Goal: Task Accomplishment & Management: Complete application form

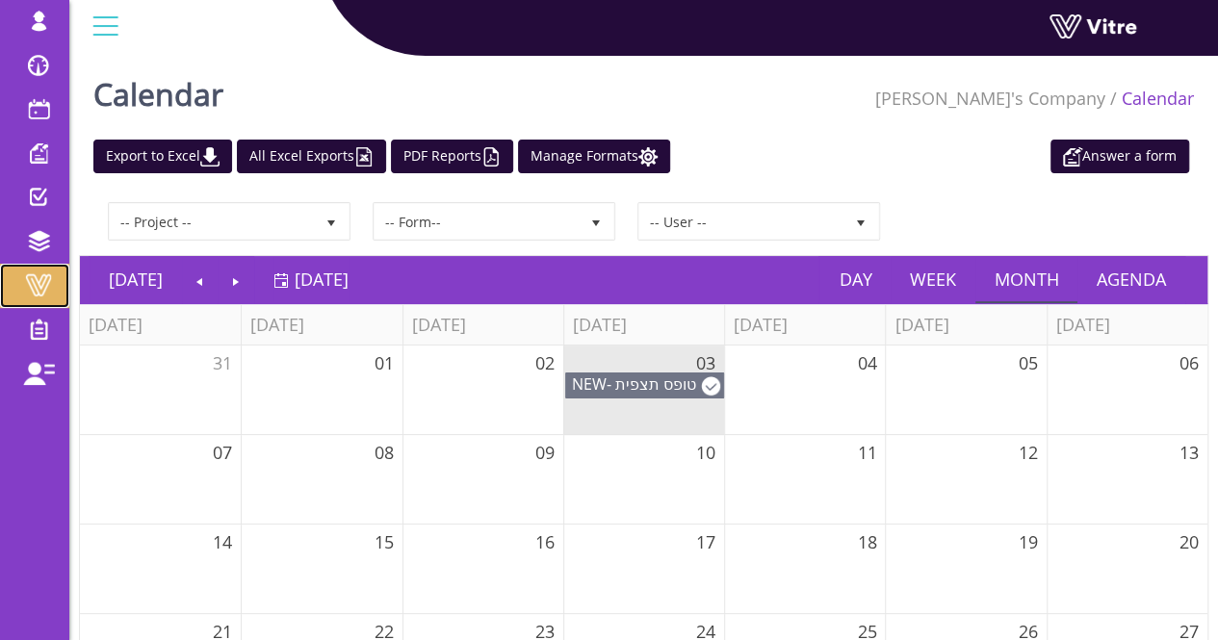
click at [37, 296] on span at bounding box center [38, 284] width 48 height 23
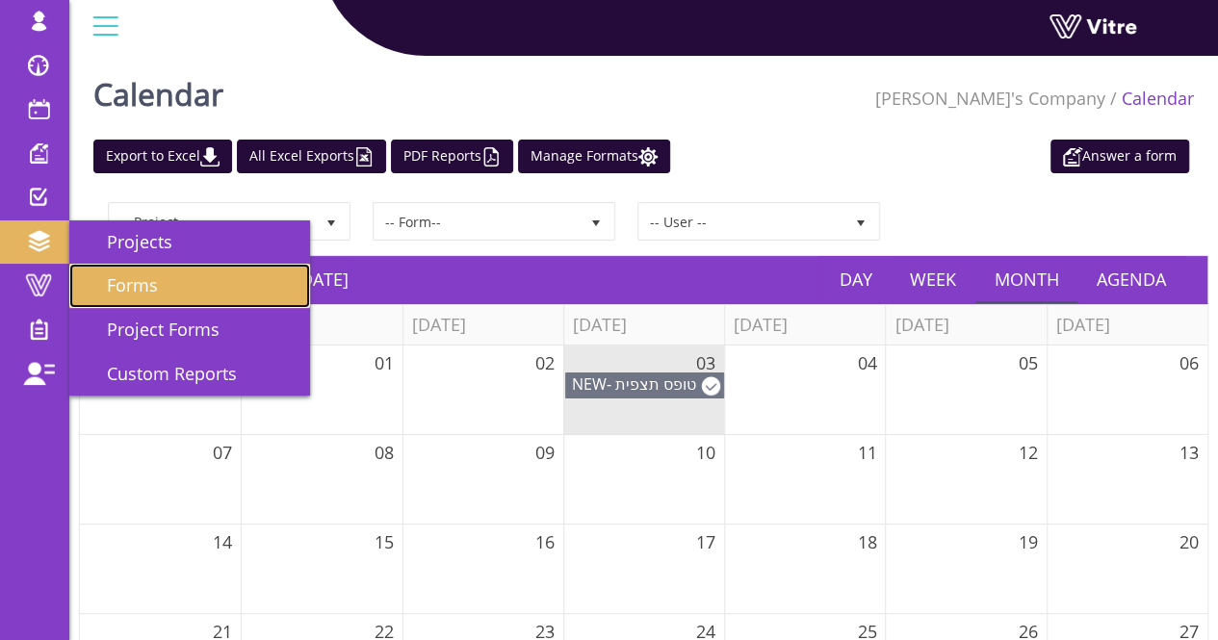
click at [163, 299] on link "Forms" at bounding box center [189, 286] width 241 height 44
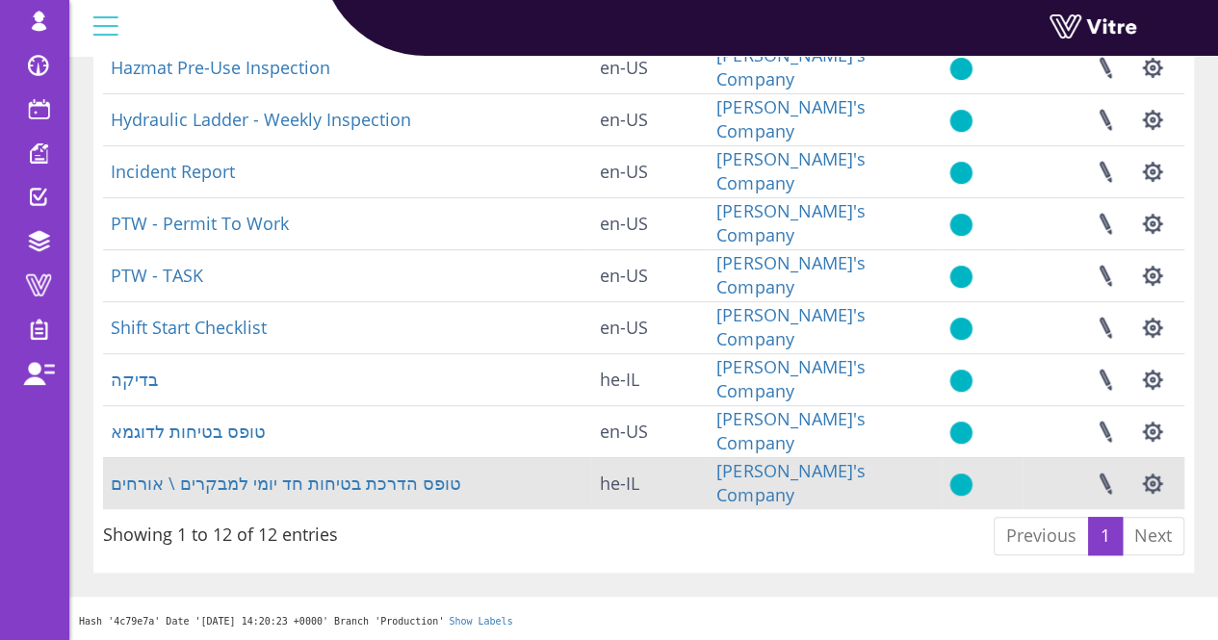
scroll to position [67, 0]
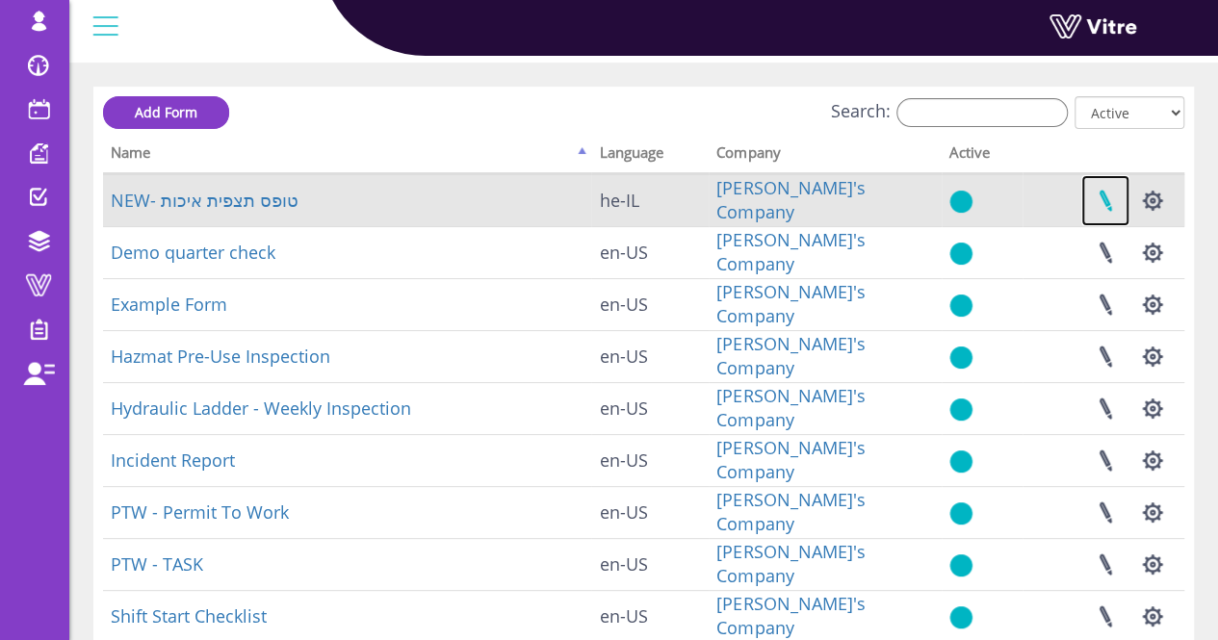
click at [1112, 205] on link at bounding box center [1105, 200] width 48 height 51
click at [200, 206] on link "NEW- טופס תצפית איכות" at bounding box center [205, 200] width 188 height 23
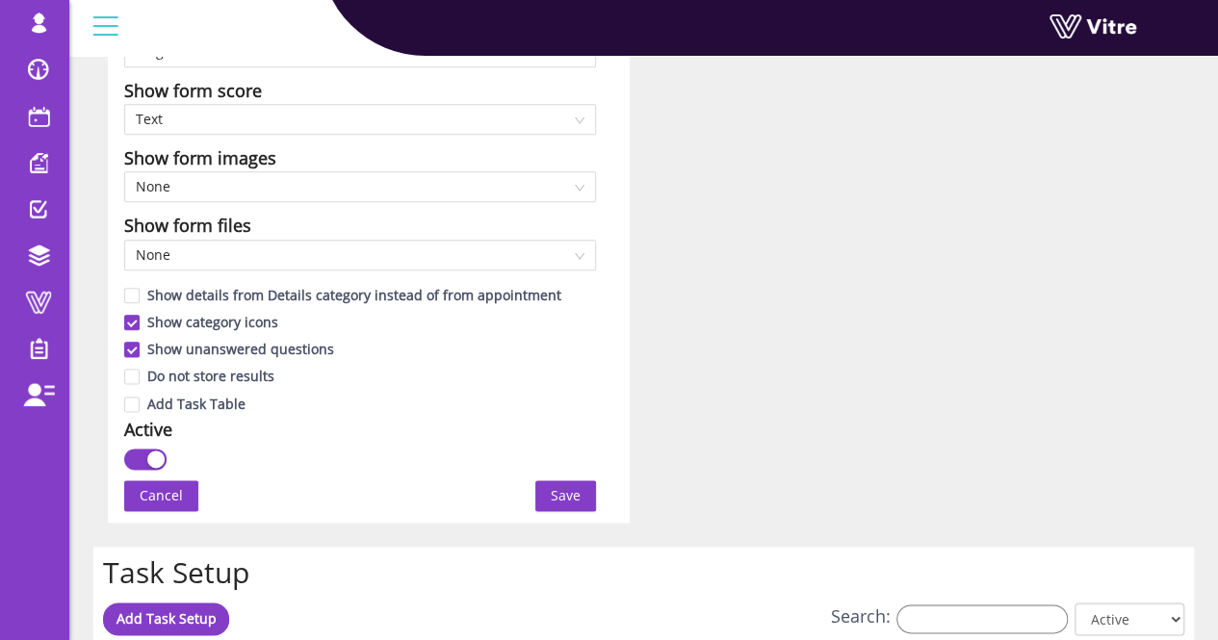
scroll to position [1444, 0]
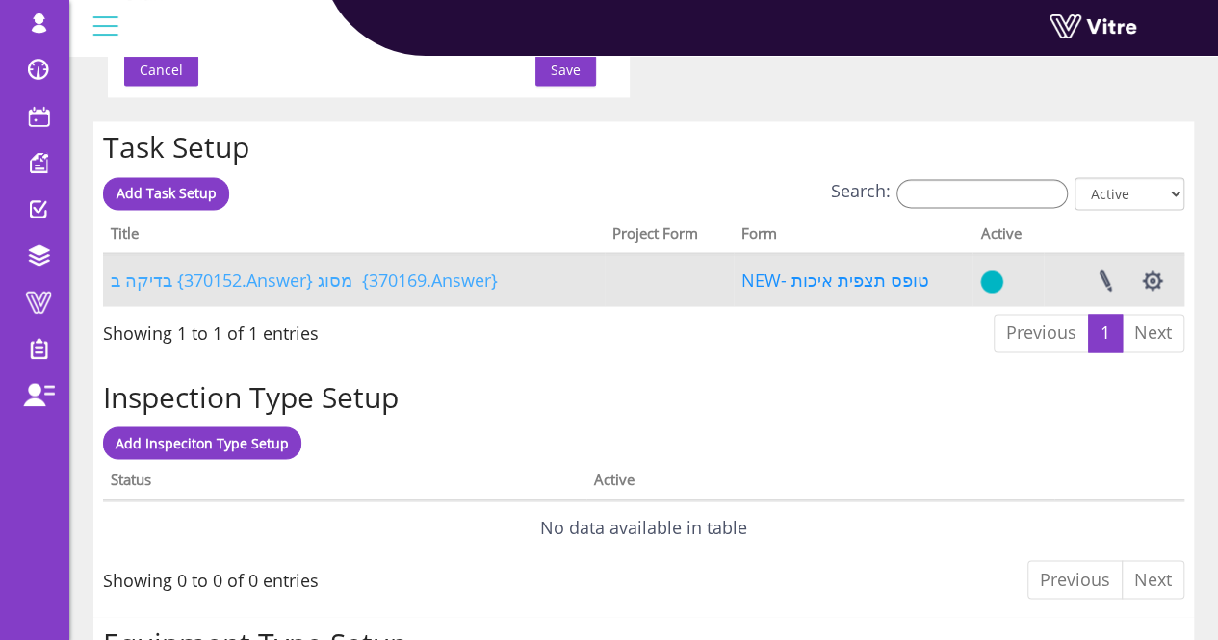
click at [389, 280] on link "בדיקה ב {370152.Answer} מסוג {370169.Answer}" at bounding box center [304, 280] width 387 height 23
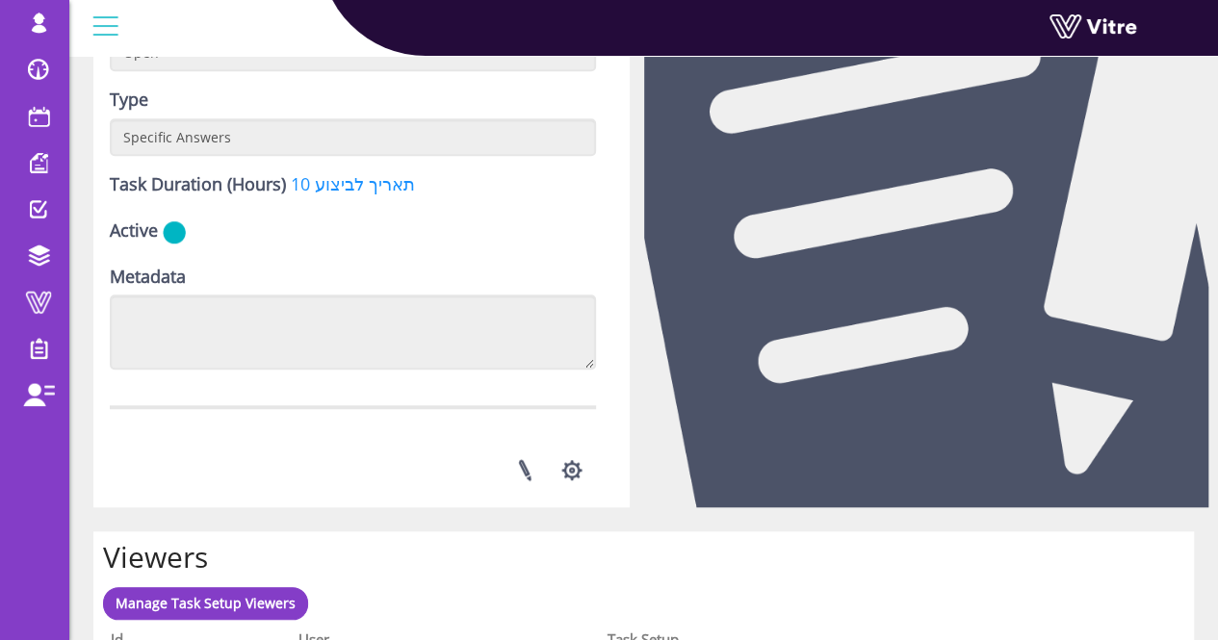
scroll to position [578, 0]
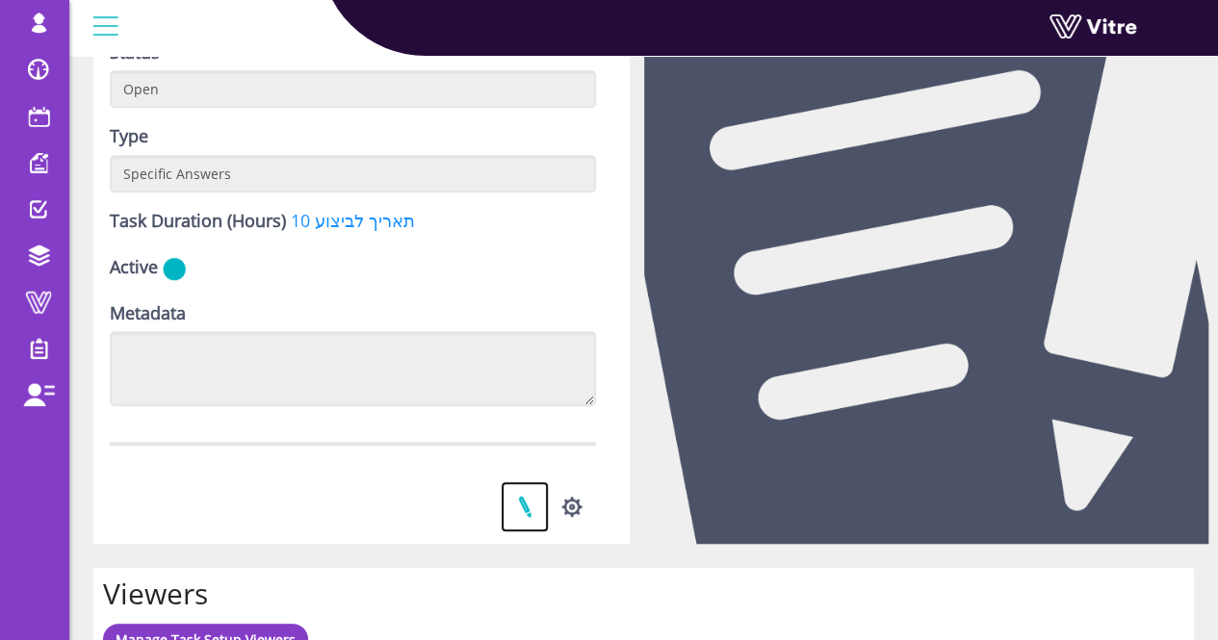
click at [522, 507] on link at bounding box center [525, 506] width 48 height 51
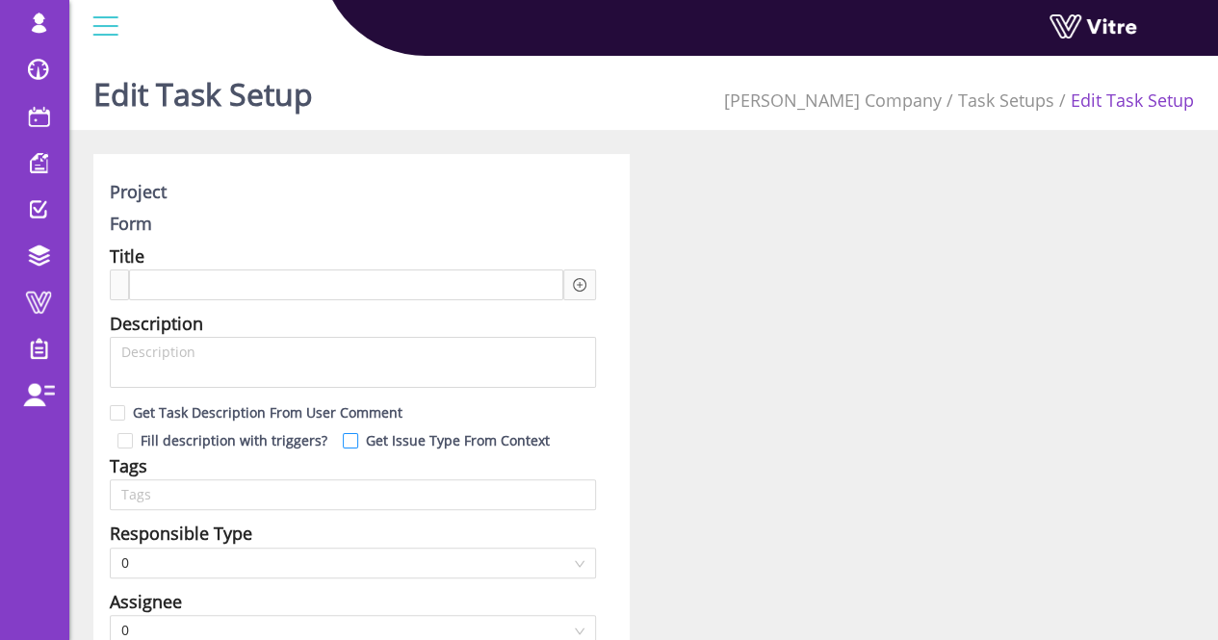
type input "Lishay Peled SU"
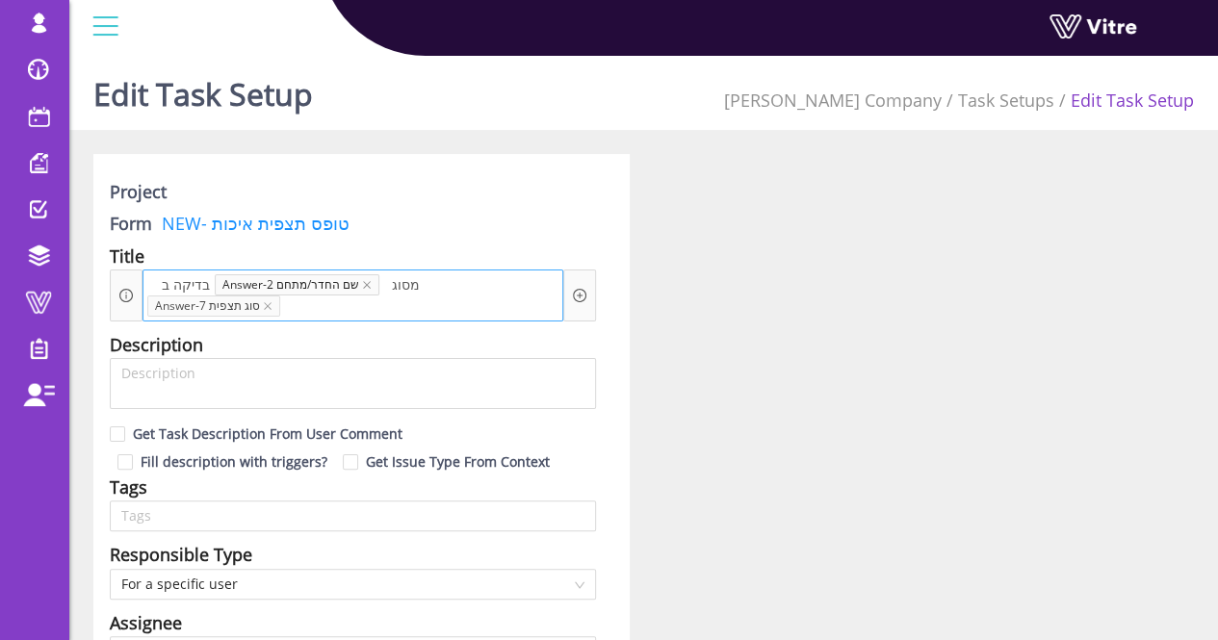
click at [280, 296] on span "Answer-7 סוג תצפית" at bounding box center [213, 306] width 133 height 21
click at [583, 303] on div at bounding box center [579, 295] width 13 height 21
click at [580, 294] on icon "plus-circle" at bounding box center [579, 295] width 13 height 13
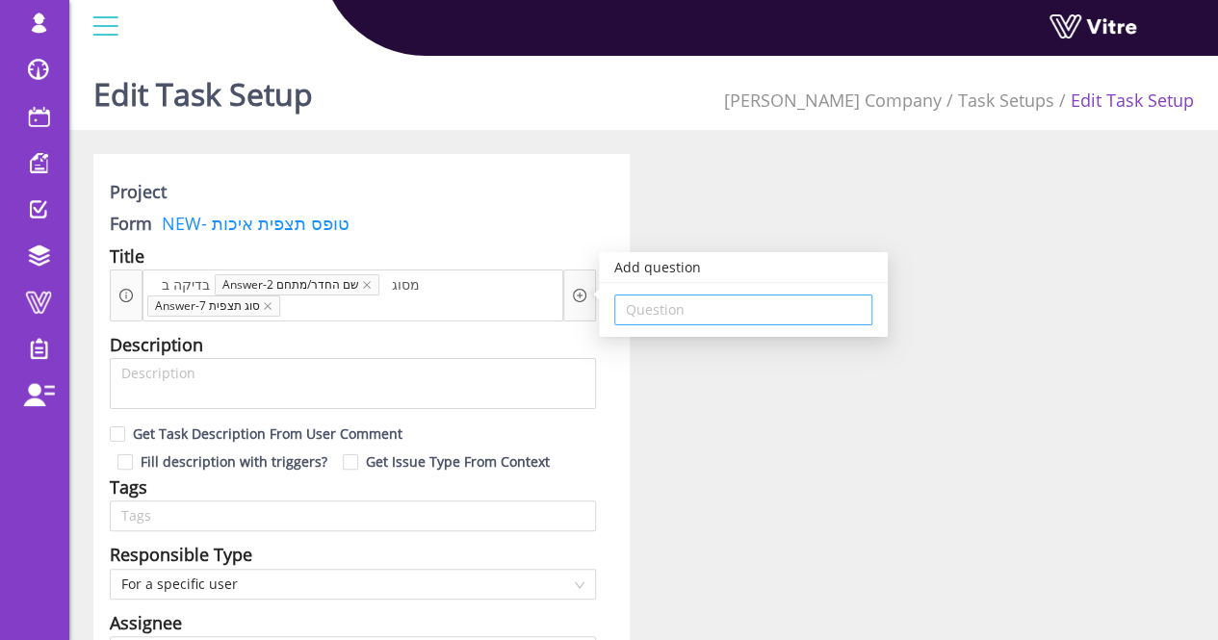
click at [757, 319] on input "search" at bounding box center [743, 310] width 235 height 29
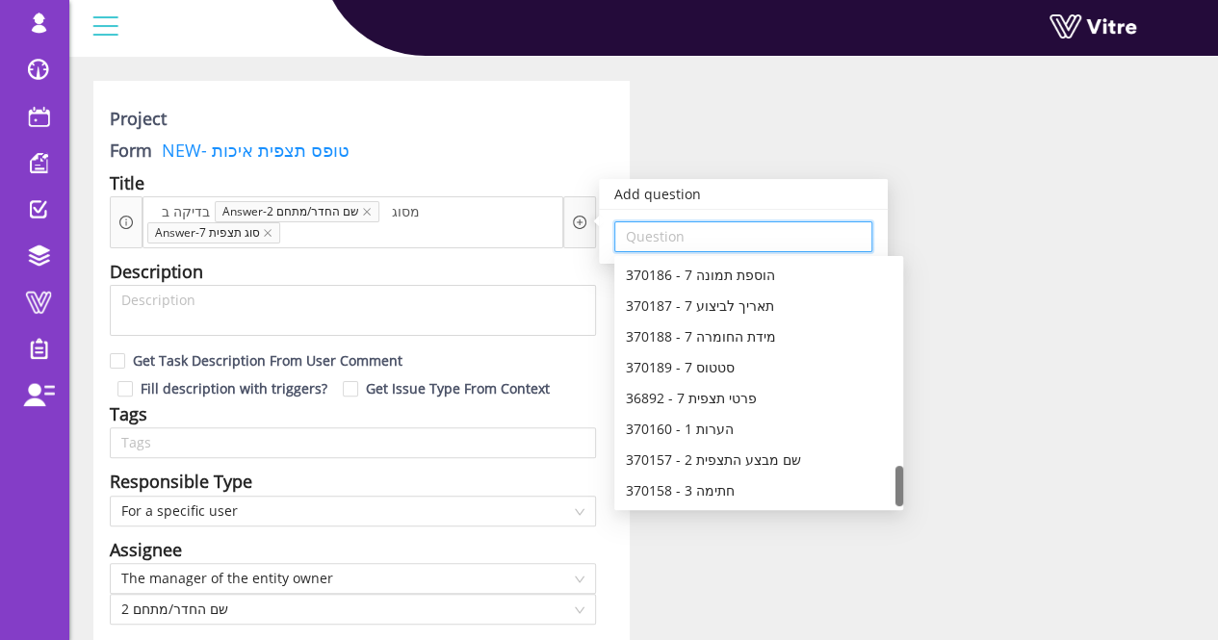
scroll to position [96, 0]
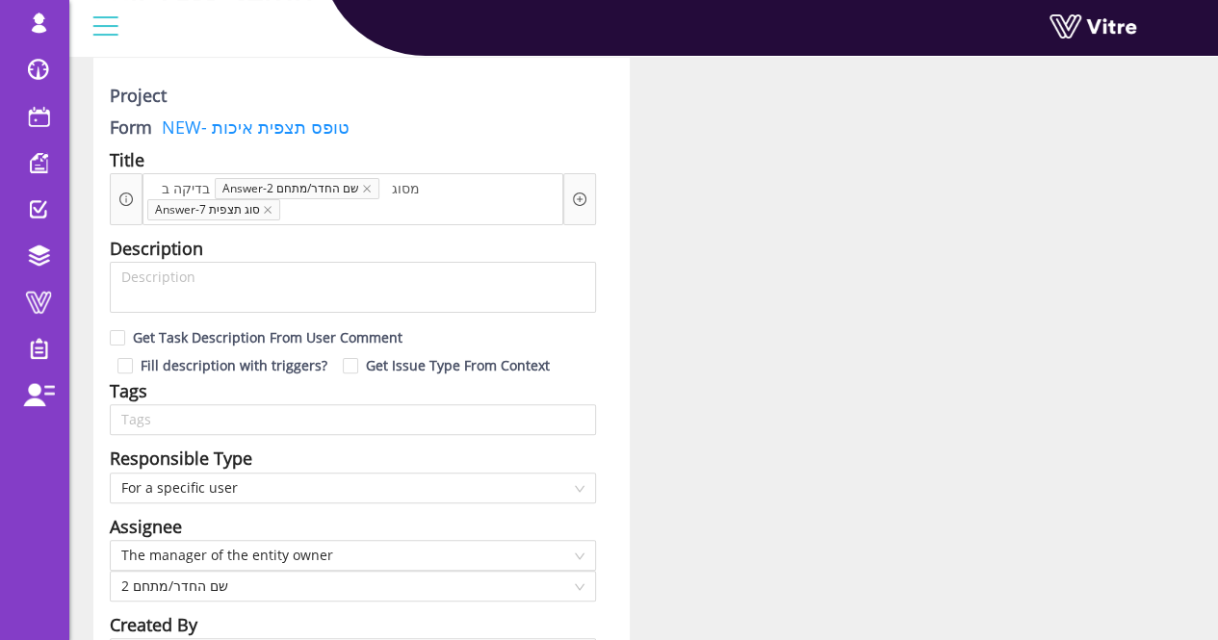
click at [272, 205] on icon "close" at bounding box center [268, 210] width 10 height 10
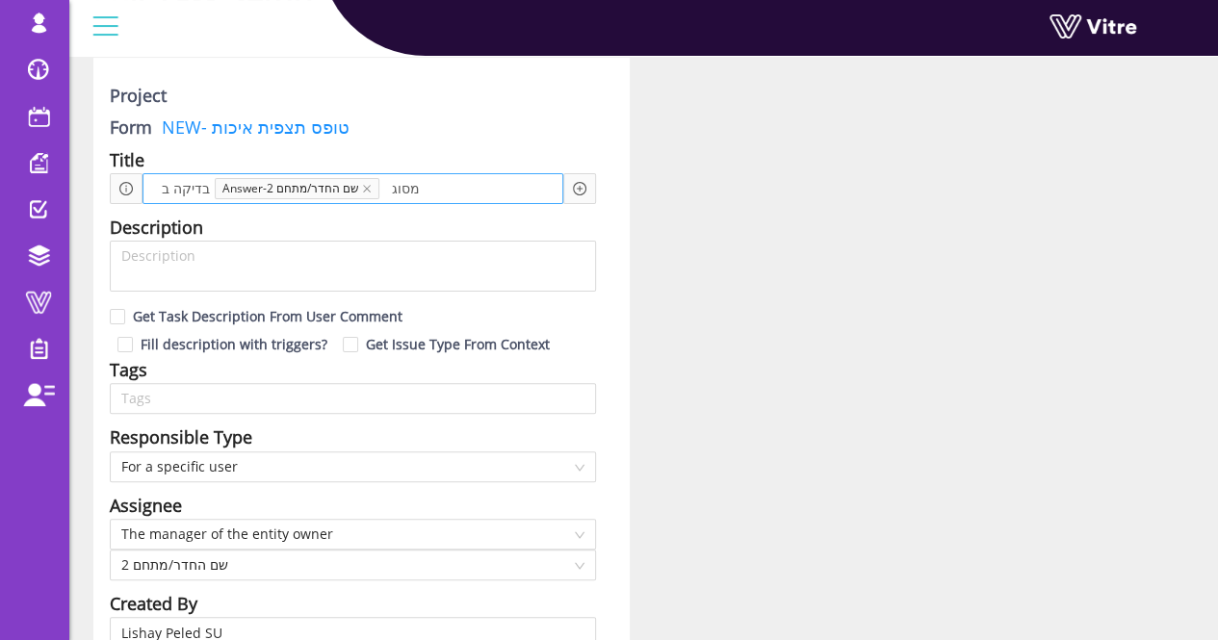
click at [510, 181] on div "בדיקה ב Answer-2 שם החדר/מתחם מסוג" at bounding box center [352, 188] width 421 height 31
click at [576, 185] on icon "plus-circle" at bounding box center [579, 188] width 13 height 13
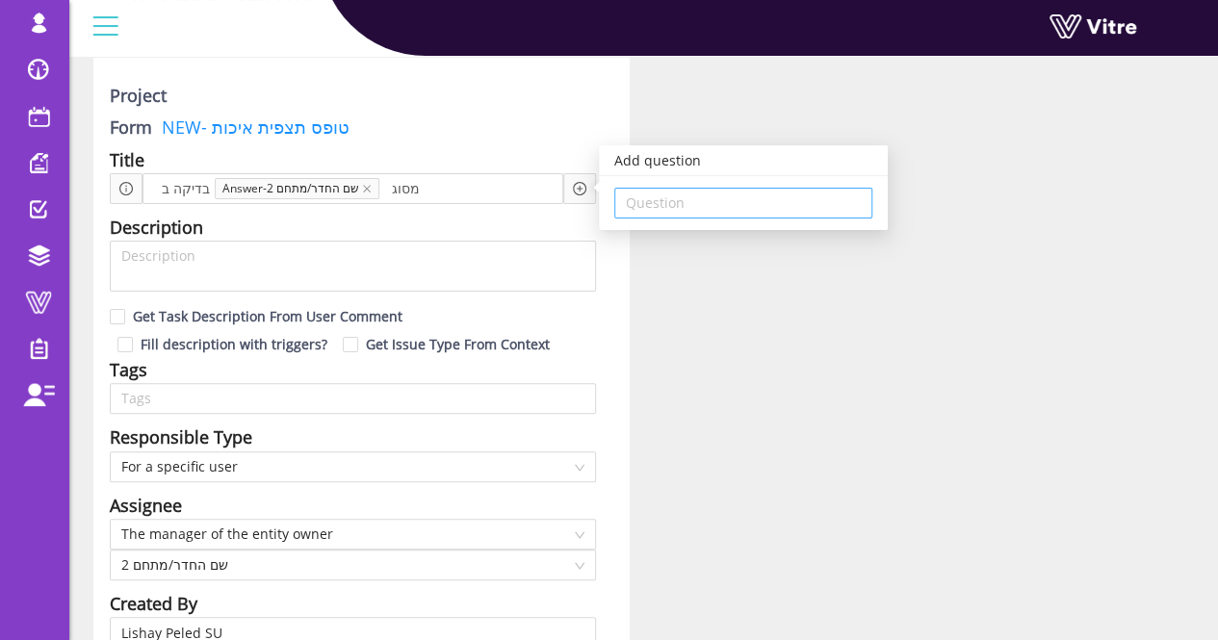
click at [649, 195] on input "search" at bounding box center [743, 203] width 235 height 29
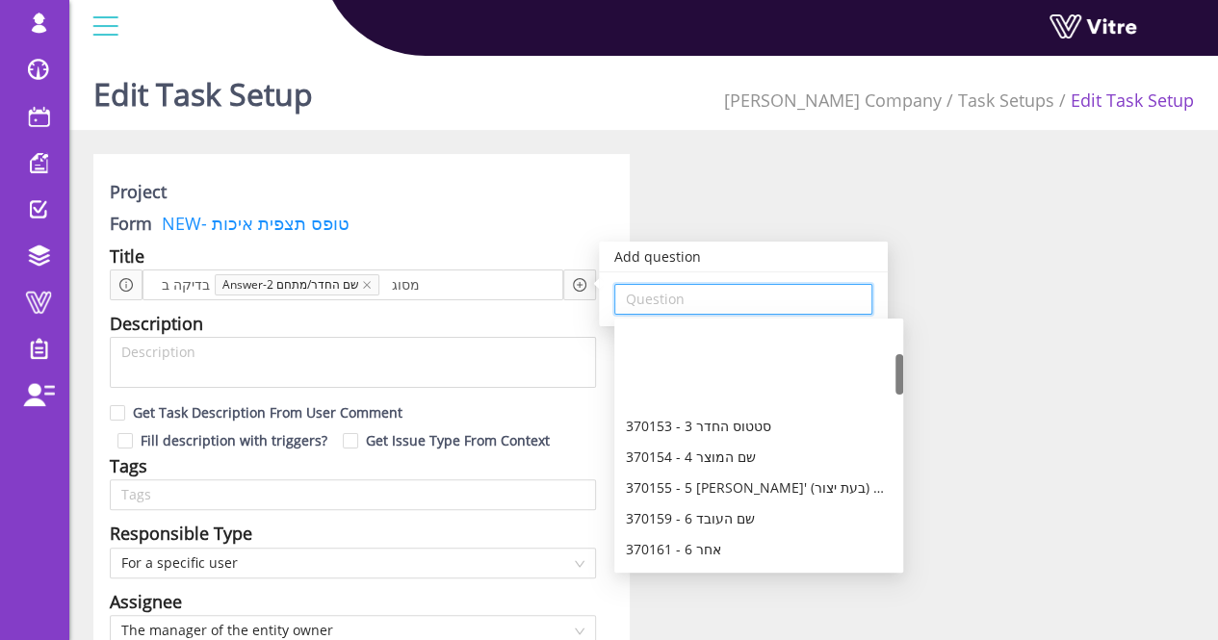
scroll to position [289, 0]
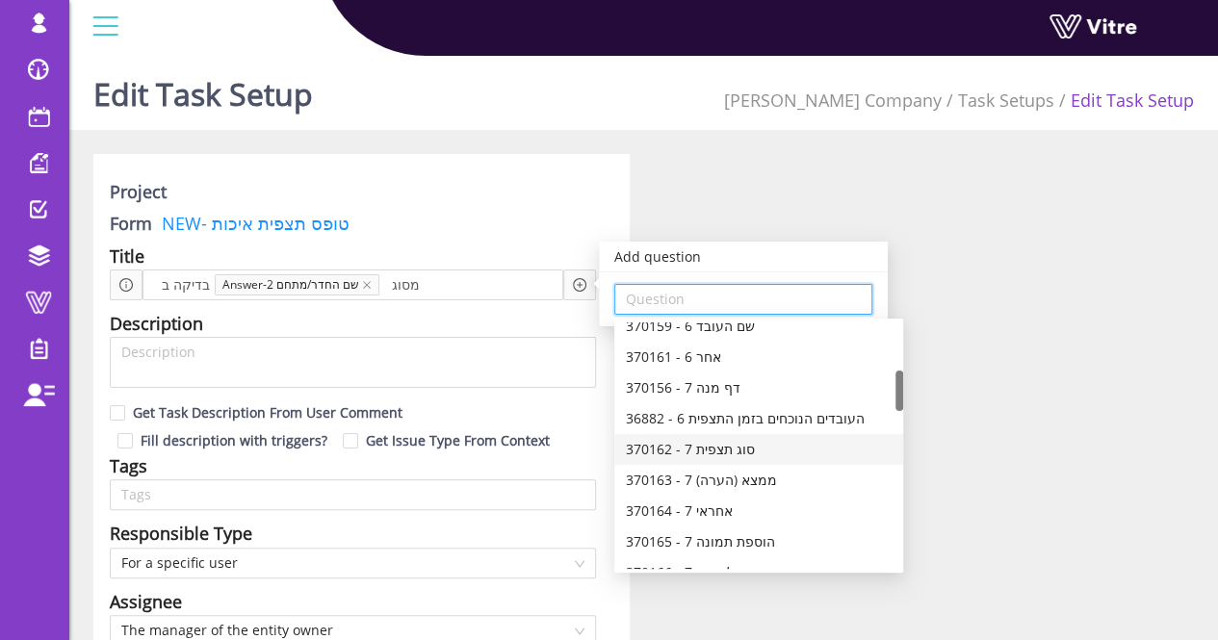
click at [730, 444] on div "370162 - 7 סוג תצפית" at bounding box center [759, 449] width 266 height 21
type input "370162 - 7 סוג תצפית"
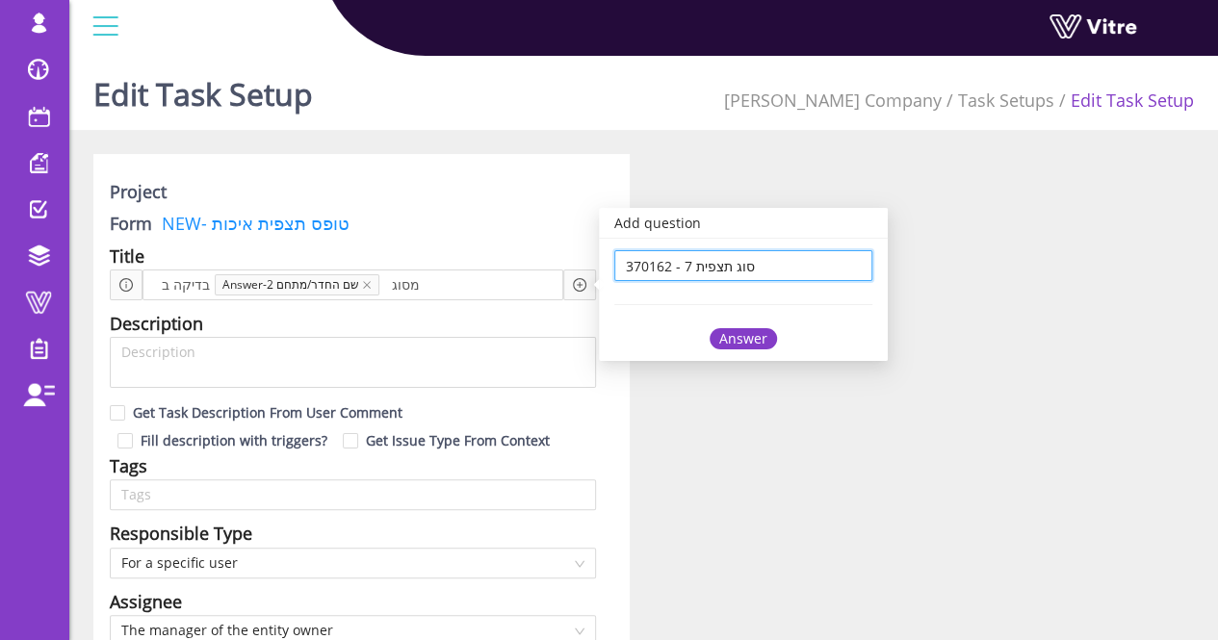
click at [748, 340] on div "Answer" at bounding box center [742, 338] width 67 height 21
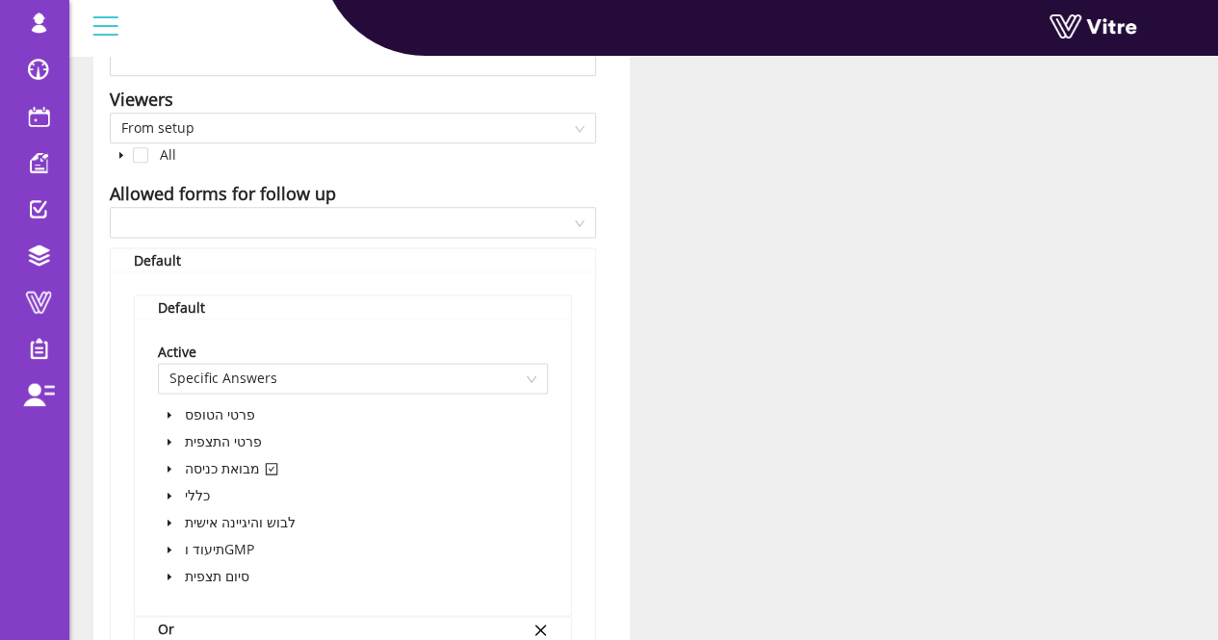
scroll to position [1251, 0]
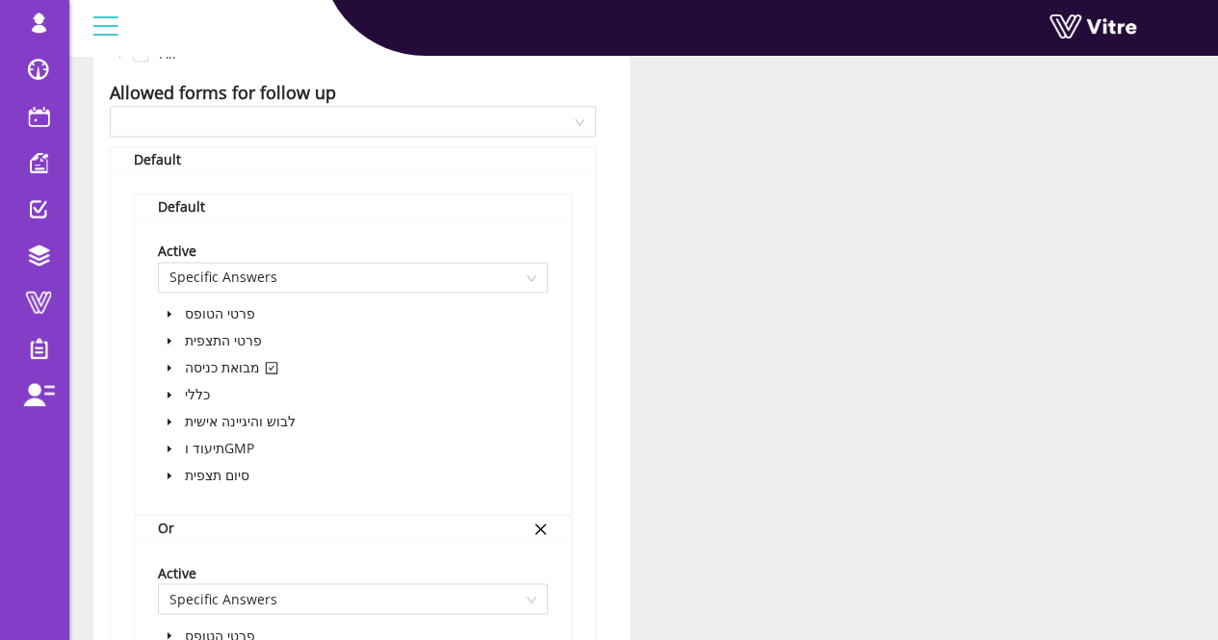
click at [538, 532] on div at bounding box center [540, 528] width 14 height 24
click at [538, 532] on icon "close" at bounding box center [540, 529] width 14 height 14
click at [538, 528] on icon "close" at bounding box center [540, 529] width 14 height 14
click at [168, 366] on icon "caret-down" at bounding box center [169, 368] width 4 height 7
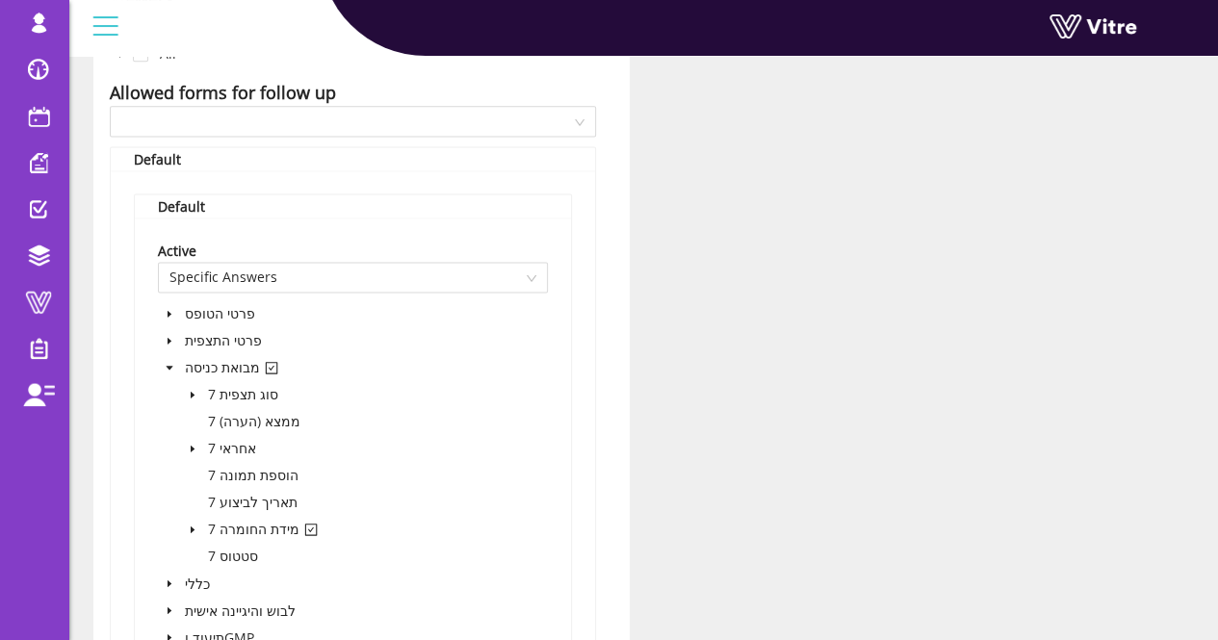
click at [193, 527] on icon "caret-down" at bounding box center [193, 530] width 4 height 7
click at [237, 607] on span at bounding box center [234, 610] width 15 height 15
click at [194, 390] on icon "caret-down" at bounding box center [193, 395] width 10 height 10
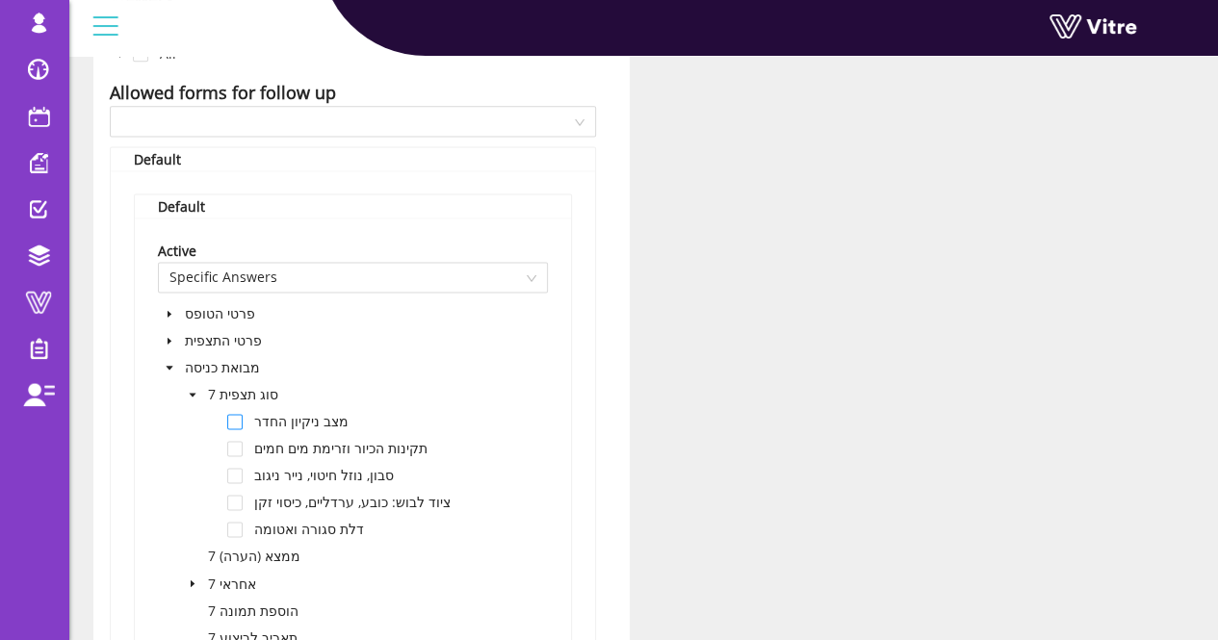
click at [238, 419] on span at bounding box center [234, 421] width 15 height 15
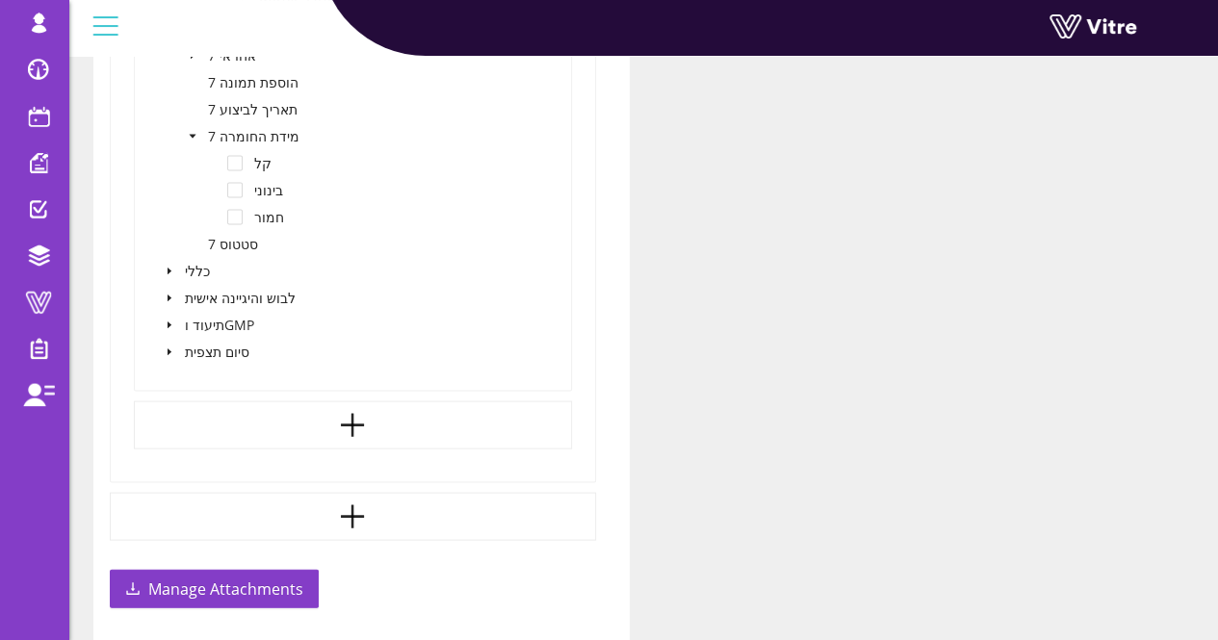
scroll to position [1829, 0]
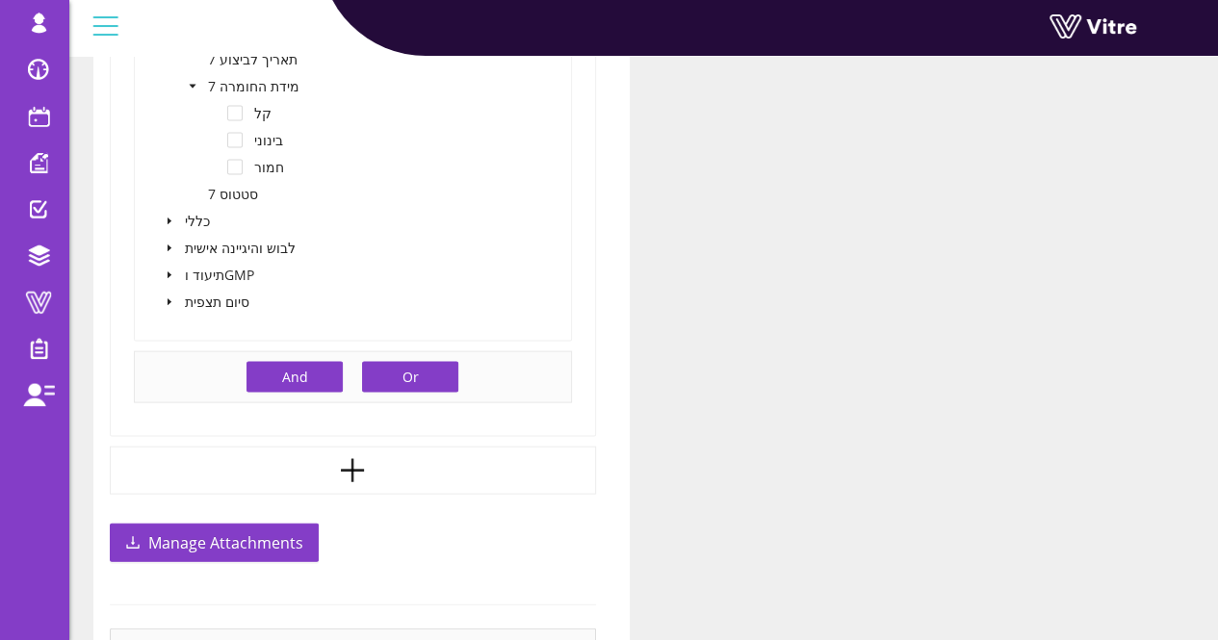
click at [402, 373] on span "Or" at bounding box center [410, 377] width 16 height 21
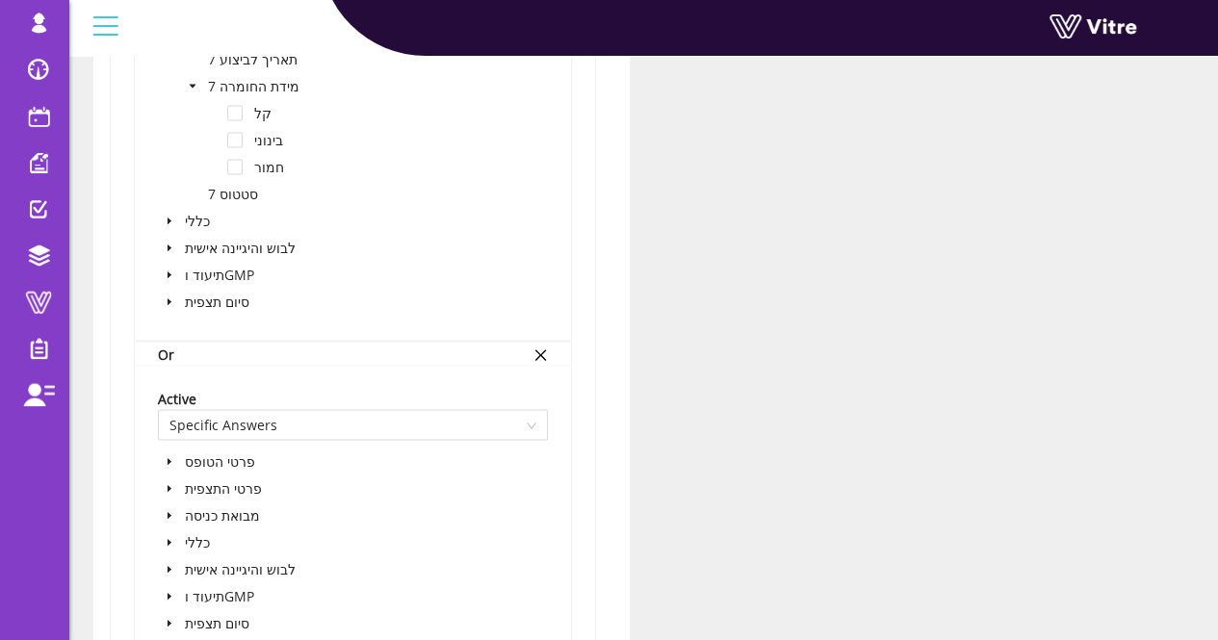
click at [169, 513] on icon "caret-down" at bounding box center [169, 516] width 4 height 7
click at [193, 538] on icon "caret-down" at bounding box center [193, 543] width 10 height 10
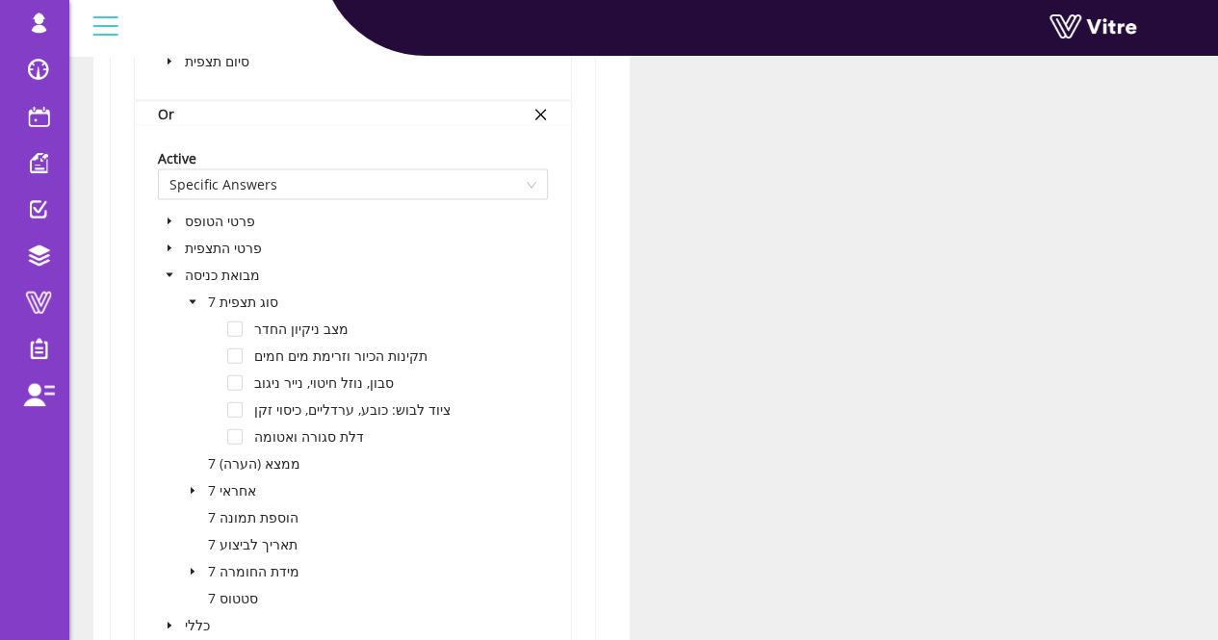
scroll to position [2118, 0]
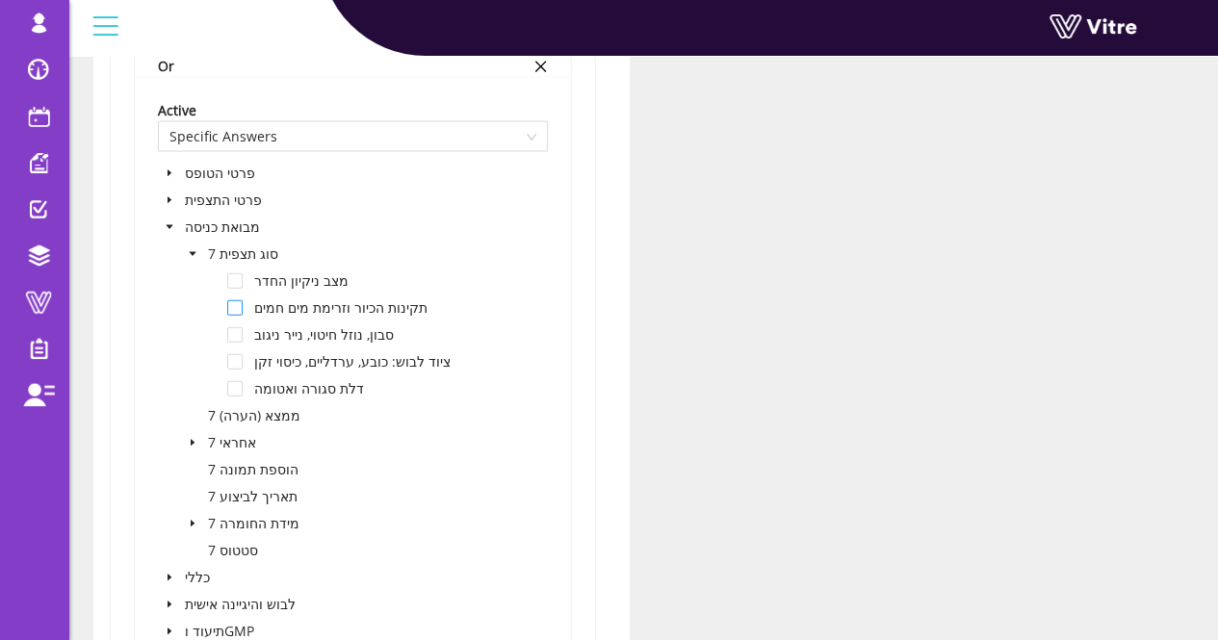
click at [239, 307] on span at bounding box center [234, 307] width 15 height 15
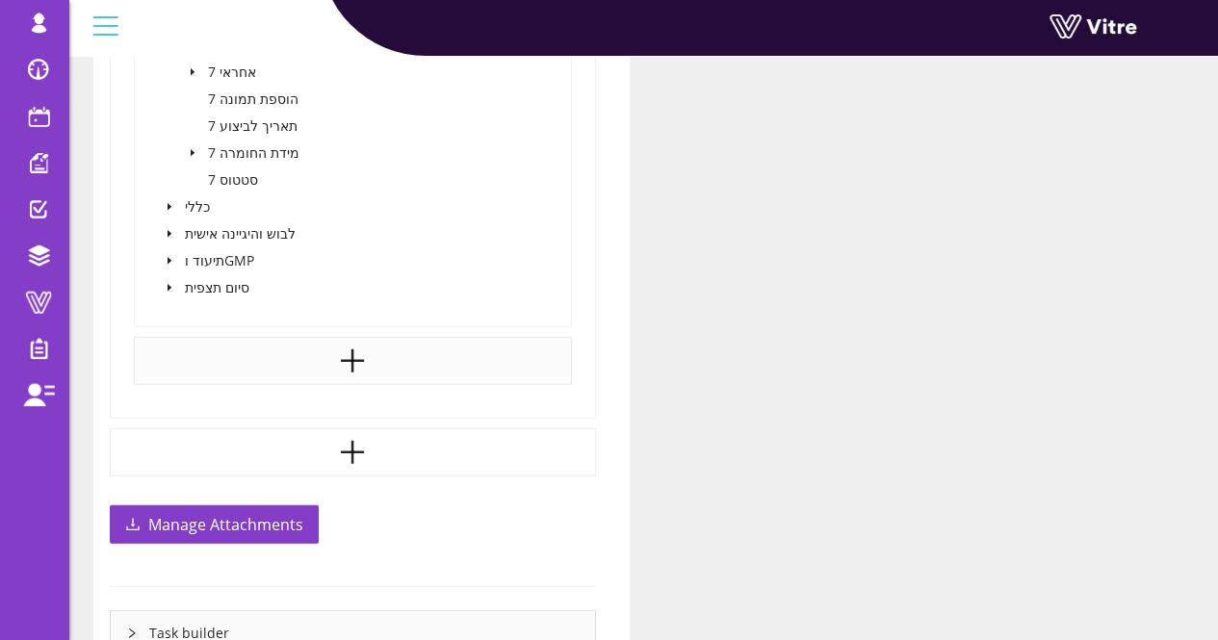
scroll to position [2503, 0]
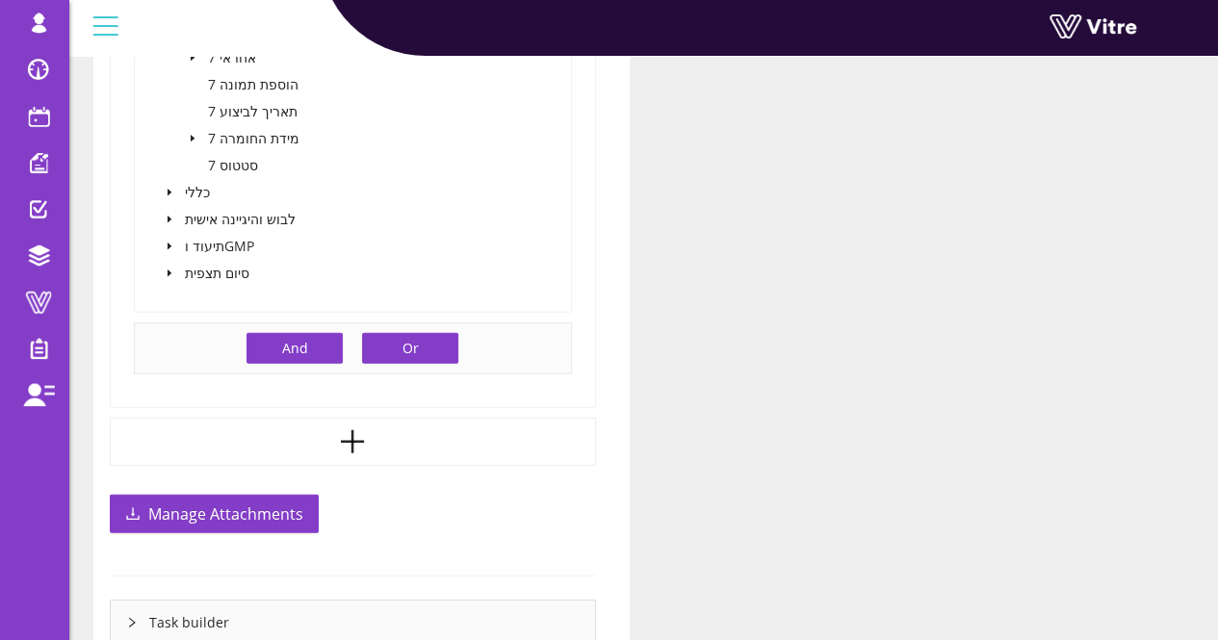
click at [416, 352] on span "Or" at bounding box center [410, 348] width 16 height 21
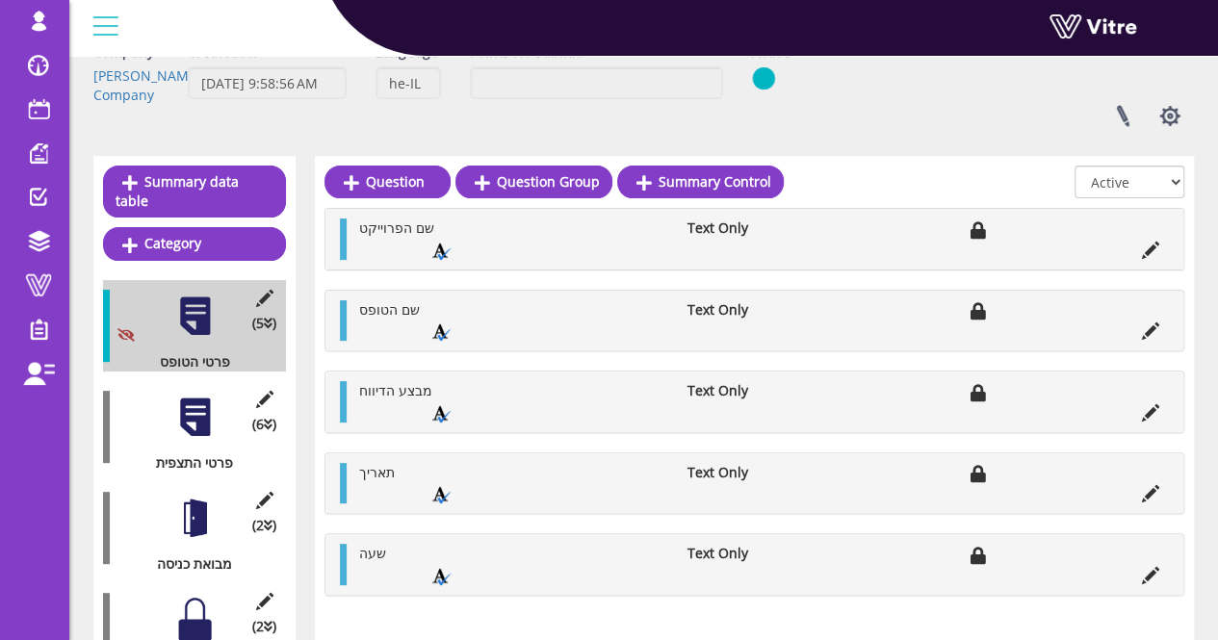
scroll to position [289, 0]
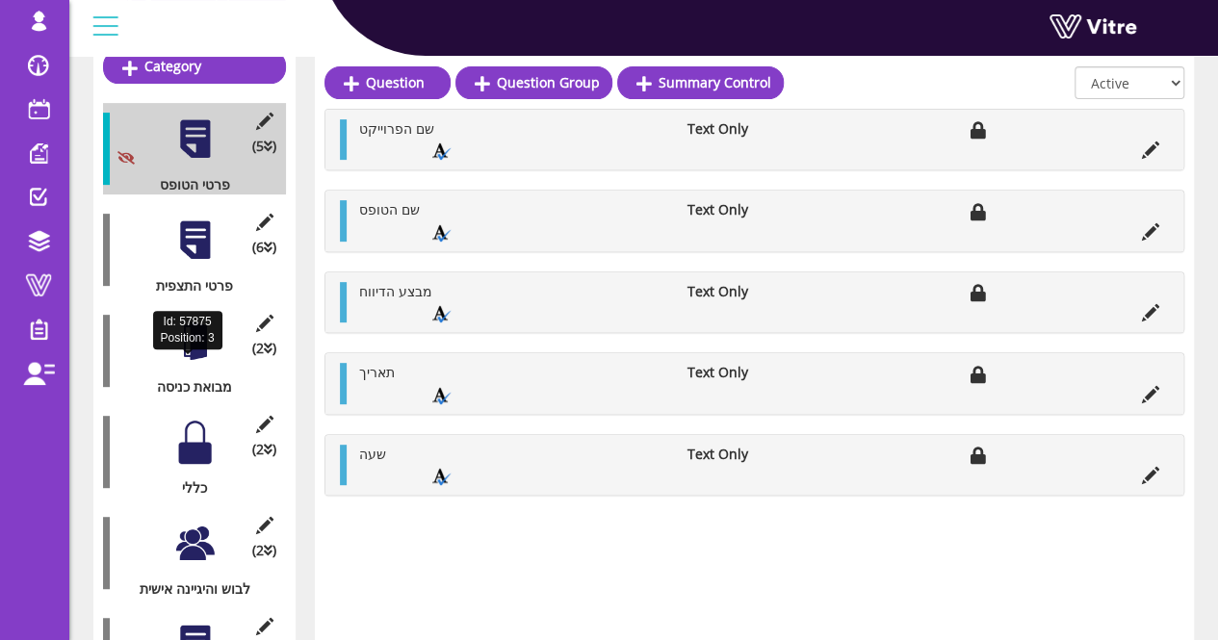
click at [201, 377] on div "מבואת כניסה" at bounding box center [187, 386] width 168 height 19
click at [193, 320] on div at bounding box center [194, 341] width 43 height 43
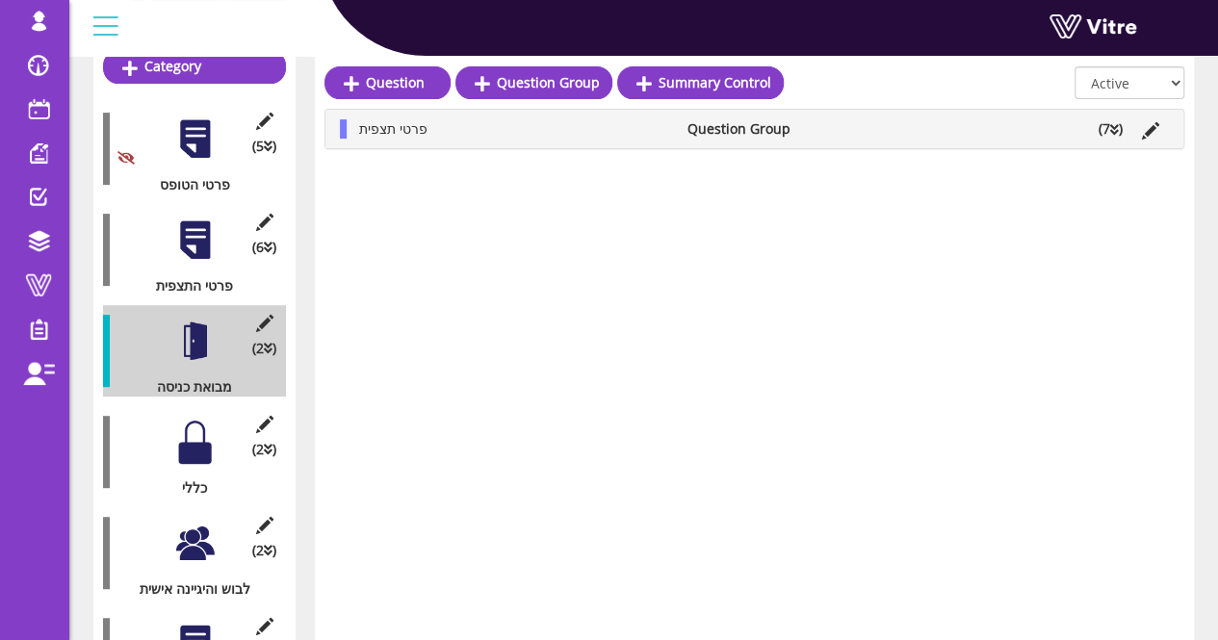
click at [383, 128] on span "פרטי תצפית" at bounding box center [393, 128] width 68 height 18
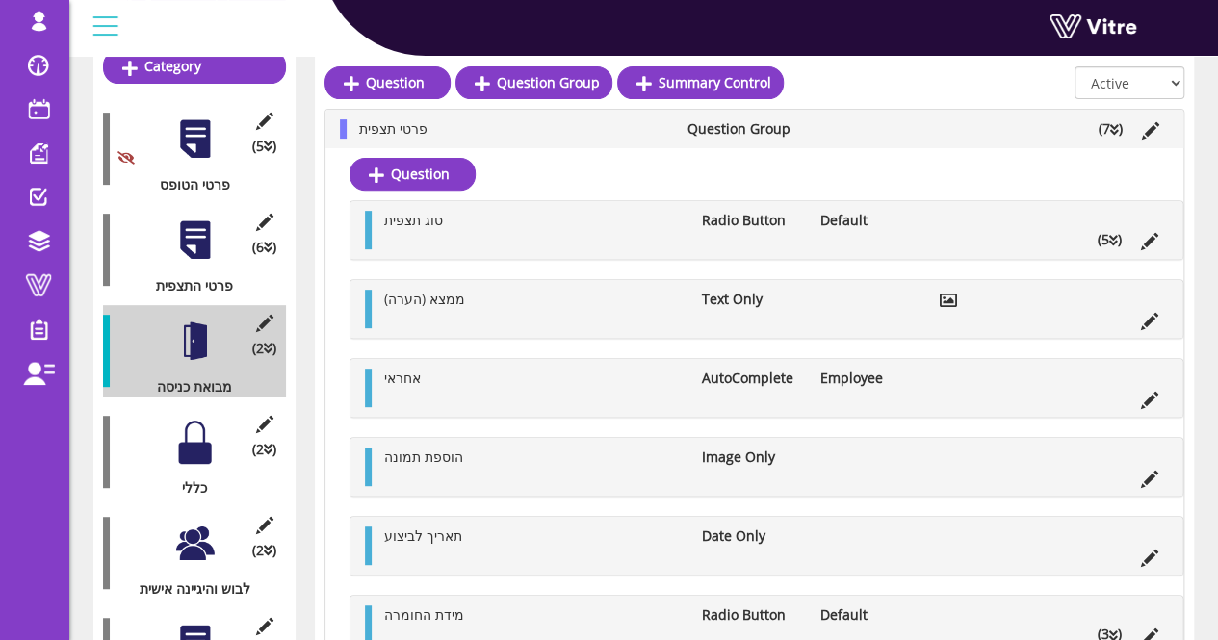
click at [1149, 133] on icon at bounding box center [1150, 130] width 17 height 17
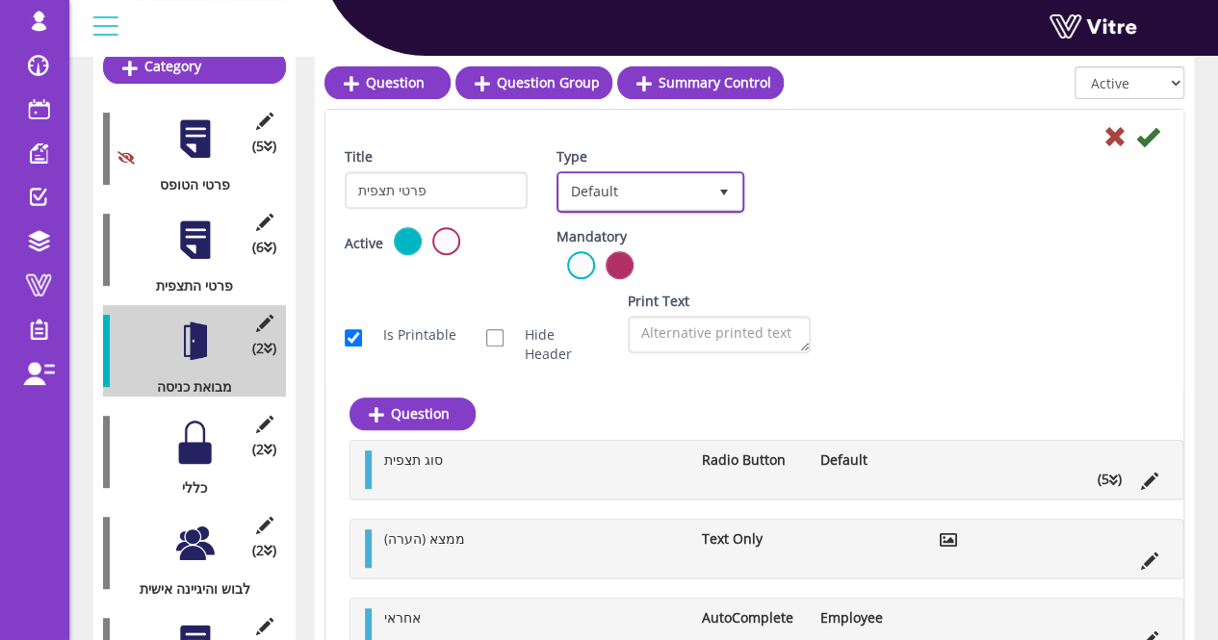
click at [658, 184] on span "Default" at bounding box center [632, 191] width 146 height 35
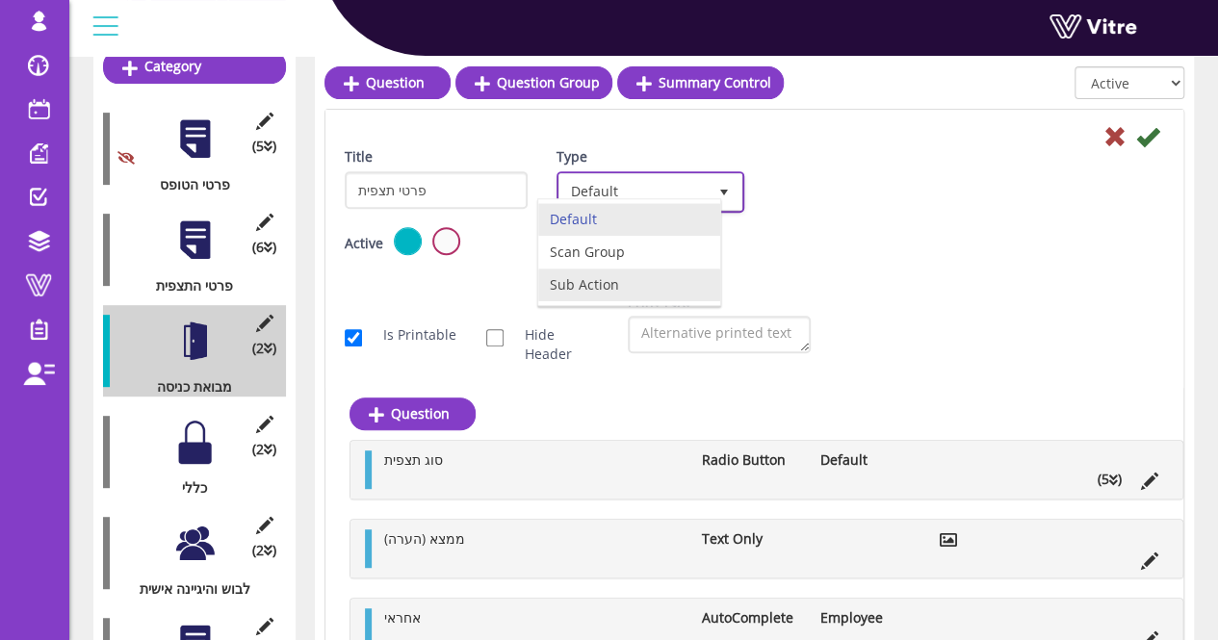
click at [647, 282] on li "Sub Action" at bounding box center [629, 285] width 182 height 33
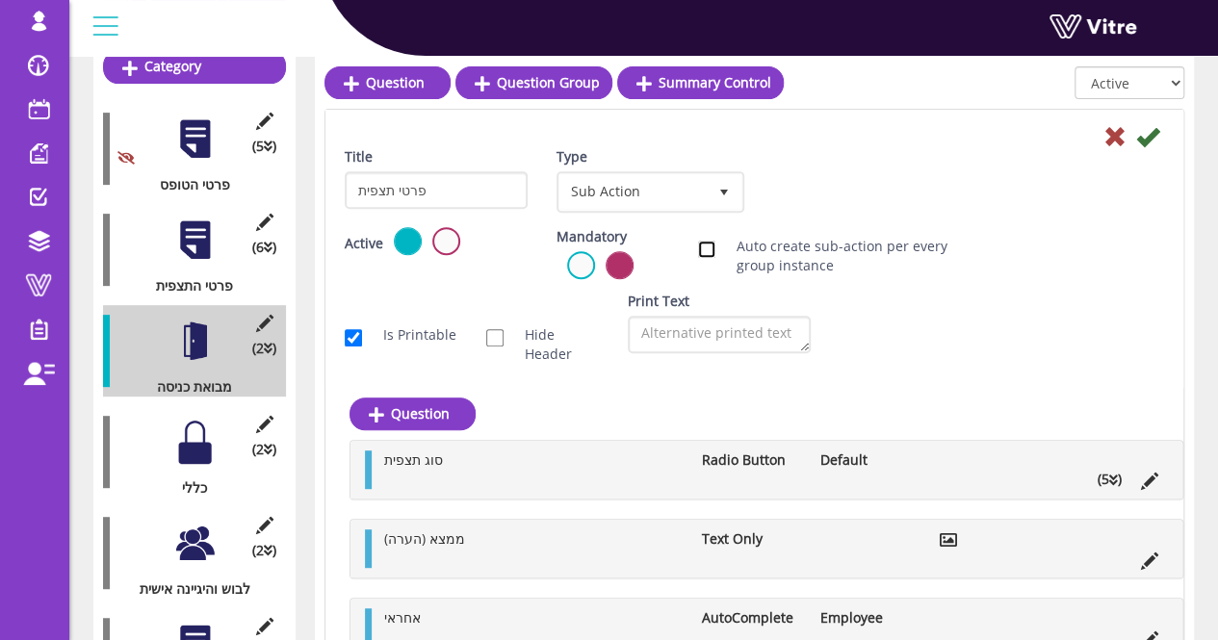
click at [707, 248] on input "Auto create sub-action per every group instance" at bounding box center [706, 249] width 17 height 17
click at [876, 190] on link "Edit Sub Action Setup" at bounding box center [851, 192] width 165 height 33
click at [707, 245] on input "Auto create sub-action per every group instance" at bounding box center [706, 249] width 17 height 17
click at [707, 255] on input "Auto create sub-action per every group instance" at bounding box center [706, 249] width 17 height 17
checkbox input "true"
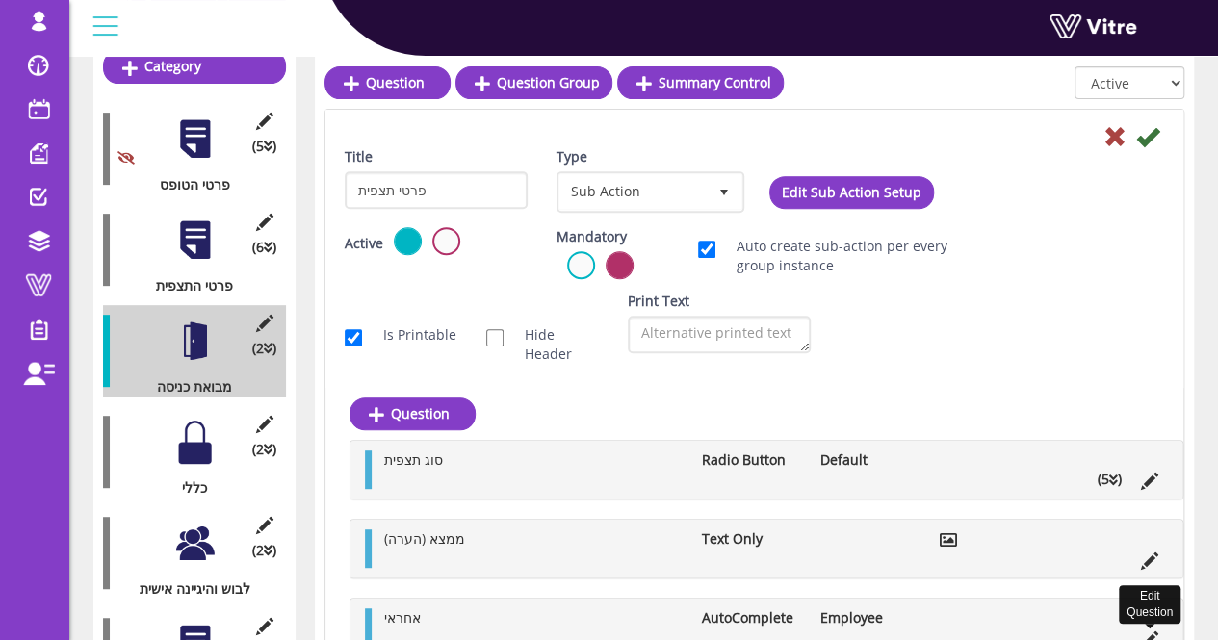
click at [1154, 631] on icon at bounding box center [1149, 639] width 17 height 17
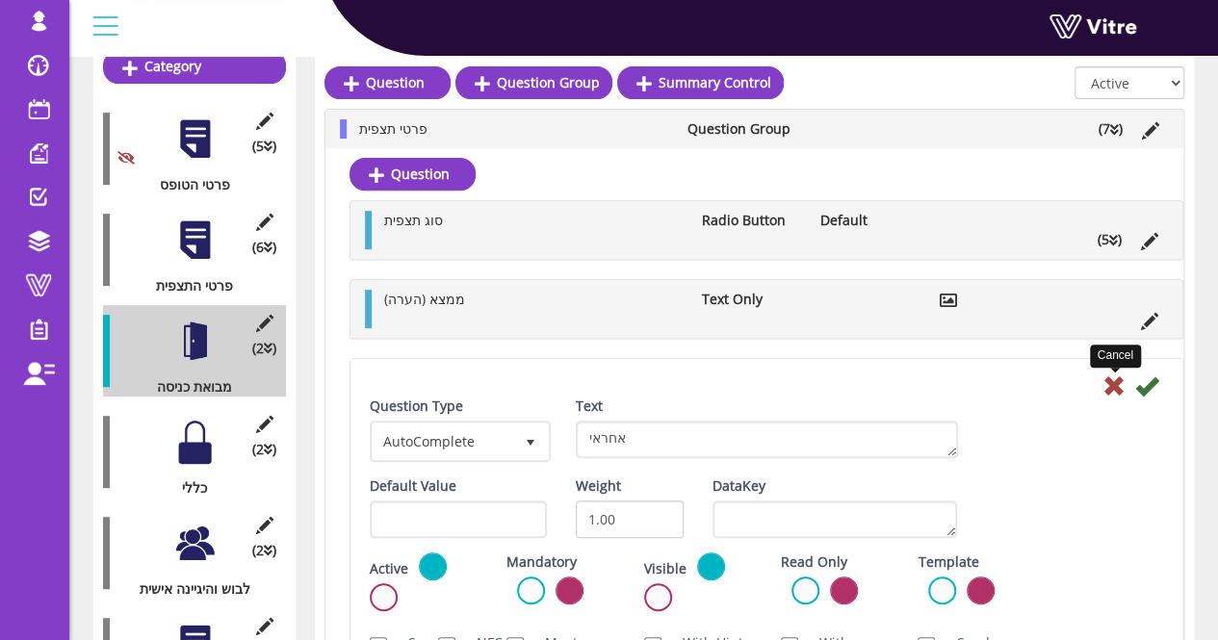
click at [1108, 382] on icon at bounding box center [1113, 385] width 23 height 23
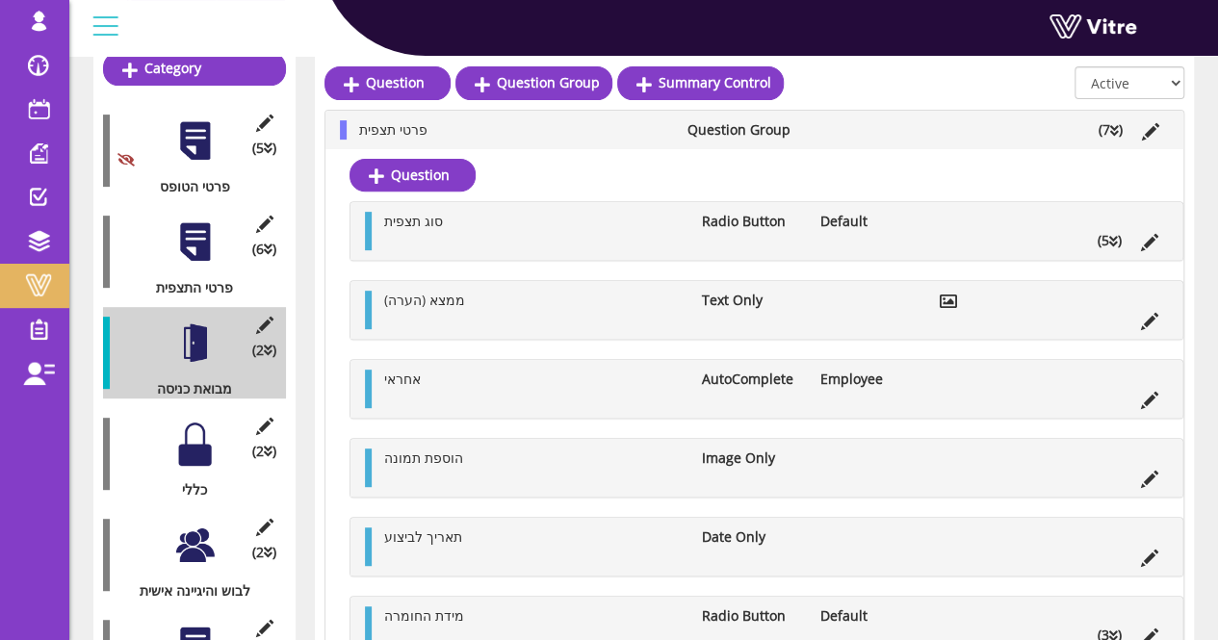
scroll to position [193, 0]
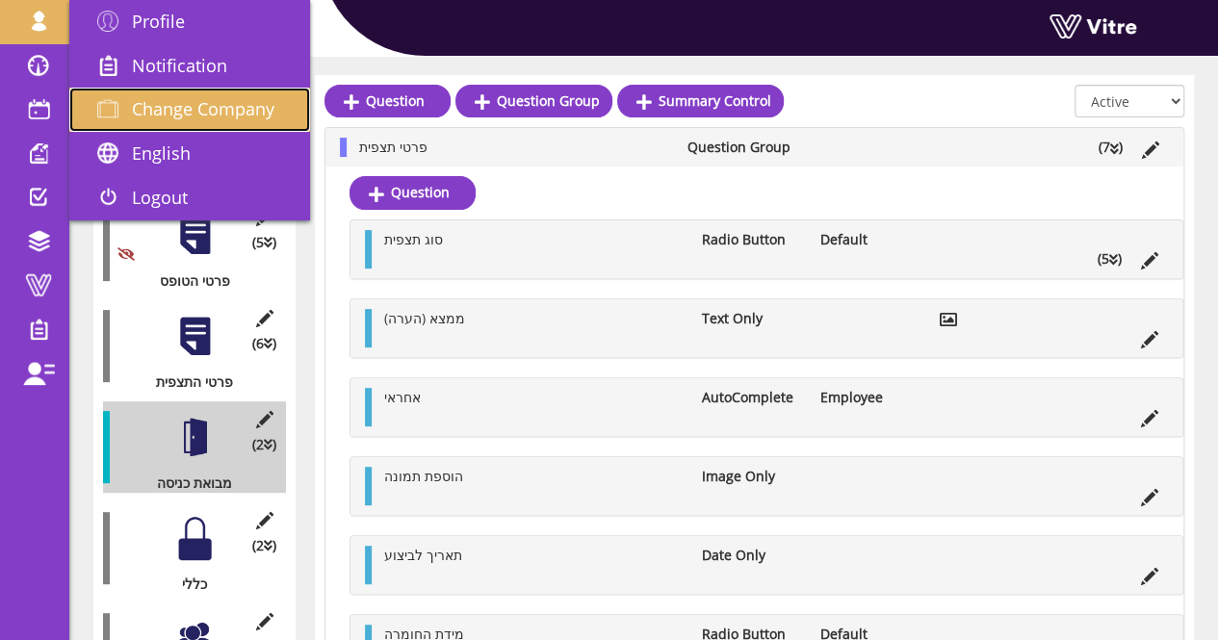
click at [186, 107] on span "Change Company" at bounding box center [203, 108] width 142 height 23
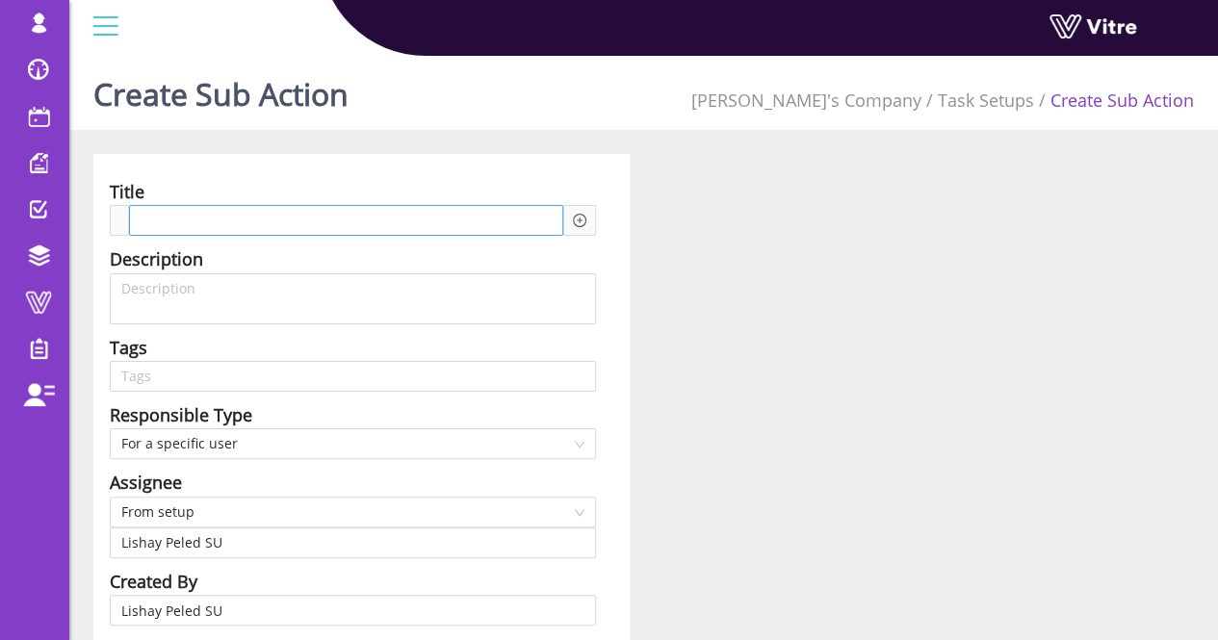
click at [347, 205] on div at bounding box center [346, 220] width 434 height 31
click at [579, 222] on icon "plus-circle" at bounding box center [580, 221] width 6 height 6
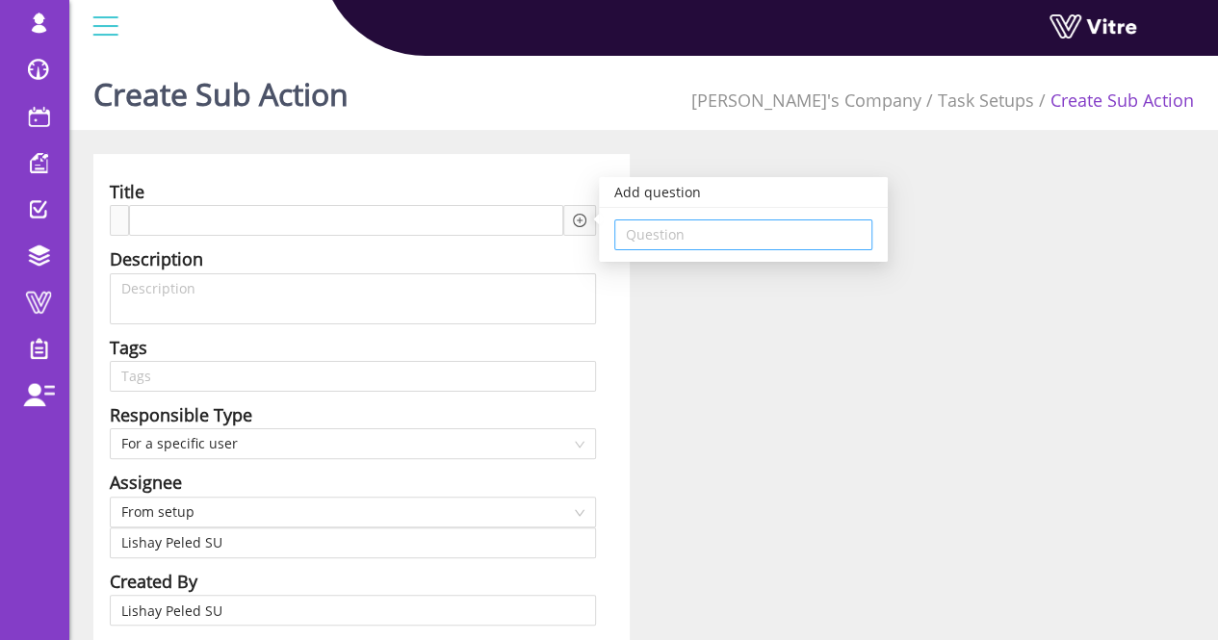
click at [693, 238] on input "search" at bounding box center [743, 234] width 235 height 29
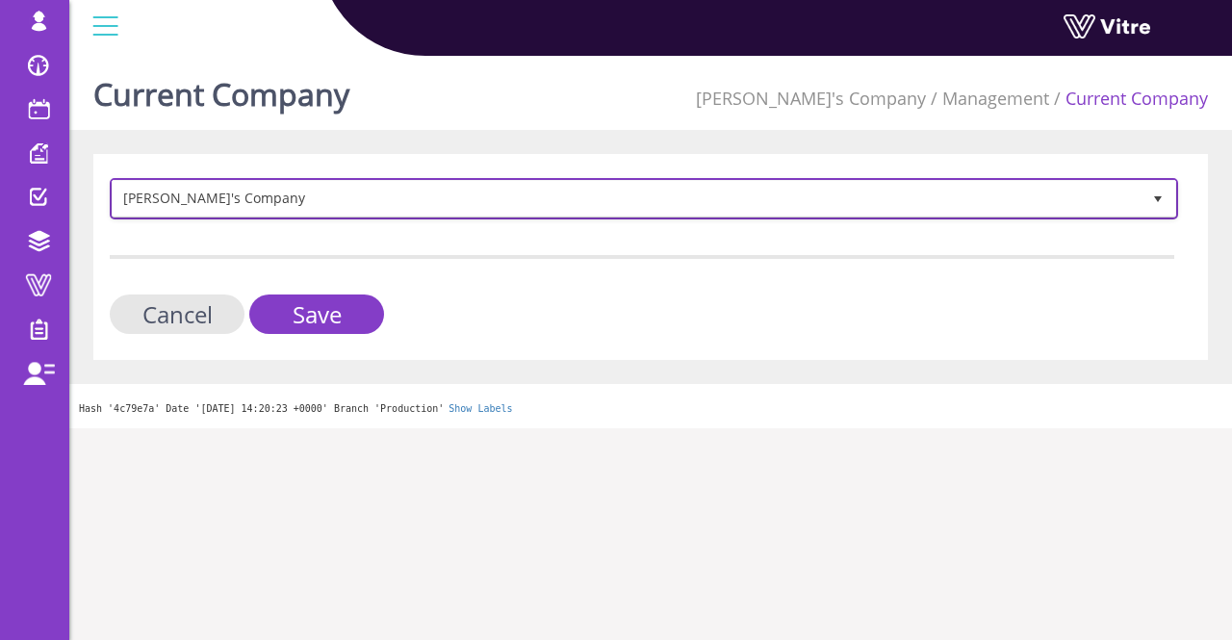
click at [544, 200] on span "[PERSON_NAME]'s Company" at bounding box center [627, 198] width 1028 height 35
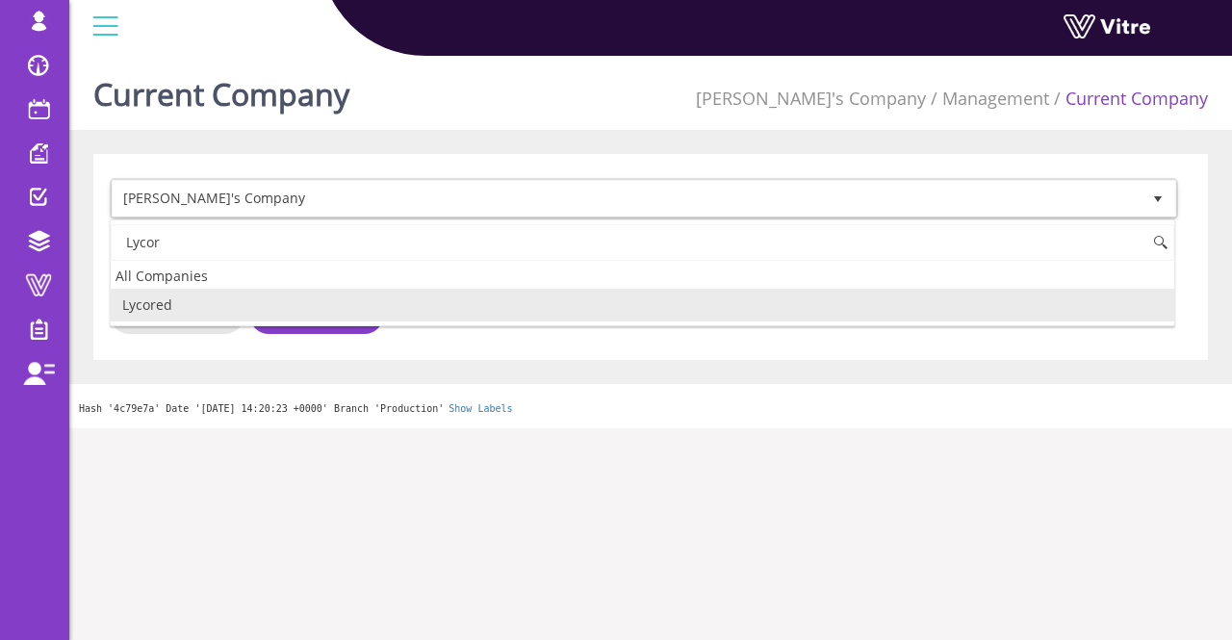
click at [284, 299] on li "Lycored" at bounding box center [643, 305] width 1064 height 33
type input "Lycor"
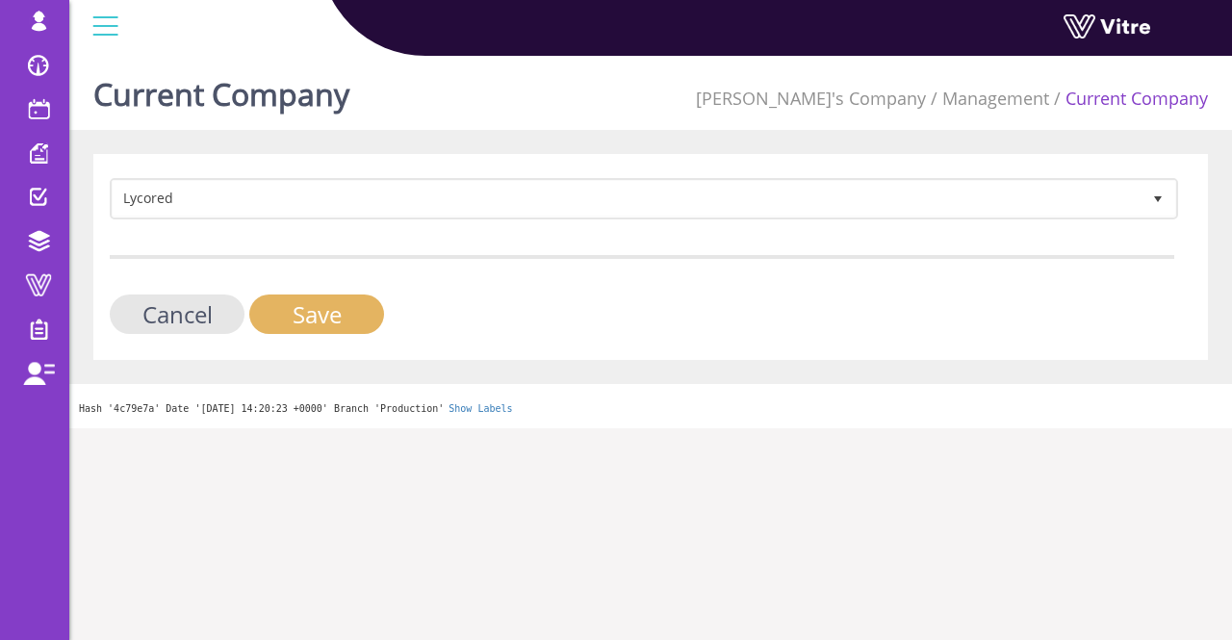
click at [308, 315] on input "Save" at bounding box center [316, 314] width 135 height 39
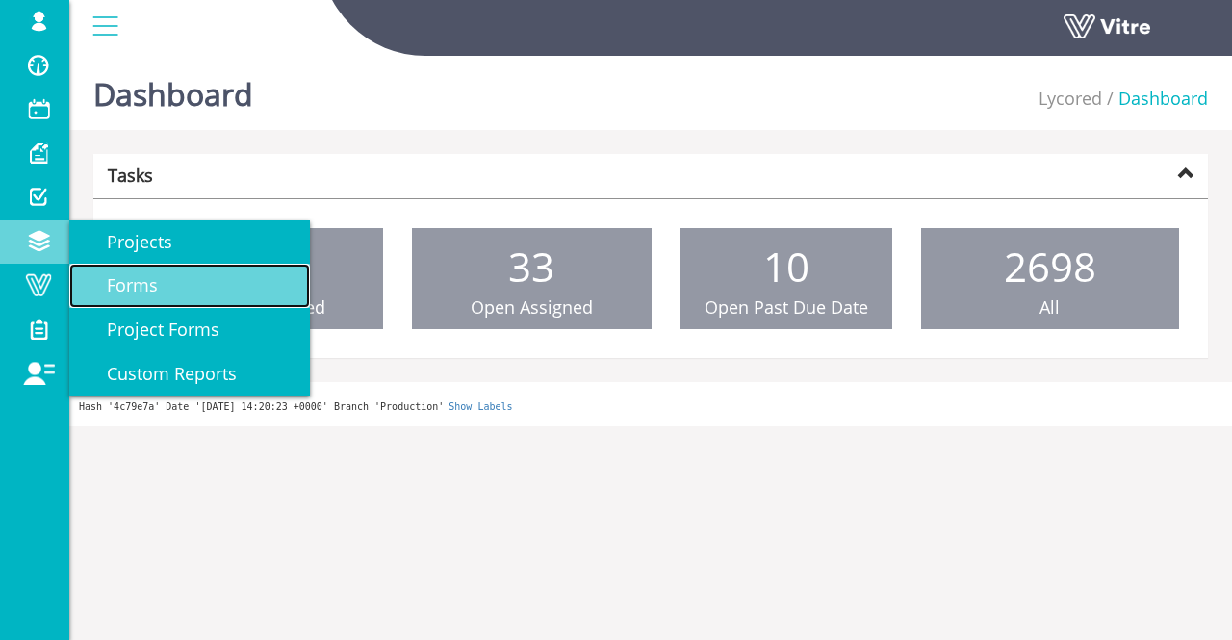
click at [143, 284] on span "Forms" at bounding box center [121, 284] width 74 height 23
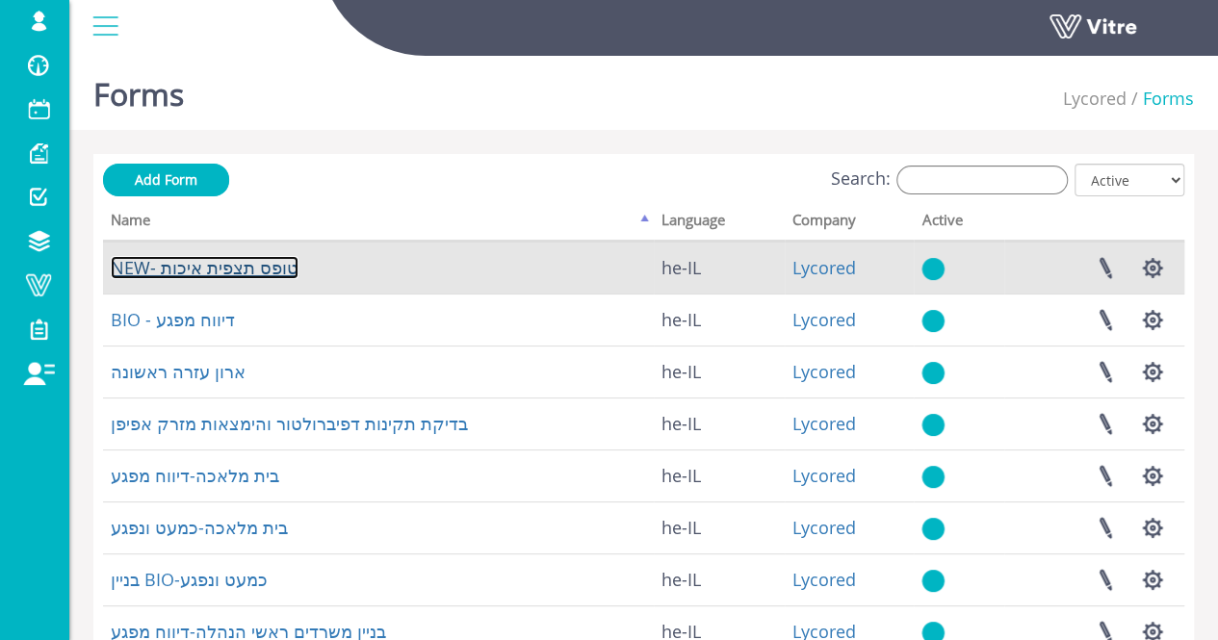
click at [210, 276] on link "NEW- טופס תצפית איכות" at bounding box center [205, 267] width 188 height 23
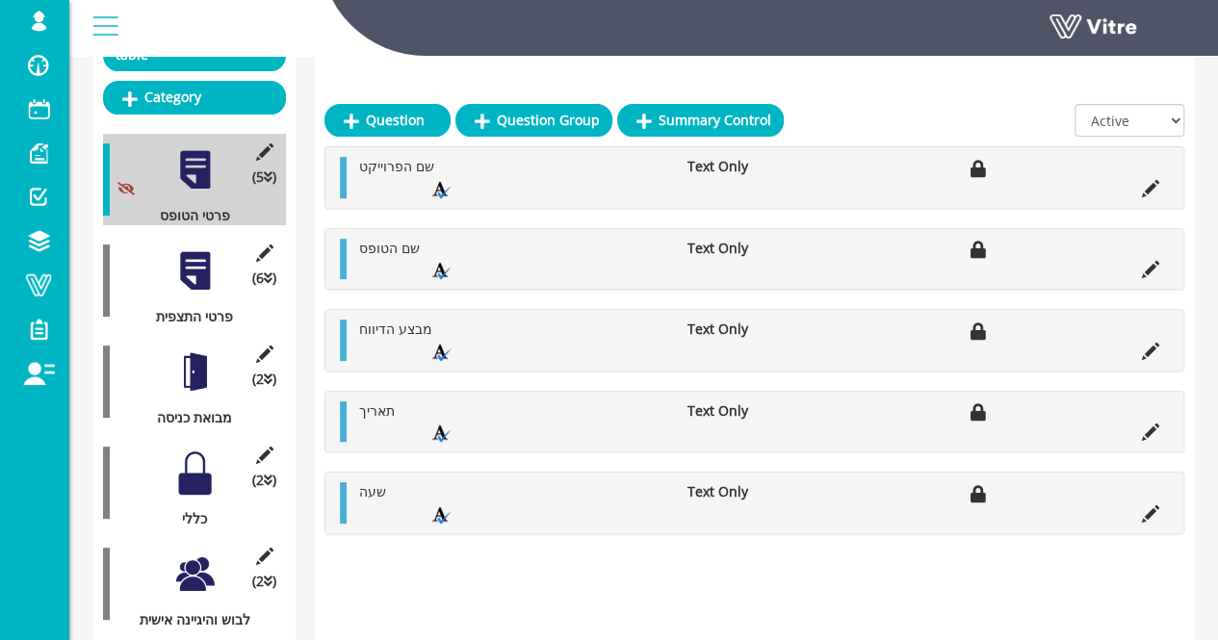
scroll to position [289, 0]
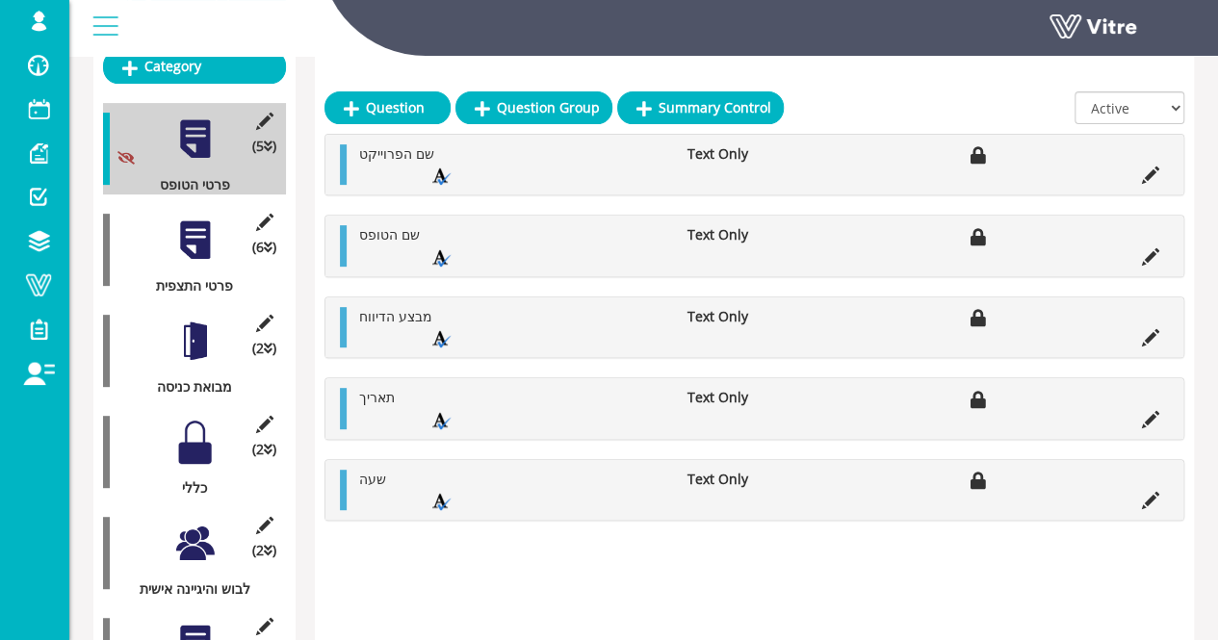
click at [194, 330] on div at bounding box center [194, 341] width 43 height 43
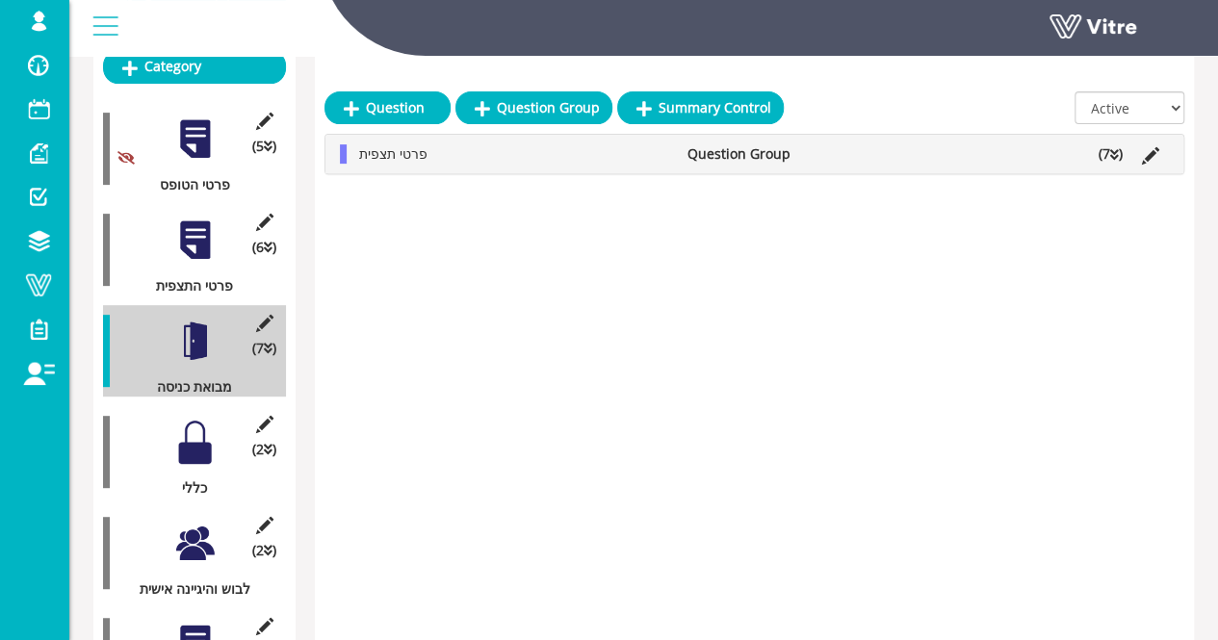
click at [1113, 155] on icon at bounding box center [1114, 154] width 9 height 13
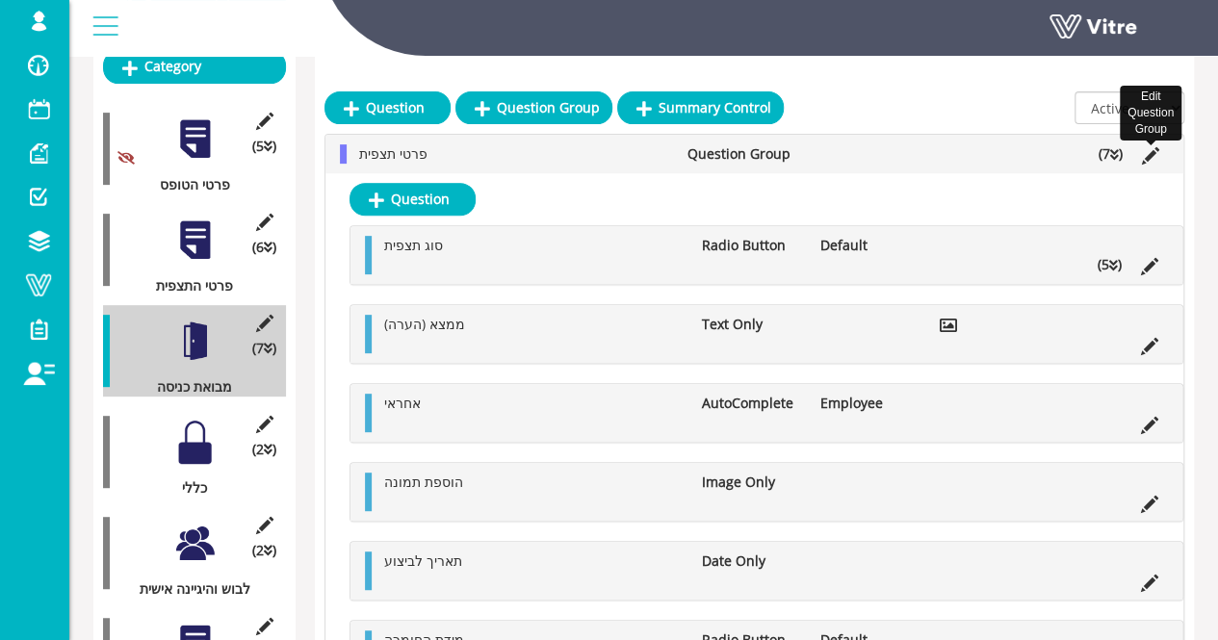
click at [1149, 153] on icon at bounding box center [1150, 155] width 17 height 17
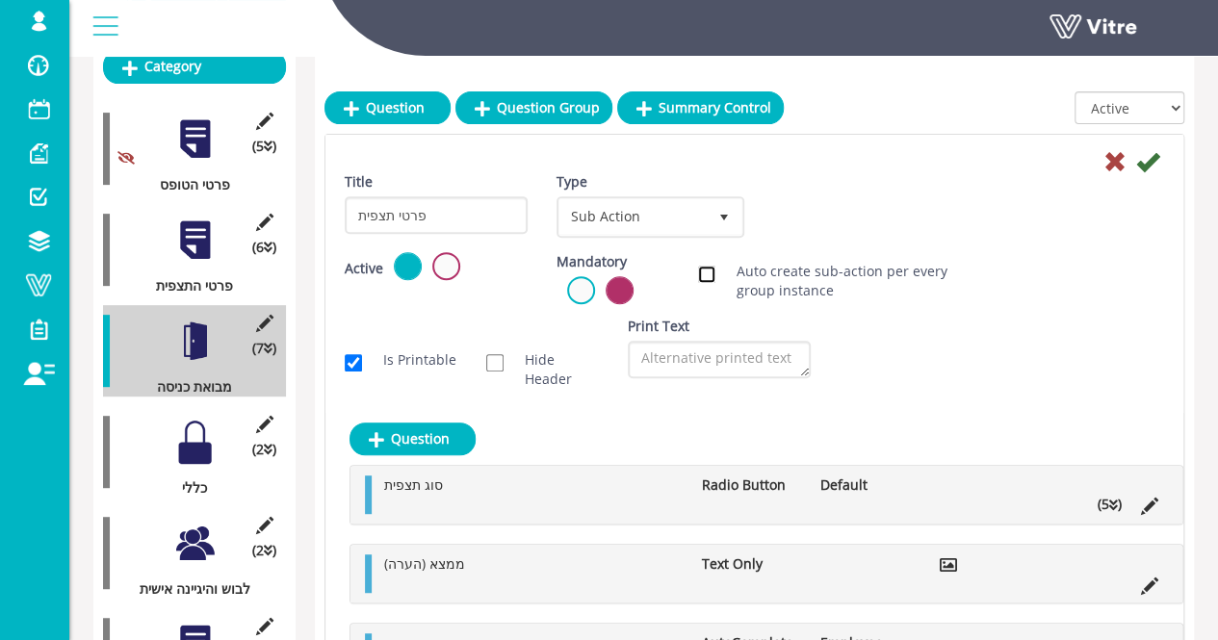
click at [705, 274] on input "Auto create sub-action per every group instance" at bounding box center [706, 274] width 17 height 17
checkbox input "true"
click at [864, 193] on div "Title פרטי תצפית Type Sub Action 4 Scan Codes Select Variable Edit Sub Action S…" at bounding box center [754, 212] width 848 height 80
click at [870, 221] on link "Edit Sub Action Setup" at bounding box center [851, 217] width 165 height 33
click at [196, 427] on div at bounding box center [194, 442] width 43 height 43
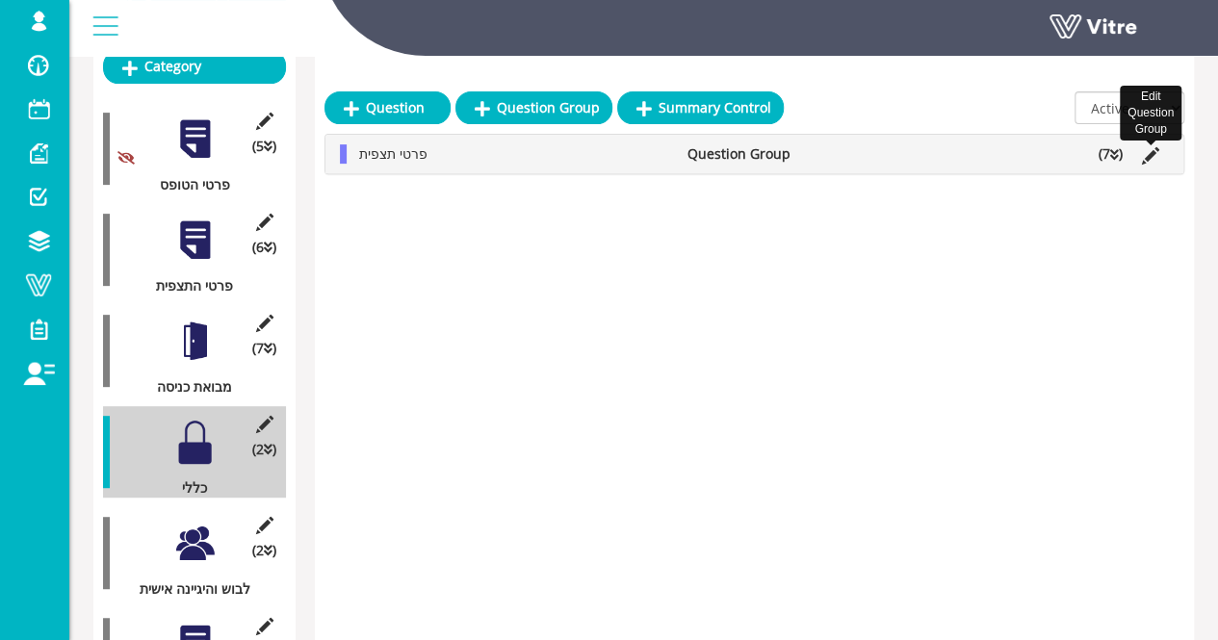
click at [1157, 151] on icon at bounding box center [1150, 155] width 17 height 17
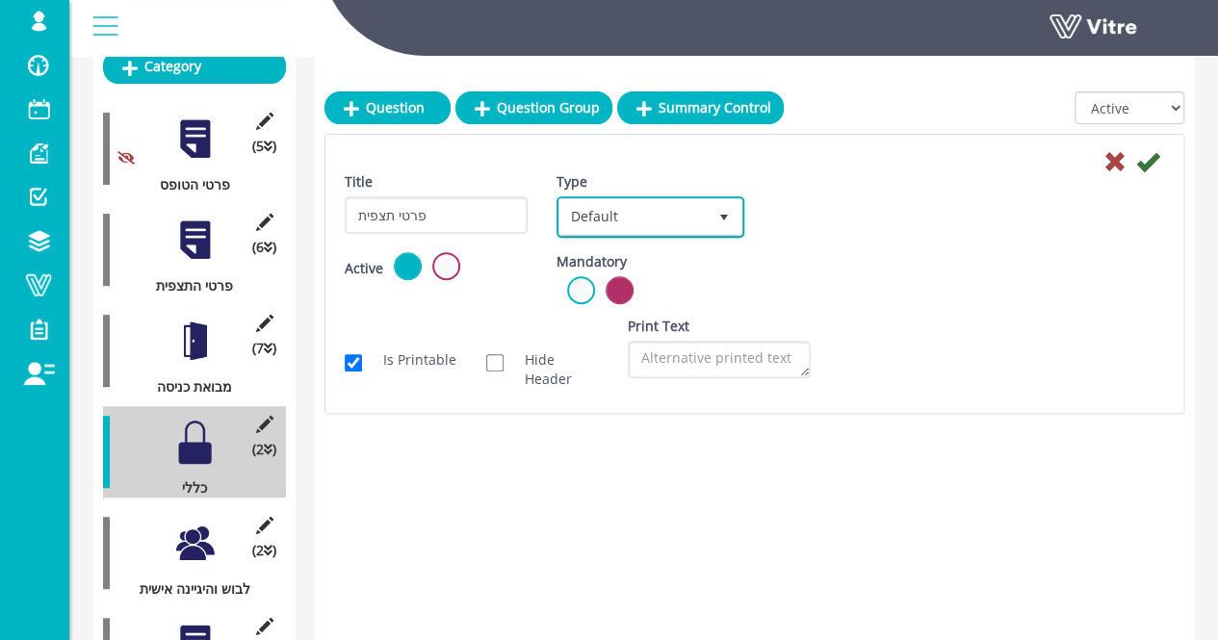
click at [708, 219] on span "select" at bounding box center [724, 216] width 35 height 35
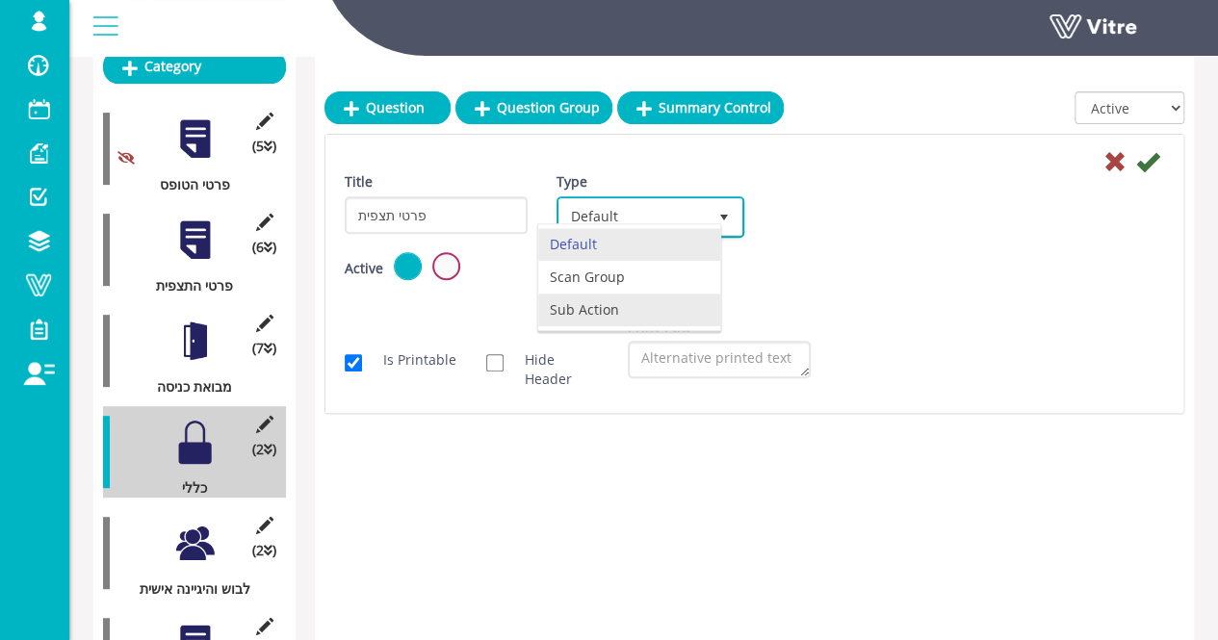
click at [608, 277] on li "Scan Group" at bounding box center [629, 277] width 182 height 33
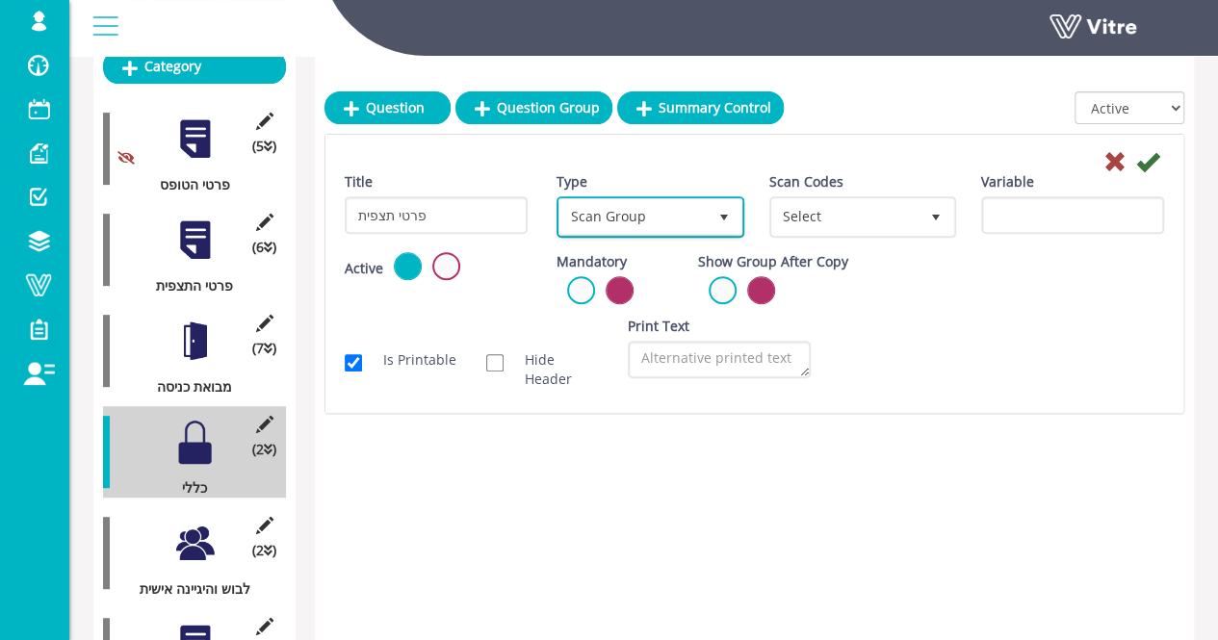
click at [662, 216] on span "Scan Group" at bounding box center [632, 216] width 146 height 35
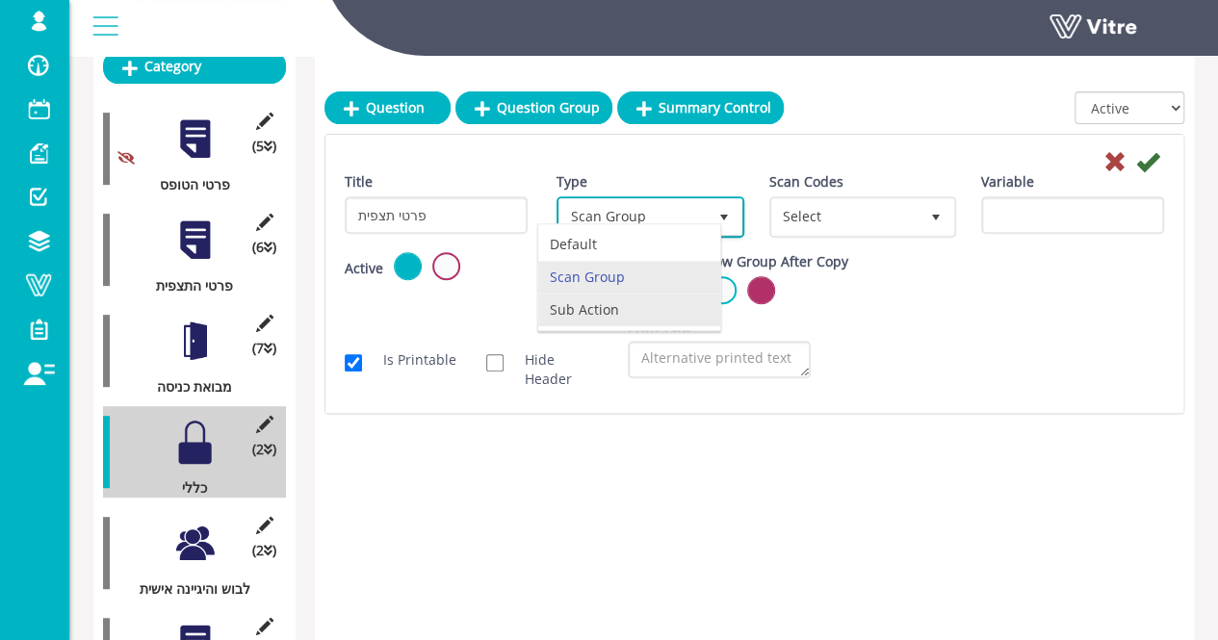
click at [606, 316] on li "Sub Action" at bounding box center [629, 310] width 182 height 33
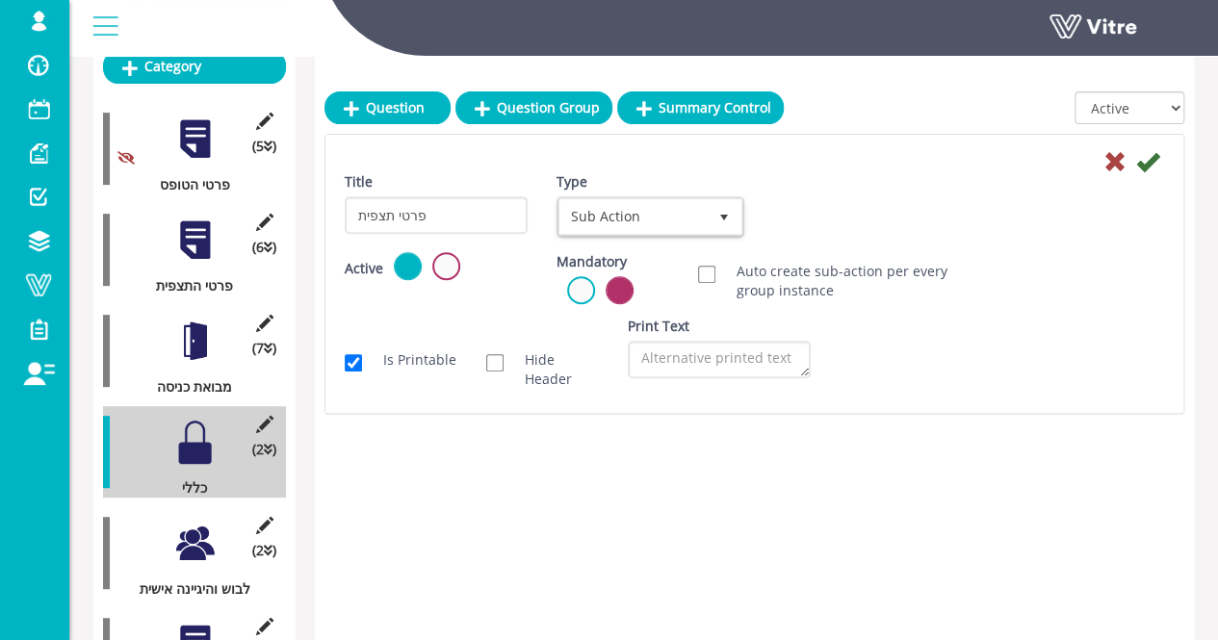
click at [865, 213] on div "Title פרטי תצפית Type Sub Action 4 Scan Codes Select Variable Edit Sub Action S…" at bounding box center [754, 212] width 848 height 80
click at [1110, 167] on icon at bounding box center [1114, 161] width 23 height 23
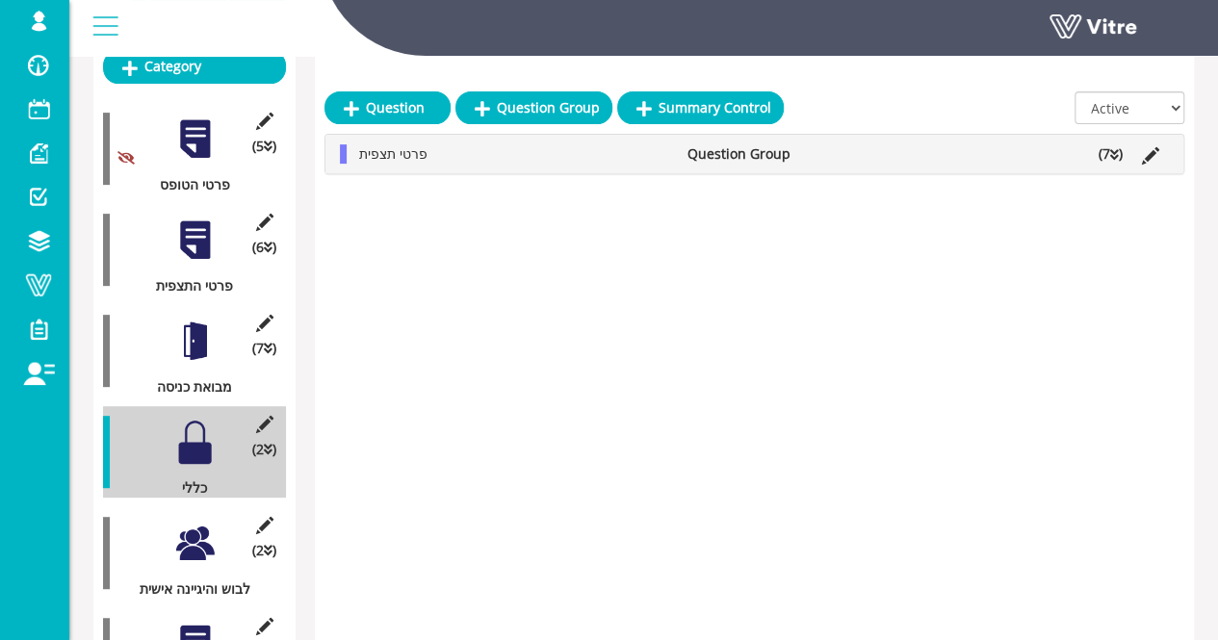
click at [1111, 158] on icon at bounding box center [1114, 154] width 9 height 13
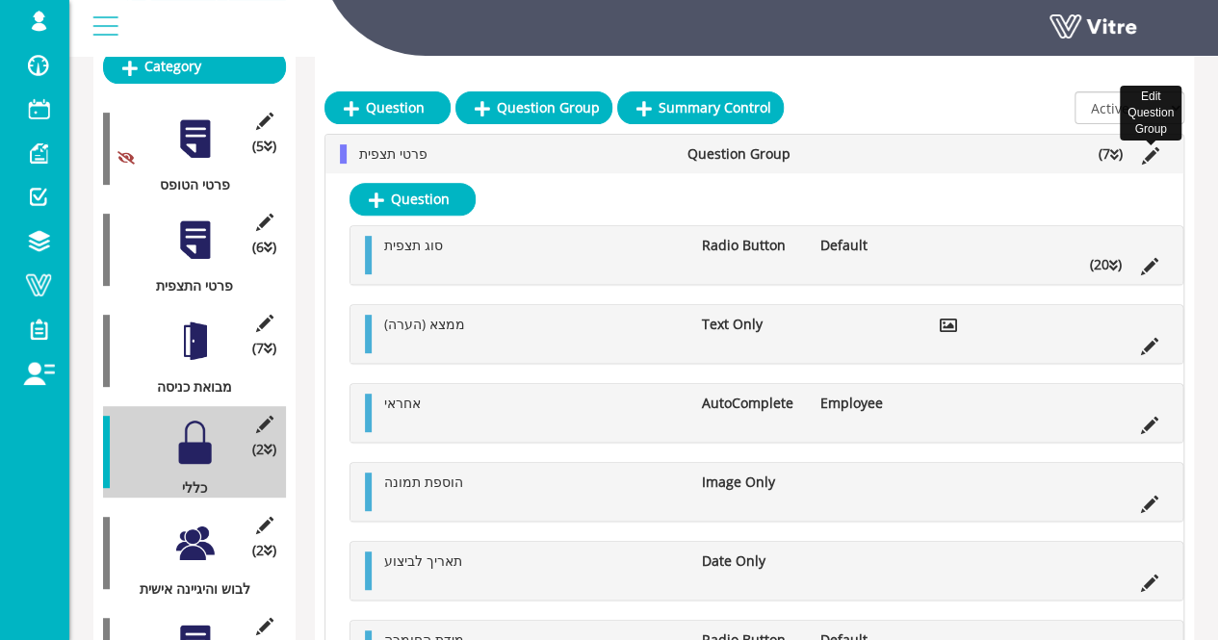
click at [1149, 154] on icon at bounding box center [1150, 155] width 17 height 17
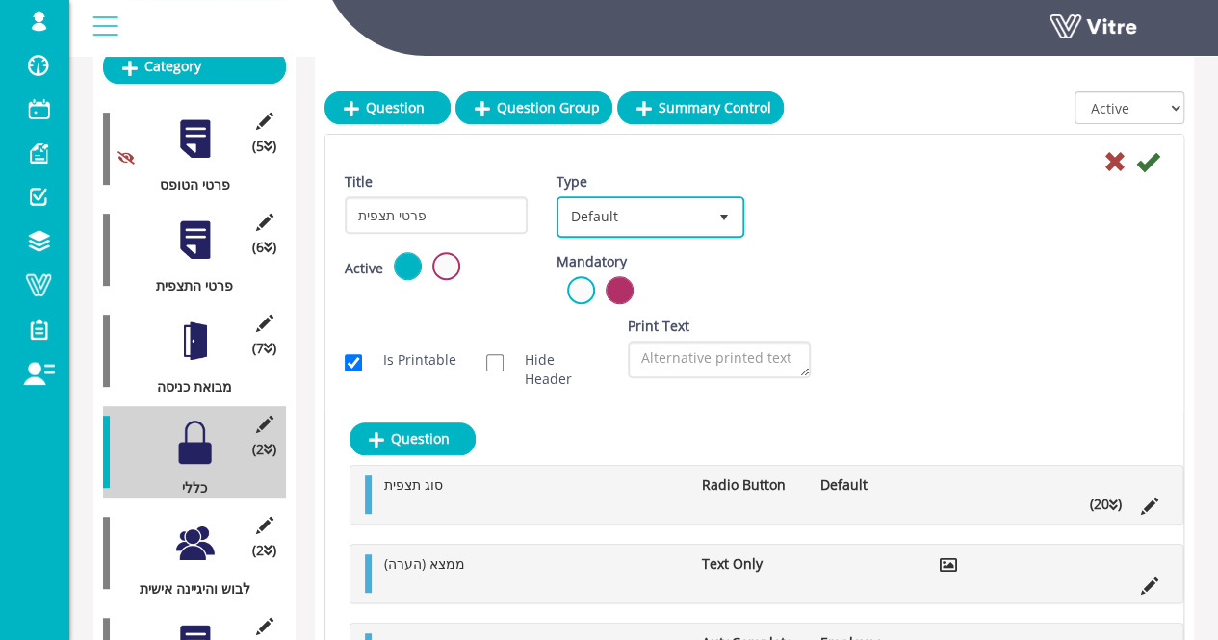
click at [624, 216] on span "Default" at bounding box center [632, 216] width 146 height 35
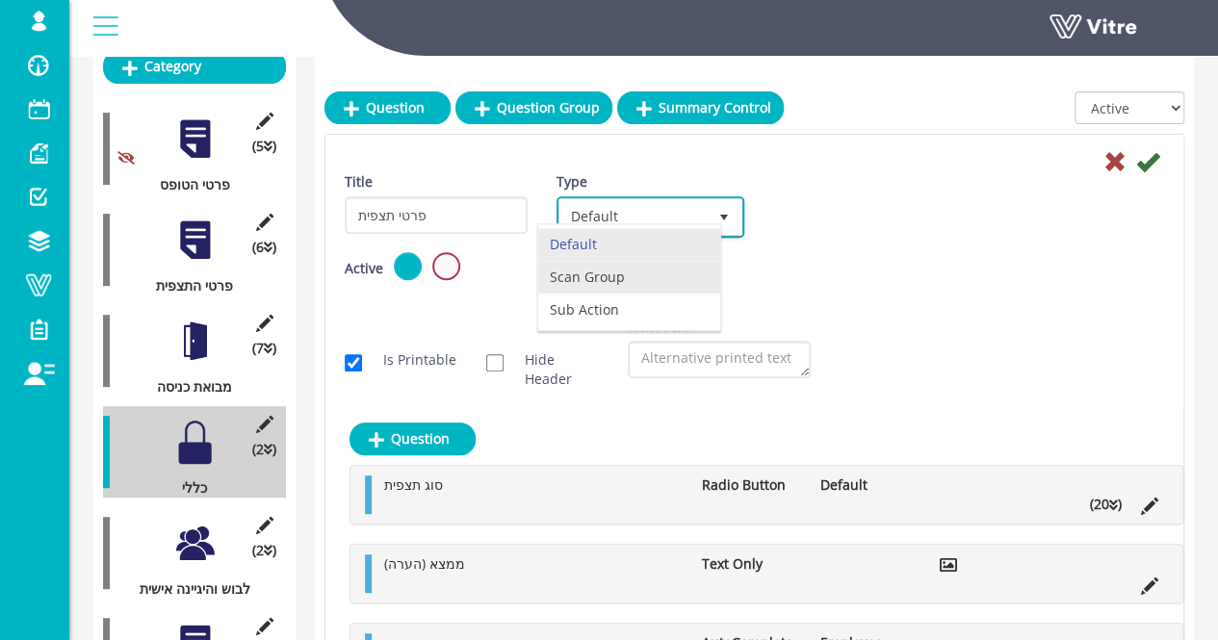
click at [626, 275] on li "Scan Group" at bounding box center [629, 277] width 182 height 33
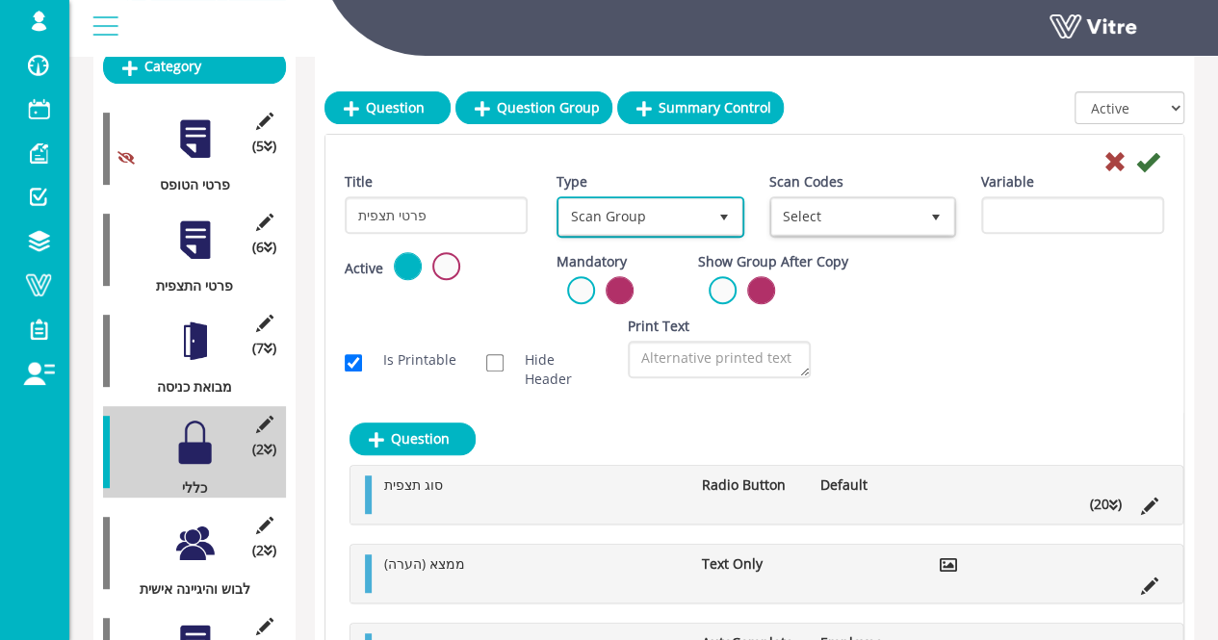
click at [694, 215] on span "Scan Group" at bounding box center [632, 216] width 146 height 35
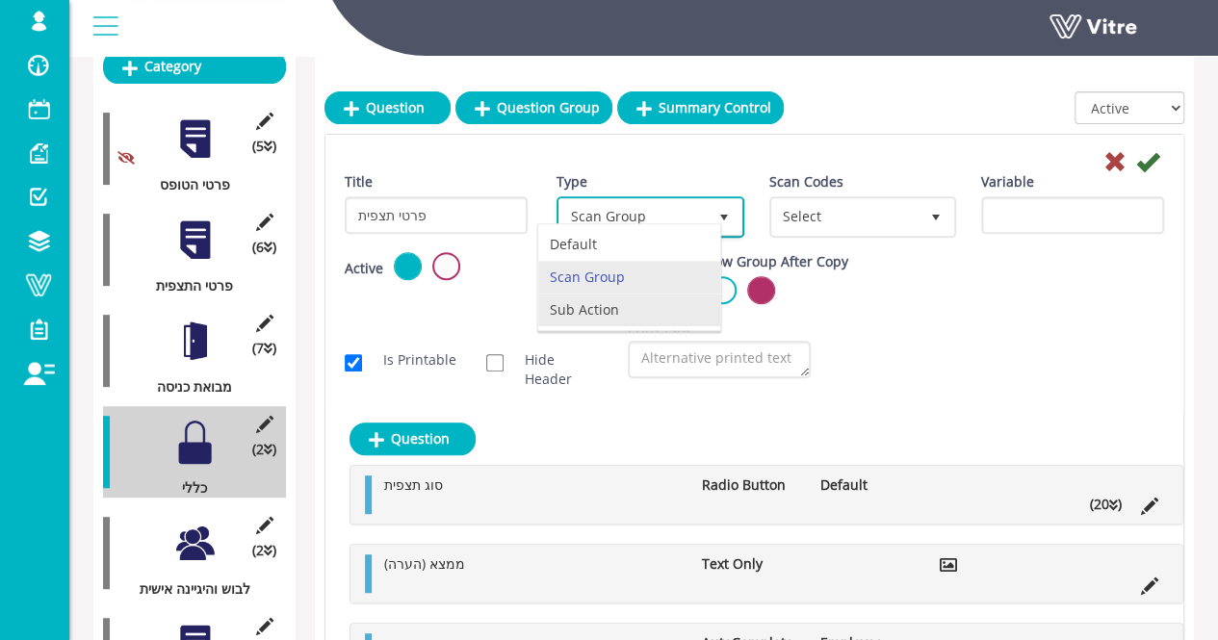
click at [661, 299] on li "Sub Action" at bounding box center [629, 310] width 182 height 33
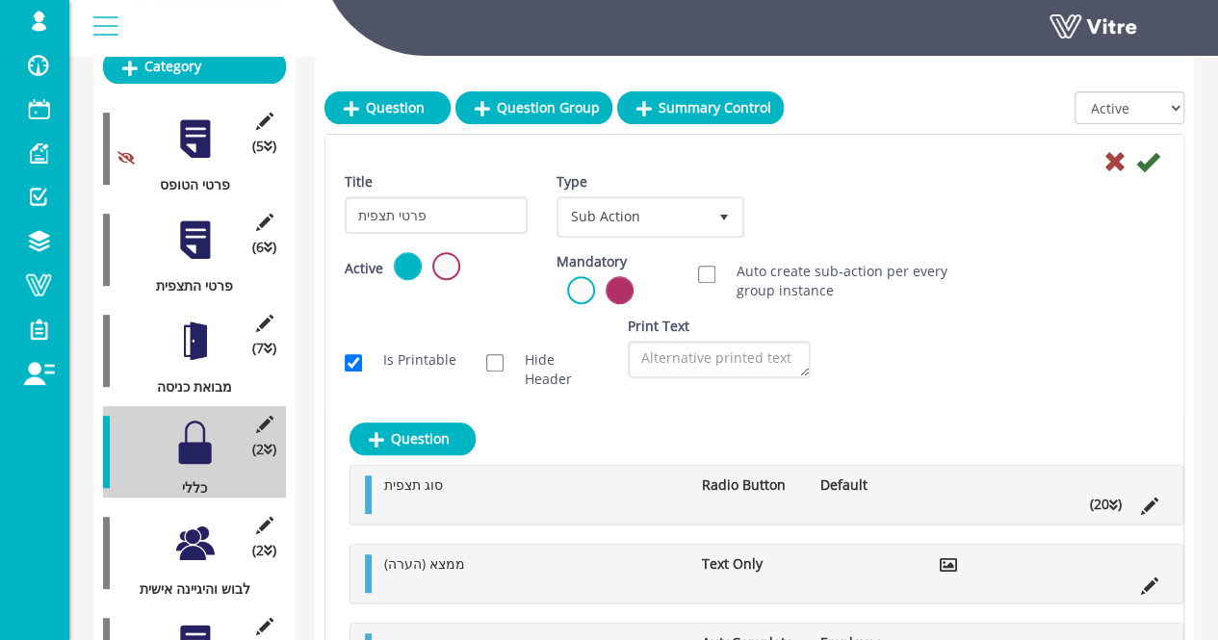
click at [987, 217] on div "Title פרטי תצפית Type Sub Action 4 Scan Codes Select Variable Edit Sub Action S…" at bounding box center [754, 212] width 848 height 80
click at [705, 277] on input "Auto create sub-action per every group instance" at bounding box center [706, 274] width 17 height 17
checkbox input "true"
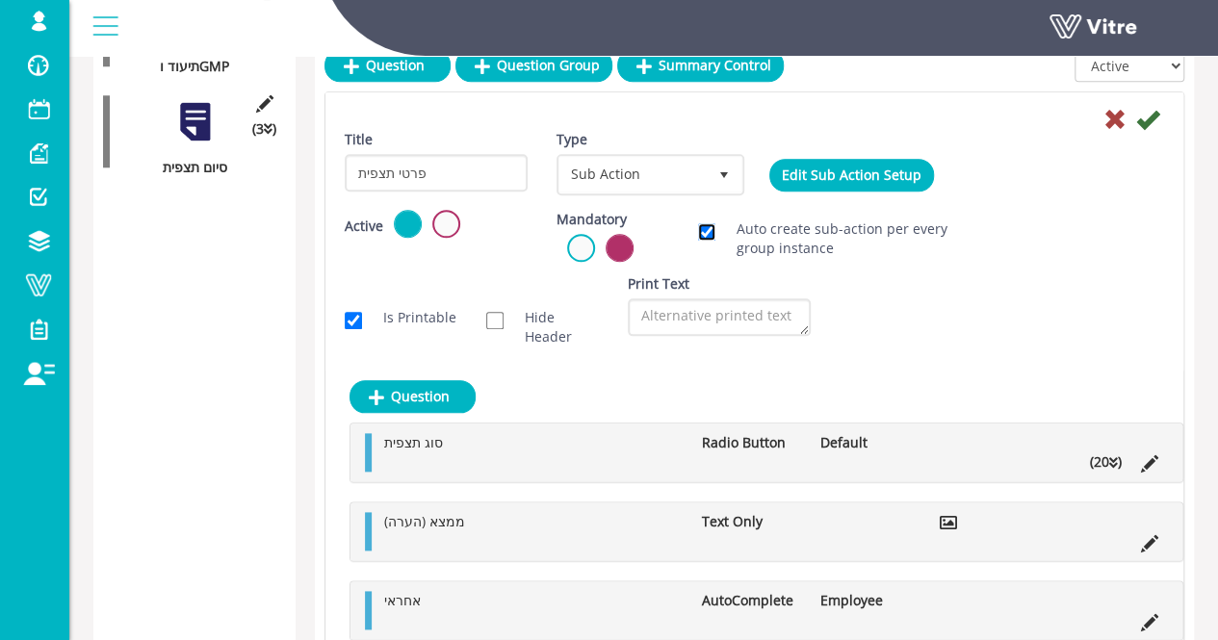
scroll to position [868, 0]
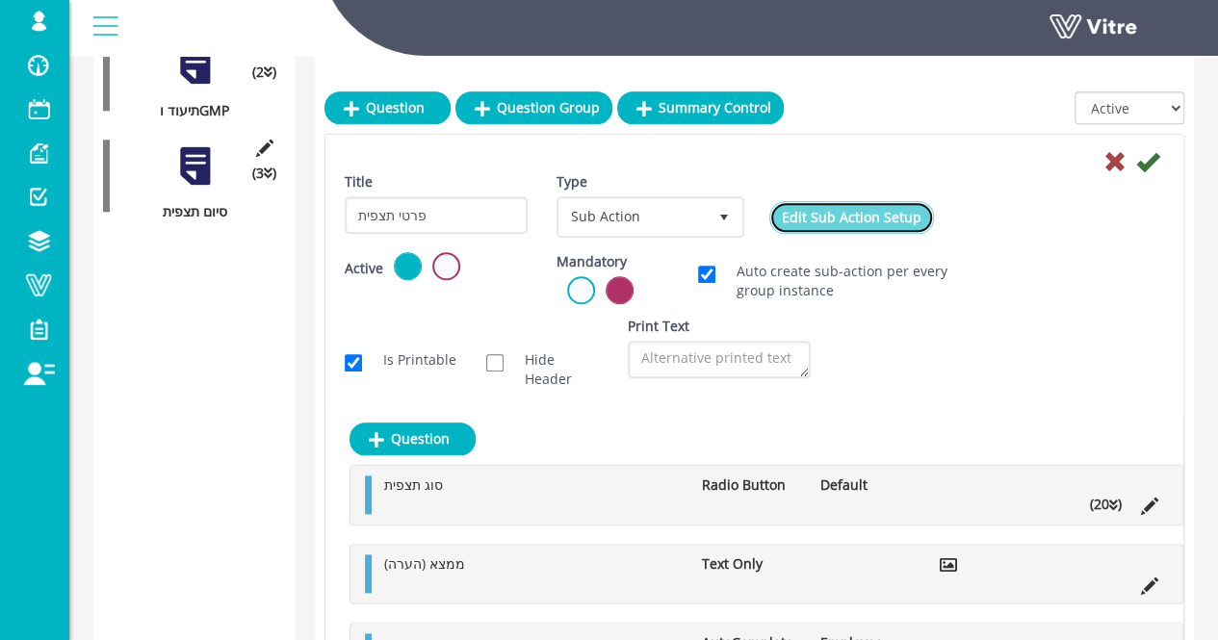
click at [882, 217] on link "Edit Sub Action Setup" at bounding box center [851, 217] width 165 height 33
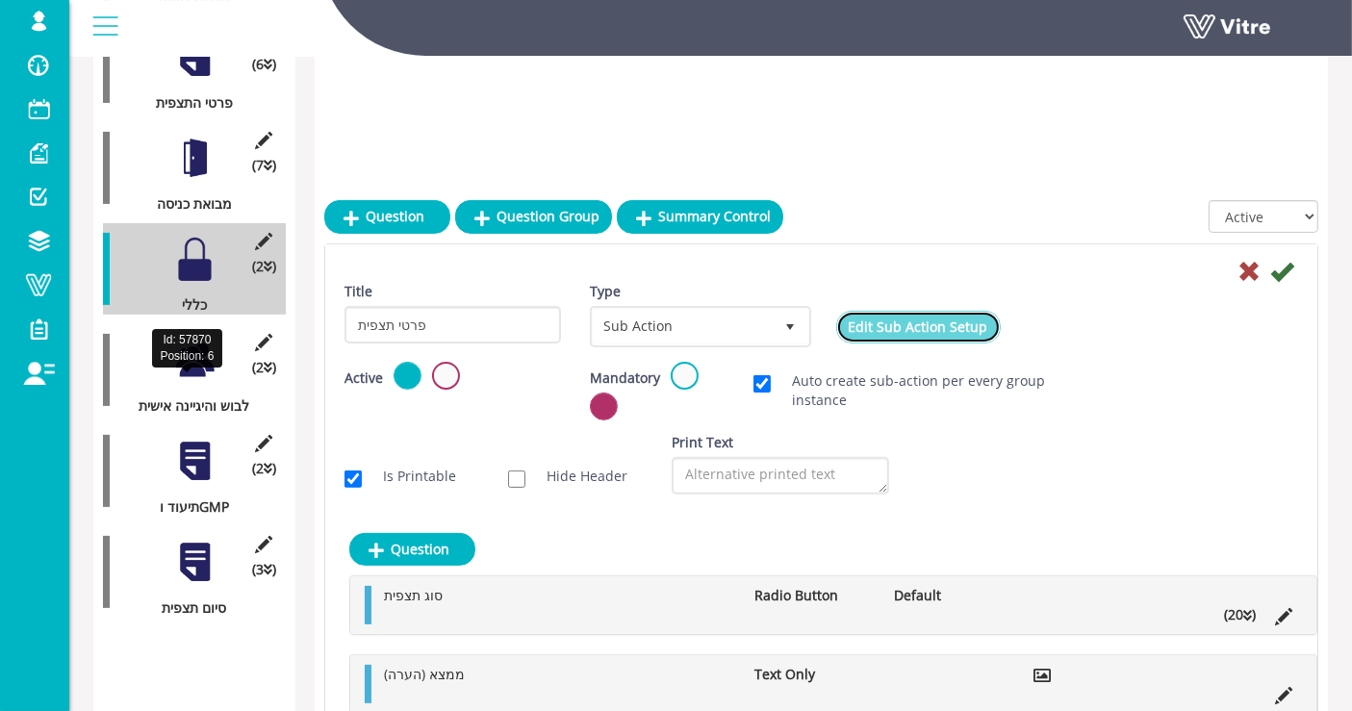
scroll to position [440, 0]
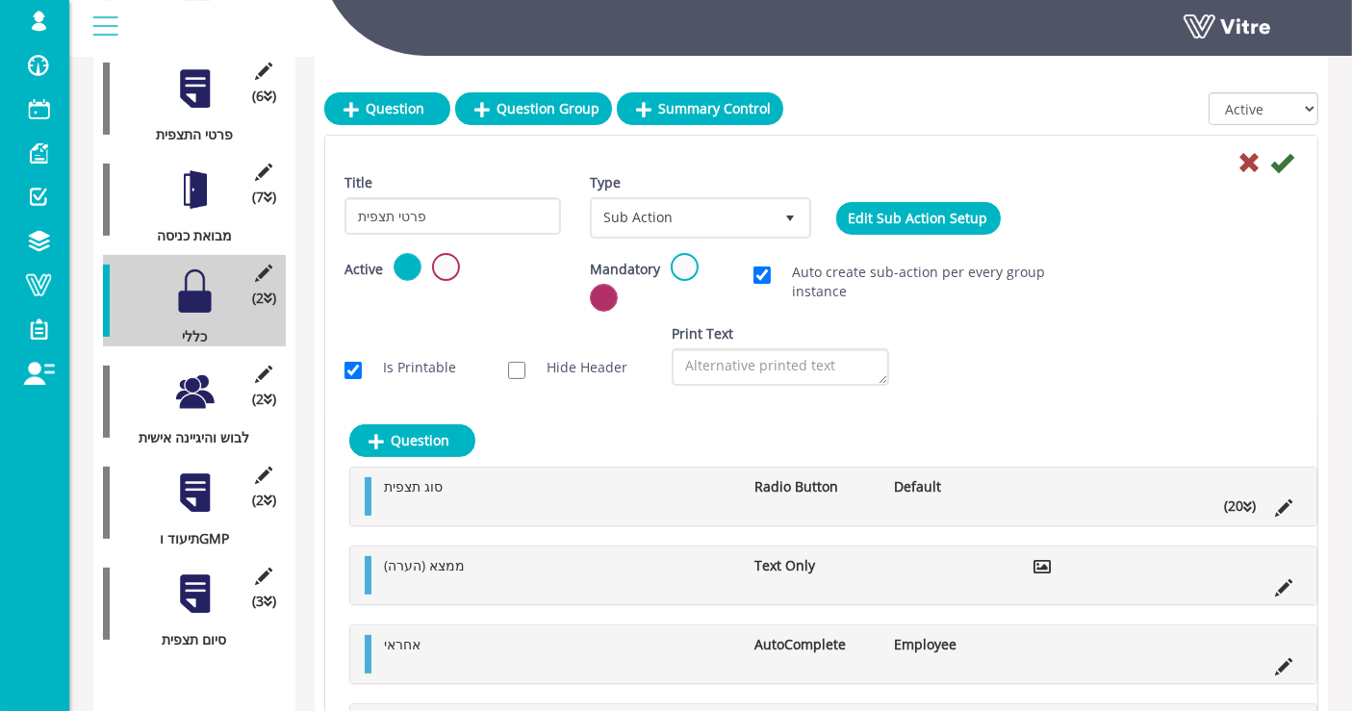
click at [197, 372] on div at bounding box center [194, 392] width 43 height 43
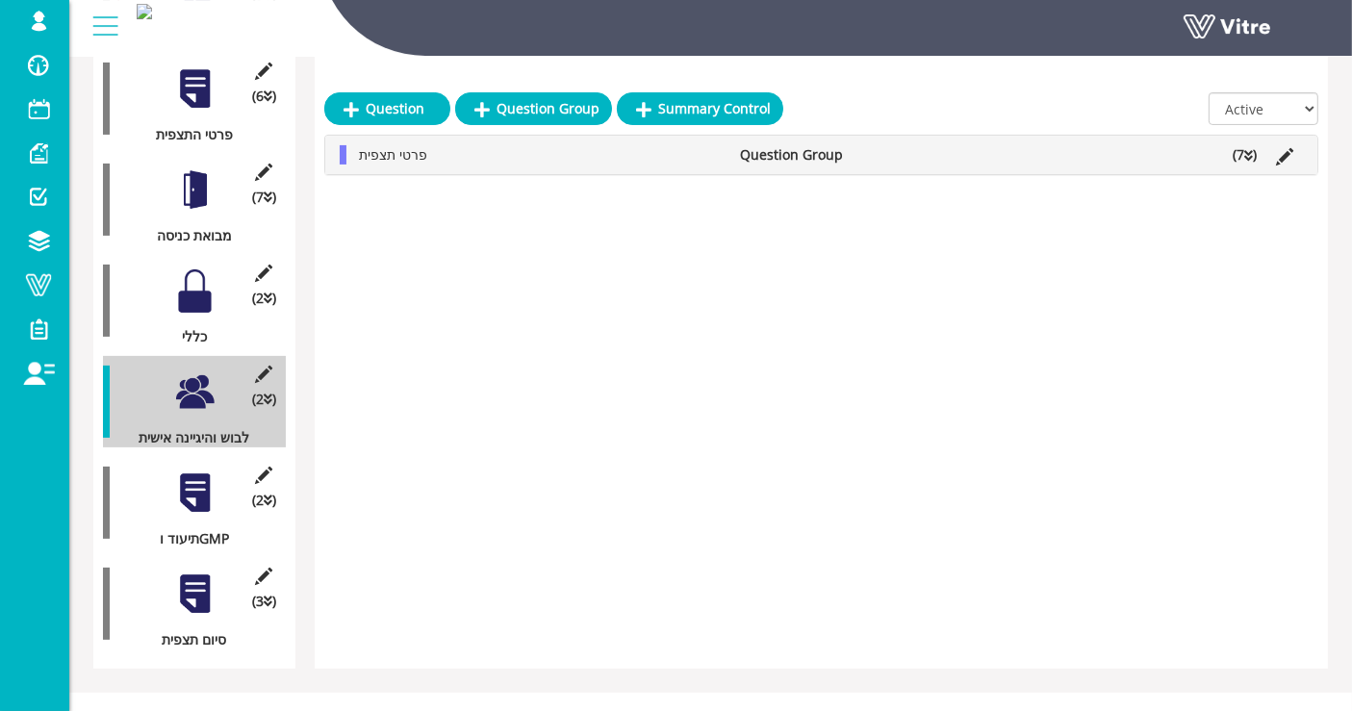
click at [1231, 153] on li "(7 )" at bounding box center [1244, 154] width 43 height 19
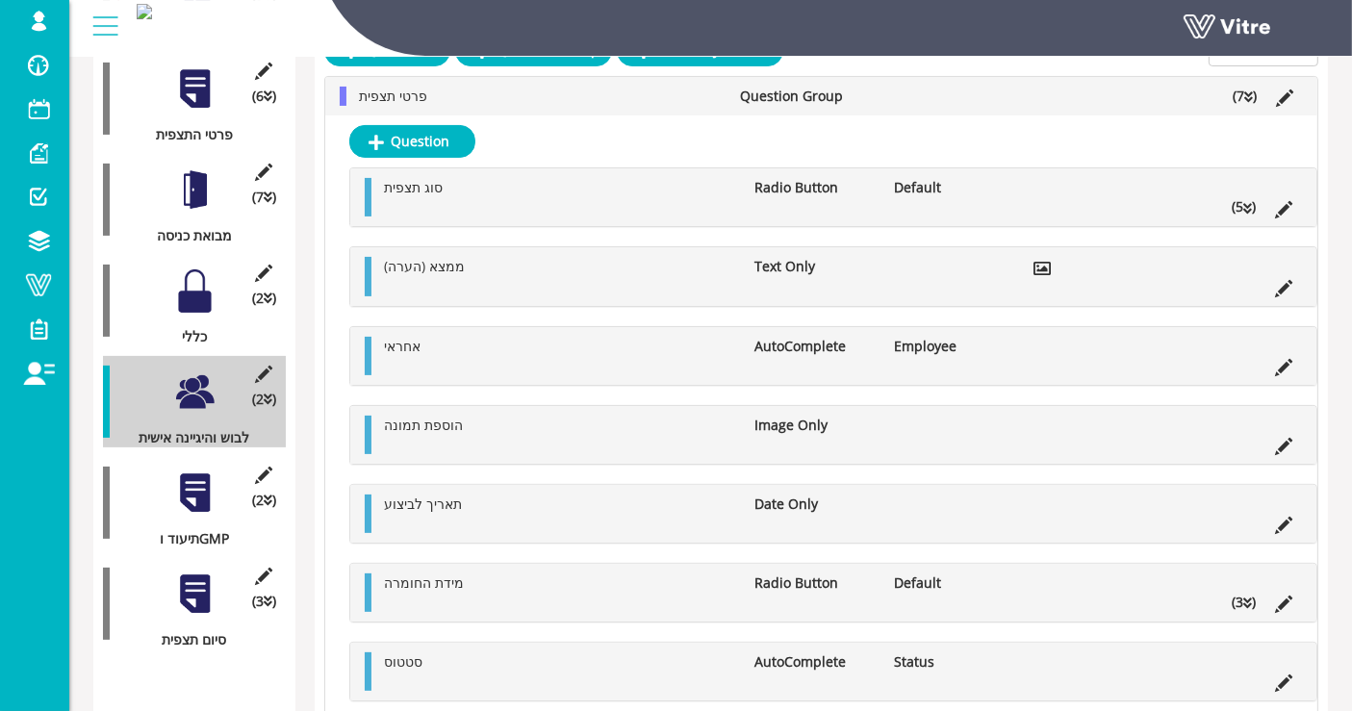
scroll to position [333, 0]
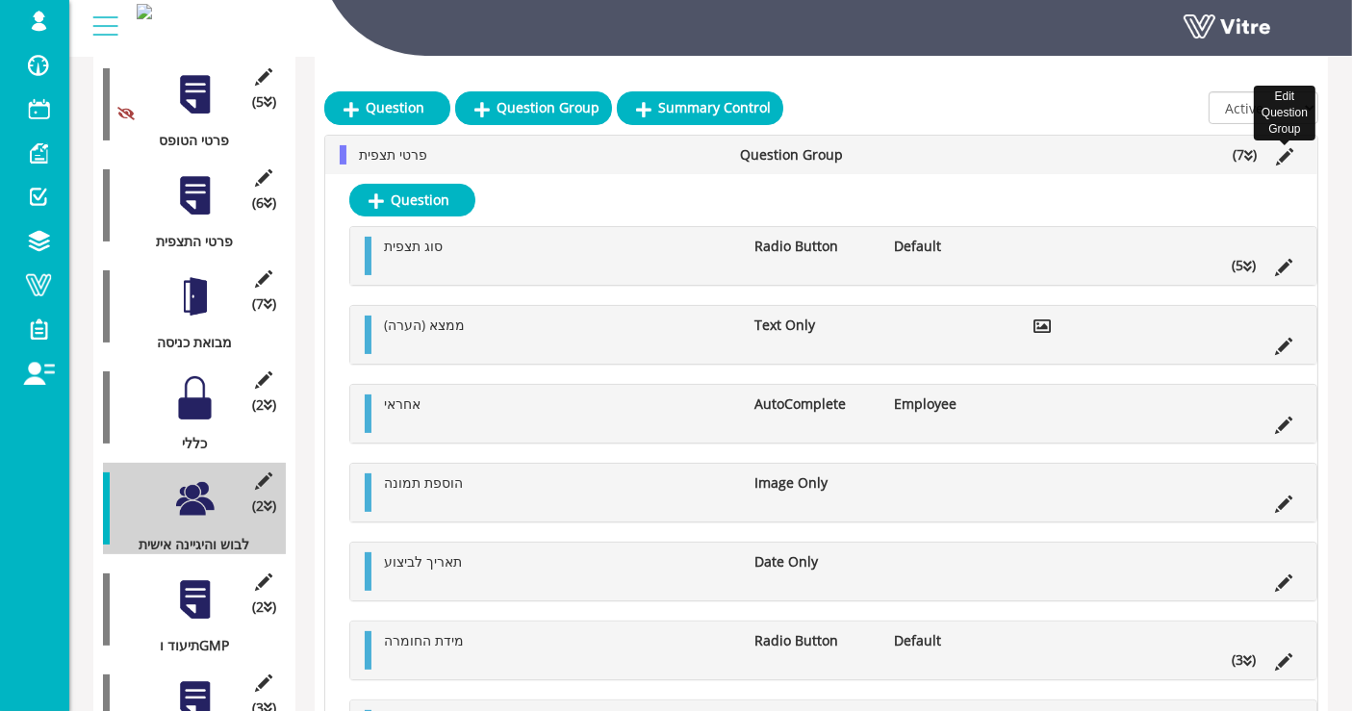
click at [1231, 154] on icon at bounding box center [1284, 156] width 17 height 17
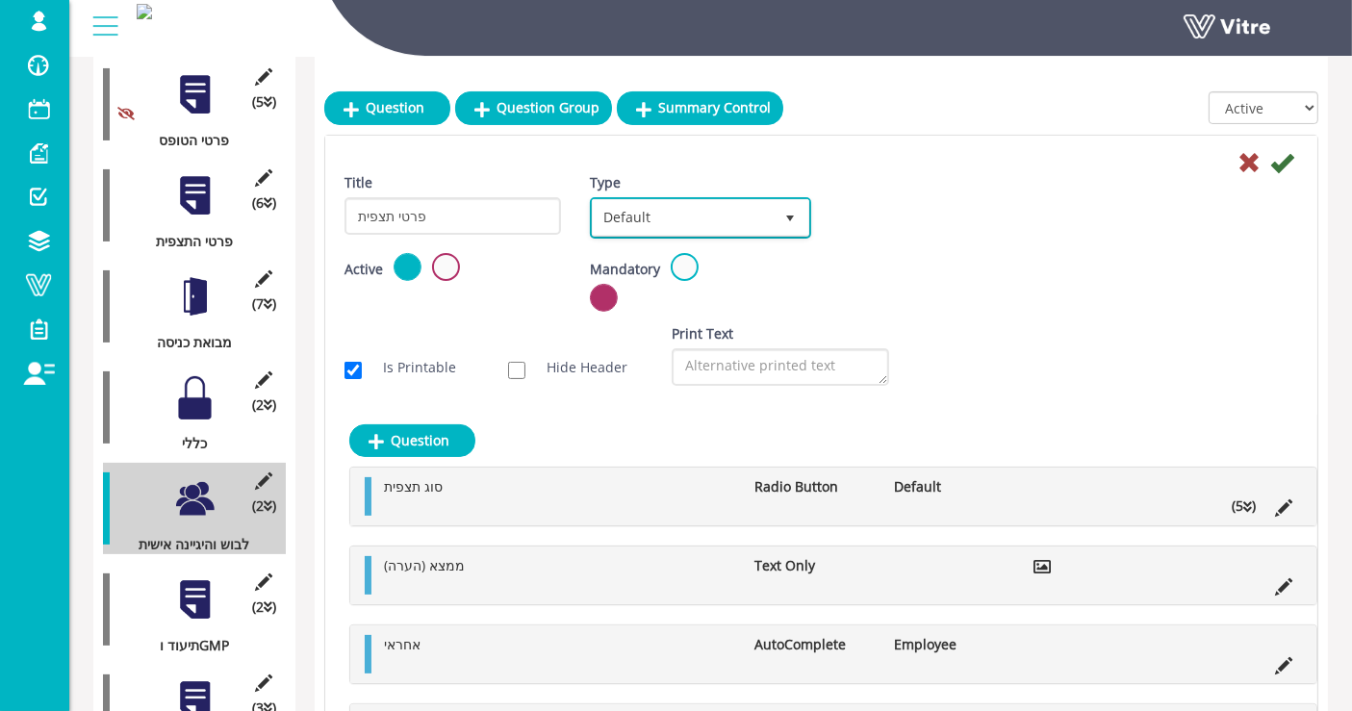
click at [698, 200] on span "Default" at bounding box center [683, 217] width 180 height 35
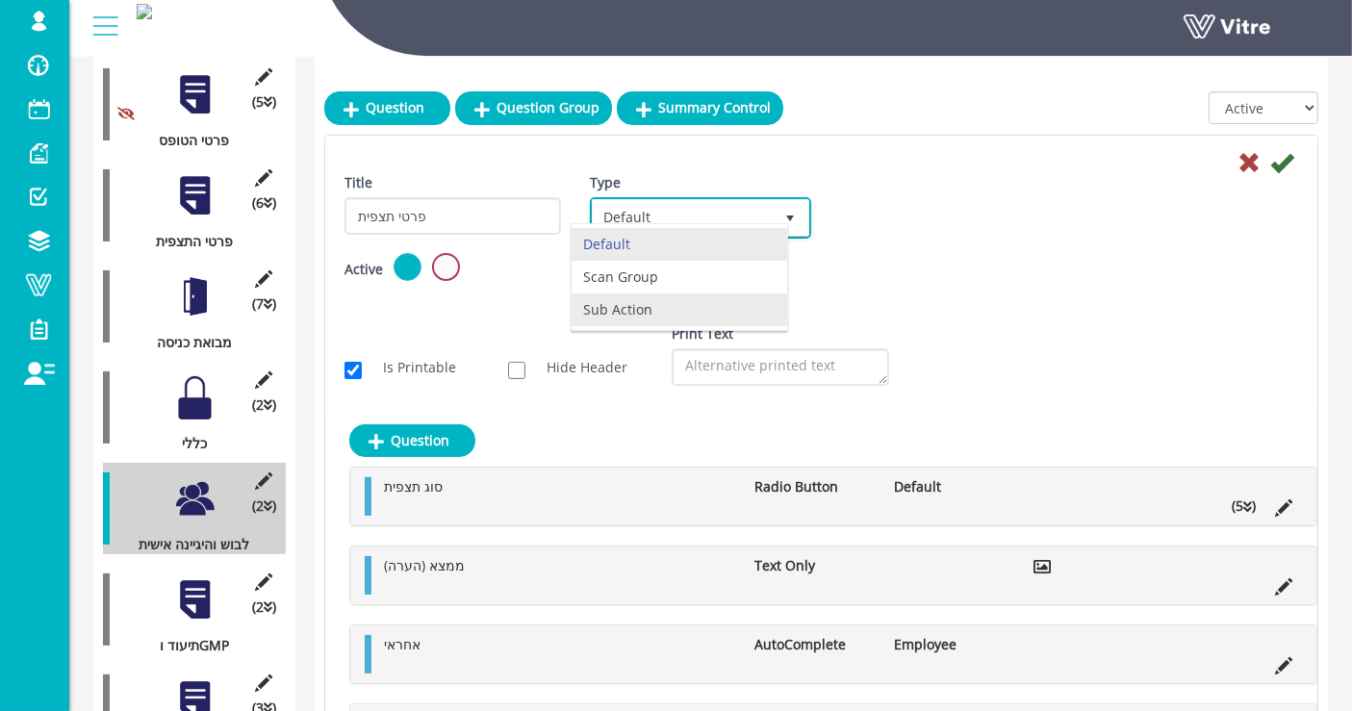
drag, startPoint x: 656, startPoint y: 278, endPoint x: 656, endPoint y: 302, distance: 24.1
click at [656, 302] on ul "Default Scan Group Sub Action" at bounding box center [680, 277] width 216 height 98
click at [656, 302] on li "Sub Action" at bounding box center [680, 310] width 216 height 33
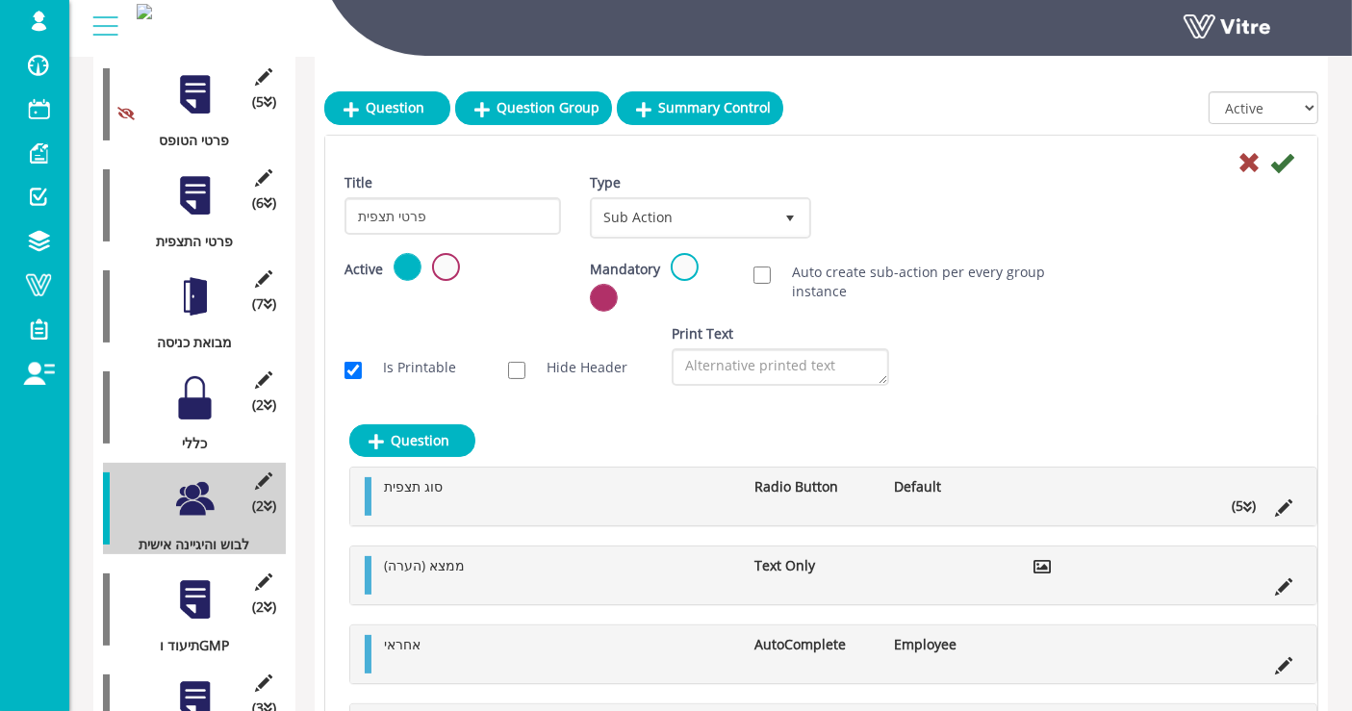
click at [1083, 197] on div "Title פרטי תצפית Type Sub Action 4 Scan Codes Select Variable Edit Sub Action S…" at bounding box center [821, 213] width 983 height 80
click at [766, 270] on input "Auto create sub-action per every group instance" at bounding box center [762, 275] width 17 height 17
checkbox input "true"
click at [689, 261] on label at bounding box center [685, 267] width 28 height 28
click at [0, 0] on input "radio" at bounding box center [0, 0] width 0 height 0
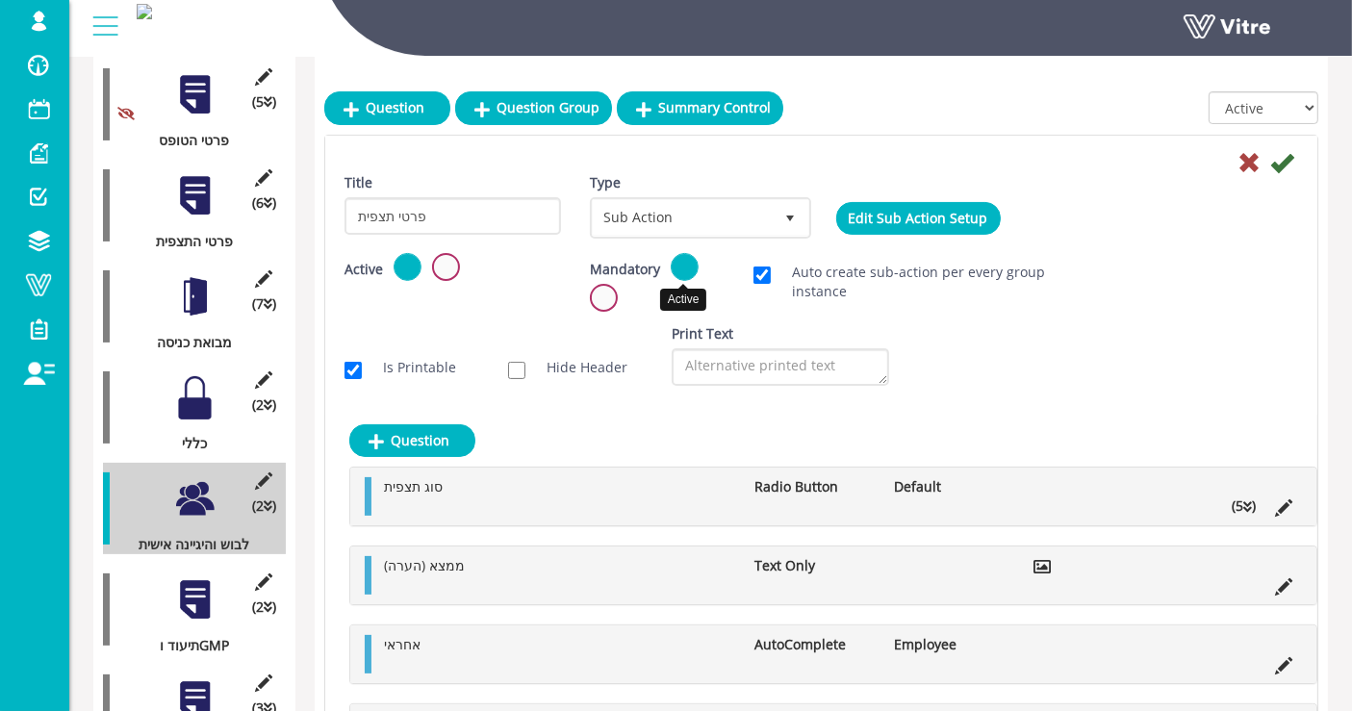
click at [690, 261] on label at bounding box center [685, 267] width 28 height 28
click at [0, 0] on input "radio" at bounding box center [0, 0] width 0 height 0
click at [599, 296] on label at bounding box center [604, 298] width 28 height 28
click at [0, 0] on input "radio" at bounding box center [0, 0] width 0 height 0
click at [919, 216] on link "Edit Sub Action Setup" at bounding box center [918, 218] width 165 height 33
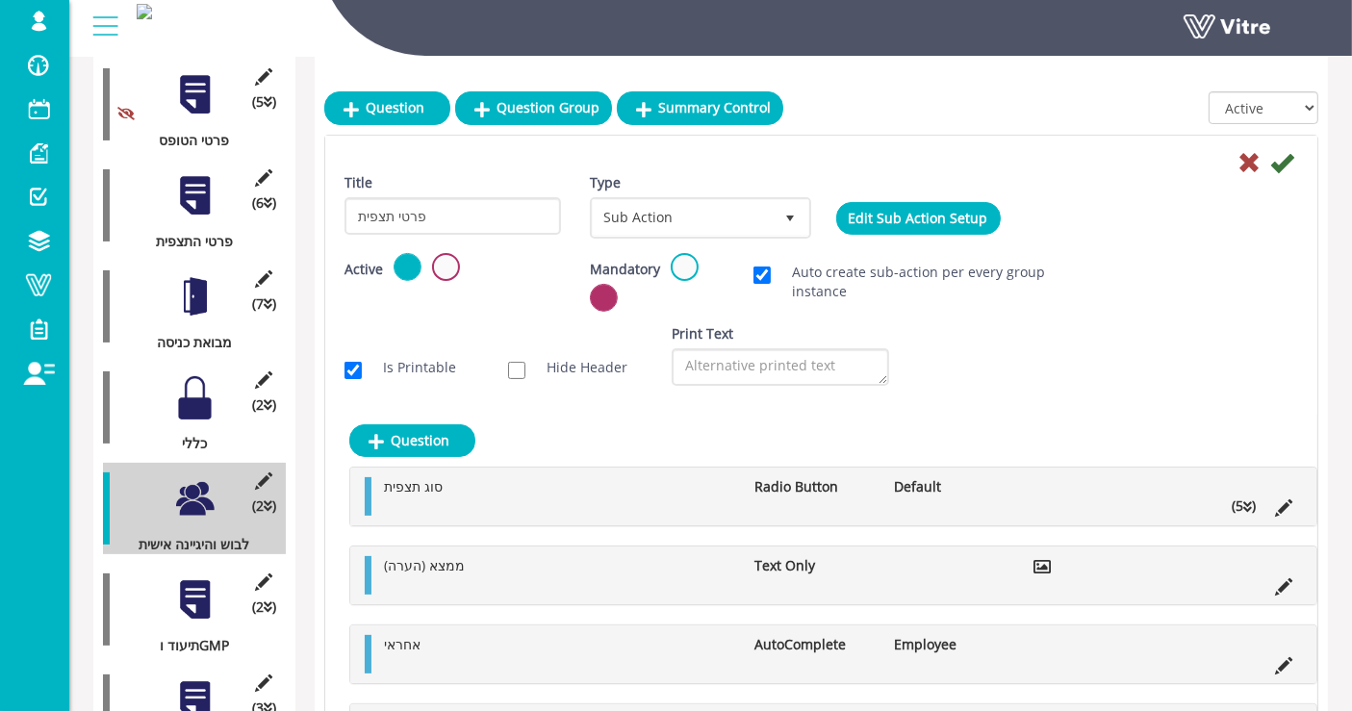
click at [196, 579] on div at bounding box center [194, 600] width 43 height 43
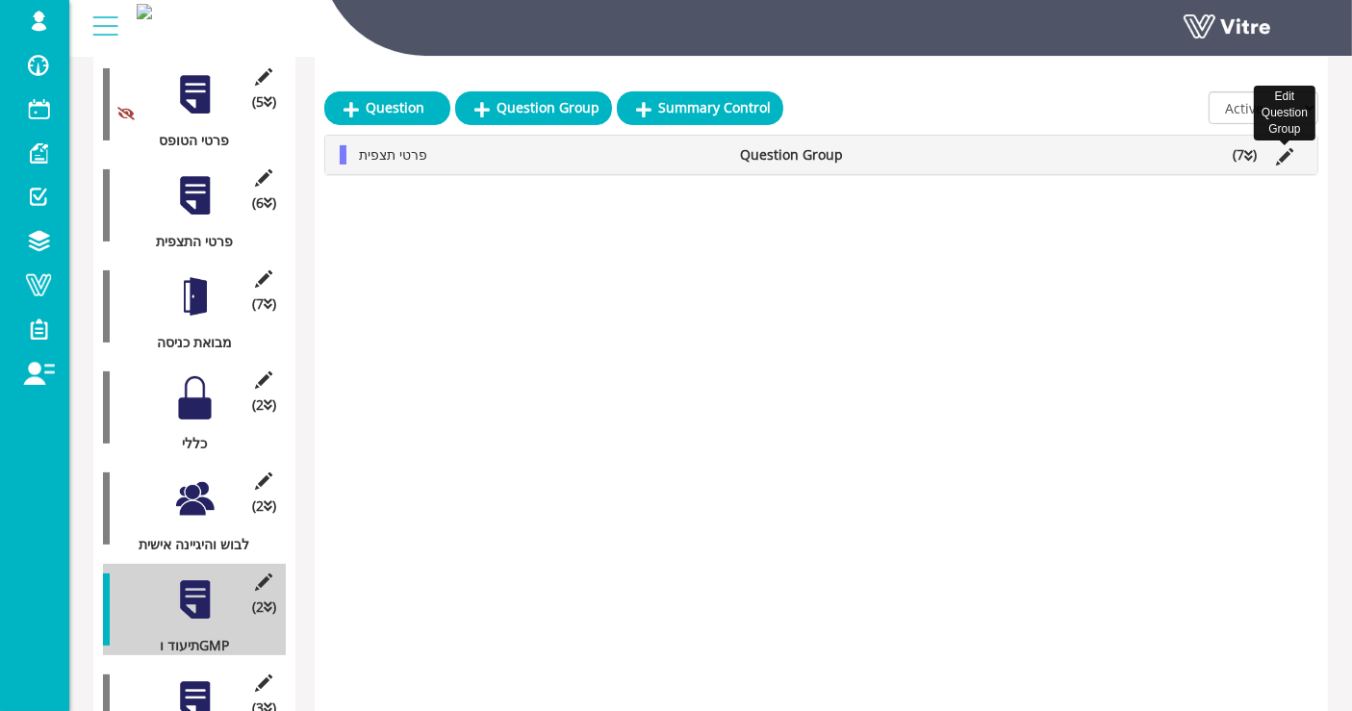
click at [1231, 153] on icon at bounding box center [1284, 156] width 17 height 17
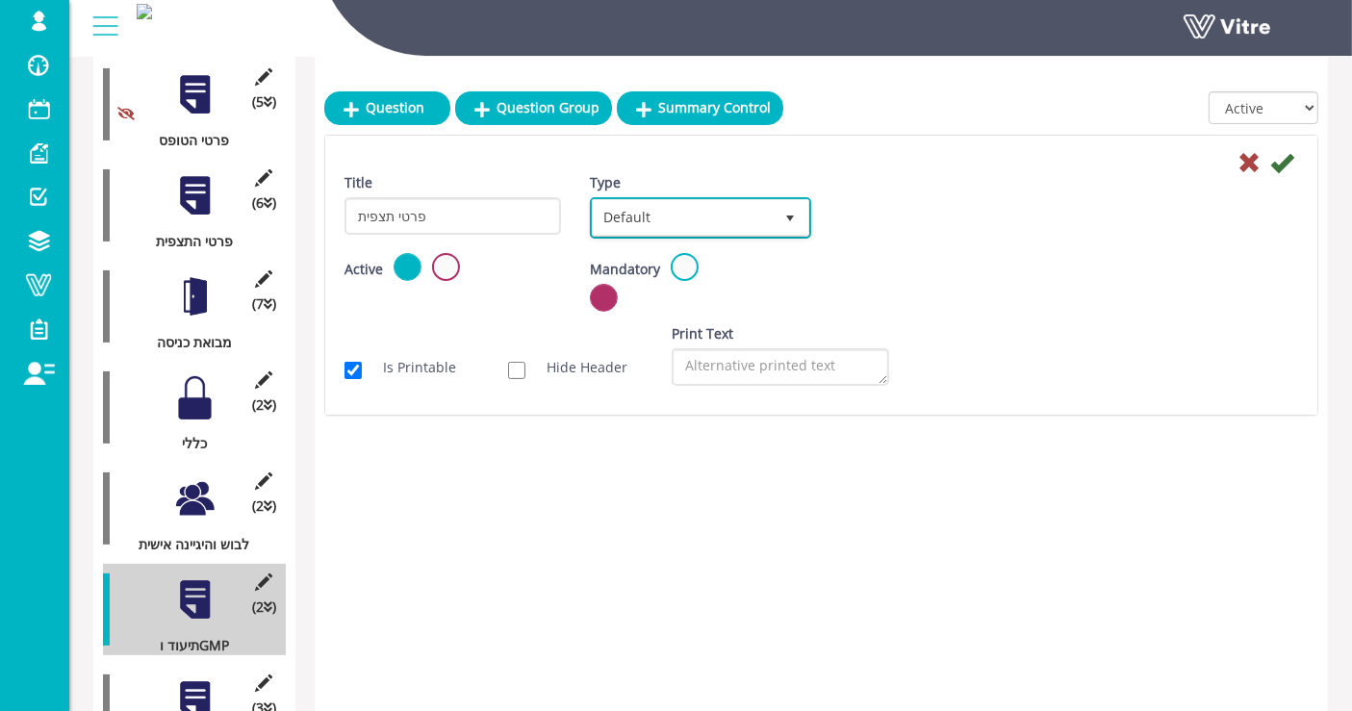
click at [735, 215] on span "Default" at bounding box center [683, 217] width 180 height 35
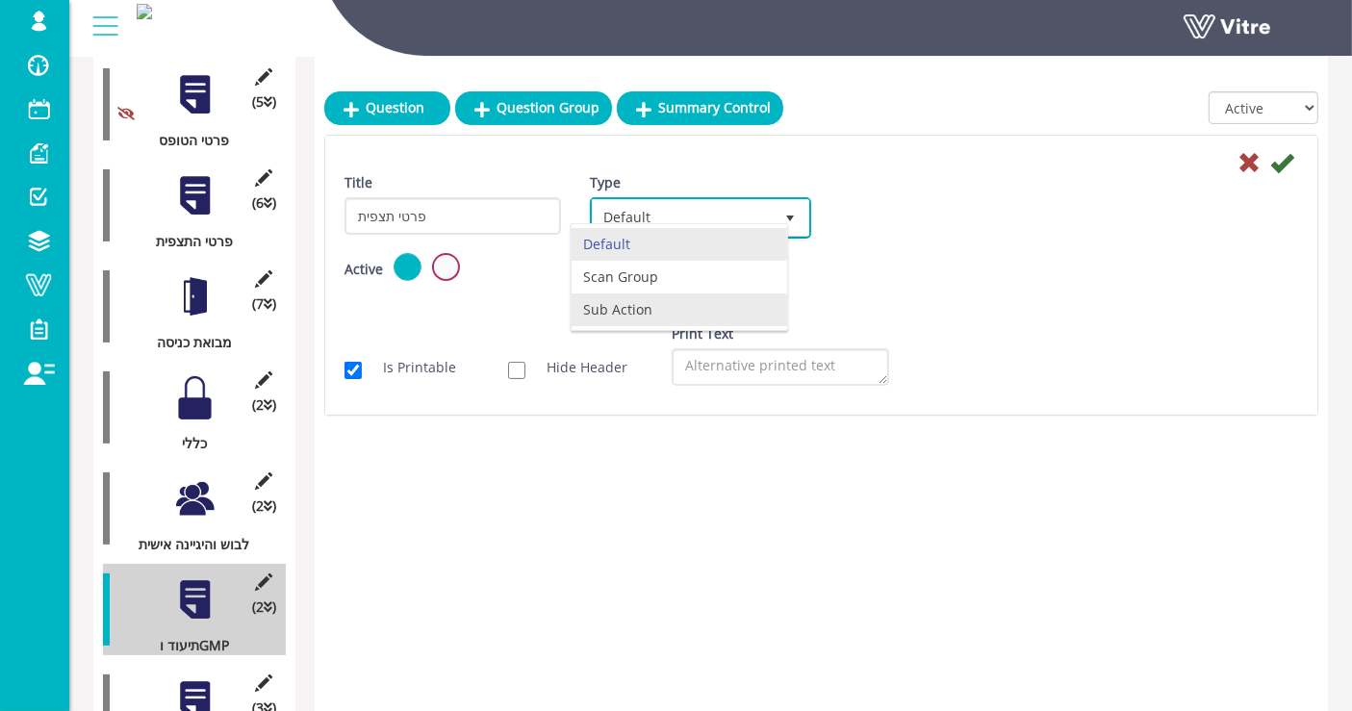
click at [671, 303] on li "Sub Action" at bounding box center [680, 310] width 216 height 33
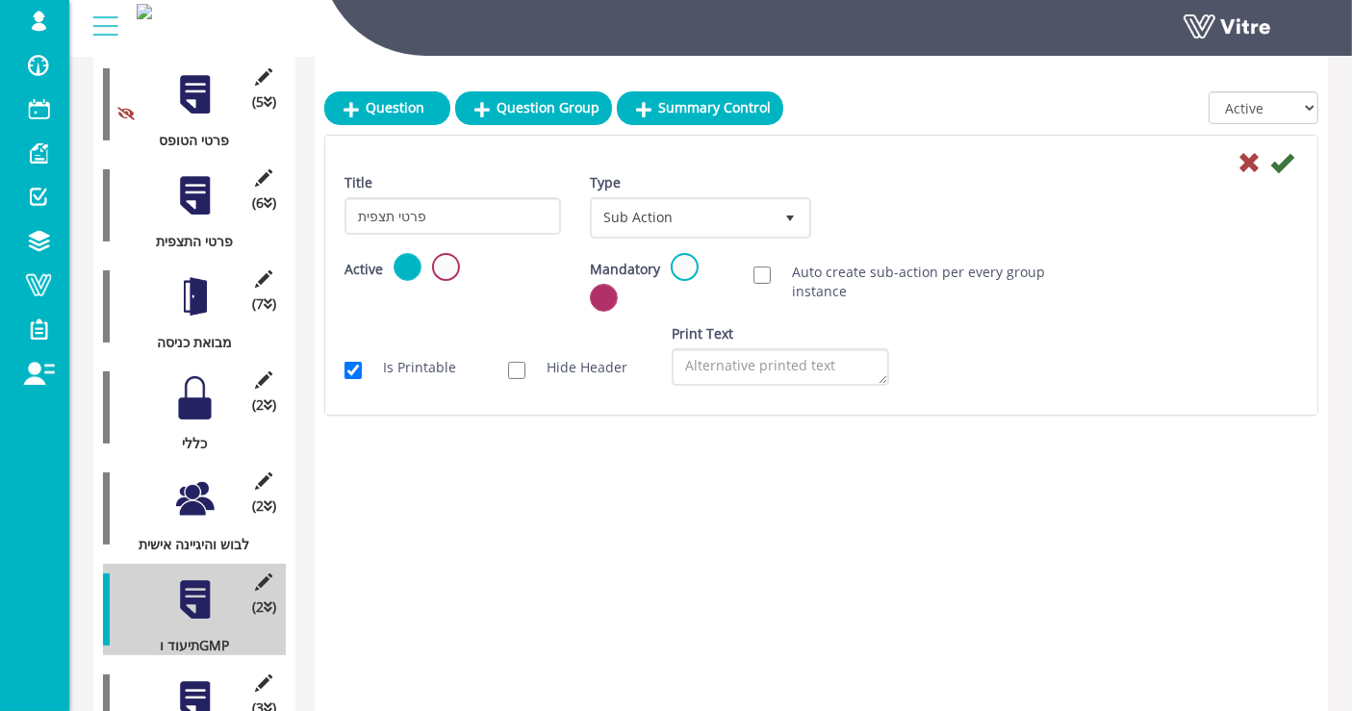
click at [773, 274] on label "Auto create sub-action per every group instance" at bounding box center [912, 282] width 279 height 39
click at [771, 274] on input "Auto create sub-action per every group instance" at bounding box center [762, 275] width 17 height 17
checkbox input "true"
click at [940, 219] on link "Edit Sub Action Setup" at bounding box center [918, 218] width 165 height 33
click at [1231, 160] on icon at bounding box center [1282, 162] width 23 height 23
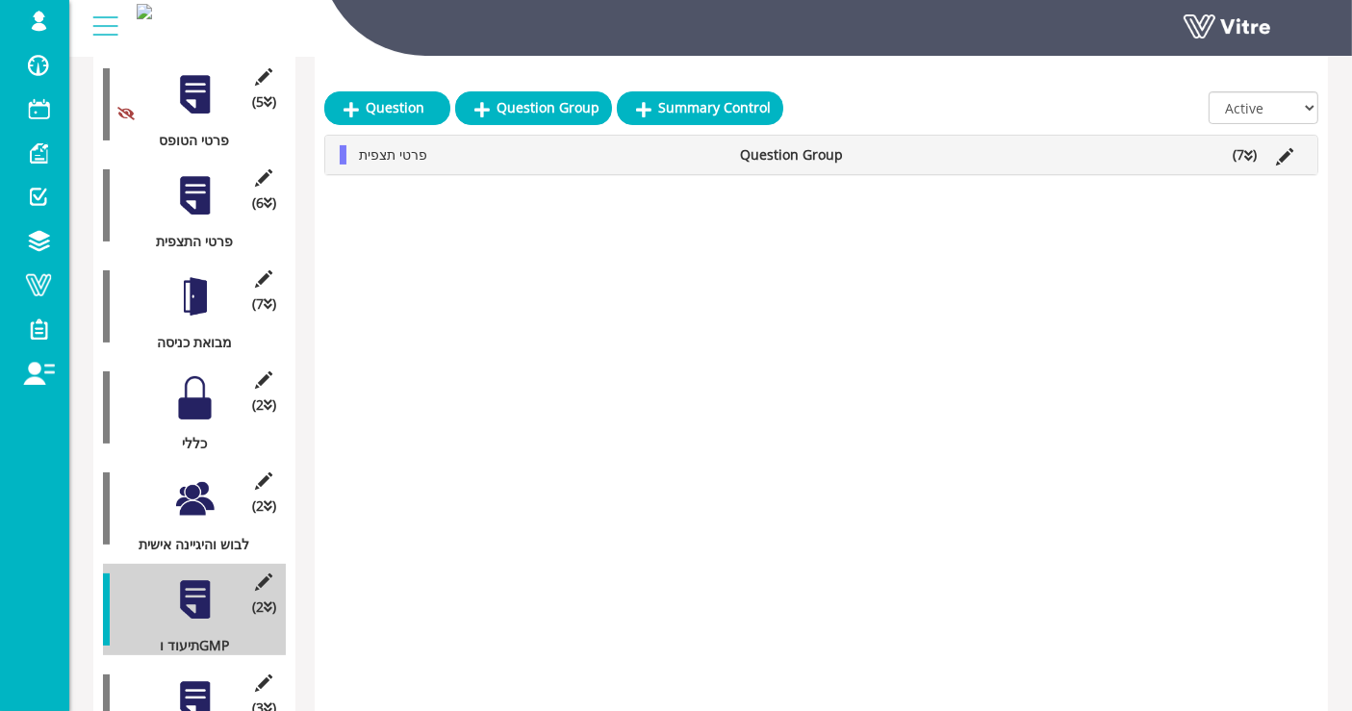
click at [192, 501] on div "(2 ) לבוש והיגיינה אישית" at bounding box center [194, 508] width 183 height 91
click at [200, 477] on div at bounding box center [194, 498] width 43 height 43
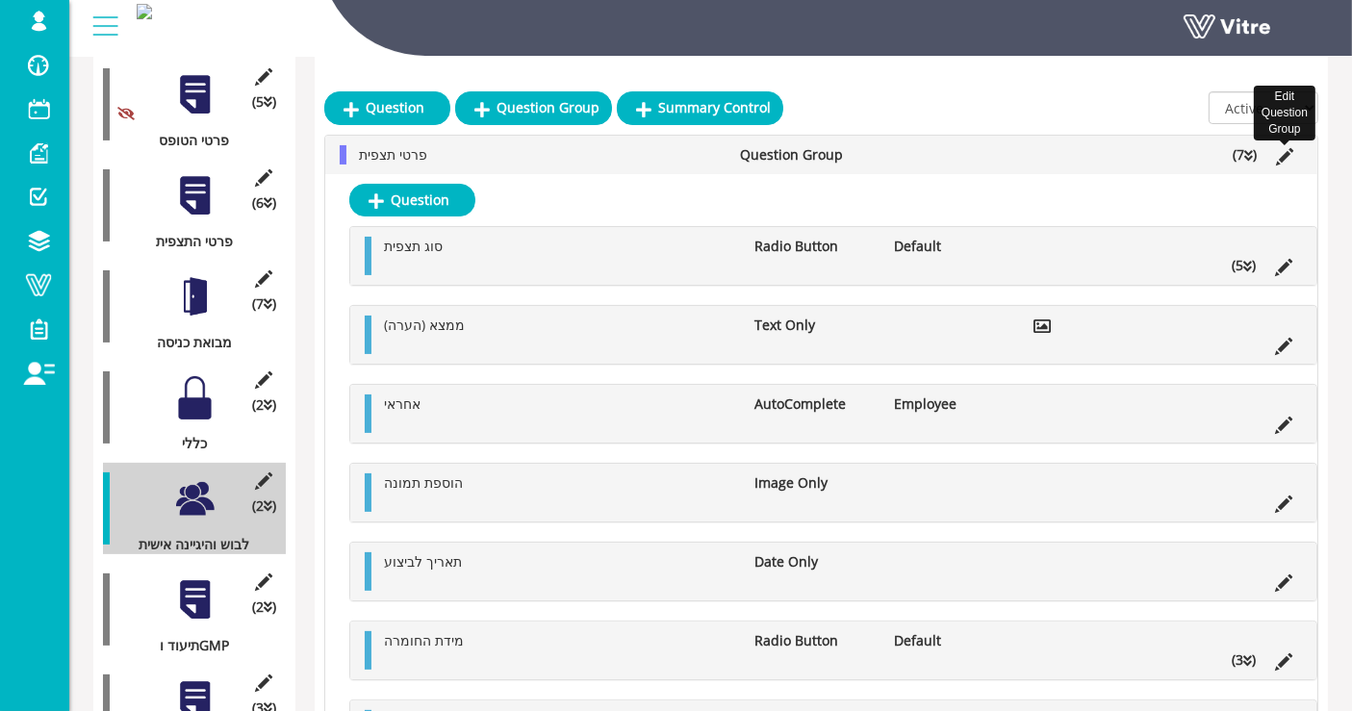
click at [1231, 154] on icon at bounding box center [1284, 156] width 17 height 17
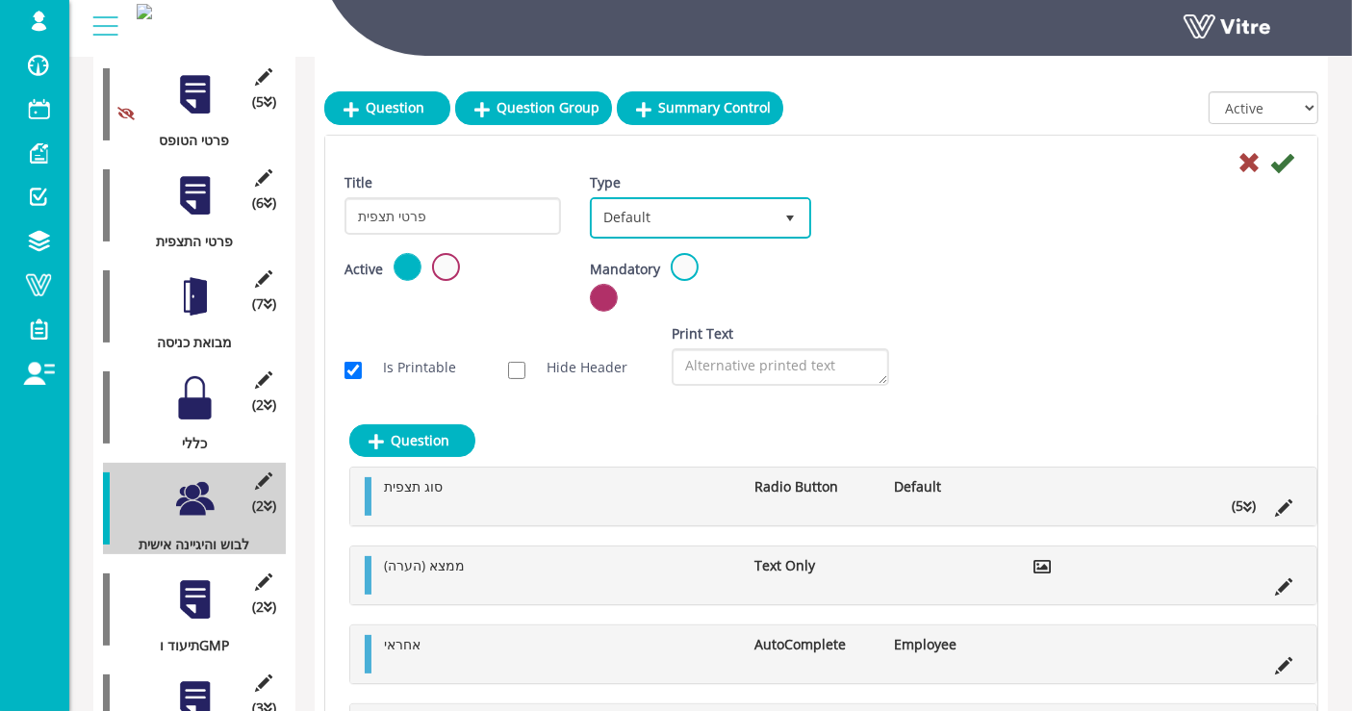
click at [791, 207] on span "select" at bounding box center [791, 217] width 35 height 35
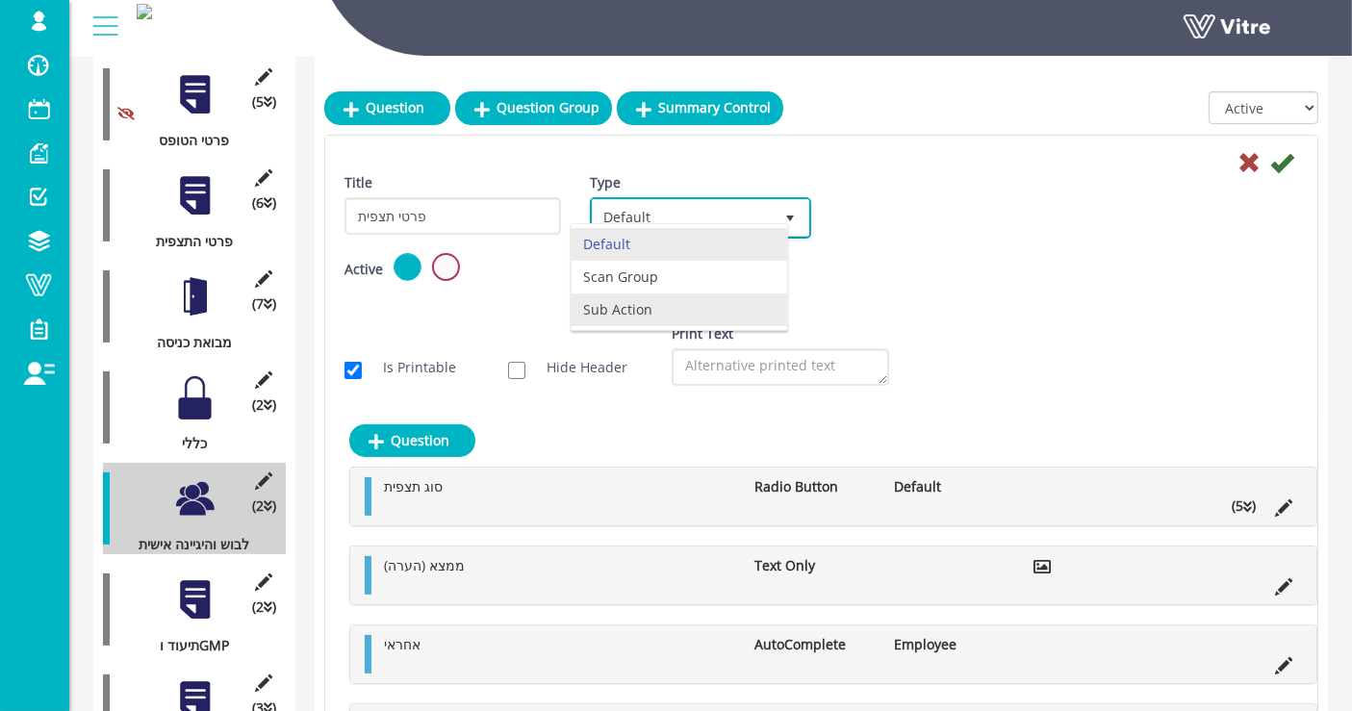
click at [673, 302] on li "Sub Action" at bounding box center [680, 310] width 216 height 33
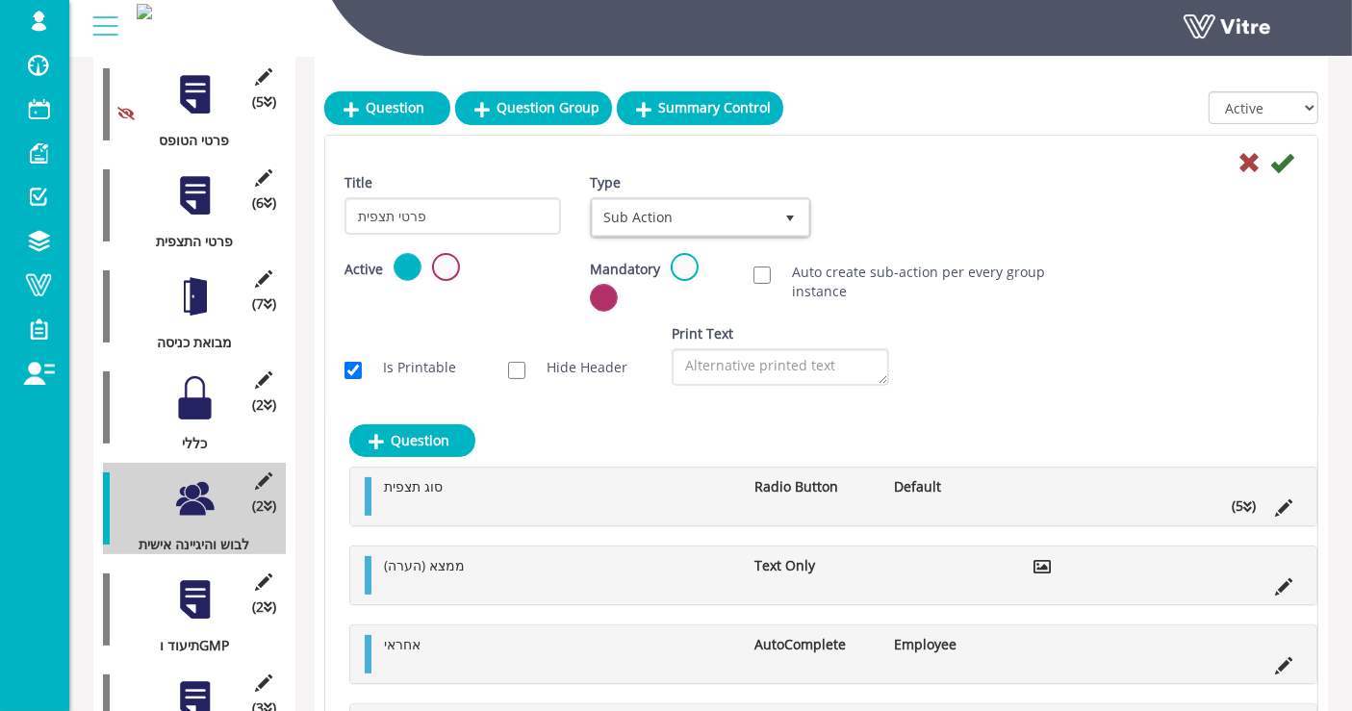
click at [773, 273] on label "Auto create sub-action per every group instance" at bounding box center [912, 282] width 279 height 39
click at [771, 273] on input "Auto create sub-action per every group instance" at bounding box center [762, 275] width 17 height 17
checkbox input "true"
drag, startPoint x: 1265, startPoint y: 159, endPoint x: 1286, endPoint y: 160, distance: 21.2
click at [1231, 160] on div at bounding box center [821, 161] width 983 height 23
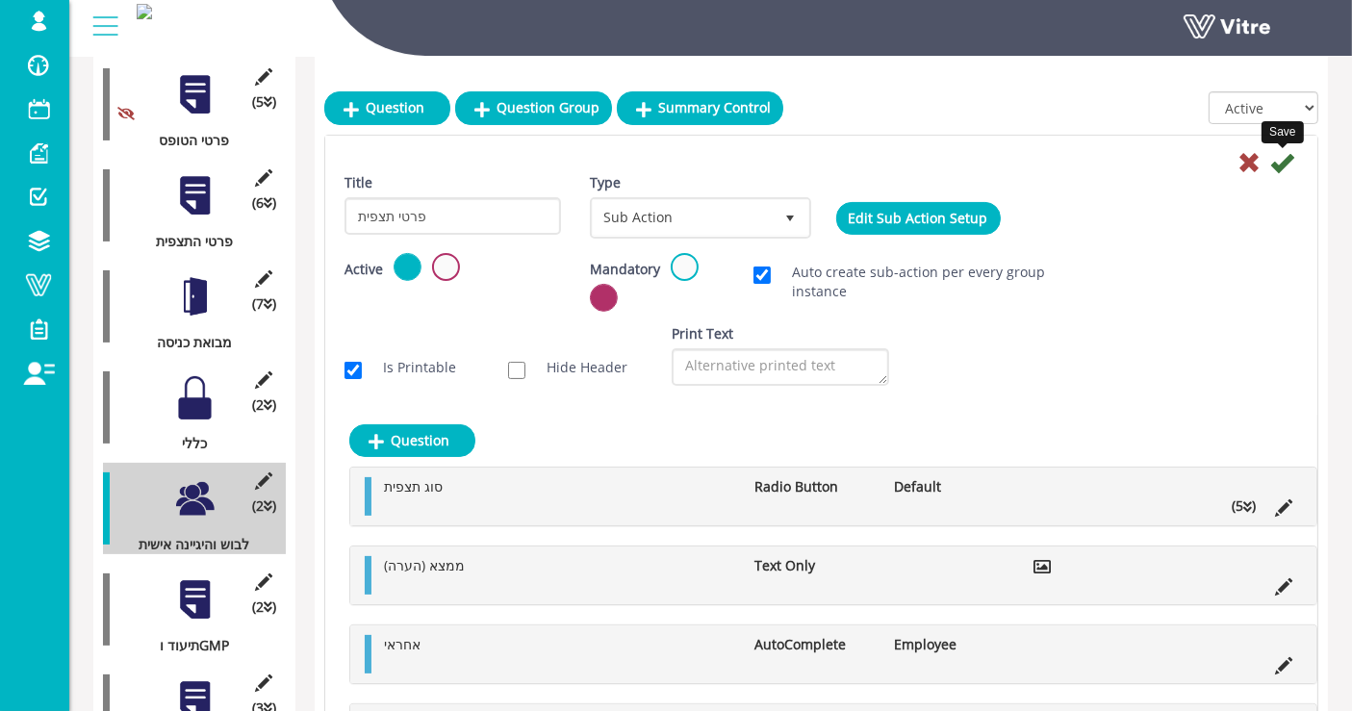
click at [1231, 160] on icon at bounding box center [1282, 162] width 23 height 23
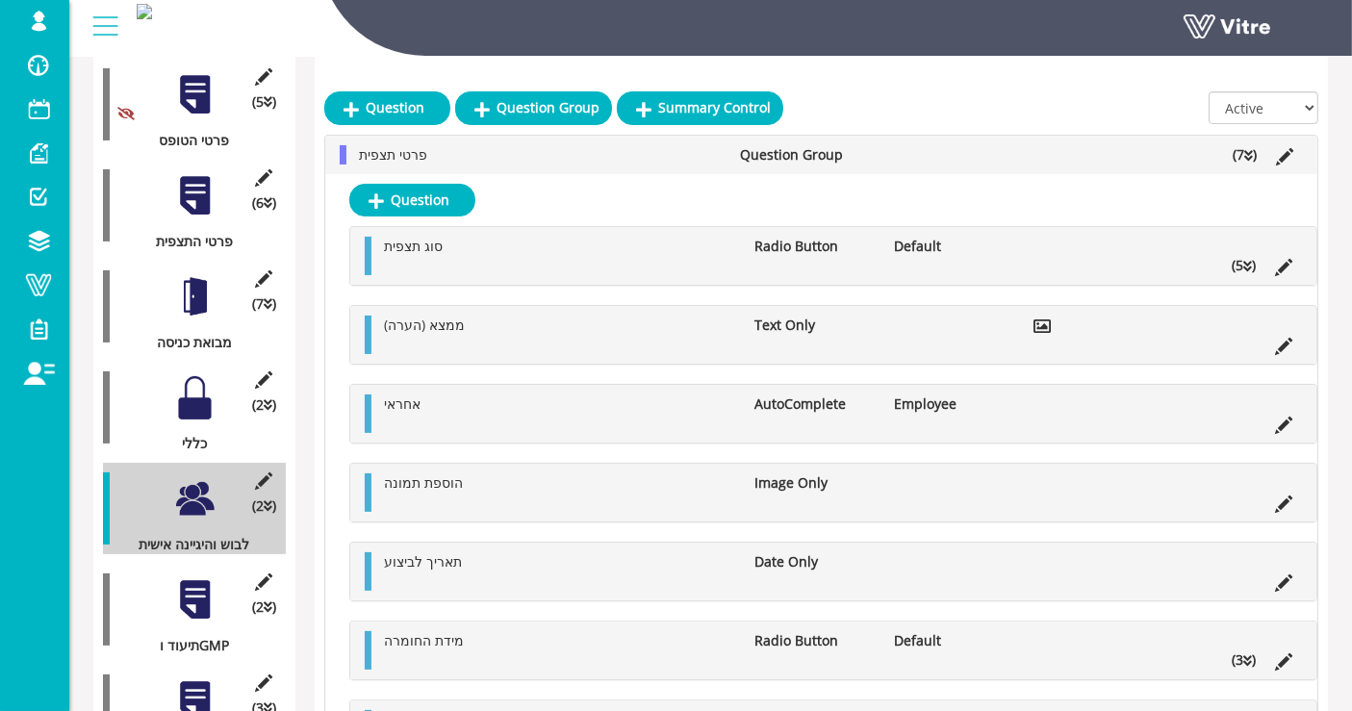
click at [176, 376] on div at bounding box center [194, 397] width 43 height 43
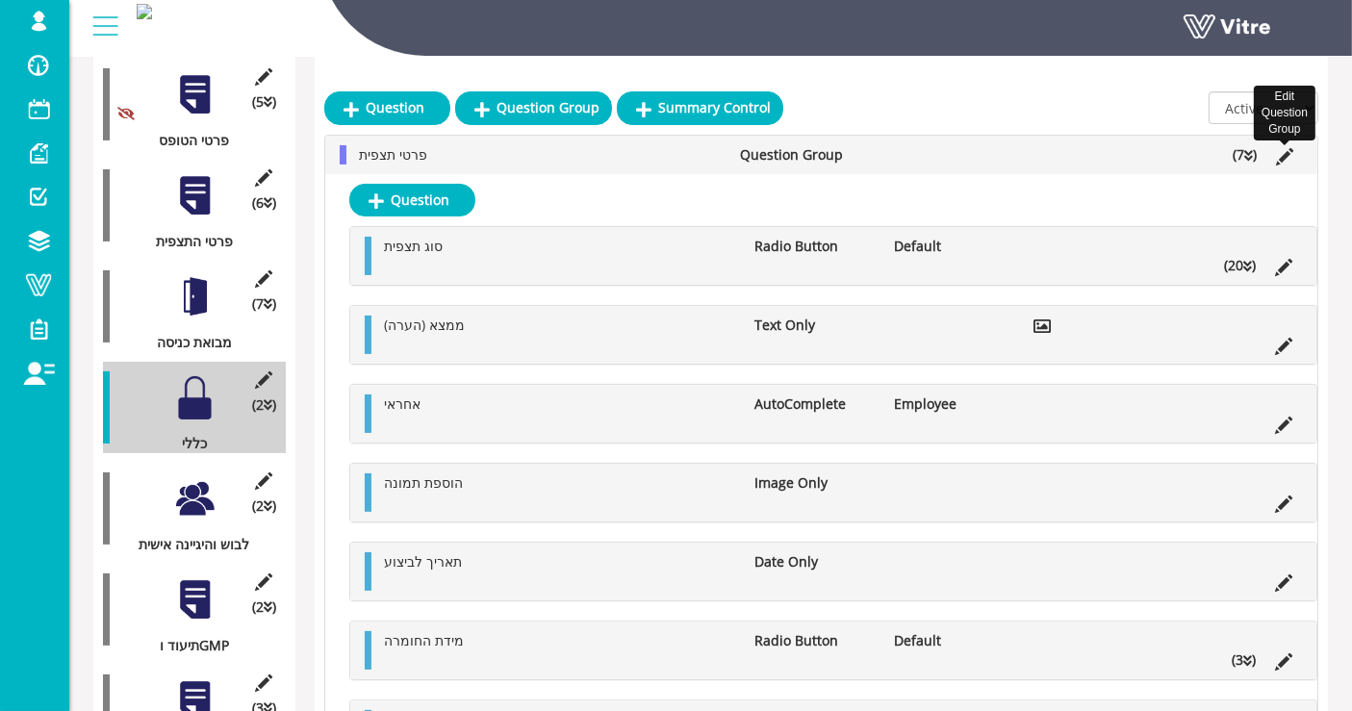
click at [1231, 153] on icon at bounding box center [1284, 156] width 17 height 17
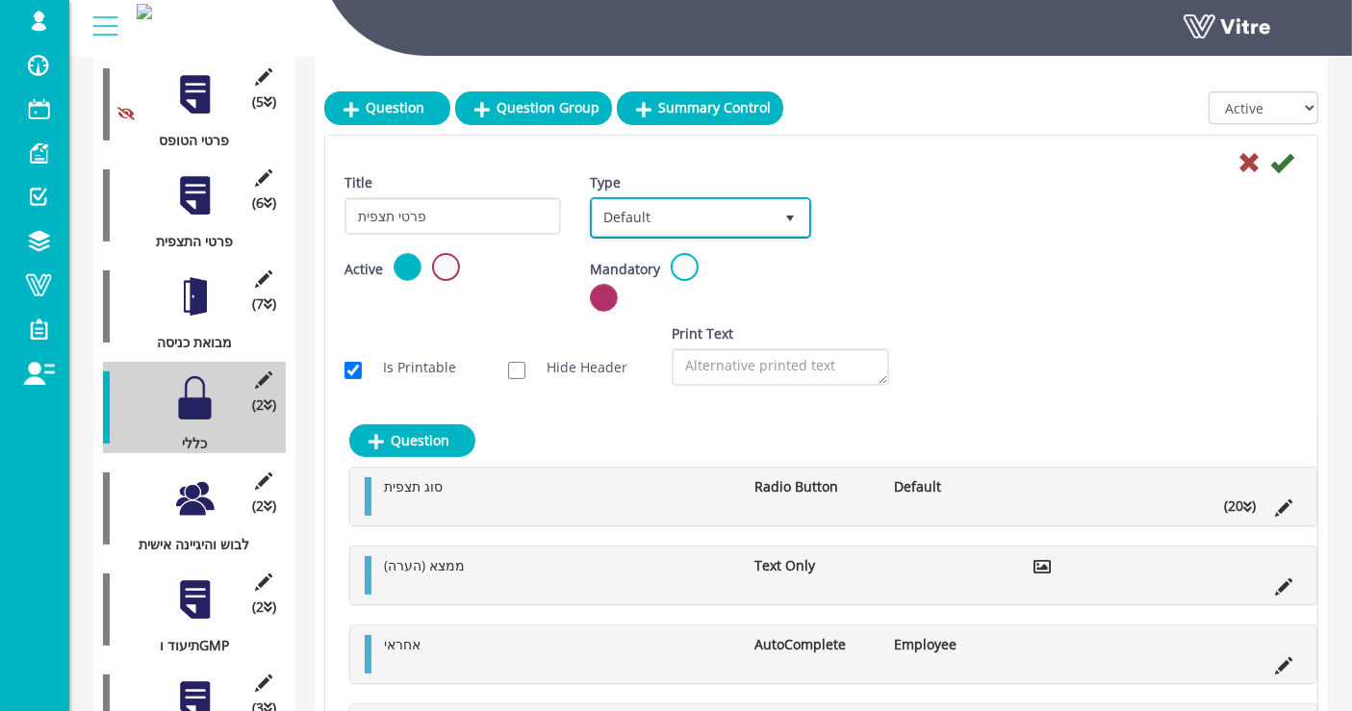
click at [741, 217] on span "Default" at bounding box center [683, 217] width 180 height 35
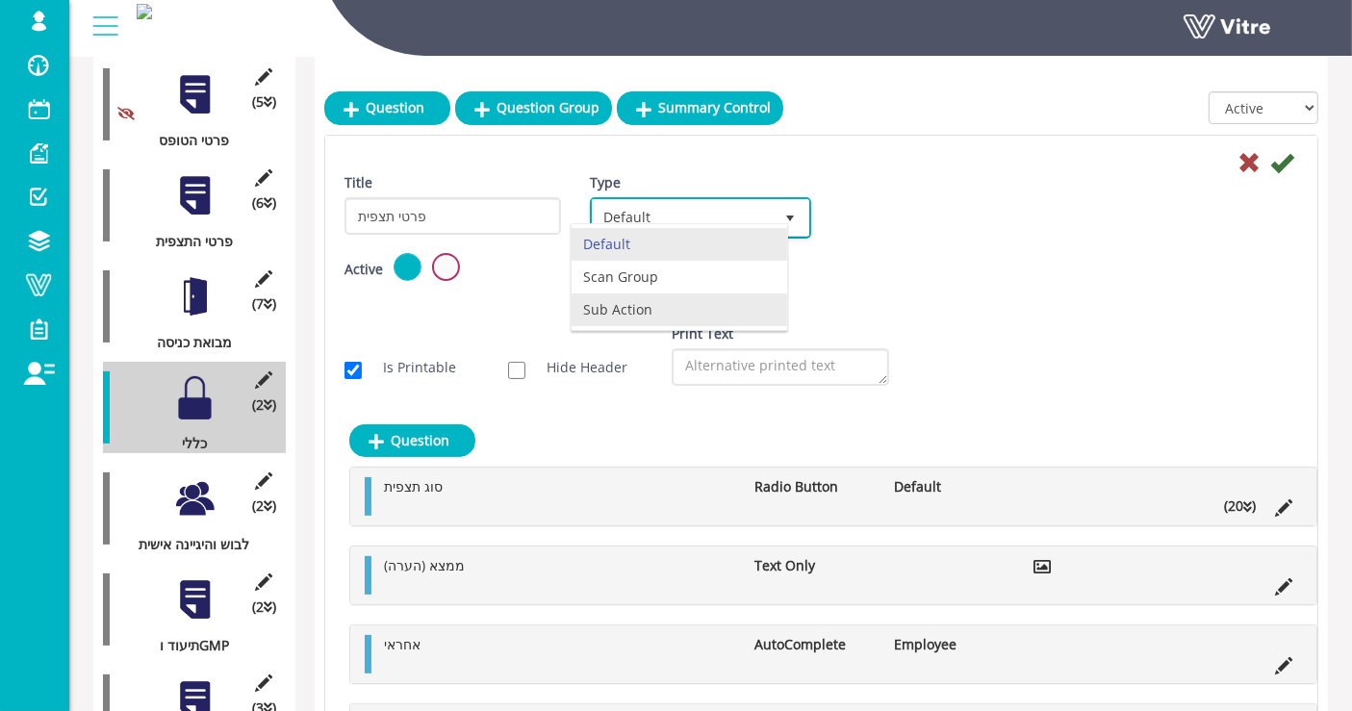
click at [638, 313] on li "Sub Action" at bounding box center [680, 310] width 216 height 33
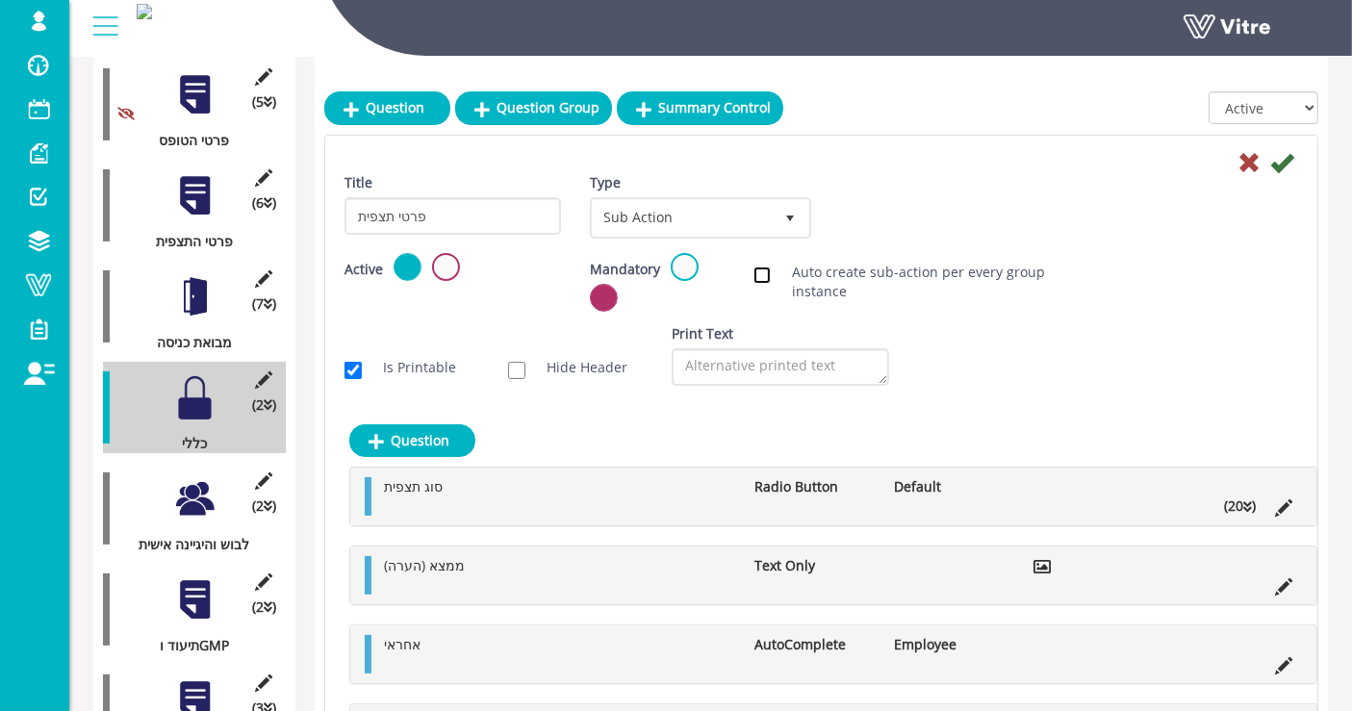
click at [755, 270] on input "Auto create sub-action per every group instance" at bounding box center [762, 275] width 17 height 17
checkbox input "true"
click at [1231, 161] on icon at bounding box center [1282, 162] width 23 height 23
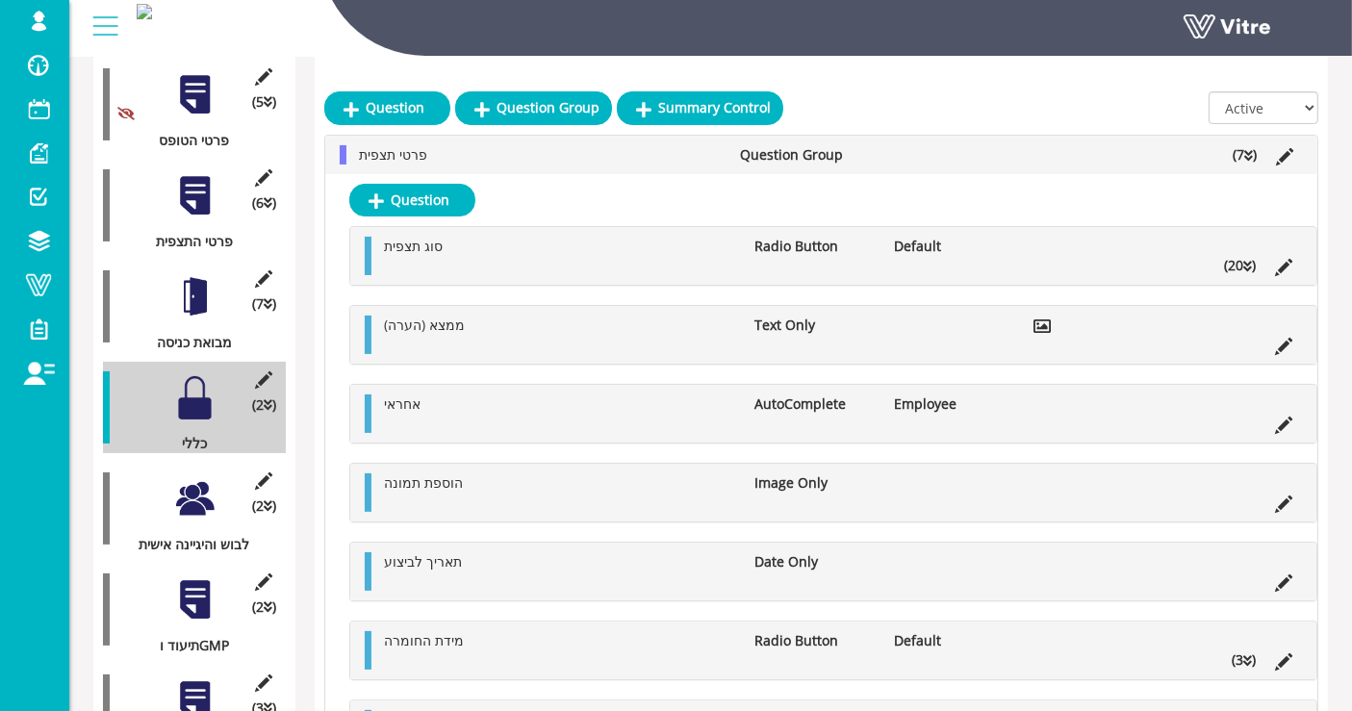
click at [204, 275] on div at bounding box center [194, 296] width 43 height 43
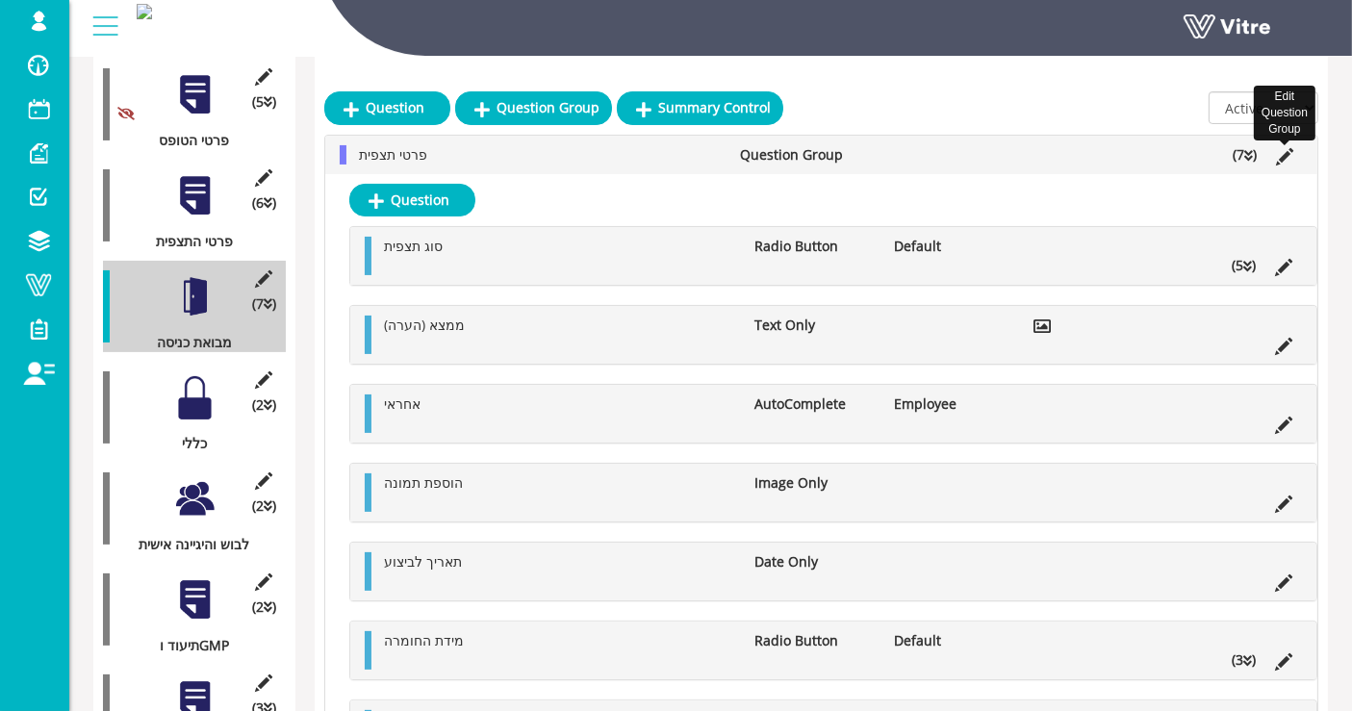
click at [1231, 154] on icon at bounding box center [1284, 156] width 17 height 17
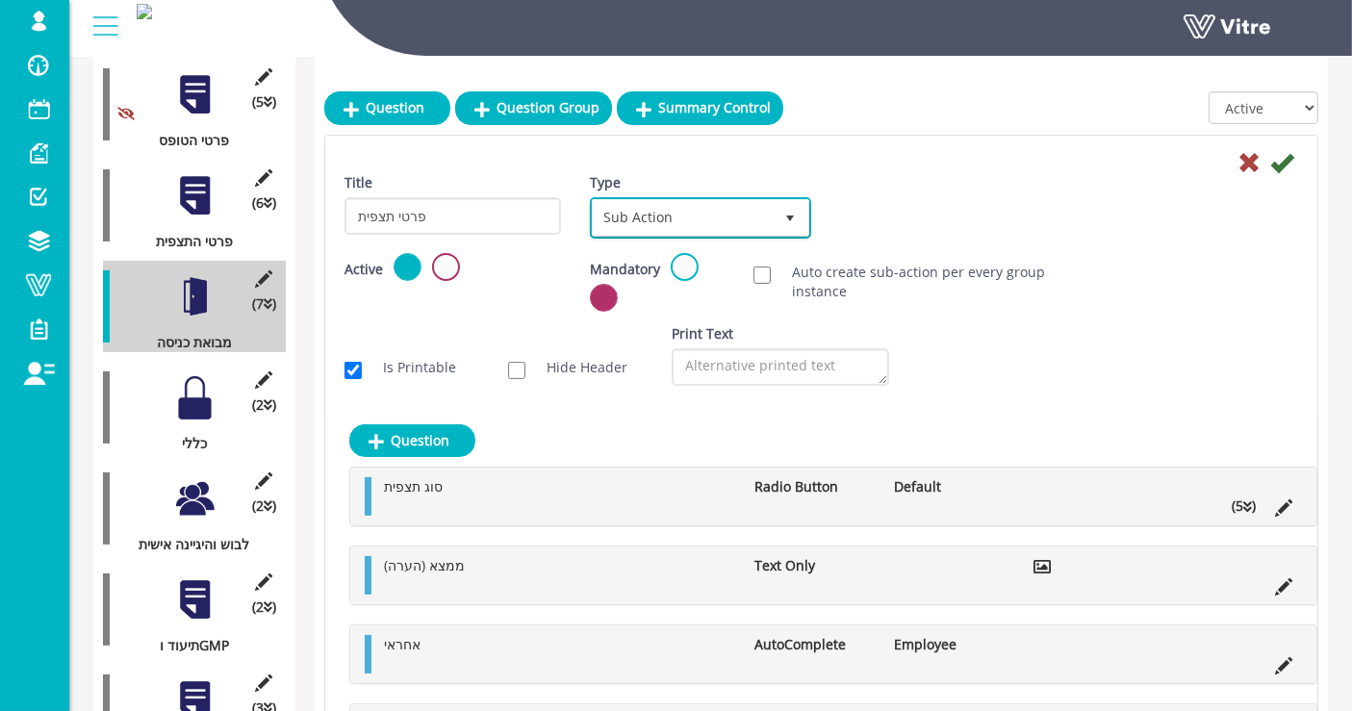
click at [722, 210] on span "Sub Action" at bounding box center [683, 217] width 180 height 35
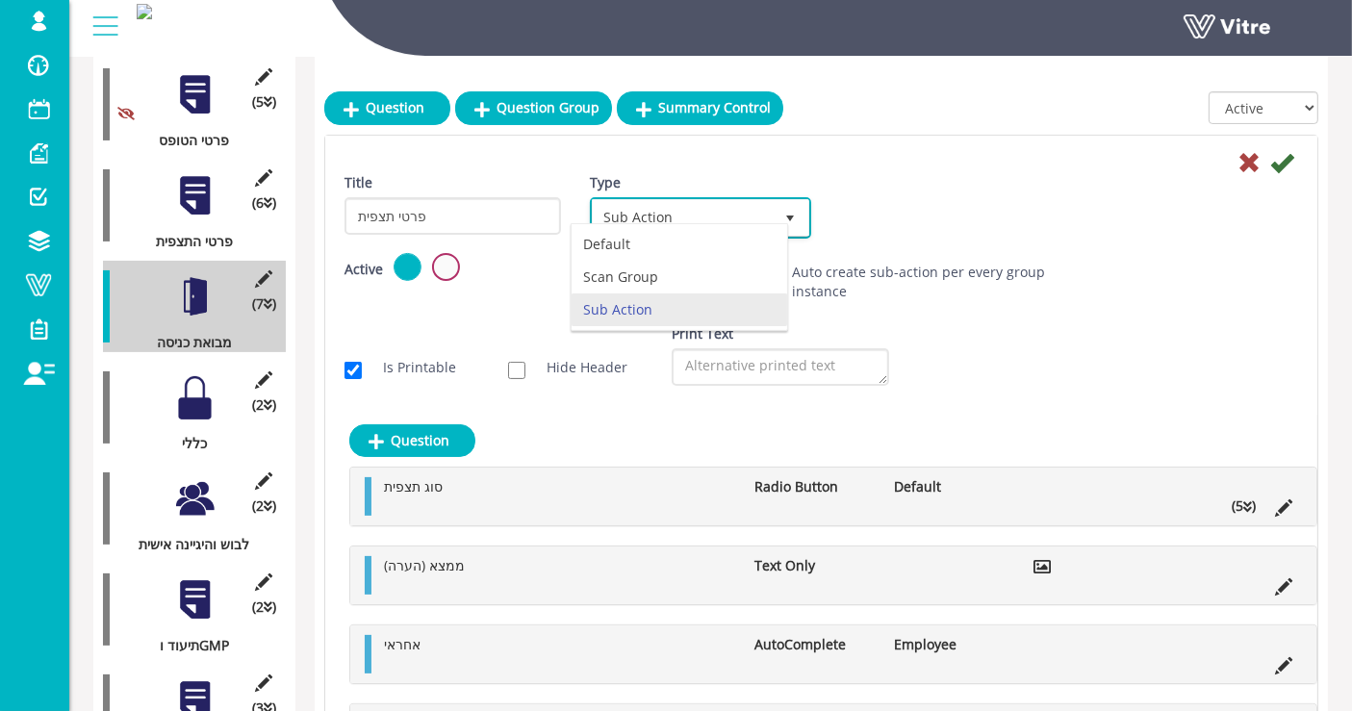
click at [689, 303] on li "Sub Action" at bounding box center [680, 310] width 216 height 33
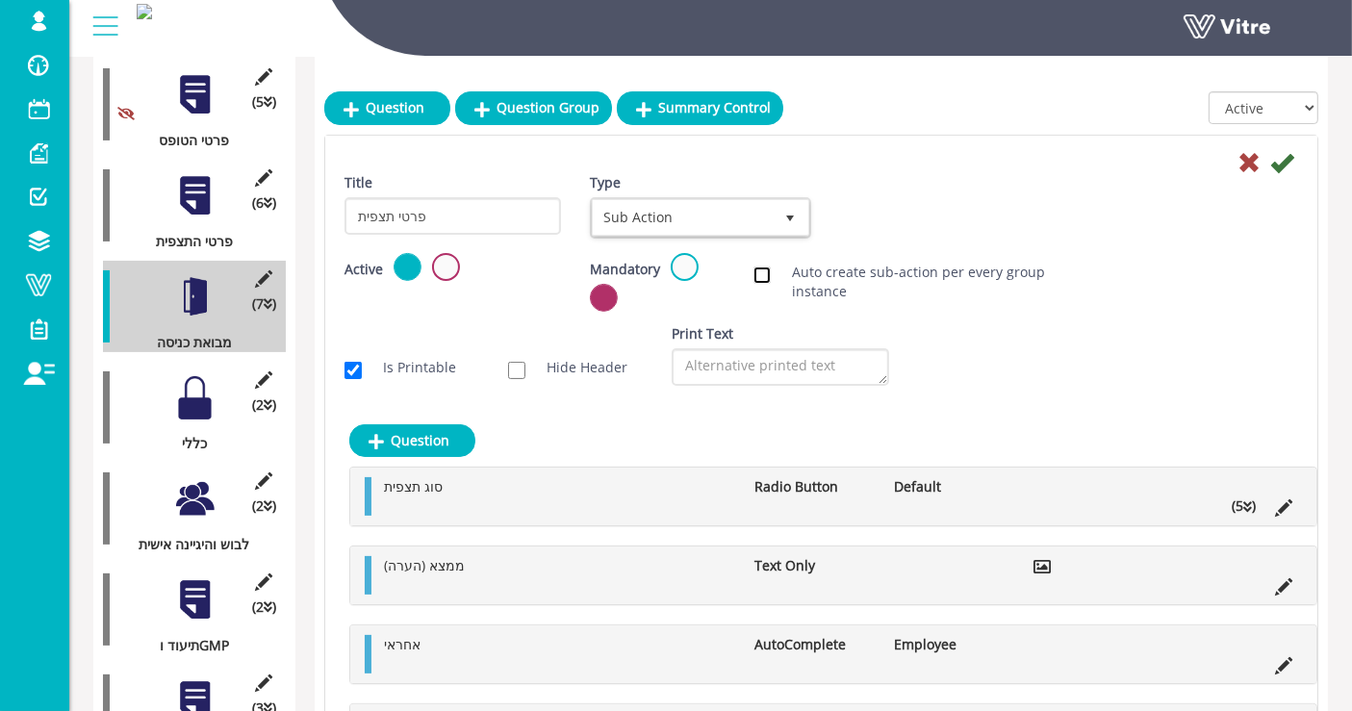
click at [769, 277] on input "Auto create sub-action per every group instance" at bounding box center [762, 275] width 17 height 17
checkbox input "true"
click at [1231, 167] on icon at bounding box center [1282, 162] width 23 height 23
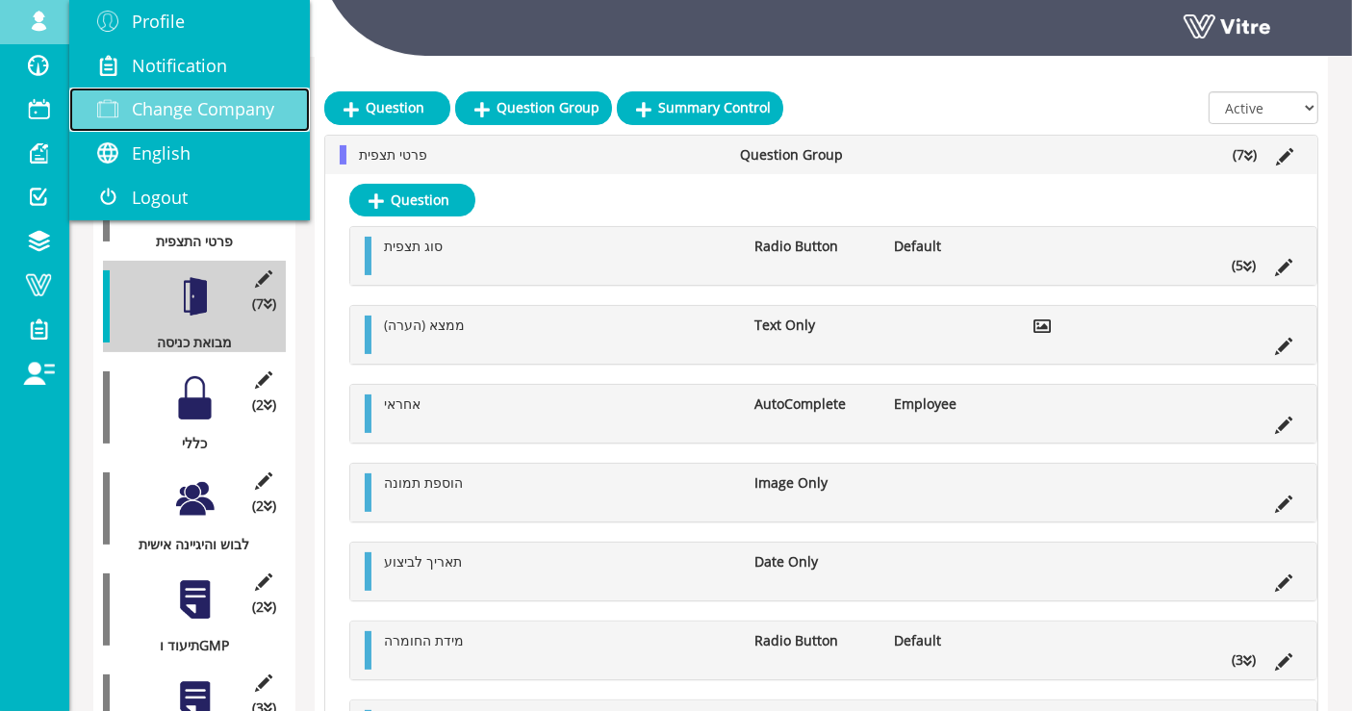
click at [182, 104] on span "Change Company" at bounding box center [203, 108] width 142 height 23
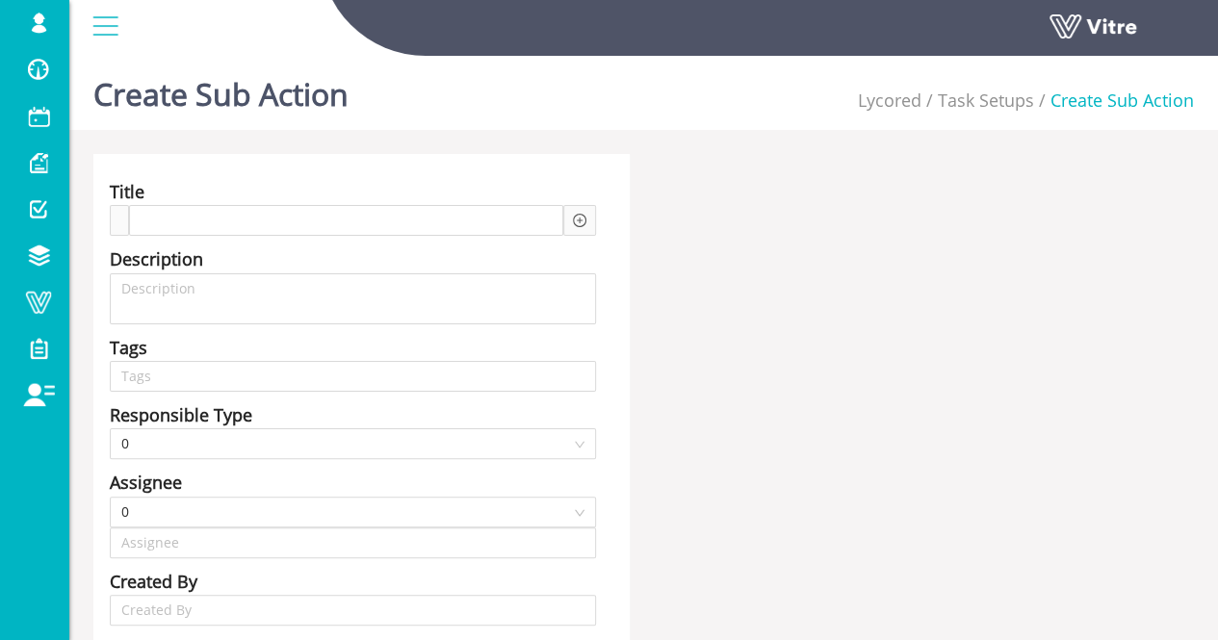
type input "Lishay Peled SU"
type input "24"
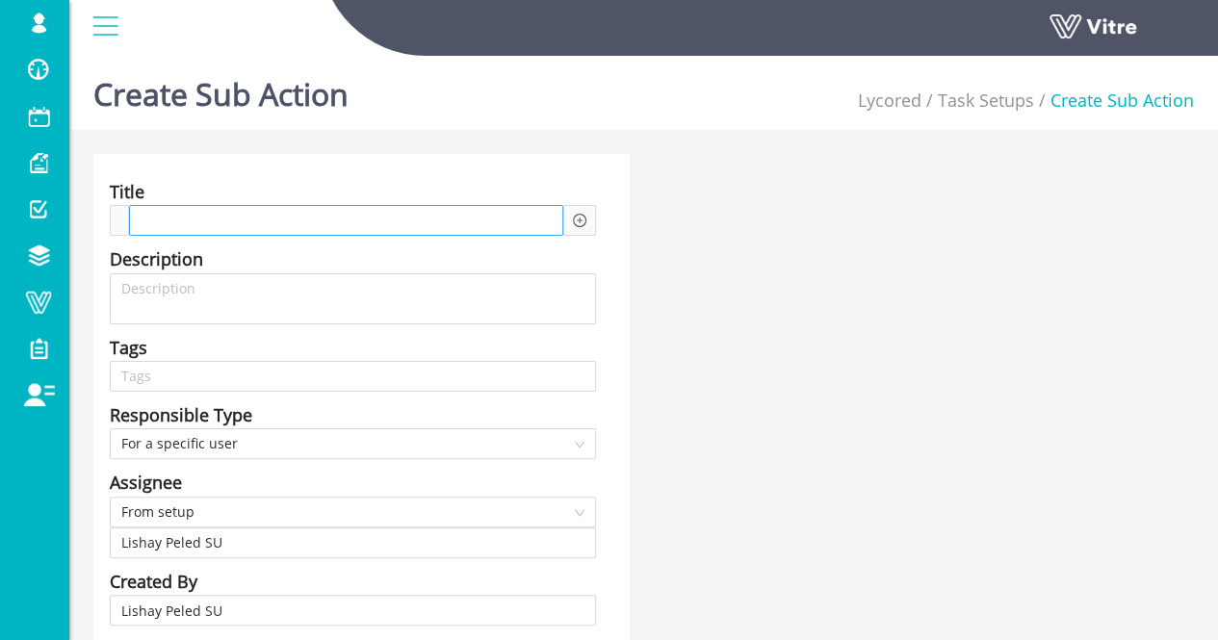
click at [325, 223] on div at bounding box center [346, 220] width 434 height 31
click at [579, 220] on icon "plus-circle" at bounding box center [580, 221] width 6 height 6
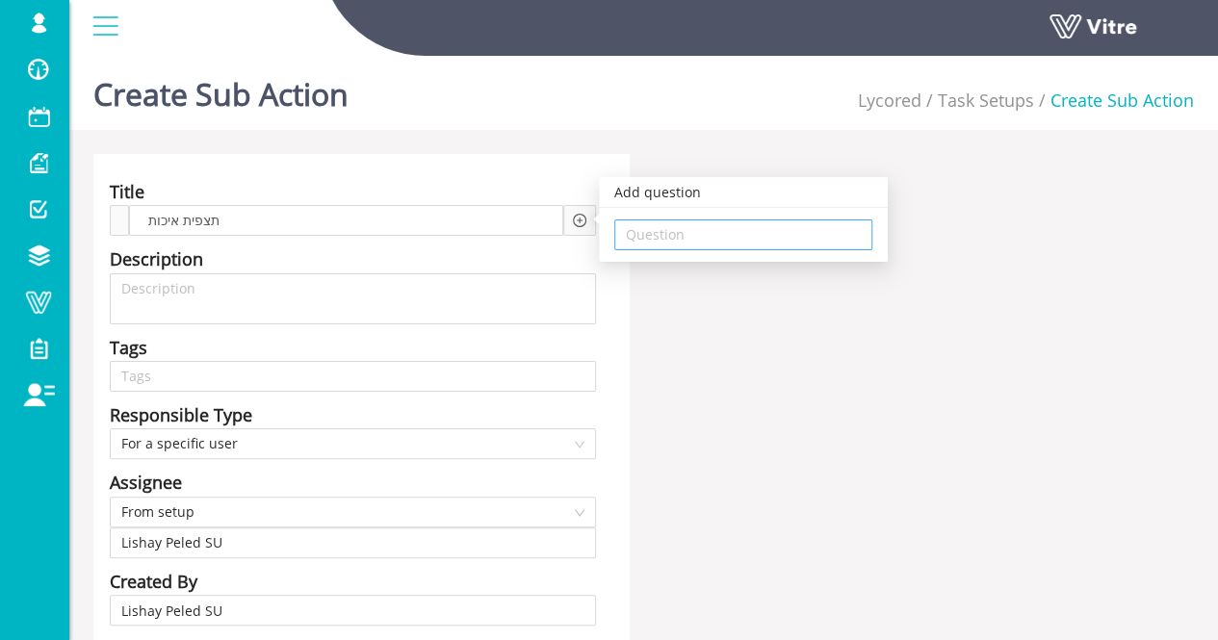
click at [660, 240] on input "search" at bounding box center [743, 234] width 235 height 29
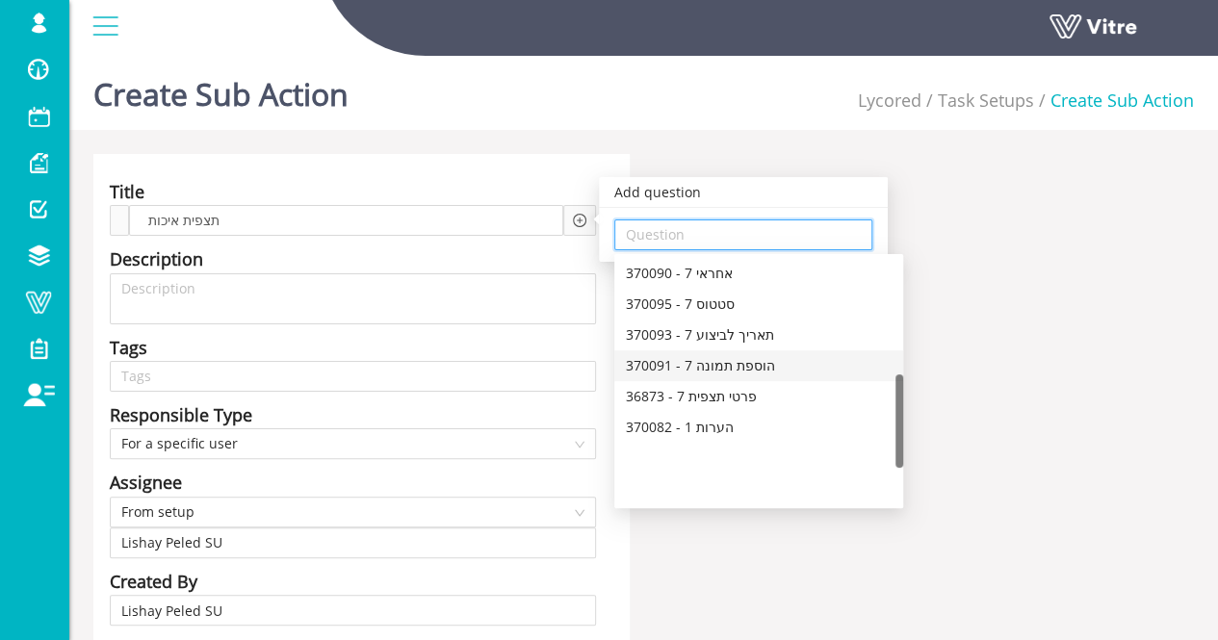
scroll to position [304, 0]
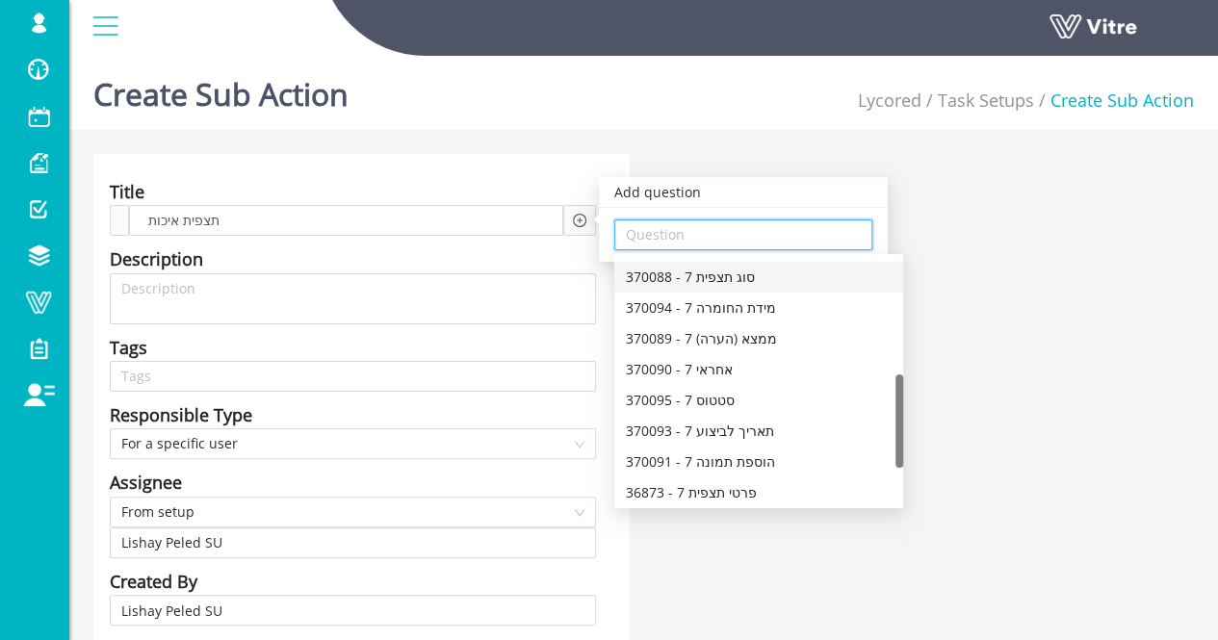
click at [767, 280] on div "370088 - 7 סוג תצפית" at bounding box center [759, 277] width 266 height 21
type input "370088 - 7 סוג תצפית"
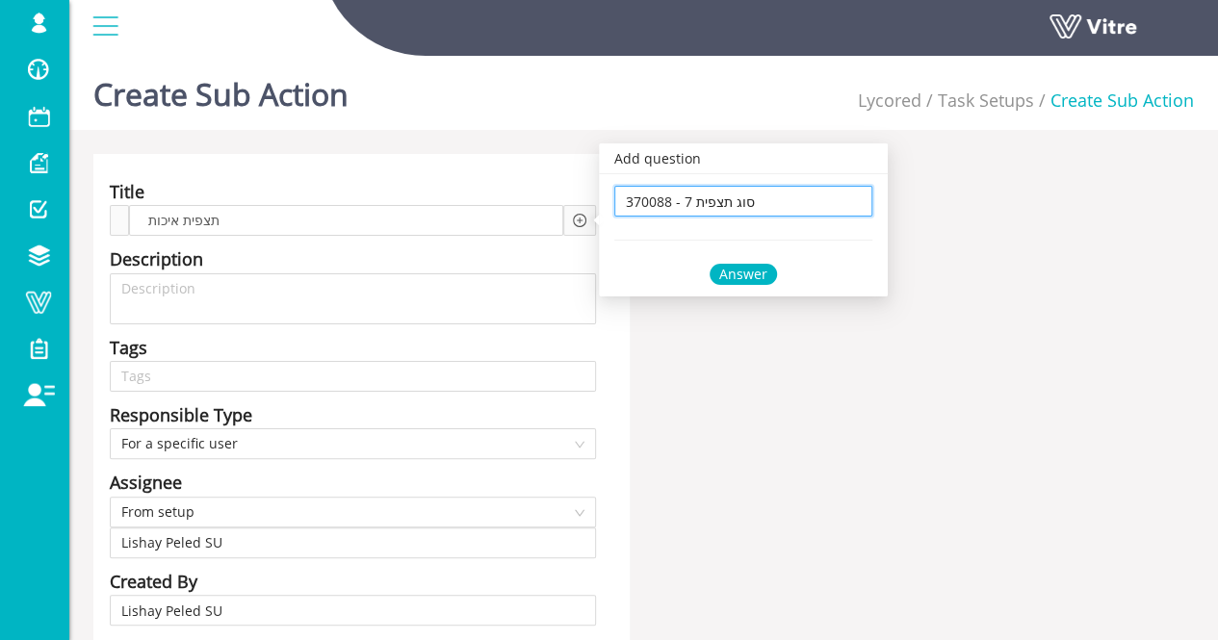
scroll to position [0, 0]
click at [764, 267] on div "Answer" at bounding box center [742, 274] width 67 height 21
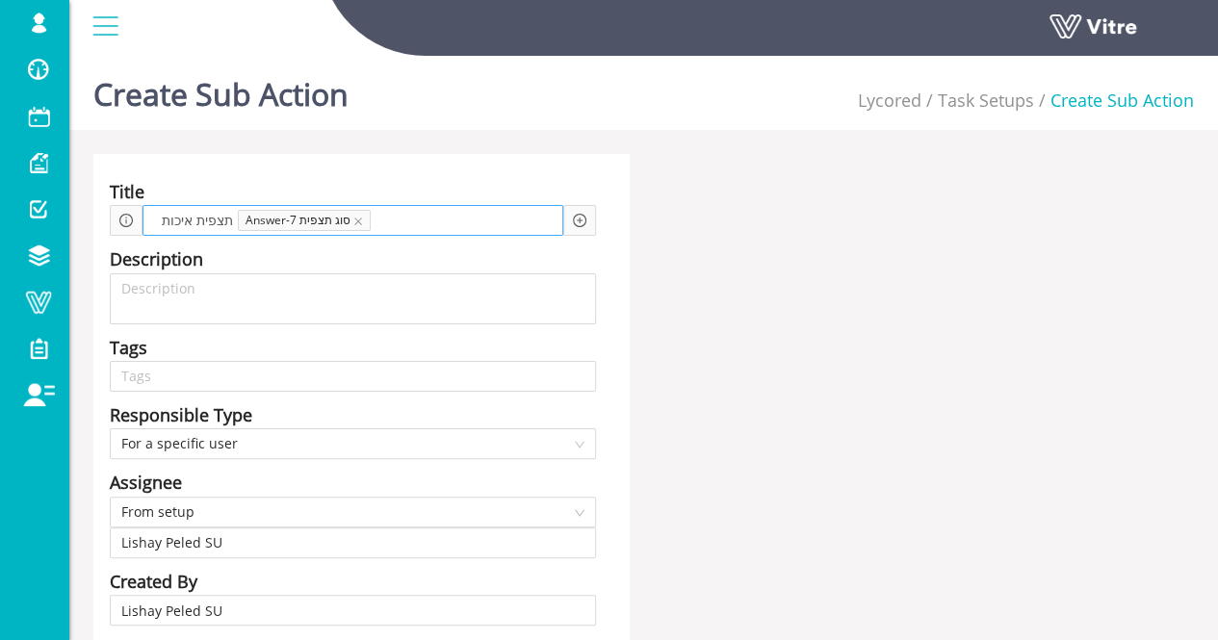
click at [424, 221] on span at bounding box center [419, 220] width 82 height 21
click at [581, 220] on icon "plus-circle" at bounding box center [579, 220] width 13 height 13
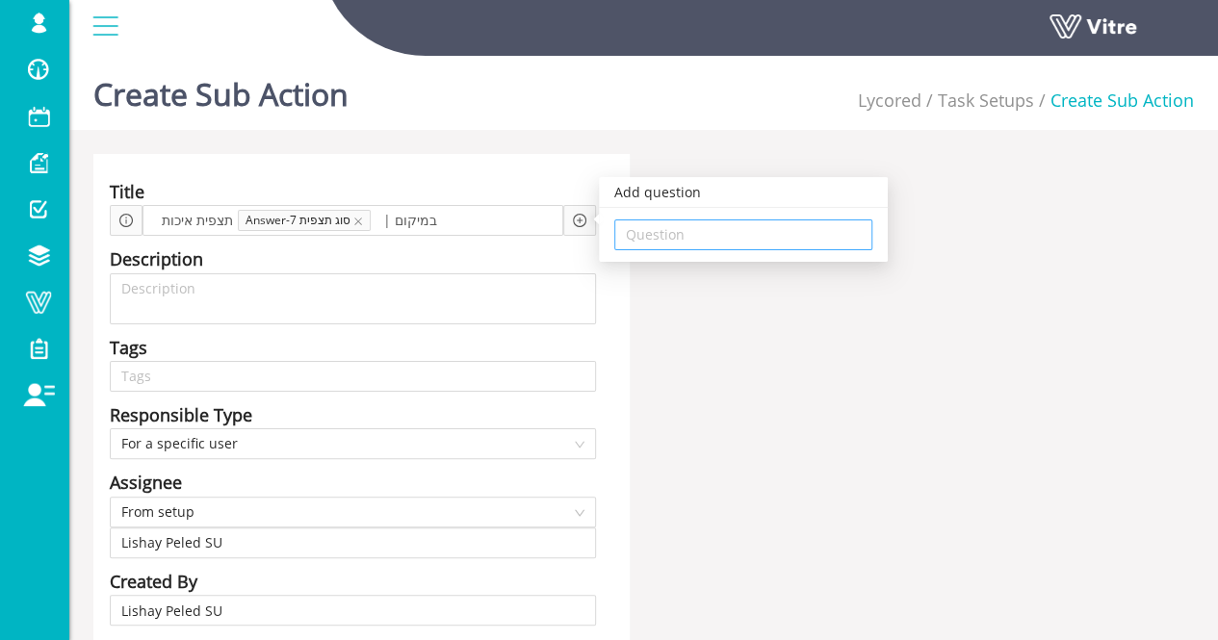
click at [633, 224] on input "search" at bounding box center [743, 234] width 235 height 29
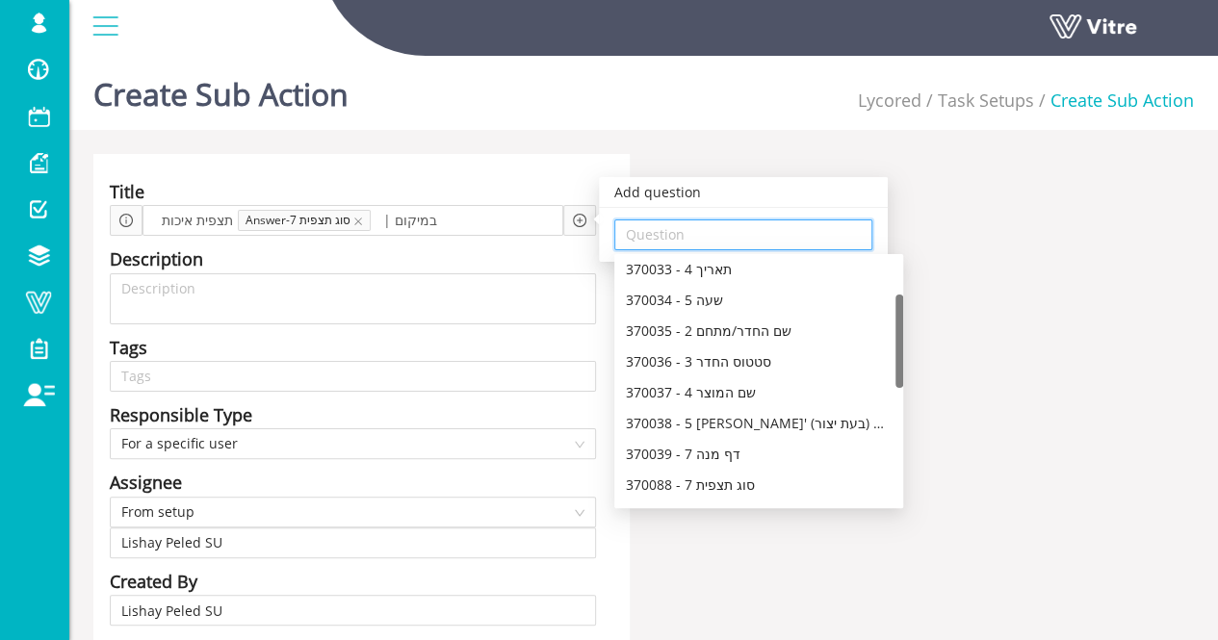
scroll to position [193, 0]
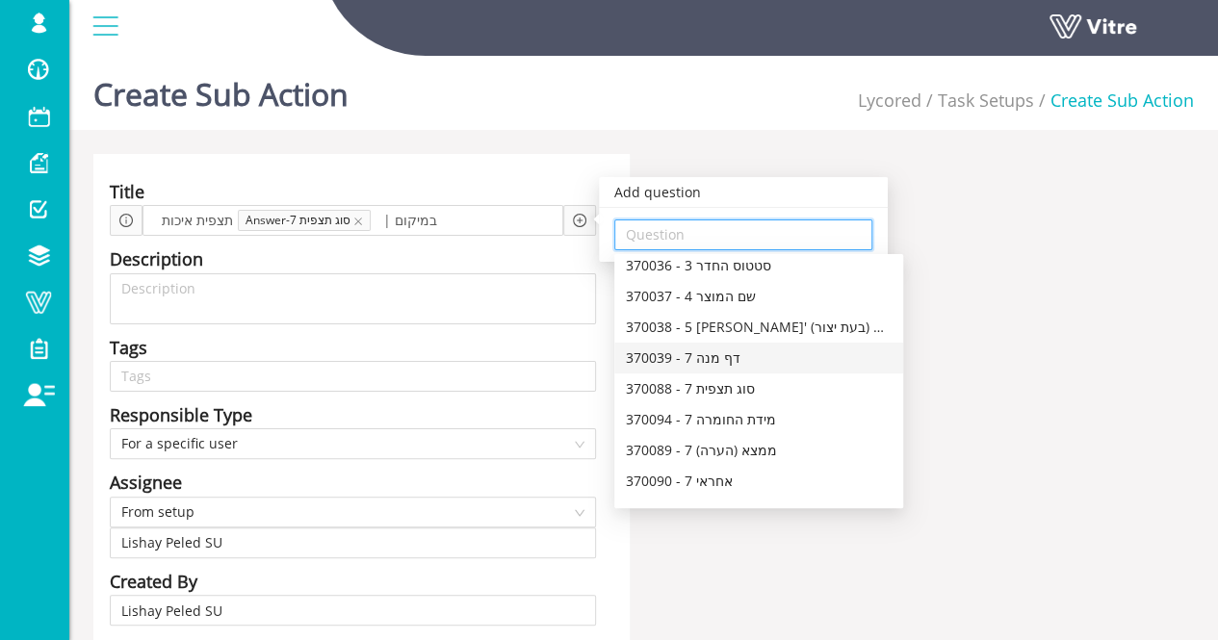
click at [716, 357] on div "370039 - 7 דף מנה" at bounding box center [759, 357] width 266 height 21
type input "370039 - 7 דף מנה"
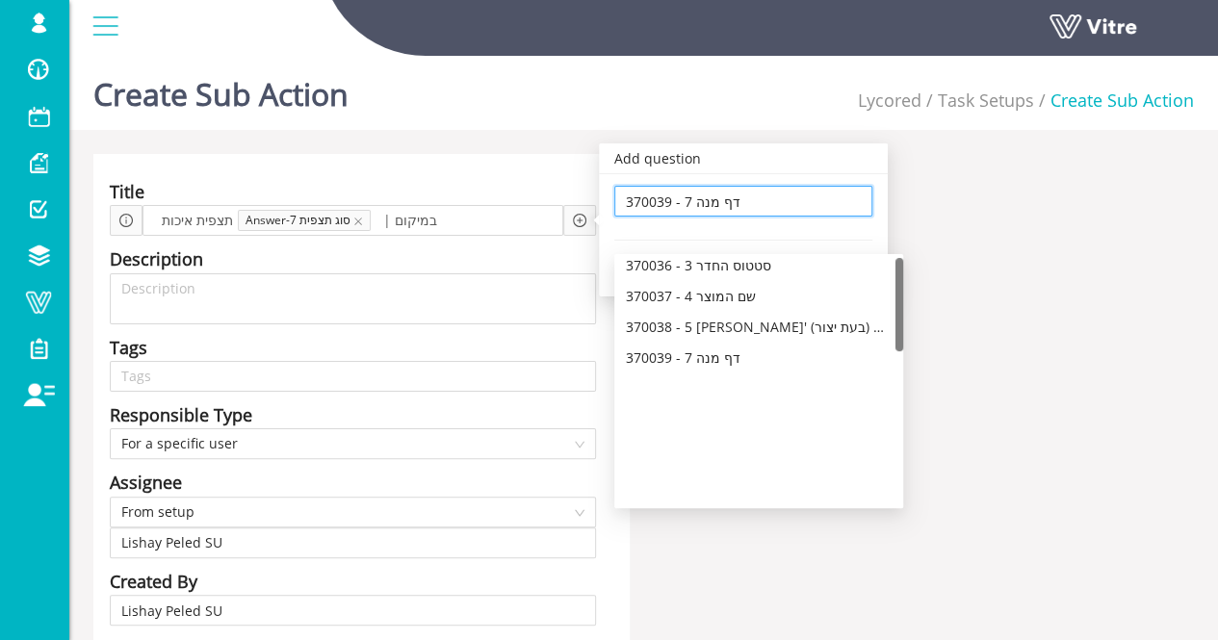
scroll to position [0, 0]
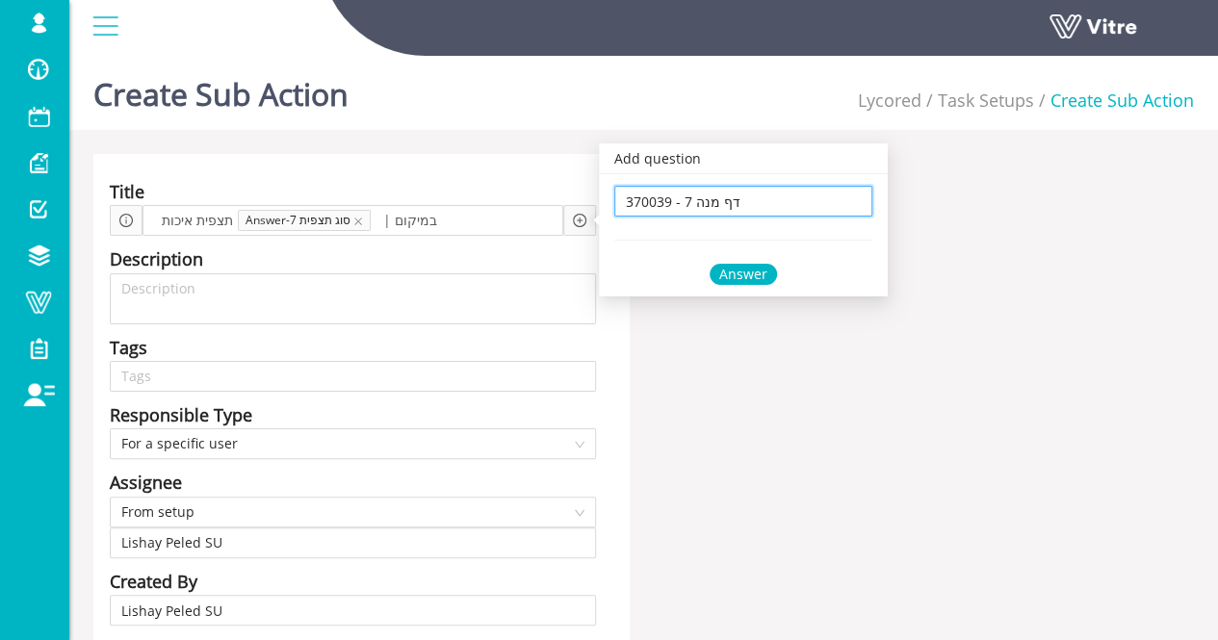
click at [749, 270] on div "Answer" at bounding box center [742, 274] width 67 height 21
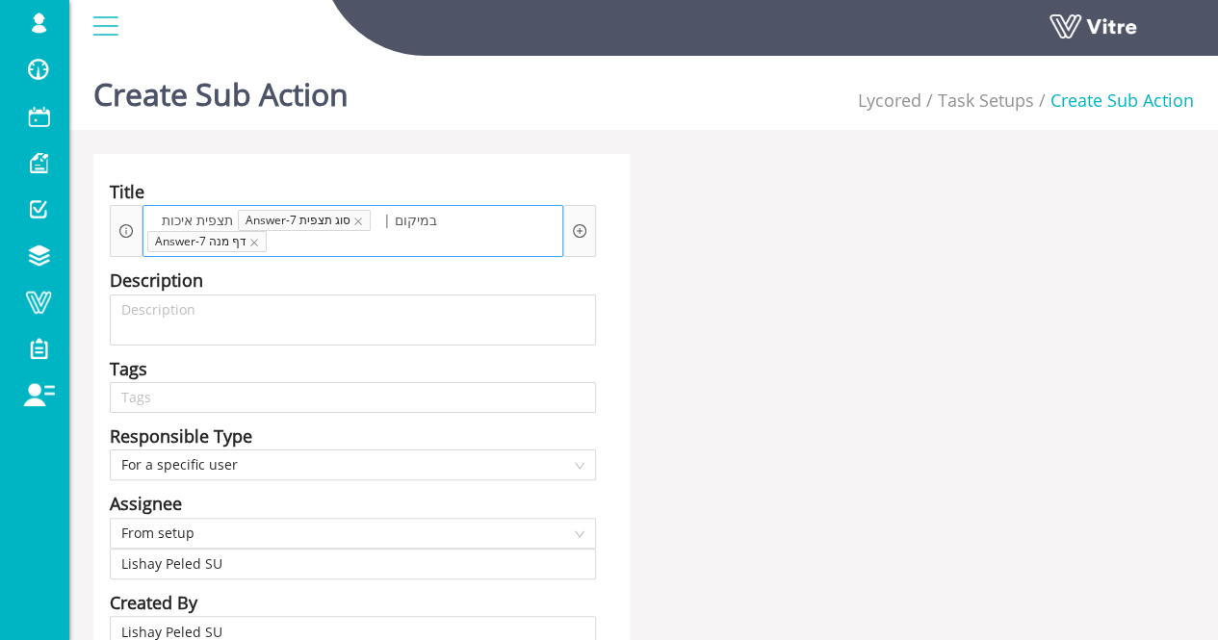
click at [502, 246] on div "תצפית איכות Answer-7 סוג תצפית | במיקום Answer-7 דף מנה" at bounding box center [352, 231] width 421 height 52
click at [458, 244] on div "תצפית איכות Answer-7 סוג תצפית | במיקום Answer-7 דף מנה" at bounding box center [352, 231] width 421 height 52
click at [155, 224] on span at bounding box center [152, 220] width 10 height 21
click at [158, 220] on span "בכ|" at bounding box center [163, 220] width 32 height 21
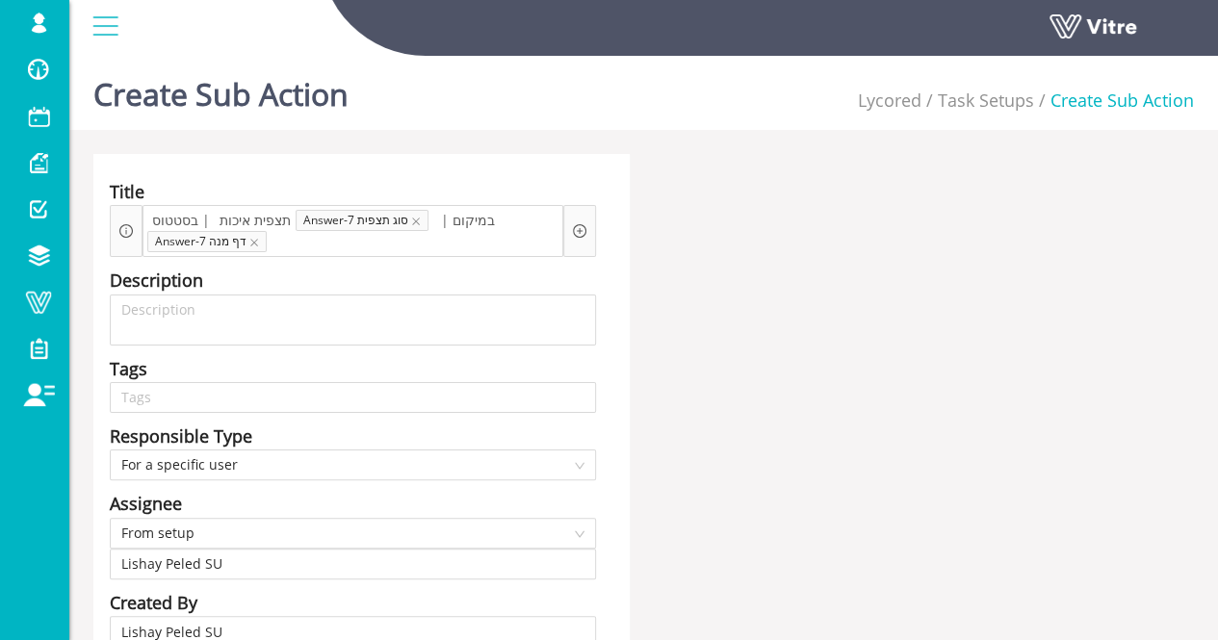
click at [579, 232] on icon "plus-circle" at bounding box center [580, 231] width 6 height 6
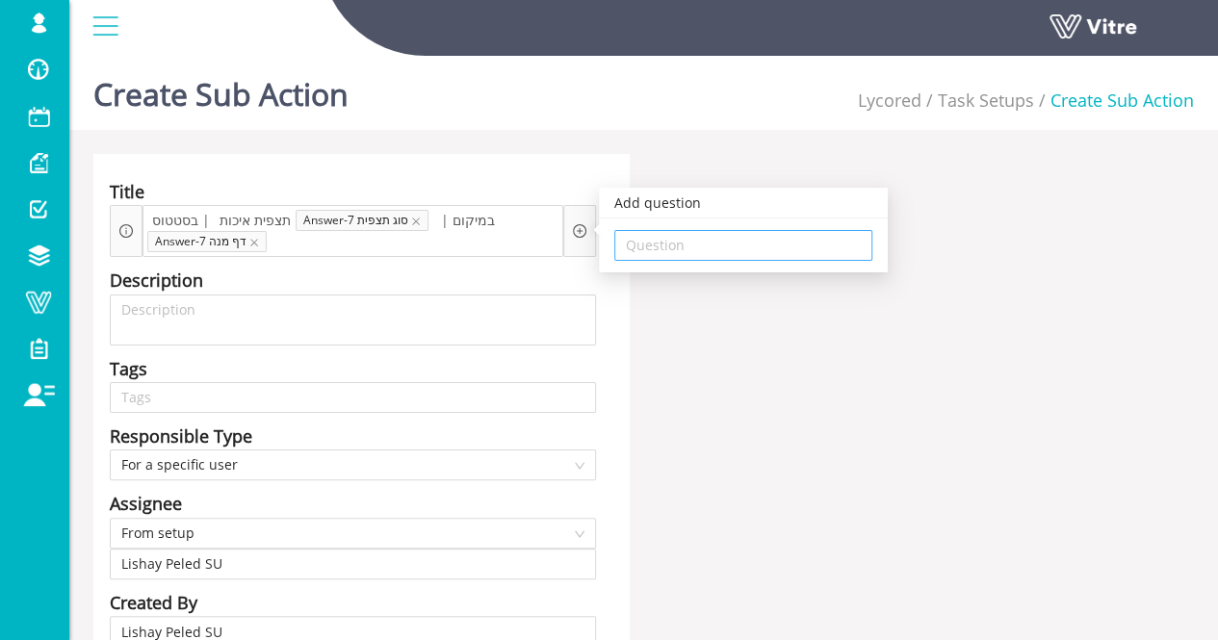
click at [660, 238] on input "search" at bounding box center [743, 245] width 235 height 29
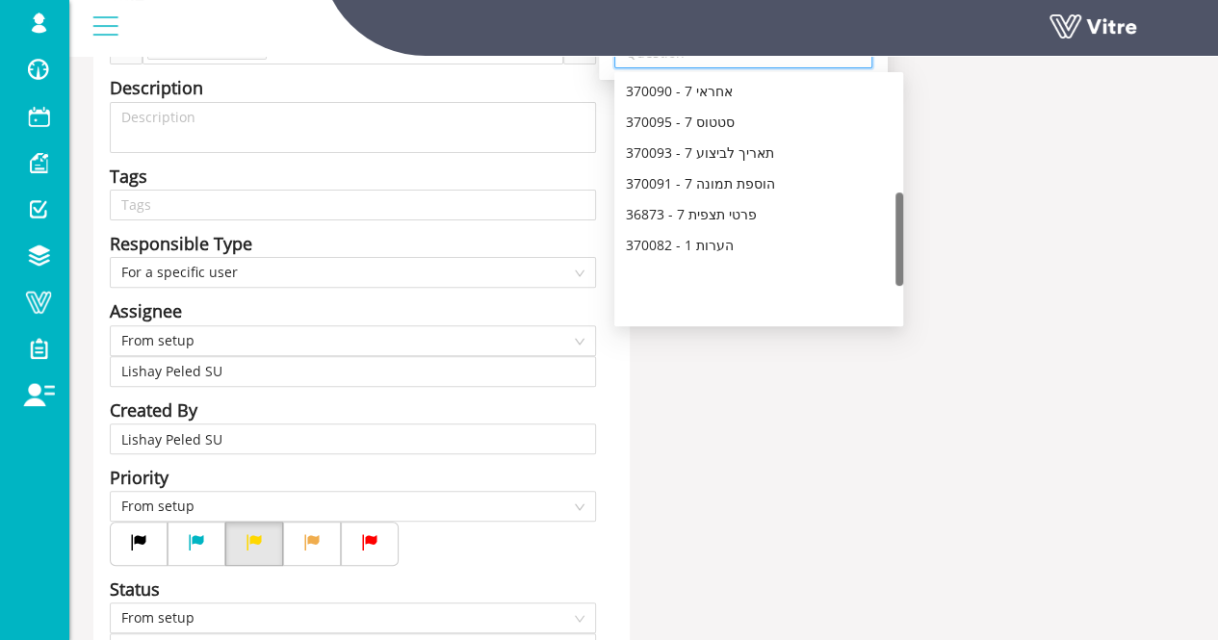
scroll to position [304, 0]
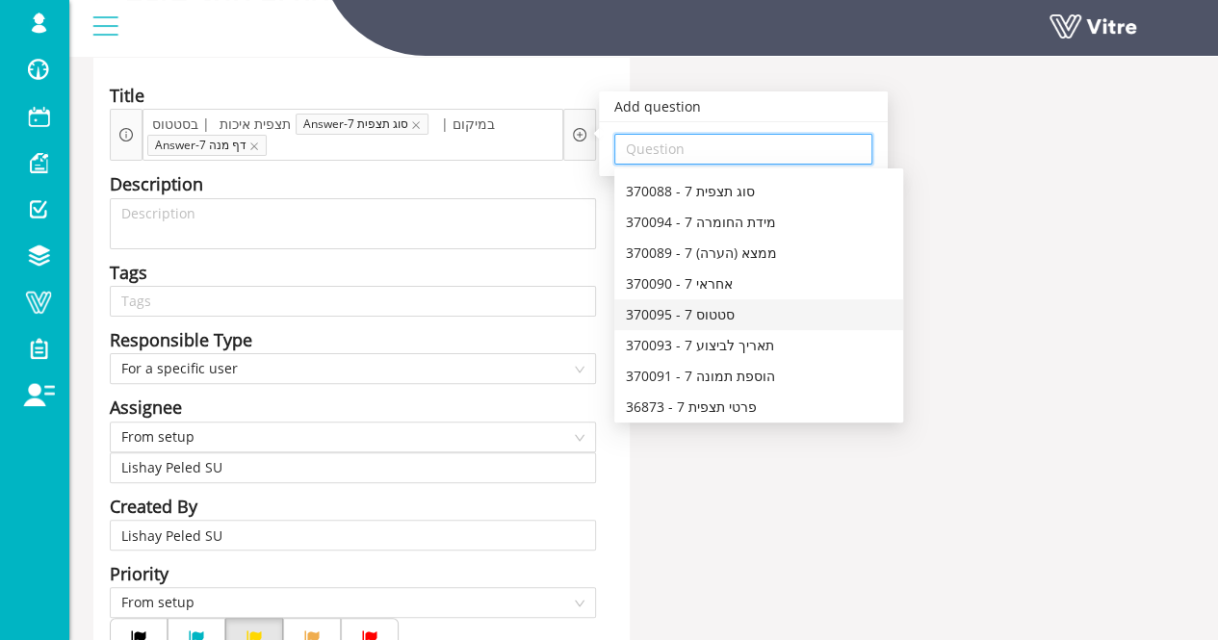
click at [801, 311] on div "370095 - 7 סטטוס" at bounding box center [759, 314] width 266 height 21
type input "370095 - 7 סטטוס"
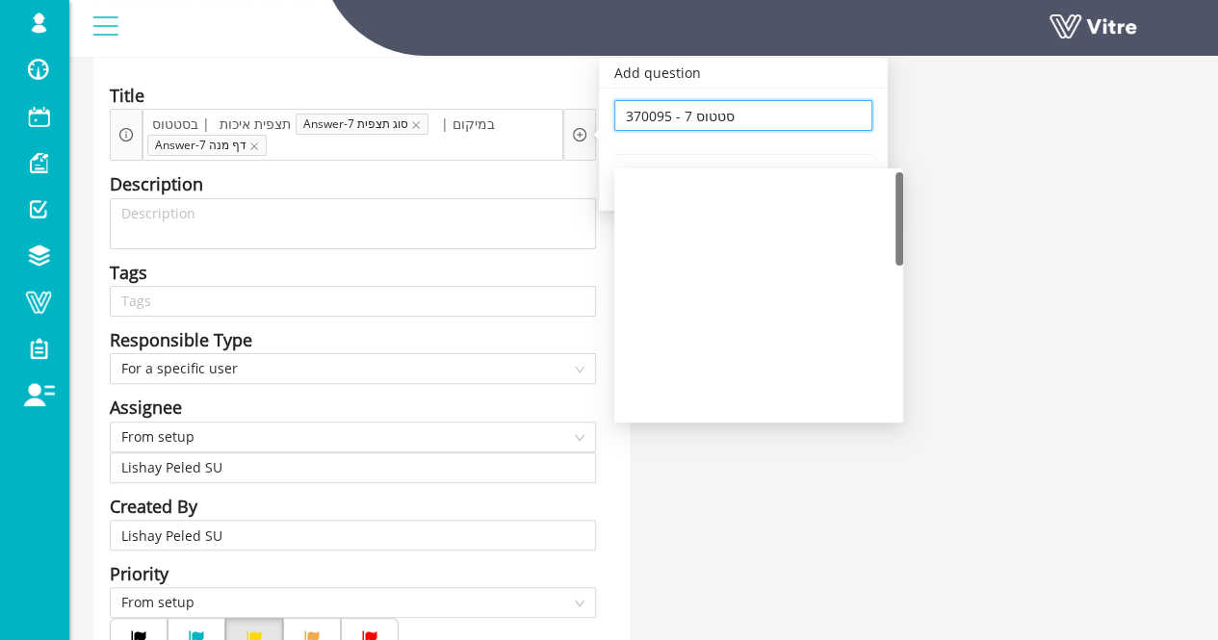
scroll to position [0, 0]
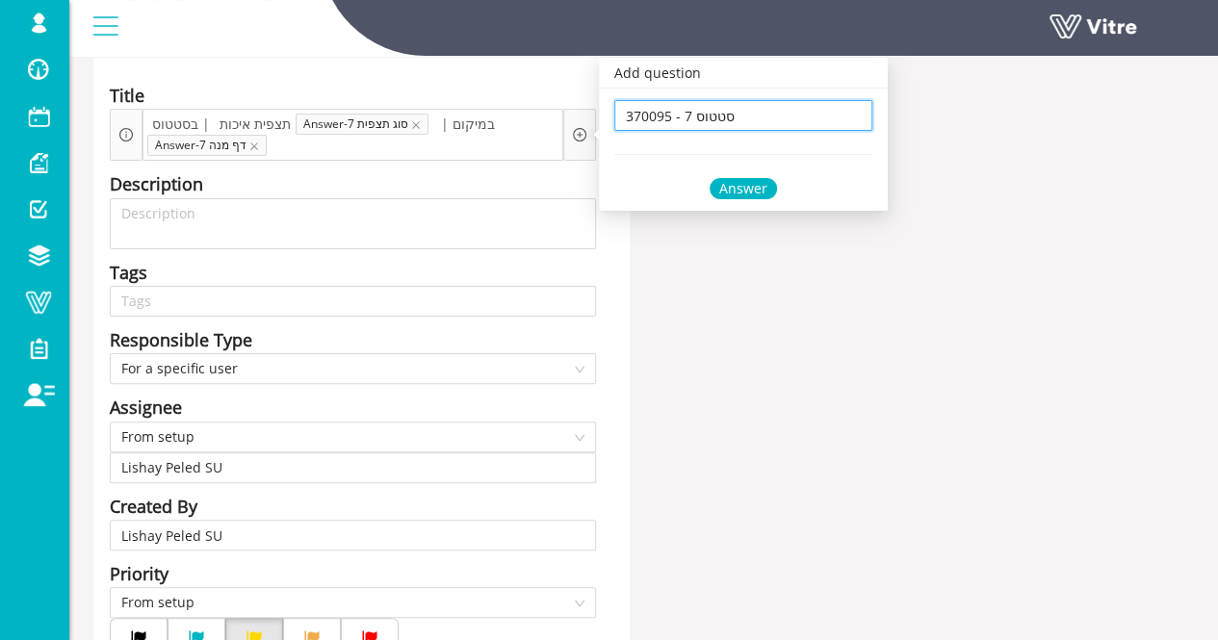
click at [734, 197] on div "Answer" at bounding box center [742, 188] width 67 height 21
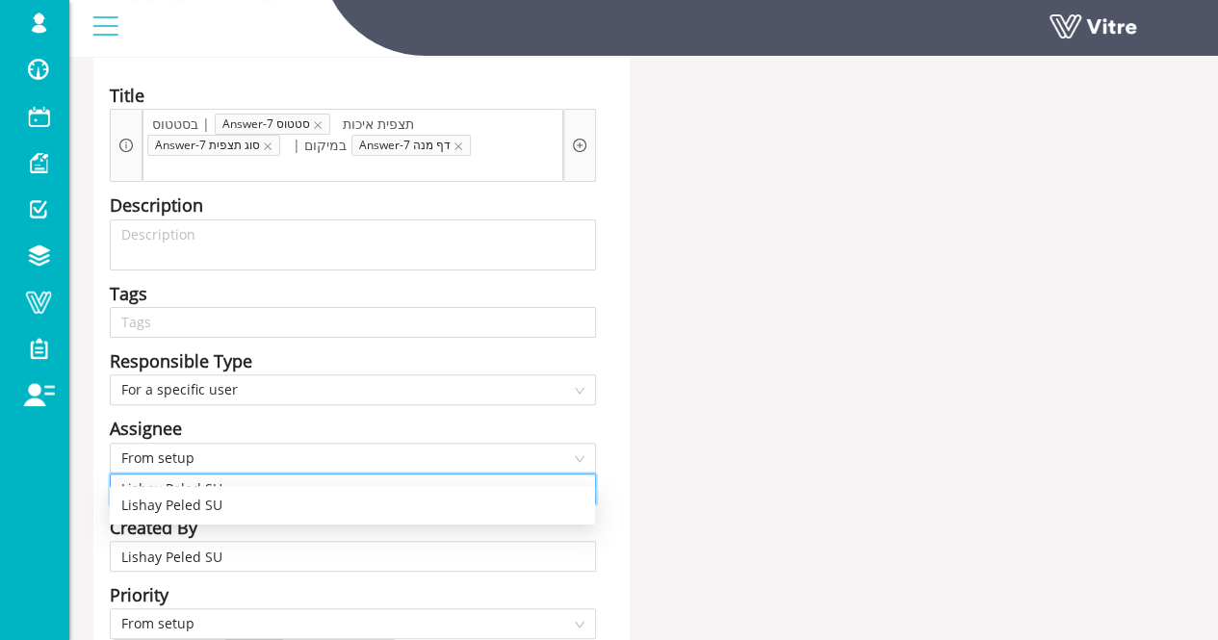
drag, startPoint x: 250, startPoint y: 467, endPoint x: 81, endPoint y: 472, distance: 169.5
click at [83, 465] on div "Title בסטטוס | Answer-7 סטטוס תצפית איכות Answer-7 סוג תצפית | במיקום Answer-7 …" at bounding box center [361, 639] width 565 height 1162
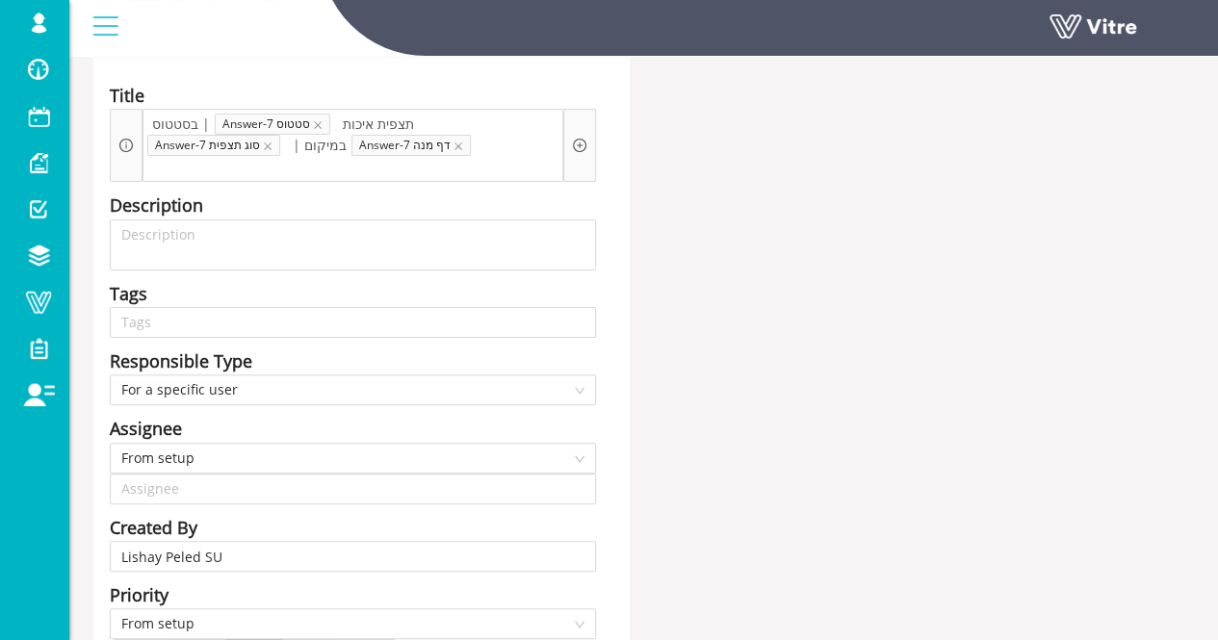
click at [750, 450] on div "Title בסטטוס | Answer-7 סטטוס תצפית איכות Answer-7 סוג תצפית | במיקום Answer-7 …" at bounding box center [643, 639] width 1129 height 1162
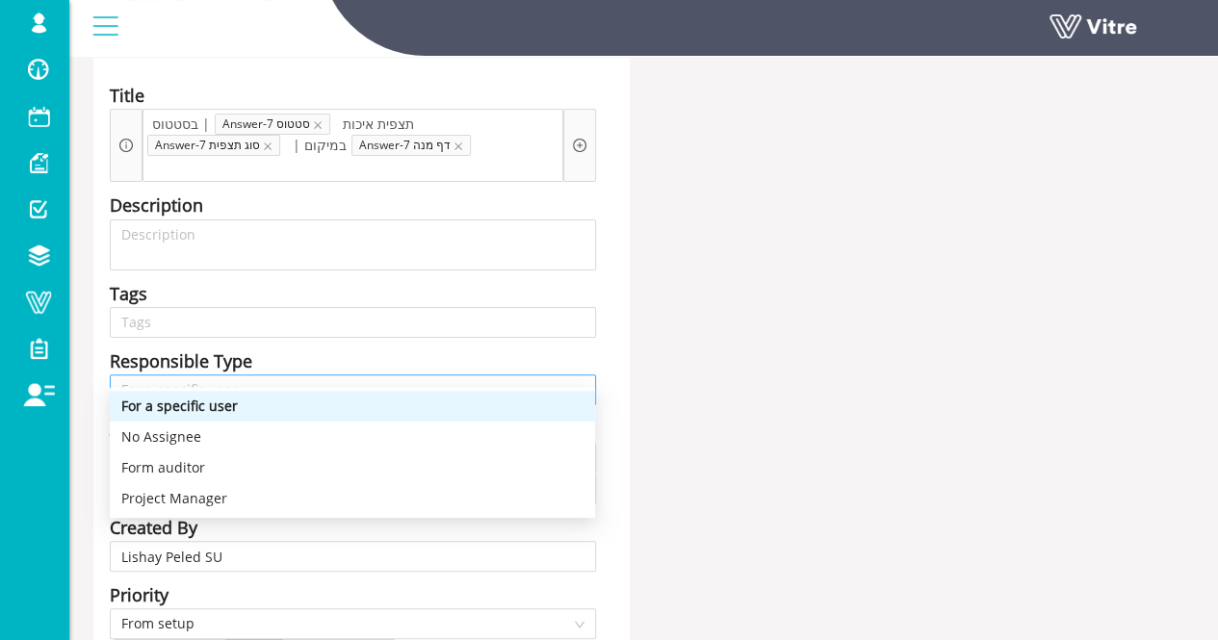
click at [345, 375] on span "For a specific user" at bounding box center [352, 389] width 463 height 29
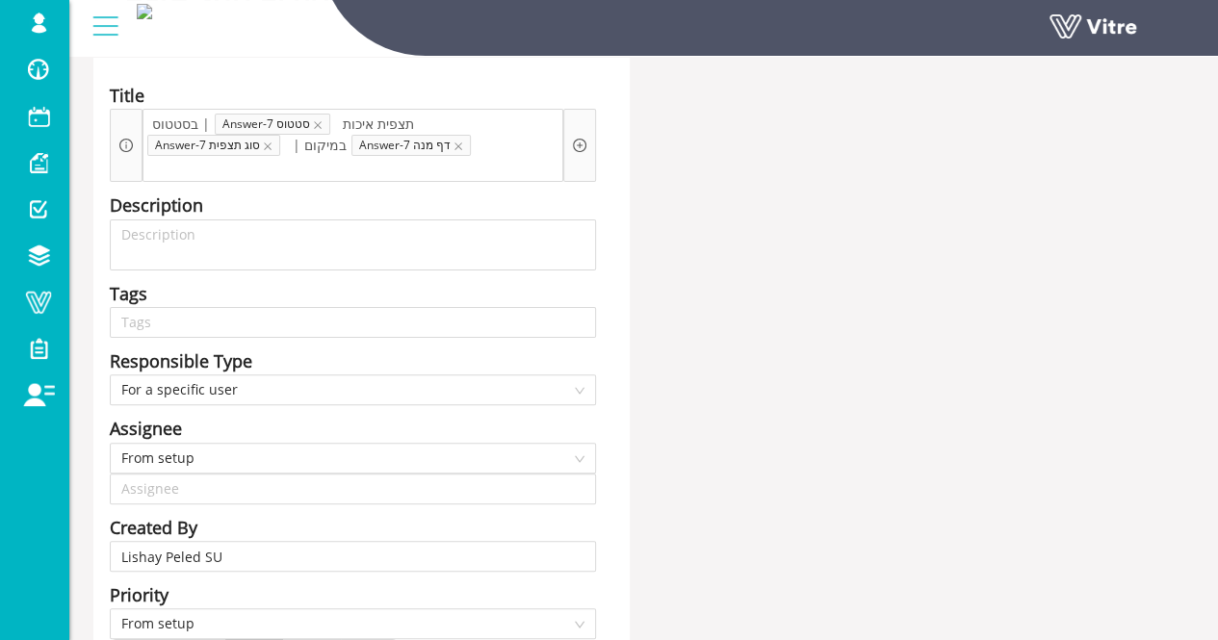
click at [833, 507] on div "Title בסטטוס | Answer-7 סטטוס תצפית איכות Answer-7 סוג תצפית | במיקום Answer-7 …" at bounding box center [643, 639] width 1129 height 1162
click at [304, 444] on span "From setup" at bounding box center [352, 458] width 463 height 29
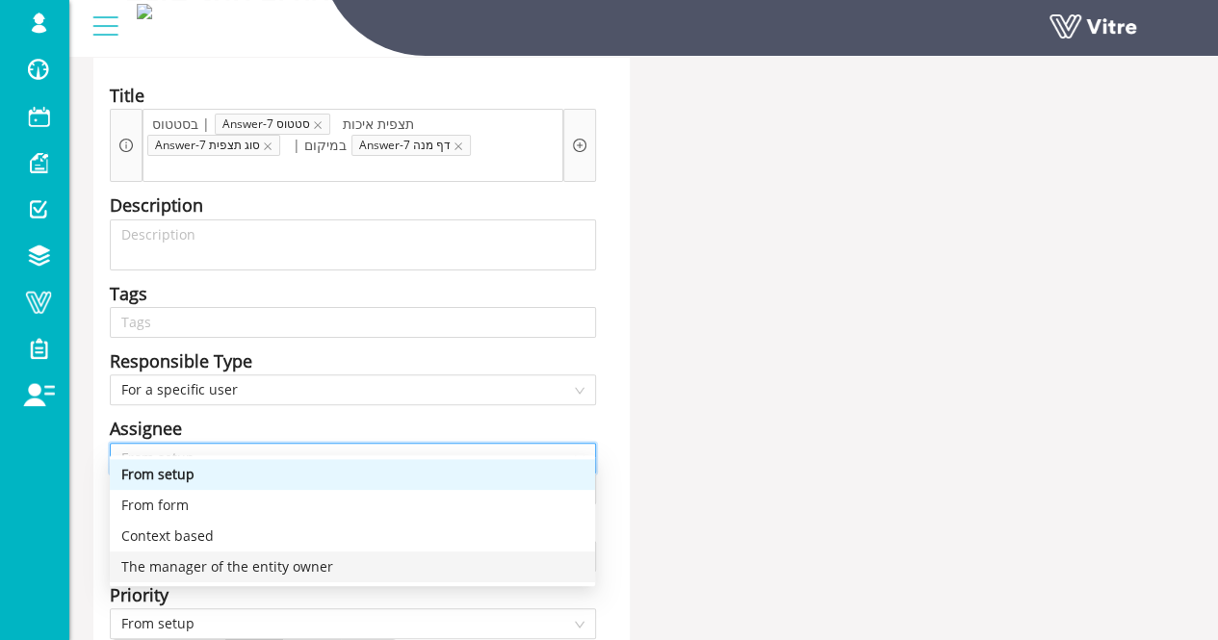
click at [302, 569] on div "The manager of the entity owner" at bounding box center [352, 566] width 462 height 21
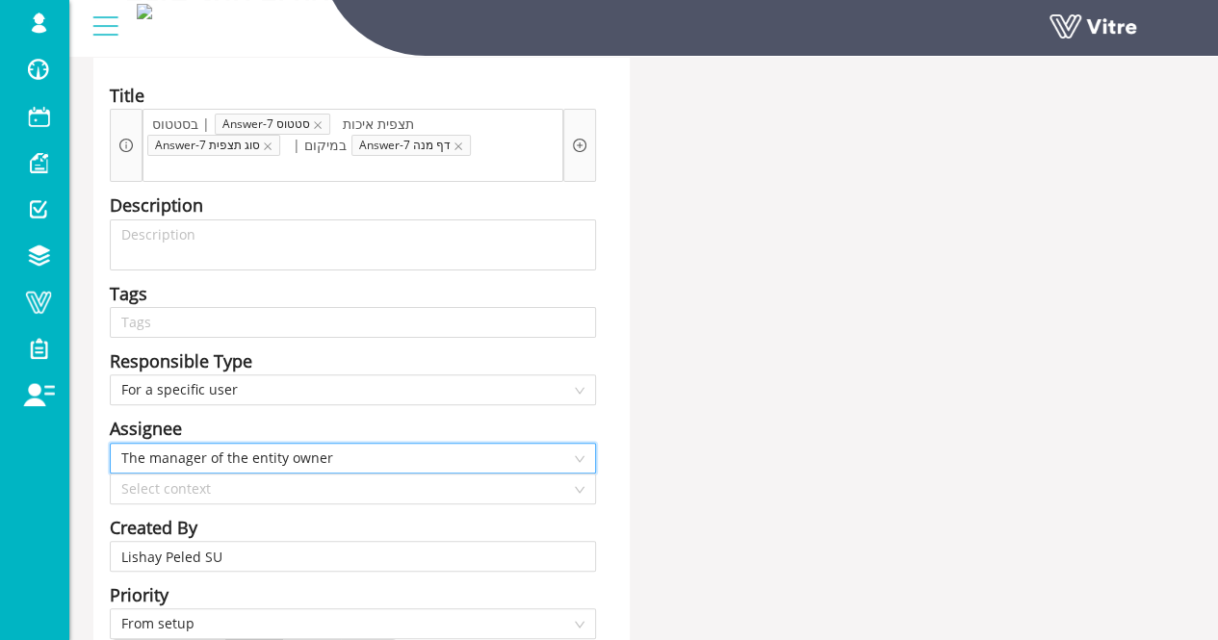
click at [684, 438] on div "Title בסטטוס | Answer-7 סטטוס תצפית איכות Answer-7 סוג תצפית | במיקום Answer-7 …" at bounding box center [643, 639] width 1129 height 1162
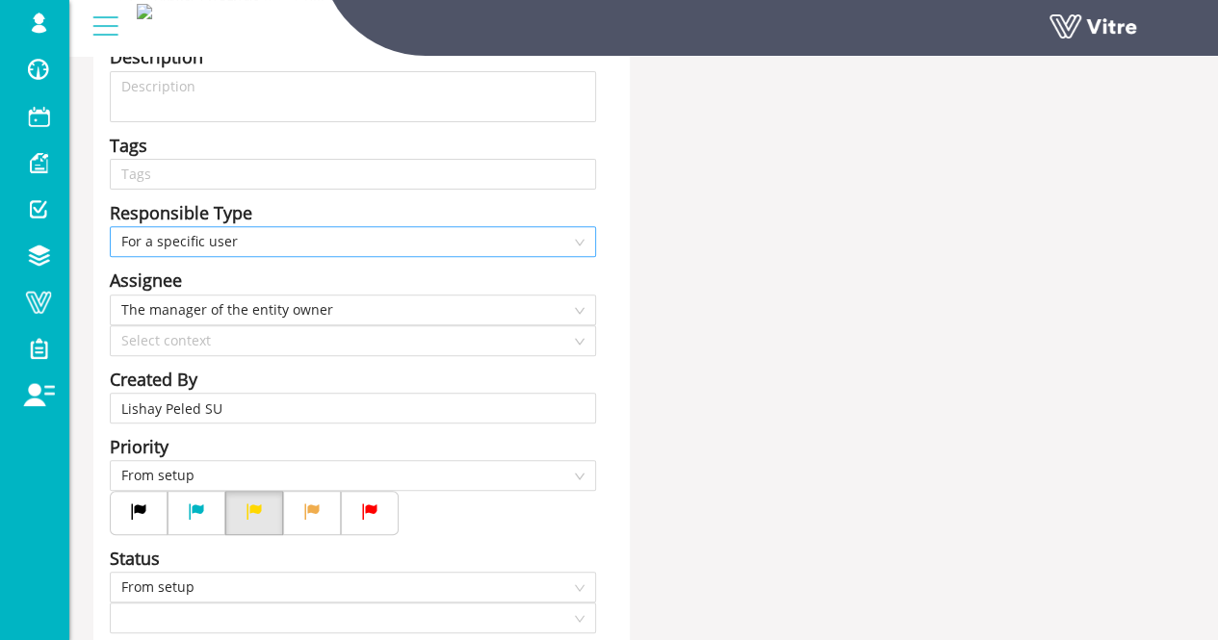
scroll to position [289, 0]
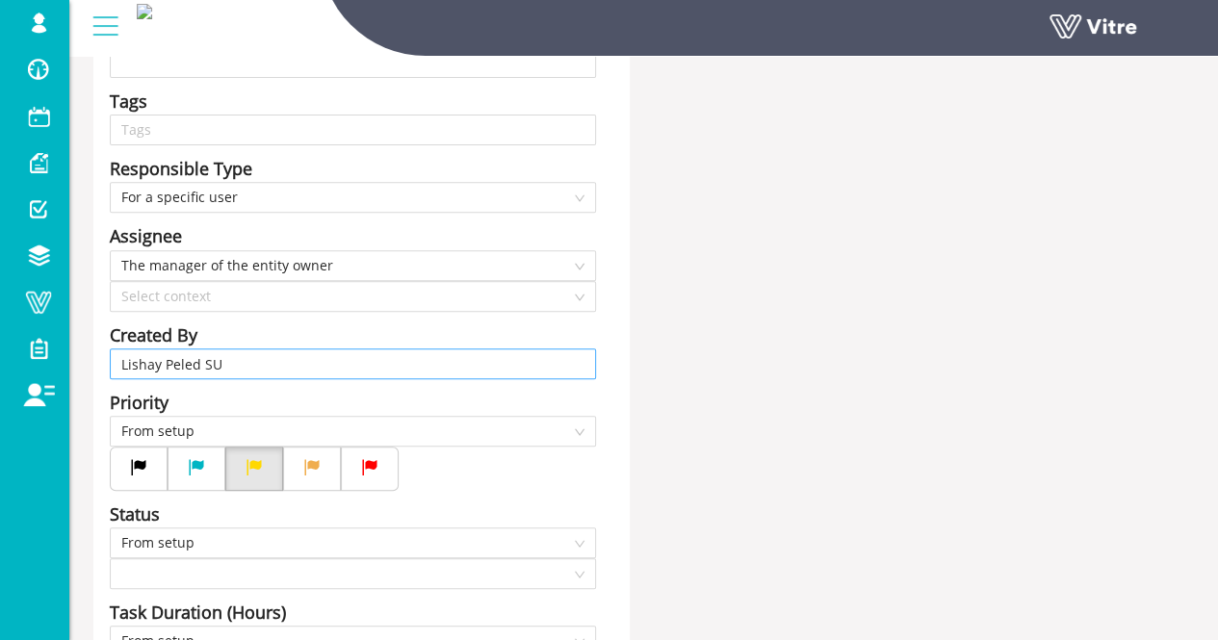
click at [379, 349] on input "Lishay Peled SU" at bounding box center [352, 363] width 463 height 29
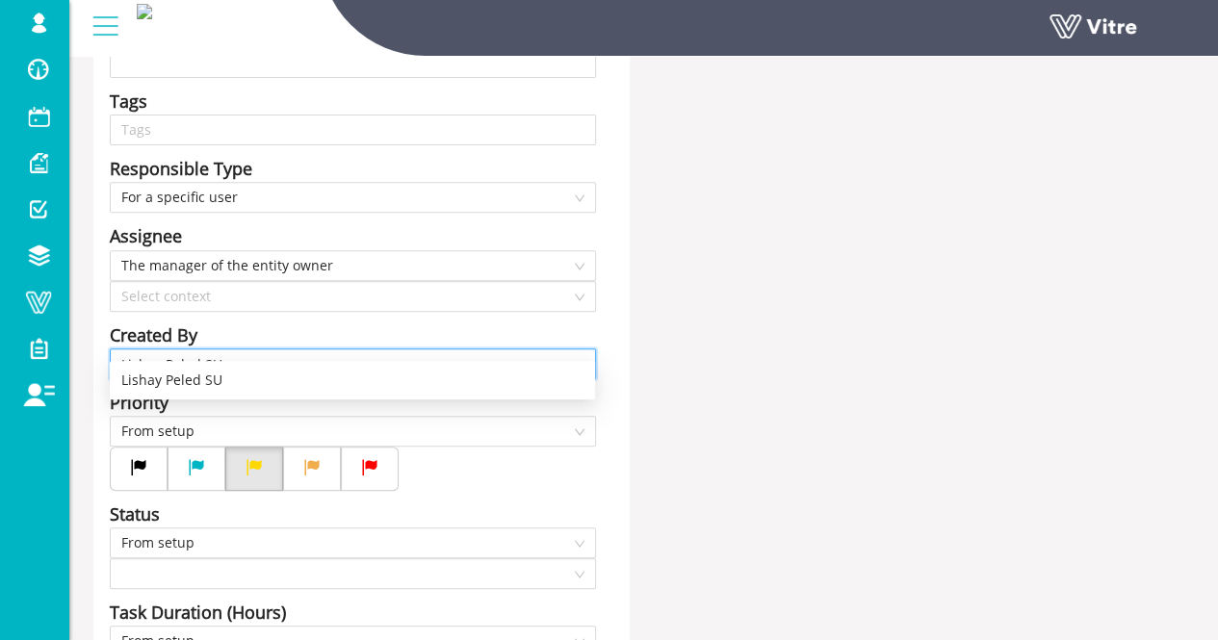
click at [379, 349] on input "Lishay Peled SU" at bounding box center [352, 363] width 463 height 29
click at [377, 349] on input "Lishay Peled SU" at bounding box center [352, 363] width 463 height 29
type input "L"
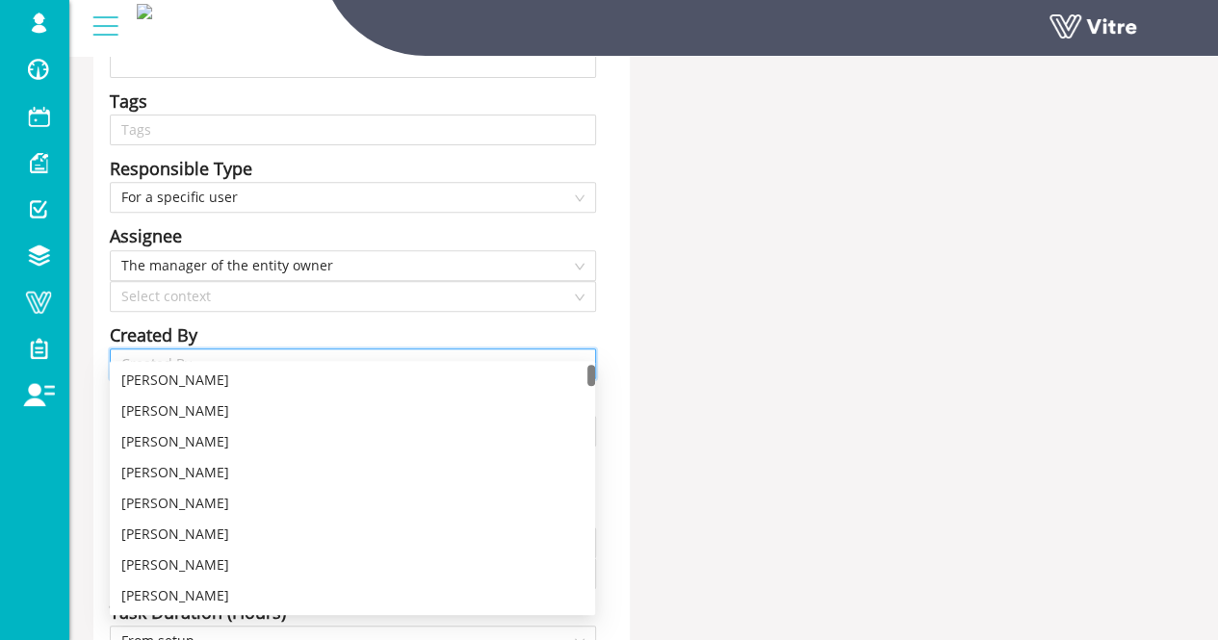
click at [804, 367] on div "Title בסטטוס | Answer-7 סטטוס תצפית איכות Answer-7 סוג תצפית | במיקום Answer-7 …" at bounding box center [643, 446] width 1129 height 1162
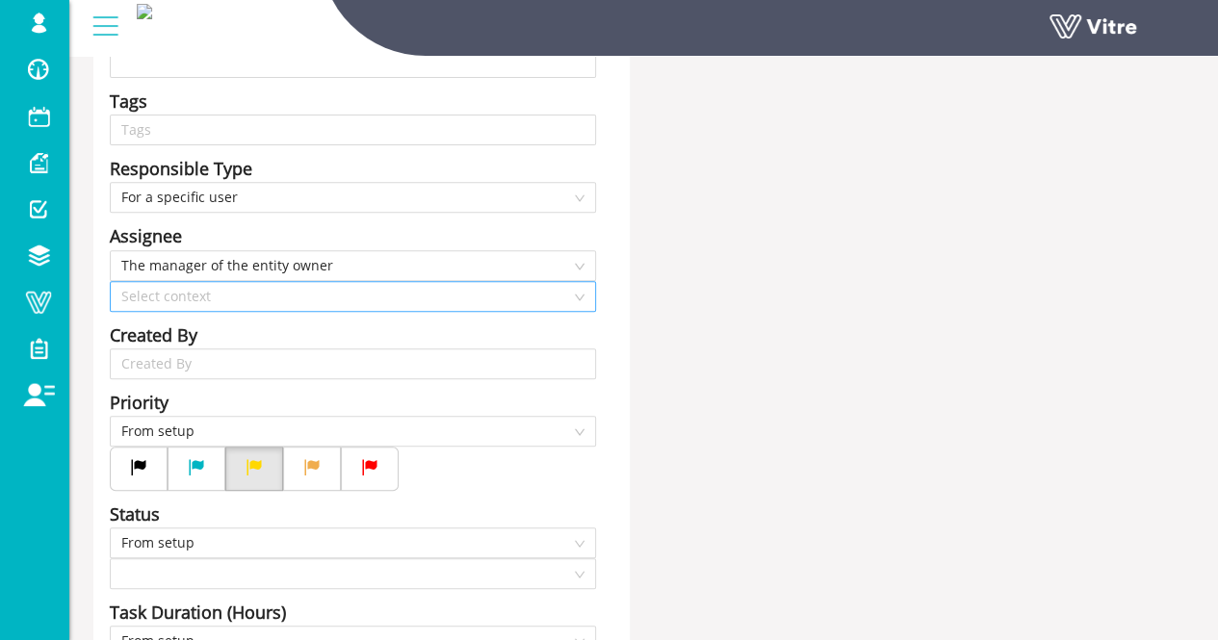
click at [196, 282] on input "search" at bounding box center [346, 296] width 450 height 29
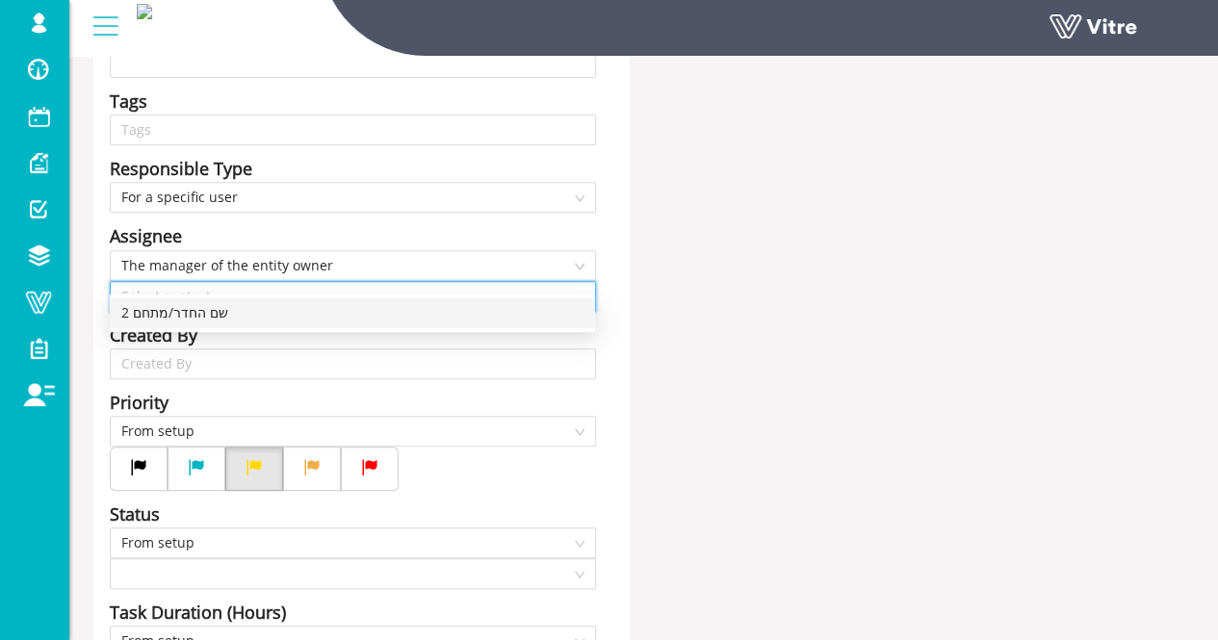
click at [216, 305] on div "2 שם החדר/מתחם" at bounding box center [352, 312] width 462 height 21
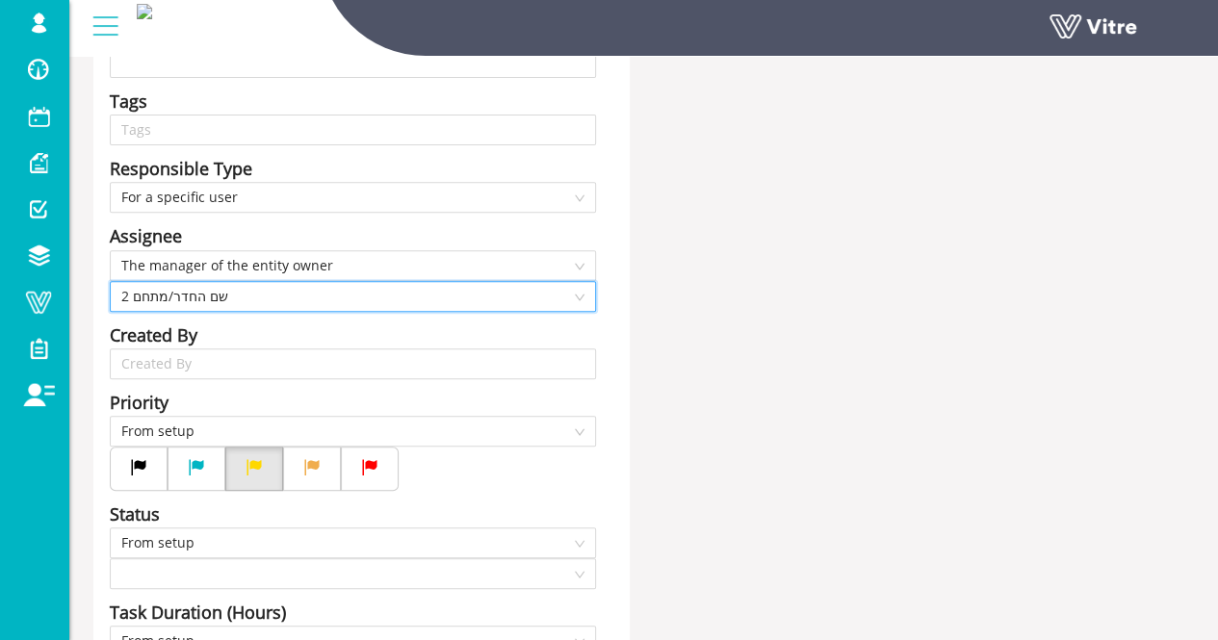
click at [483, 282] on span "2 שם החדר/מתחם" at bounding box center [352, 296] width 463 height 29
click at [308, 251] on span "The manager of the entity owner" at bounding box center [352, 265] width 463 height 29
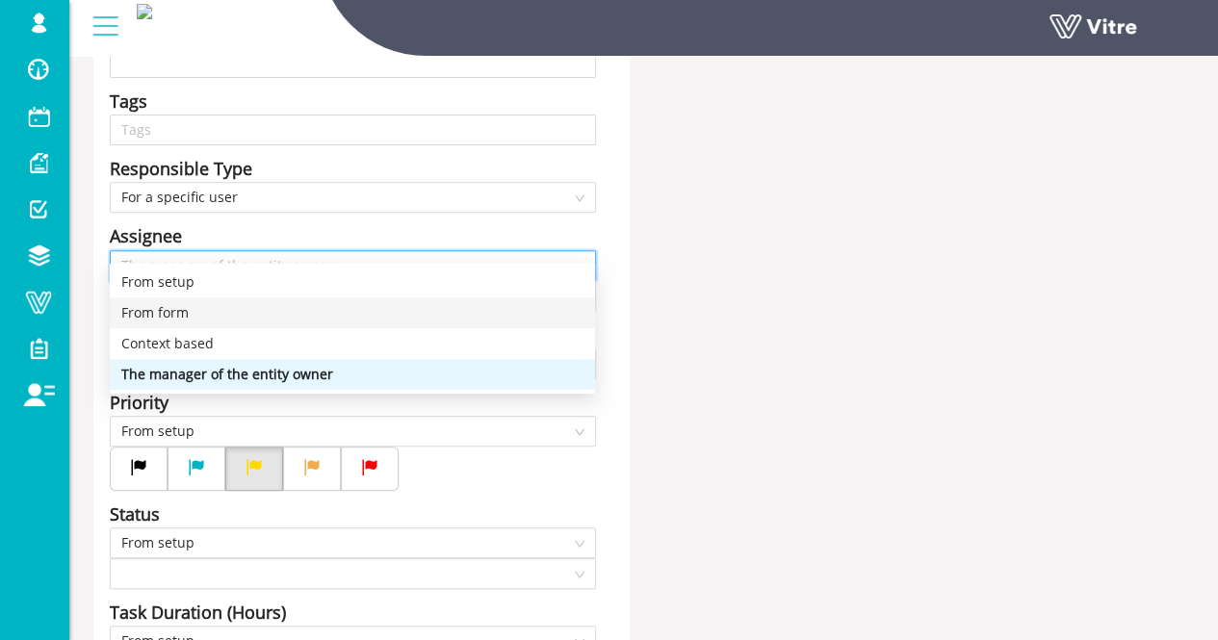
click at [241, 312] on div "From form" at bounding box center [352, 312] width 462 height 21
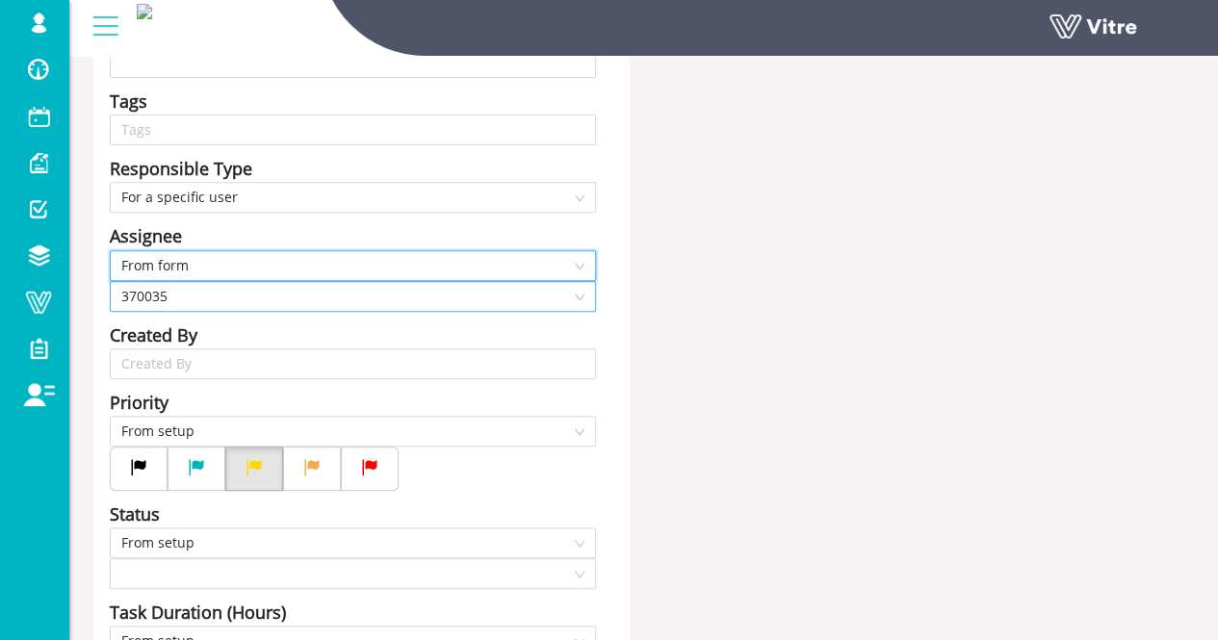
click at [246, 282] on span "370035" at bounding box center [352, 296] width 463 height 29
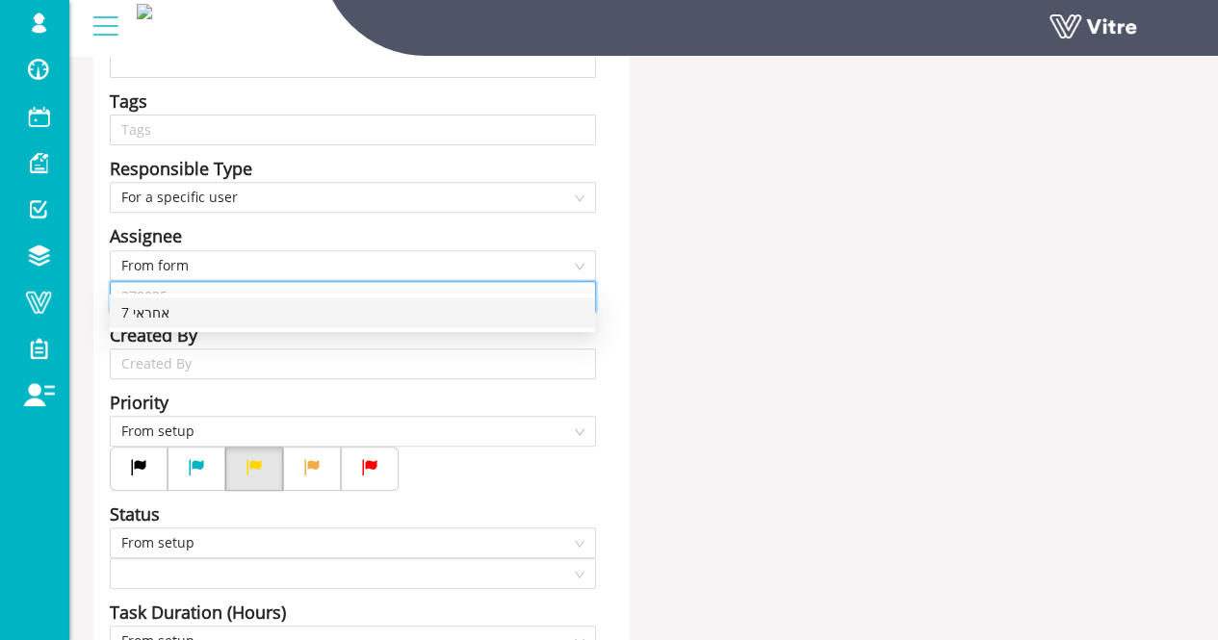
click at [232, 307] on div "7 אחראי" at bounding box center [352, 312] width 462 height 21
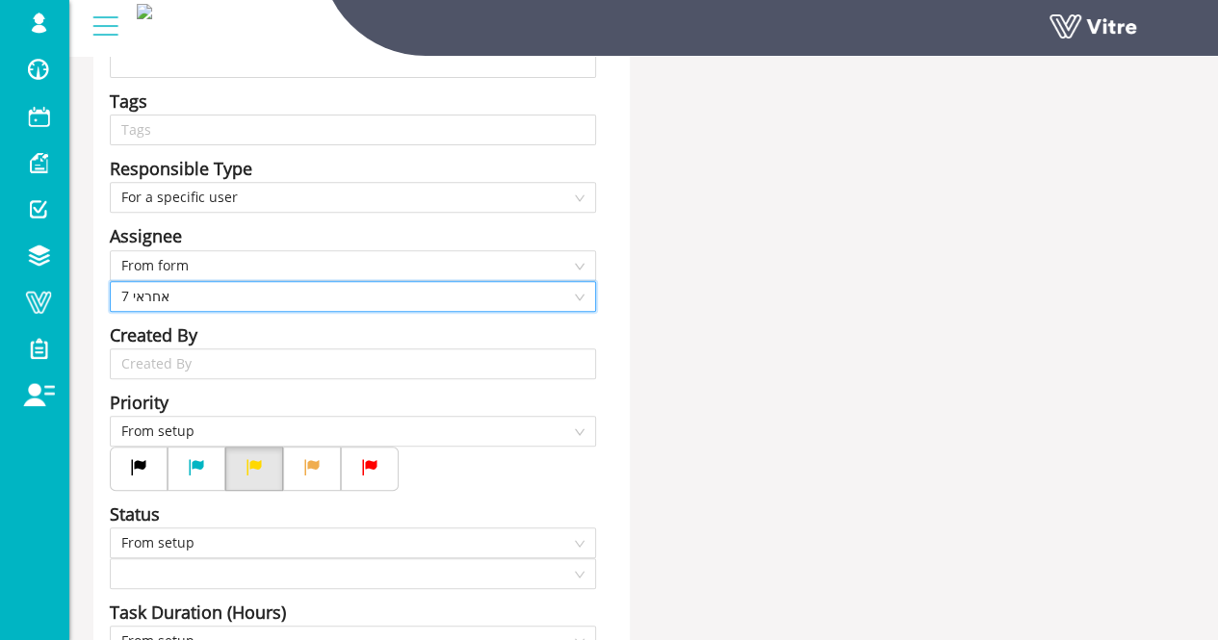
click at [685, 286] on div "Title בסטטוס | Answer-7 סטטוס תצפית איכות Answer-7 סוג תצפית | במיקום Answer-7 …" at bounding box center [643, 446] width 1129 height 1162
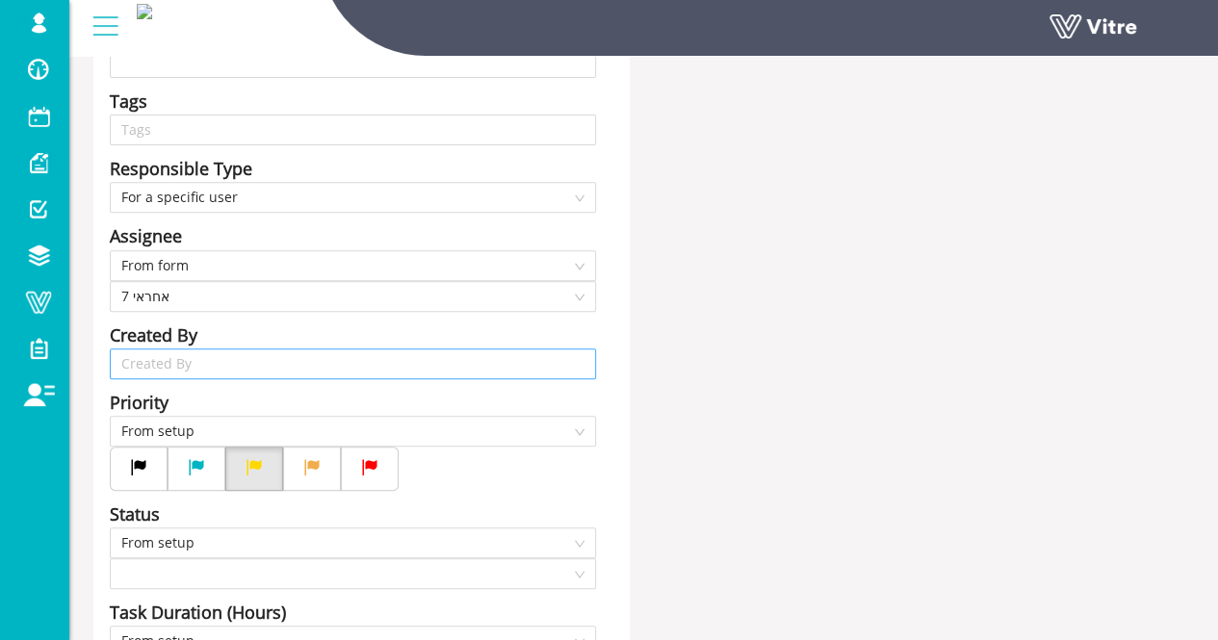
scroll to position [385, 0]
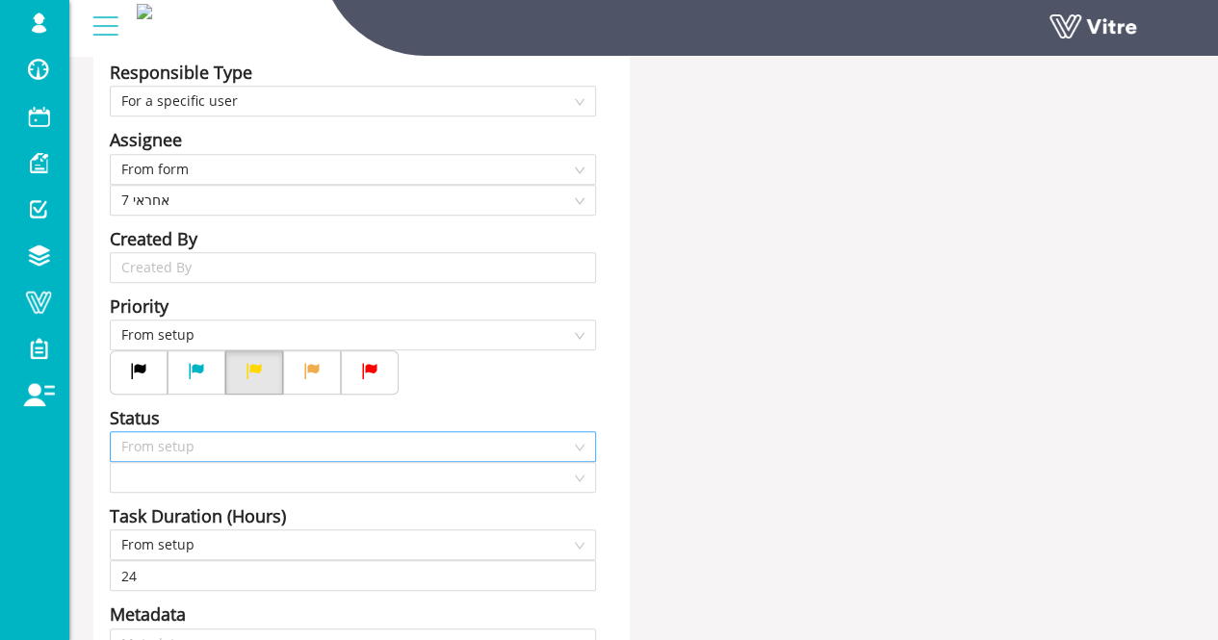
click at [247, 432] on span "From setup" at bounding box center [352, 446] width 463 height 29
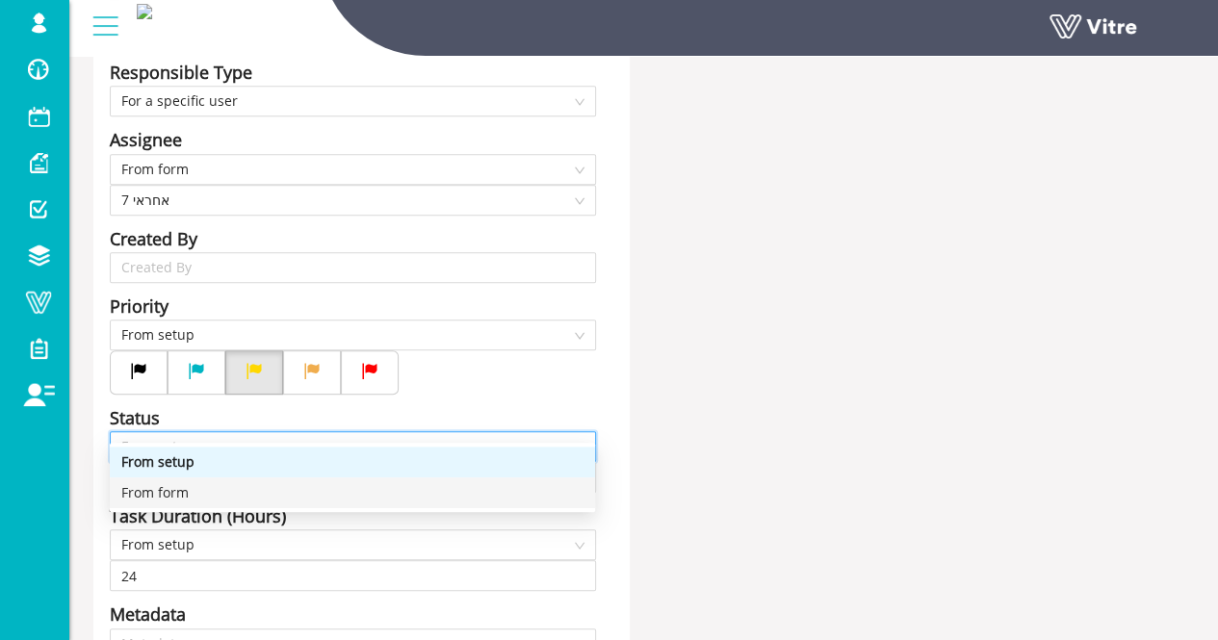
click at [302, 496] on div "From form" at bounding box center [352, 492] width 462 height 21
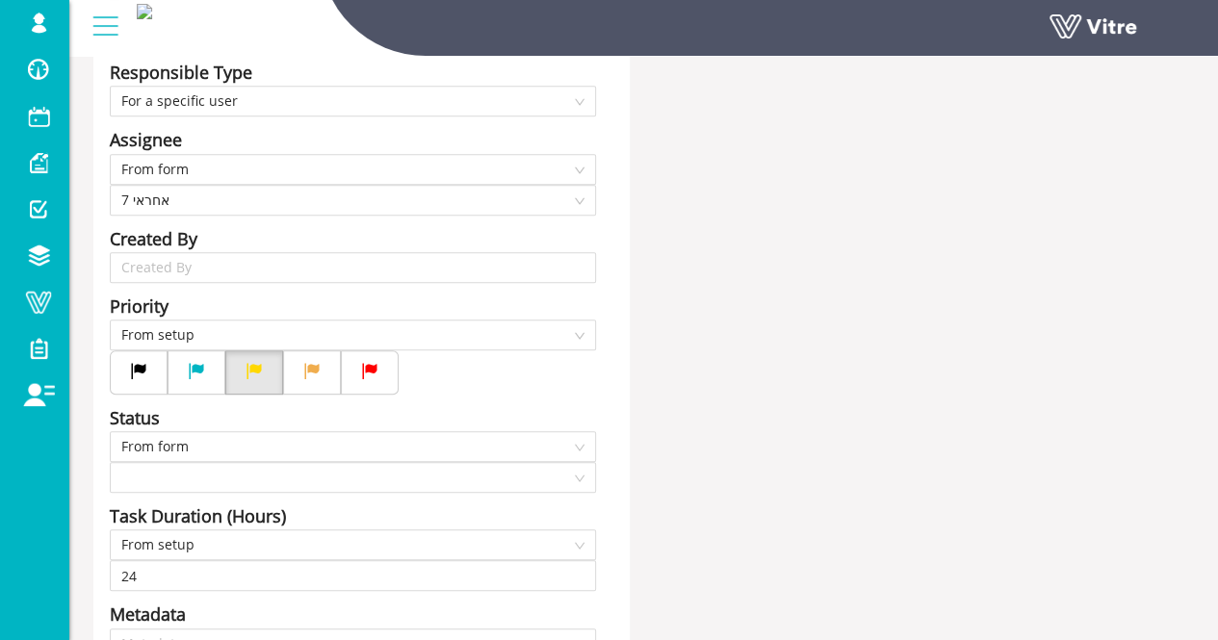
click at [792, 359] on div "Title בסטטוס | Answer-7 סטטוס תצפית איכות Answer-7 סוג תצפית | במיקום Answer-7 …" at bounding box center [643, 350] width 1129 height 1162
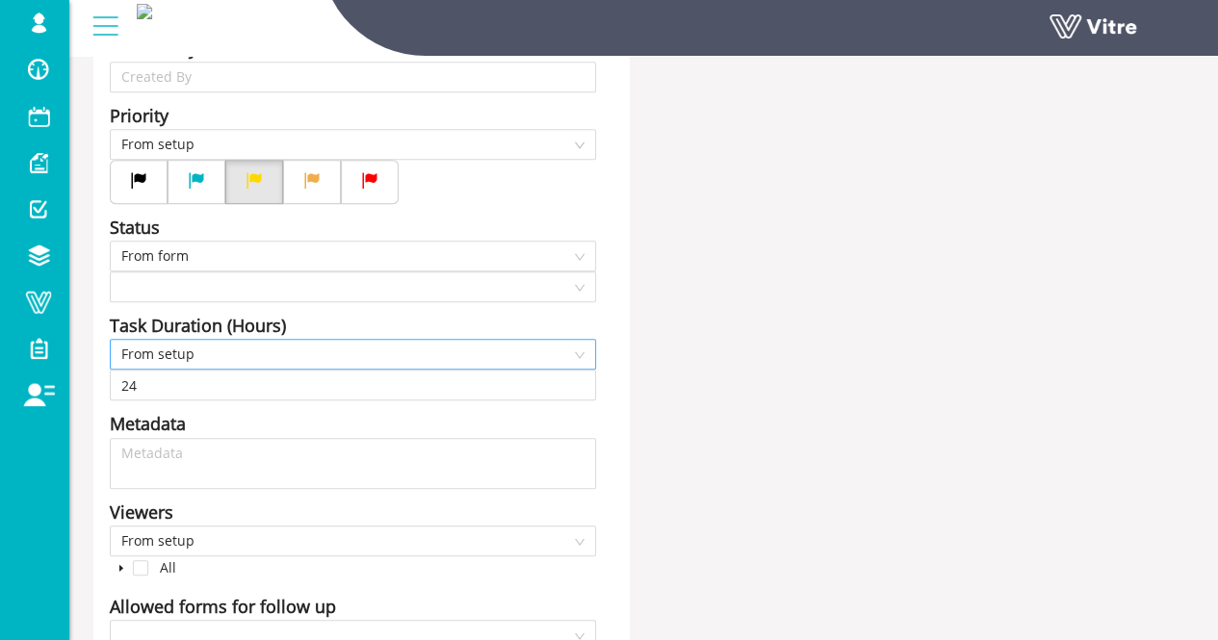
scroll to position [578, 0]
click at [277, 338] on span "From setup" at bounding box center [352, 352] width 463 height 29
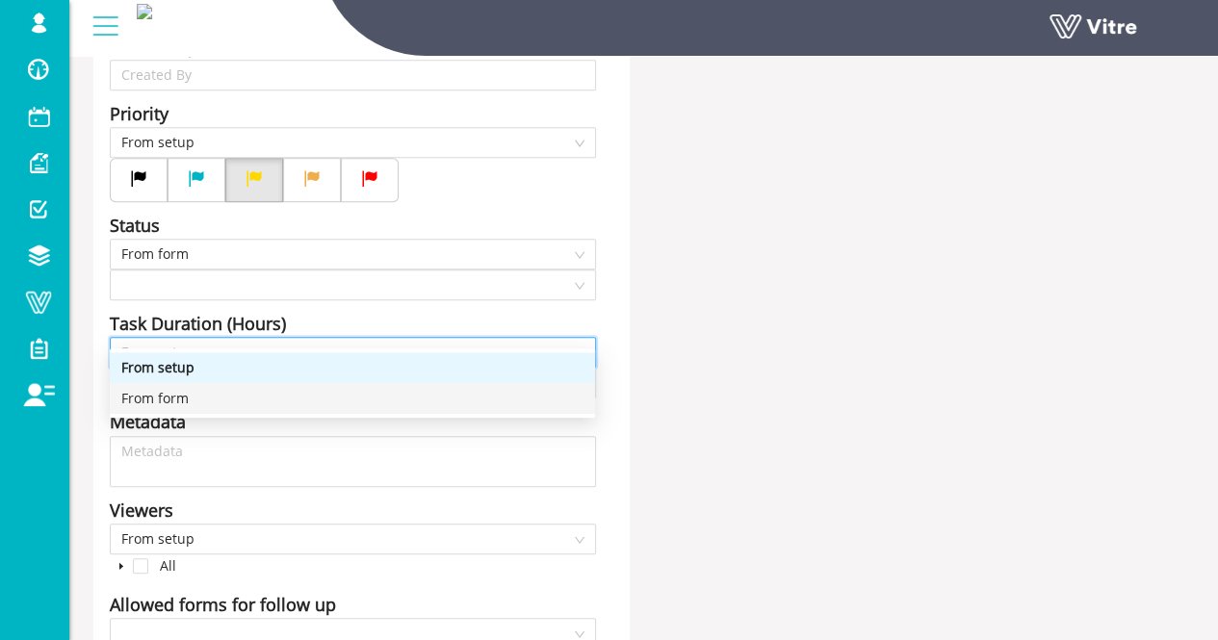
click at [227, 398] on div "From form" at bounding box center [352, 398] width 462 height 21
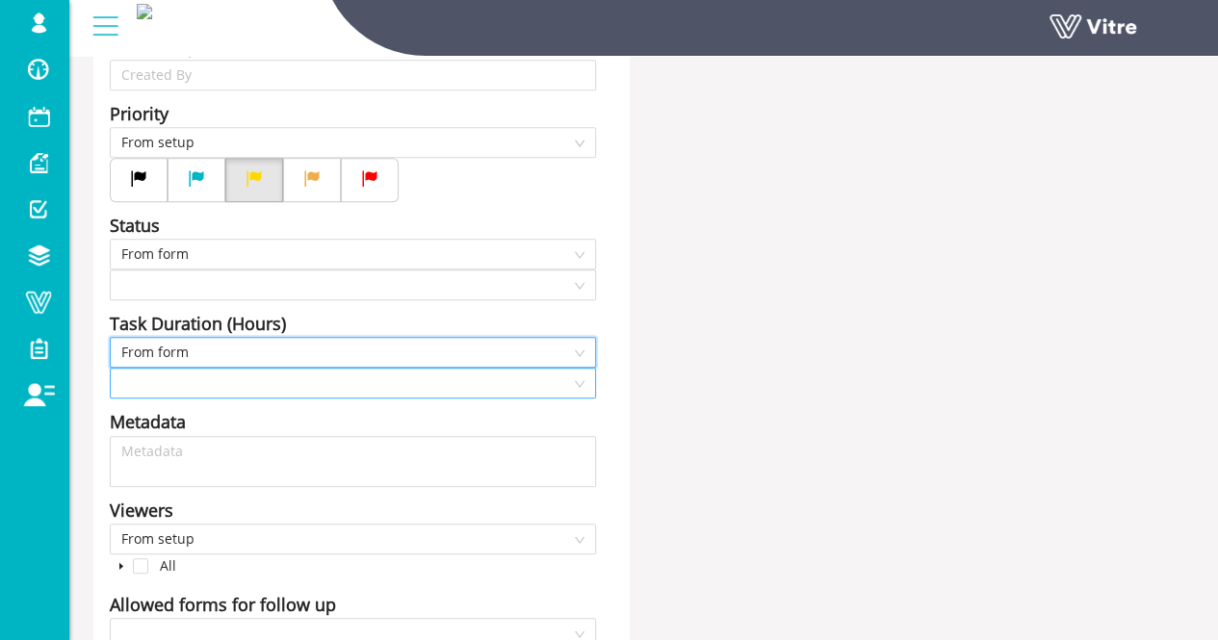
click at [209, 369] on input "search" at bounding box center [346, 383] width 450 height 29
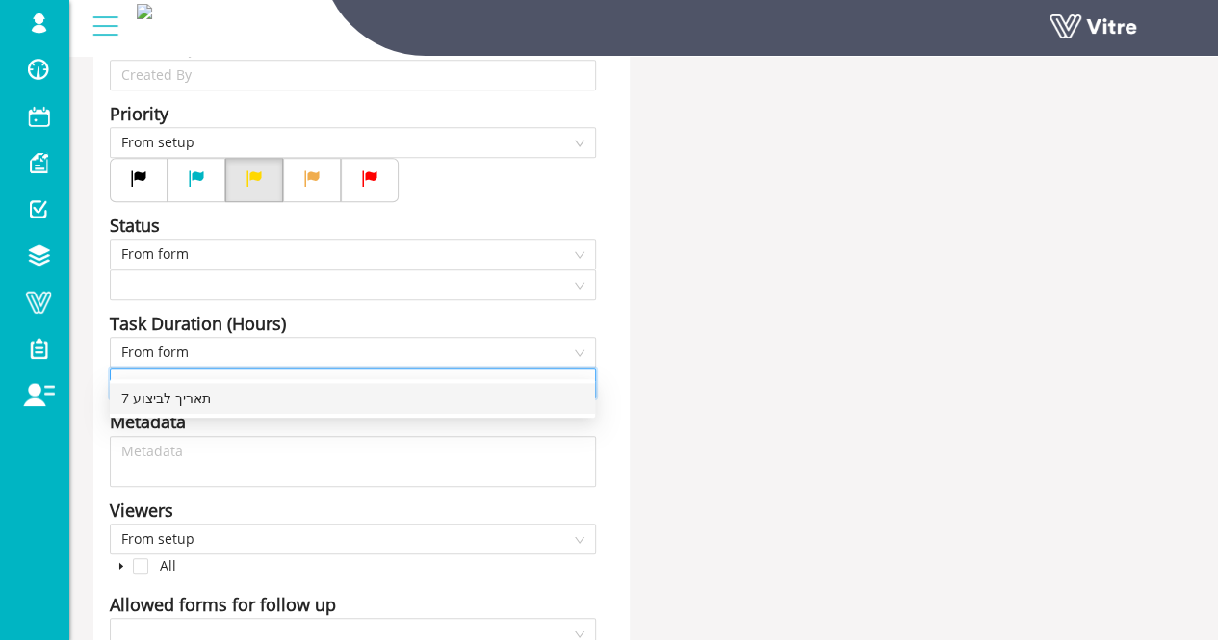
click at [212, 391] on div "7 תאריך לביצוע" at bounding box center [352, 398] width 462 height 21
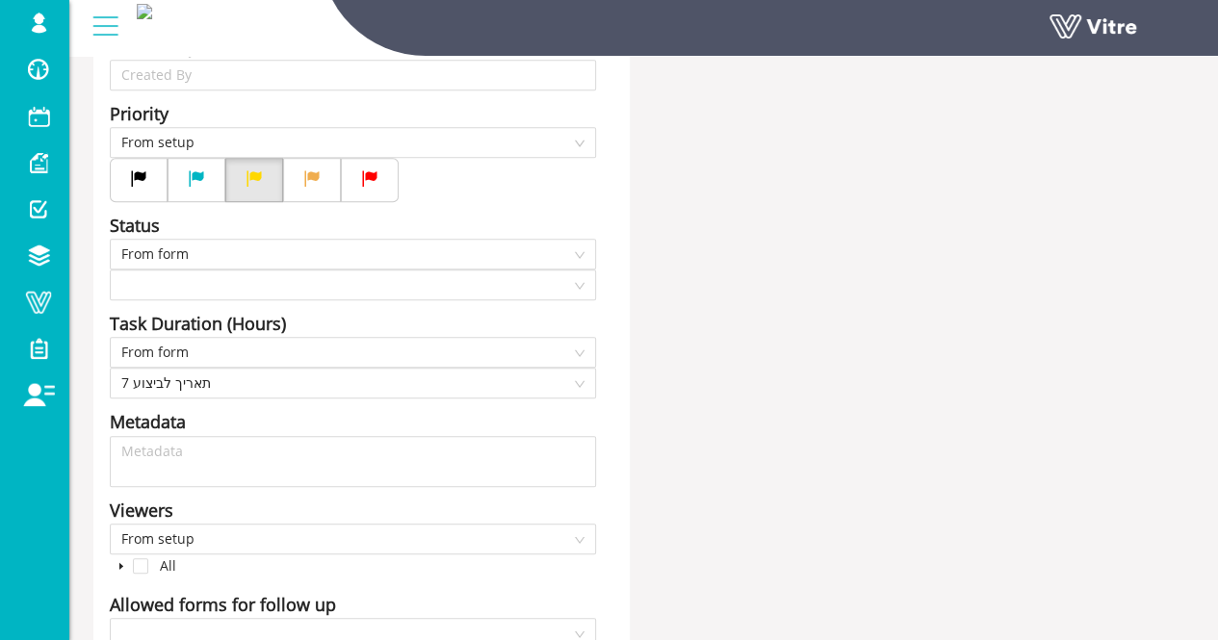
click at [695, 386] on div "Title בסטטוס | Answer-7 סטטוס תצפית איכות Answer-7 סוג תצפית | במיקום Answer-7 …" at bounding box center [643, 157] width 1129 height 1162
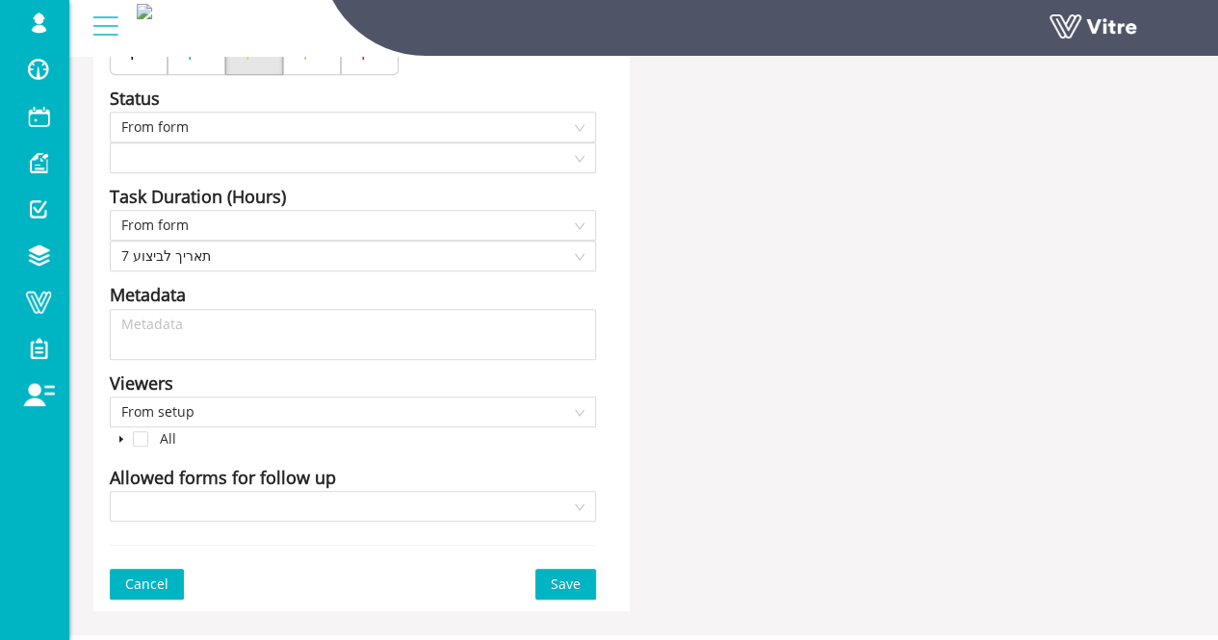
scroll to position [724, 0]
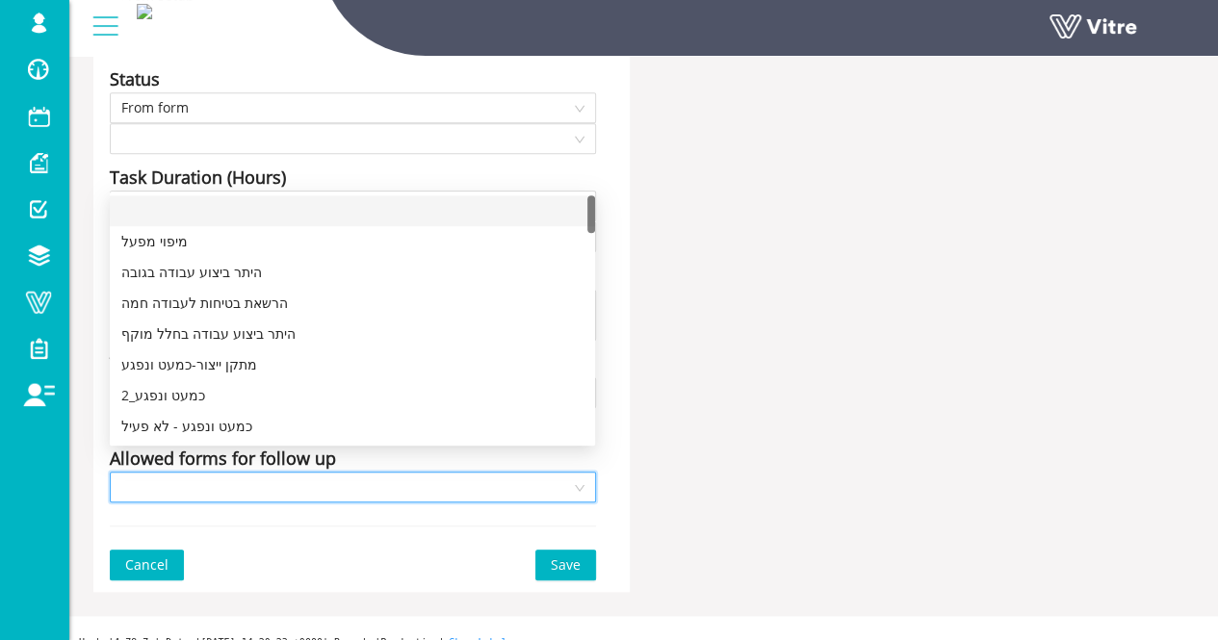
click at [403, 473] on input "search" at bounding box center [346, 487] width 450 height 29
click at [754, 430] on div "Title בסטטוס | Answer-7 סטטוס תצפית איכות Answer-7 סוג תצפית | במיקום Answer-7 …" at bounding box center [643, 11] width 1129 height 1162
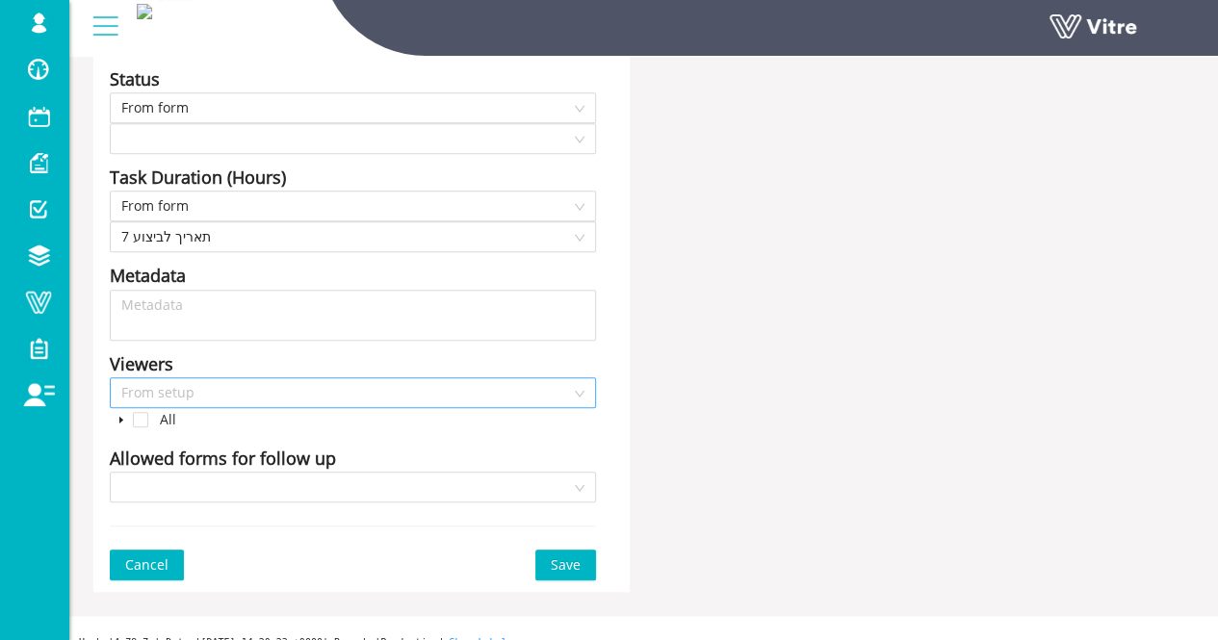
click at [341, 378] on span "From setup" at bounding box center [352, 392] width 463 height 29
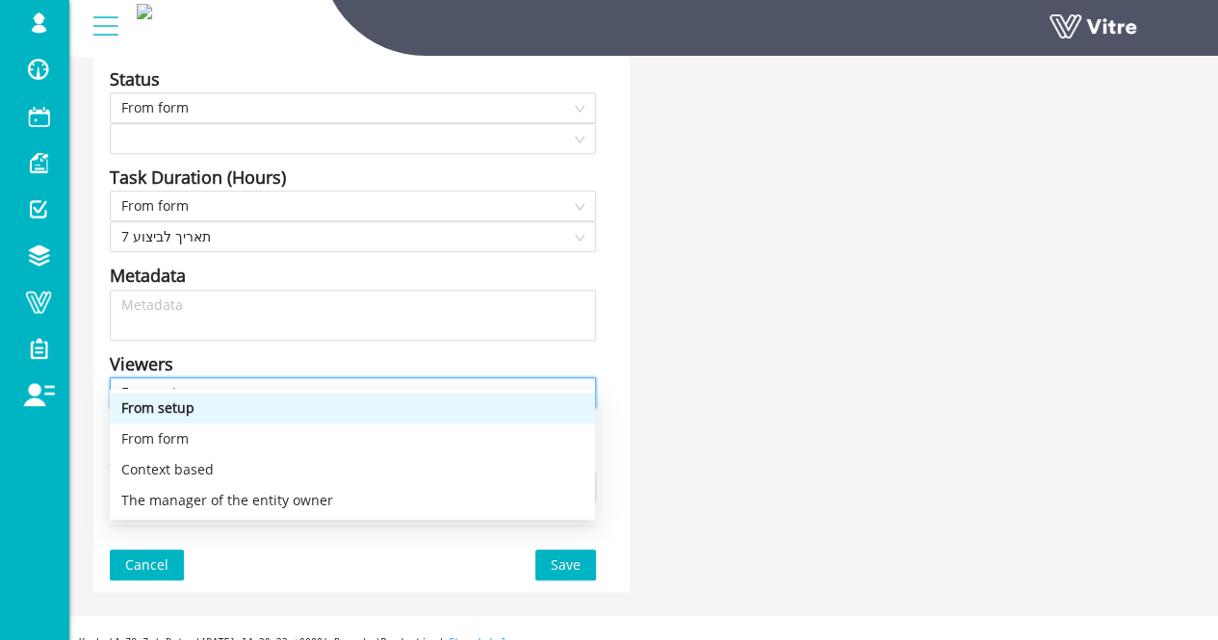
click at [341, 378] on span "From setup" at bounding box center [352, 392] width 463 height 29
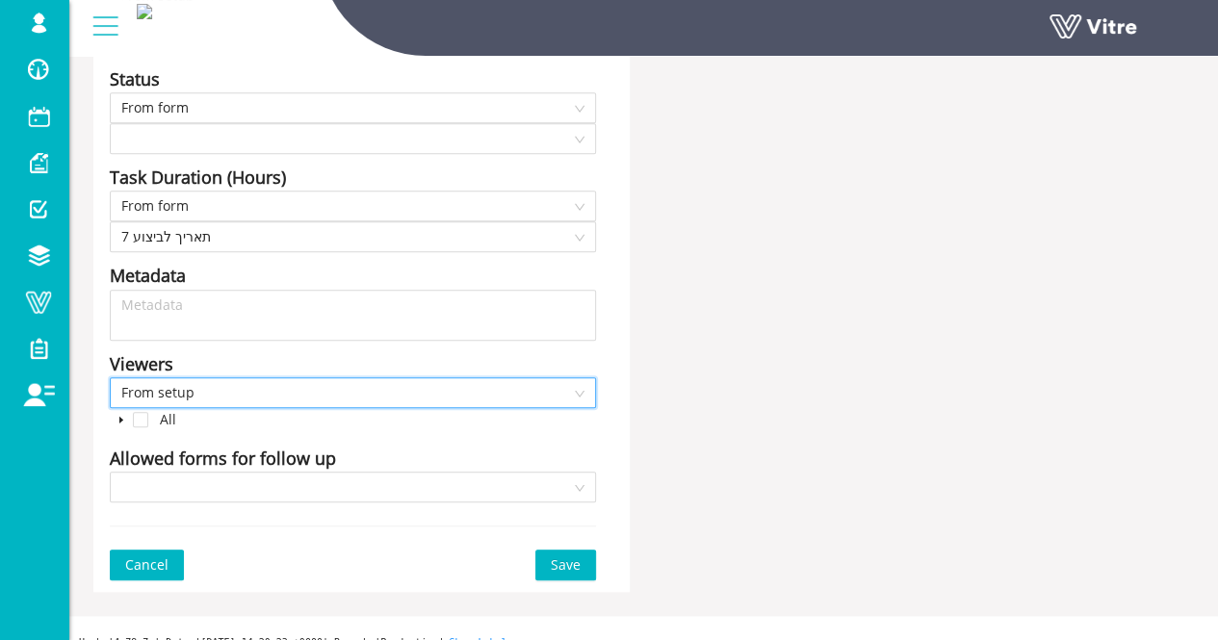
click at [578, 554] on span "Save" at bounding box center [566, 564] width 30 height 21
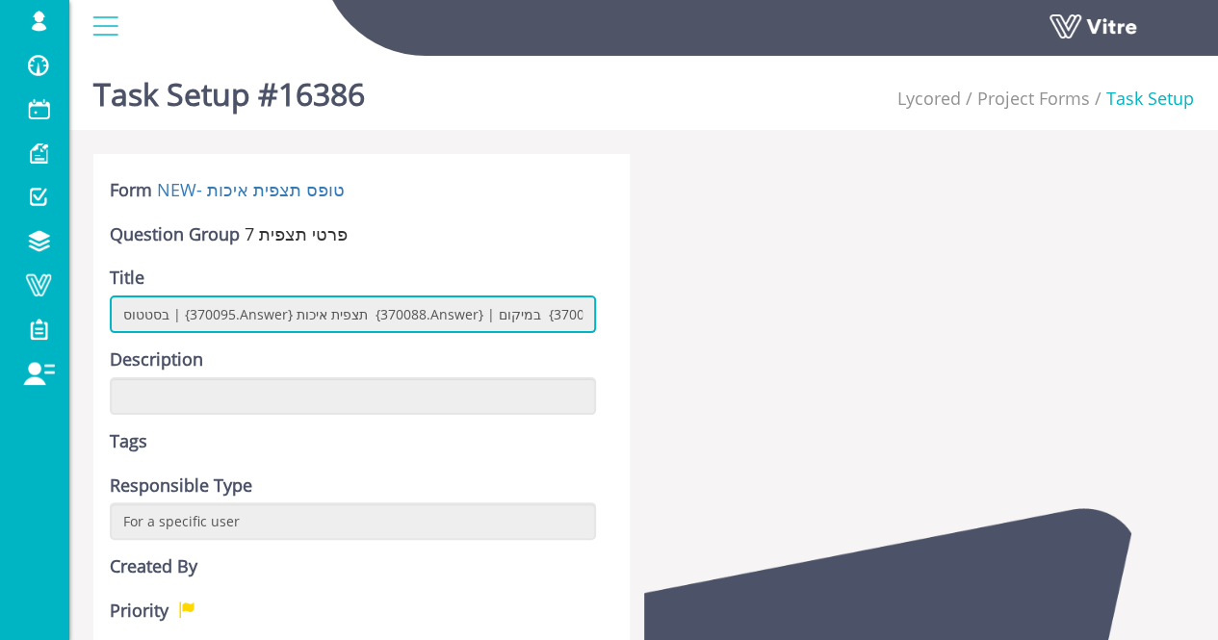
click at [146, 318] on input "בסטטוס | {370095.Answer} תצפית איכות {370088.Answer} | במיקום {370039.Answer}" at bounding box center [353, 315] width 486 height 38
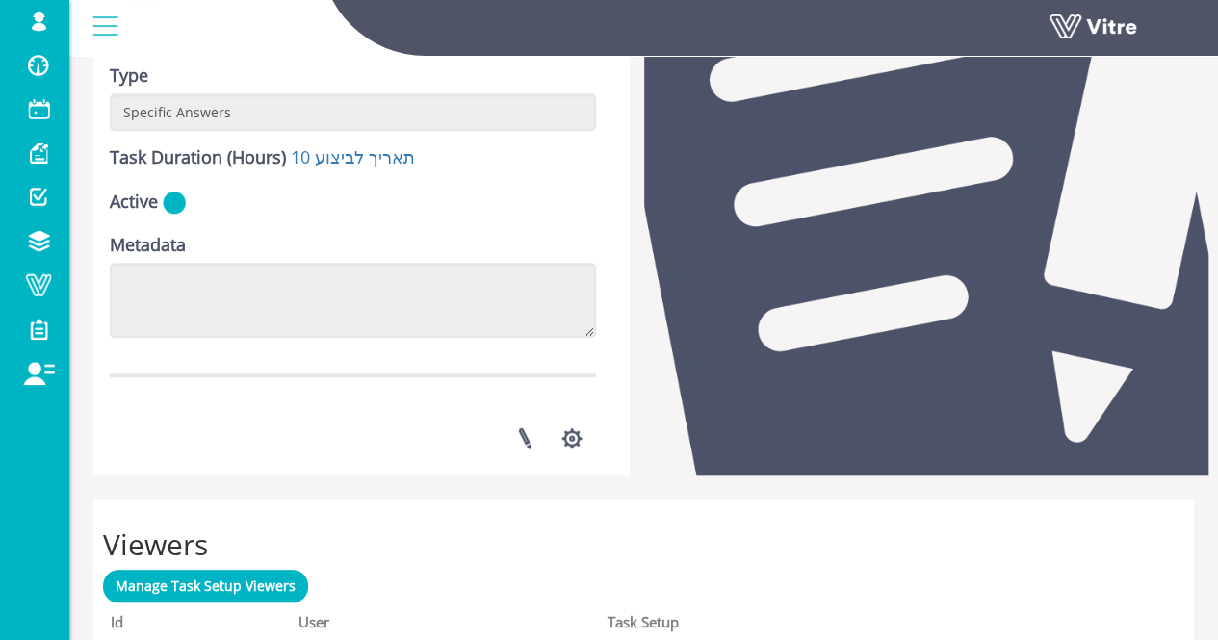
scroll to position [674, 0]
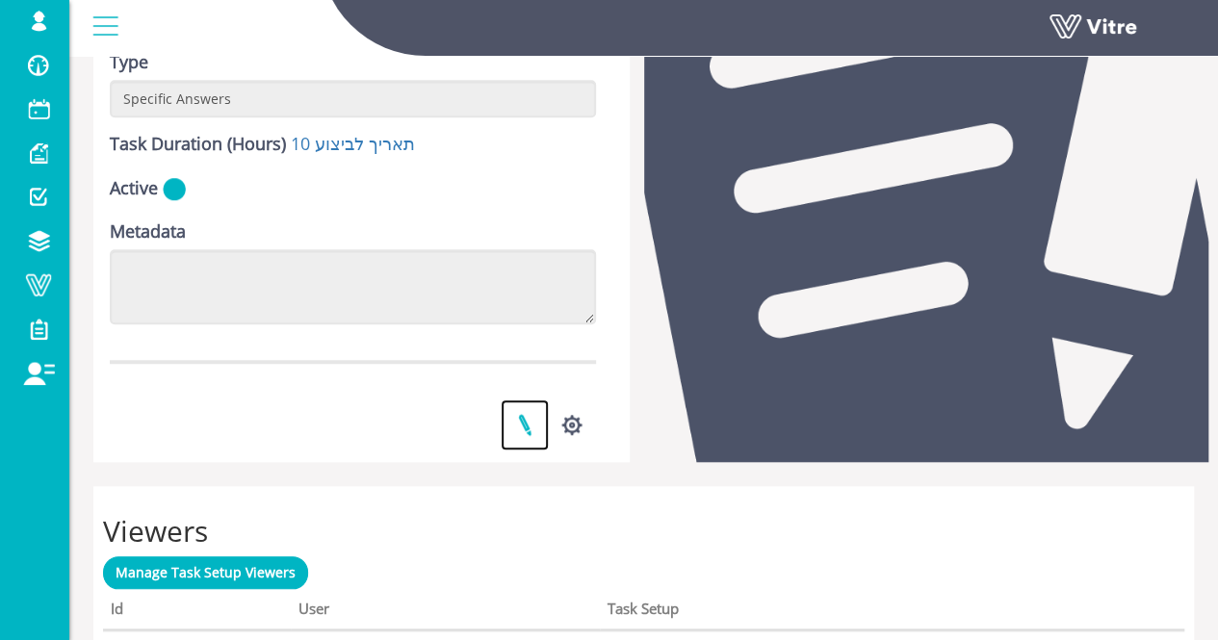
click at [502, 420] on link at bounding box center [525, 424] width 48 height 51
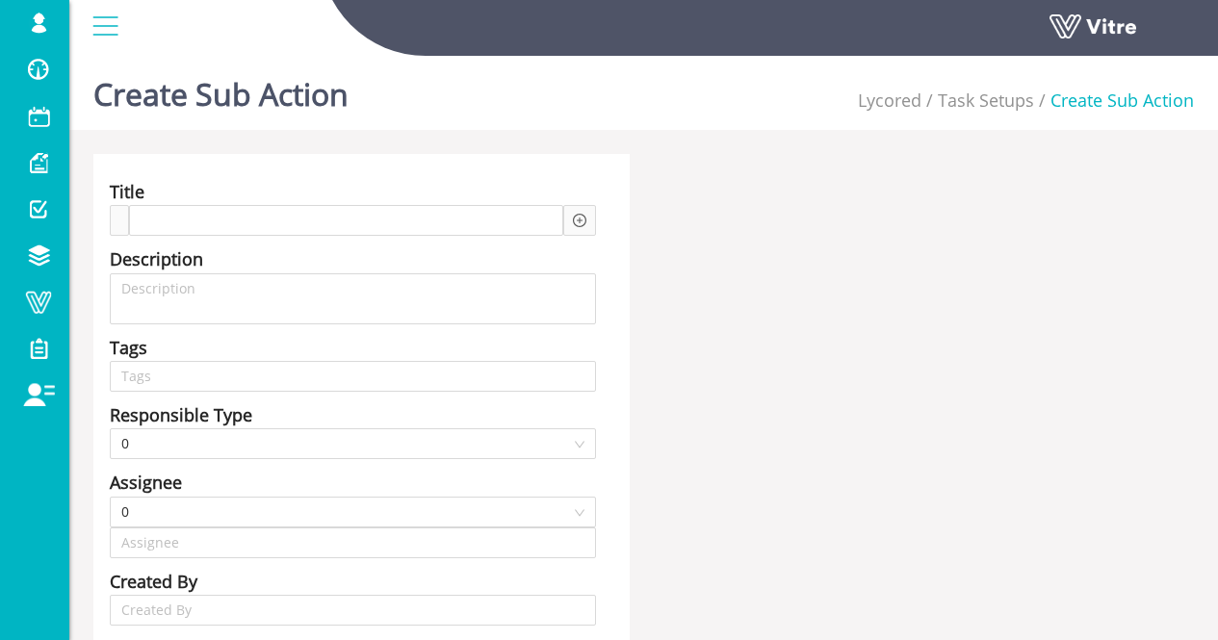
type input "Lishay Peled SU"
type input "24"
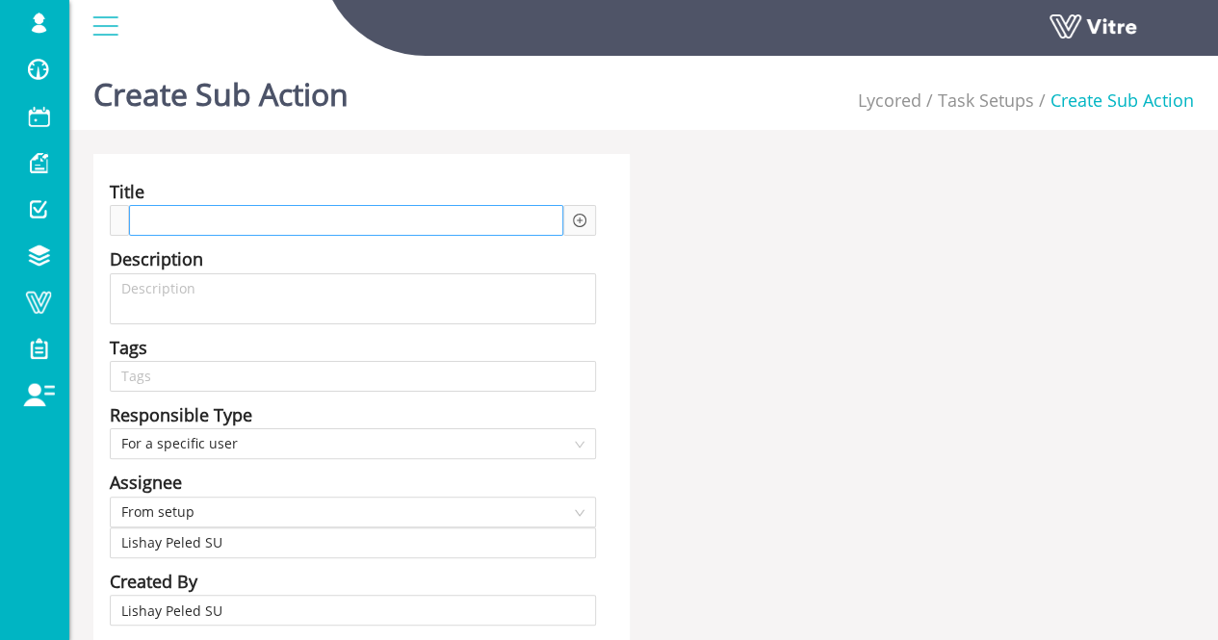
click at [466, 215] on div at bounding box center [346, 220] width 434 height 31
click at [581, 224] on icon "plus-circle" at bounding box center [579, 220] width 13 height 13
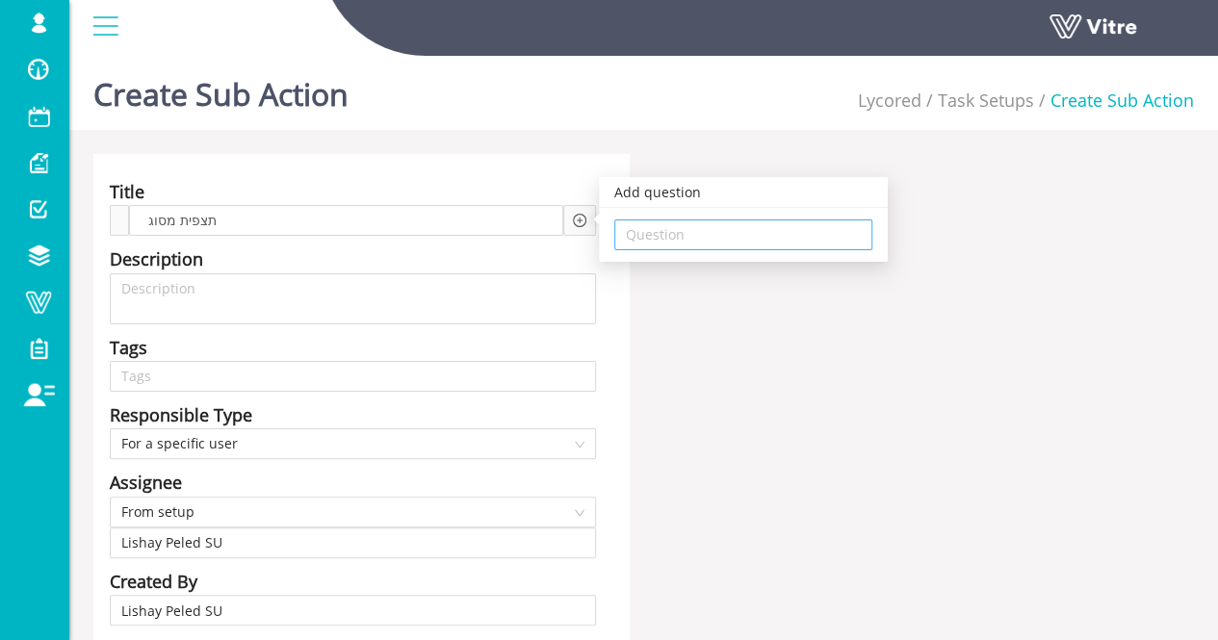
click at [699, 232] on input "search" at bounding box center [743, 234] width 235 height 29
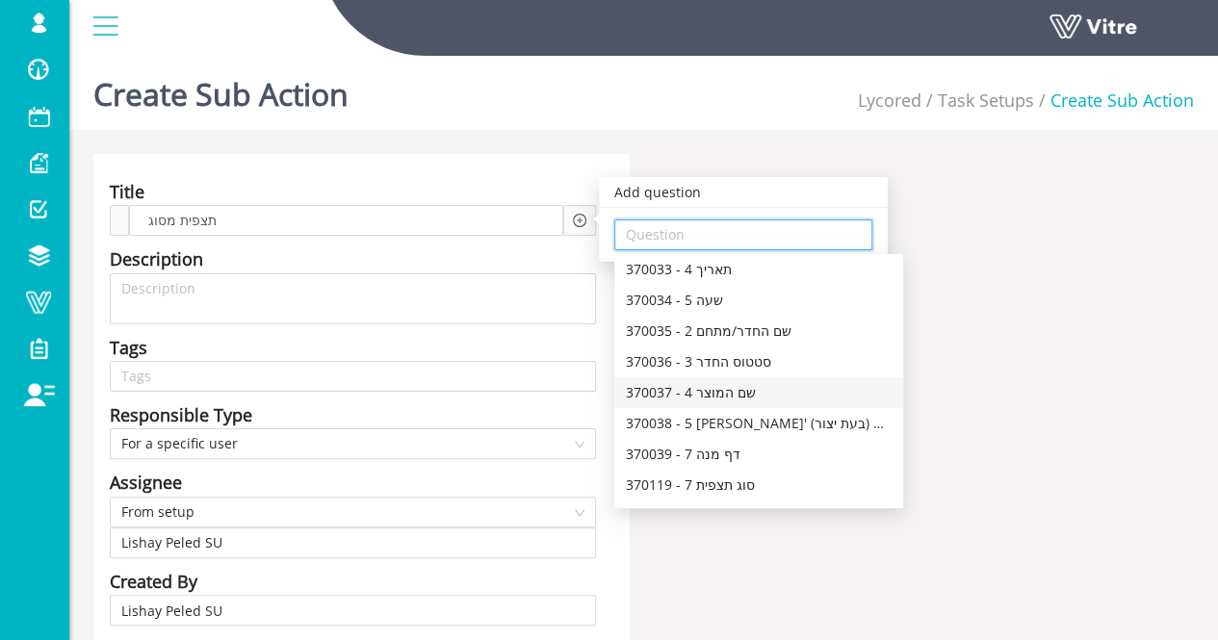
scroll to position [193, 0]
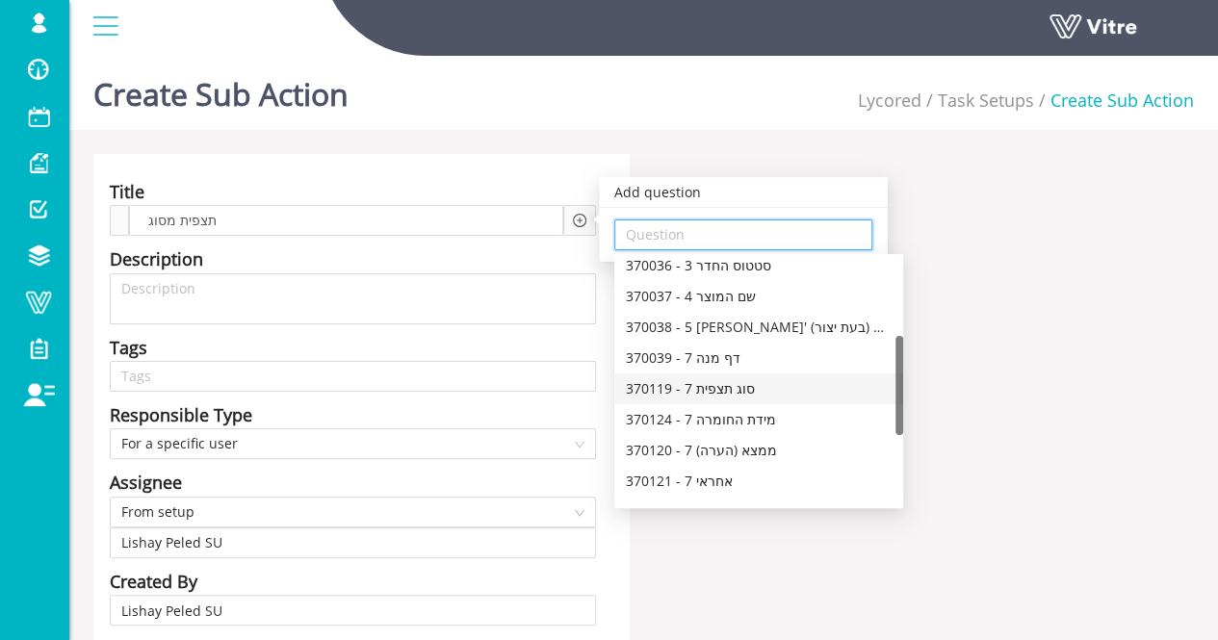
click at [757, 390] on div "370119 - 7 סוג תצפית" at bounding box center [759, 388] width 266 height 21
type input "370119 - 7 סוג תצפית"
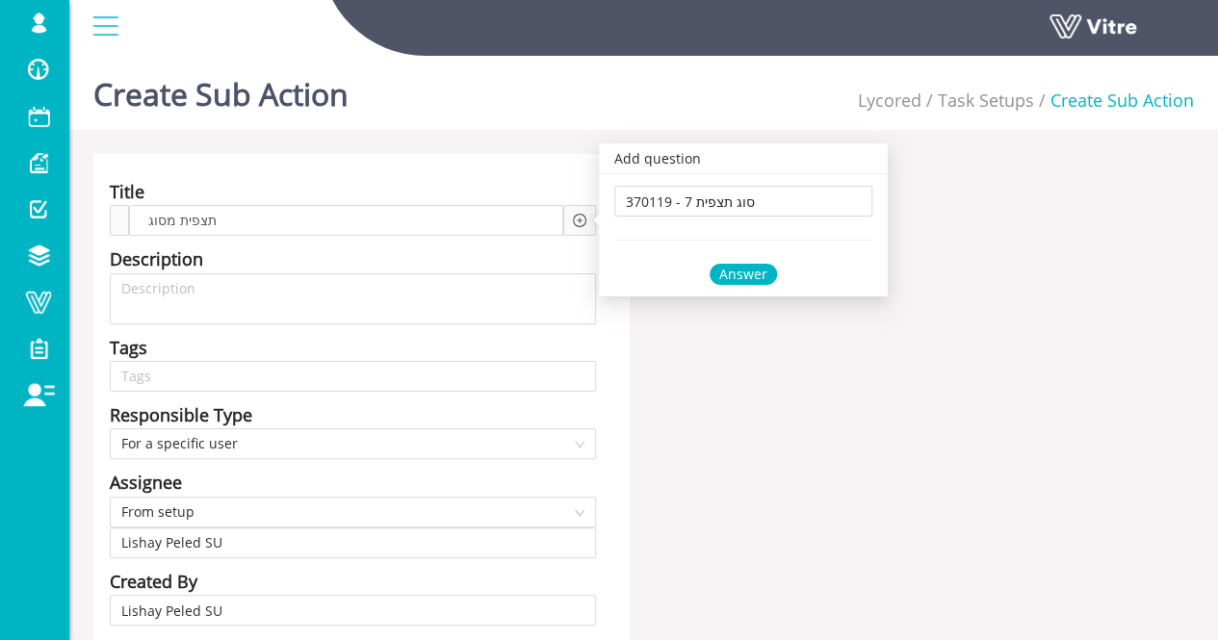
click at [739, 278] on div "Answer" at bounding box center [742, 274] width 67 height 21
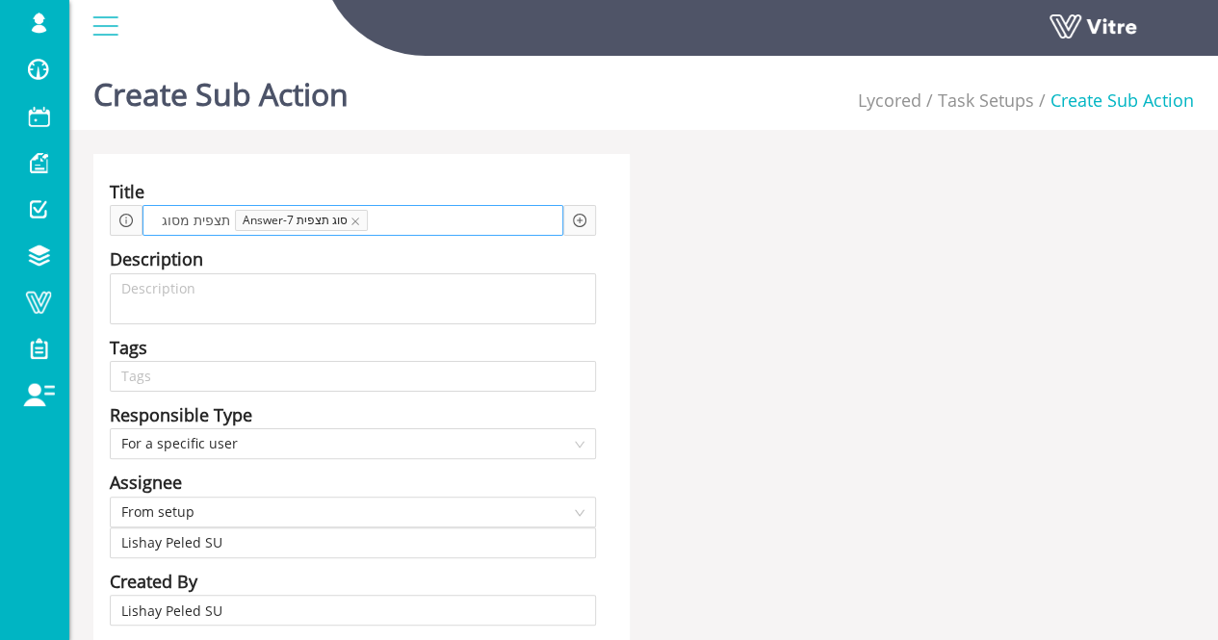
click at [445, 220] on span at bounding box center [416, 220] width 82 height 21
click at [582, 222] on icon "plus-circle" at bounding box center [579, 220] width 13 height 13
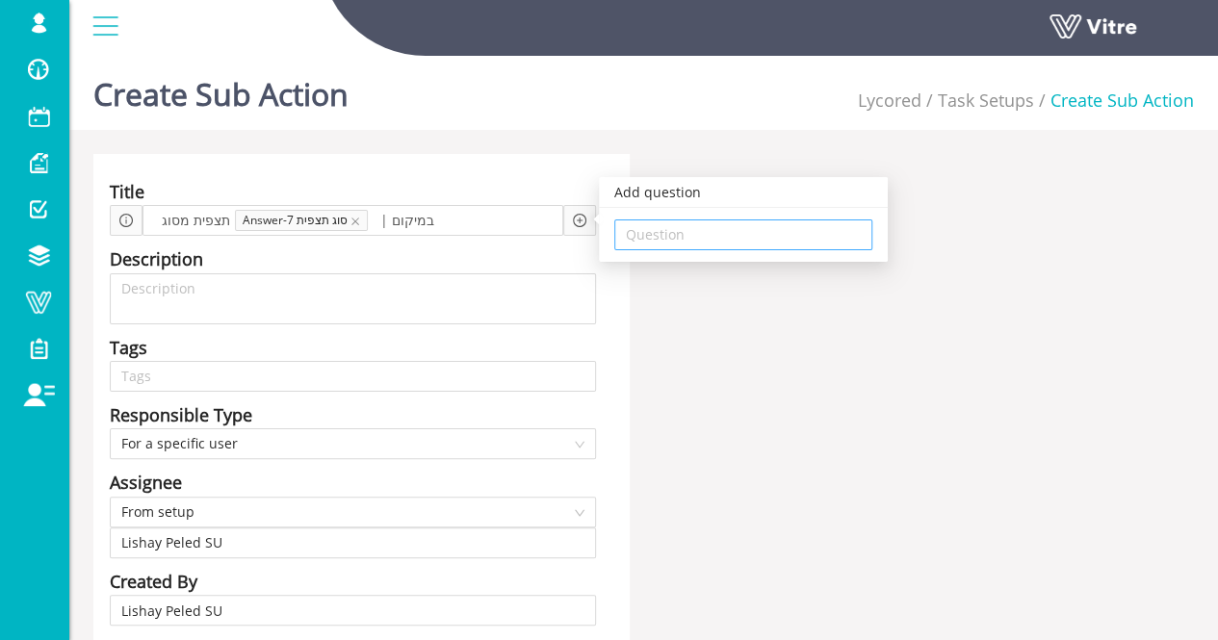
click at [722, 238] on input "search" at bounding box center [743, 234] width 235 height 29
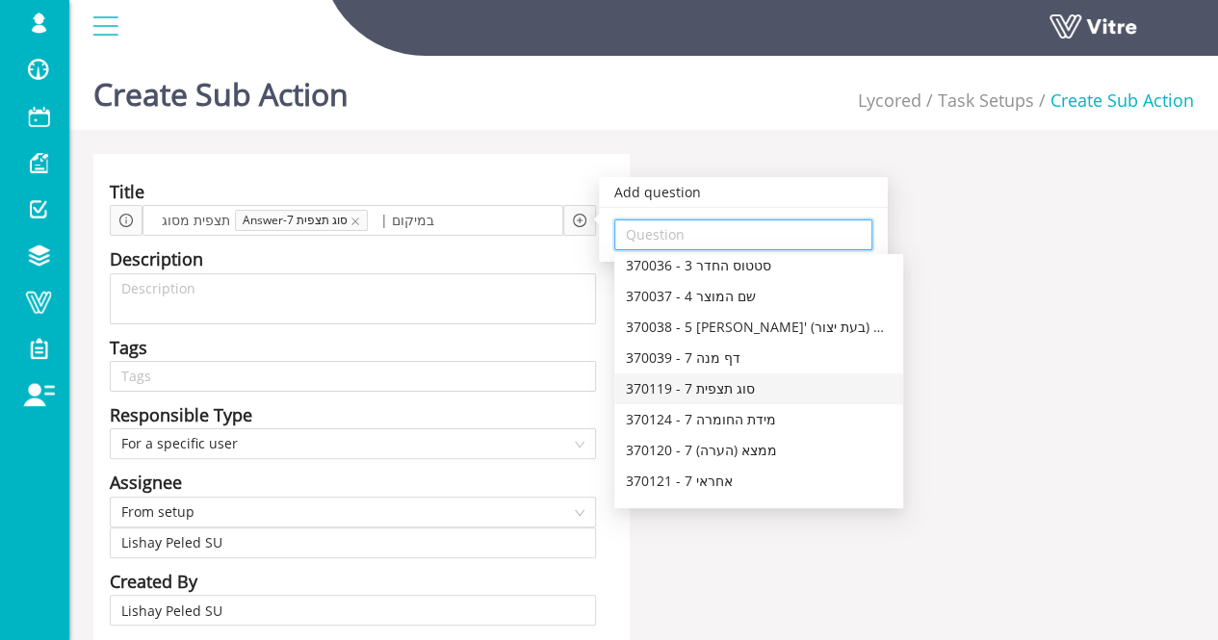
scroll to position [96, 0]
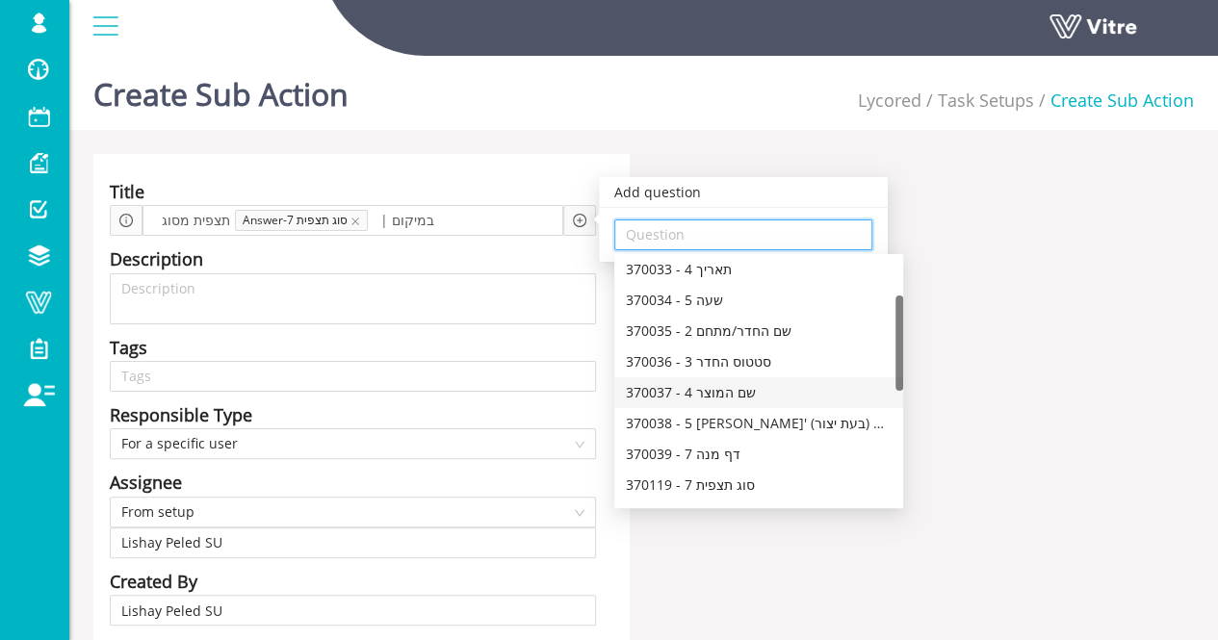
click at [763, 392] on div "370037 - 4 שם המוצר" at bounding box center [759, 392] width 266 height 21
type input "370037 - 4 שם המוצר"
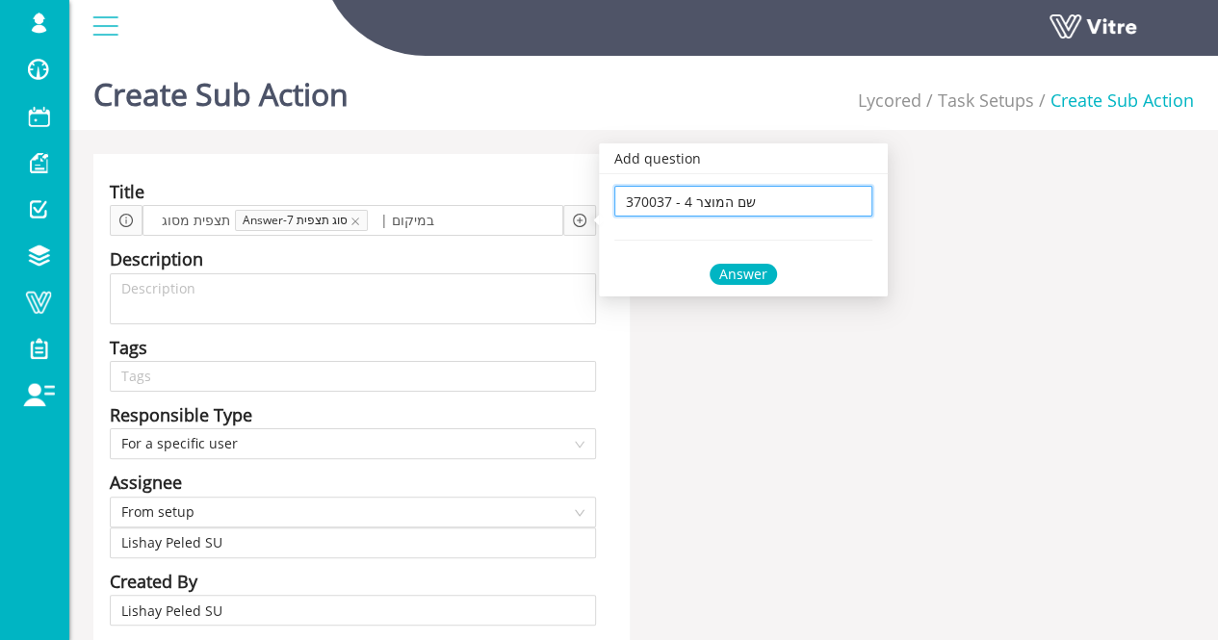
click at [732, 276] on div "Answer" at bounding box center [742, 274] width 67 height 21
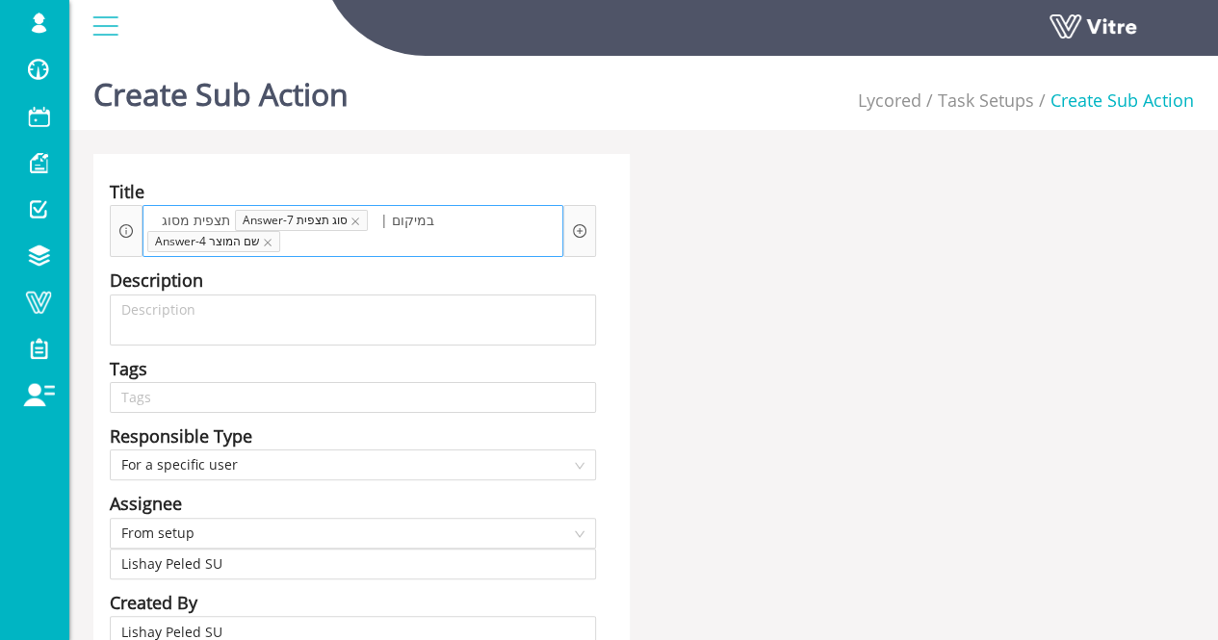
click at [358, 242] on span at bounding box center [329, 241] width 82 height 21
click at [572, 229] on div "Add question Question" at bounding box center [579, 231] width 33 height 52
click at [579, 232] on icon "plus-circle" at bounding box center [580, 231] width 6 height 6
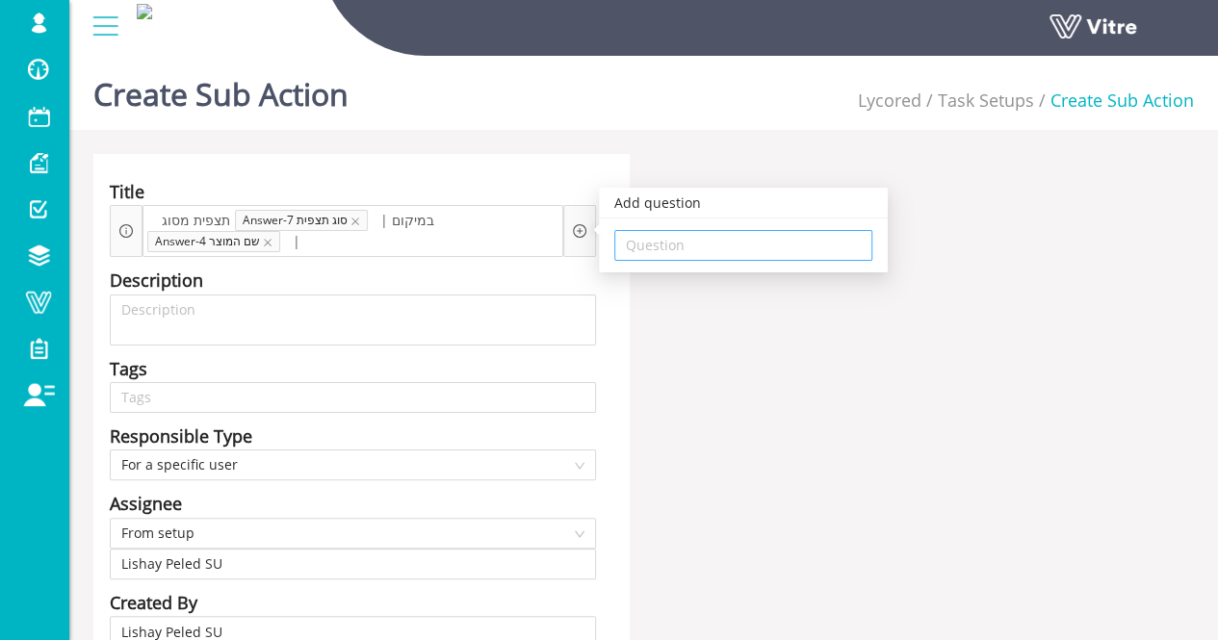
click at [693, 253] on input "search" at bounding box center [743, 245] width 235 height 29
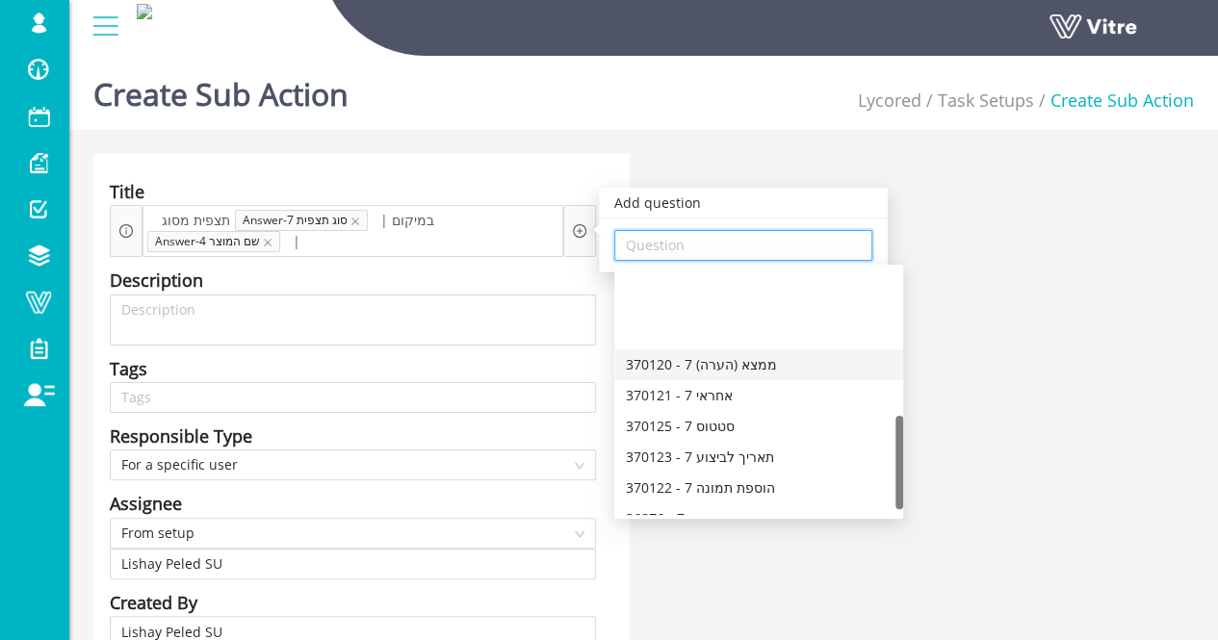
scroll to position [385, 0]
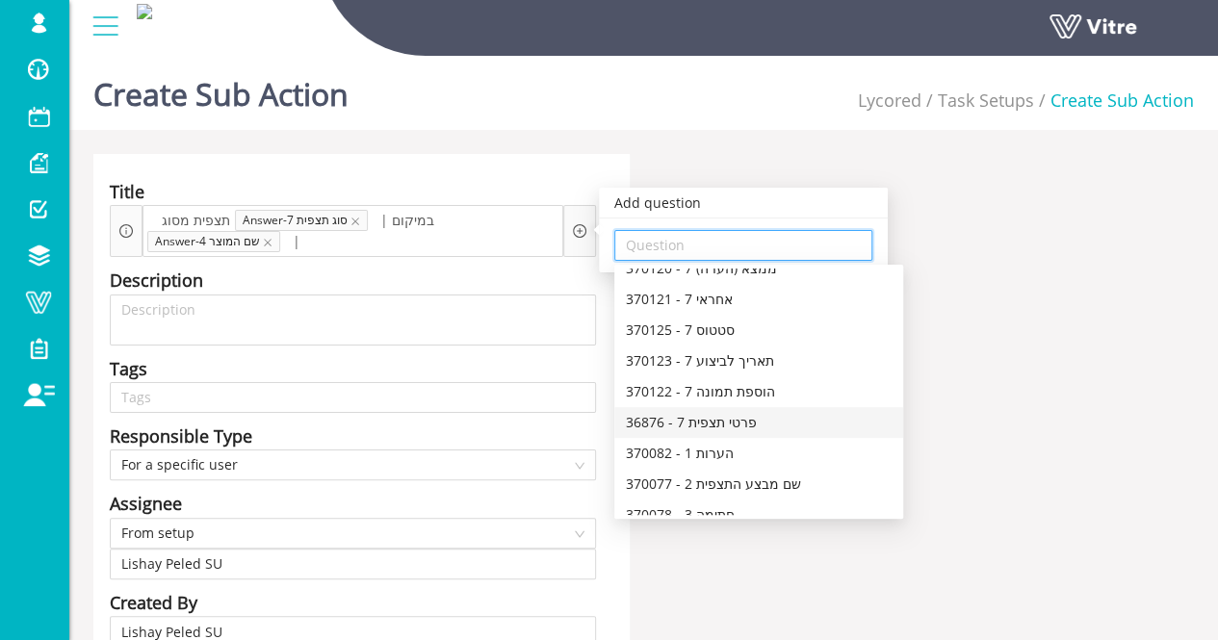
drag, startPoint x: 780, startPoint y: 469, endPoint x: 1055, endPoint y: 434, distance: 277.5
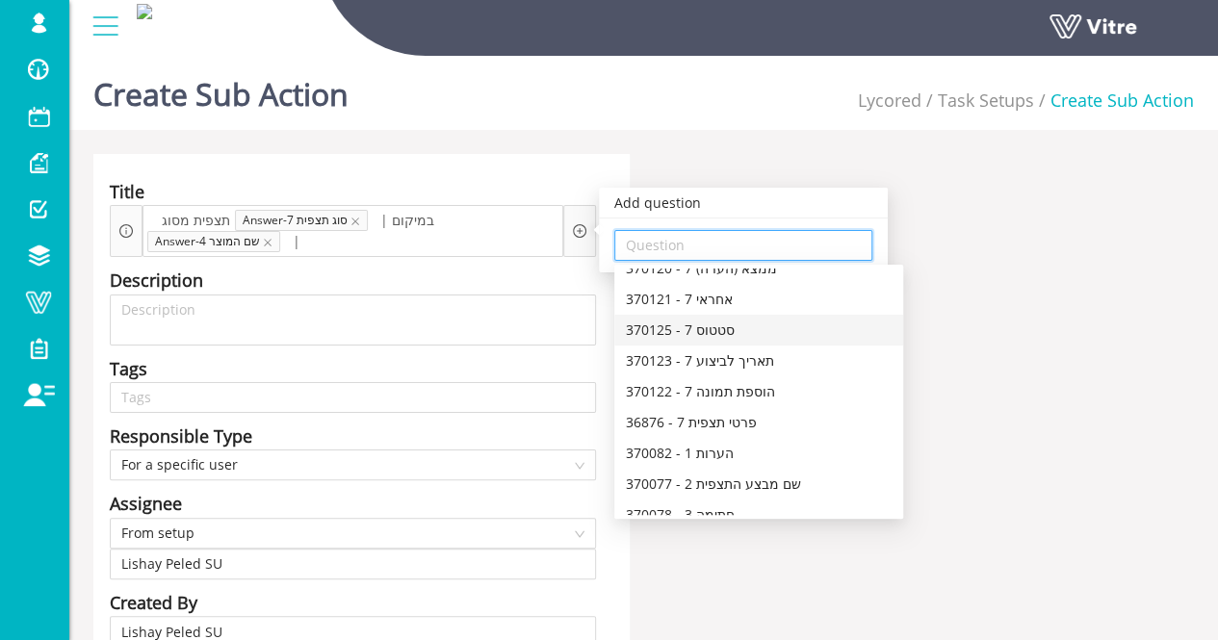
drag, startPoint x: 811, startPoint y: 332, endPoint x: 1094, endPoint y: 384, distance: 287.7
click at [1094, 384] on body "lishay@vitre.io Profile Notification Change Company English English Español Fra…" at bounding box center [609, 368] width 1218 height 640
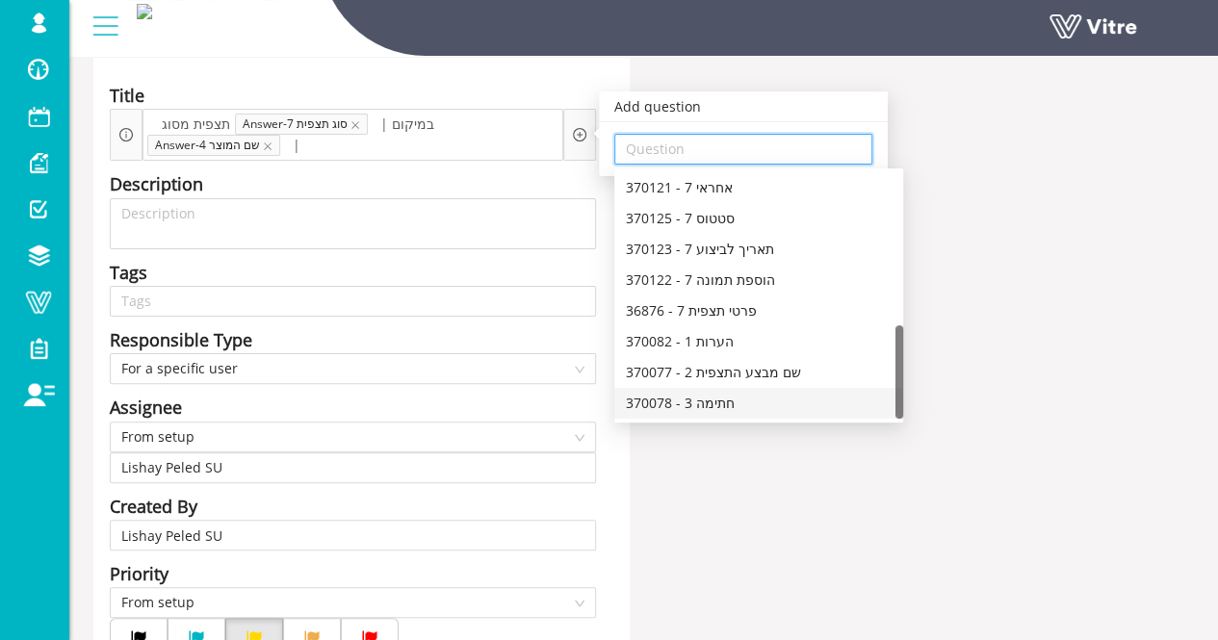
scroll to position [304, 0]
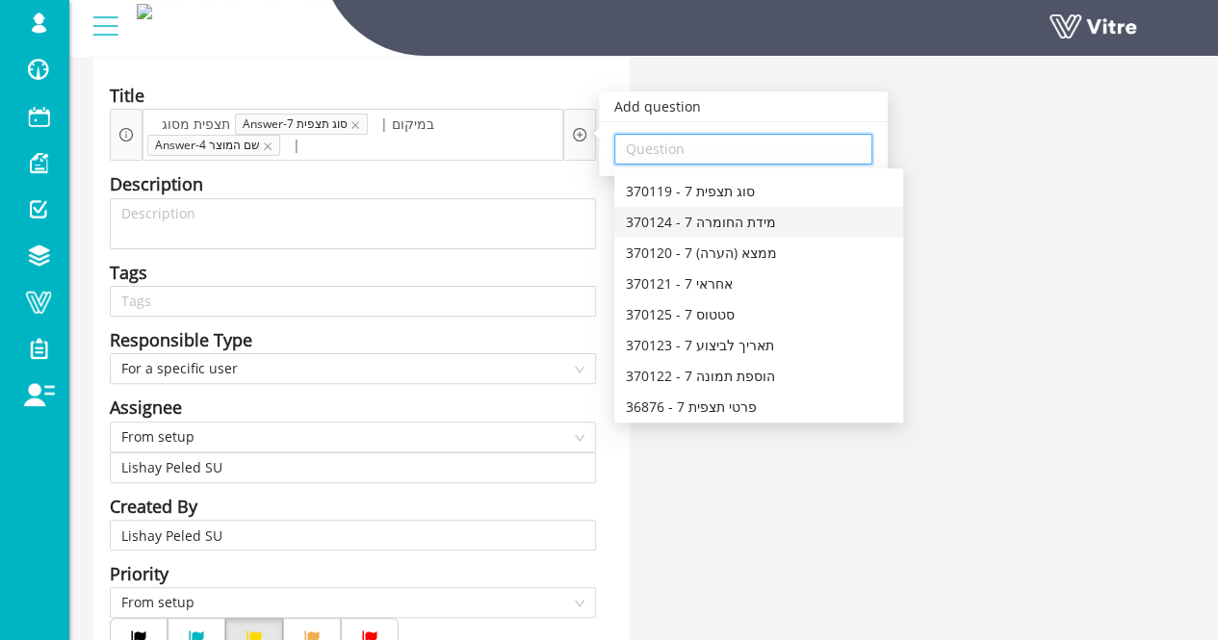
click at [755, 215] on div "370124 - 7 מידת החומרה" at bounding box center [759, 222] width 266 height 21
type input "370124 - 7 מידת החומרה"
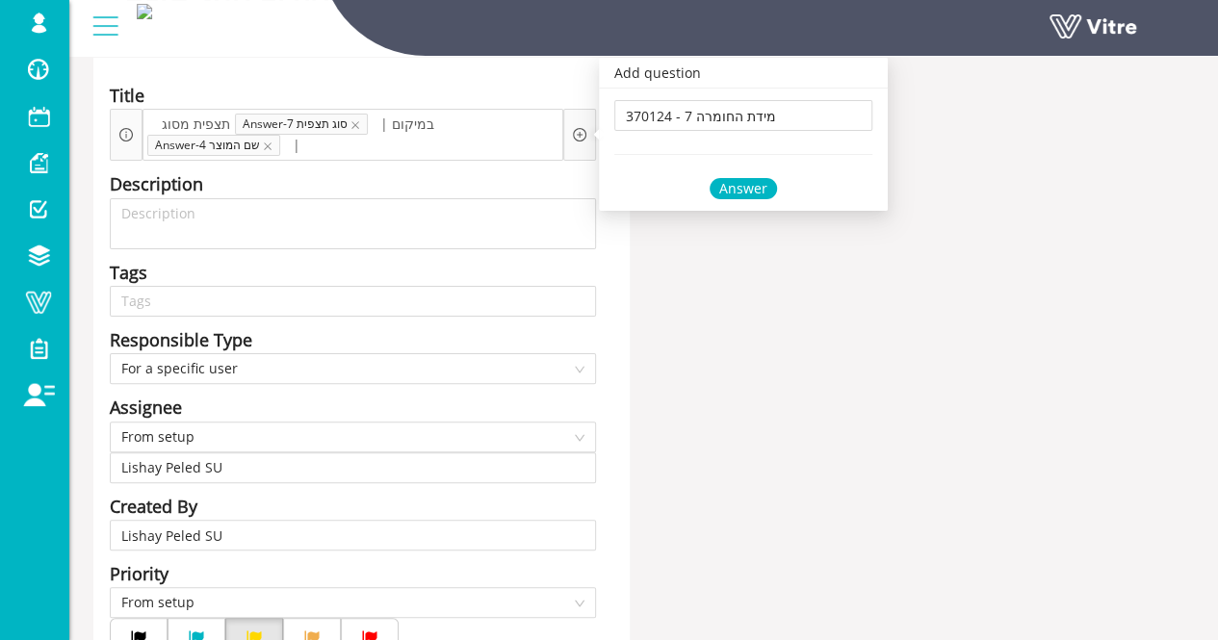
click at [732, 193] on div "Answer" at bounding box center [742, 188] width 67 height 21
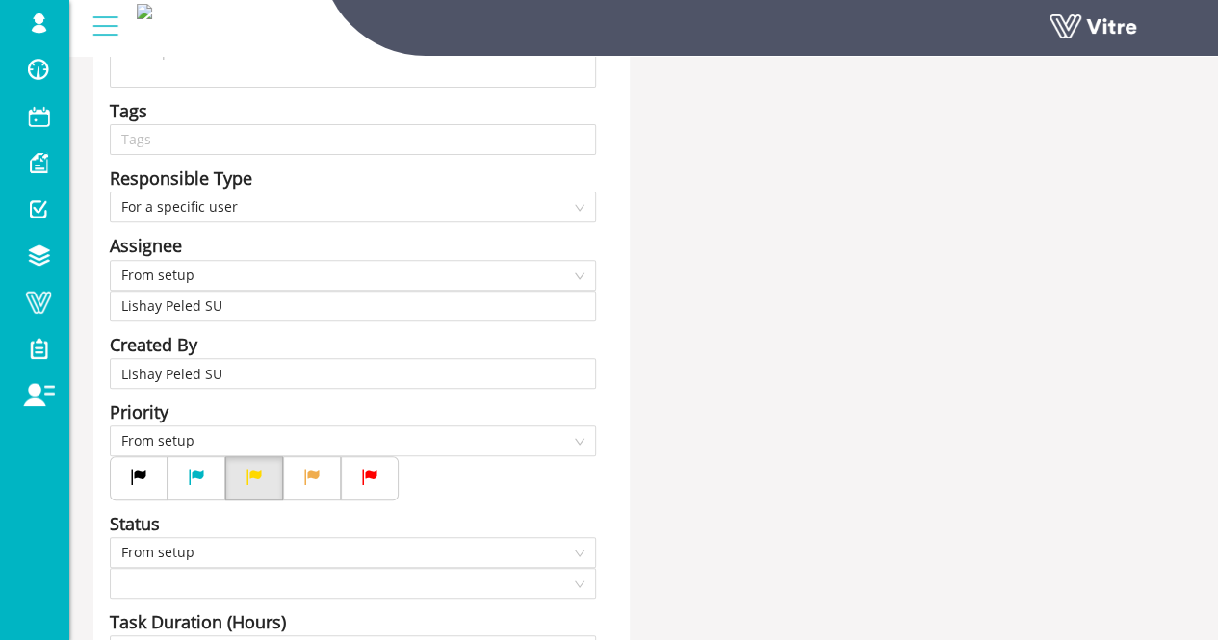
scroll to position [289, 0]
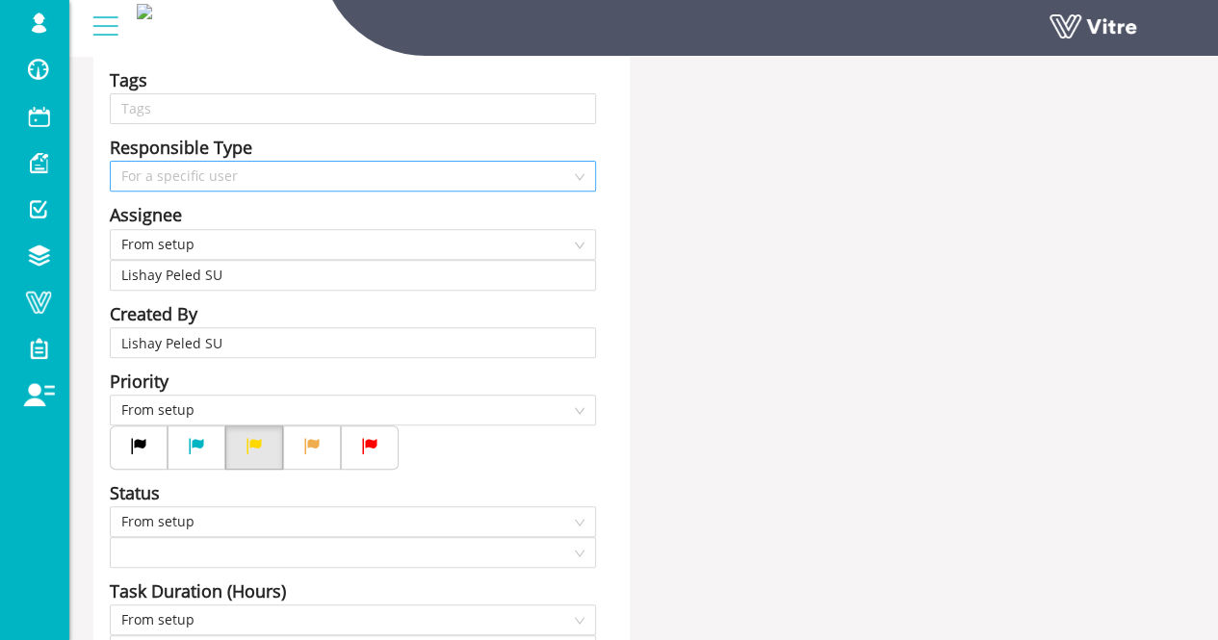
click at [279, 176] on span "For a specific user" at bounding box center [352, 176] width 463 height 29
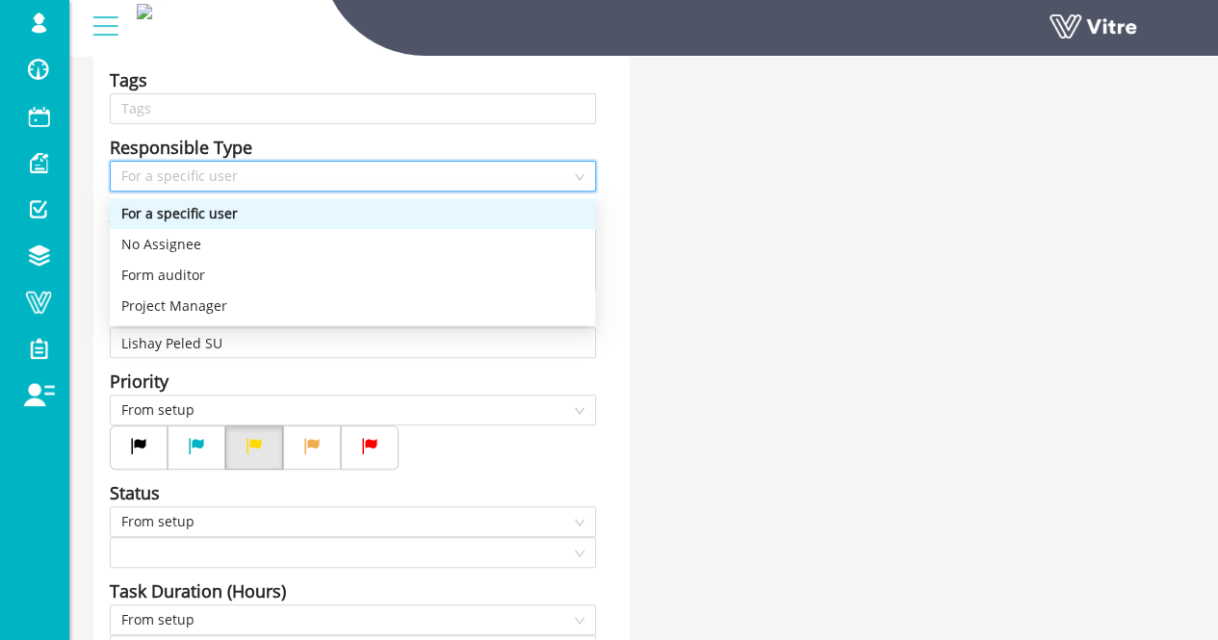
click at [264, 214] on div "For a specific user" at bounding box center [352, 213] width 462 height 21
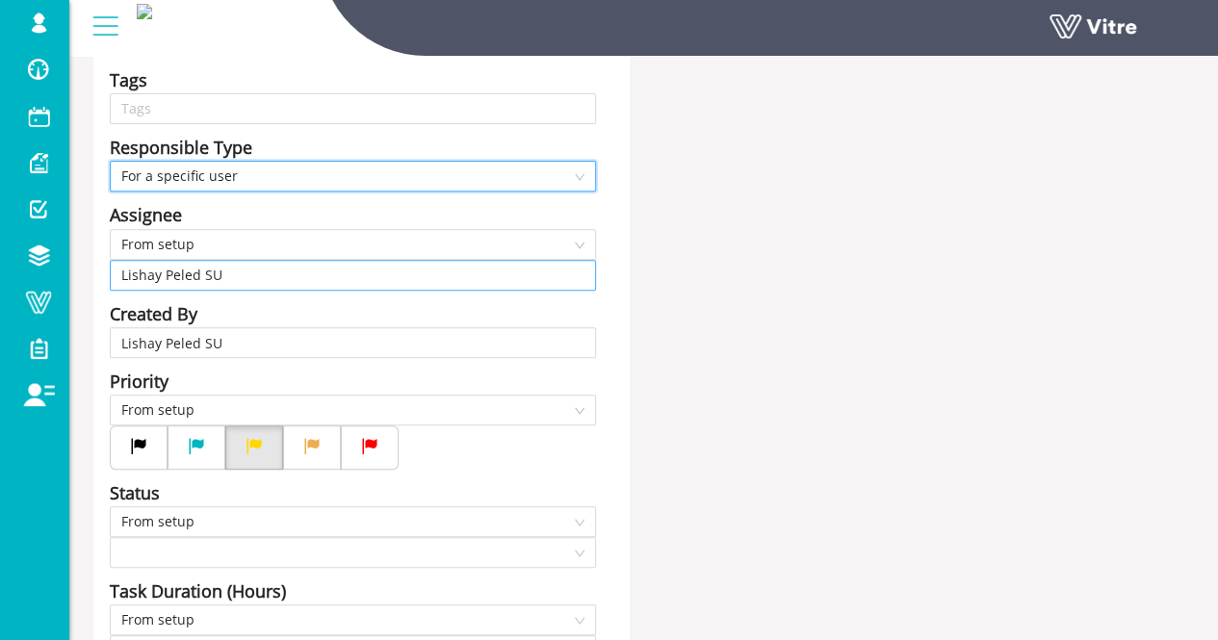
click at [261, 269] on input "Lishay Peled SU" at bounding box center [352, 275] width 463 height 29
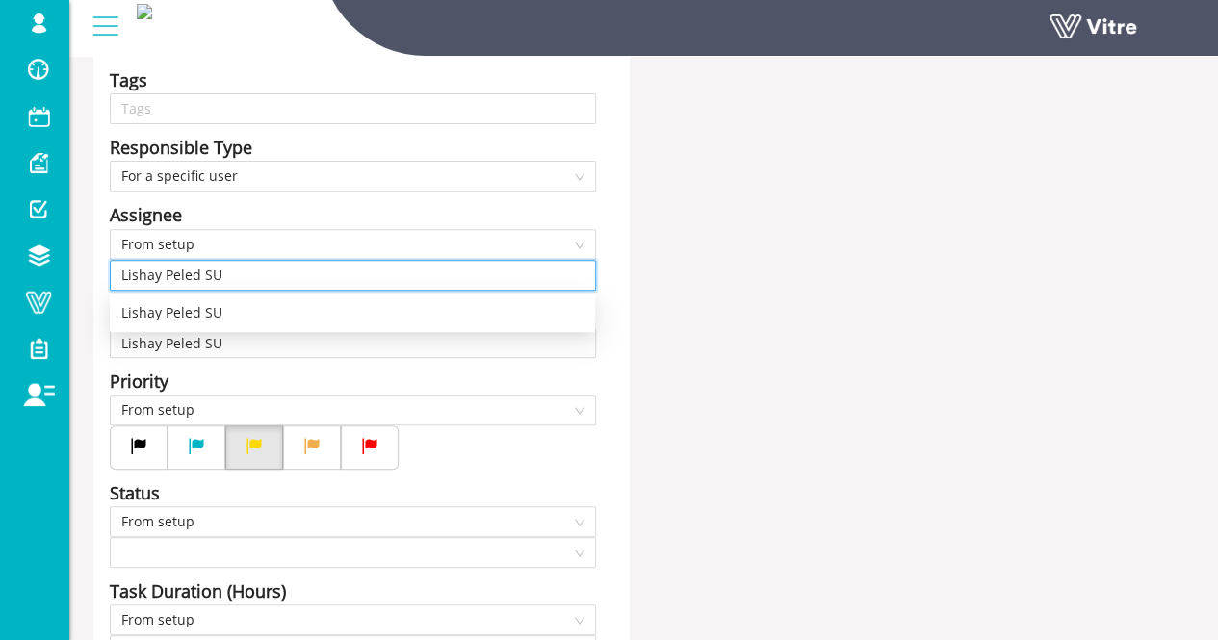
click at [261, 269] on input "Lishay Peled SU" at bounding box center [352, 275] width 463 height 29
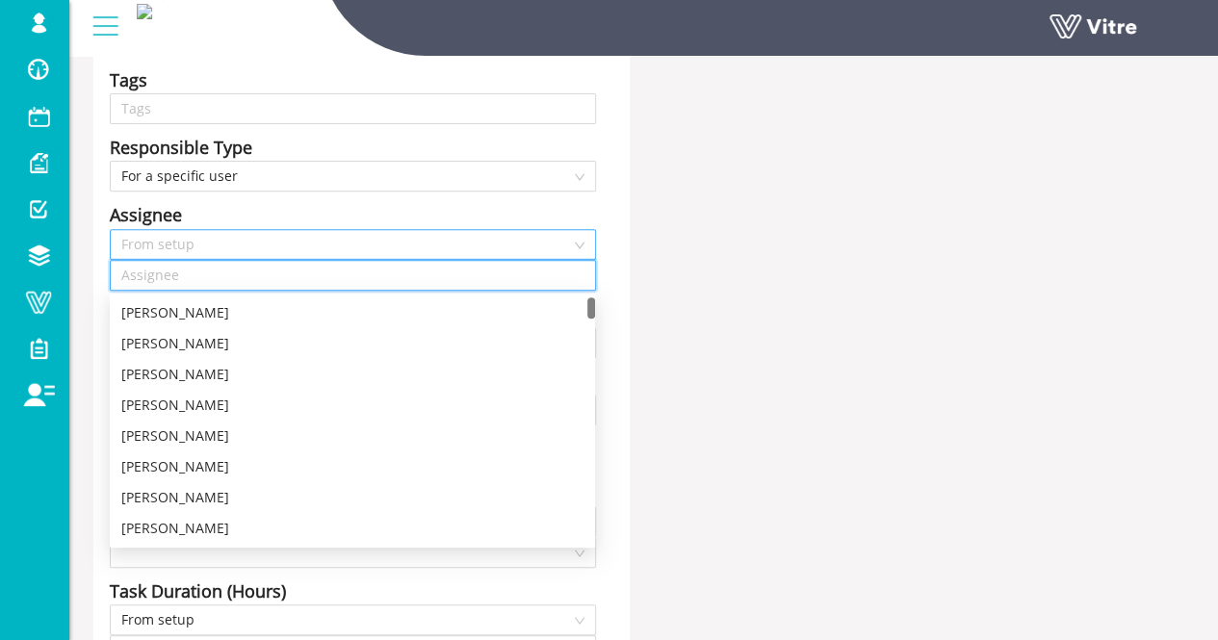
click at [373, 245] on span "From setup" at bounding box center [352, 244] width 463 height 29
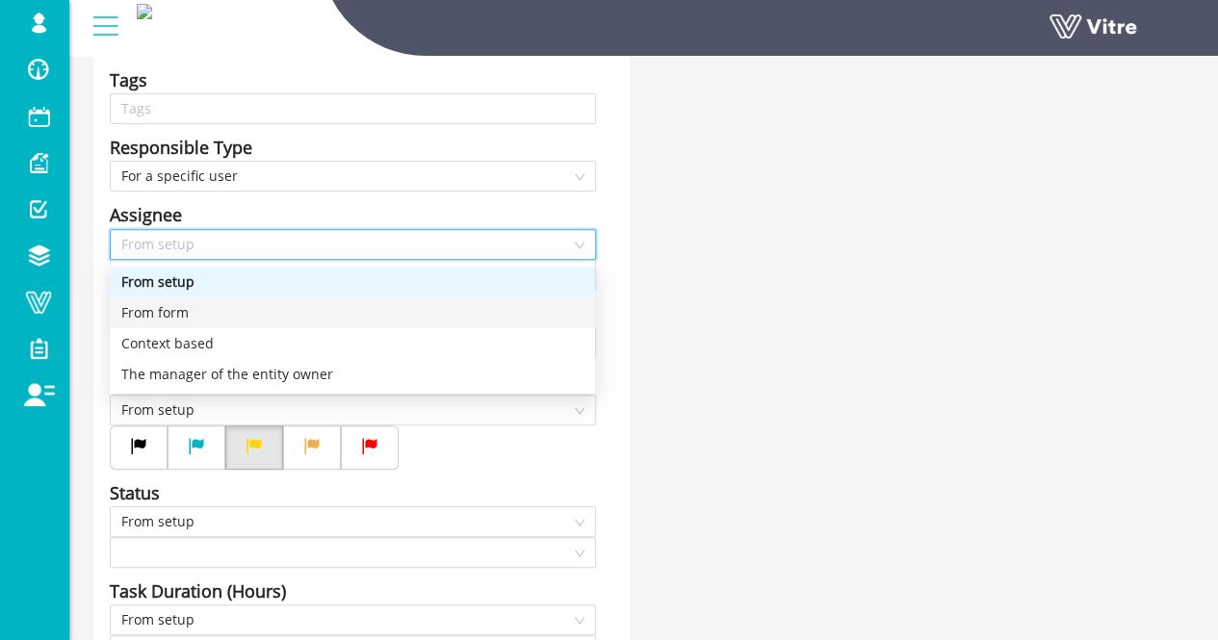
click at [319, 315] on div "From form" at bounding box center [352, 312] width 462 height 21
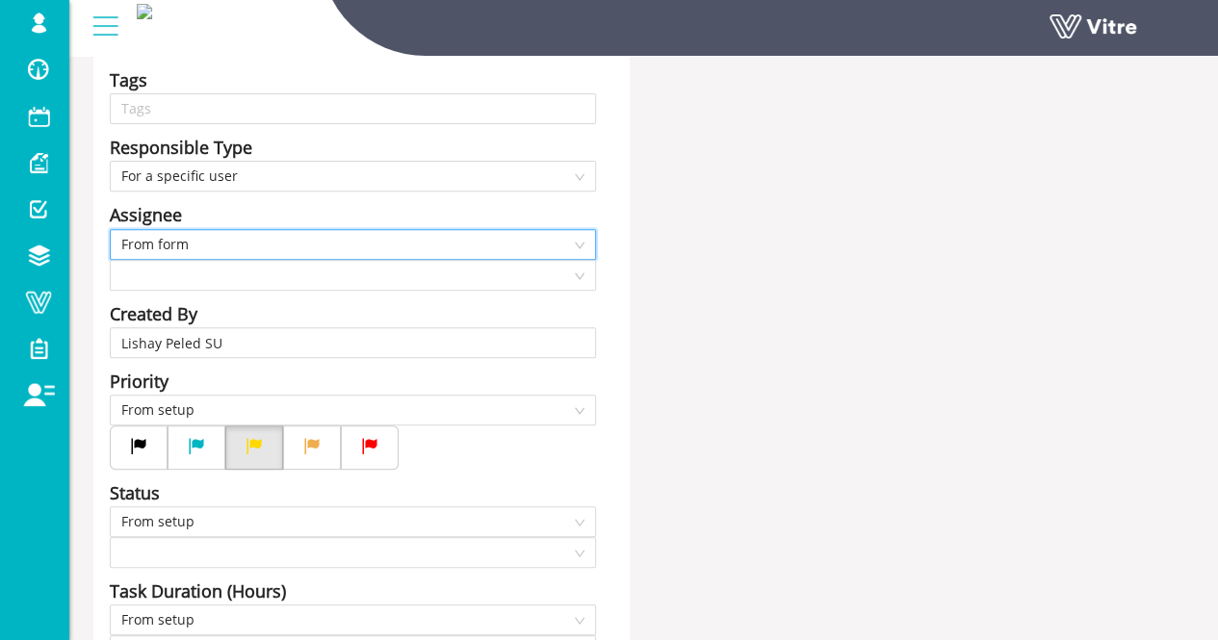
click at [747, 280] on div "Title תצפית מסוג Answer-7 סוג תצפית | במיקום Answer-4 שם המוצר | Answer-7 מידת …" at bounding box center [643, 435] width 1129 height 1141
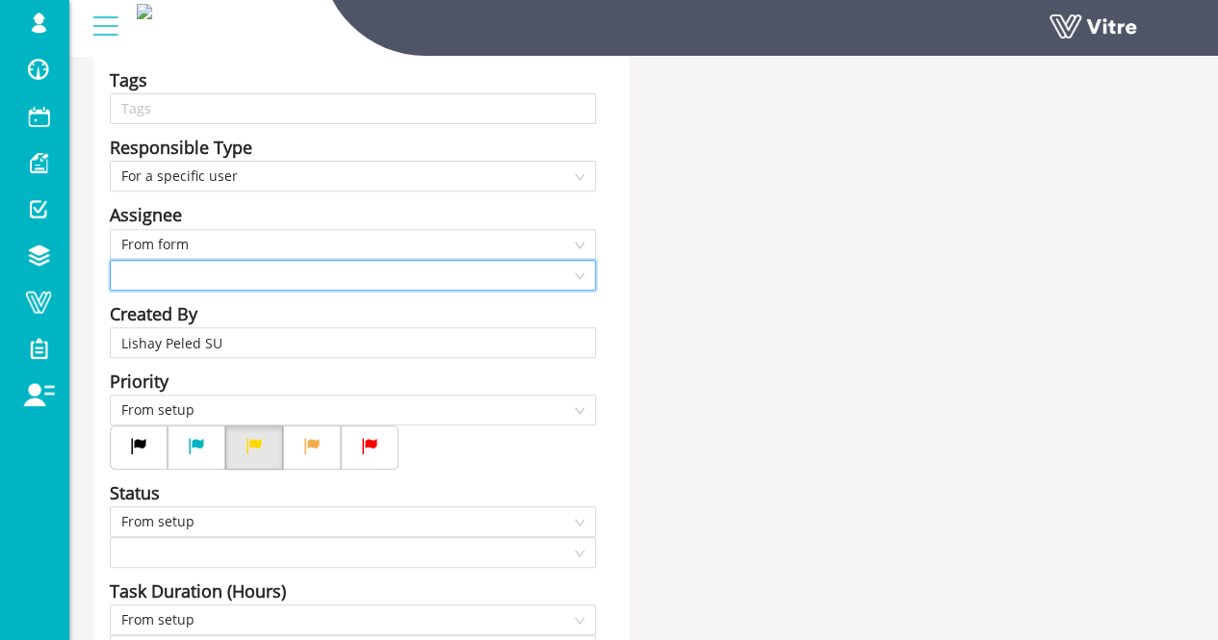
click at [390, 273] on input "search" at bounding box center [346, 275] width 450 height 29
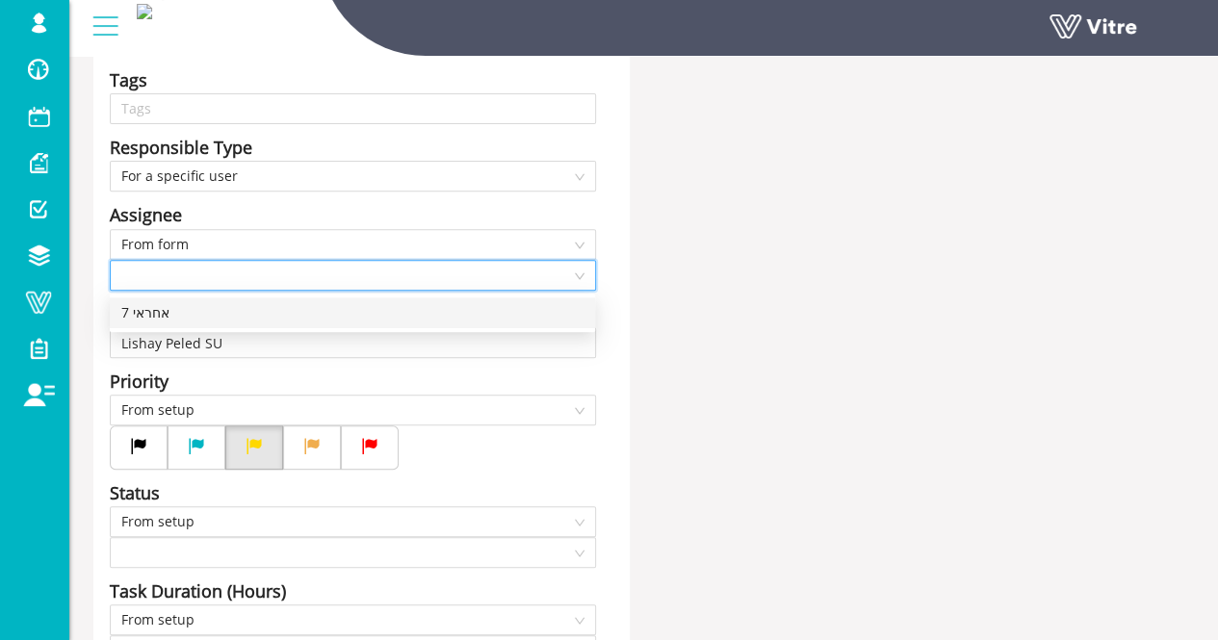
click at [196, 321] on div "7 אחראי" at bounding box center [352, 312] width 462 height 21
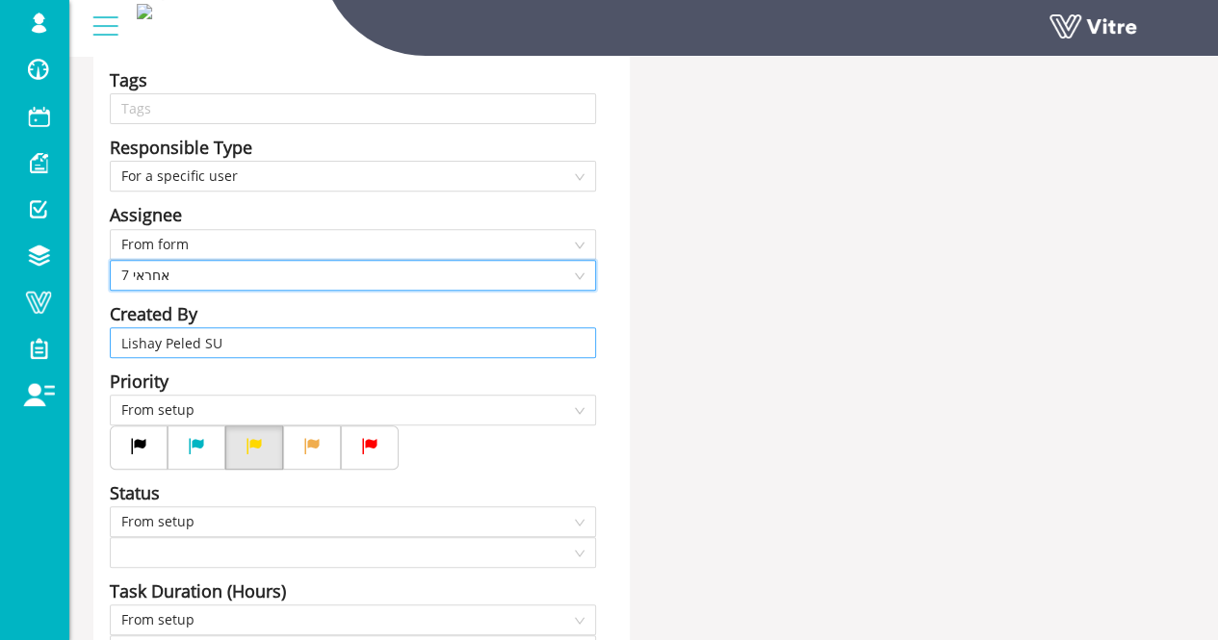
click at [292, 354] on input "Lishay Peled SU" at bounding box center [352, 342] width 463 height 29
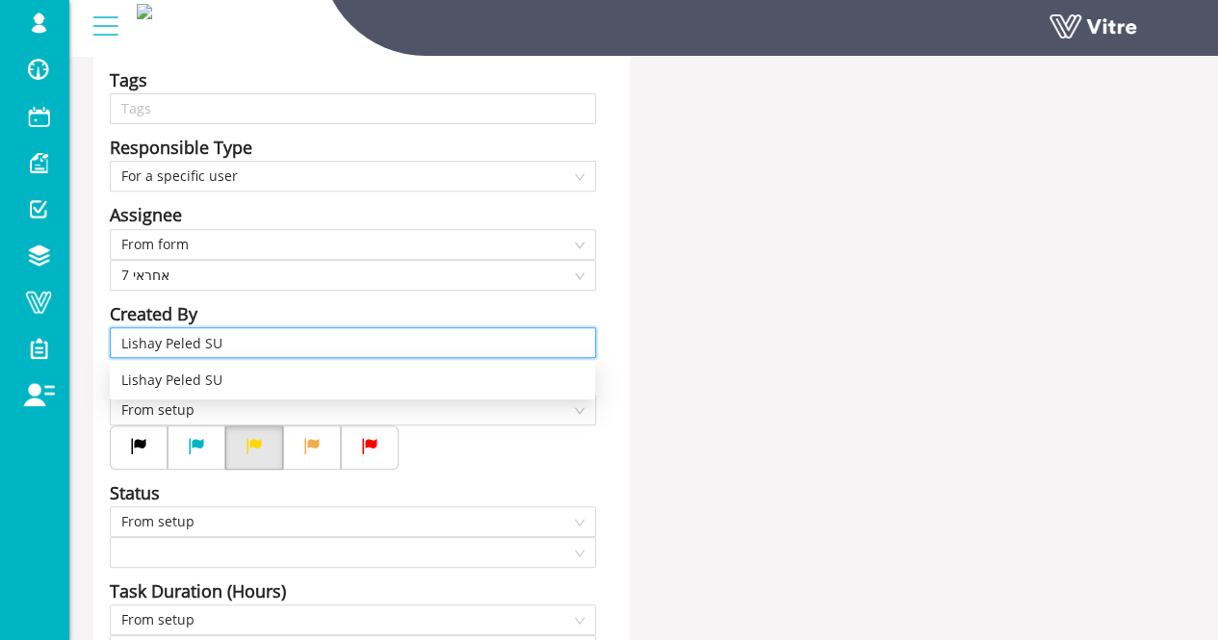
click at [292, 352] on input "Lishay Peled SU" at bounding box center [352, 342] width 463 height 29
click at [297, 338] on input "Lishay Peled SU" at bounding box center [352, 342] width 463 height 29
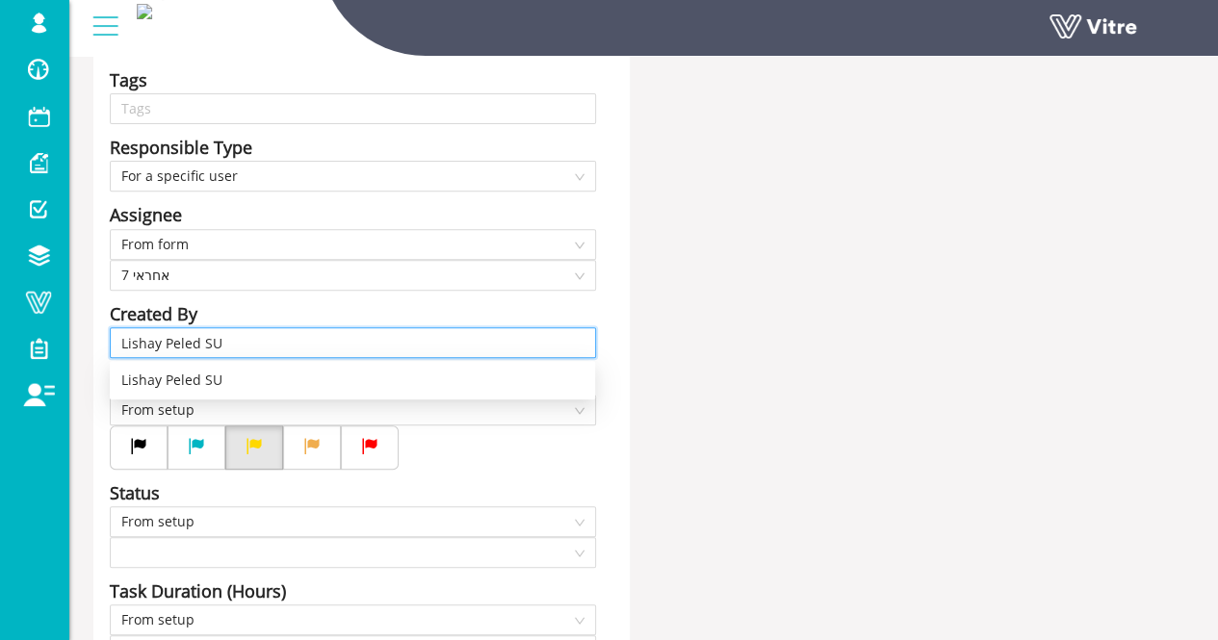
click at [297, 338] on input "Lishay Peled SU" at bounding box center [352, 342] width 463 height 29
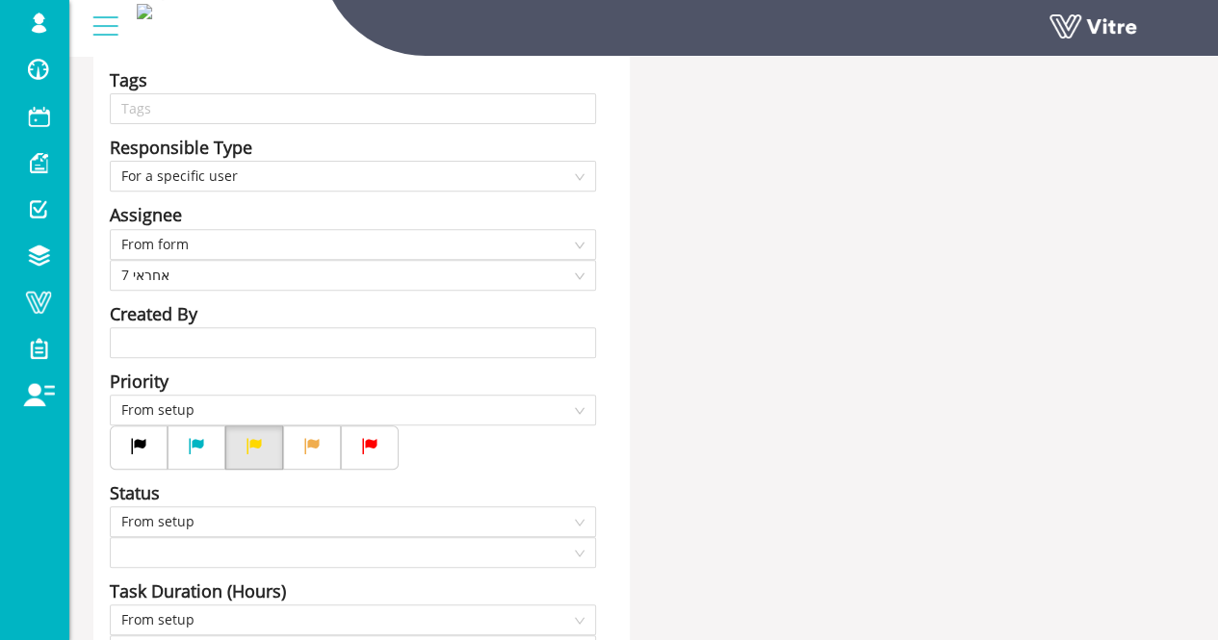
click at [840, 332] on div "Title תצפית מסוג Answer-7 סוג תצפית | במיקום Answer-4 שם המוצר | Answer-7 מידת …" at bounding box center [643, 435] width 1129 height 1141
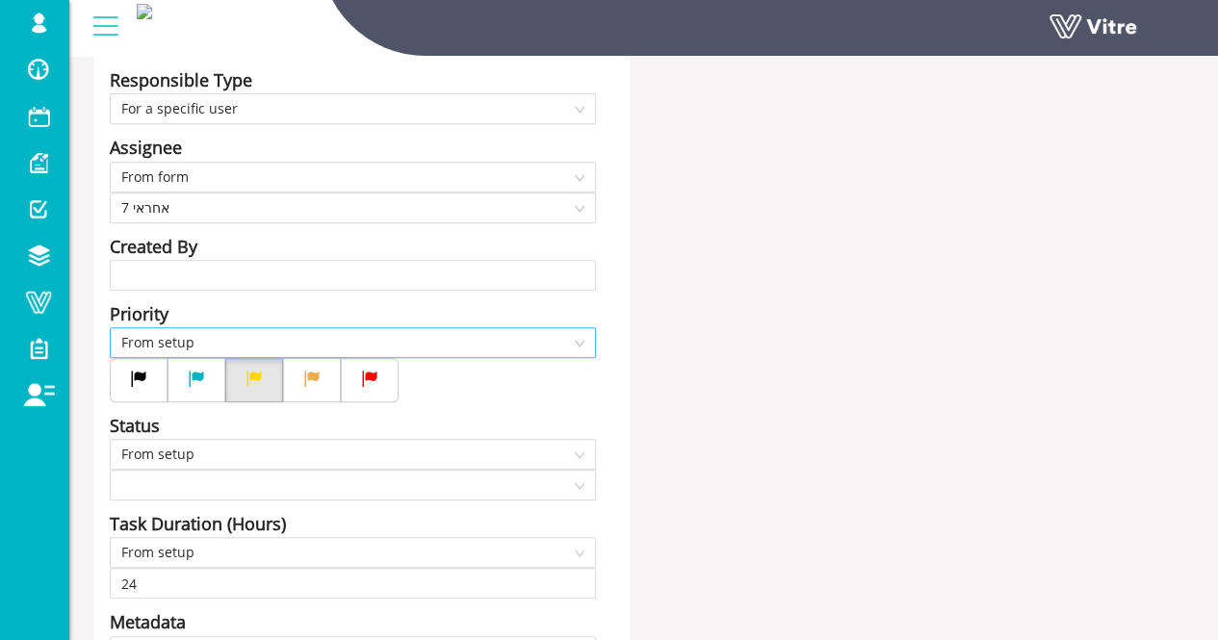
scroll to position [385, 0]
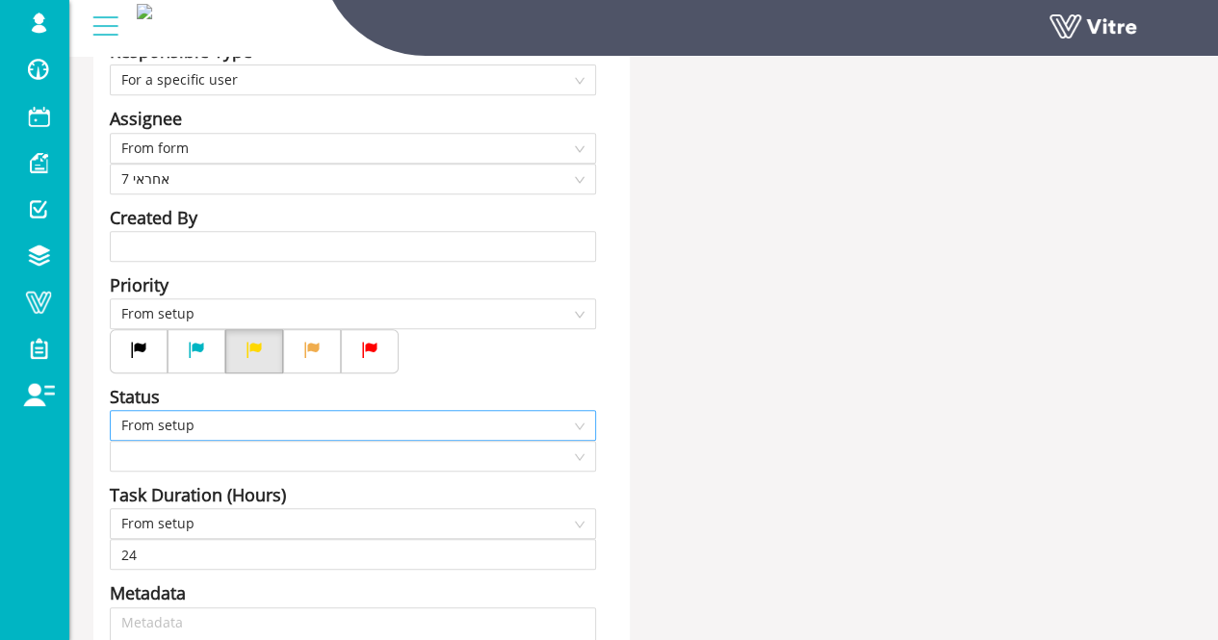
click at [250, 427] on span "From setup" at bounding box center [352, 425] width 463 height 29
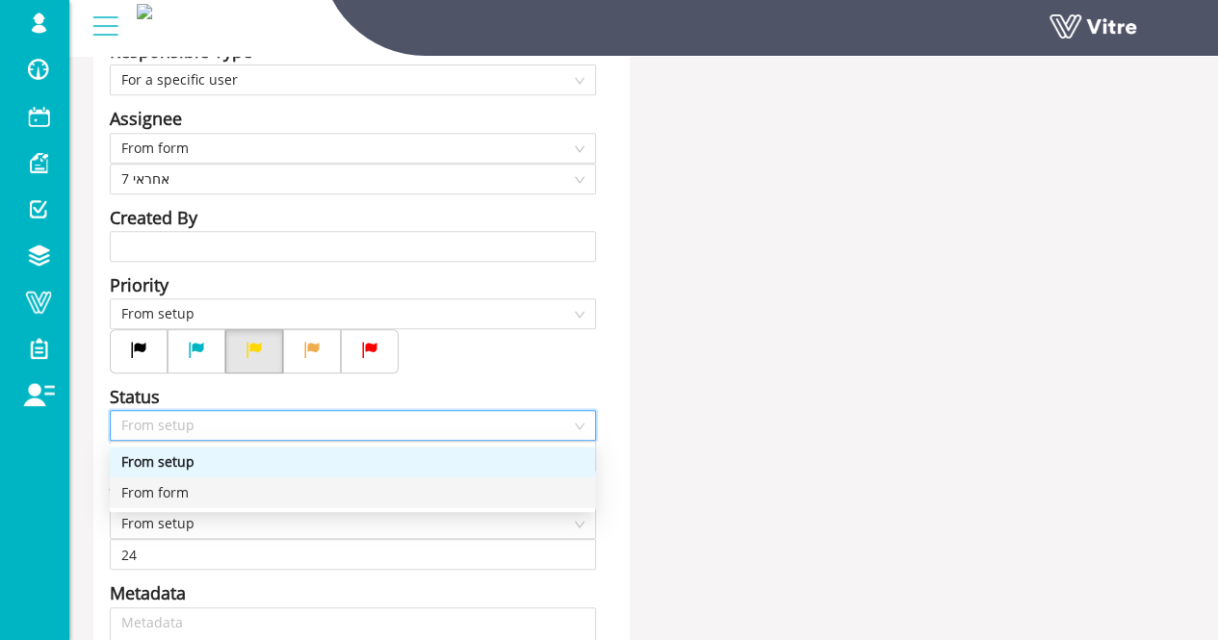
click at [212, 494] on div "From form" at bounding box center [352, 492] width 462 height 21
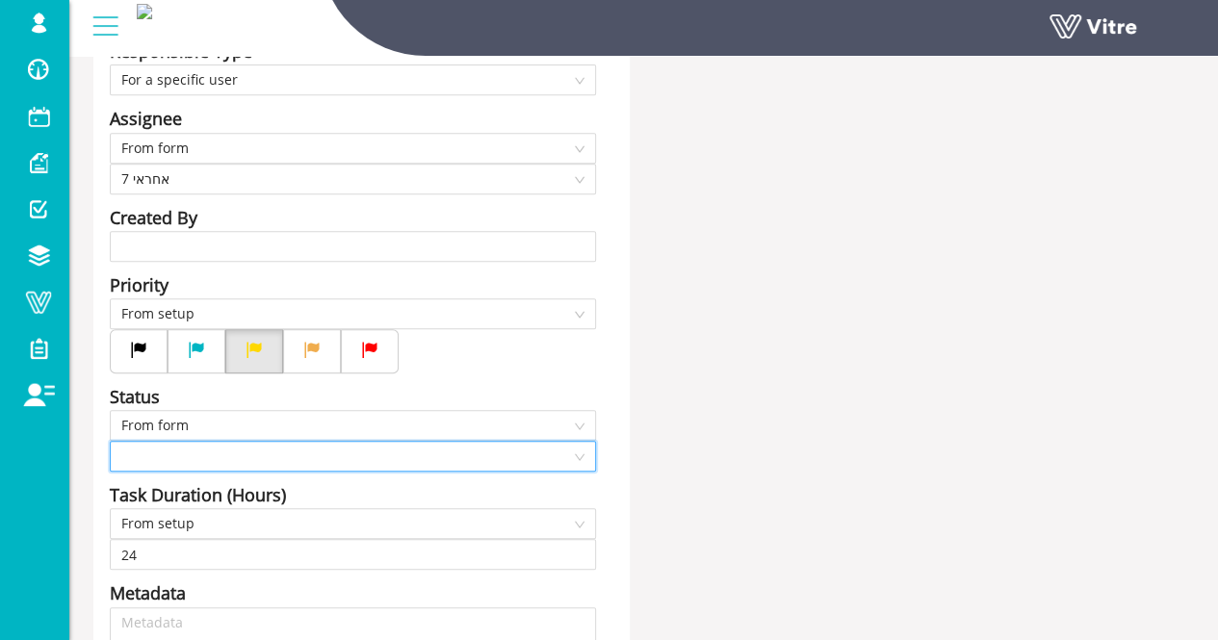
click at [231, 461] on input "search" at bounding box center [346, 456] width 450 height 29
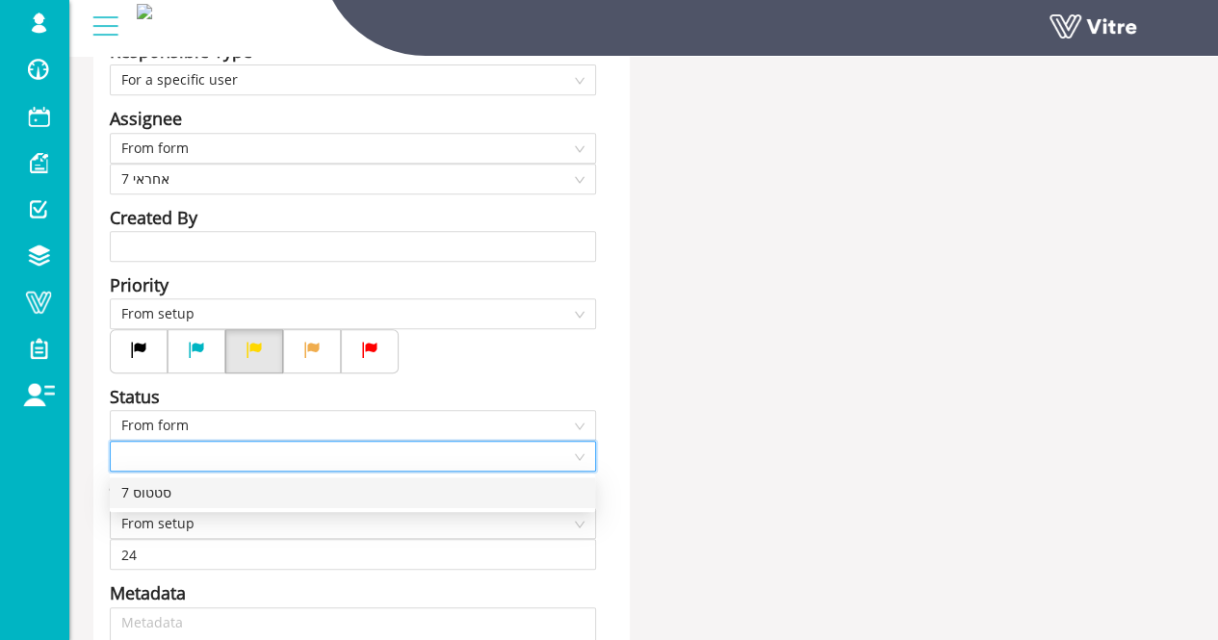
click at [209, 493] on div "7 סטטוס" at bounding box center [352, 492] width 462 height 21
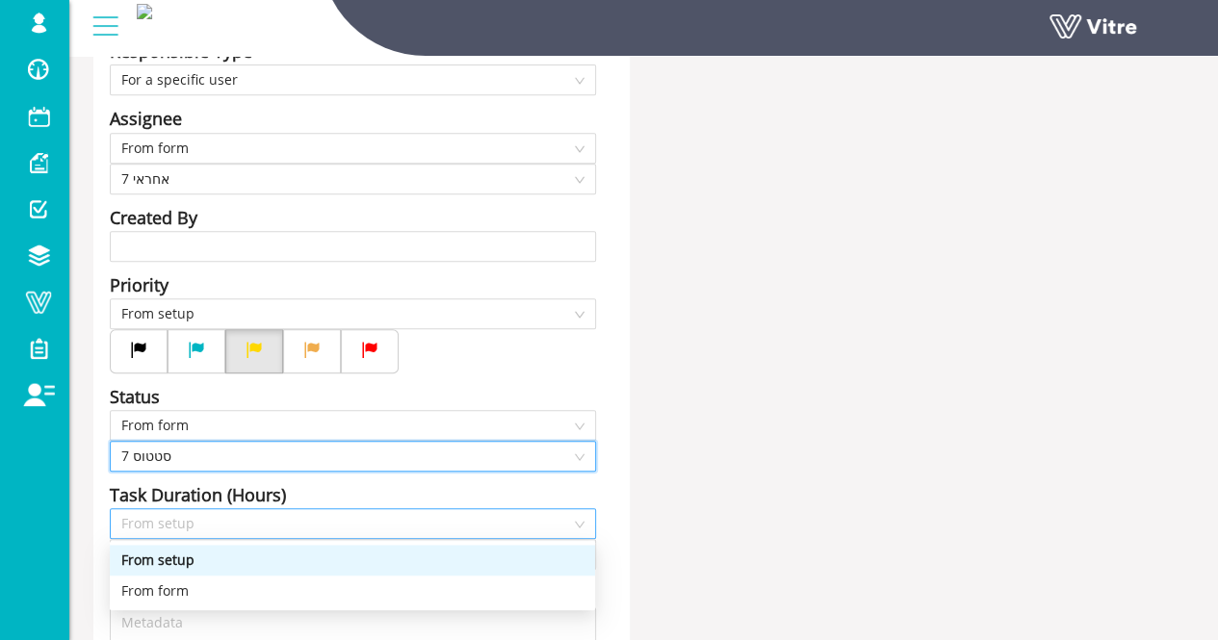
click at [194, 521] on span "From setup" at bounding box center [352, 523] width 463 height 29
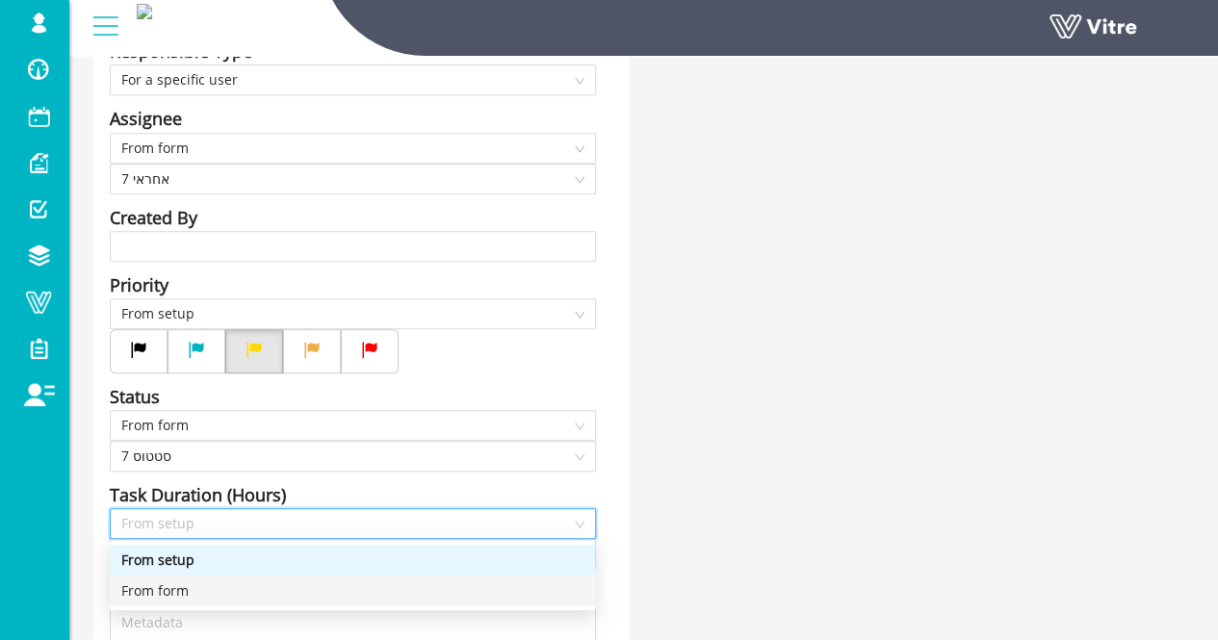
click at [181, 579] on div "From form" at bounding box center [352, 591] width 485 height 31
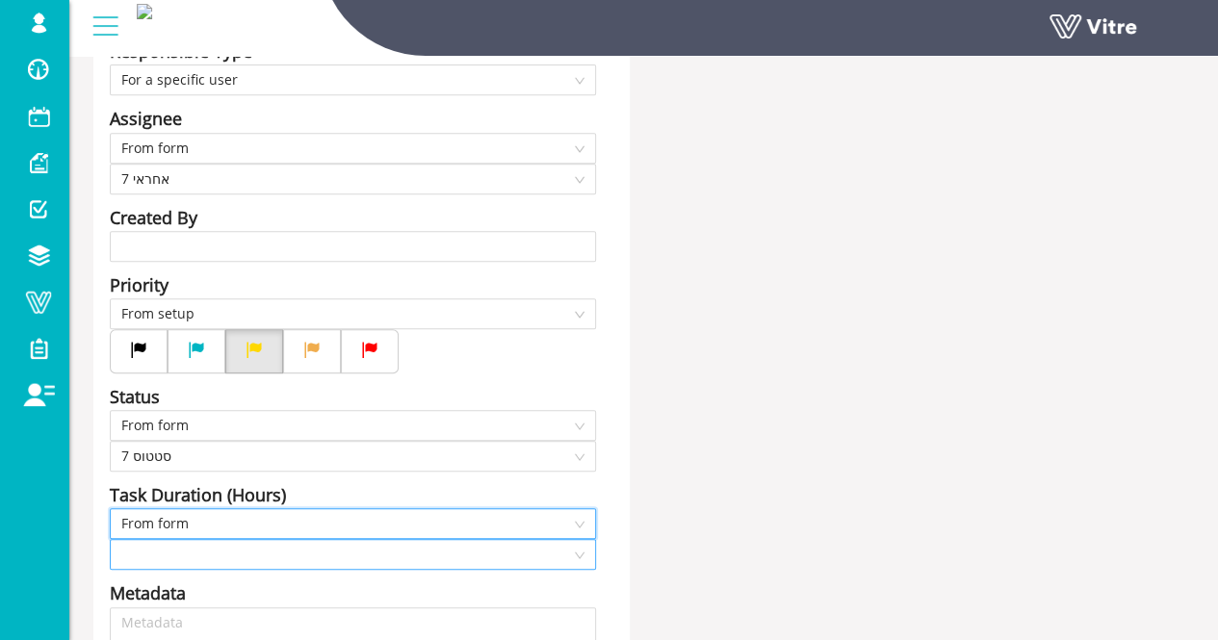
click at [178, 548] on input "search" at bounding box center [346, 554] width 450 height 29
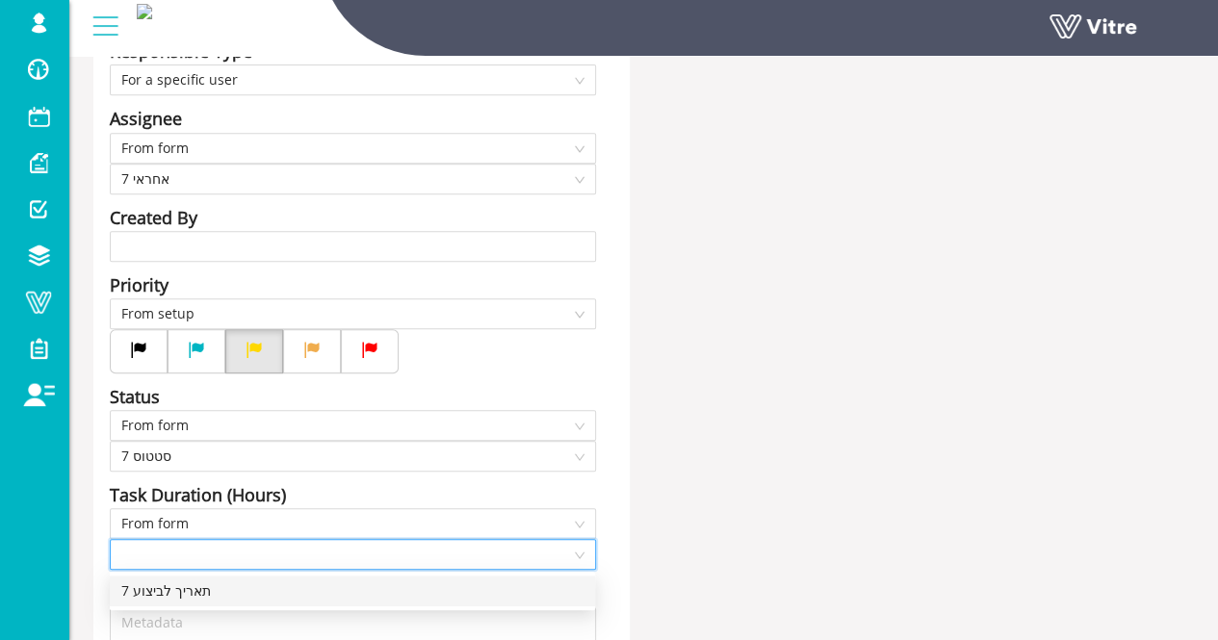
click at [174, 592] on div "7 תאריך לביצוע" at bounding box center [352, 590] width 462 height 21
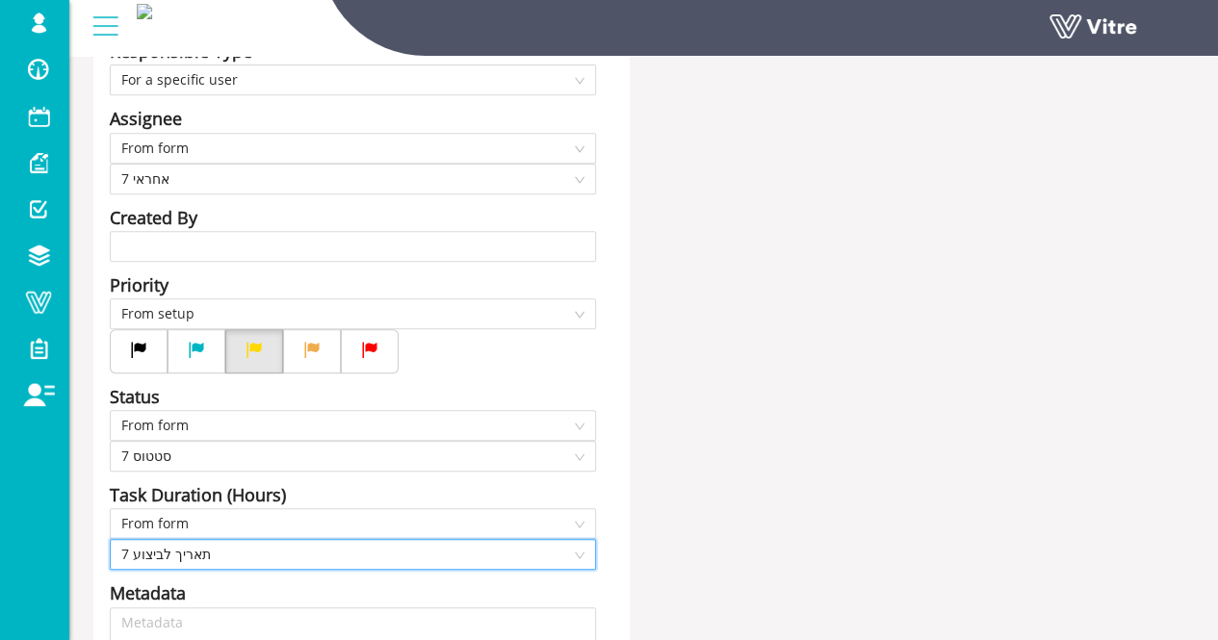
click at [768, 450] on div "Title תצפית מסוג Answer-7 סוג תצפית | במיקום Answer-4 שם המוצר | Answer-7 מידת …" at bounding box center [643, 339] width 1129 height 1141
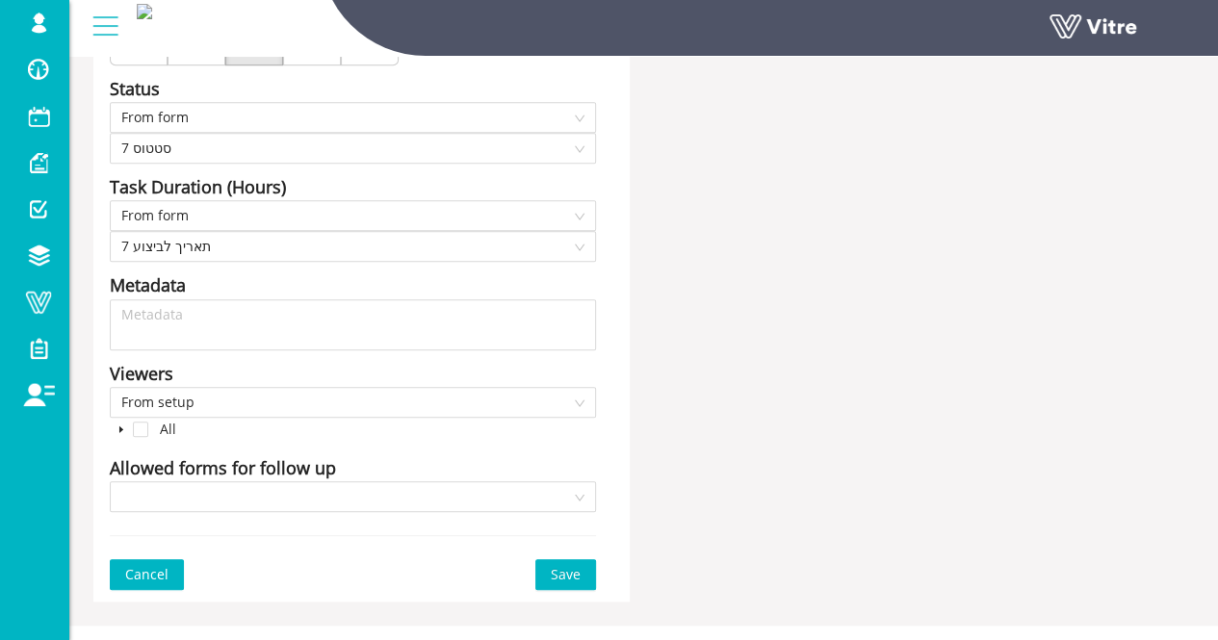
scroll to position [724, 0]
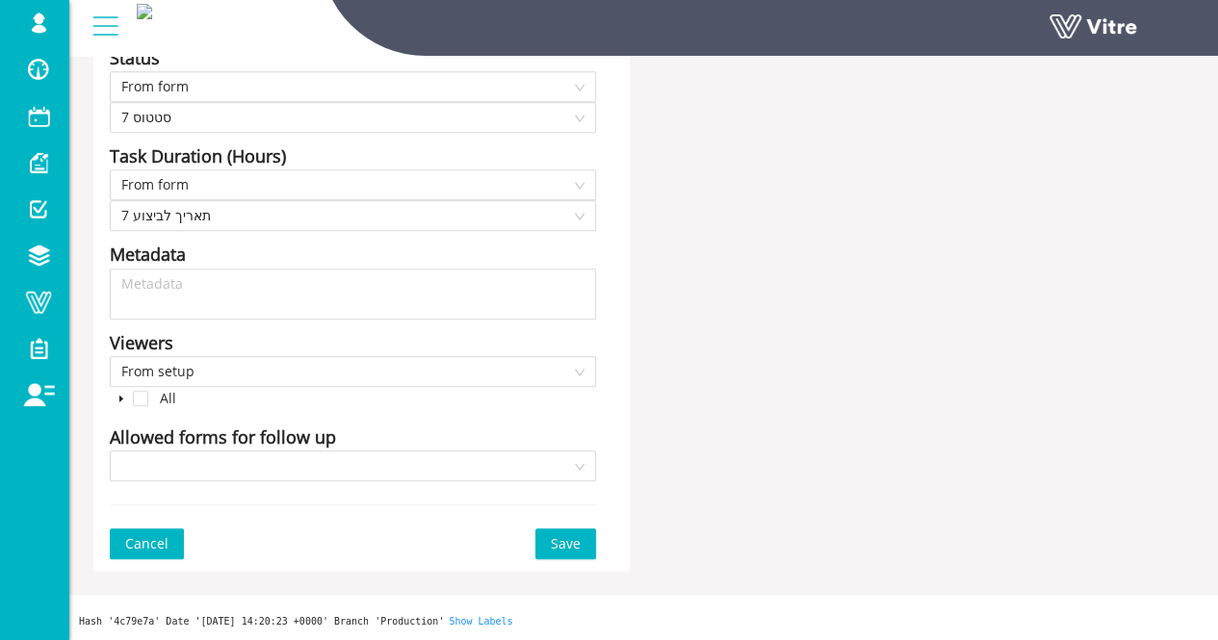
click at [568, 547] on span "Save" at bounding box center [566, 543] width 30 height 21
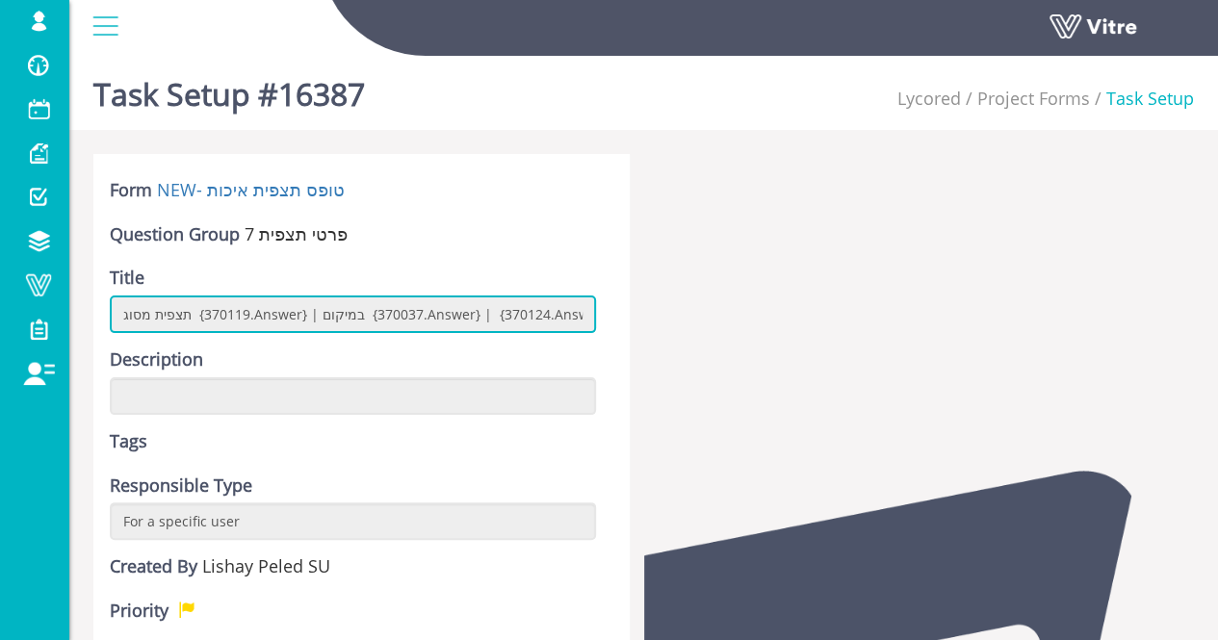
click at [312, 317] on input "תצפית מסוג {370119.Answer} | במיקום {370037.Answer} | {370124.Answer}" at bounding box center [353, 315] width 486 height 38
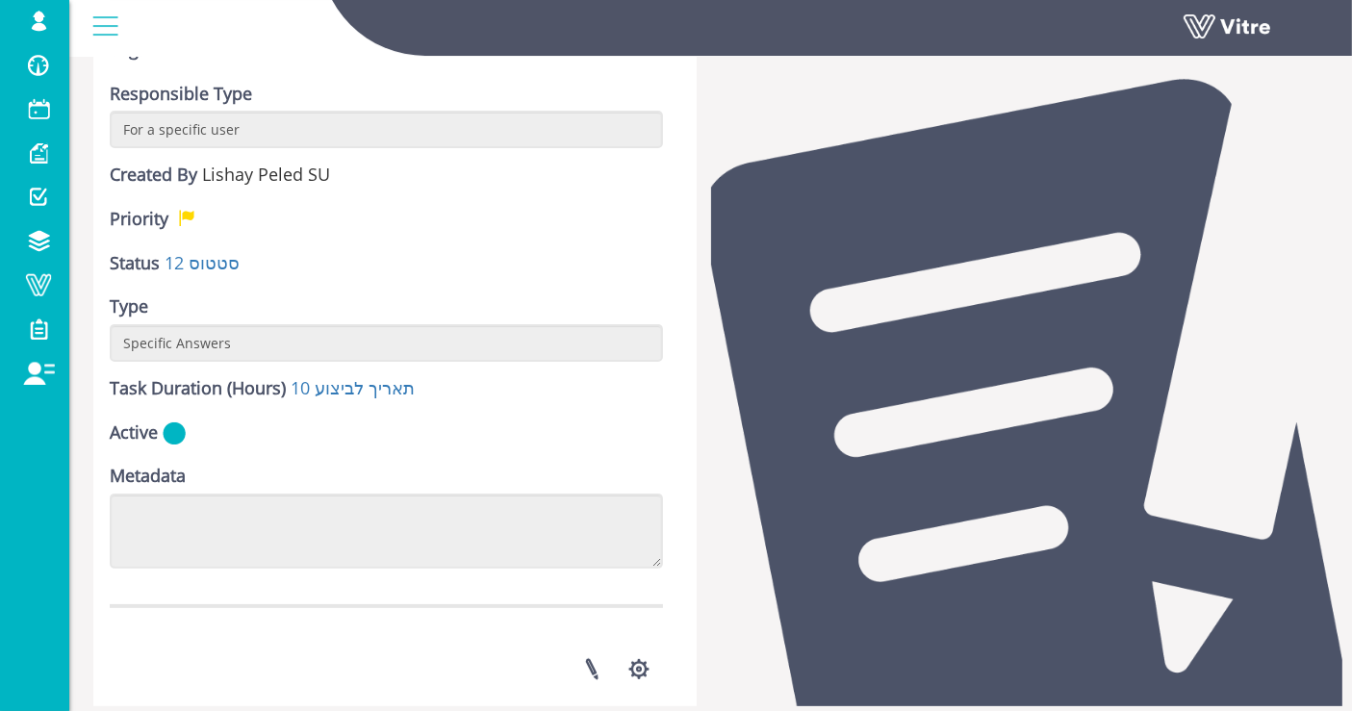
scroll to position [748, 0]
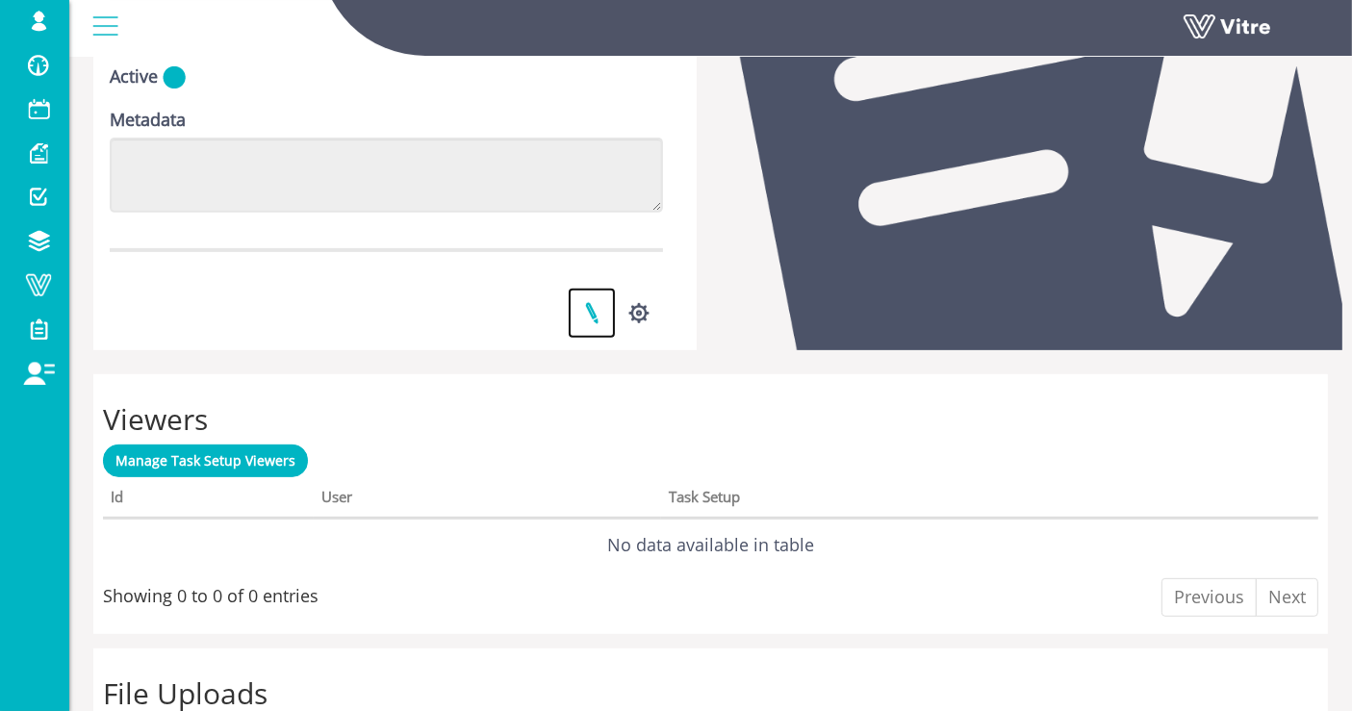
click at [594, 318] on link at bounding box center [592, 313] width 48 height 51
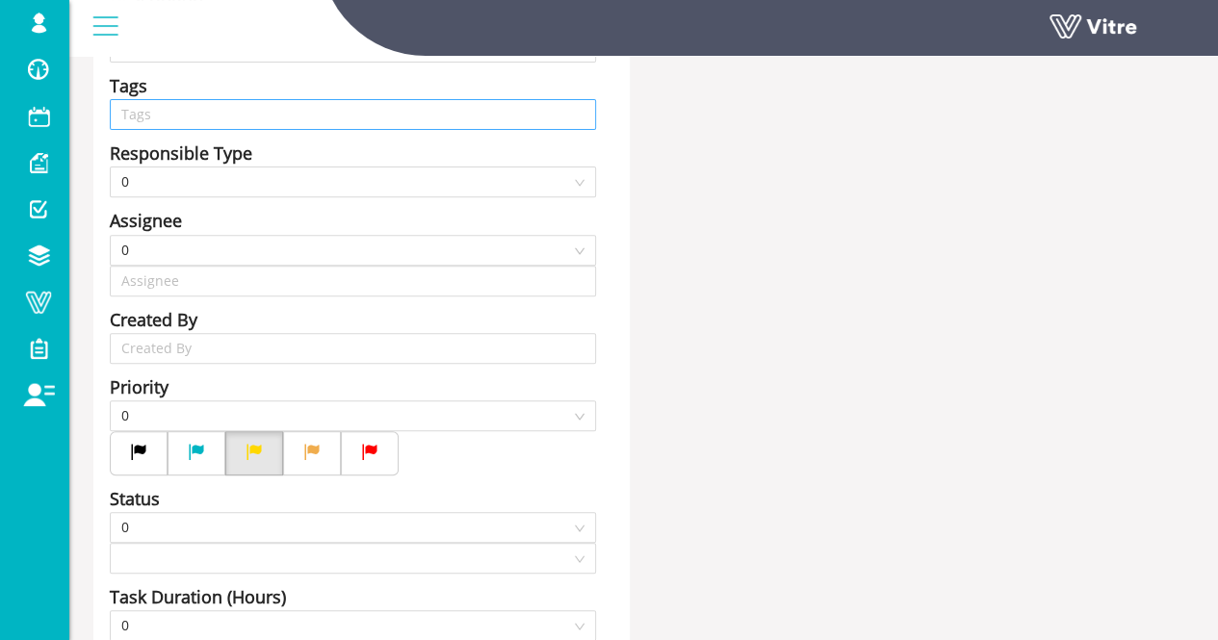
type input "Lishay Peled SU"
type input "24"
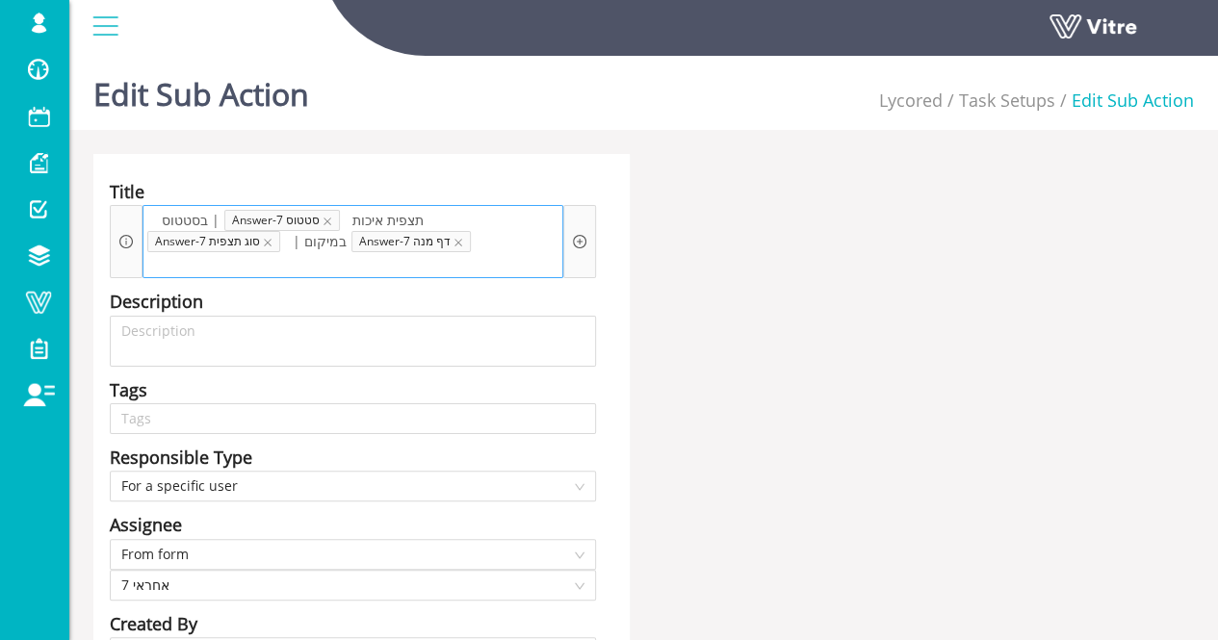
click at [229, 252] on span at bounding box center [188, 262] width 82 height 21
click at [350, 224] on span "תצפית איכות" at bounding box center [387, 220] width 81 height 21
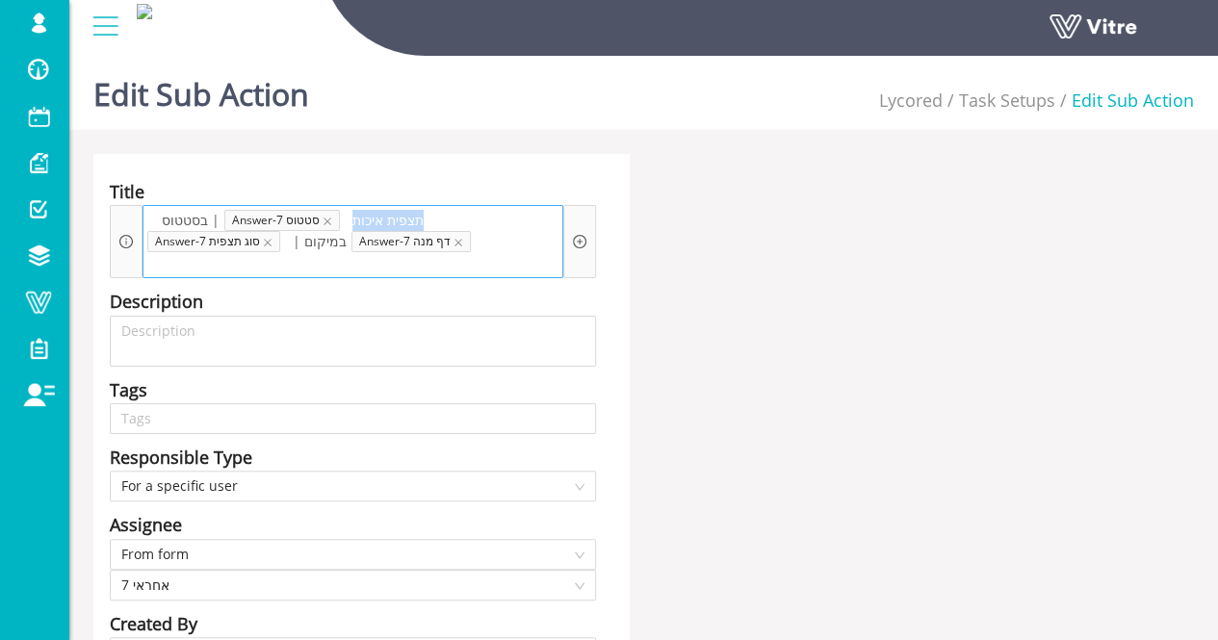
click at [350, 224] on span "תצפית איכות" at bounding box center [387, 220] width 81 height 21
paste span
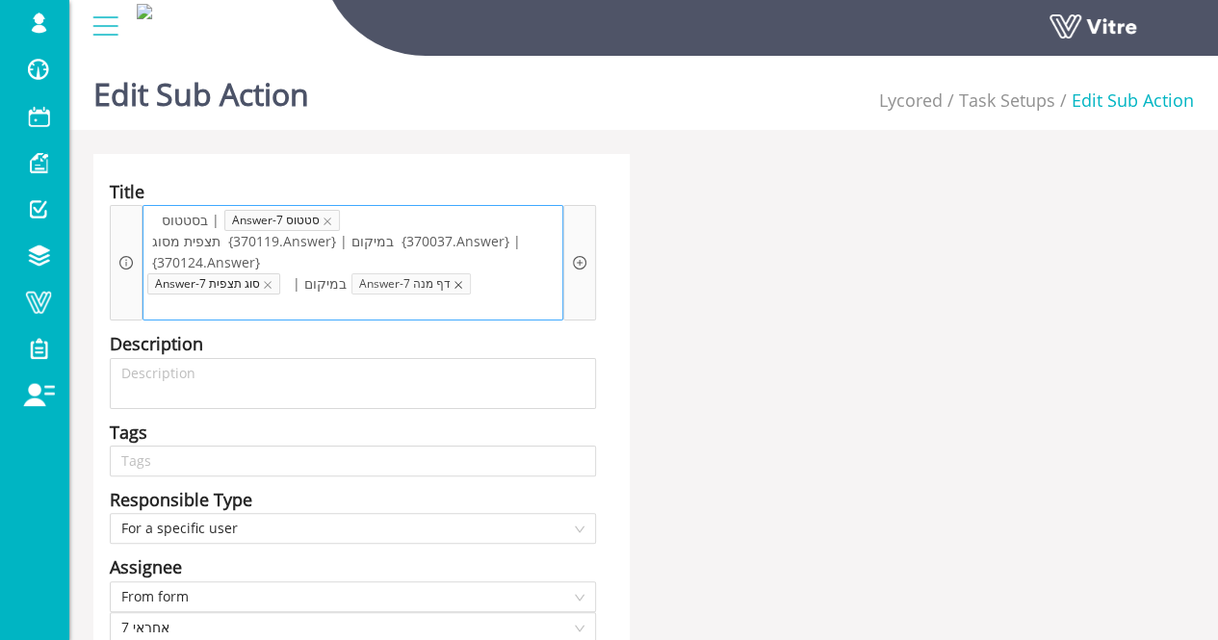
click at [454, 284] on icon "close" at bounding box center [458, 285] width 8 height 8
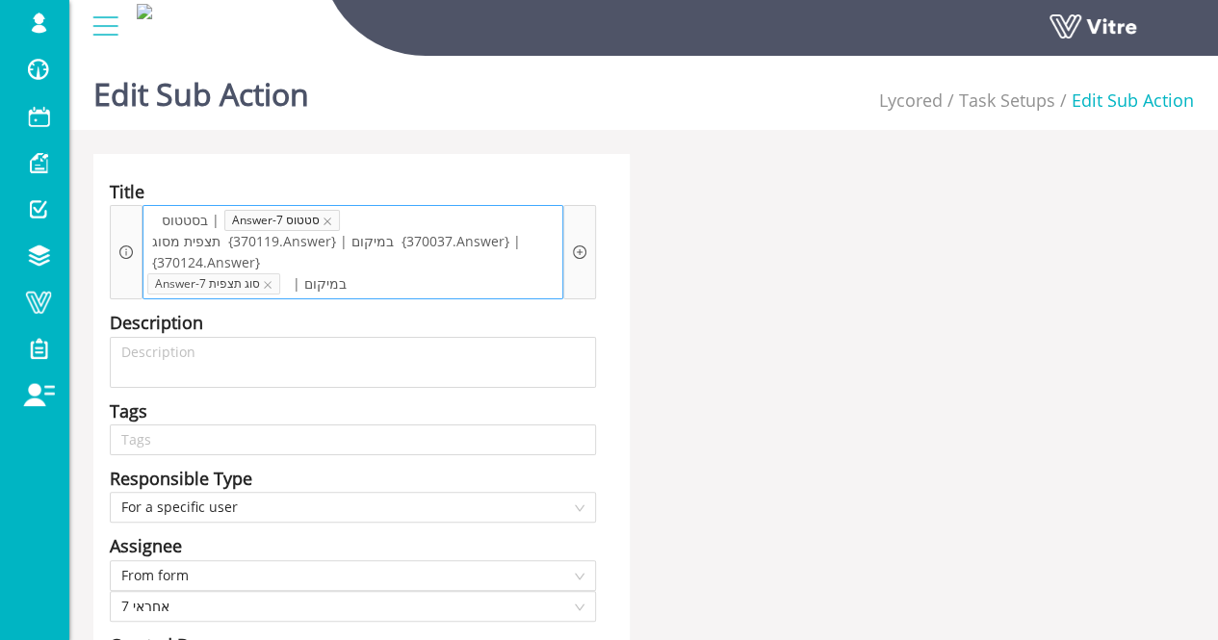
drag, startPoint x: 402, startPoint y: 286, endPoint x: 274, endPoint y: 285, distance: 128.0
click at [275, 285] on div "בסטטוס | Answer-7 סטטוס תצפית מסוג {370119.Answer} | במיקום {370037.Answer} | {…" at bounding box center [352, 252] width 421 height 94
click at [256, 283] on span "Answer-7 סוג תצפית" at bounding box center [213, 283] width 133 height 21
click at [268, 286] on icon "close" at bounding box center [268, 285] width 10 height 10
click at [173, 284] on span "| במיקום" at bounding box center [179, 283] width 64 height 21
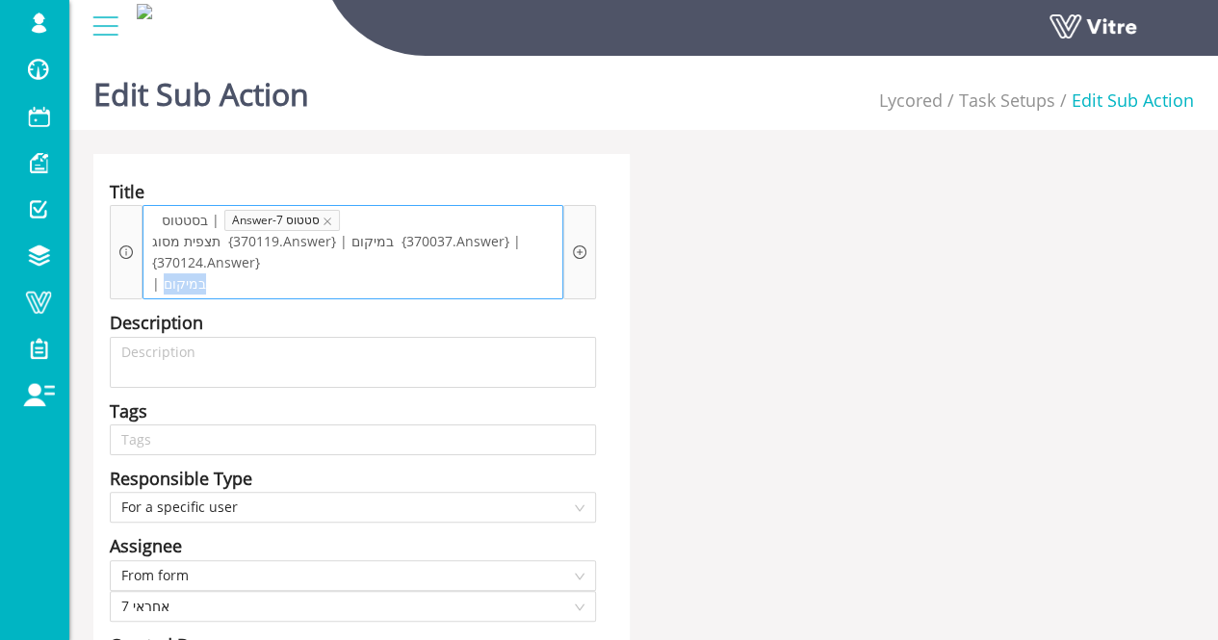
click at [173, 284] on span "| במיקום" at bounding box center [179, 283] width 64 height 21
click at [323, 222] on icon "close" at bounding box center [327, 222] width 8 height 8
click at [318, 219] on div "בסטטוס | תצפית מסוג {370119.Answer} | במיקום {370037.Answer} | {370124.Answer}" at bounding box center [352, 252] width 421 height 94
click at [310, 209] on div "בסטטוס | תצפית מסוג {370119.Answer} | במיקום {370037.Answer} | {370124.Answer}" at bounding box center [352, 252] width 421 height 94
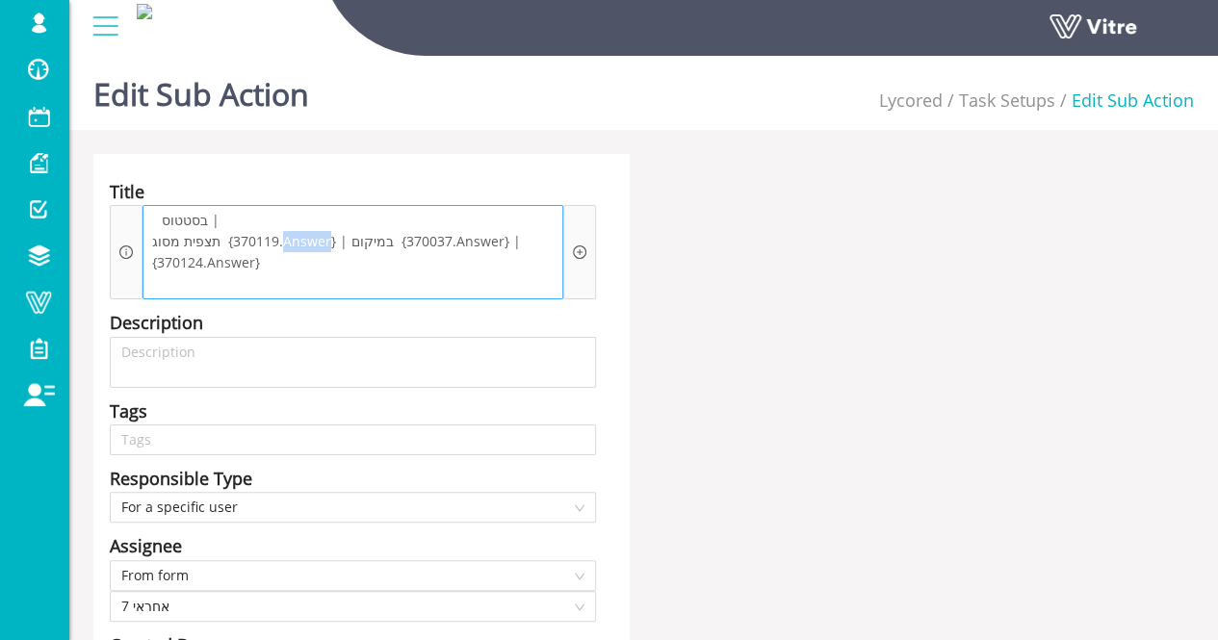
click at [310, 209] on div "בסטטוס | תצפית מסוג {370119.Answer} | במיקום {370037.Answer} | {370124.Answer}" at bounding box center [352, 252] width 421 height 94
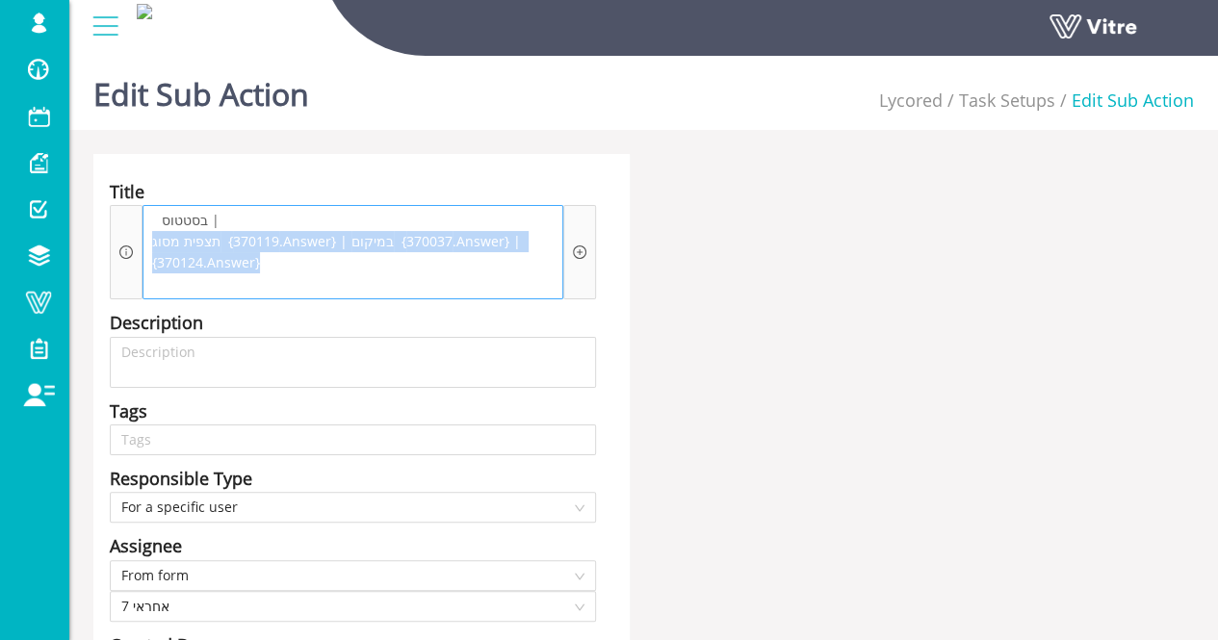
click at [310, 209] on div "בסטטוס | תצפית מסוג {370119.Answer} | במיקום {370037.Answer} | {370124.Answer}" at bounding box center [352, 252] width 421 height 94
click at [246, 260] on span "תצפית מסוג {370119.Answer} | במיקום {370037.Answer} | {370124.Answer}" at bounding box center [352, 252] width 411 height 42
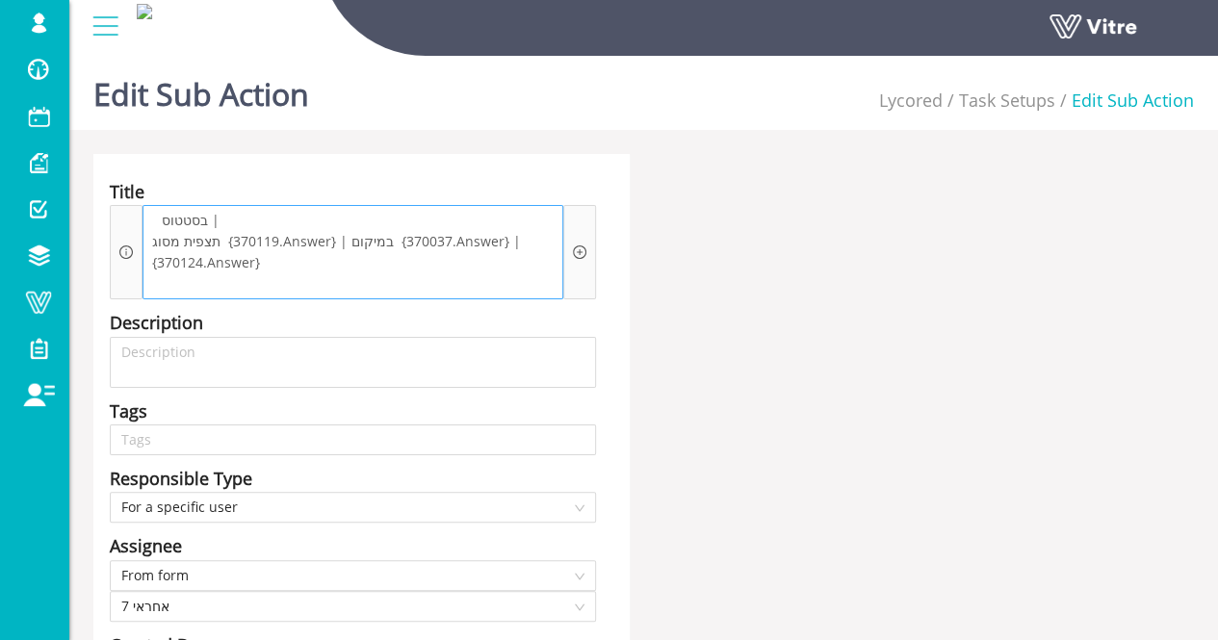
click at [183, 225] on span "בסטטוס |" at bounding box center [190, 220] width 67 height 21
click at [210, 235] on span "תצפית מסוג {370119.Answer} | במיקום {370037.Answer} | {370124.Answer}" at bounding box center [352, 252] width 411 height 42
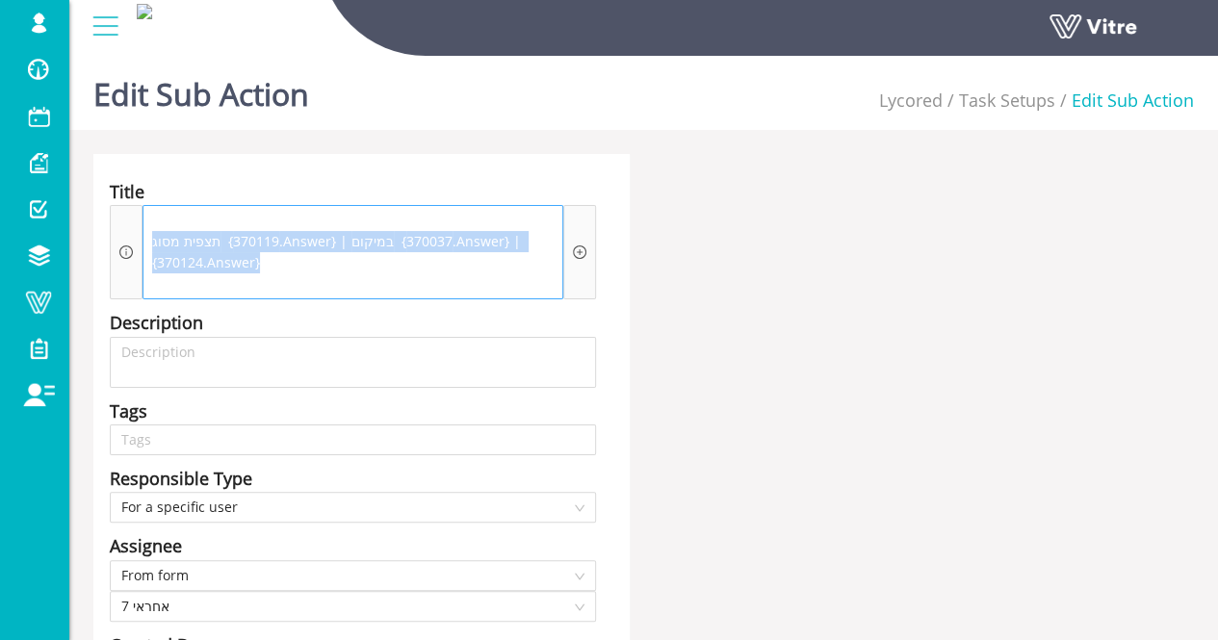
click at [210, 235] on span "תצפית מסוג {370119.Answer} | במיקום {370037.Answer} | {370124.Answer}" at bounding box center [352, 252] width 411 height 42
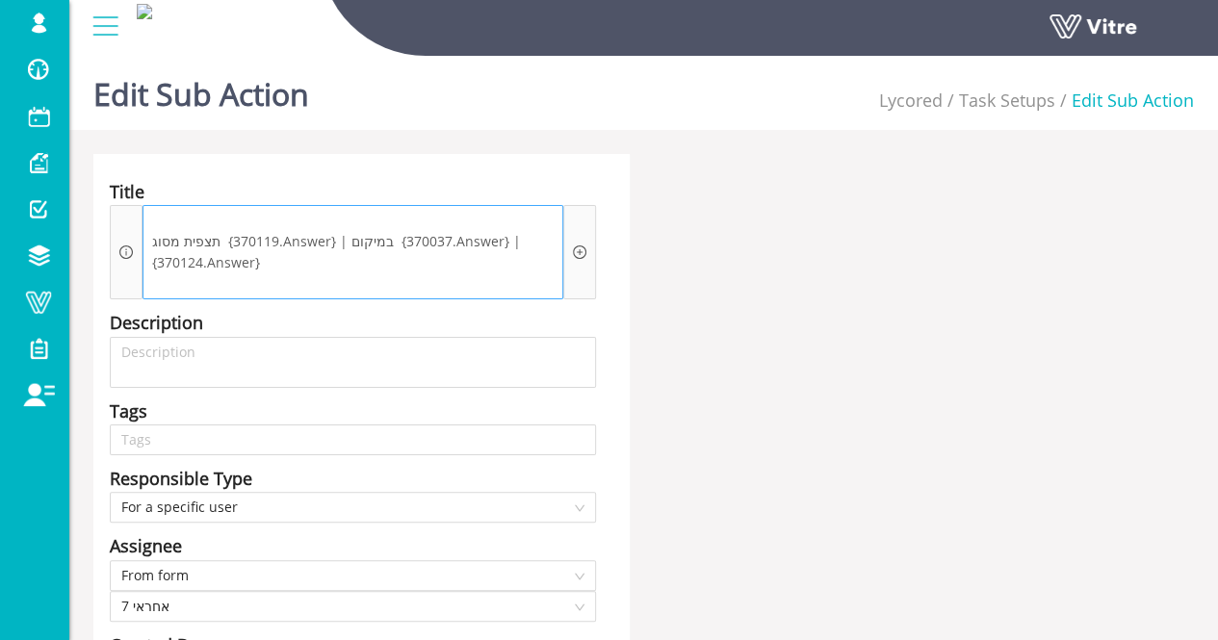
click at [388, 244] on span "תצפית מסוג {370119.Answer} | במיקום {370037.Answer} | {370124.Answer}" at bounding box center [352, 252] width 411 height 42
click at [390, 244] on span "תצפית מסוג {370119.Answer} | במיקום {370037.Answer} | {370124.Answer}" at bounding box center [352, 252] width 411 height 42
drag, startPoint x: 386, startPoint y: 240, endPoint x: 492, endPoint y: 243, distance: 105.9
click at [492, 243] on span "תצפית מסוג {370119.Answer} | במיקום {370037.Answer} | {370124.Answer}" at bounding box center [352, 252] width 411 height 42
click at [573, 258] on icon "plus-circle" at bounding box center [579, 251] width 13 height 13
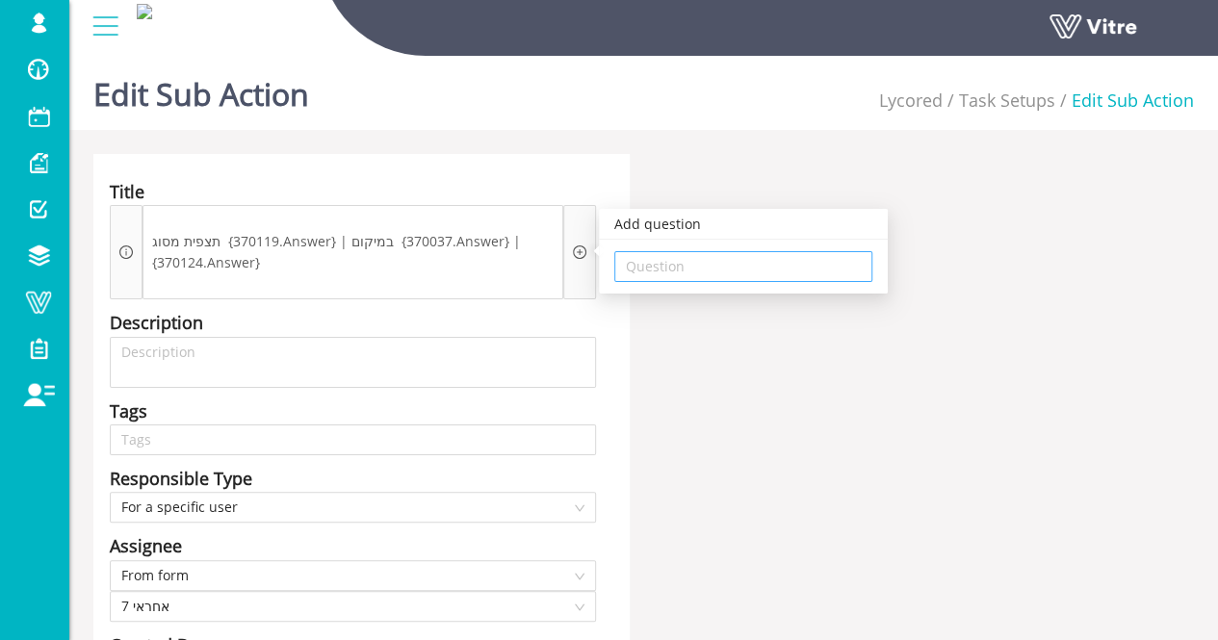
click at [671, 264] on input "search" at bounding box center [743, 266] width 235 height 29
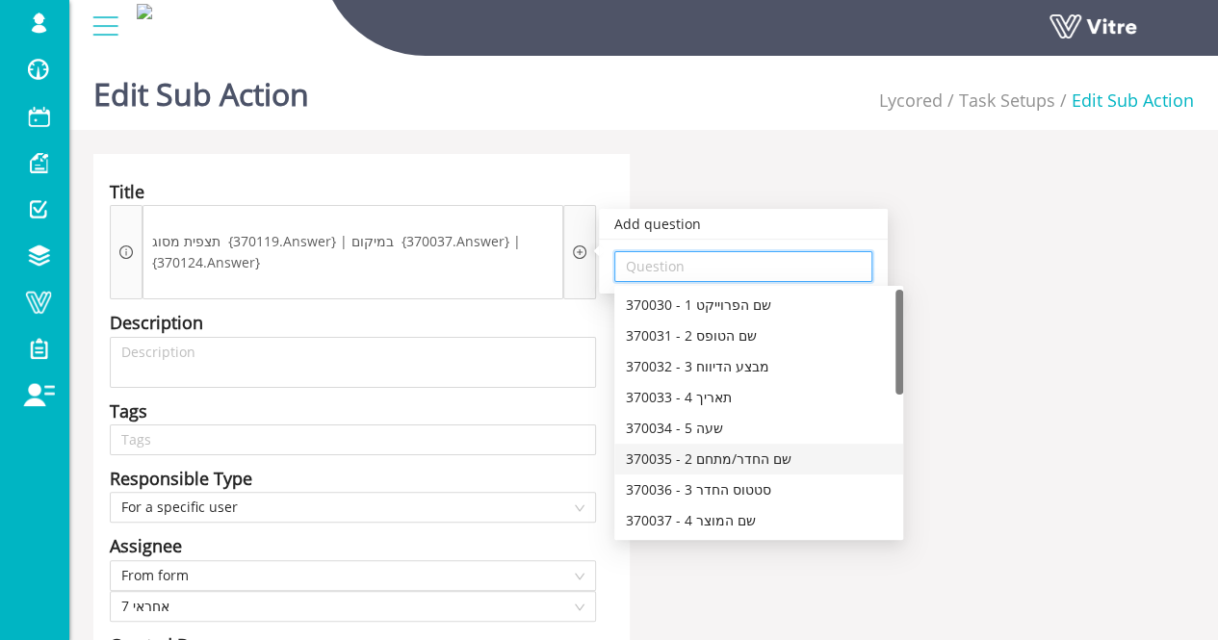
drag, startPoint x: 741, startPoint y: 459, endPoint x: 753, endPoint y: 458, distance: 11.6
click at [753, 458] on div "370035 - 2 שם החדר/מתחם" at bounding box center [759, 459] width 266 height 21
type input "370035 - 2 שם החדר/מתחם"
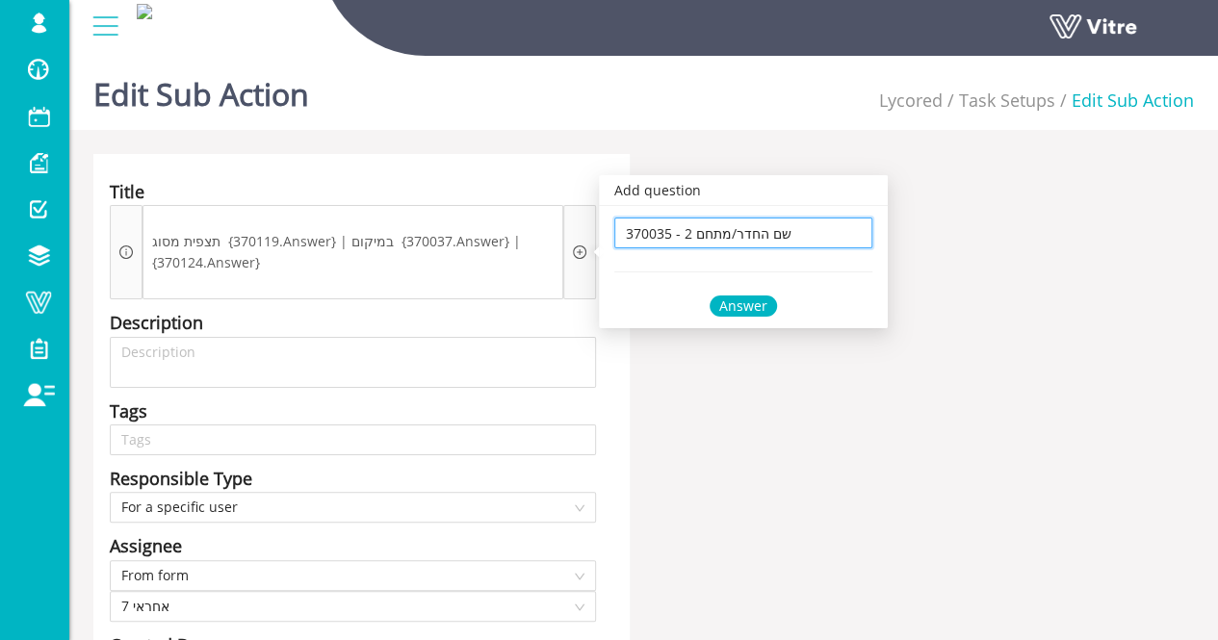
click at [770, 232] on input "370035 - 2 שם החדר/מתחם" at bounding box center [743, 233] width 235 height 29
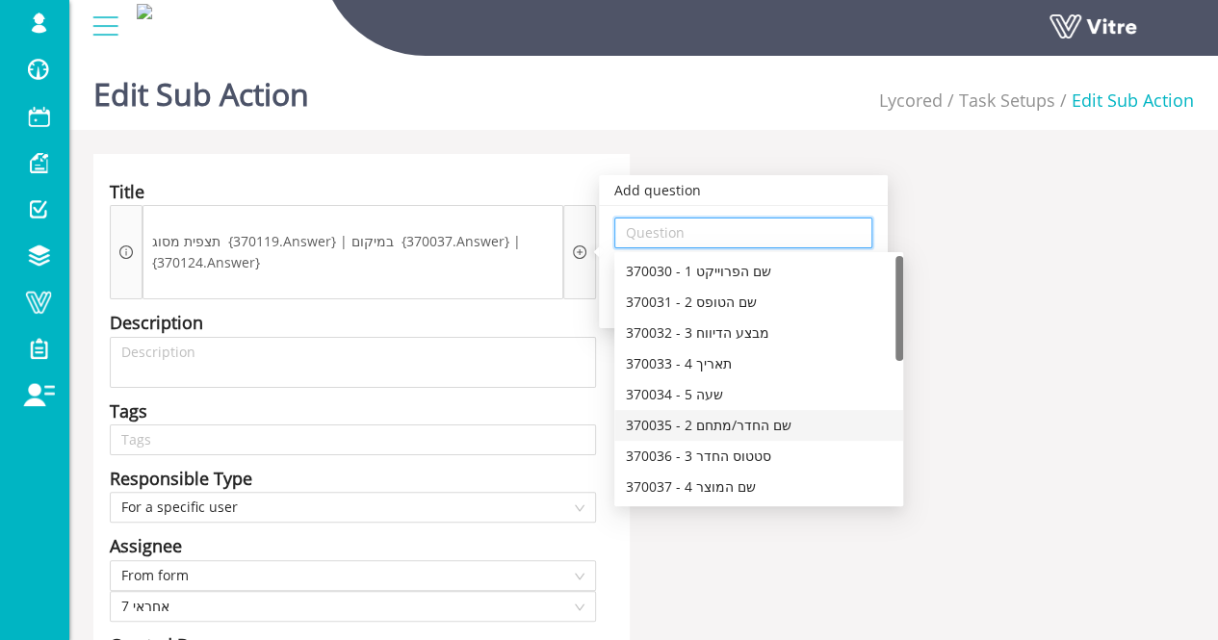
scroll to position [96, 0]
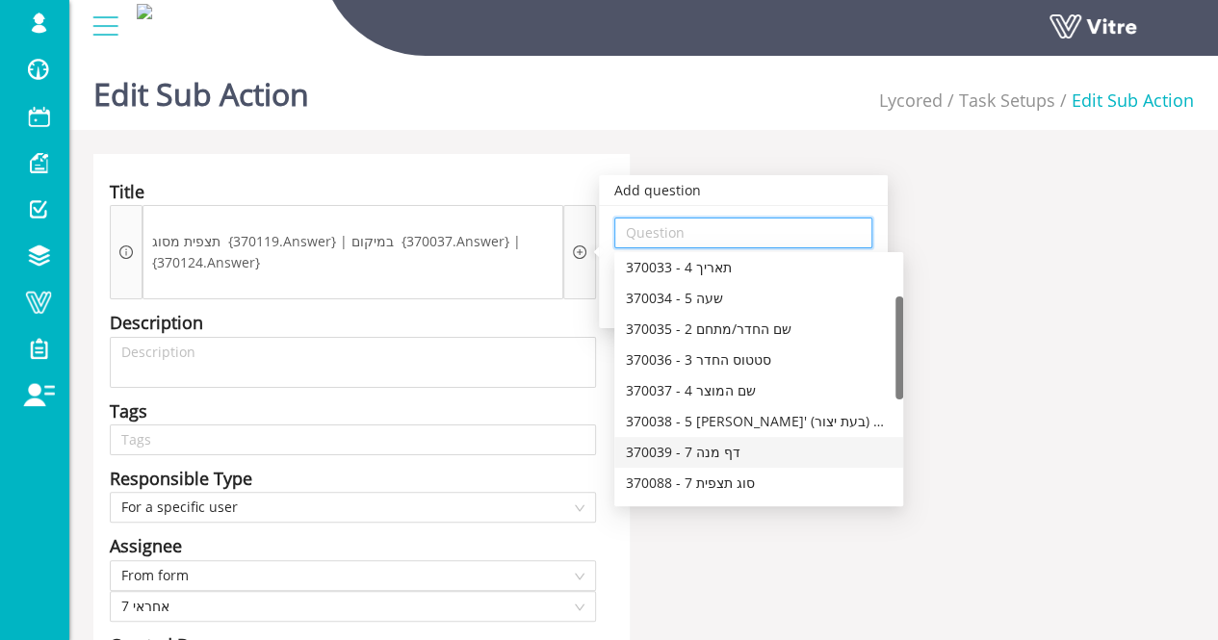
click at [744, 455] on div "370039 - 7 דף מנה" at bounding box center [759, 452] width 266 height 21
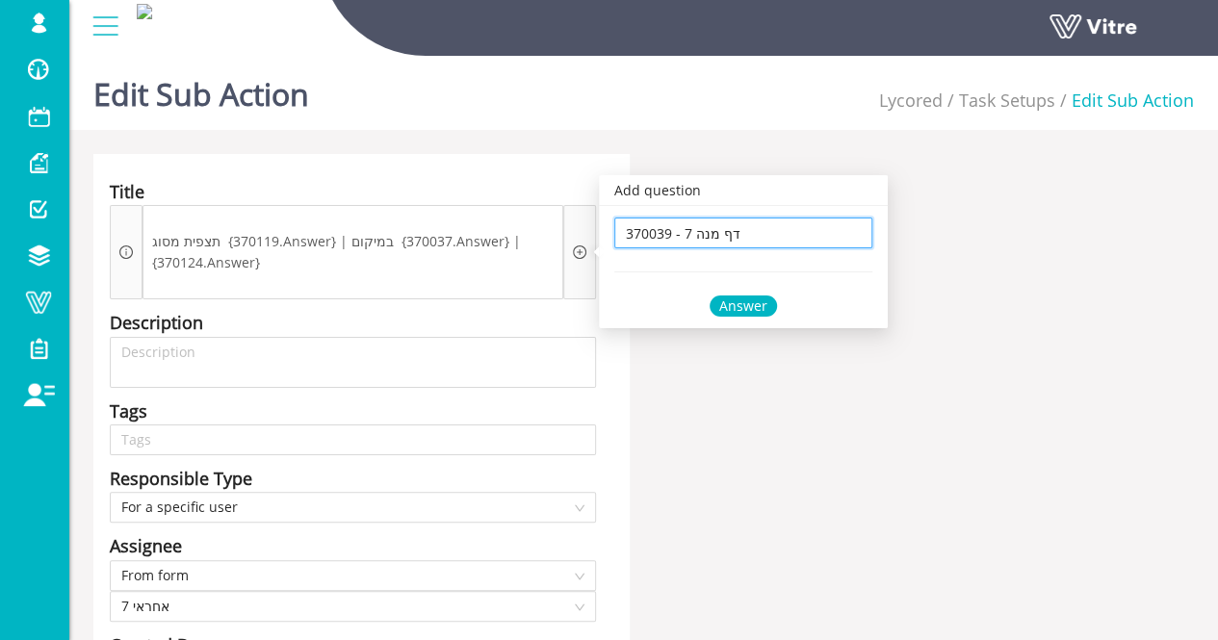
type input "370039 - 7 דף מנה"
click at [735, 309] on div "Answer" at bounding box center [742, 306] width 67 height 21
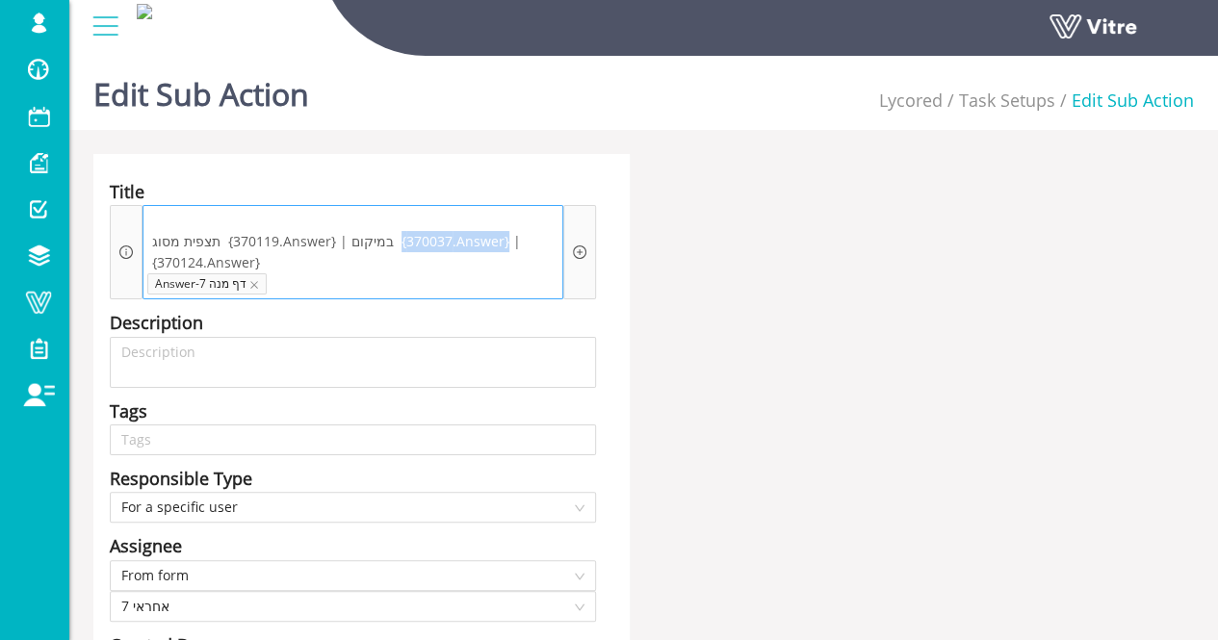
drag, startPoint x: 385, startPoint y: 240, endPoint x: 495, endPoint y: 236, distance: 109.8
click at [495, 236] on span "תצפית מסוג {370119.Answer} | במיקום {370037.Answer} | {370124.Answer}" at bounding box center [352, 252] width 411 height 42
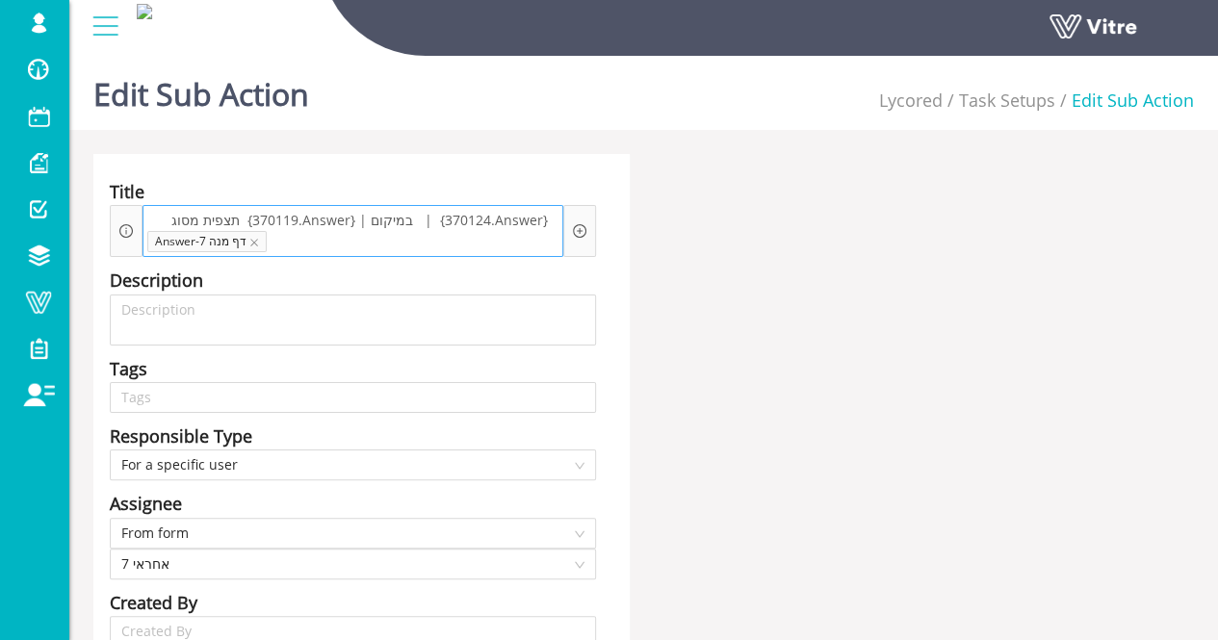
click at [392, 216] on span "תצפית מסוג {370119.Answer} | במיקום | {370124.Answer}" at bounding box center [360, 220] width 386 height 21
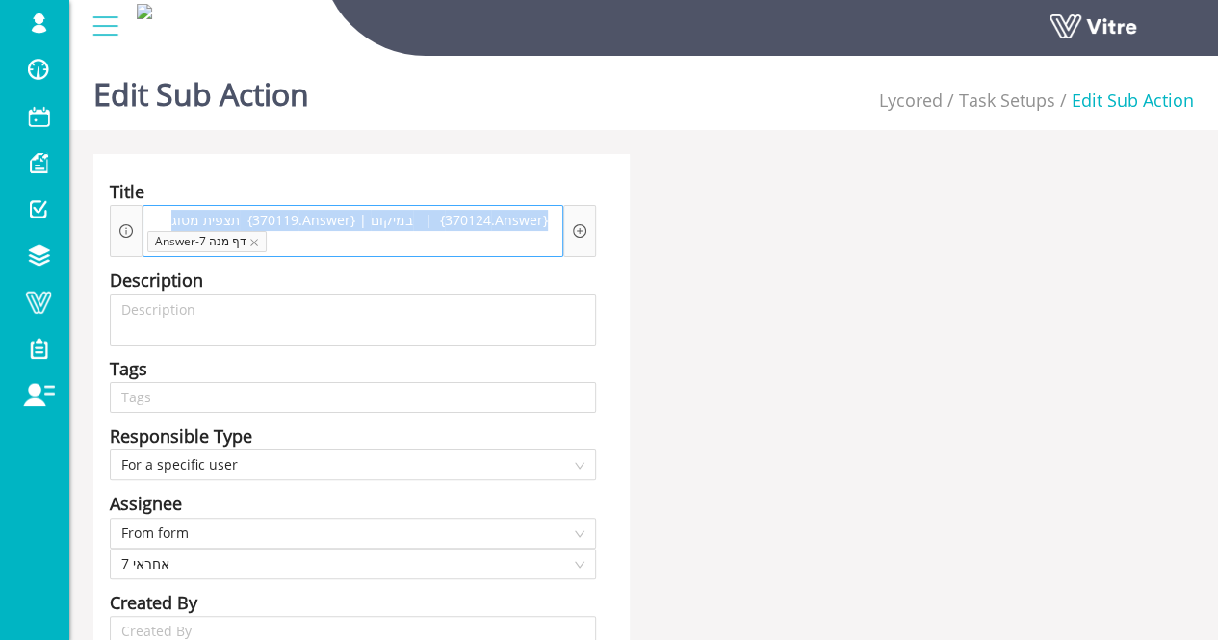
click at [392, 216] on span "תצפית מסוג {370119.Answer} | במיקום | {370124.Answer}" at bounding box center [360, 220] width 386 height 21
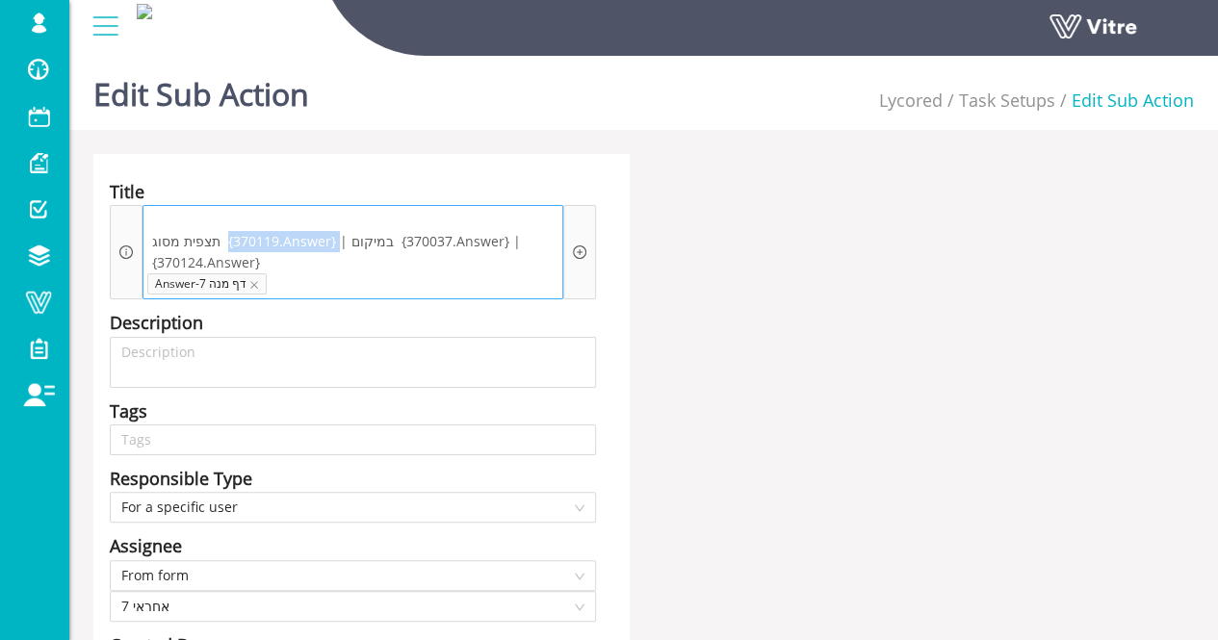
drag, startPoint x: 220, startPoint y: 240, endPoint x: 329, endPoint y: 241, distance: 108.8
click at [329, 241] on span "תצפית מסוג {370119.Answer} | במיקום {370037.Answer} | {370124.Answer}" at bounding box center [352, 252] width 411 height 42
click at [250, 285] on icon "close" at bounding box center [254, 285] width 8 height 8
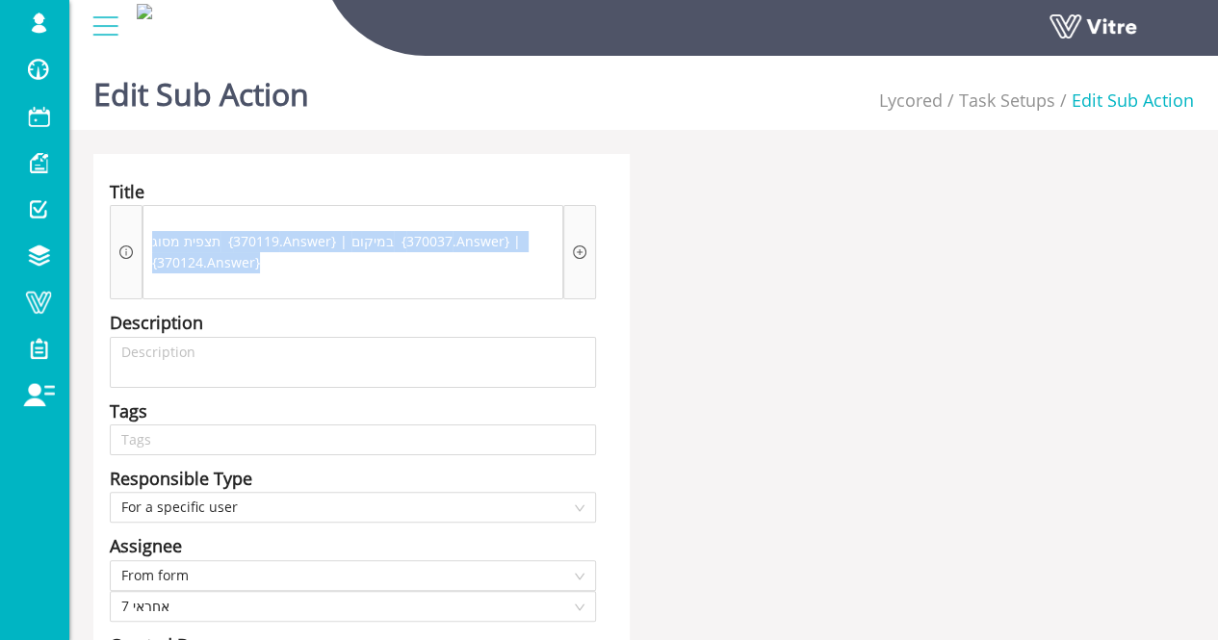
drag, startPoint x: 295, startPoint y: 264, endPoint x: 139, endPoint y: 235, distance: 158.6
click at [139, 235] on div "תצפית מסוג {370119.Answer} | במיקום {370037.Answer} | {370124.Answer} Add quest…" at bounding box center [353, 252] width 486 height 94
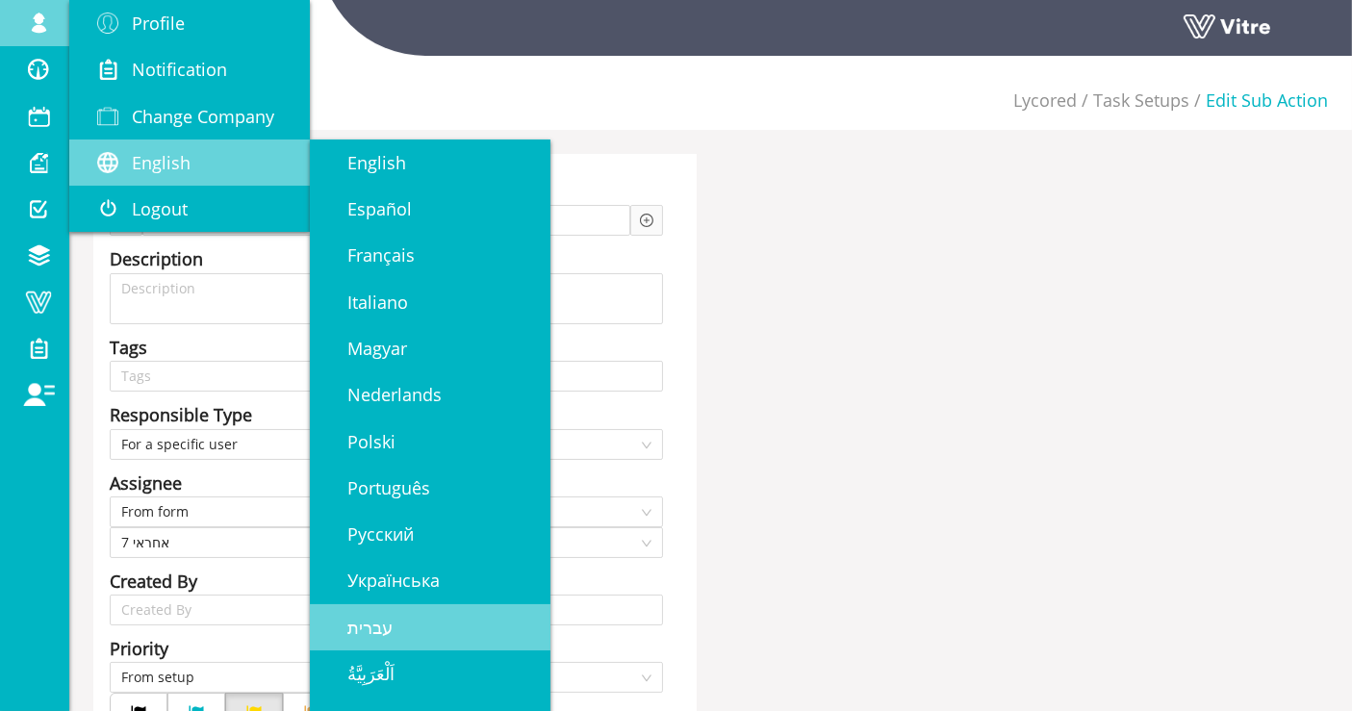
click at [378, 622] on span "עברית" at bounding box center [358, 627] width 68 height 23
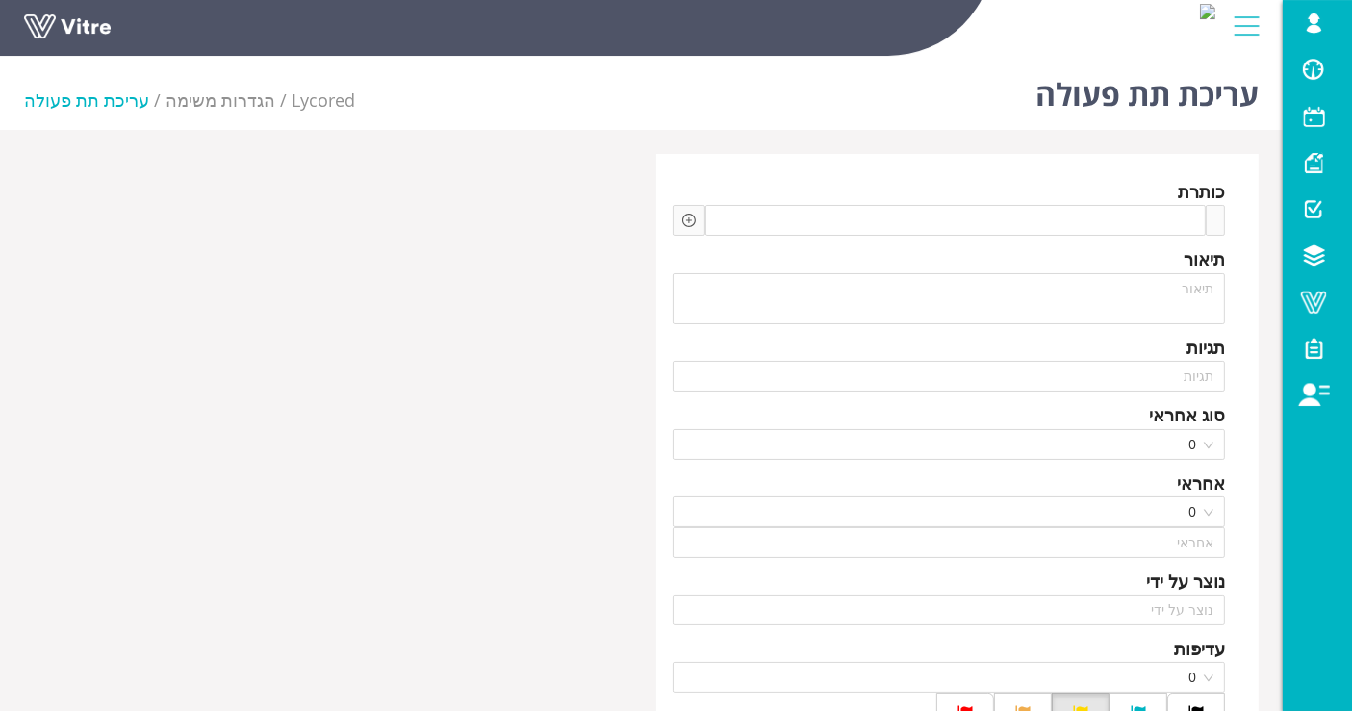
type input "Lishay Peled SU"
type input "24"
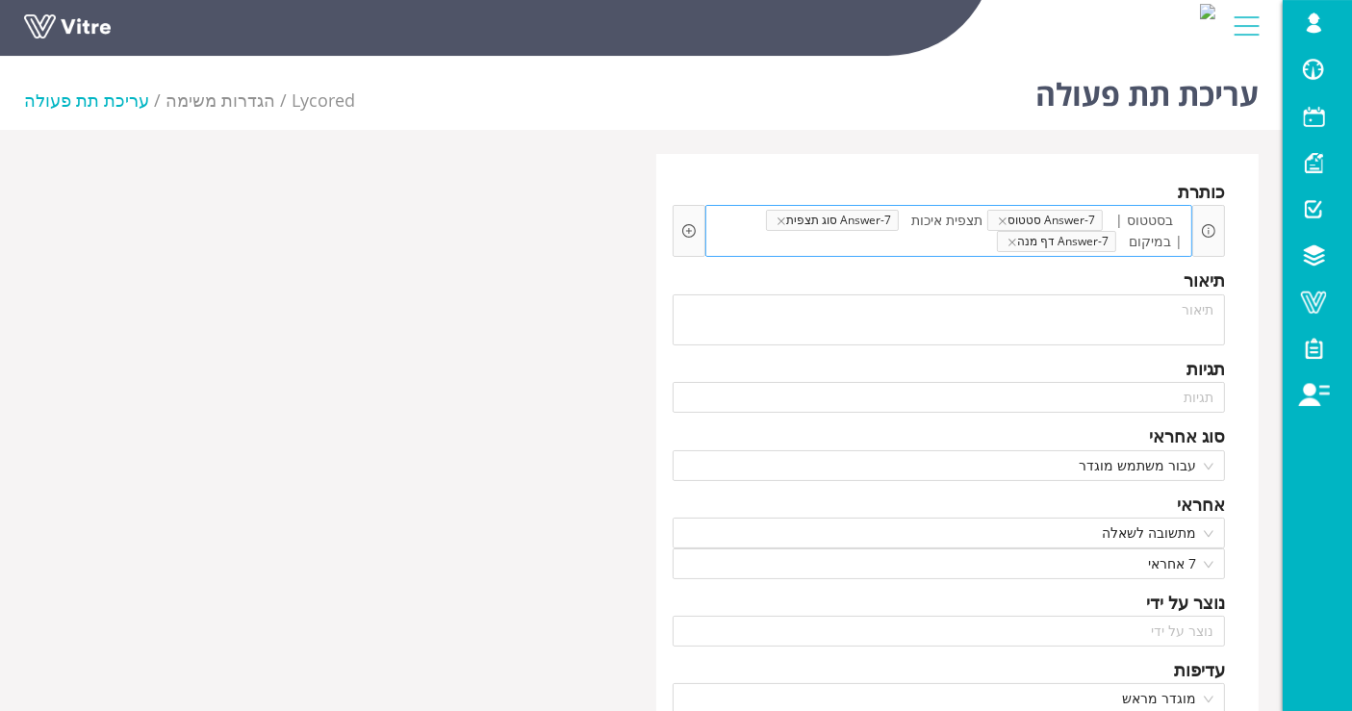
click at [1090, 221] on span "Answer-7 סטטוס" at bounding box center [1046, 220] width 116 height 21
click at [997, 243] on span at bounding box center [949, 241] width 95 height 21
click at [792, 219] on span "Answer-7 סוג תצפית" at bounding box center [832, 220] width 133 height 21
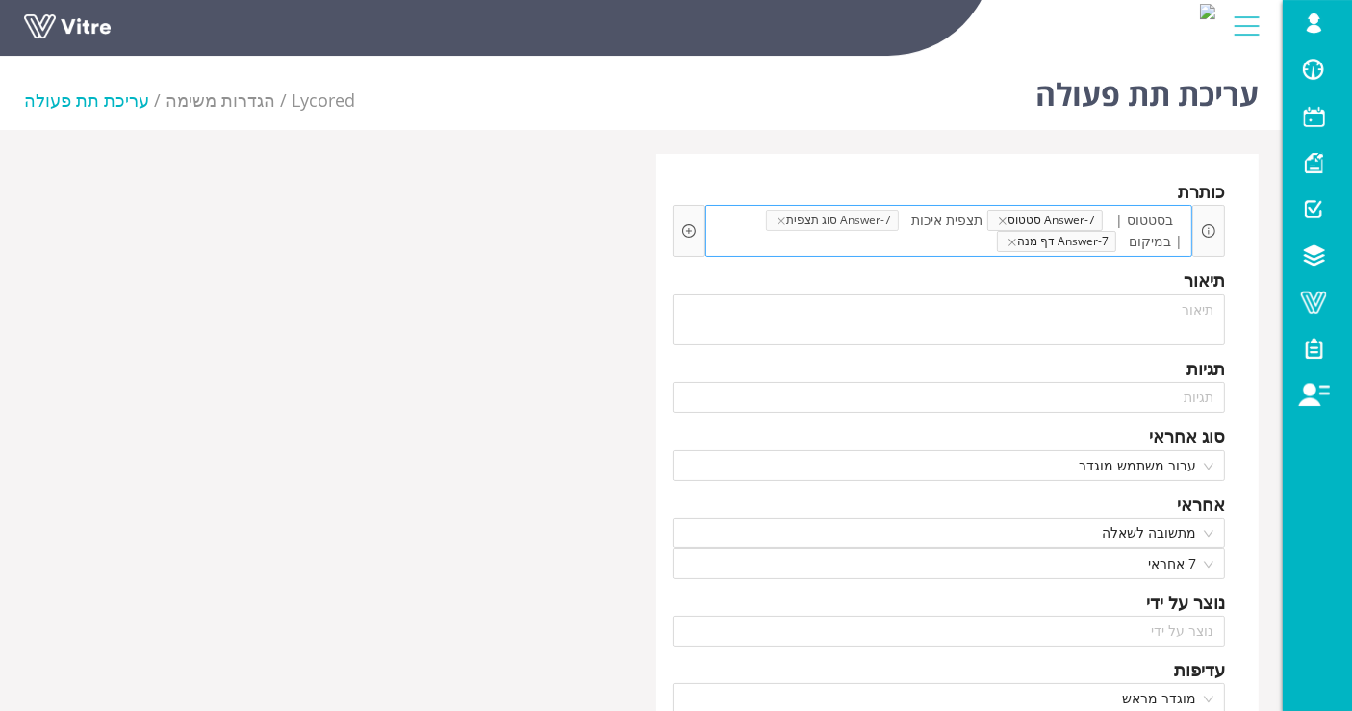
click at [791, 216] on span "Answer-7 סוג תצפית" at bounding box center [832, 220] width 133 height 21
click at [786, 219] on icon "close" at bounding box center [782, 222] width 10 height 10
click at [997, 231] on span "Answer-7 דף מנה" at bounding box center [1056, 241] width 119 height 21
click at [796, 219] on span "Answer-7 דף מנה" at bounding box center [775, 220] width 119 height 21
click at [797, 219] on span "Answer-7 דף מנה" at bounding box center [775, 220] width 119 height 21
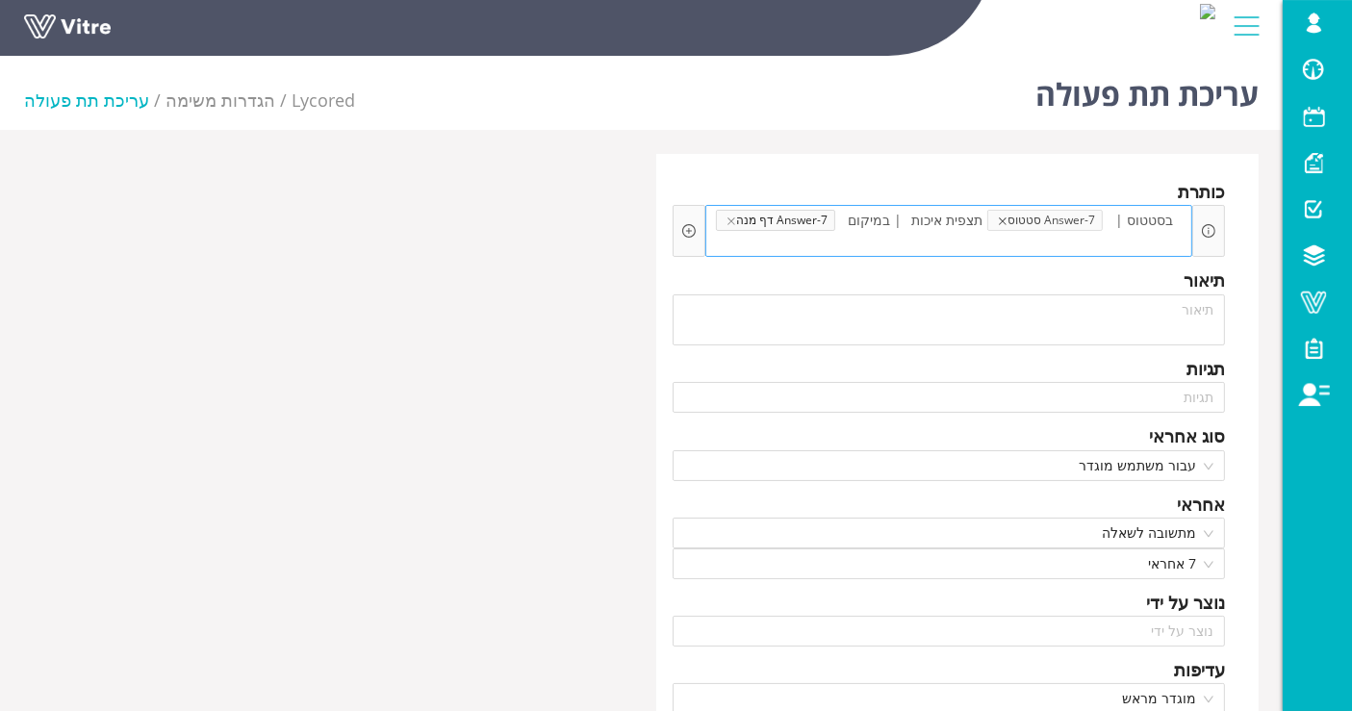
click at [1008, 219] on icon "close" at bounding box center [1003, 222] width 10 height 10
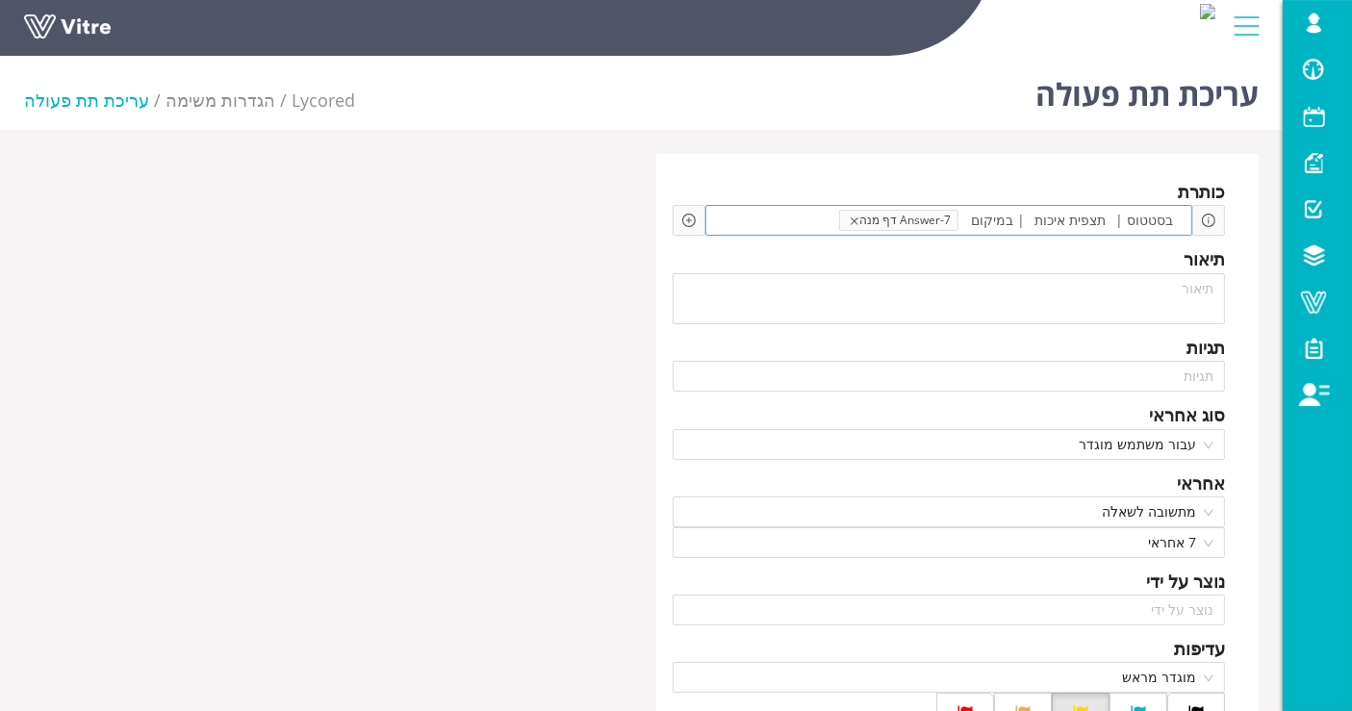
click at [859, 219] on icon "close" at bounding box center [855, 222] width 8 height 8
click at [1020, 215] on span "| במיקום" at bounding box center [1012, 220] width 64 height 21
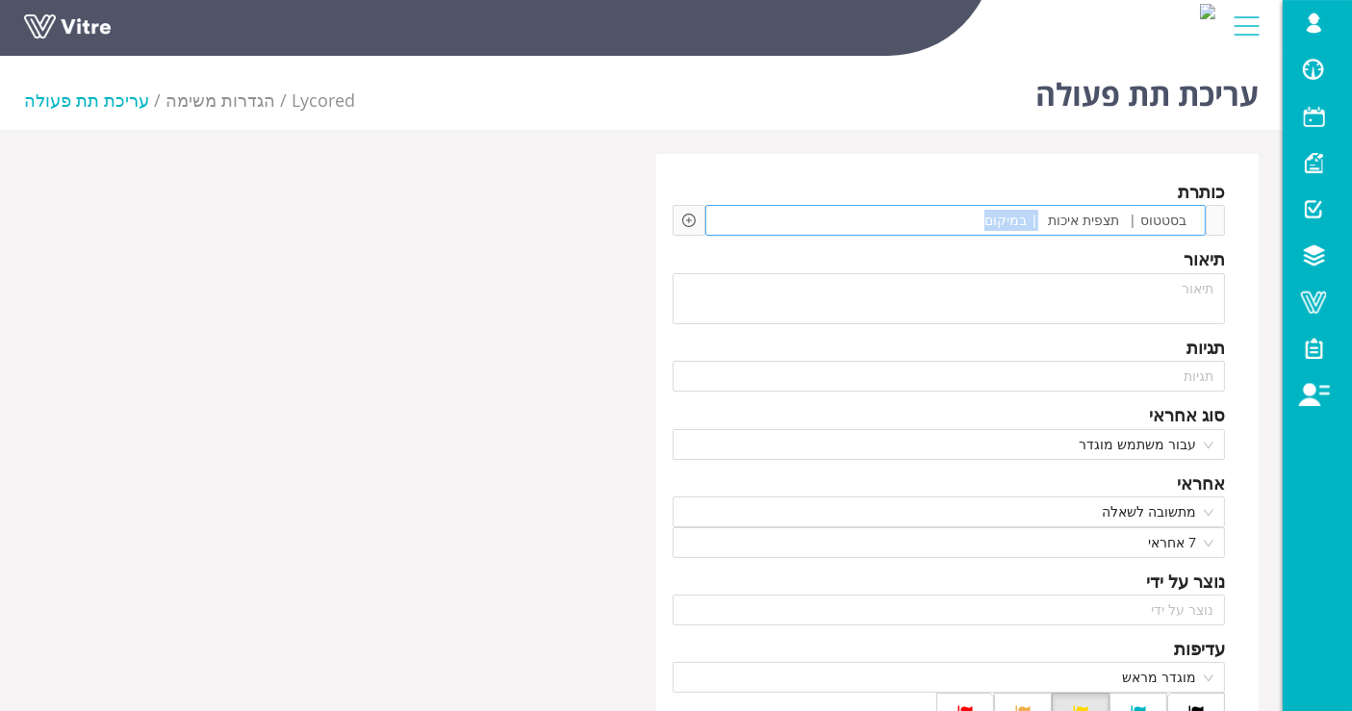
click at [1020, 215] on span "| במיקום" at bounding box center [1012, 220] width 64 height 21
click at [1105, 213] on span "תצפית איכות" at bounding box center [1083, 220] width 81 height 21
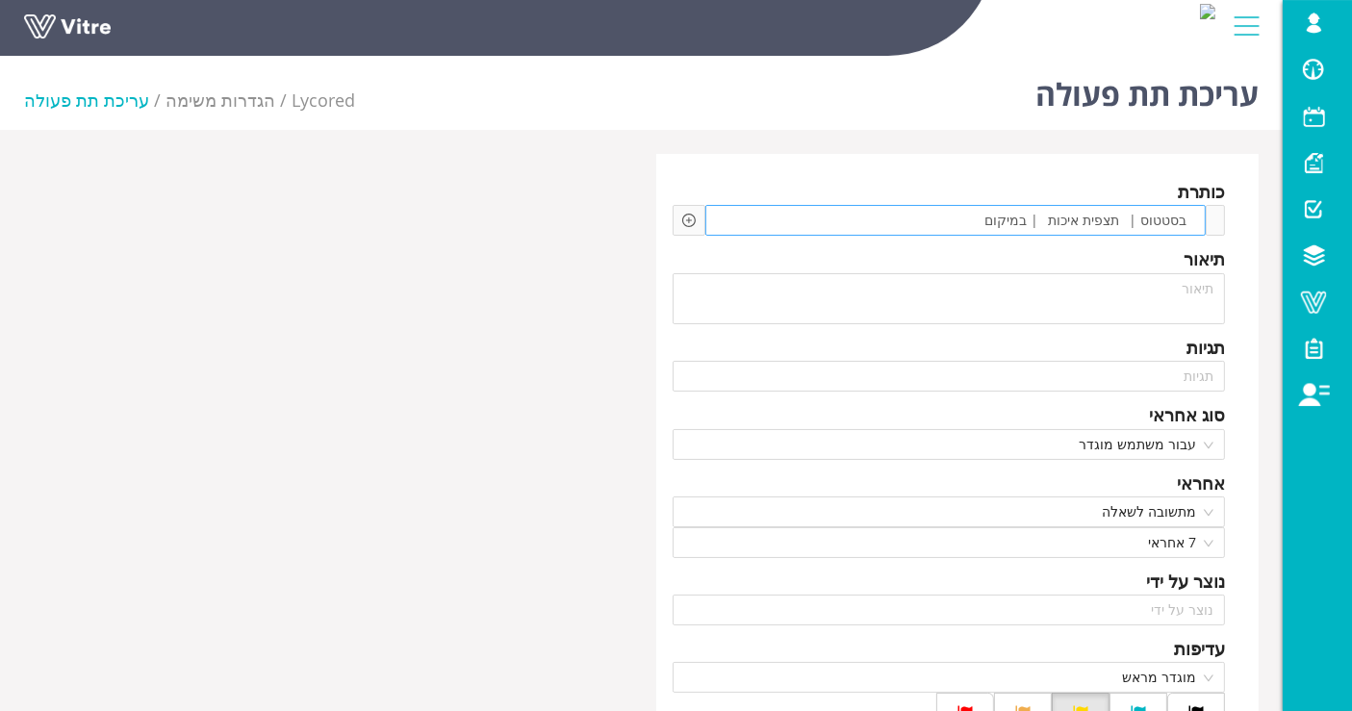
click at [1138, 213] on span "בסטטוס |" at bounding box center [1157, 220] width 67 height 21
drag, startPoint x: 939, startPoint y: 229, endPoint x: 1237, endPoint y: 227, distance: 297.4
click at [1237, 227] on div "כותרת בסטטוס | תצפית איכות | במיקום תיאור תגיות תגיות סוג אחראי עבור משתמש מוגד…" at bounding box center [958, 714] width 604 height 1120
drag, startPoint x: 1183, startPoint y: 221, endPoint x: 983, endPoint y: 222, distance: 200.2
click at [983, 222] on div "בסטטוס | תצפית איכות | במיקום" at bounding box center [957, 220] width 502 height 31
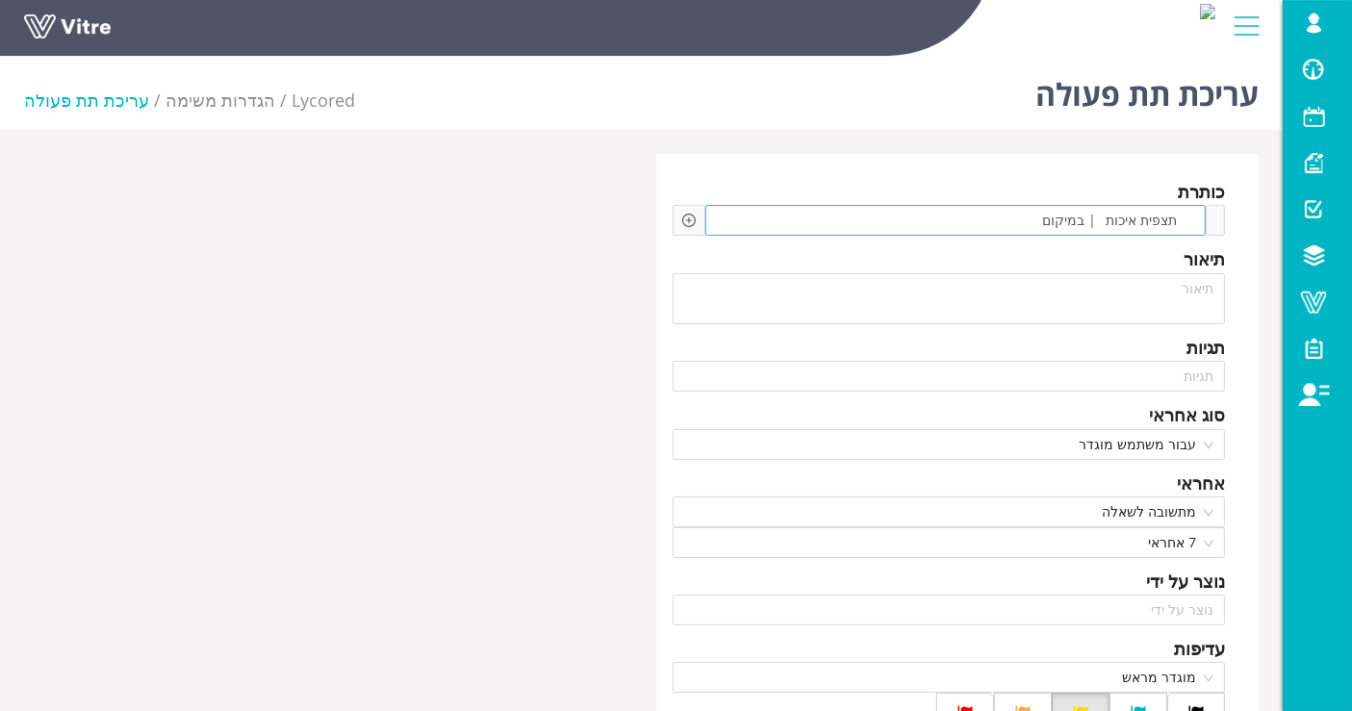
click at [1016, 219] on span at bounding box center [988, 220] width 98 height 21
click at [1106, 221] on span "תצפית איכות" at bounding box center [1141, 220] width 81 height 21
click at [1098, 219] on span at bounding box center [1060, 220] width 98 height 21
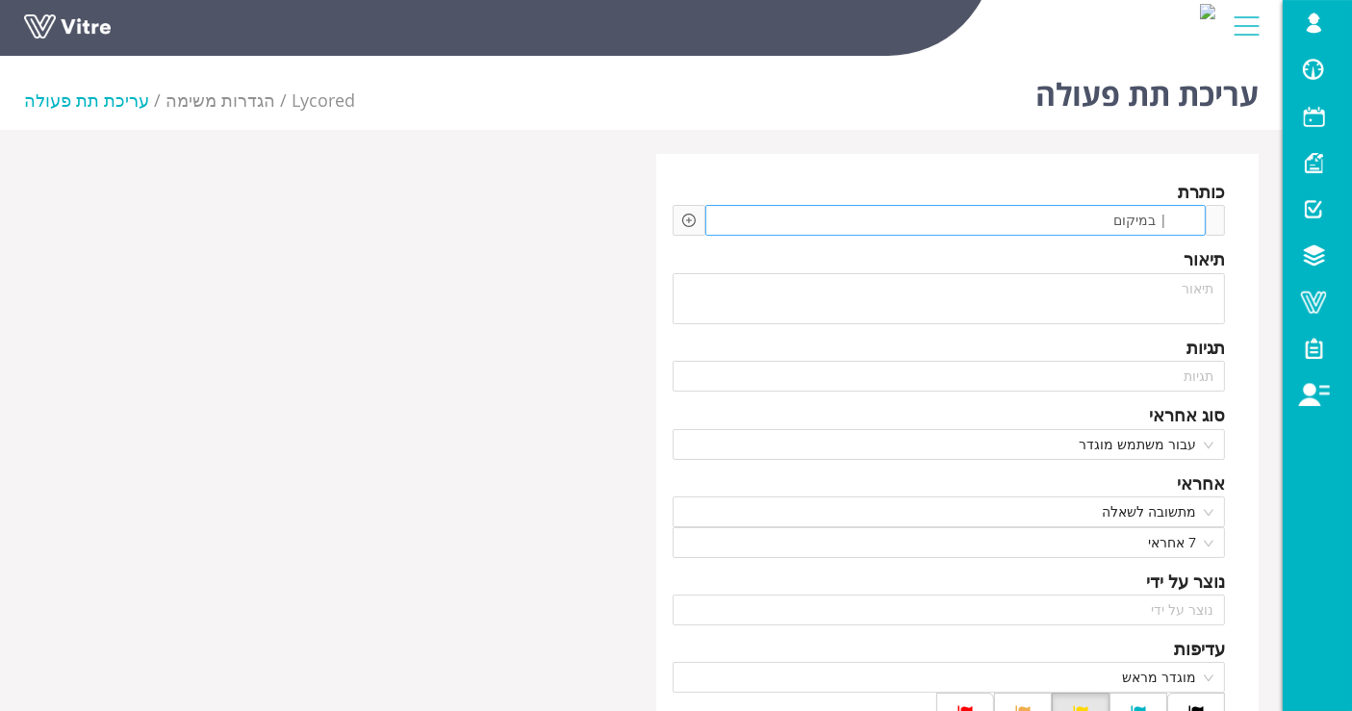
click at [1098, 219] on span at bounding box center [1060, 220] width 98 height 21
click at [1130, 217] on span "| במיקום" at bounding box center [1141, 220] width 64 height 21
click at [1130, 216] on span "| במיקום" at bounding box center [1141, 220] width 64 height 21
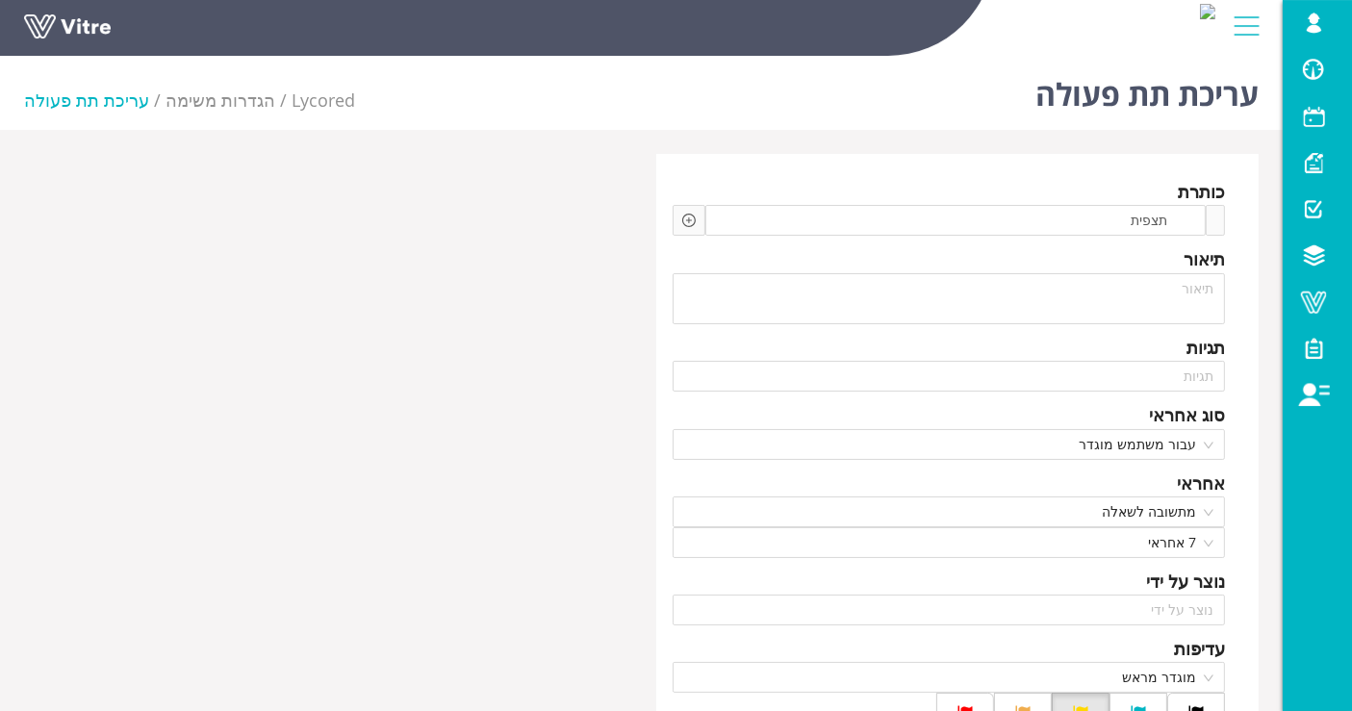
click at [692, 215] on icon "plus-circle" at bounding box center [688, 220] width 13 height 13
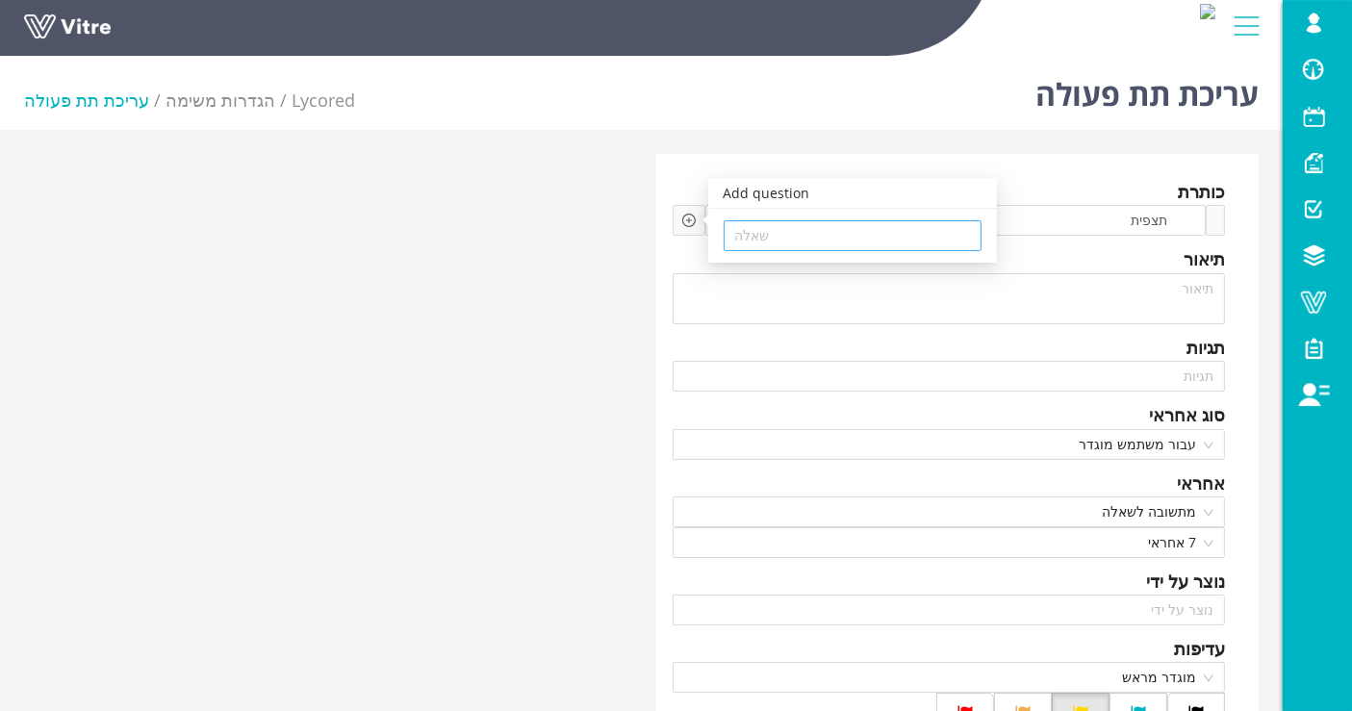
click at [830, 247] on input "search" at bounding box center [852, 235] width 235 height 29
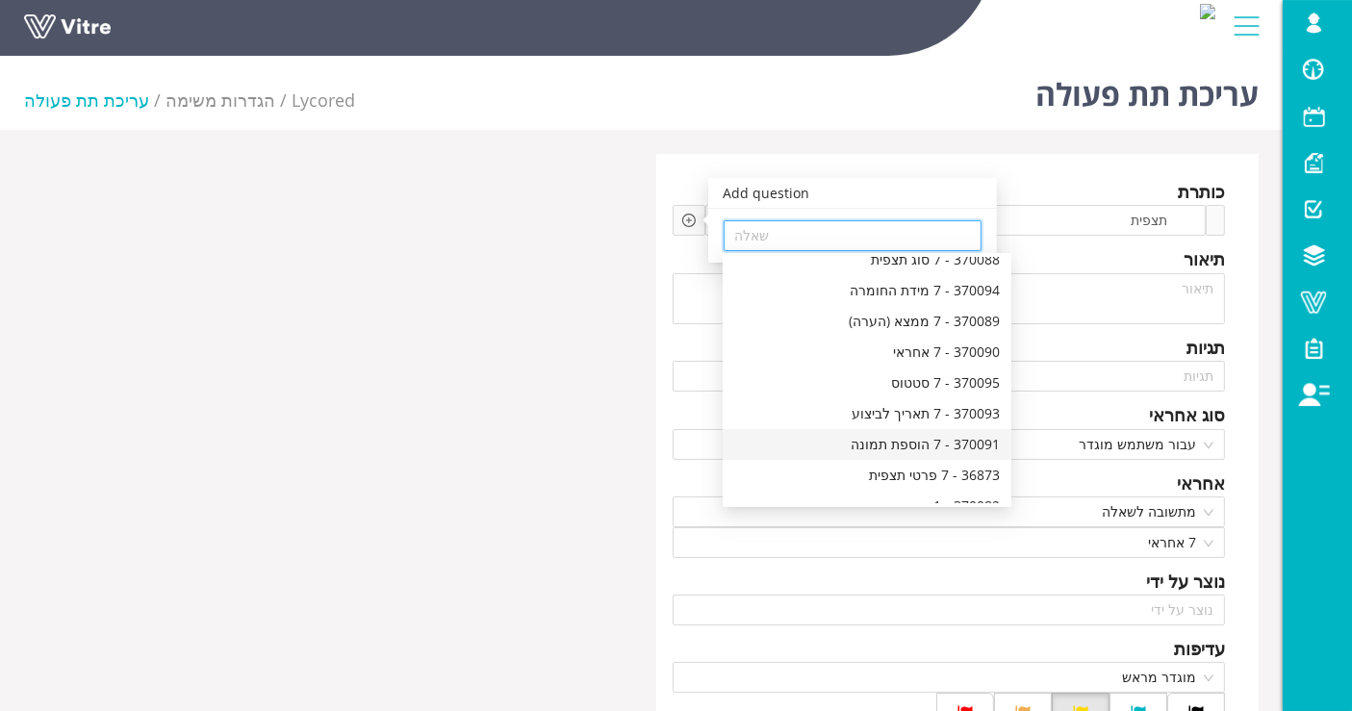
scroll to position [214, 0]
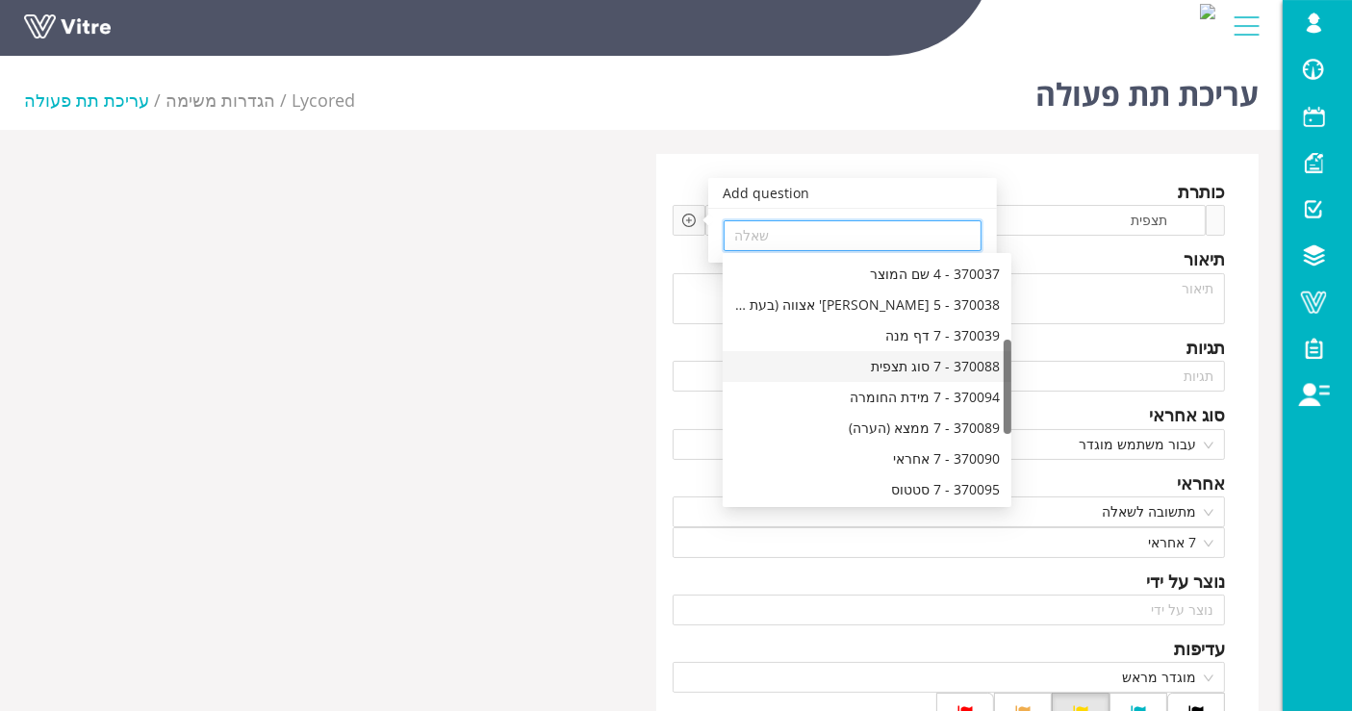
click at [910, 368] on div "370088 - 7 סוג תצפית" at bounding box center [867, 366] width 266 height 21
type input "370088 - 7 סוג תצפית"
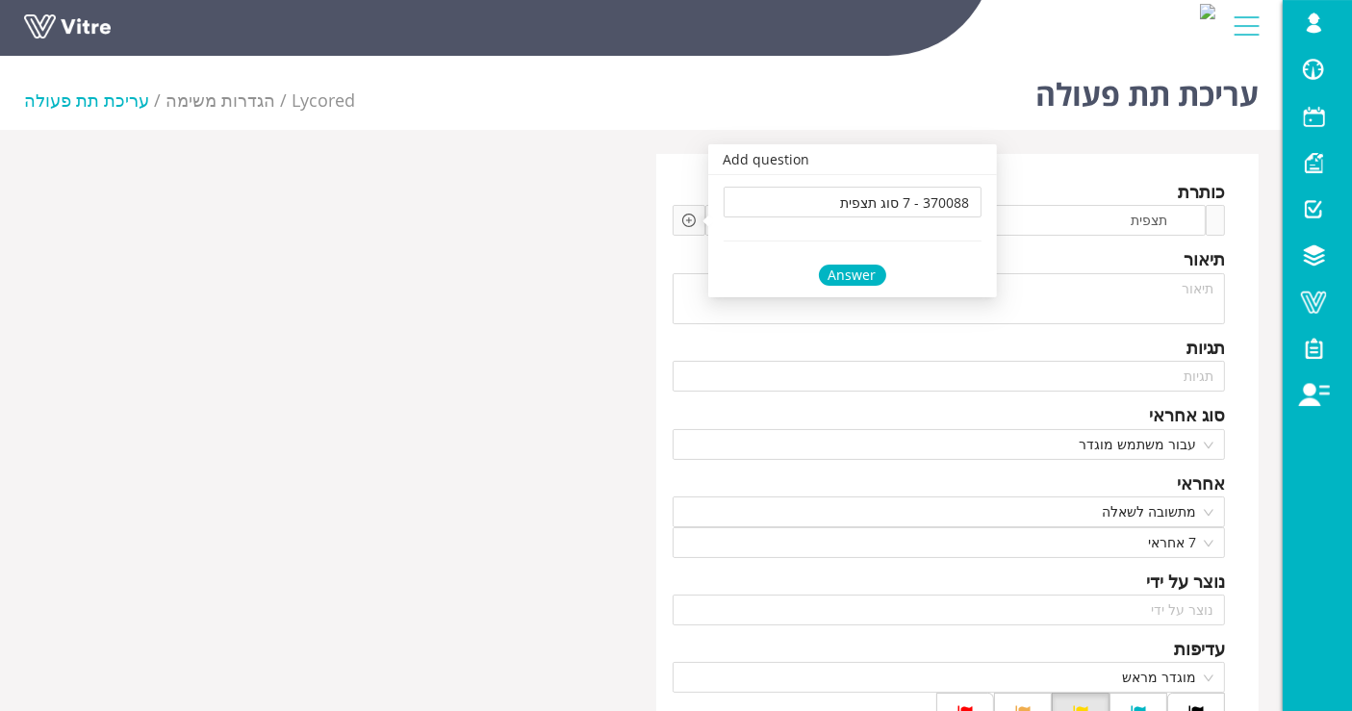
click at [863, 288] on div "370088 - 7 סוג תצפית Answer" at bounding box center [852, 236] width 289 height 122
click at [854, 273] on div "Answer" at bounding box center [852, 275] width 67 height 21
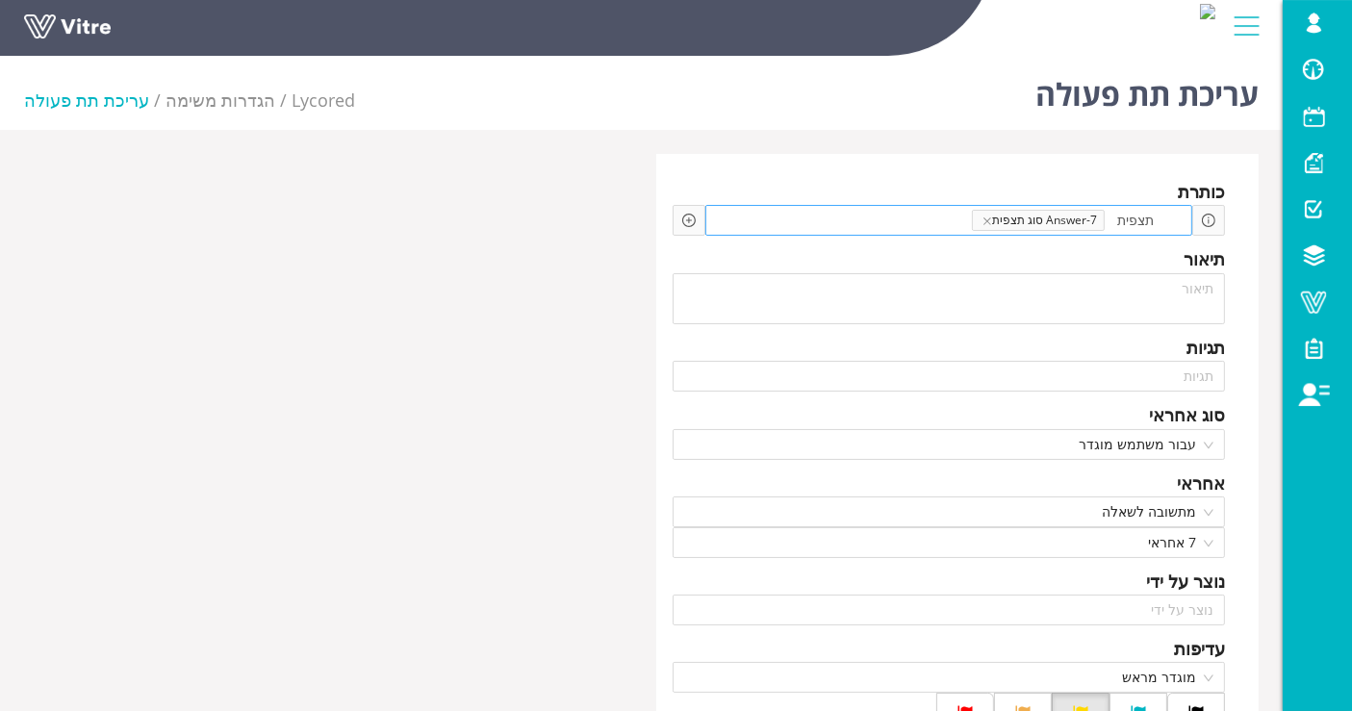
click at [888, 216] on span at bounding box center [924, 220] width 95 height 21
click at [678, 220] on div "Add question שאלה" at bounding box center [689, 220] width 33 height 31
click at [686, 219] on icon "plus-circle" at bounding box center [689, 221] width 6 height 6
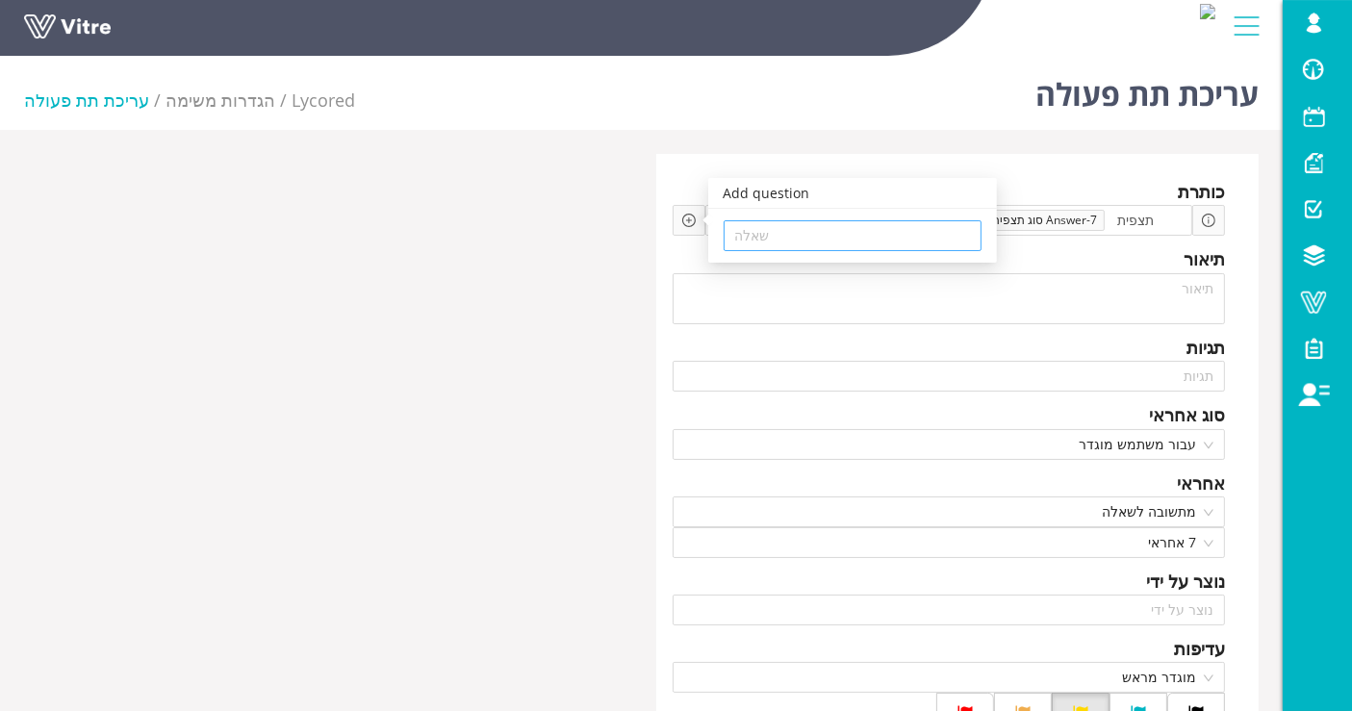
click at [799, 232] on input "search" at bounding box center [852, 235] width 235 height 29
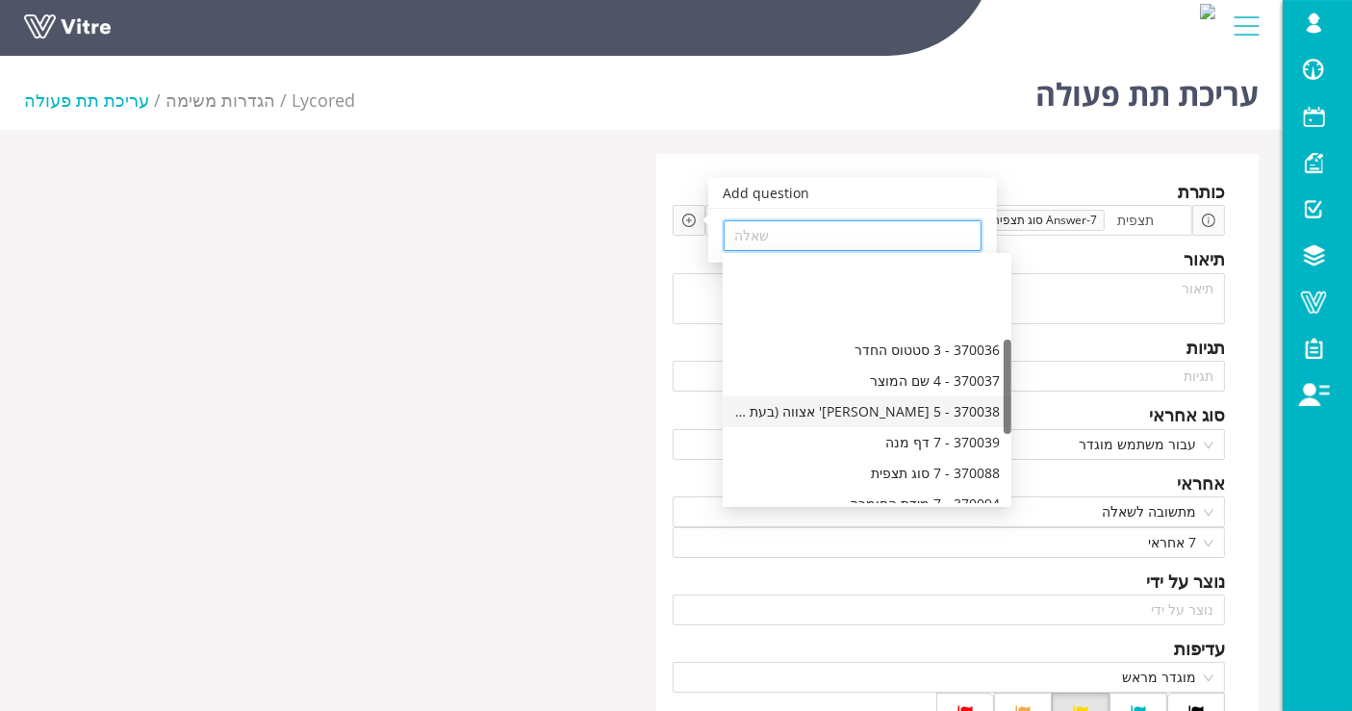
scroll to position [214, 0]
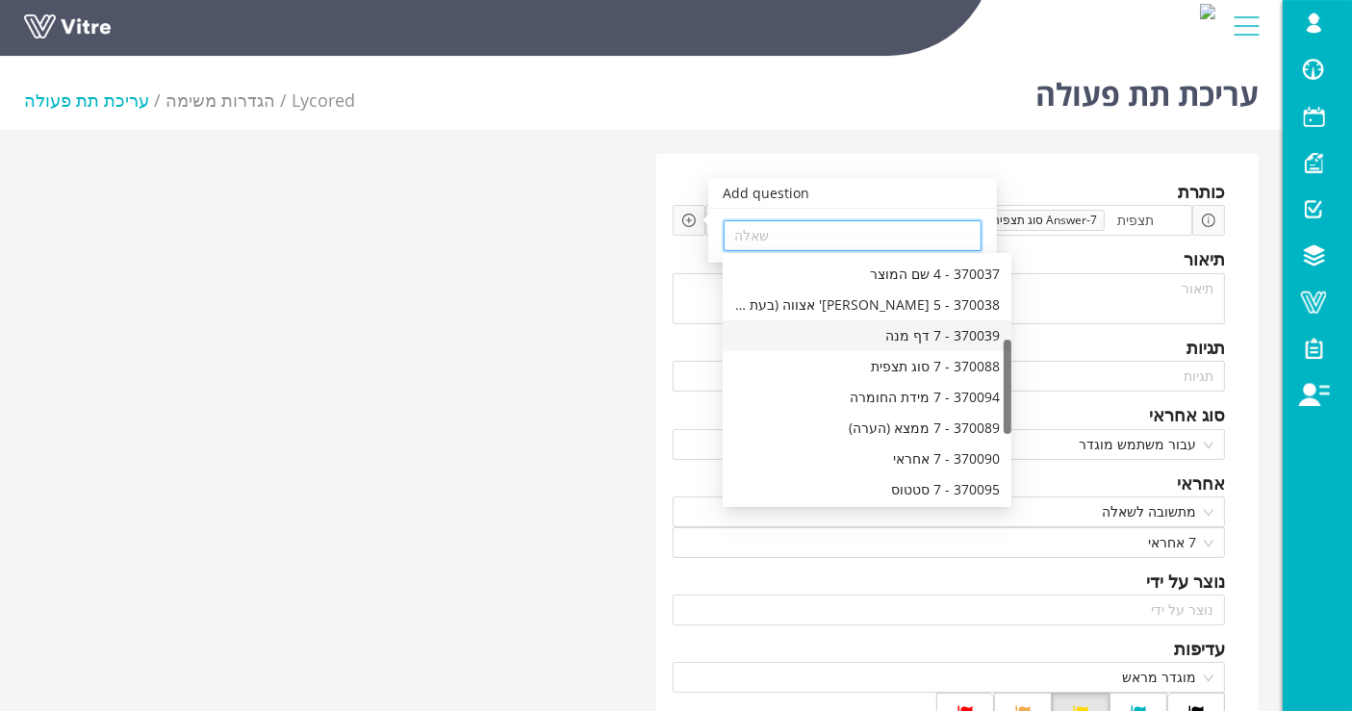
click at [877, 334] on div "370039 - 7 דף מנה" at bounding box center [867, 335] width 266 height 21
type input "370039 - 7 דף מנה"
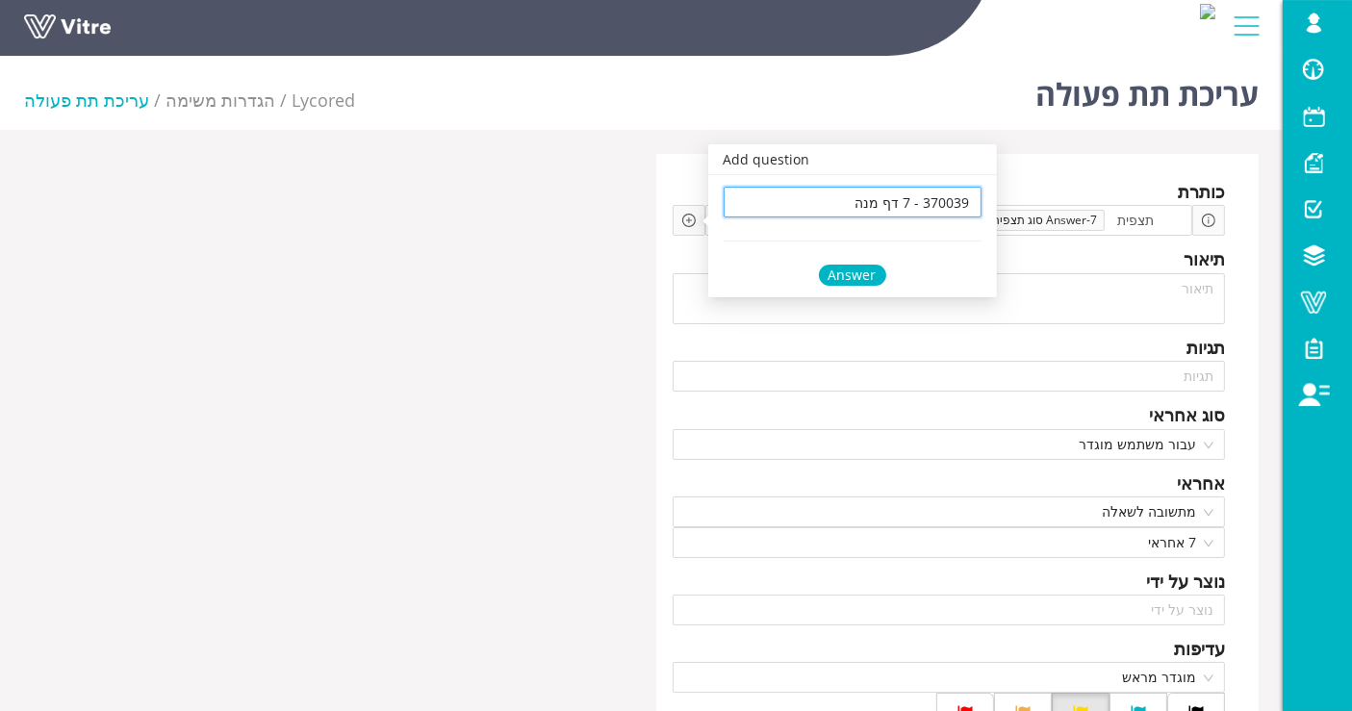
click at [854, 266] on div "Answer" at bounding box center [852, 275] width 67 height 21
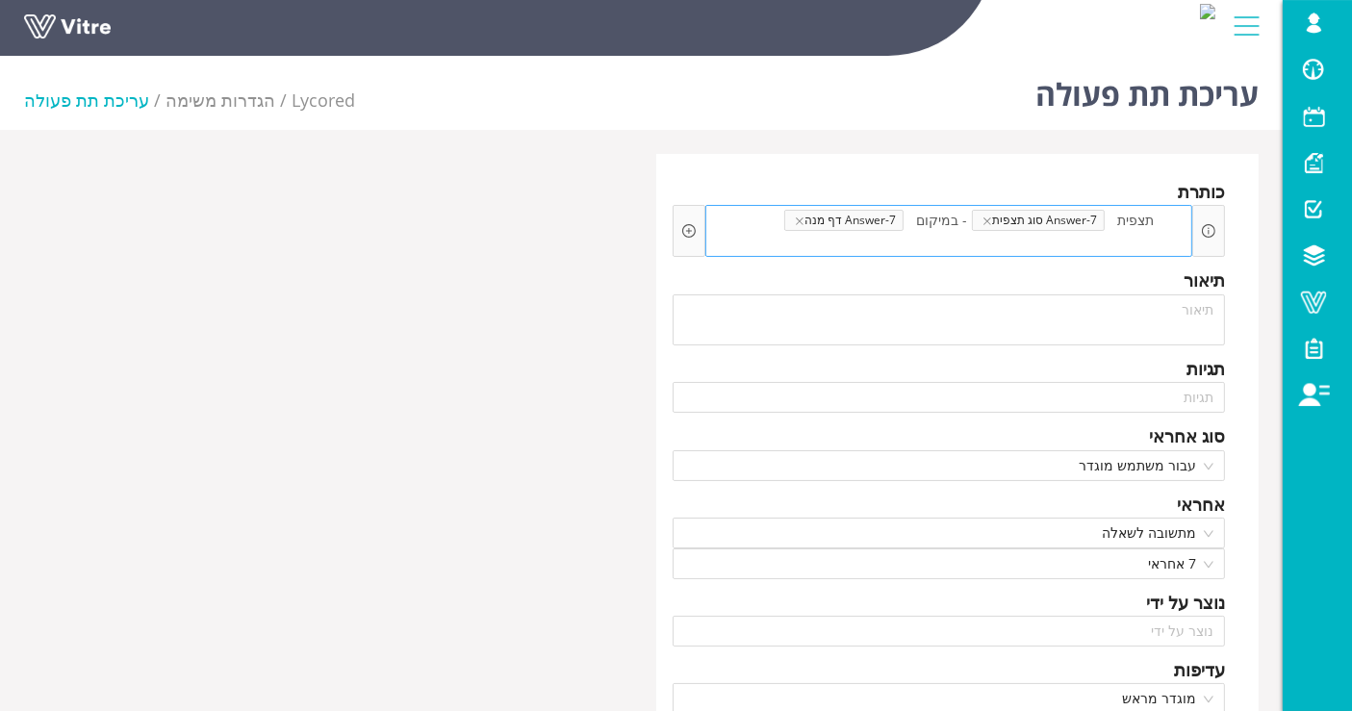
click at [764, 223] on div "תצפית Answer-7 סוג תצפית - במיקום Answer-7 דף מנה" at bounding box center [950, 231] width 488 height 52
click at [763, 236] on div "תצפית Answer-7 סוג תצפית - במיקום Answer-7 דף מנה" at bounding box center [950, 231] width 488 height 52
click at [1134, 244] on span at bounding box center [1140, 241] width 95 height 21
click at [801, 222] on span "Answer-7 דף מנה" at bounding box center [844, 220] width 119 height 21
click at [782, 218] on div "תצפית Answer-7 סוג תצפית - במיקום Answer-7 דף מנה מידת חומרה" at bounding box center [950, 231] width 488 height 52
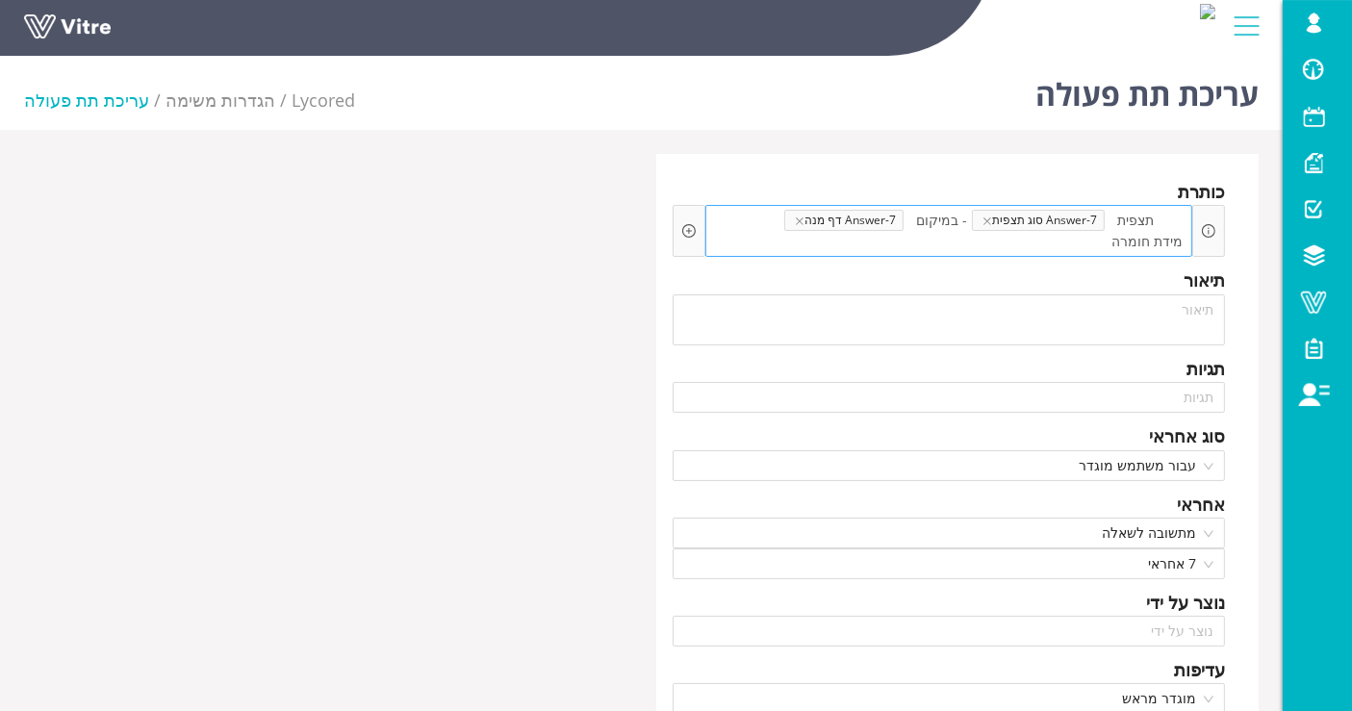
click at [1186, 238] on span "מידת חומרה" at bounding box center [1140, 241] width 95 height 21
click at [1094, 244] on span "- מידת חומרה" at bounding box center [1140, 241] width 95 height 21
click at [687, 222] on div "Add question שאלה" at bounding box center [688, 230] width 13 height 21
click at [684, 235] on icon "plus-circle" at bounding box center [688, 230] width 13 height 13
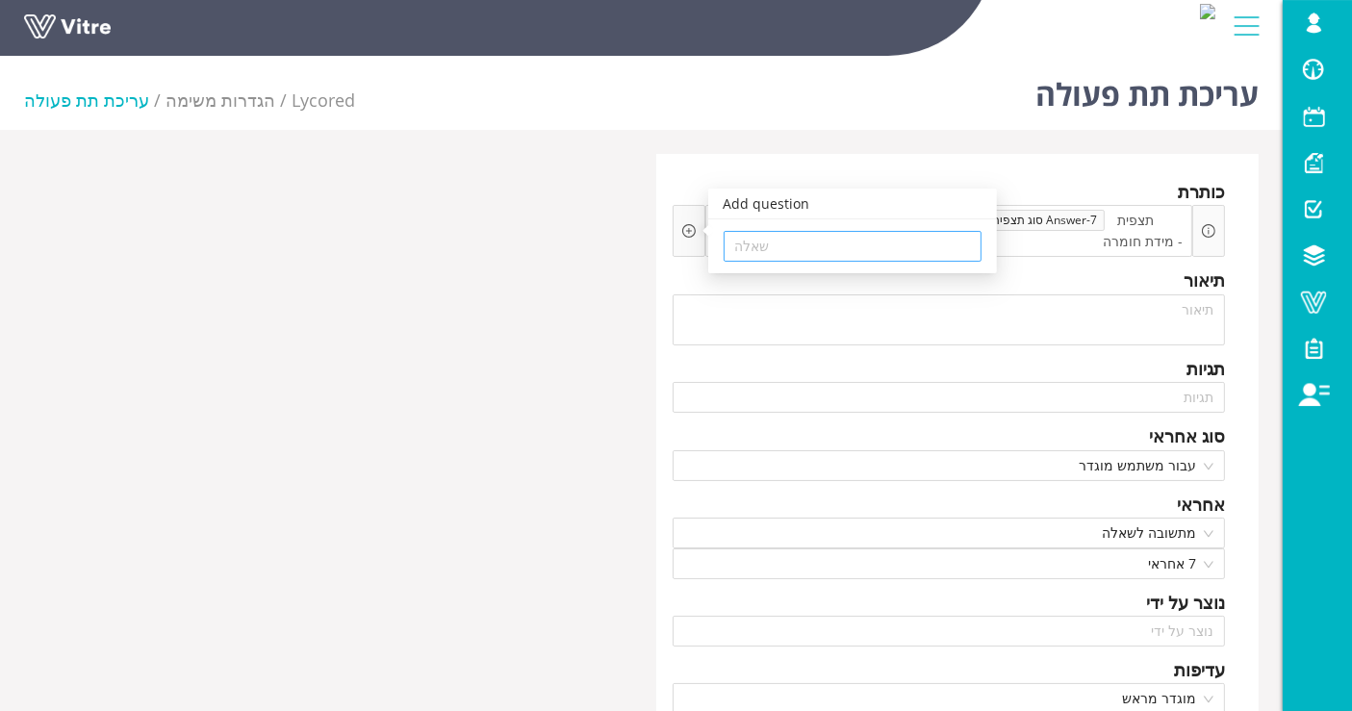
click at [791, 242] on input "search" at bounding box center [852, 246] width 235 height 29
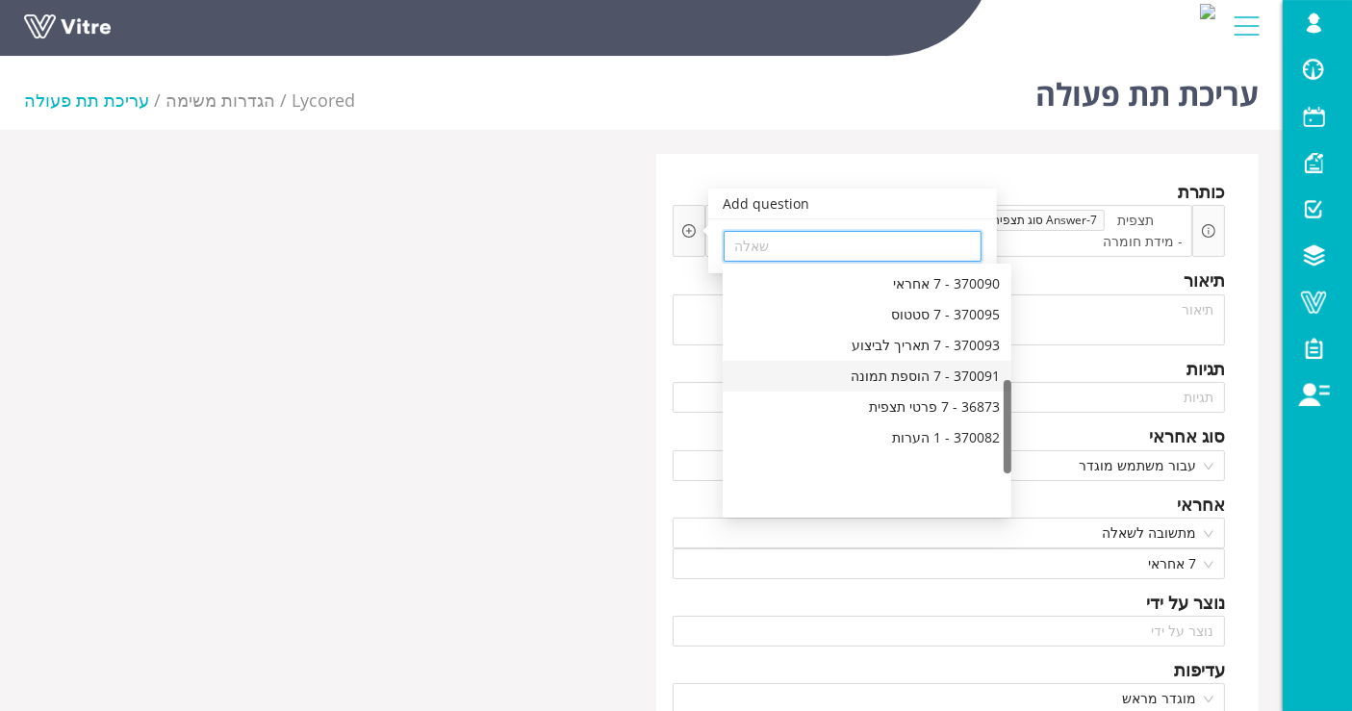
scroll to position [294, 0]
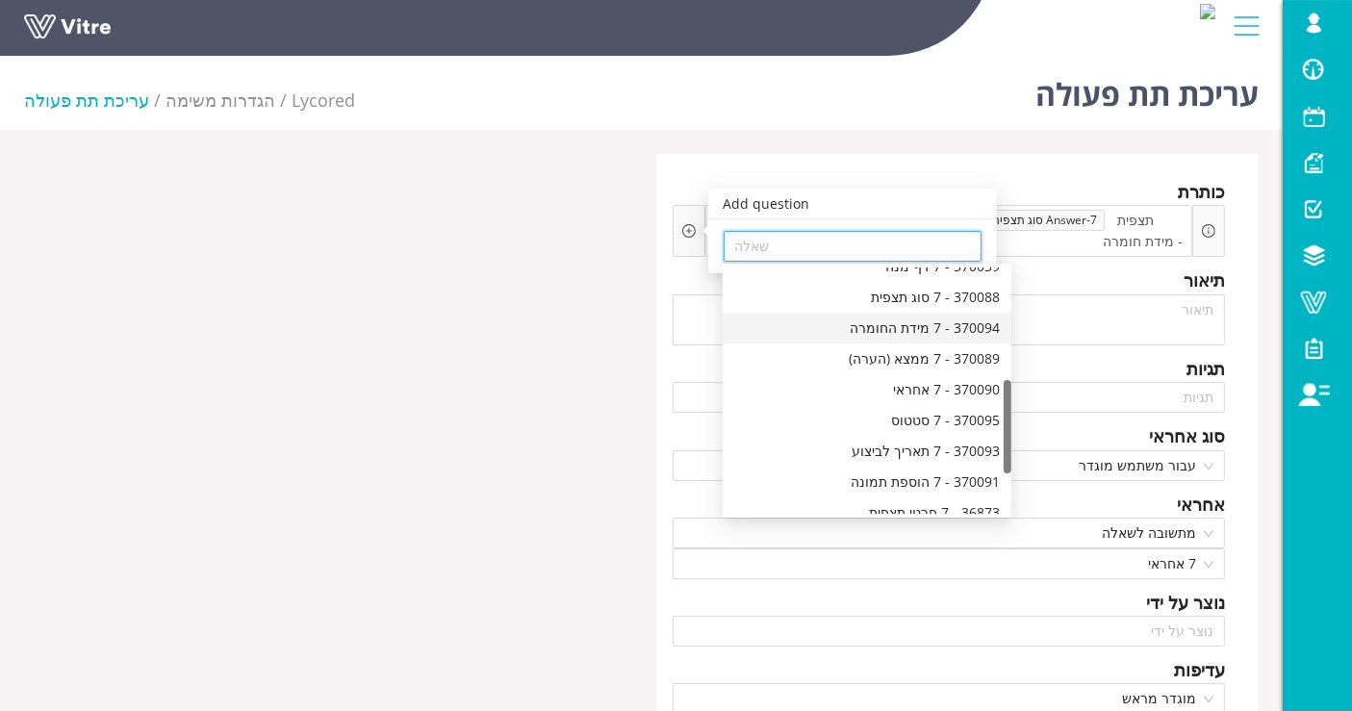
click at [910, 331] on div "370094 - 7 מידת החומרה" at bounding box center [867, 328] width 266 height 21
type input "370094 - 7 מידת החומרה"
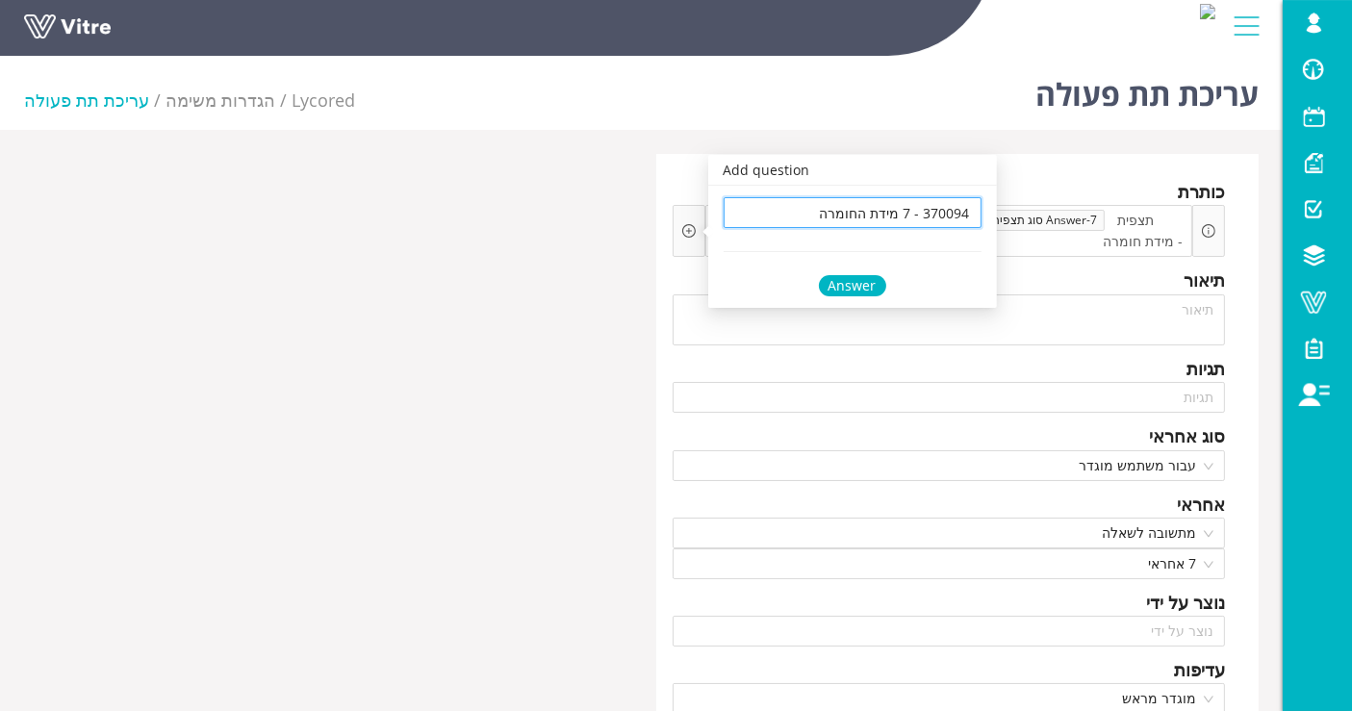
scroll to position [0, 0]
click at [856, 292] on div "Answer" at bounding box center [852, 285] width 67 height 21
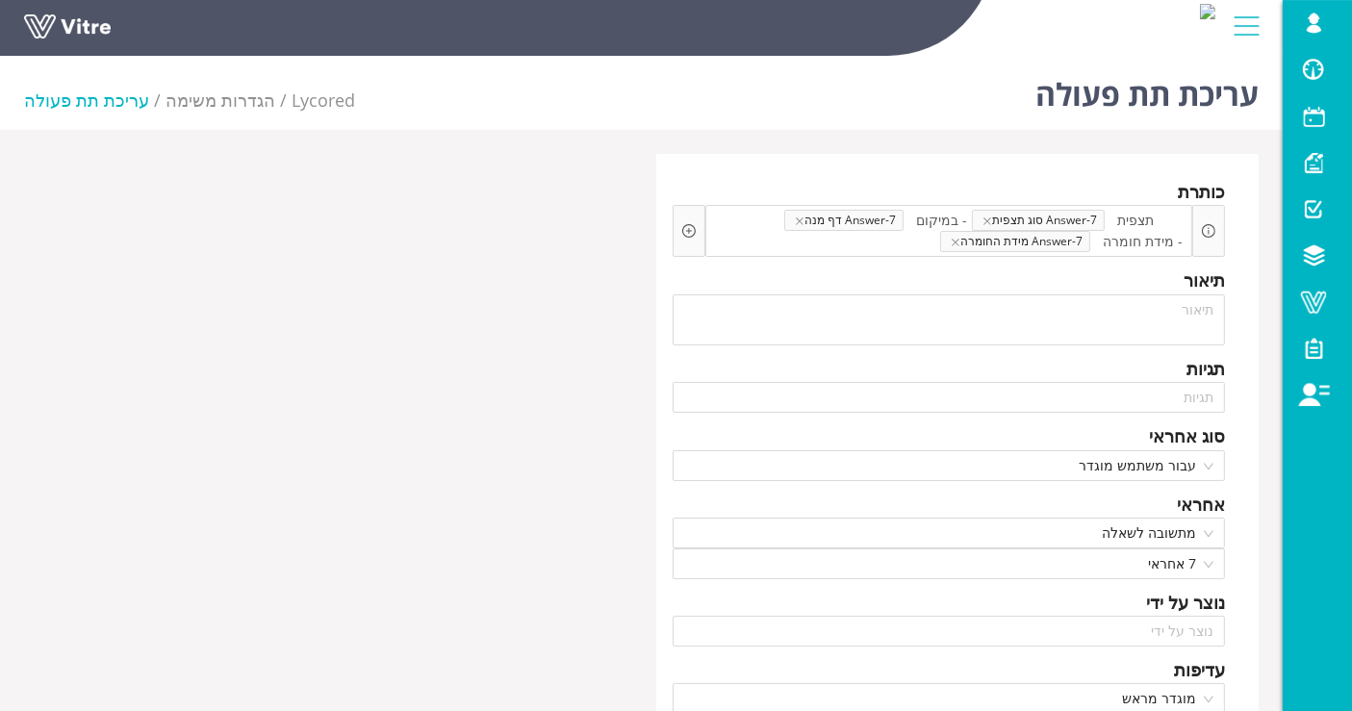
click at [501, 309] on div "כותרת תצפית Answer-7 סוג תצפית - במיקום Answer-7 דף מנה - מידת חומרה Answer-7 מ…" at bounding box center [642, 725] width 1264 height 1142
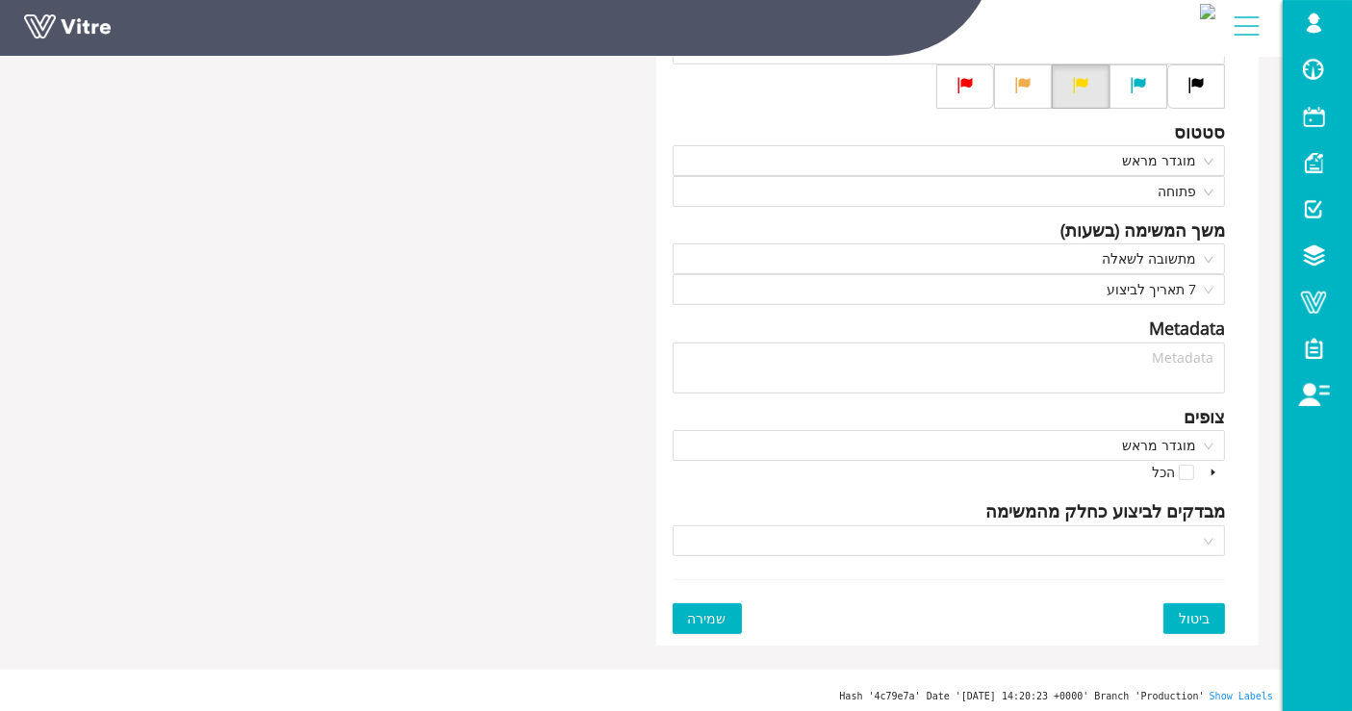
scroll to position [652, 0]
click at [723, 613] on button "שמירה" at bounding box center [707, 617] width 69 height 31
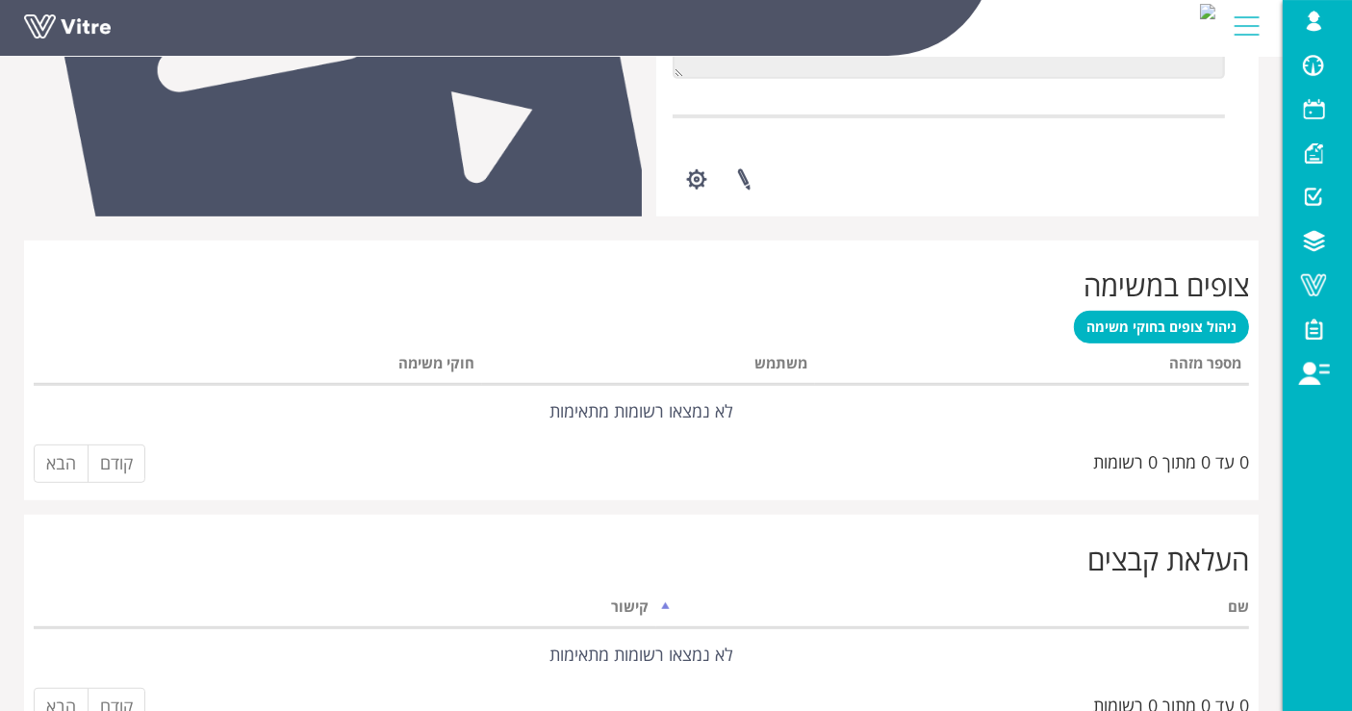
scroll to position [802, 0]
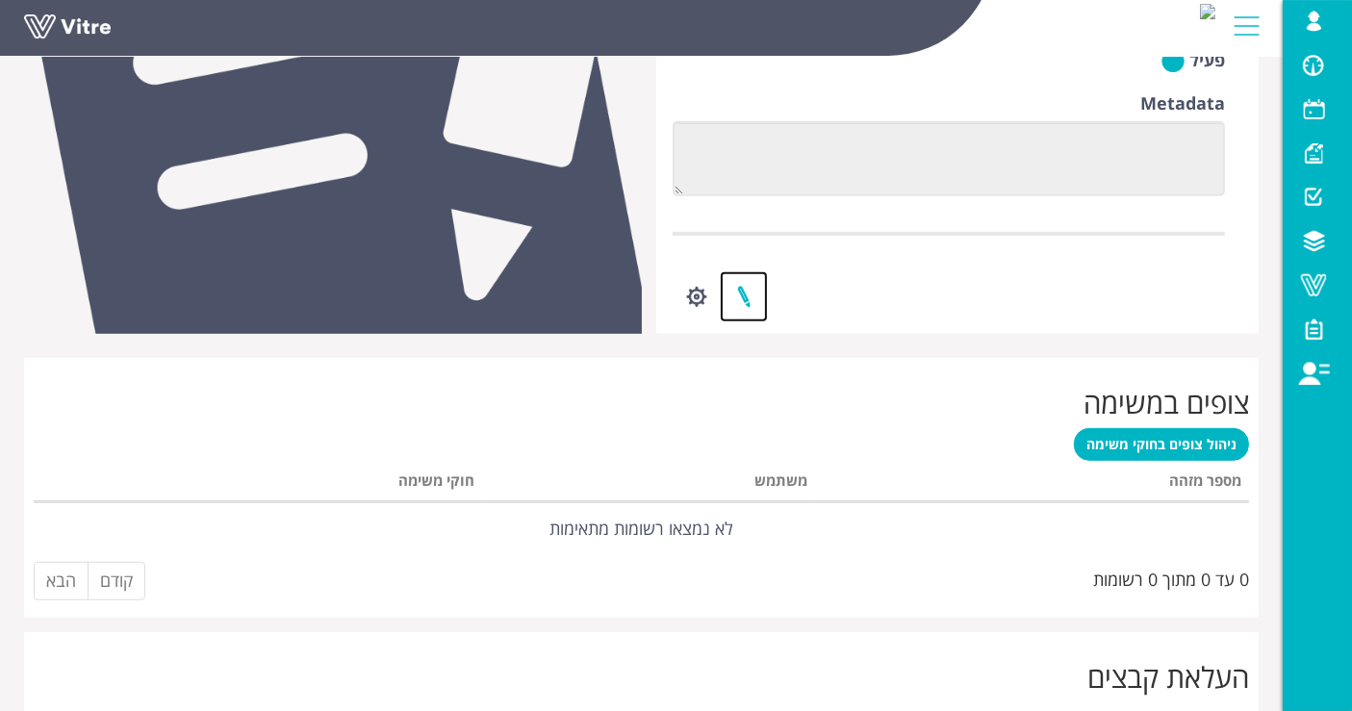
click at [751, 295] on link at bounding box center [744, 296] width 48 height 51
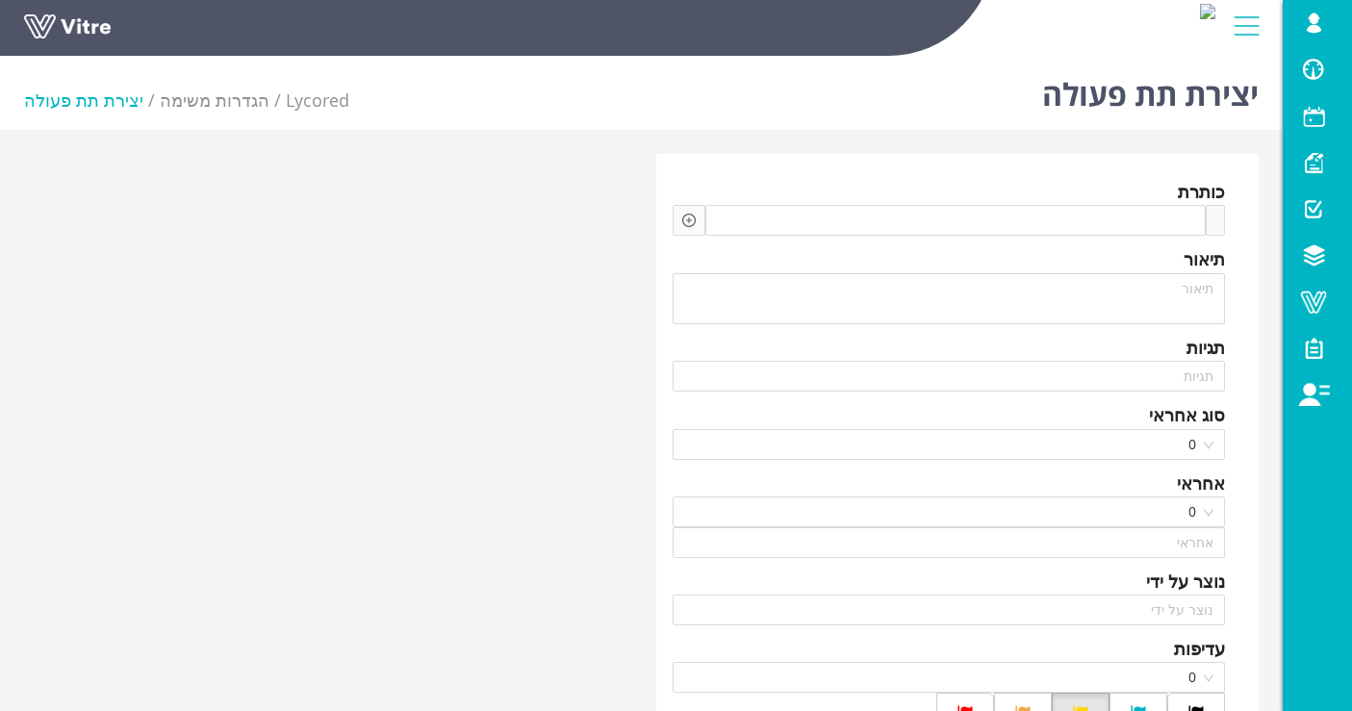
type input "Lishay Peled SU"
type input "24"
drag, startPoint x: 0, startPoint y: 0, endPoint x: 802, endPoint y: 194, distance: 825.1
click at [802, 194] on div "כותרת" at bounding box center [949, 191] width 553 height 27
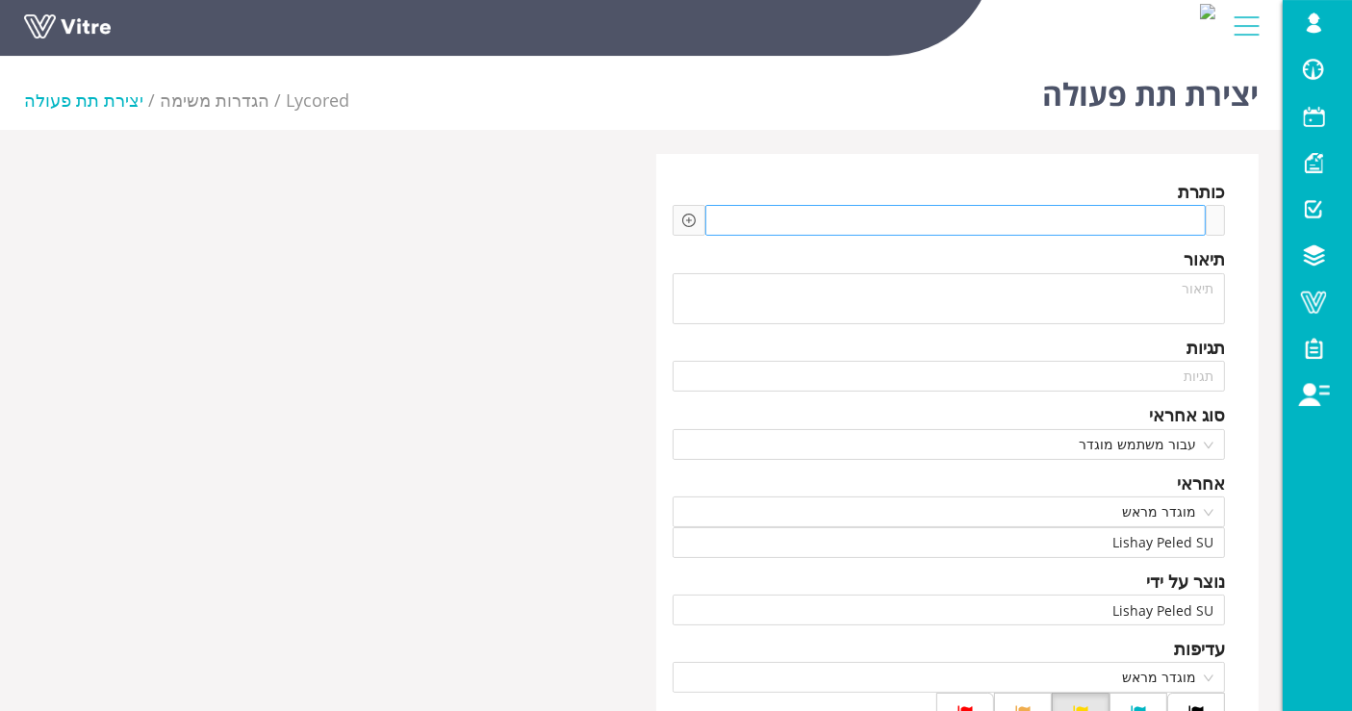
click at [822, 213] on div at bounding box center [957, 220] width 502 height 31
click at [683, 203] on div "כותרת" at bounding box center [949, 191] width 553 height 27
click at [684, 219] on icon "plus-circle" at bounding box center [688, 220] width 13 height 13
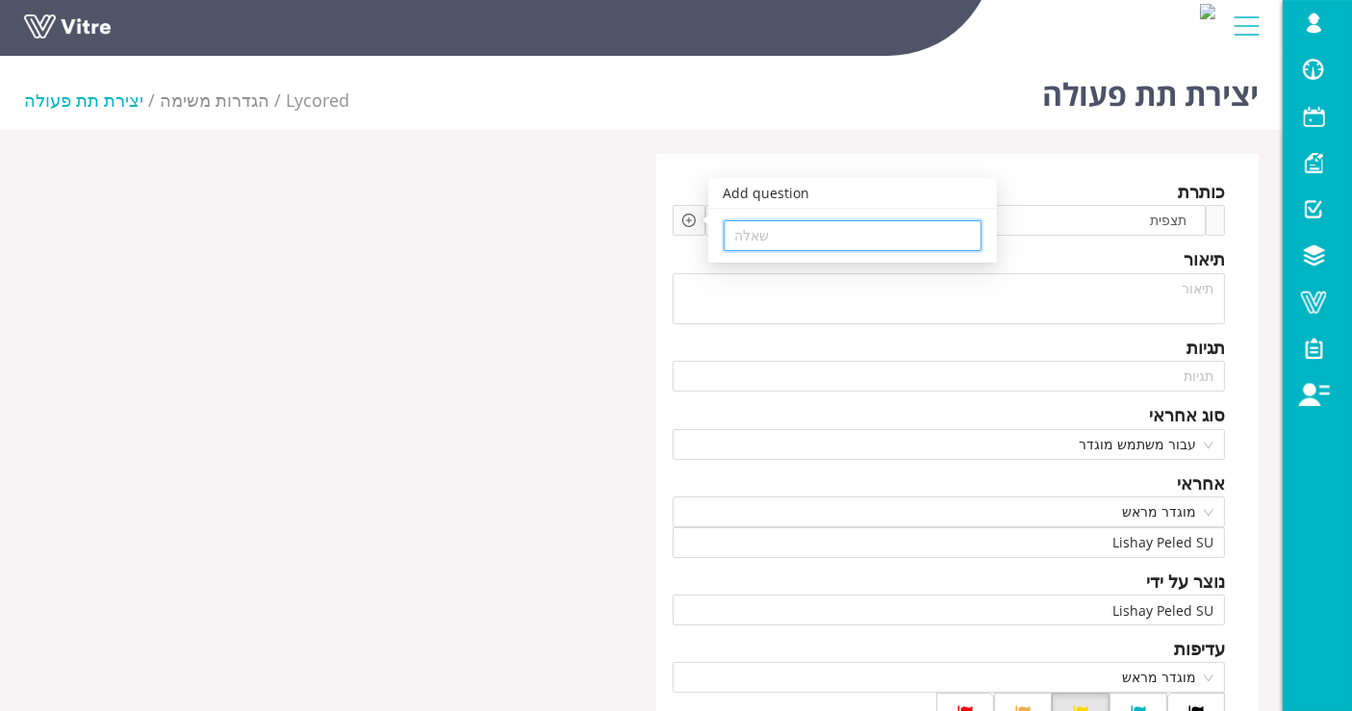
click at [759, 235] on input "search" at bounding box center [852, 235] width 235 height 29
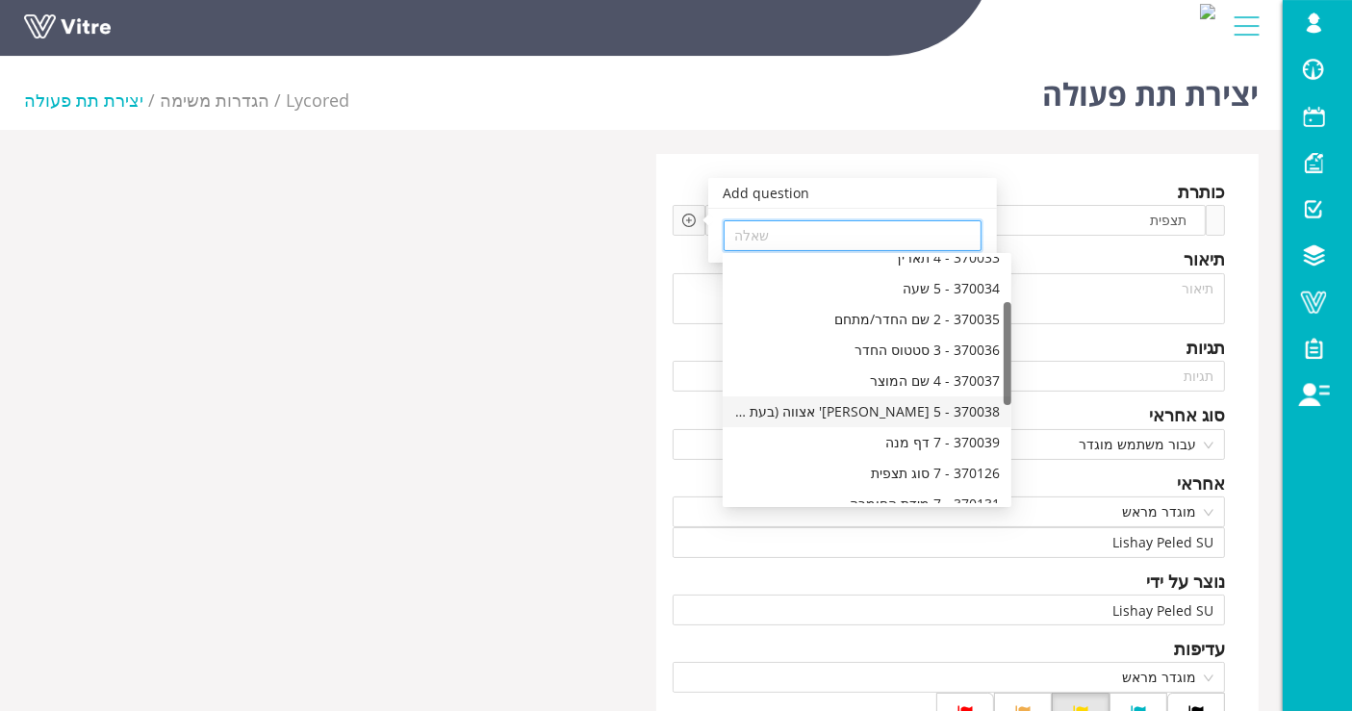
scroll to position [214, 0]
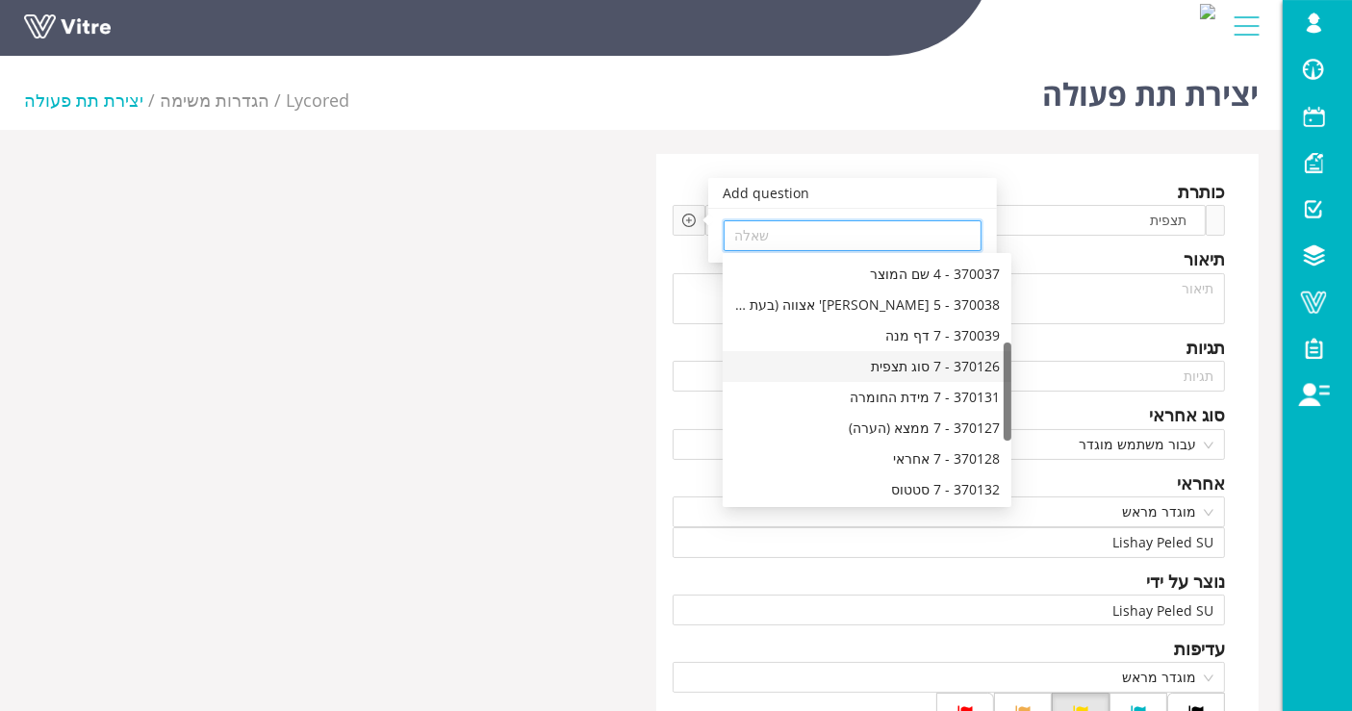
click at [884, 367] on div "370126 - 7 סוג תצפית" at bounding box center [867, 366] width 266 height 21
type input "370126 - 7 סוג תצפית"
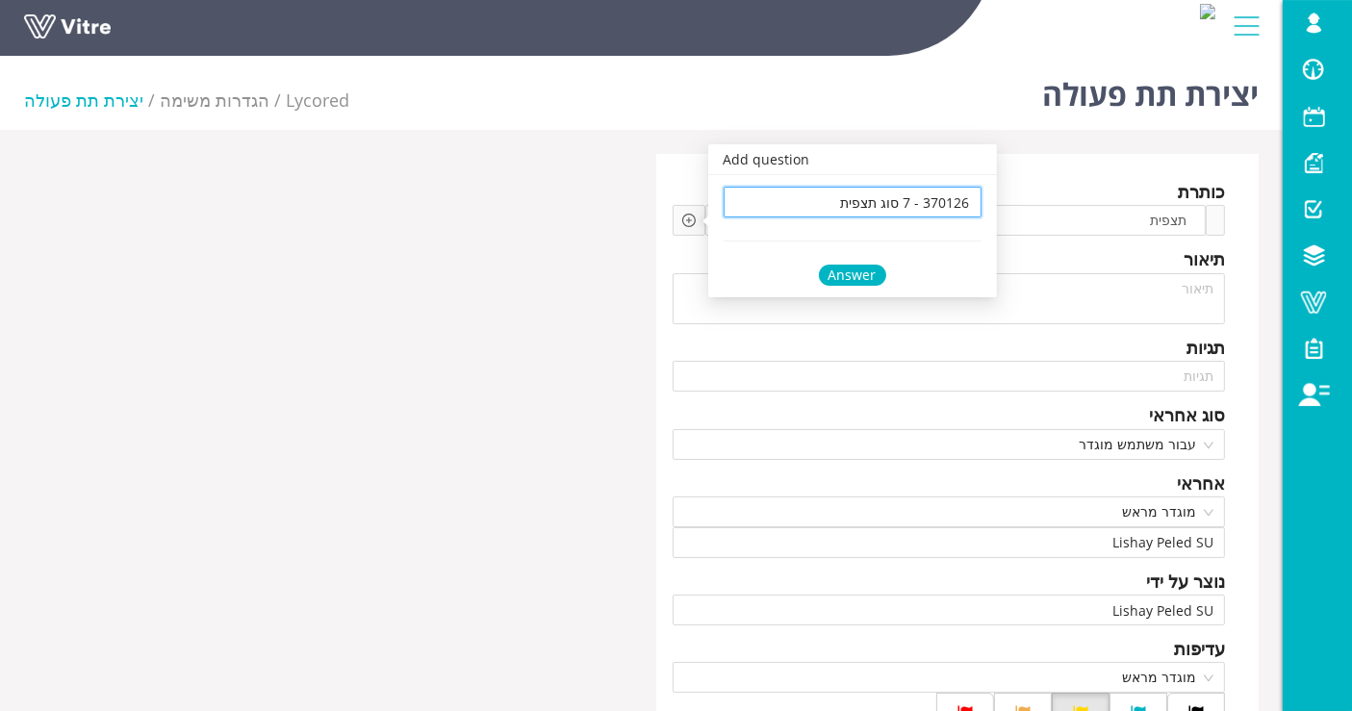
scroll to position [0, 0]
click at [851, 265] on div "Answer" at bounding box center [852, 275] width 67 height 21
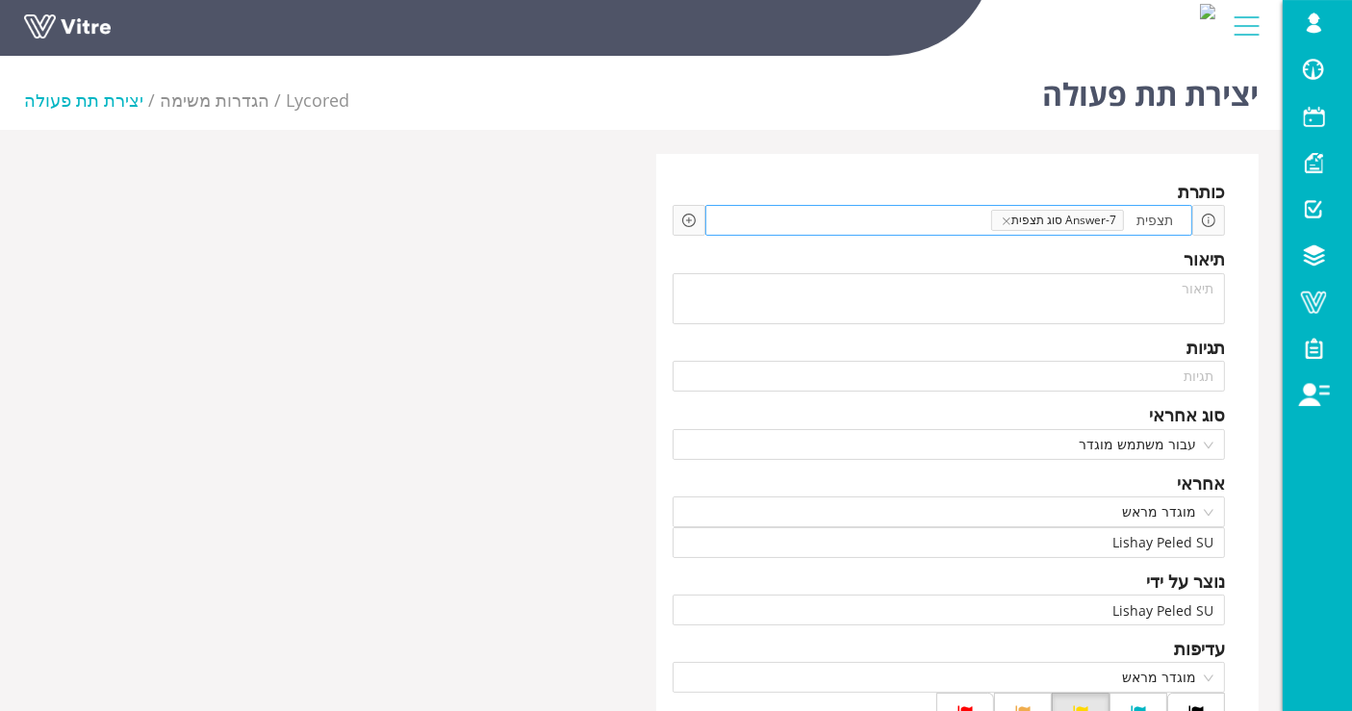
click at [871, 207] on div "תצפית Answer-7 סוג תצפית" at bounding box center [950, 220] width 488 height 31
click at [679, 219] on div "Add question שאלה" at bounding box center [689, 220] width 33 height 31
click at [683, 221] on icon "plus-circle" at bounding box center [688, 220] width 13 height 13
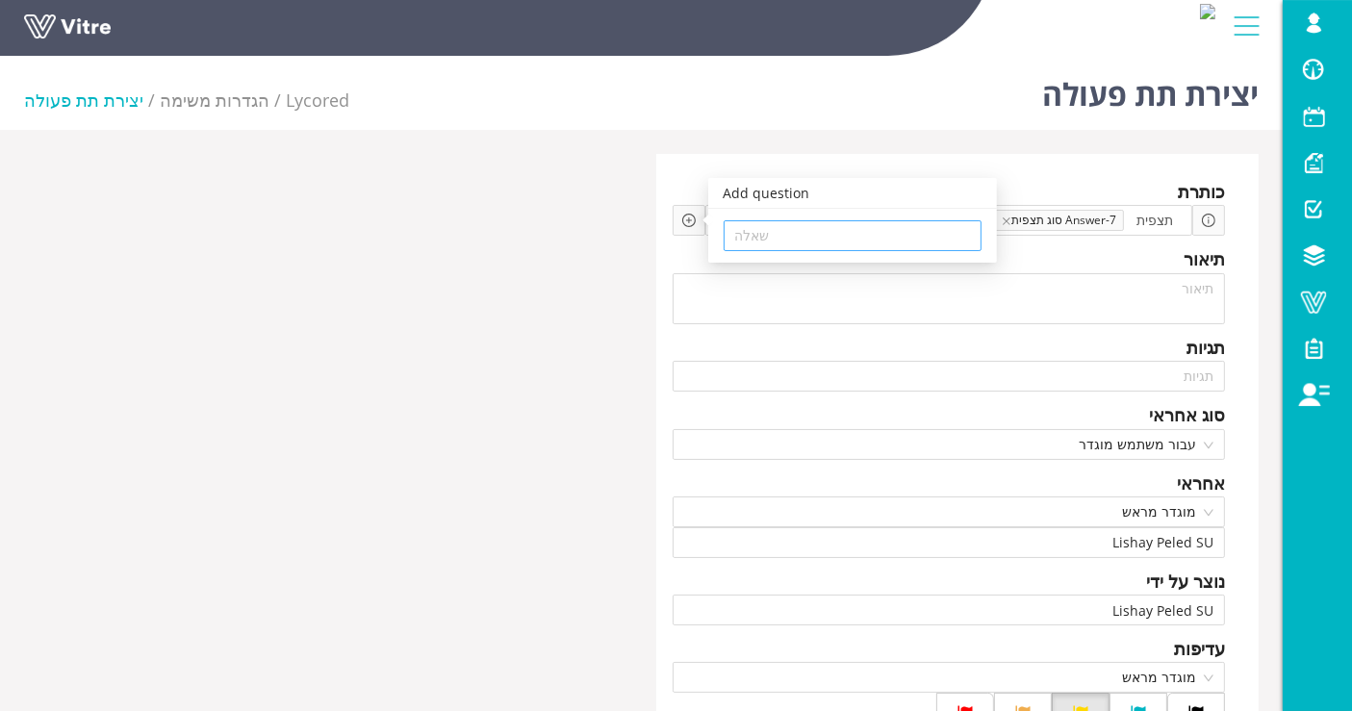
click at [778, 221] on input "search" at bounding box center [852, 235] width 235 height 29
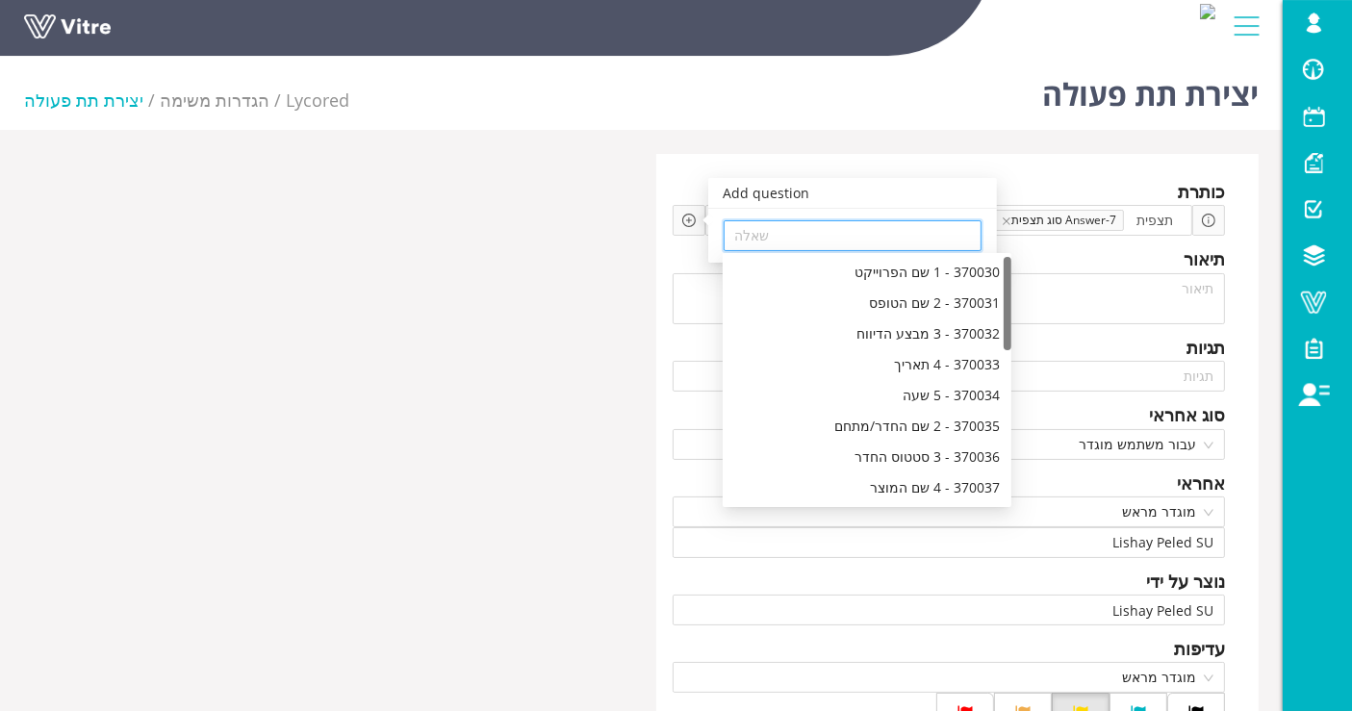
scroll to position [107, 0]
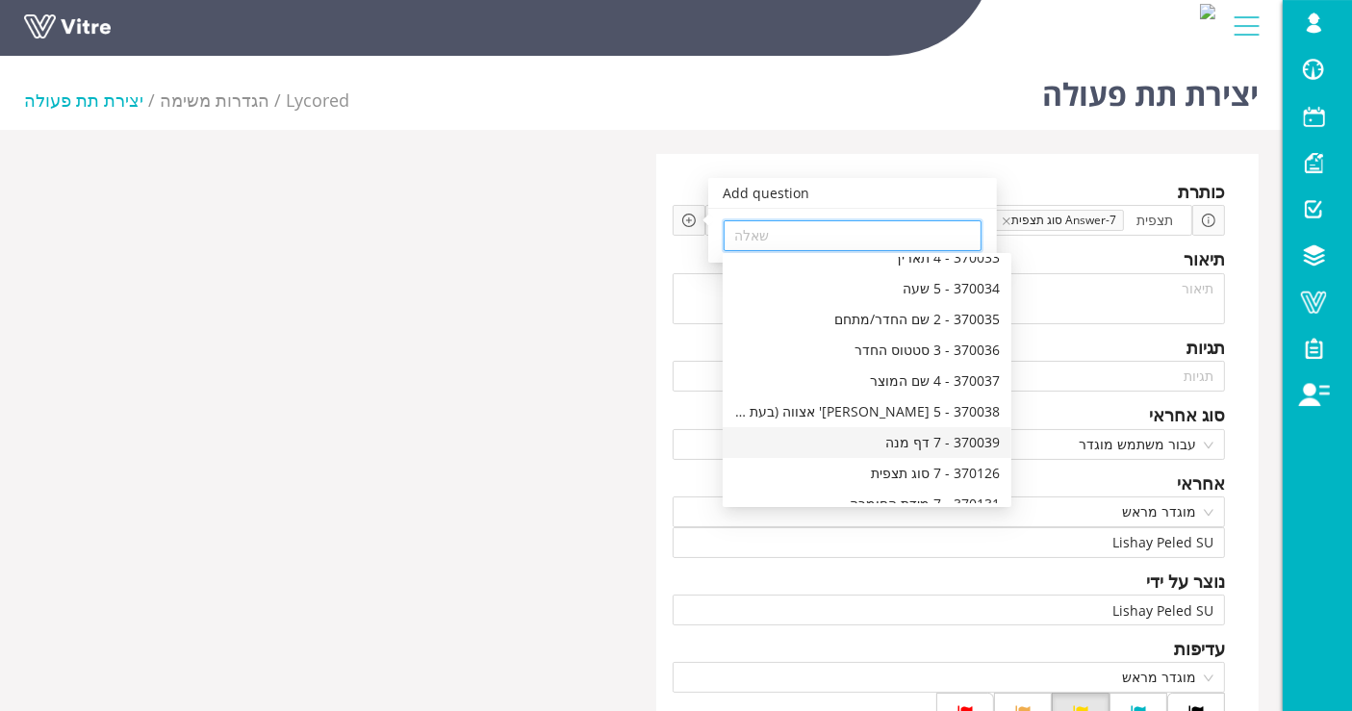
click at [922, 446] on div "370039 - 7 דף מנה" at bounding box center [867, 442] width 266 height 21
type input "370039 - 7 דף מנה"
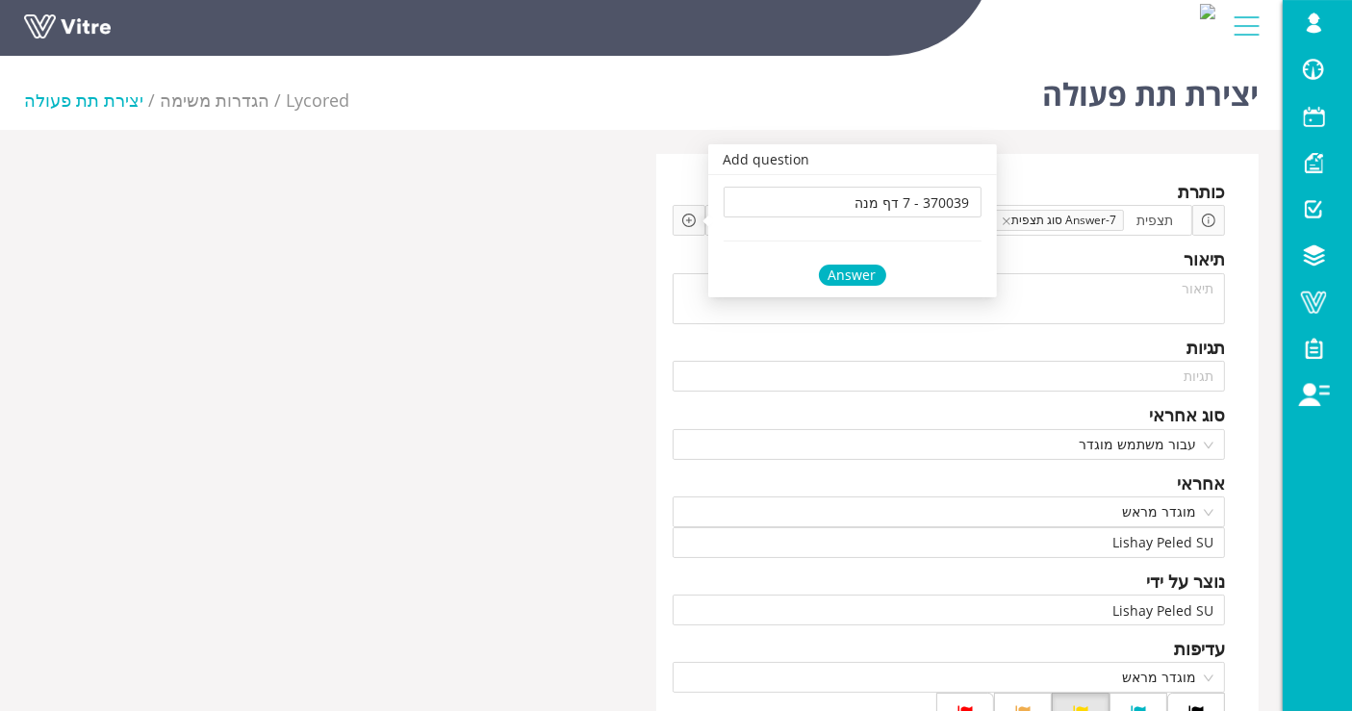
click at [864, 273] on div "Answer" at bounding box center [852, 275] width 67 height 21
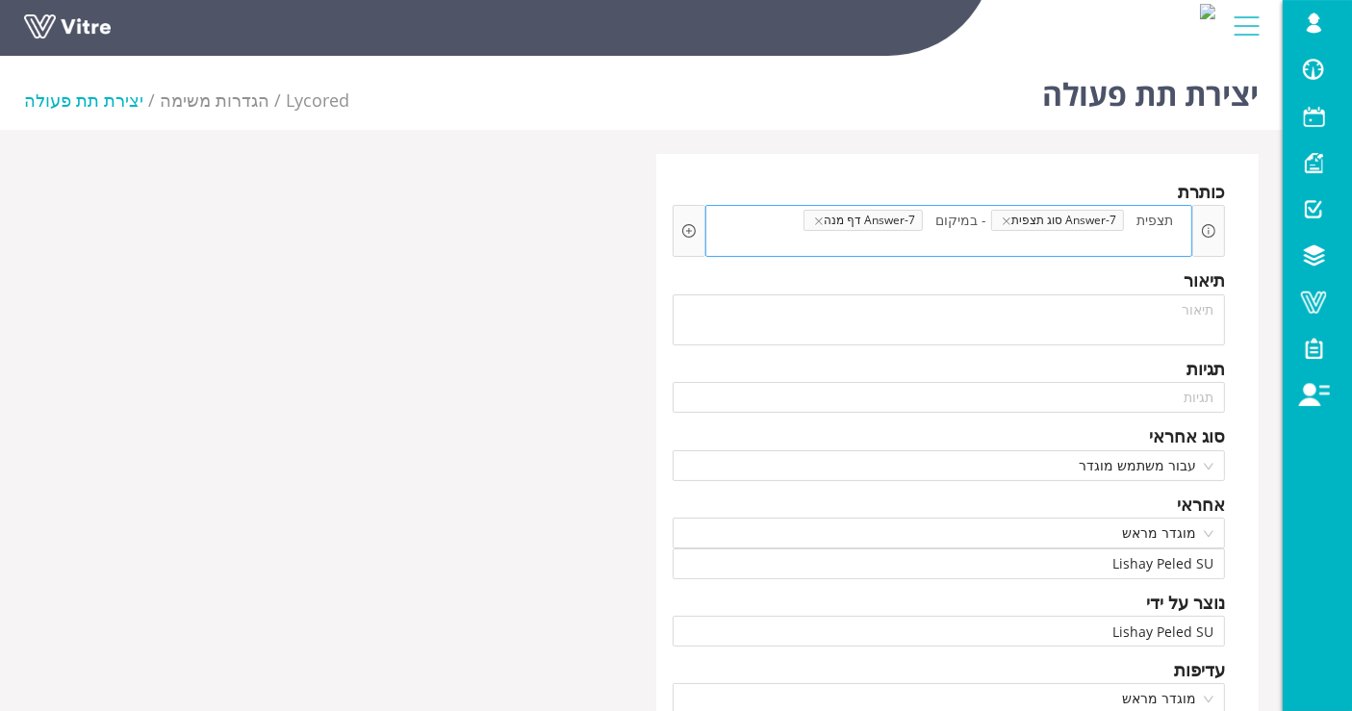
click at [1093, 231] on span at bounding box center [1140, 241] width 95 height 21
click at [687, 228] on icon "plus-circle" at bounding box center [689, 231] width 6 height 6
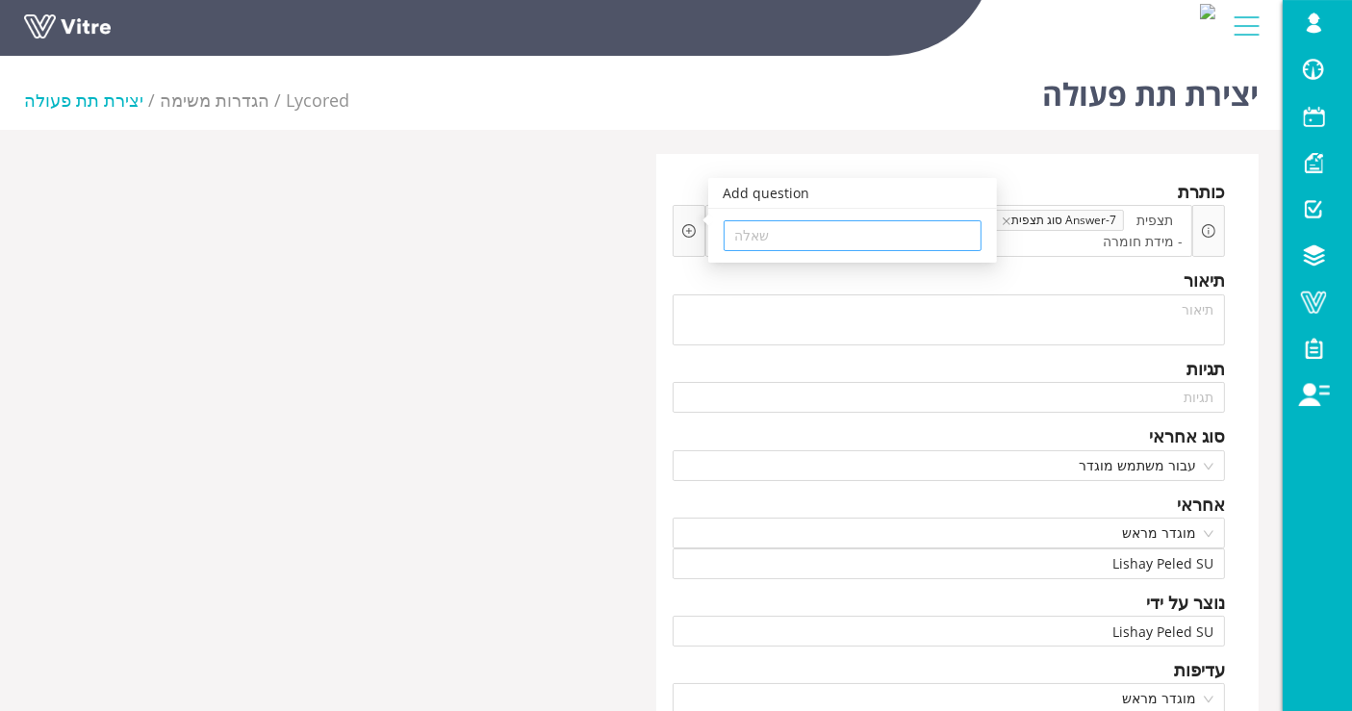
click at [896, 232] on input "search" at bounding box center [852, 235] width 235 height 29
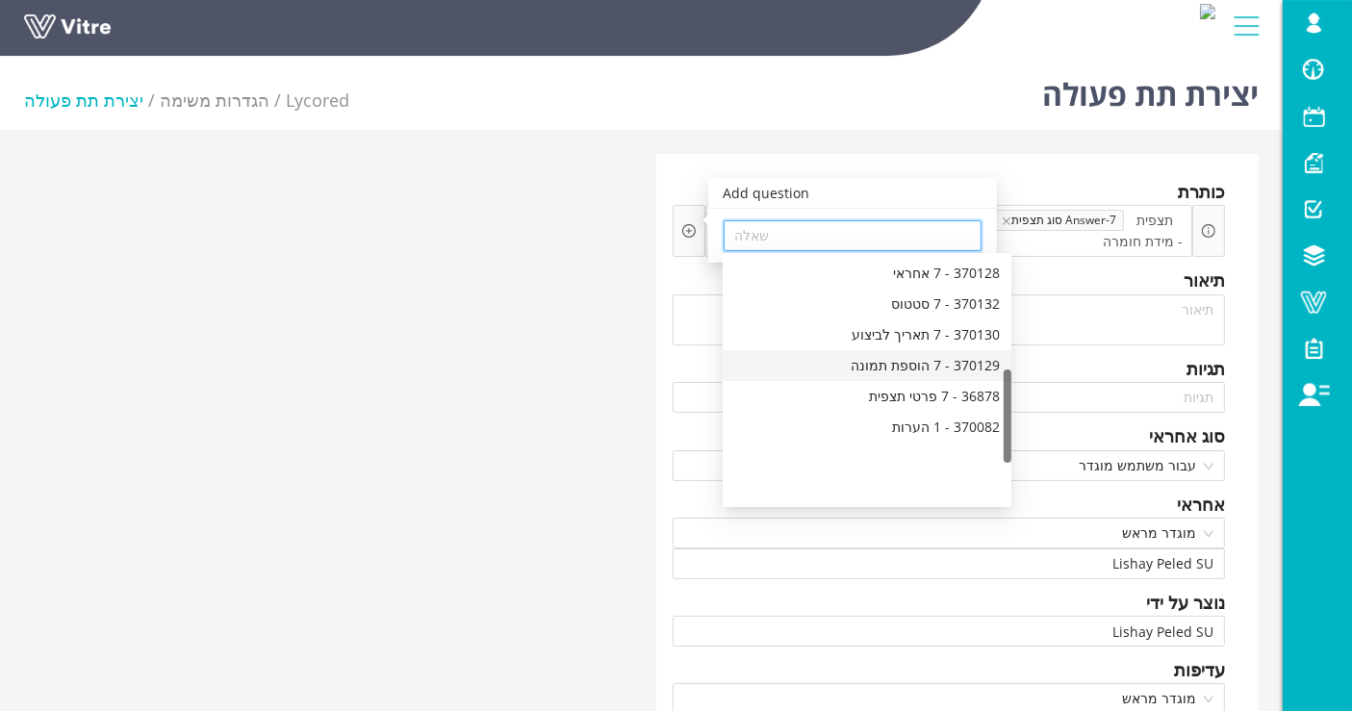
scroll to position [294, 0]
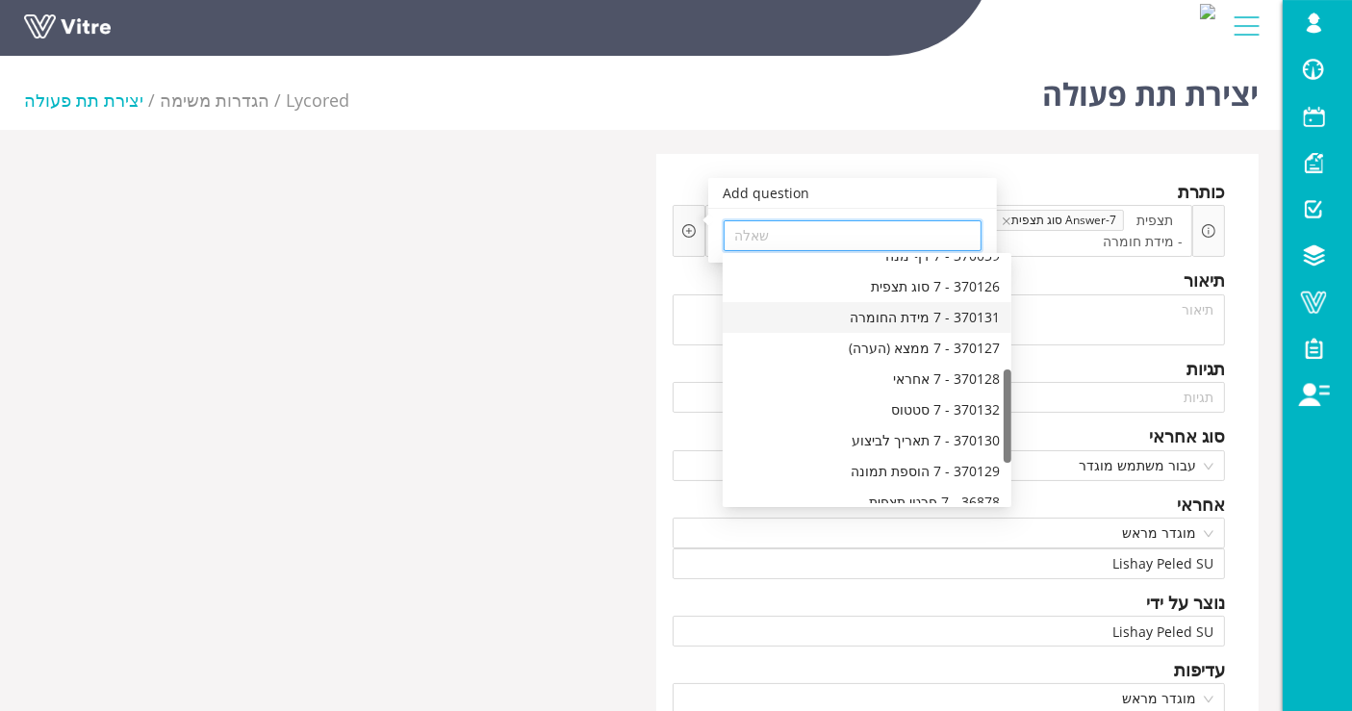
click at [899, 312] on div "370131 - 7 מידת החומרה" at bounding box center [867, 317] width 266 height 21
type input "370131 - 7 מידת החומרה"
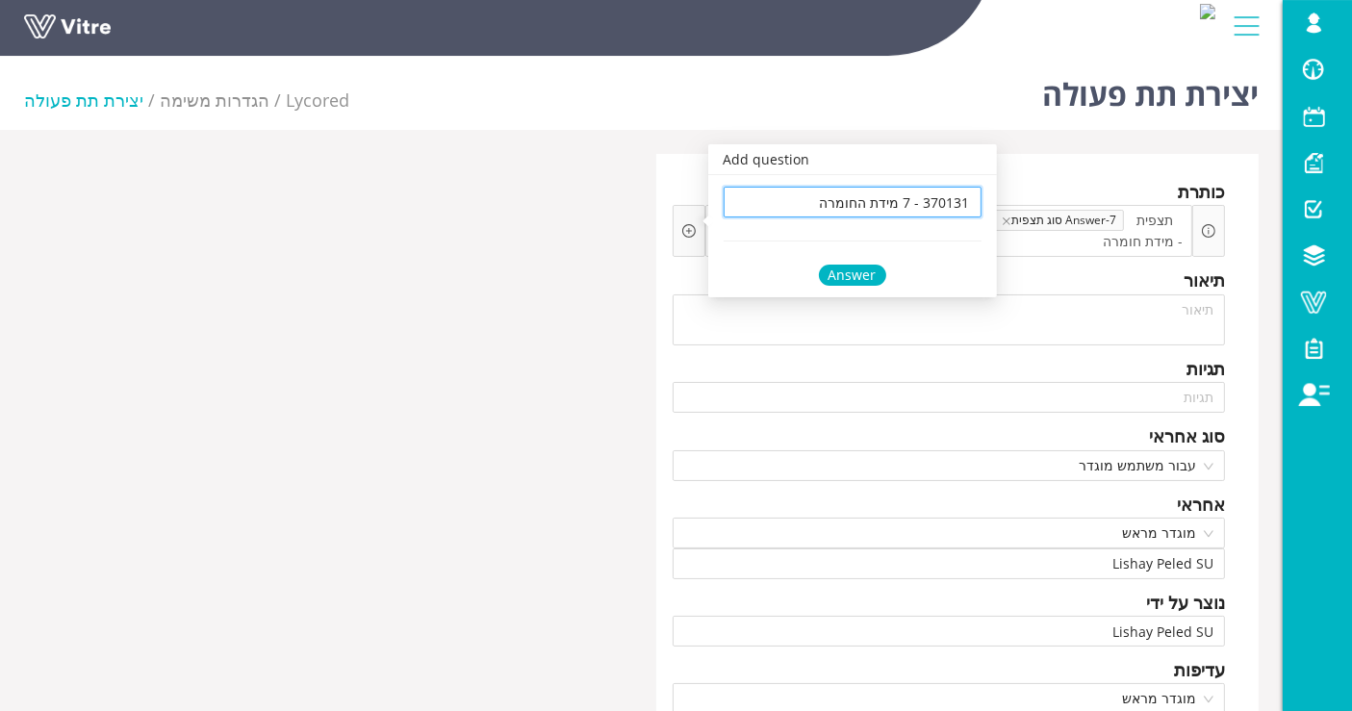
scroll to position [0, 0]
click at [838, 282] on div "Answer" at bounding box center [852, 275] width 67 height 21
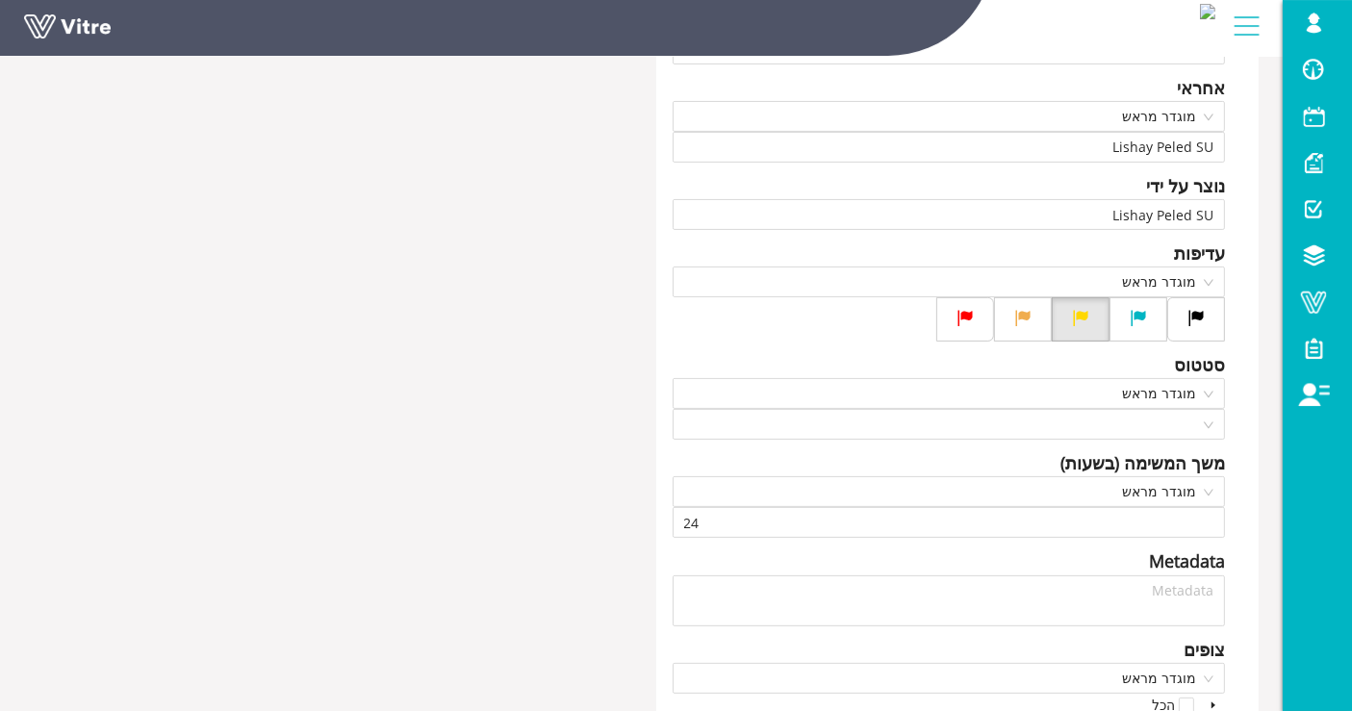
scroll to position [652, 0]
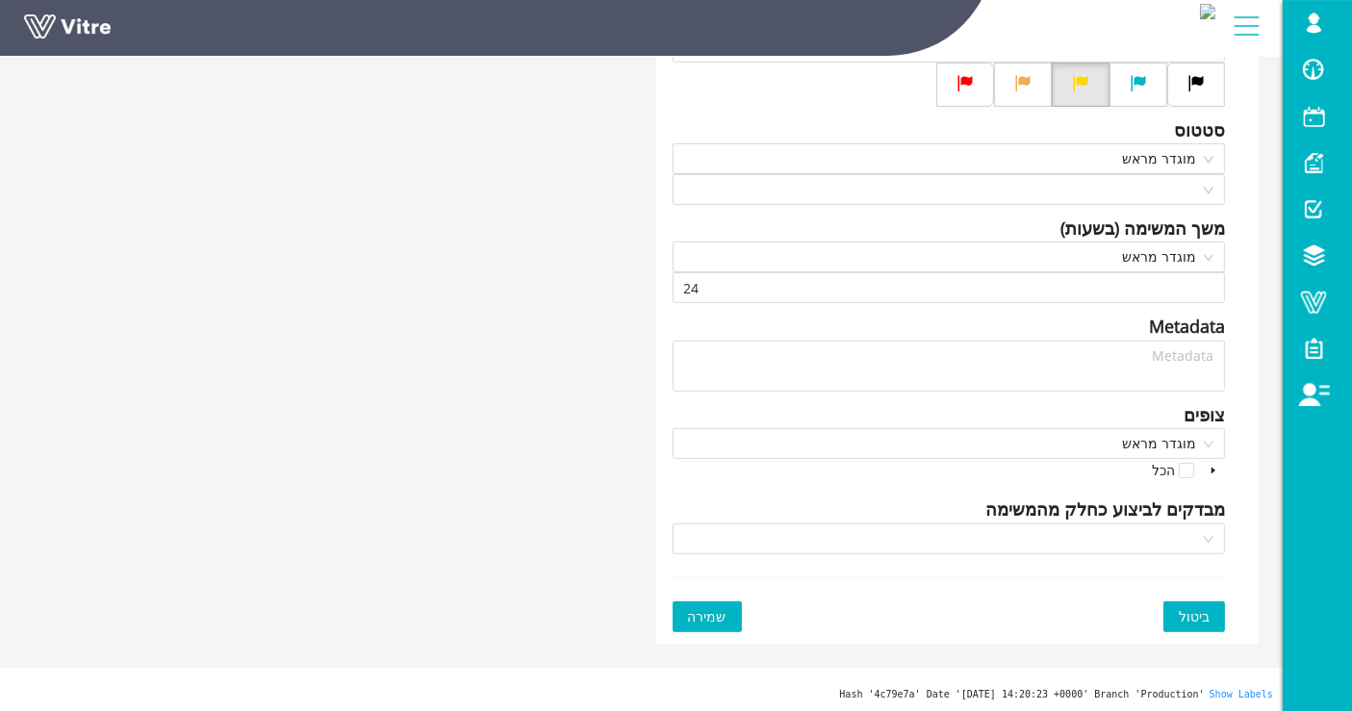
click at [717, 614] on span "שמירה" at bounding box center [707, 616] width 39 height 21
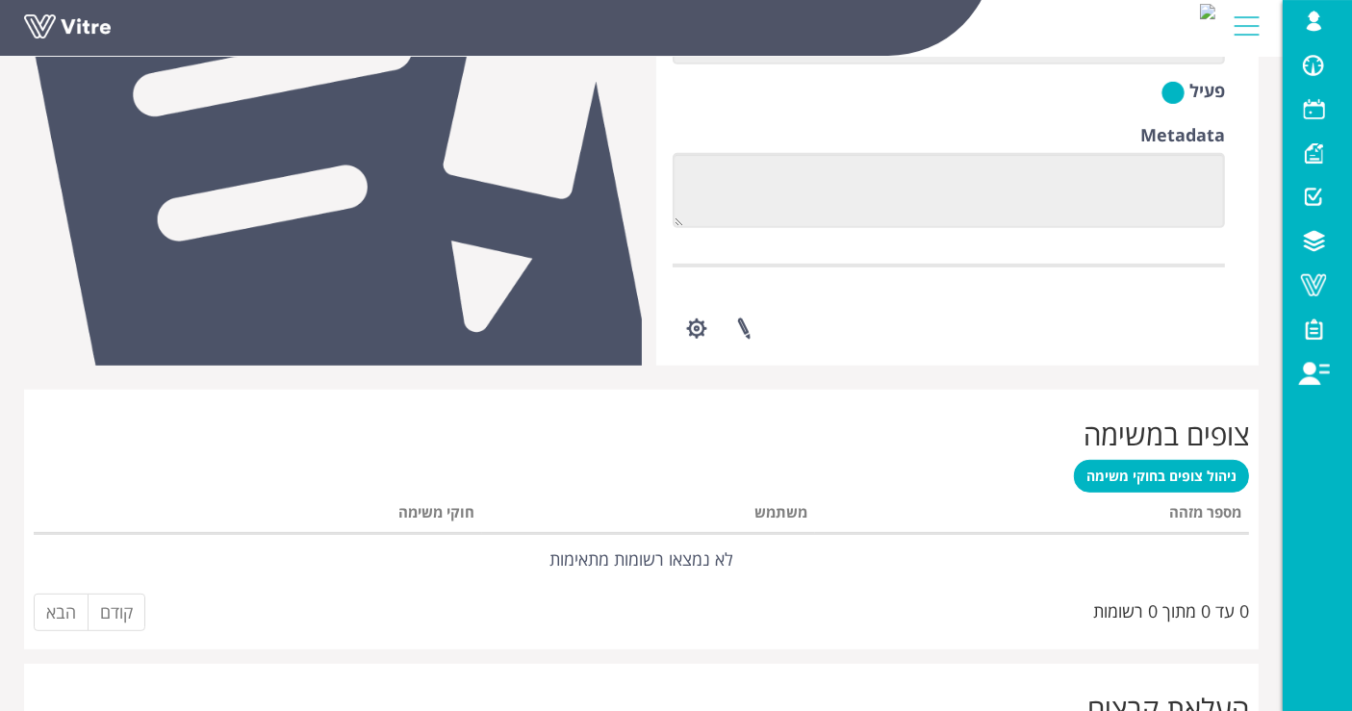
scroll to position [855, 0]
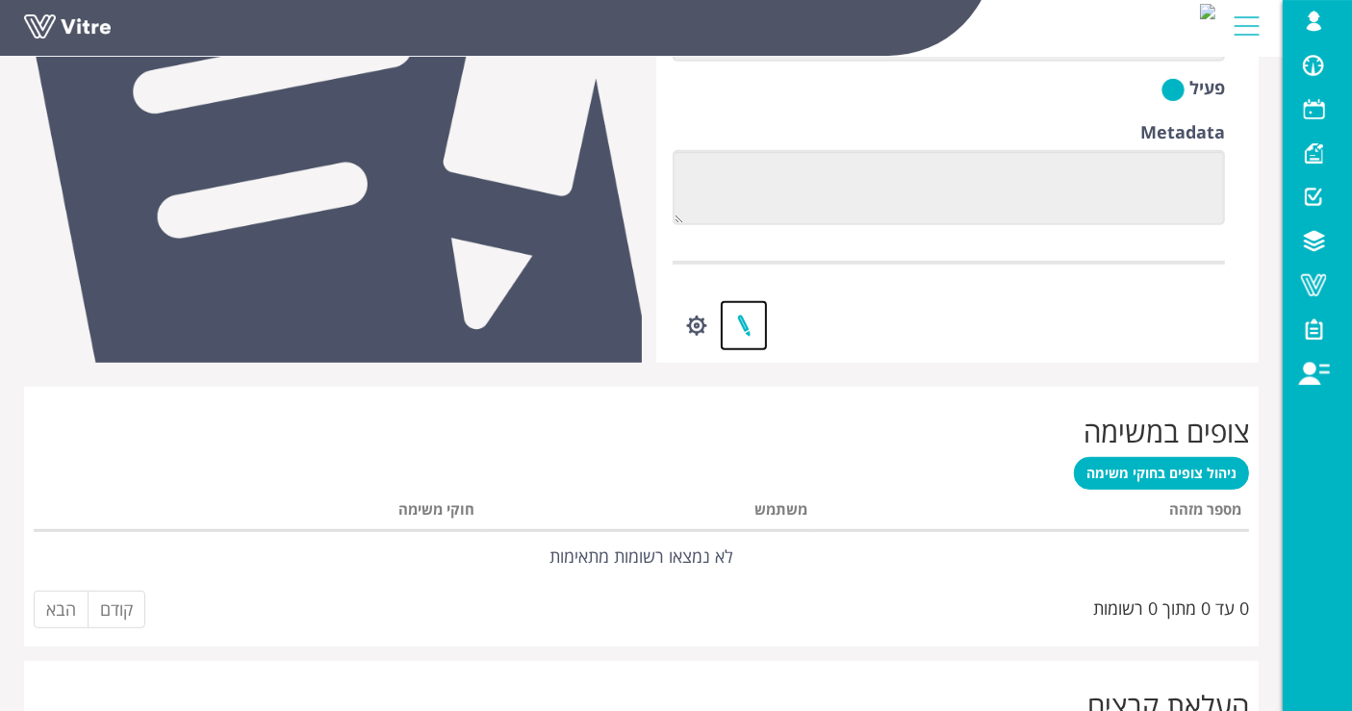
click at [749, 316] on link at bounding box center [744, 325] width 48 height 51
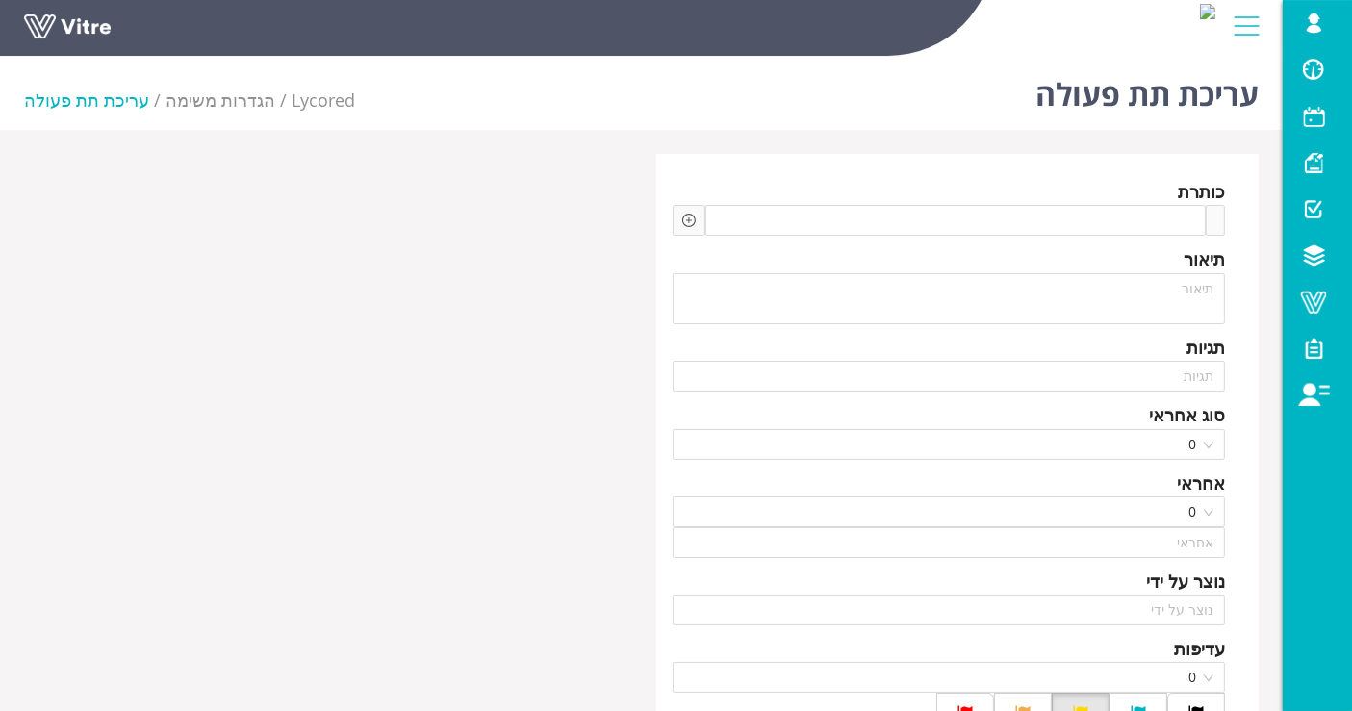
type input "Lishay Peled SU"
type input "24"
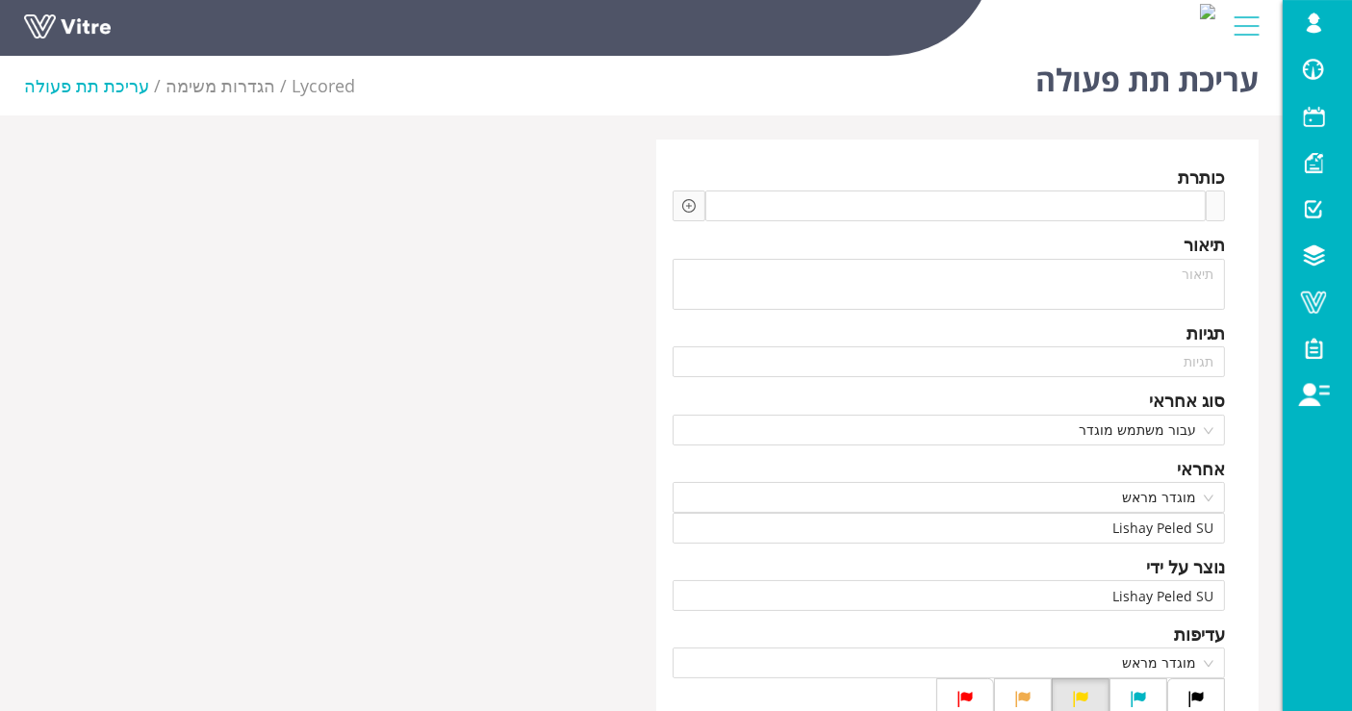
scroll to position [107, 0]
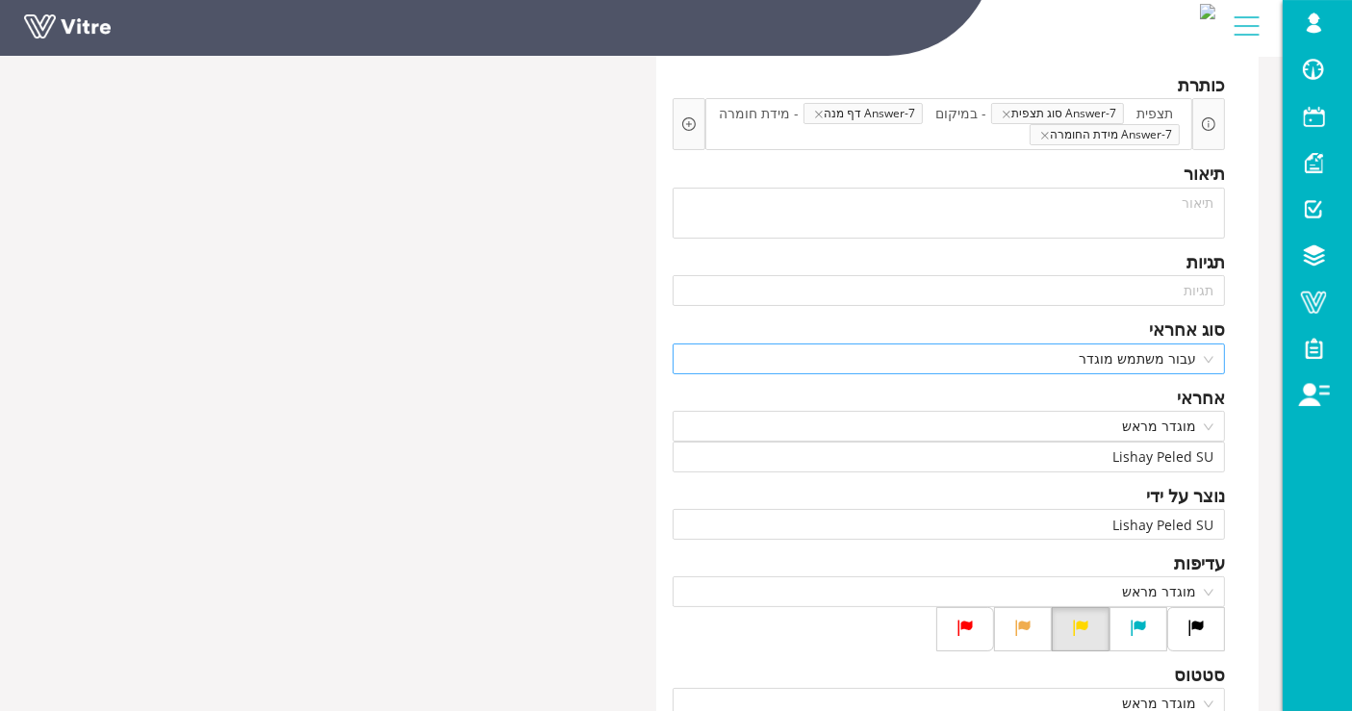
click at [1196, 356] on span "עבור משתמש מוגדר" at bounding box center [949, 359] width 530 height 29
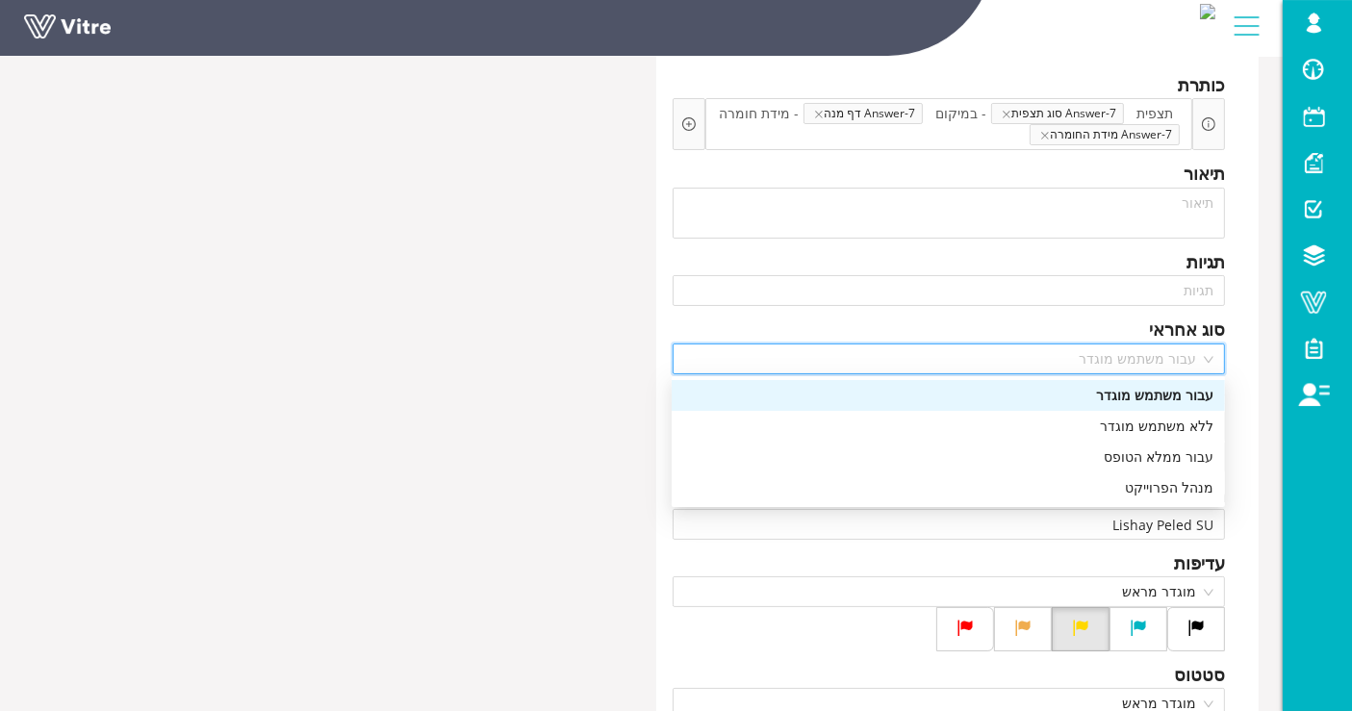
click at [1177, 392] on div "עבור משתמש מוגדר" at bounding box center [948, 395] width 530 height 21
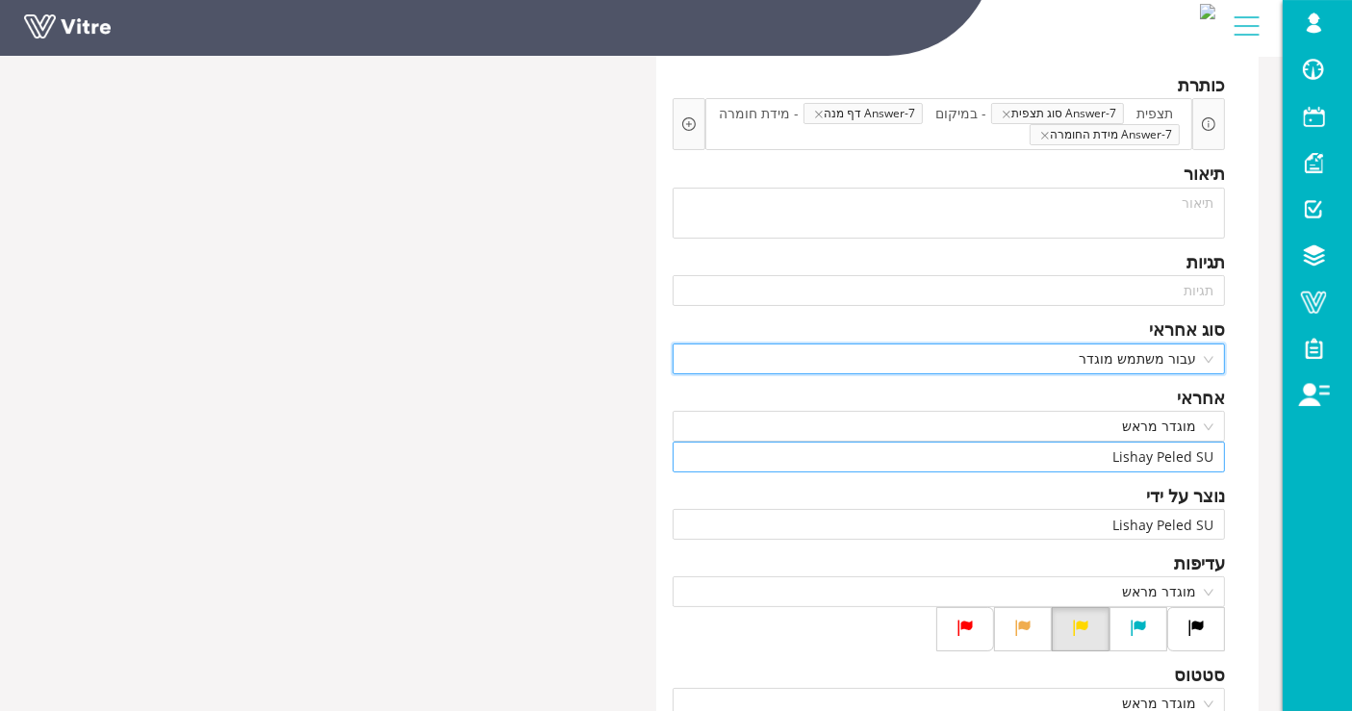
click at [1168, 448] on input "Lishay Peled SU" at bounding box center [949, 457] width 530 height 29
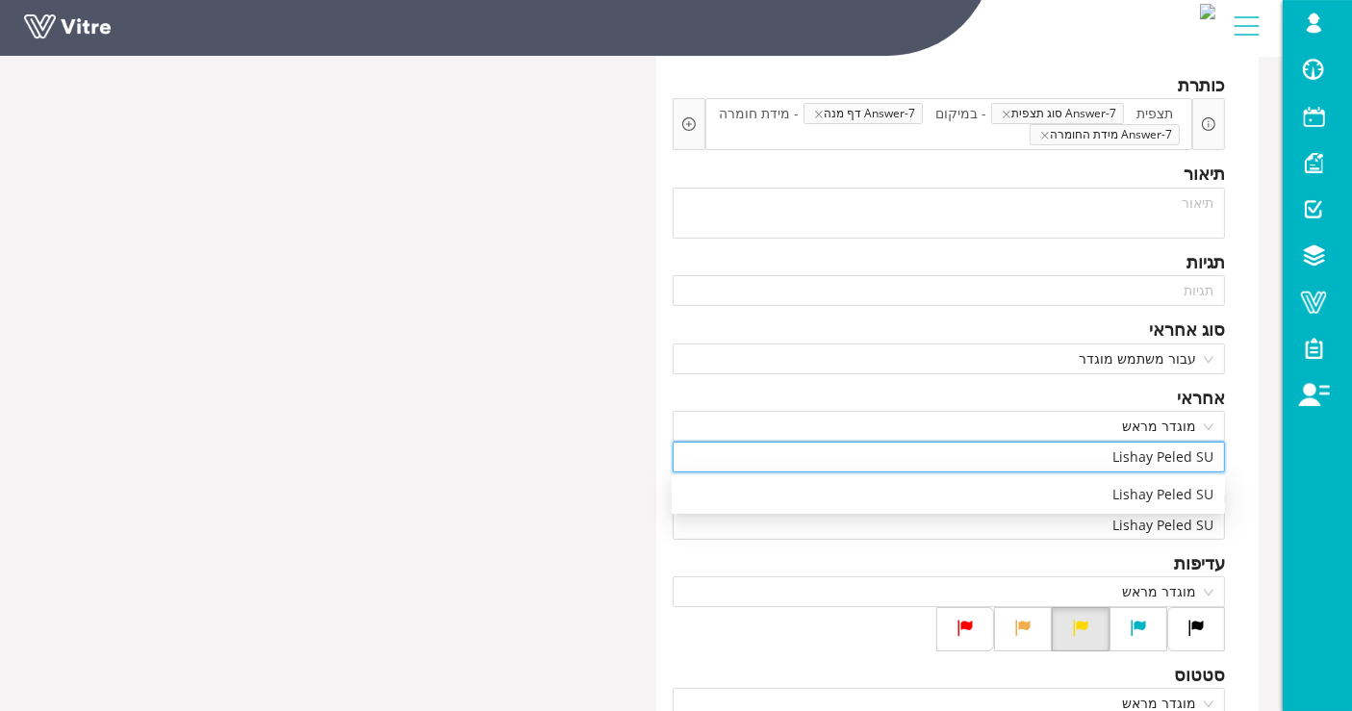
click at [1168, 448] on input "Lishay Peled SU" at bounding box center [949, 457] width 530 height 29
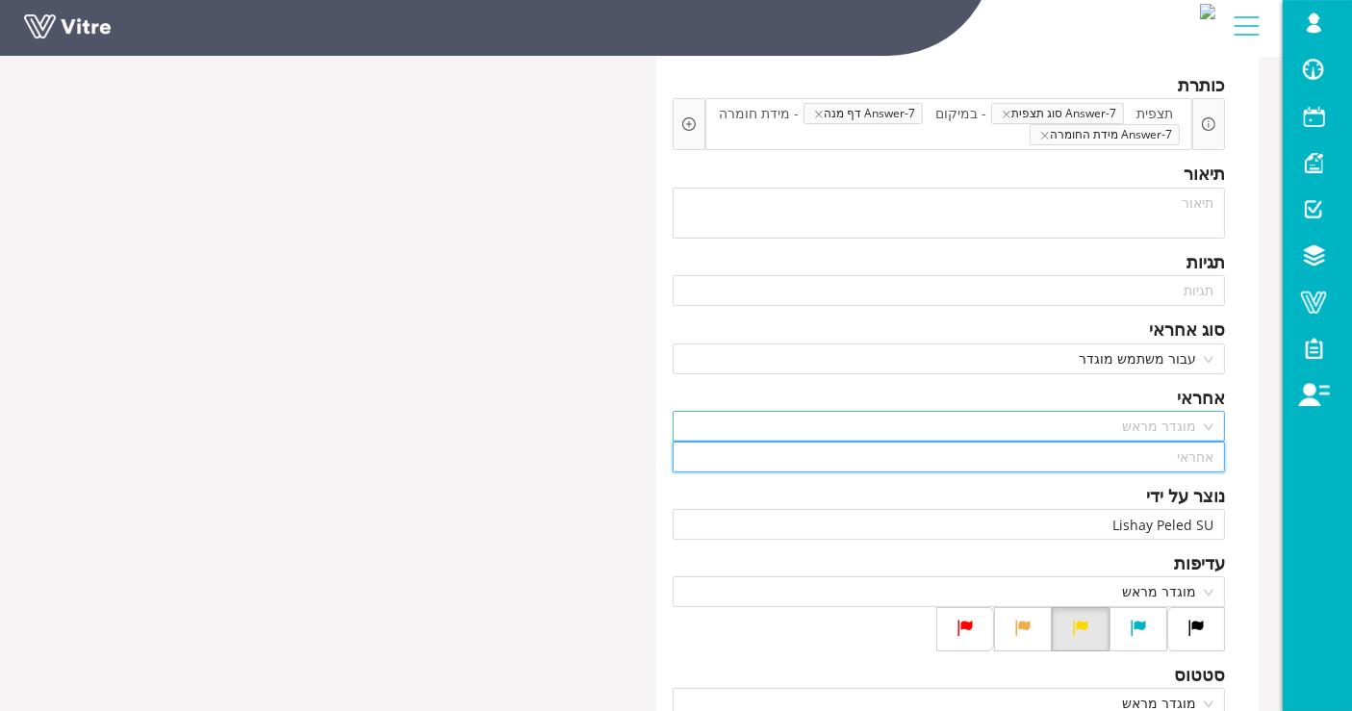
click at [1174, 427] on span "מוגדר מראש" at bounding box center [949, 426] width 530 height 29
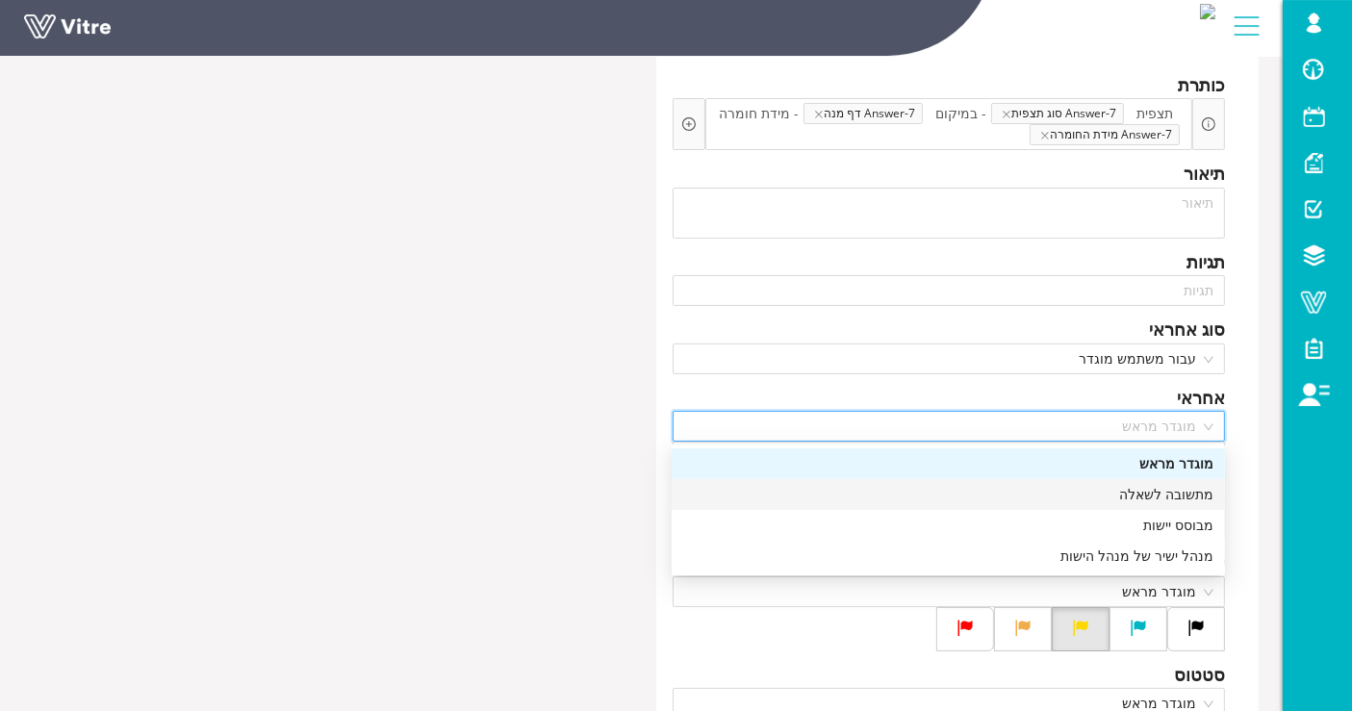
click at [1171, 493] on div "מתשובה לשאלה" at bounding box center [948, 494] width 530 height 21
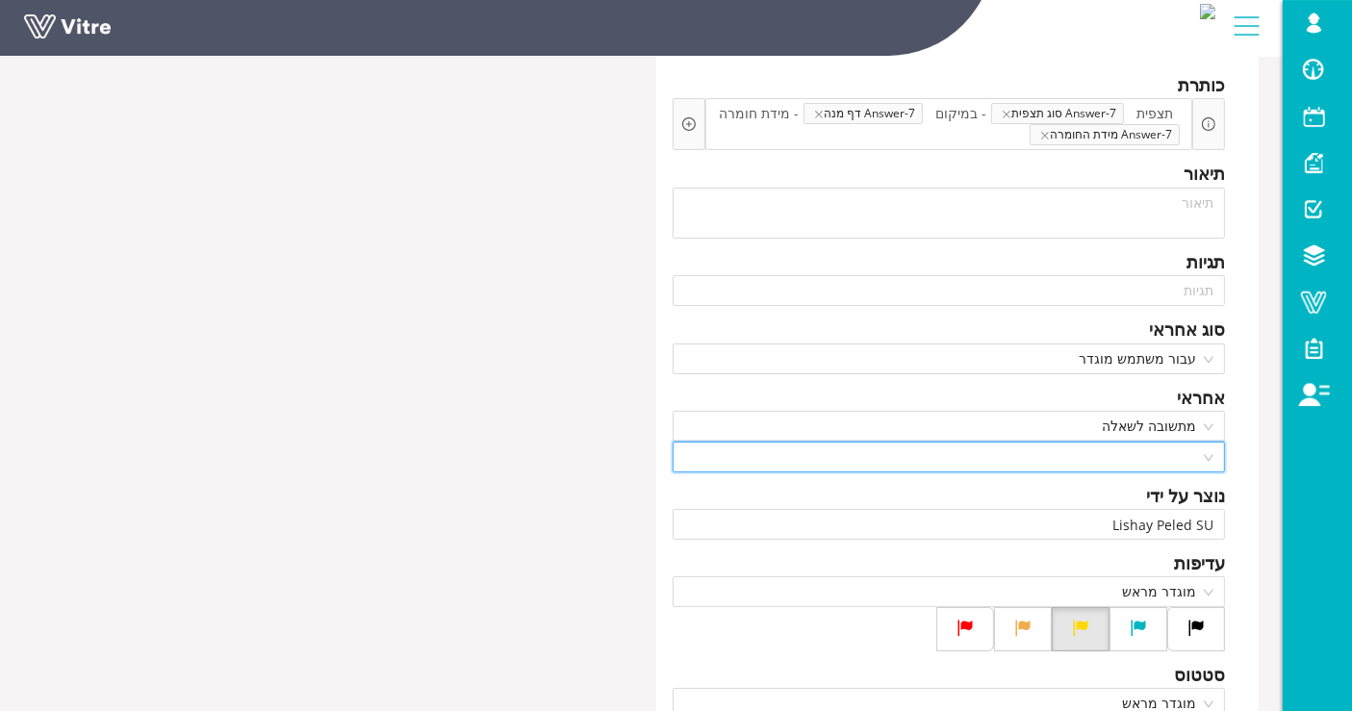
click at [1176, 457] on input "search" at bounding box center [942, 457] width 517 height 29
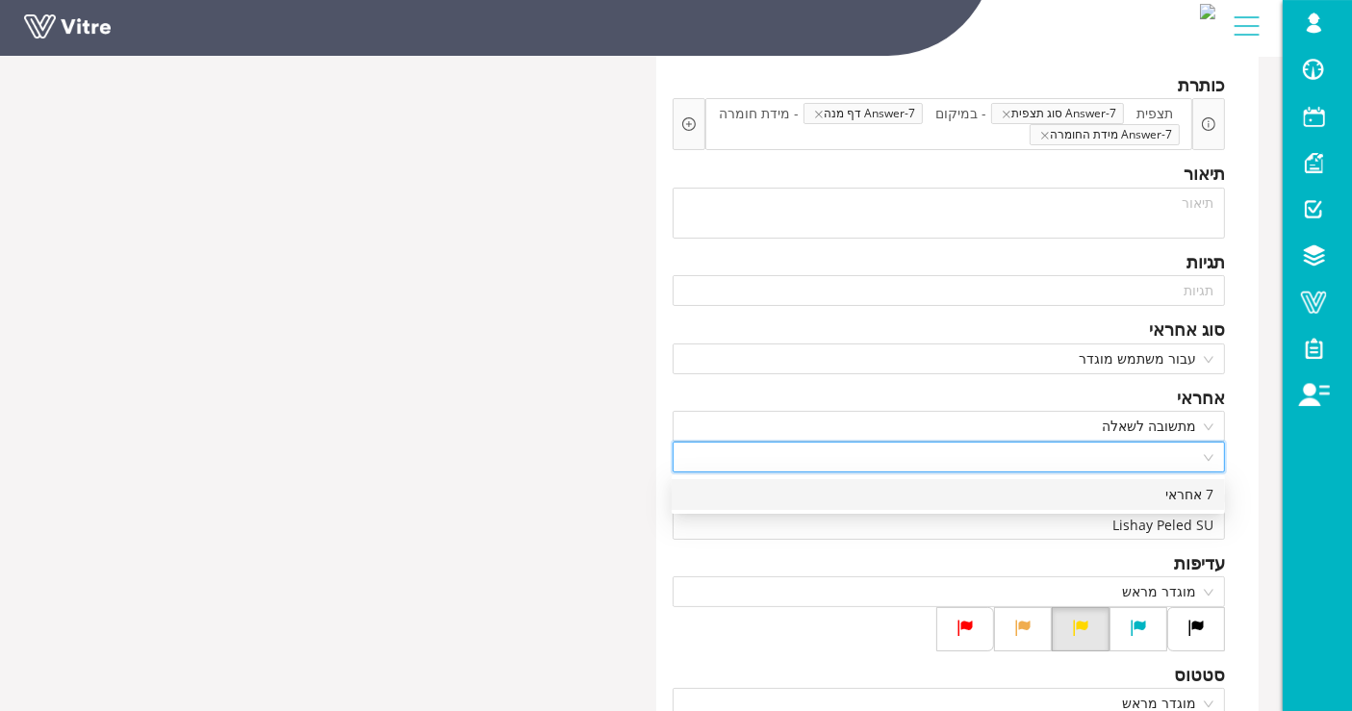
click at [1177, 497] on div "7 אחראי" at bounding box center [948, 494] width 530 height 21
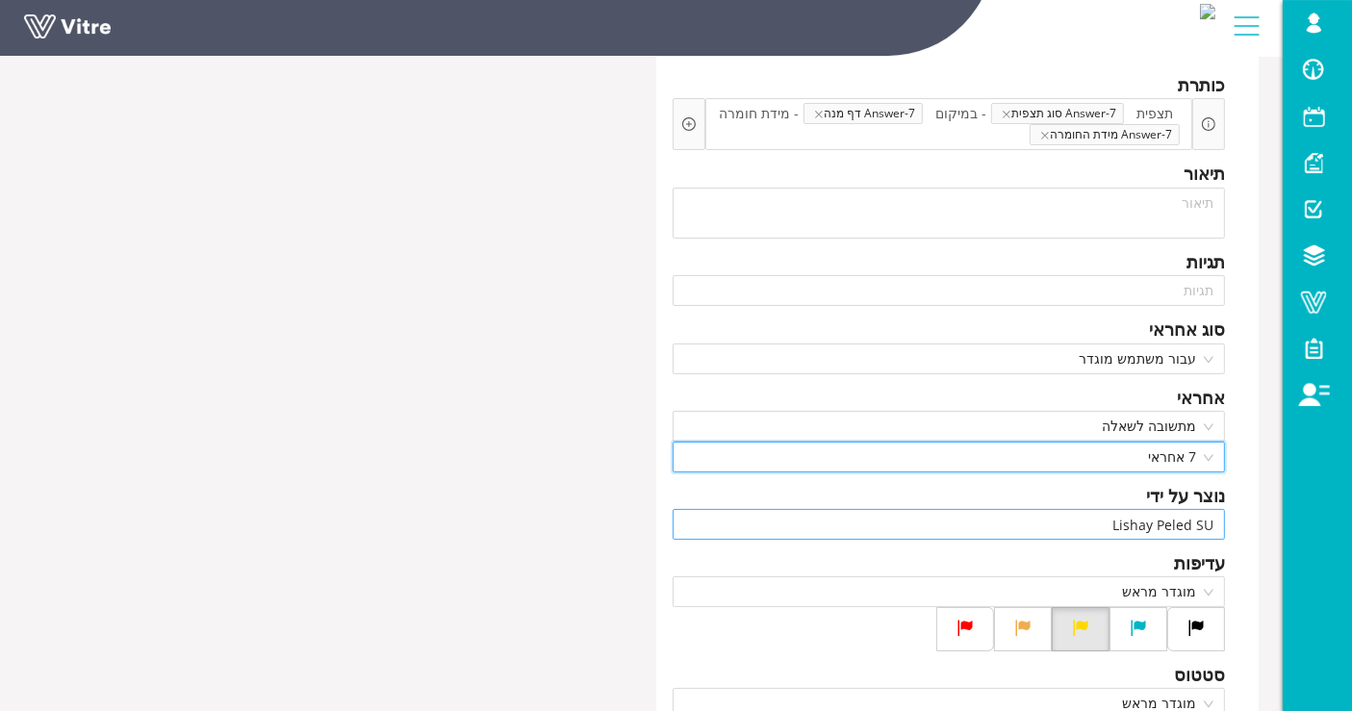
click at [1178, 526] on input "Lishay Peled SU" at bounding box center [949, 524] width 530 height 29
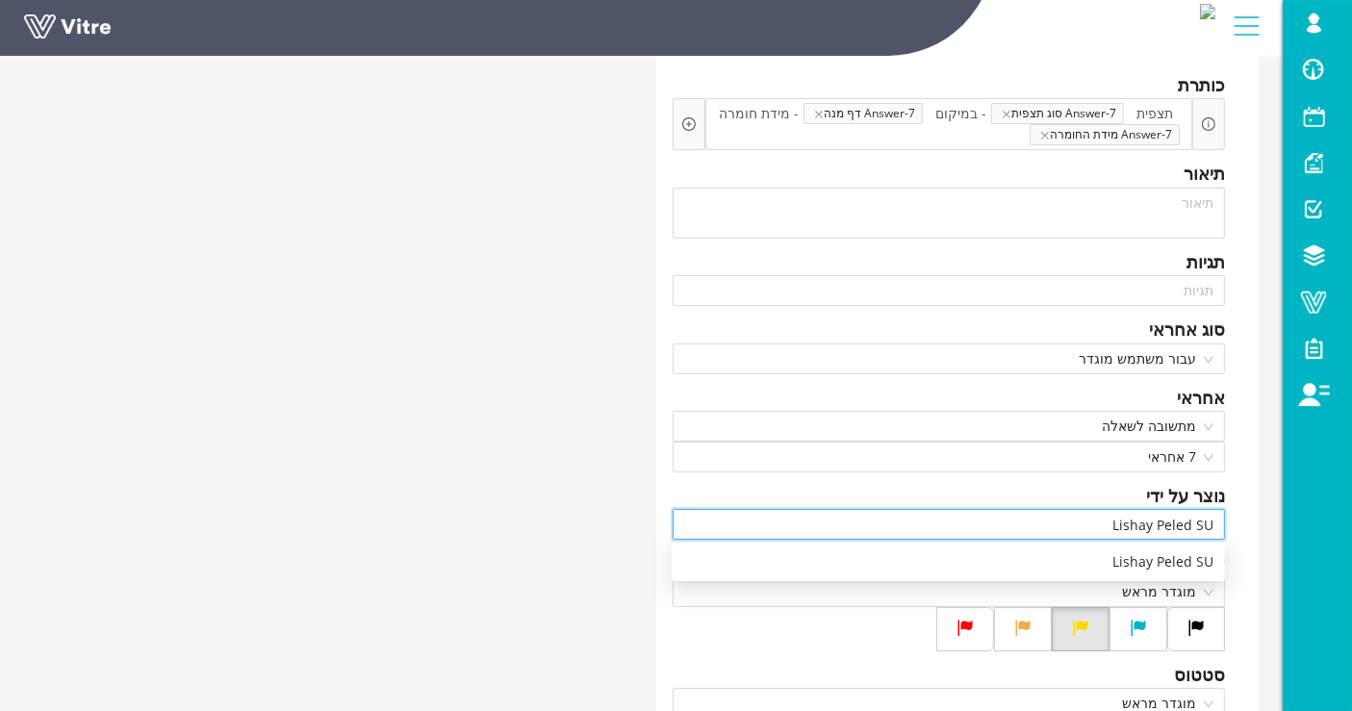
click at [1178, 526] on input "Lishay Peled SU" at bounding box center [949, 524] width 530 height 29
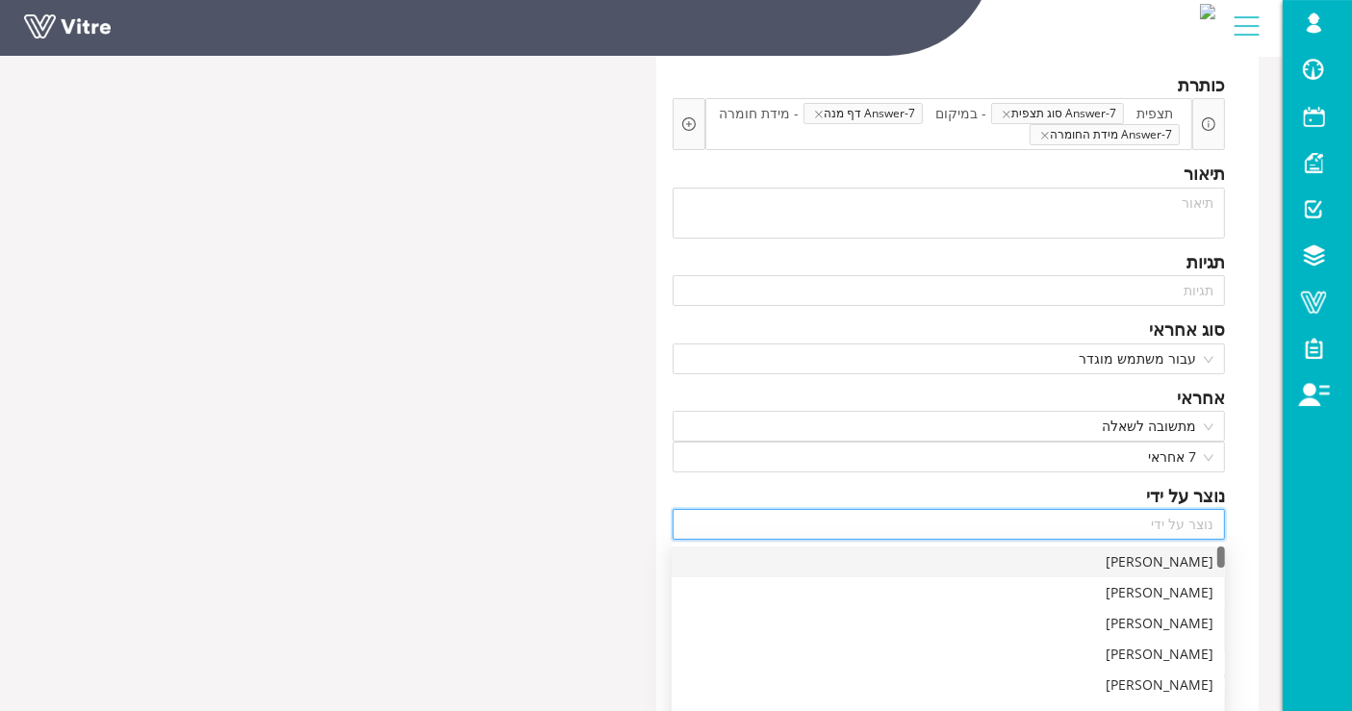
click at [1022, 496] on div "נוצר על ידי" at bounding box center [949, 495] width 553 height 27
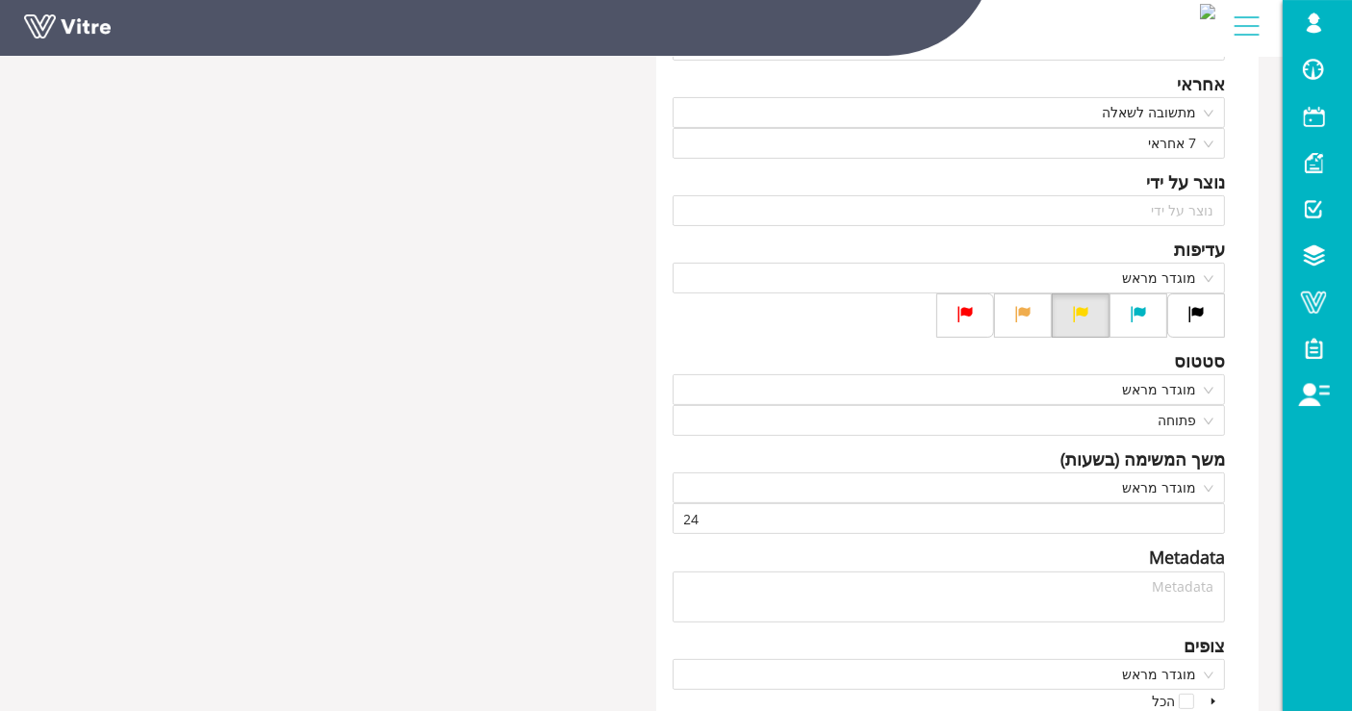
scroll to position [427, 0]
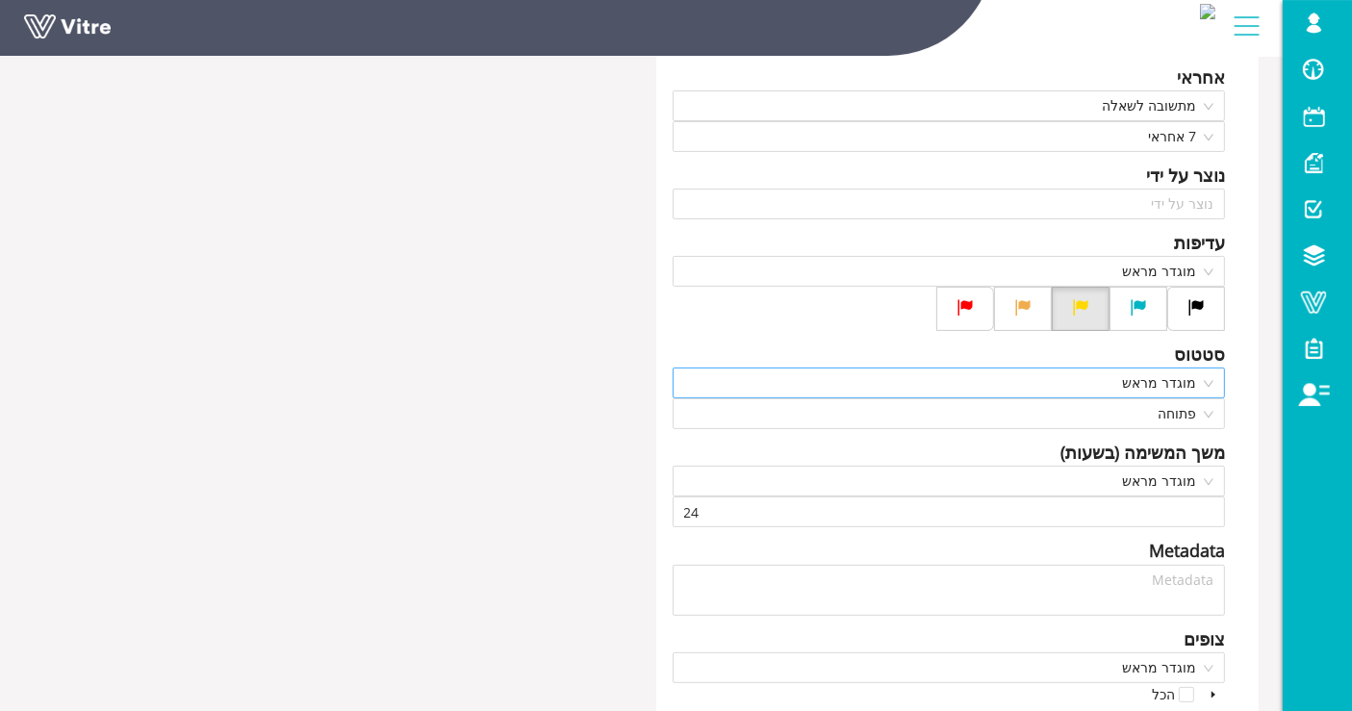
click at [1186, 373] on span "מוגדר מראש" at bounding box center [949, 383] width 530 height 29
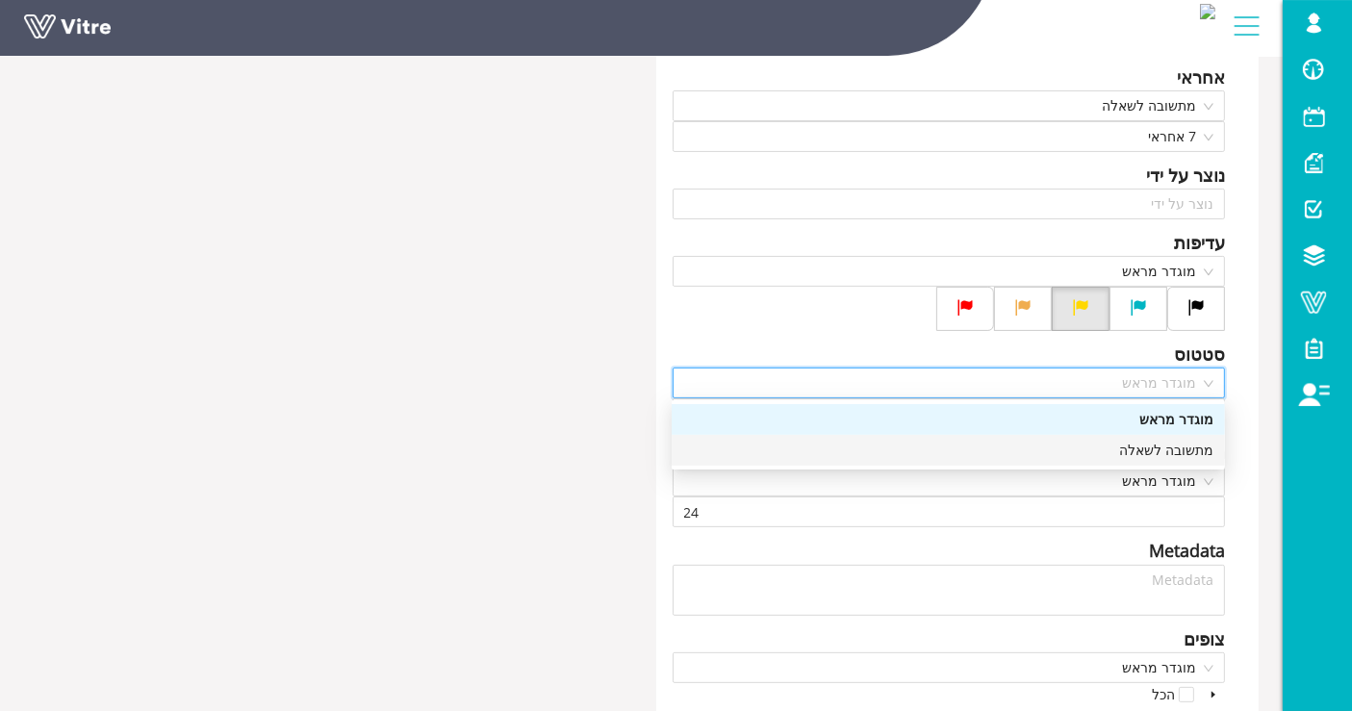
click at [1167, 435] on div "מתשובה לשאלה" at bounding box center [948, 450] width 553 height 31
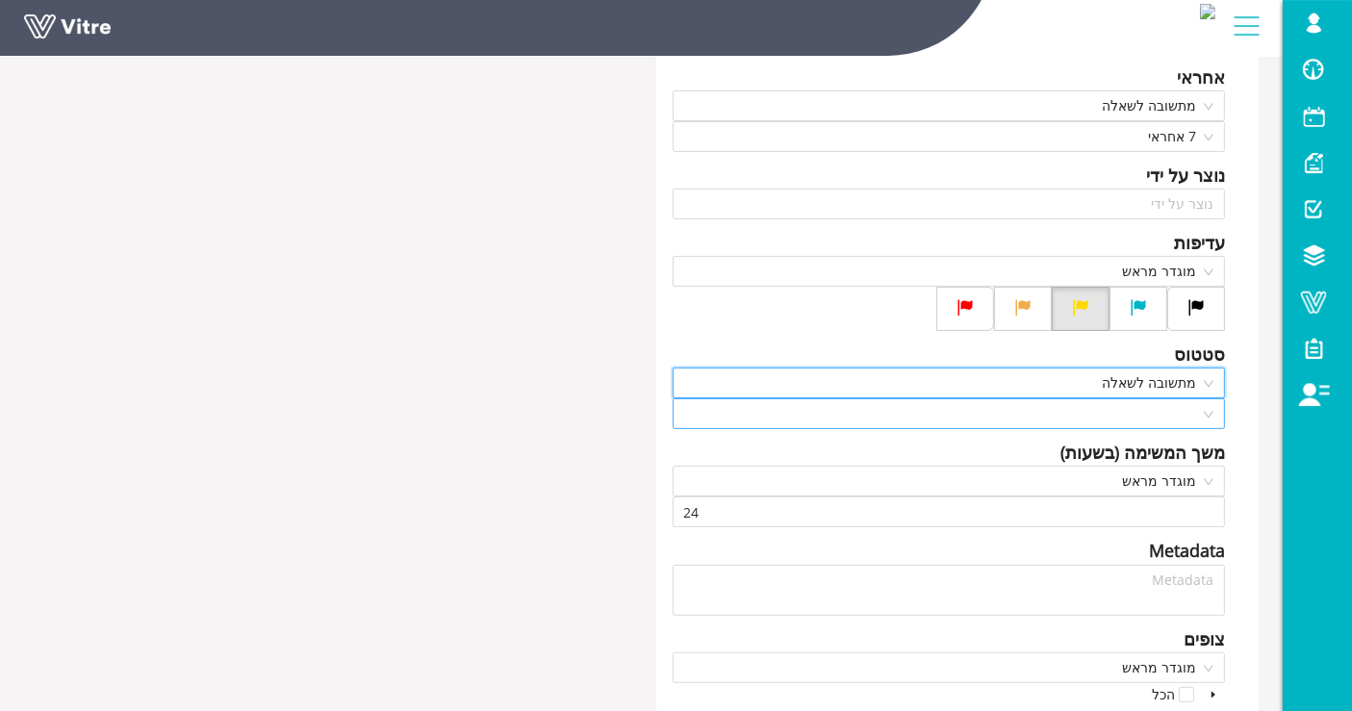
click at [1167, 412] on input "search" at bounding box center [942, 413] width 517 height 29
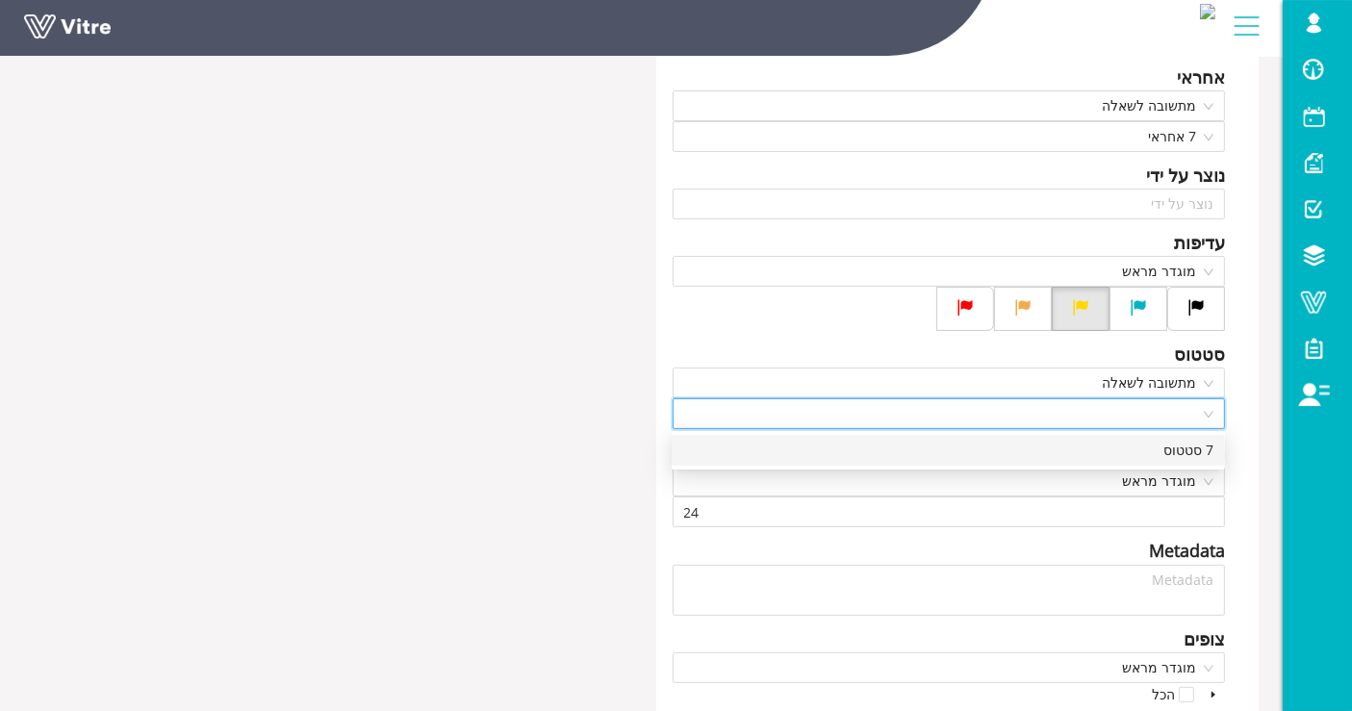
click at [1160, 447] on div "7 סטטוס" at bounding box center [948, 450] width 530 height 21
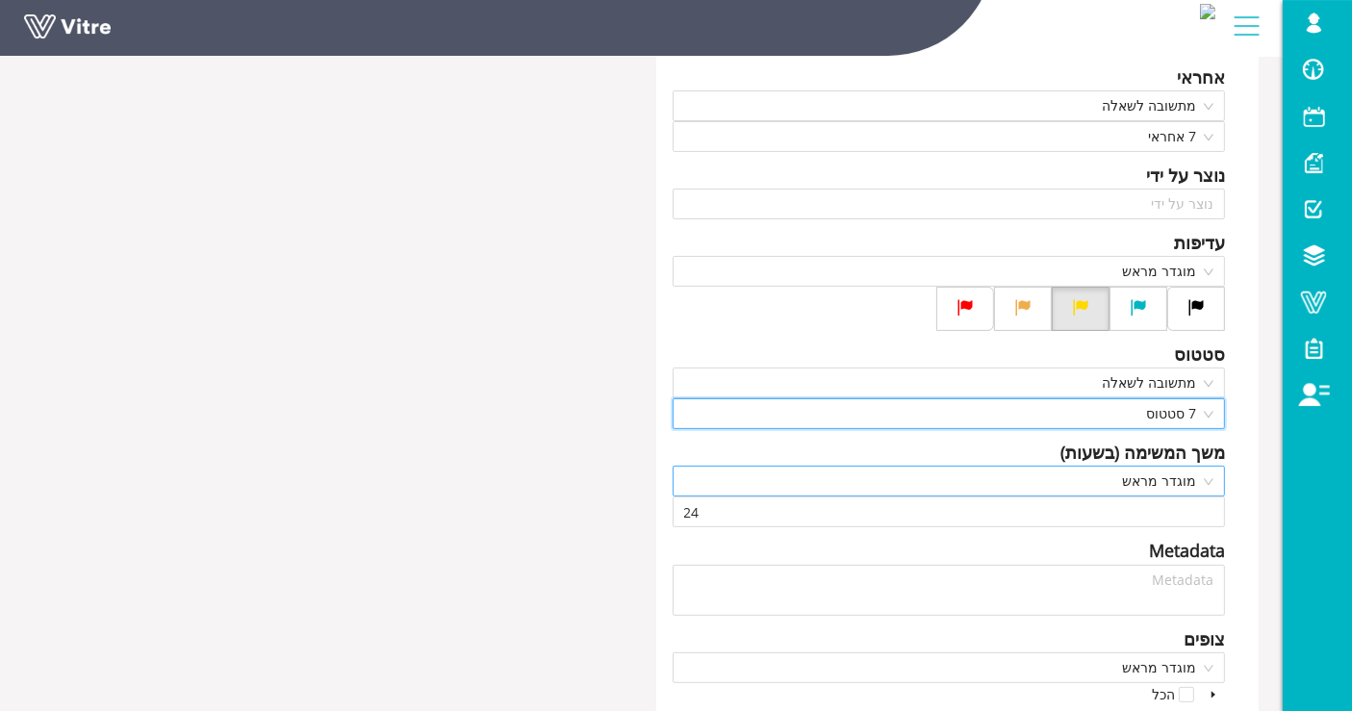
click at [1157, 479] on span "מוגדר מראש" at bounding box center [949, 481] width 530 height 29
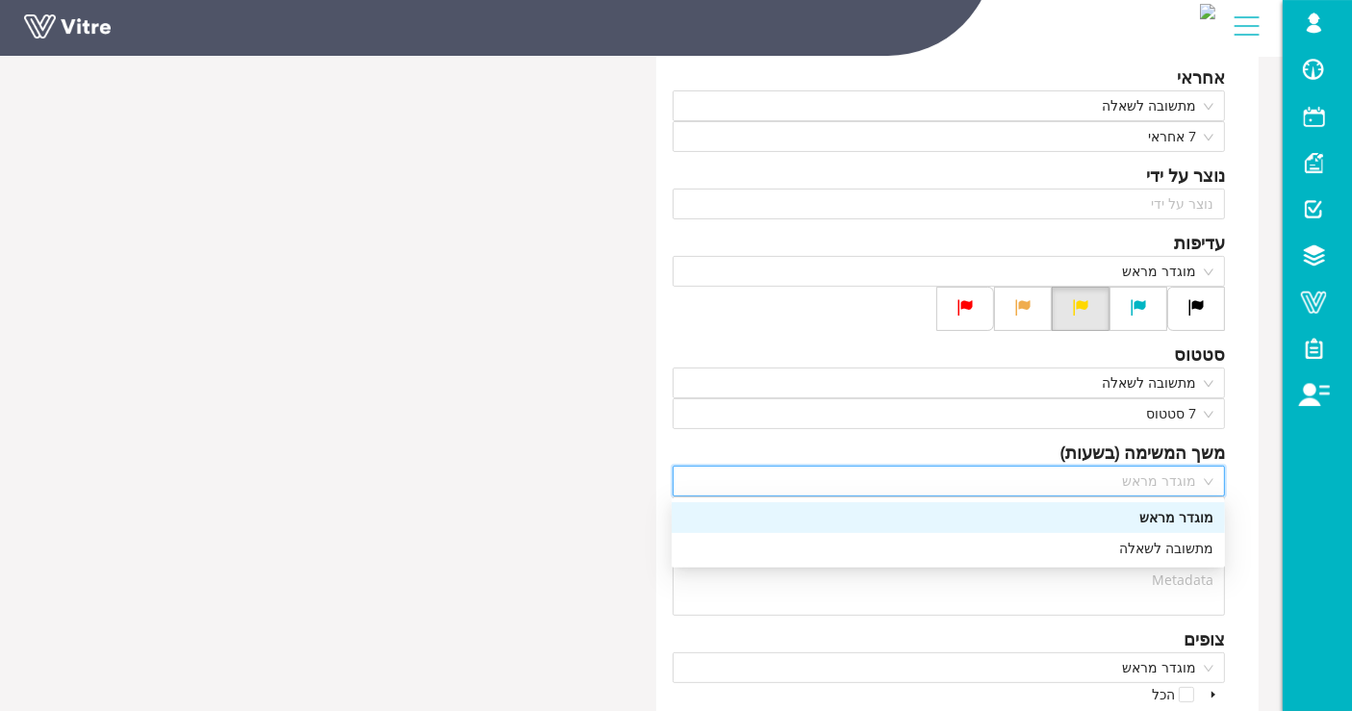
click at [1156, 479] on span "מוגדר מראש" at bounding box center [949, 481] width 530 height 29
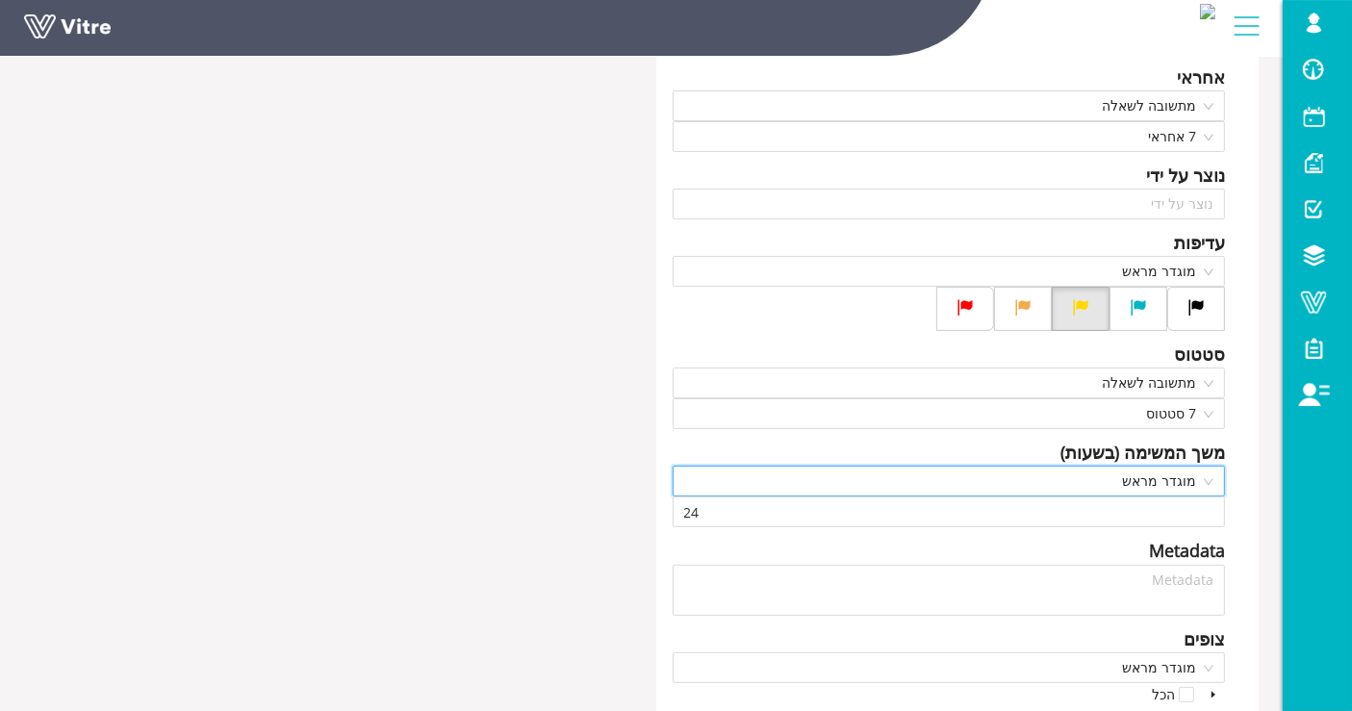
click at [1154, 490] on span "מוגדר מראש" at bounding box center [949, 481] width 530 height 29
click at [1241, 491] on div "כותרת תצפית Answer-7 סוג תצפית - במיקום Answer-7 דף מנה - מידת חומרה Answer-7 מ…" at bounding box center [958, 298] width 604 height 1142
click at [1182, 519] on input "24" at bounding box center [950, 512] width 552 height 29
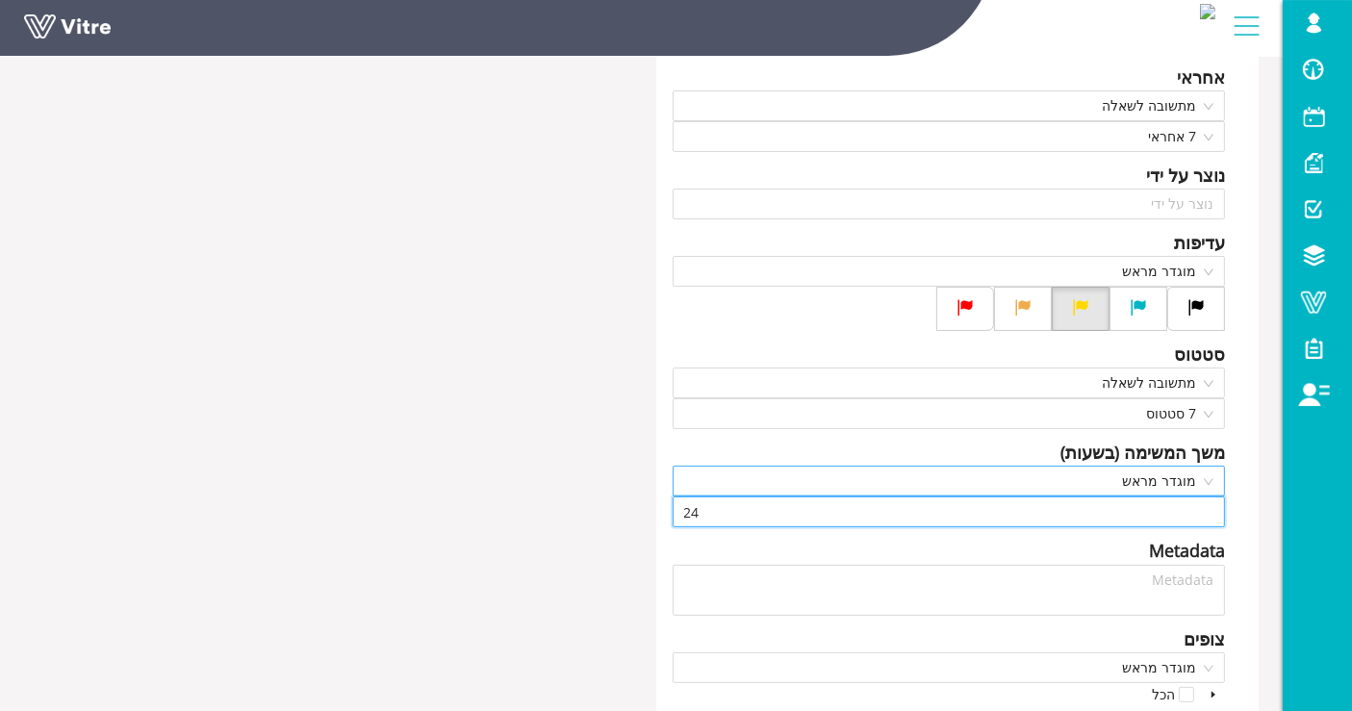
click at [1187, 488] on span "מוגדר מראש" at bounding box center [949, 481] width 530 height 29
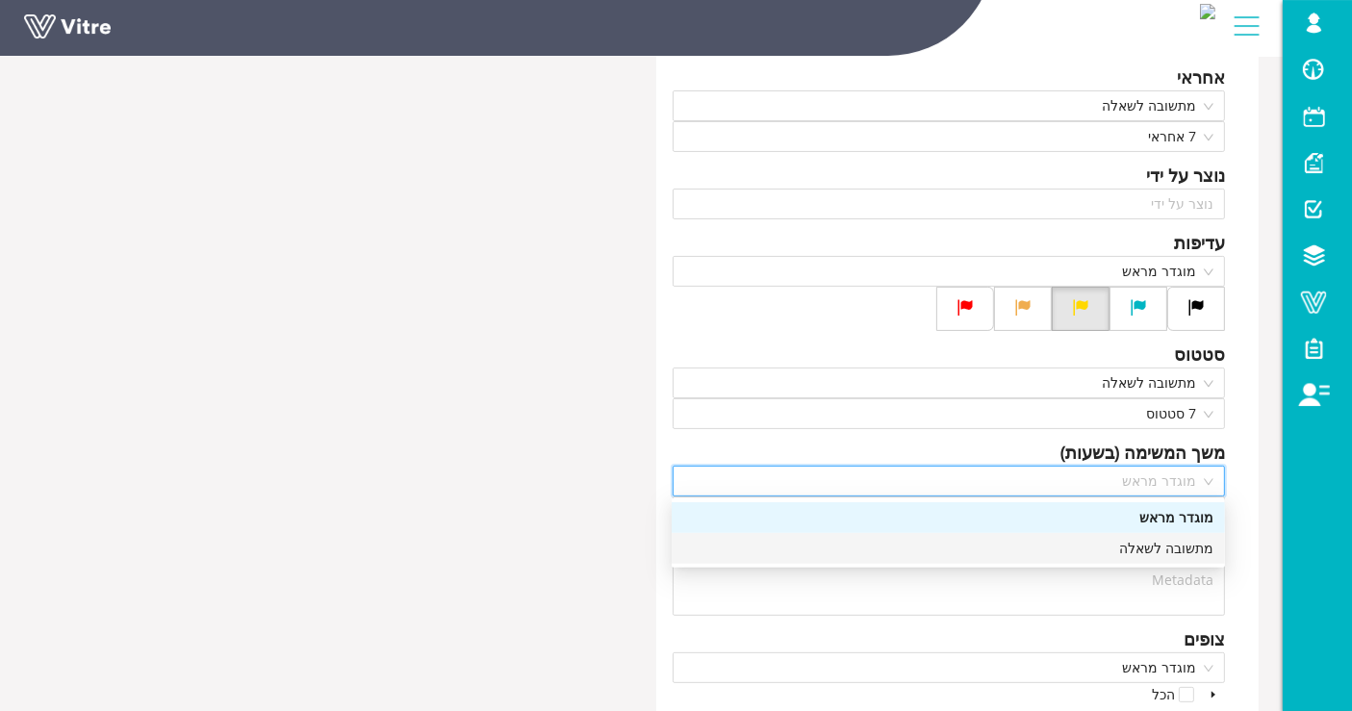
click at [1158, 546] on div "מתשובה לשאלה" at bounding box center [948, 548] width 530 height 21
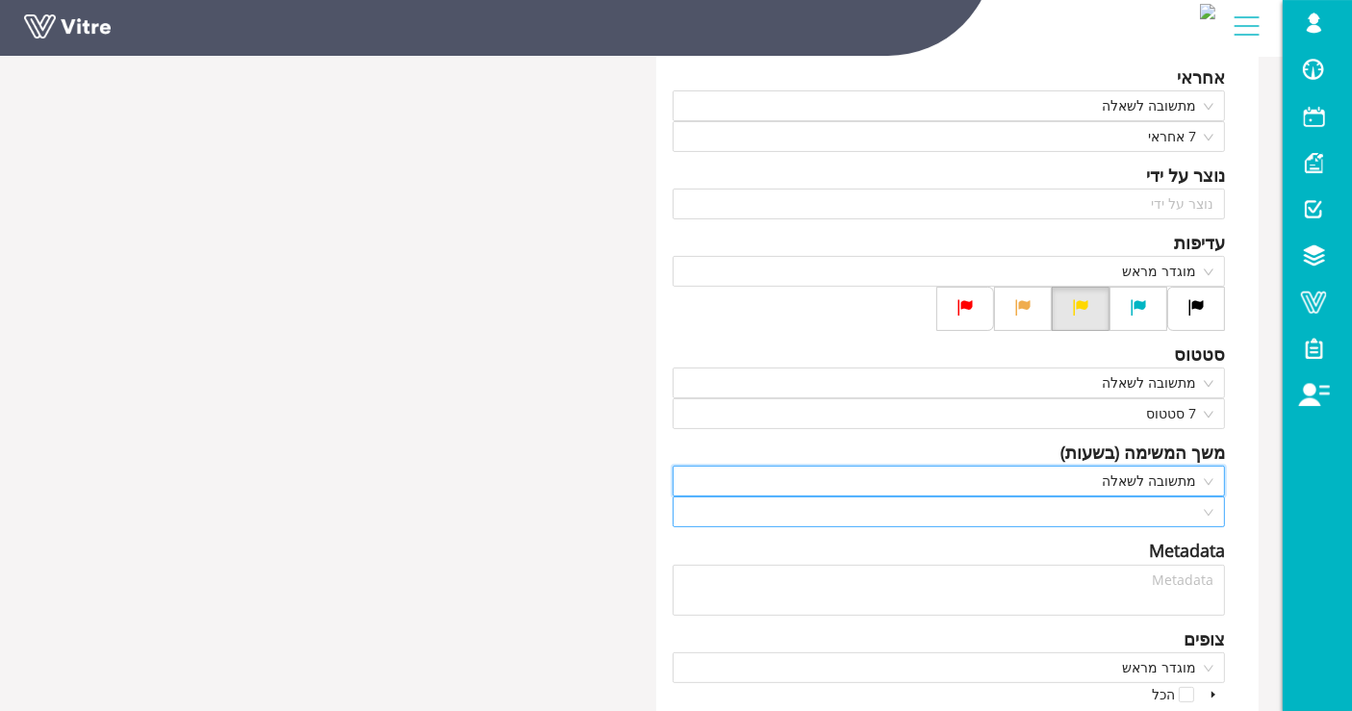
click at [1153, 503] on input "search" at bounding box center [942, 512] width 517 height 29
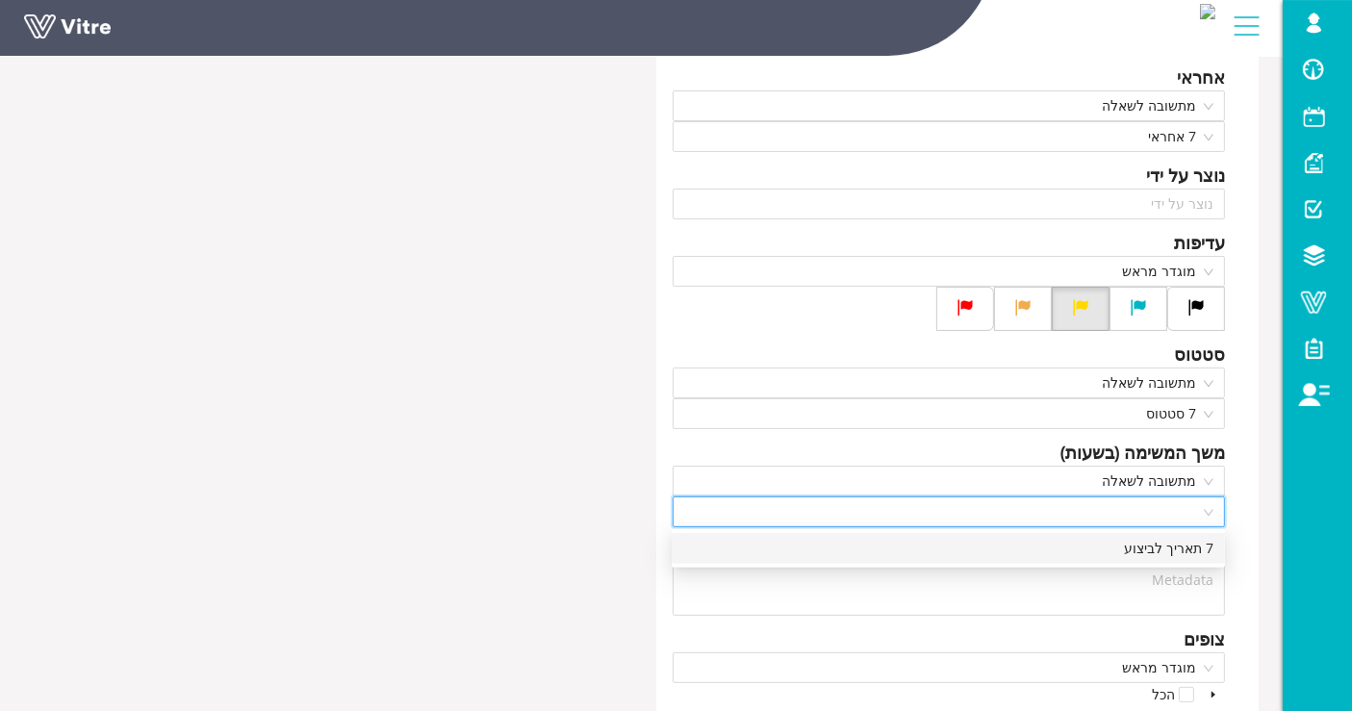
click at [1156, 551] on div "7 תאריך לביצוע" at bounding box center [948, 548] width 530 height 21
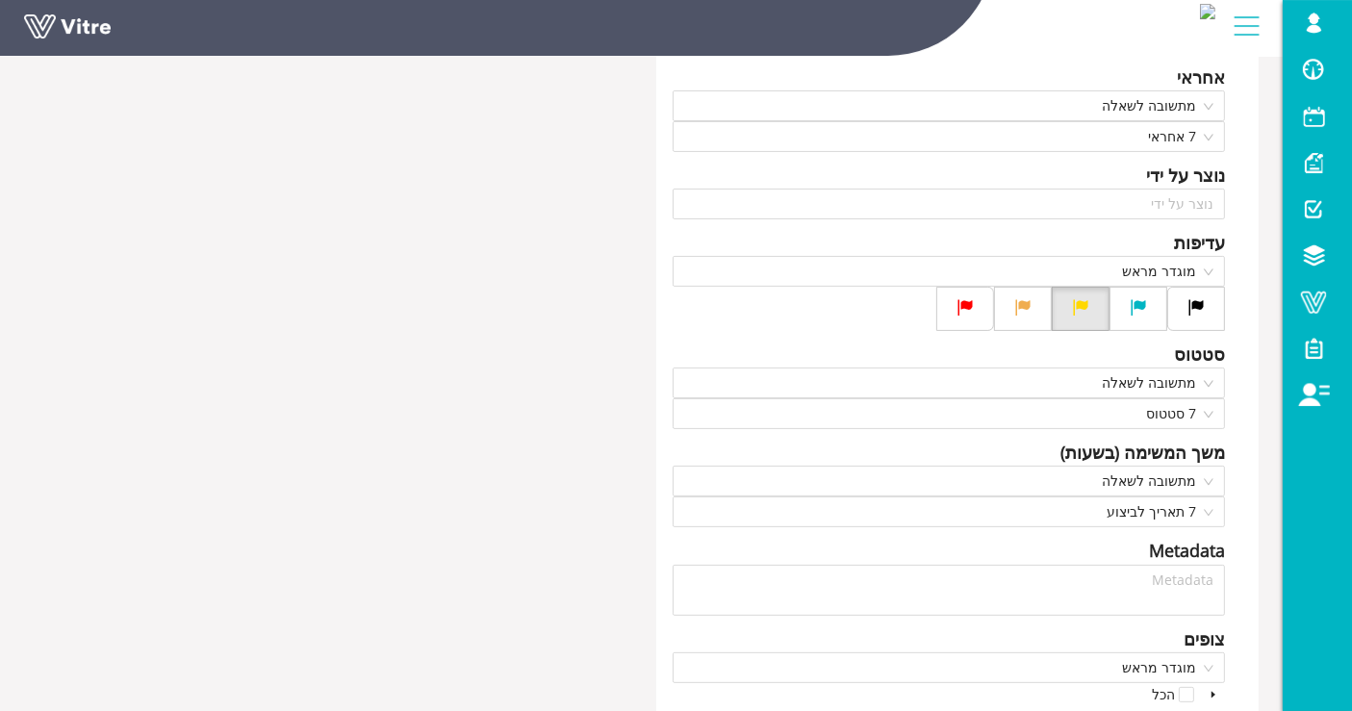
click at [1234, 522] on div "כותרת תצפית Answer-7 סוג תצפית - במיקום Answer-7 דף מנה - מידת חומרה Answer-7 מ…" at bounding box center [958, 298] width 604 height 1142
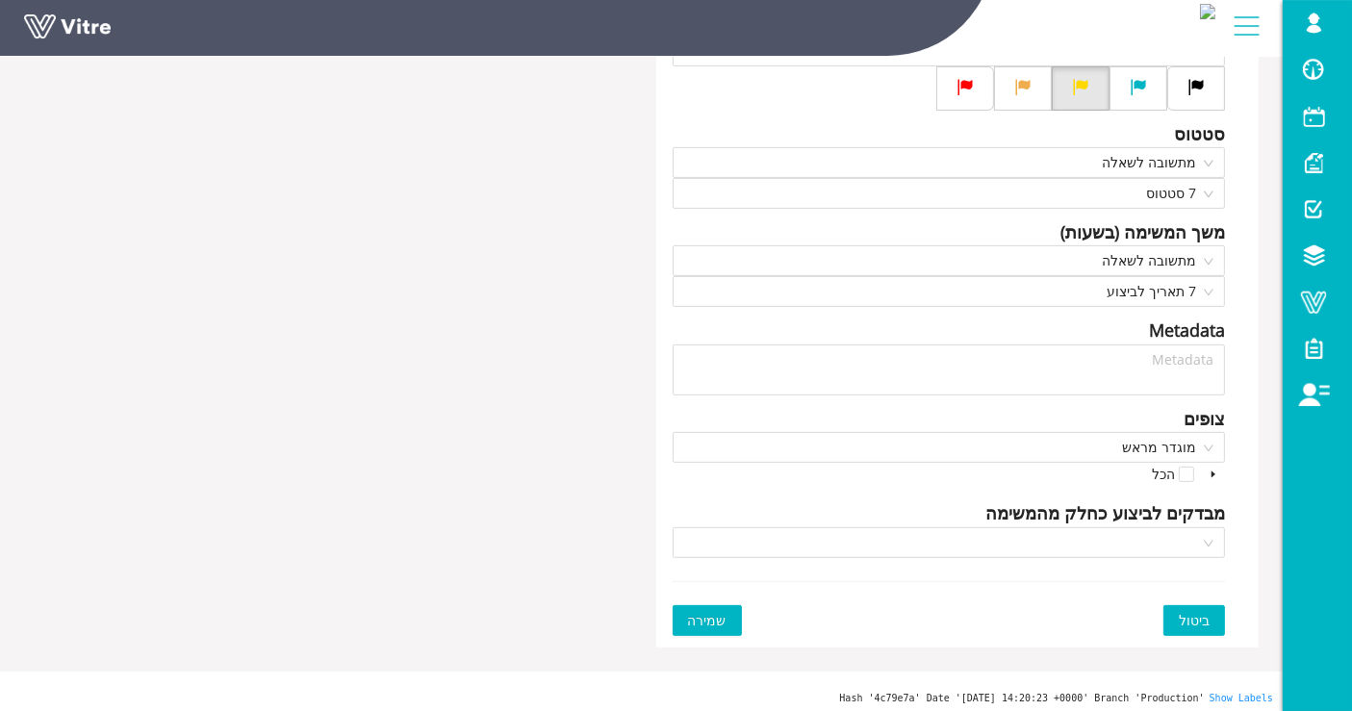
scroll to position [652, 0]
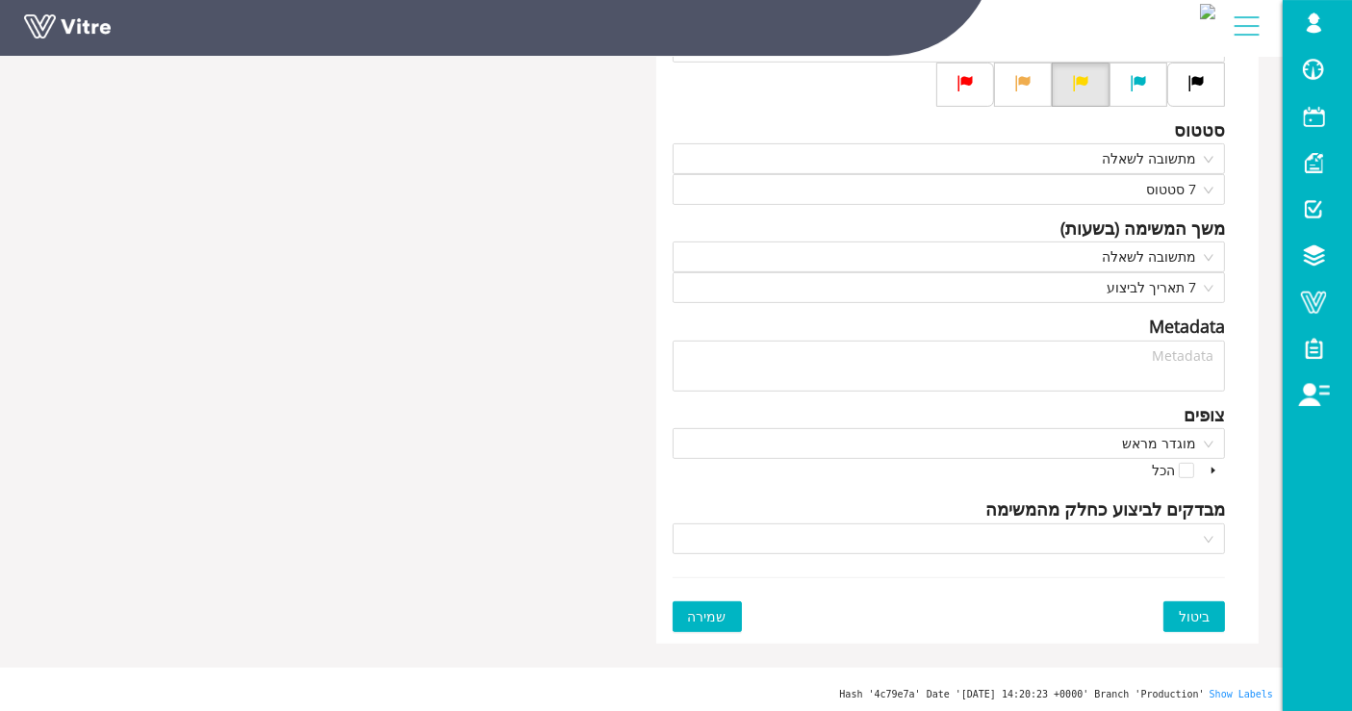
click at [708, 614] on span "שמירה" at bounding box center [707, 616] width 39 height 21
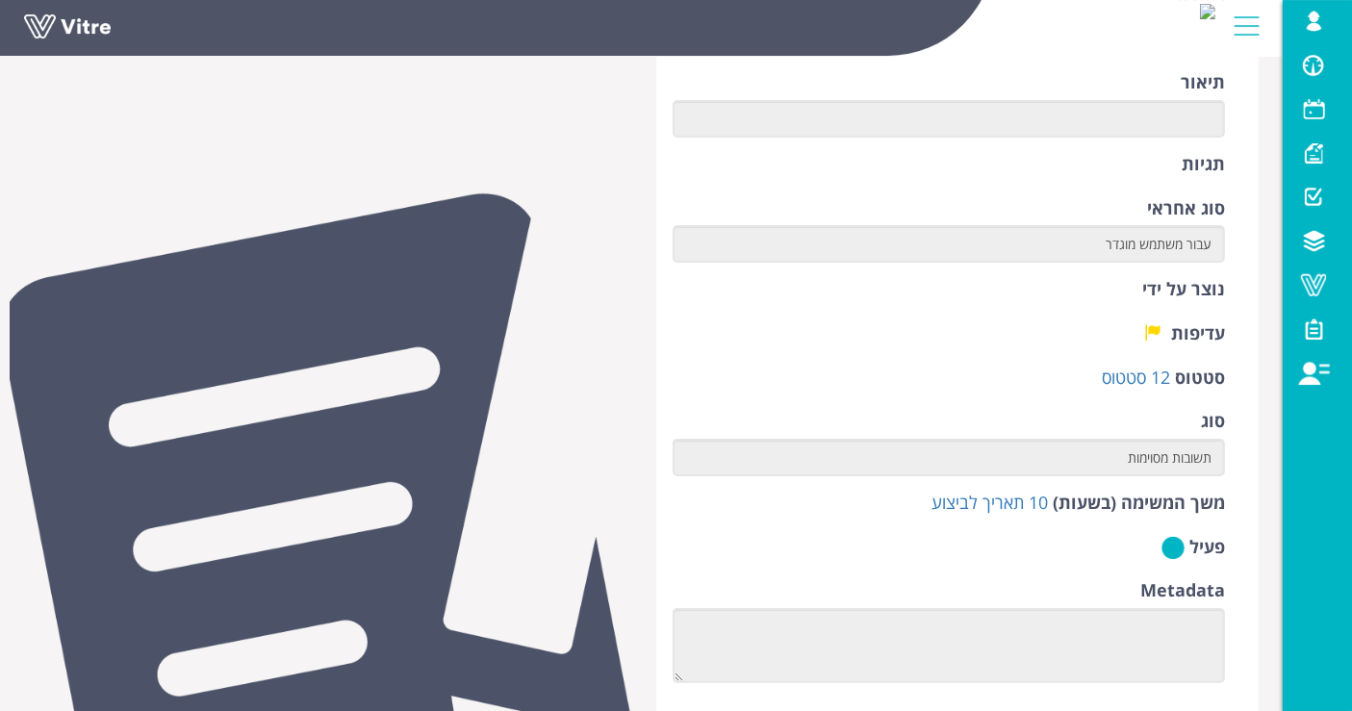
scroll to position [641, 0]
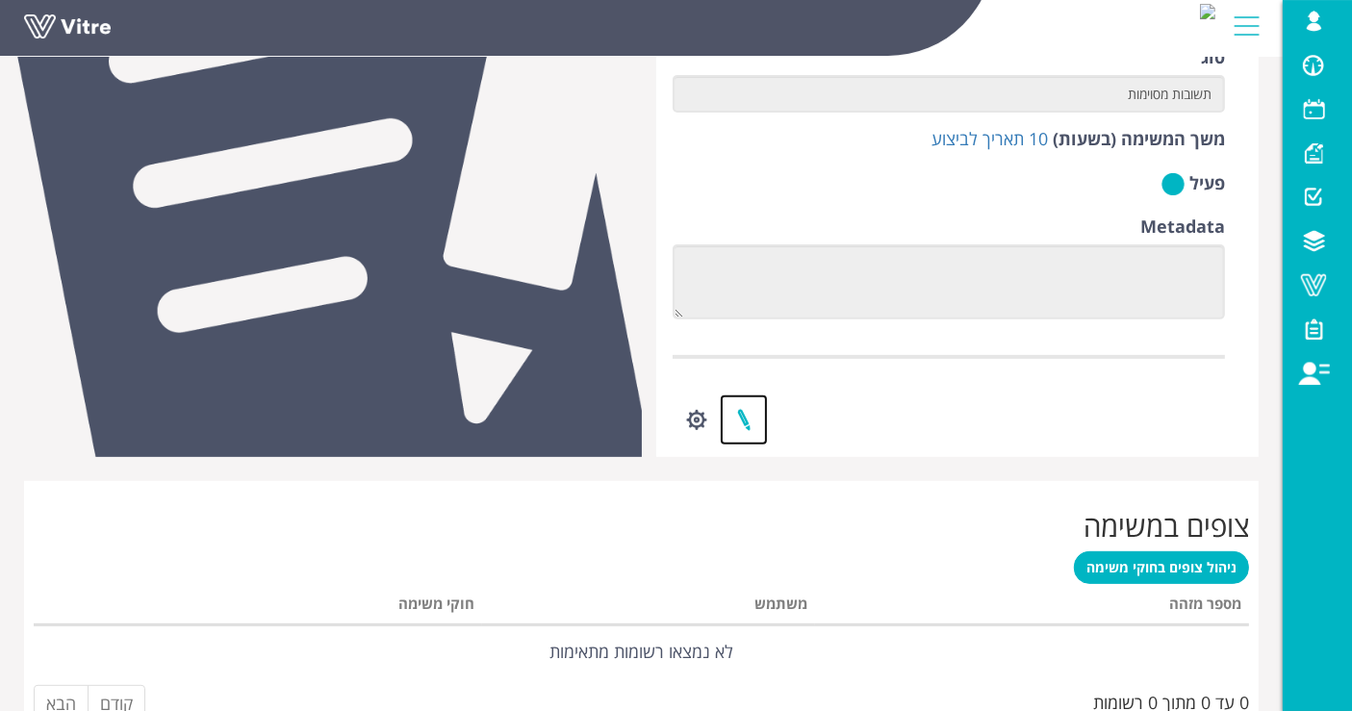
click at [753, 419] on link at bounding box center [744, 420] width 48 height 51
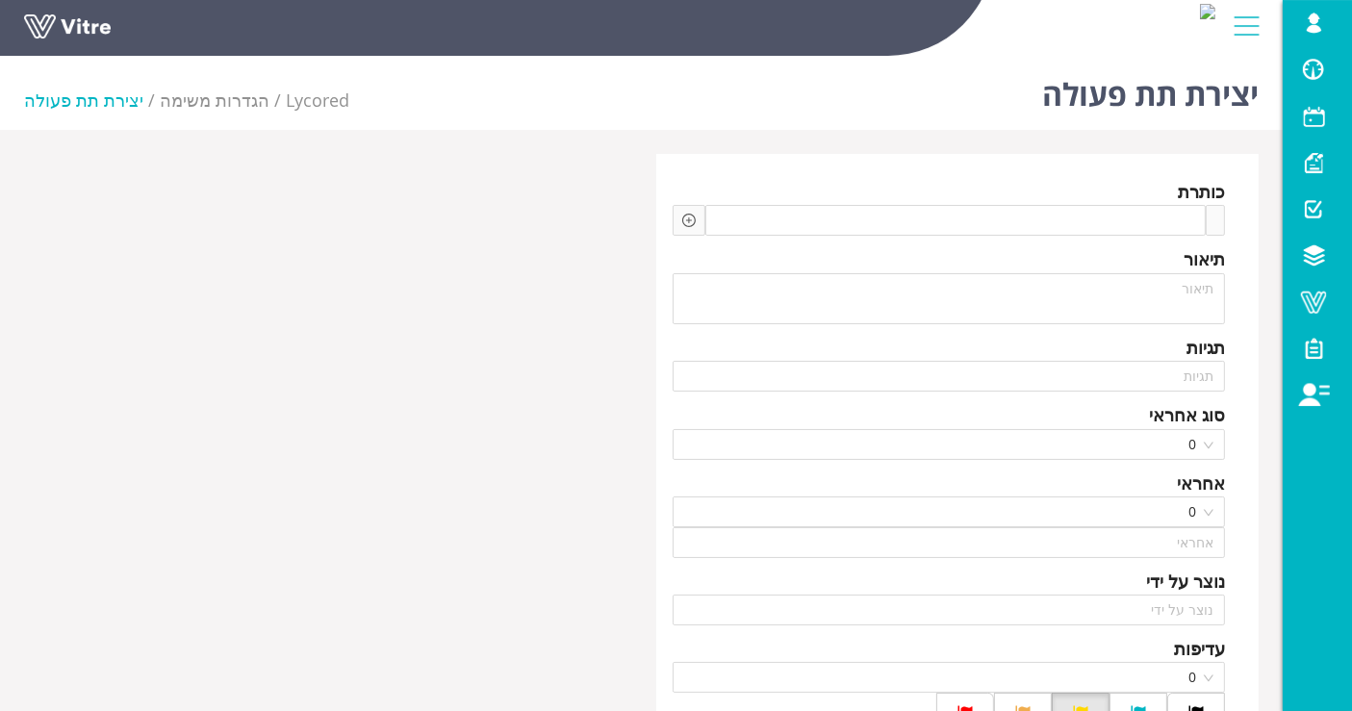
type input "Lishay Peled SU"
type input "24"
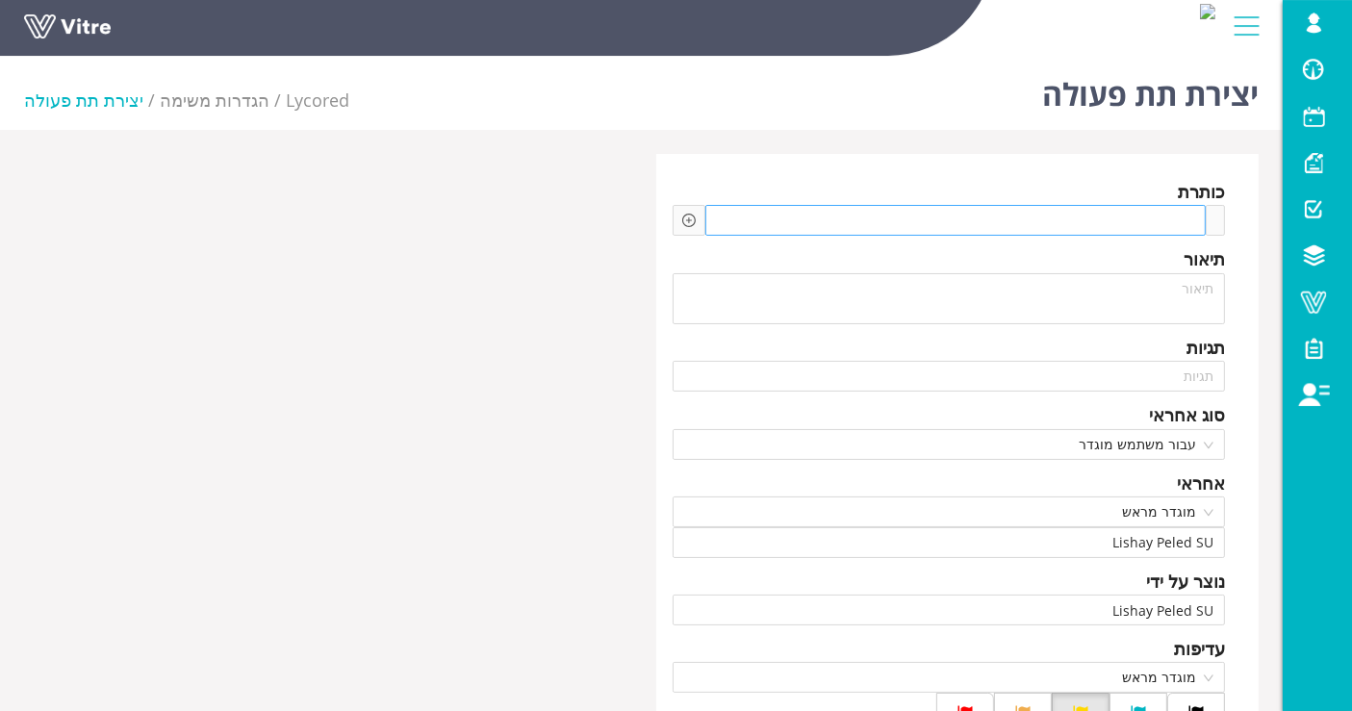
click at [909, 226] on div at bounding box center [957, 220] width 502 height 31
click at [695, 217] on div at bounding box center [689, 220] width 33 height 31
click at [692, 217] on icon "plus-circle" at bounding box center [688, 220] width 13 height 13
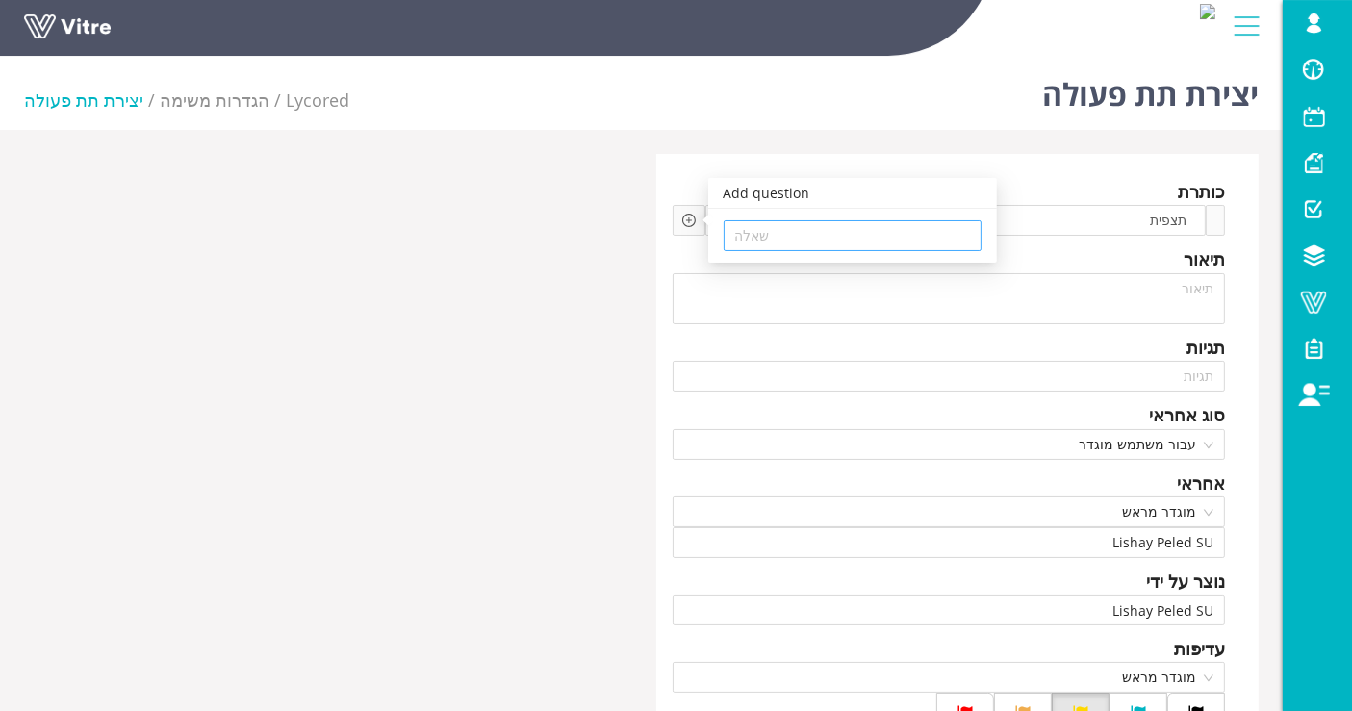
click at [832, 221] on input "search" at bounding box center [852, 235] width 235 height 29
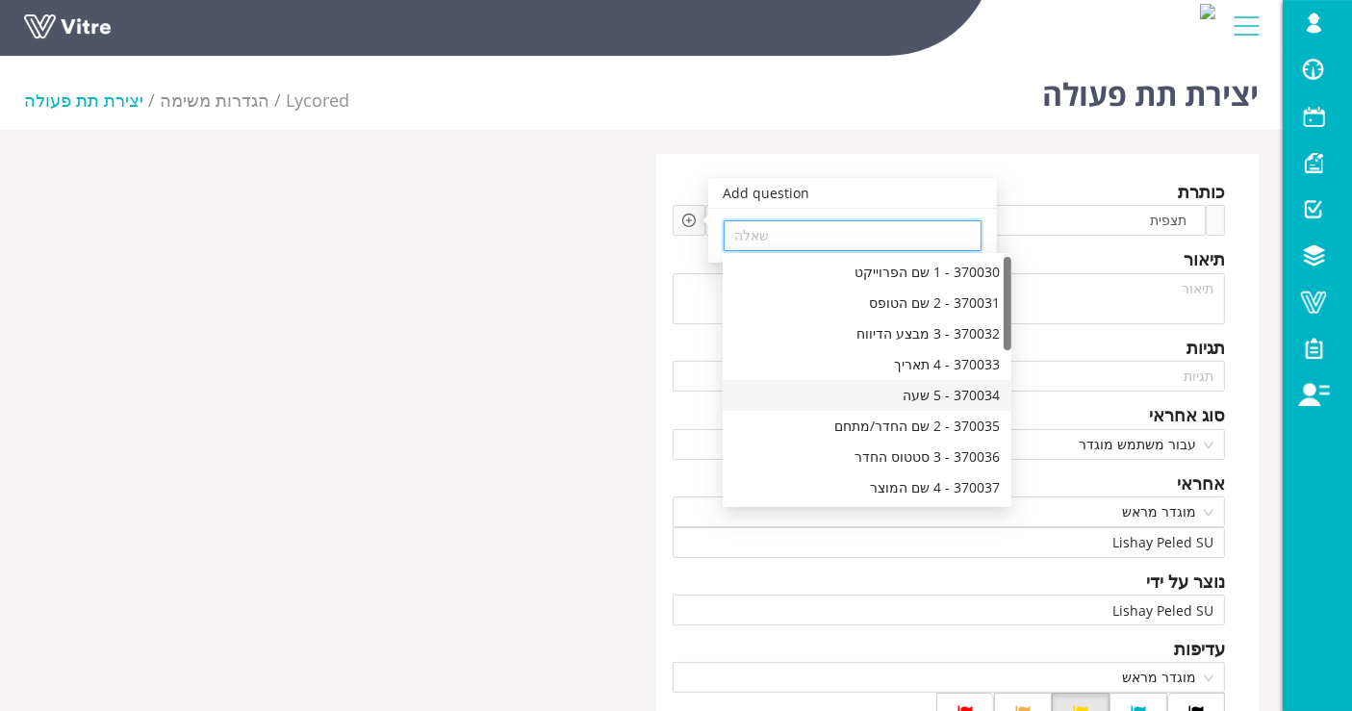
scroll to position [107, 0]
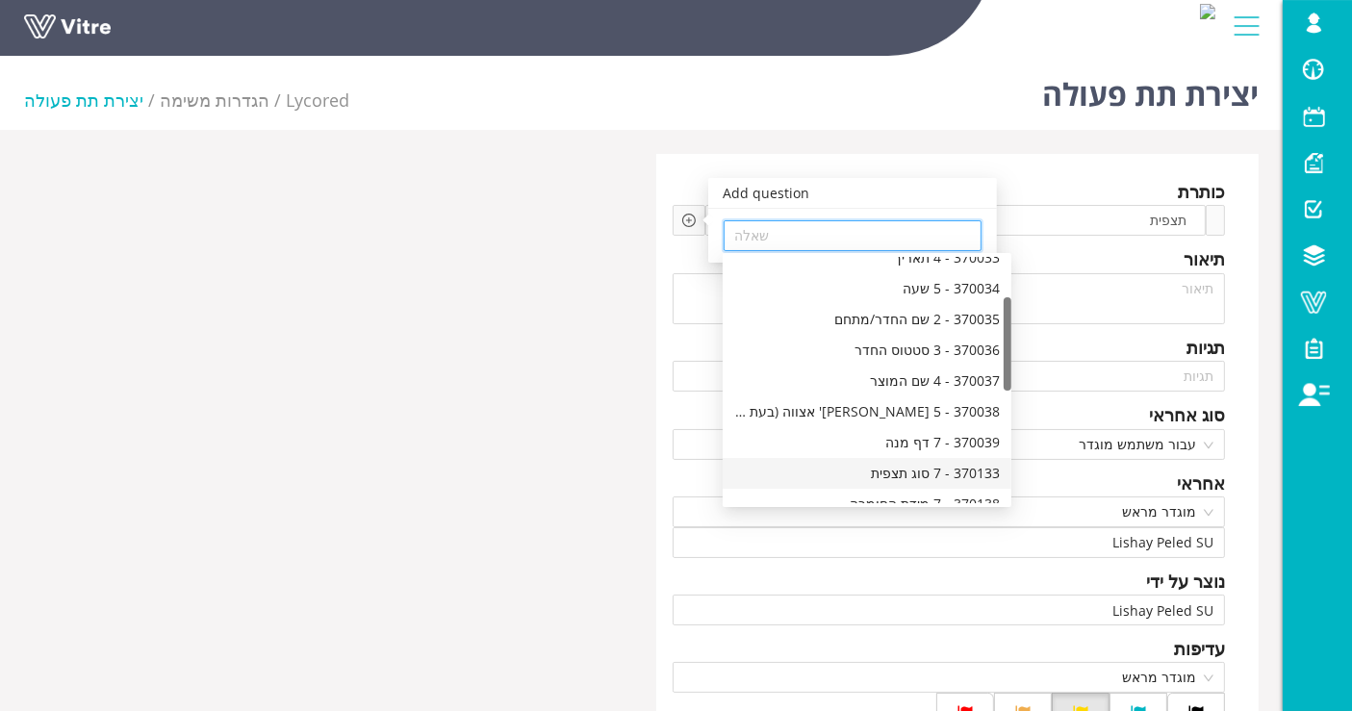
click at [914, 479] on div "370133 - 7 סוג תצפית" at bounding box center [867, 473] width 266 height 21
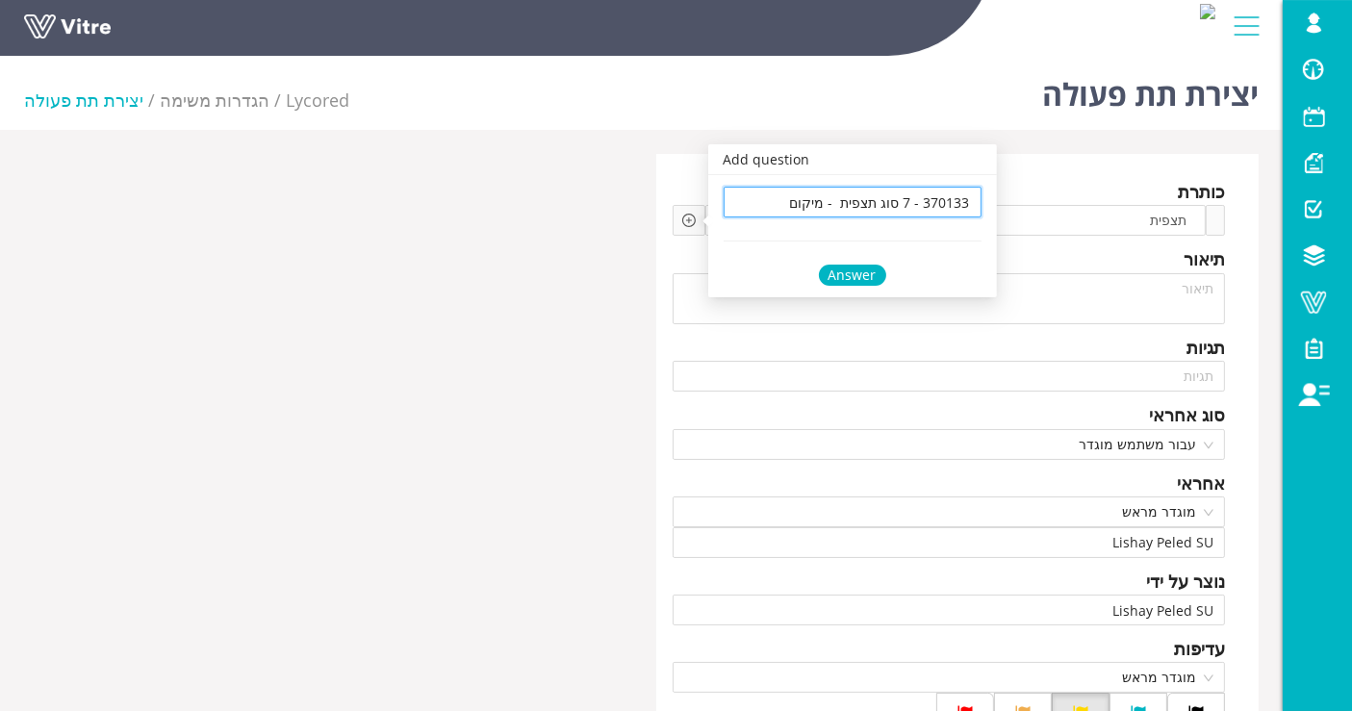
click at [784, 195] on input "370133 - 7 סוג תצפית - מיקום" at bounding box center [852, 202] width 235 height 29
type input "370133 - 7 סוג תצפית - מיקום"
click at [872, 270] on div "Answer" at bounding box center [852, 275] width 67 height 21
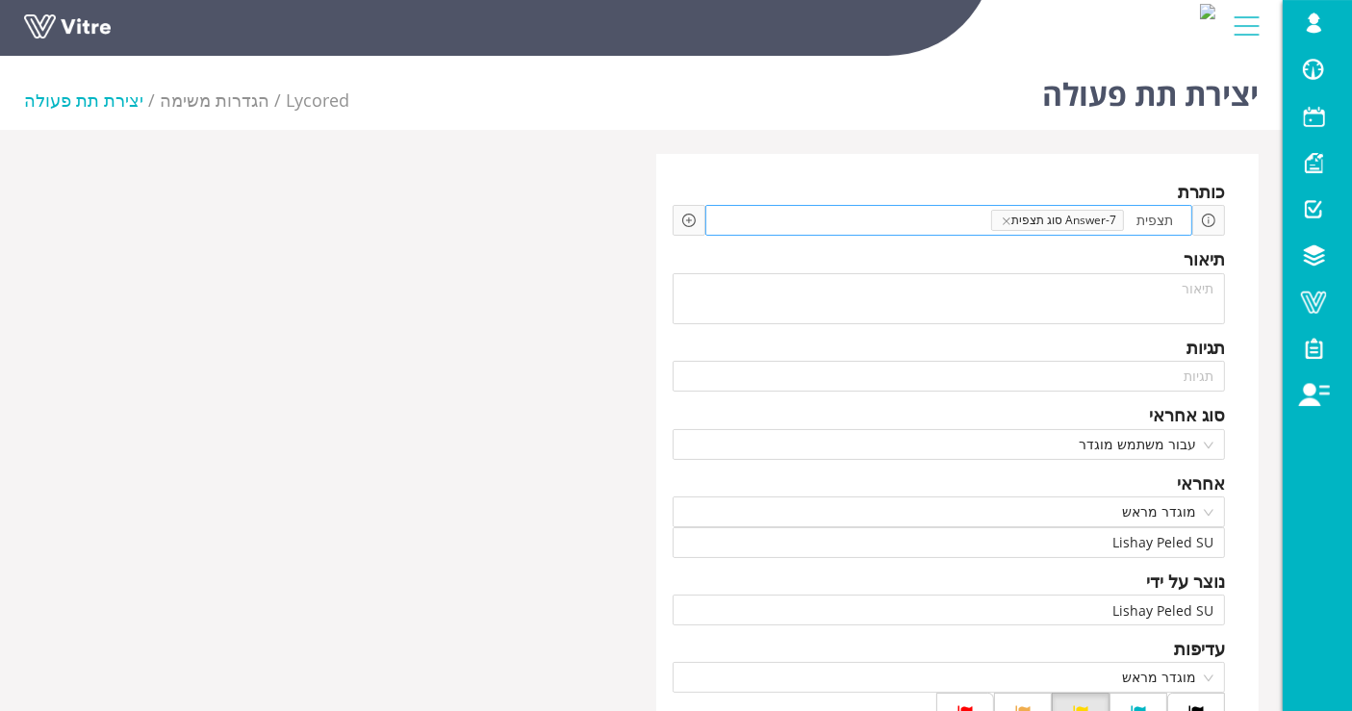
click at [928, 219] on span at bounding box center [943, 220] width 95 height 21
click at [690, 218] on icon "plus-circle" at bounding box center [688, 220] width 13 height 13
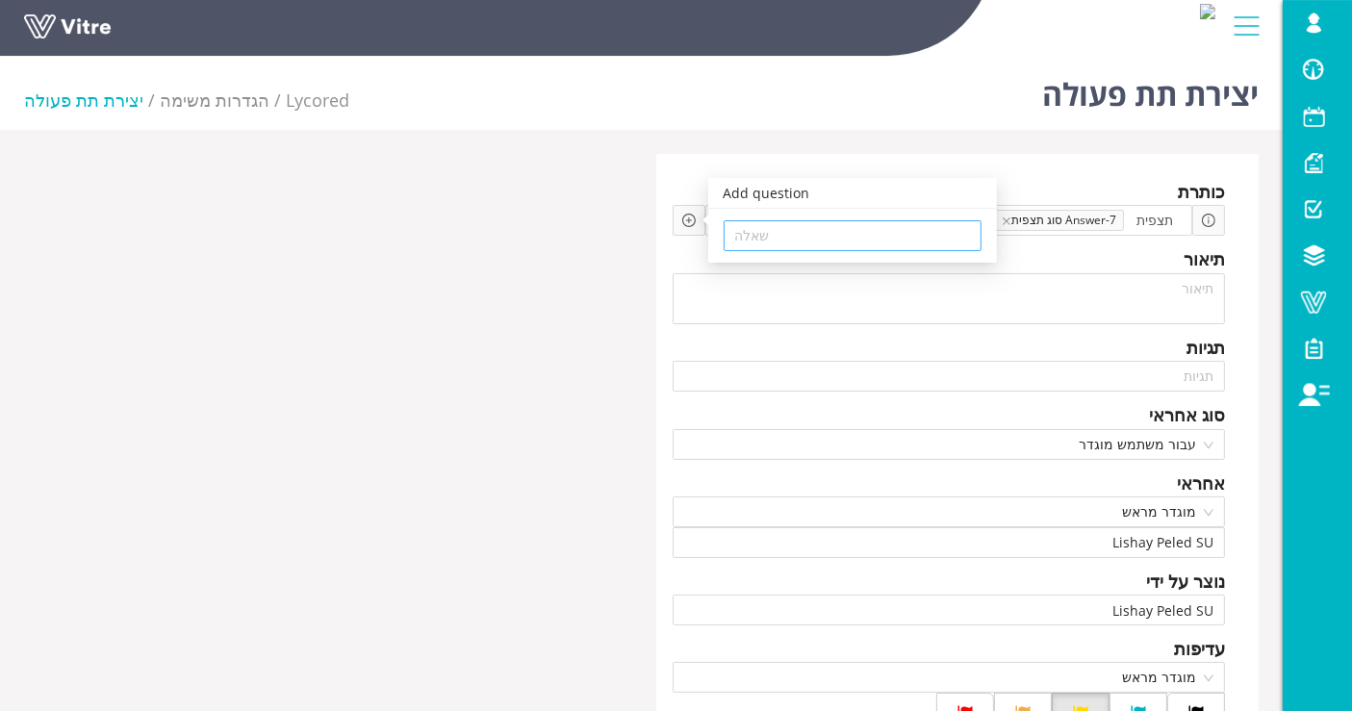
click at [833, 237] on input "search" at bounding box center [852, 235] width 235 height 29
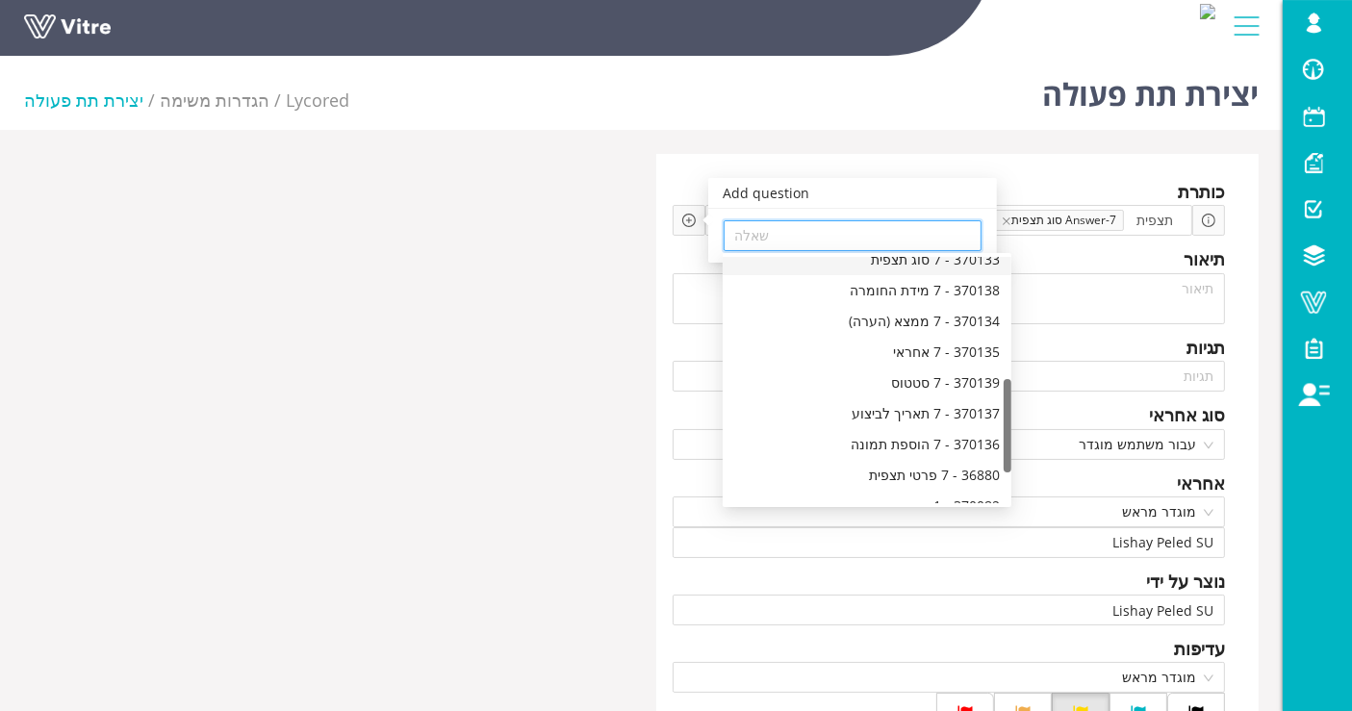
scroll to position [214, 0]
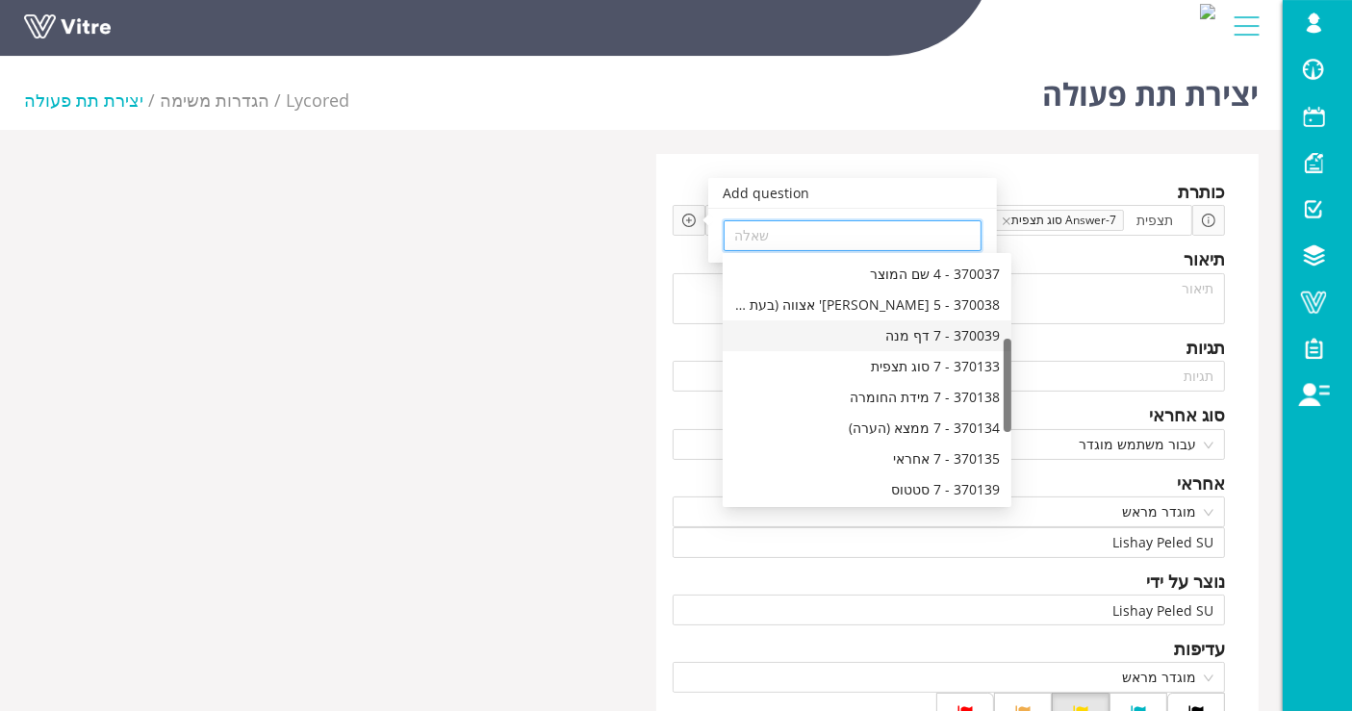
click at [913, 327] on div "370039 - 7 דף מנה" at bounding box center [867, 335] width 266 height 21
type input "370039 - 7 דף מנה"
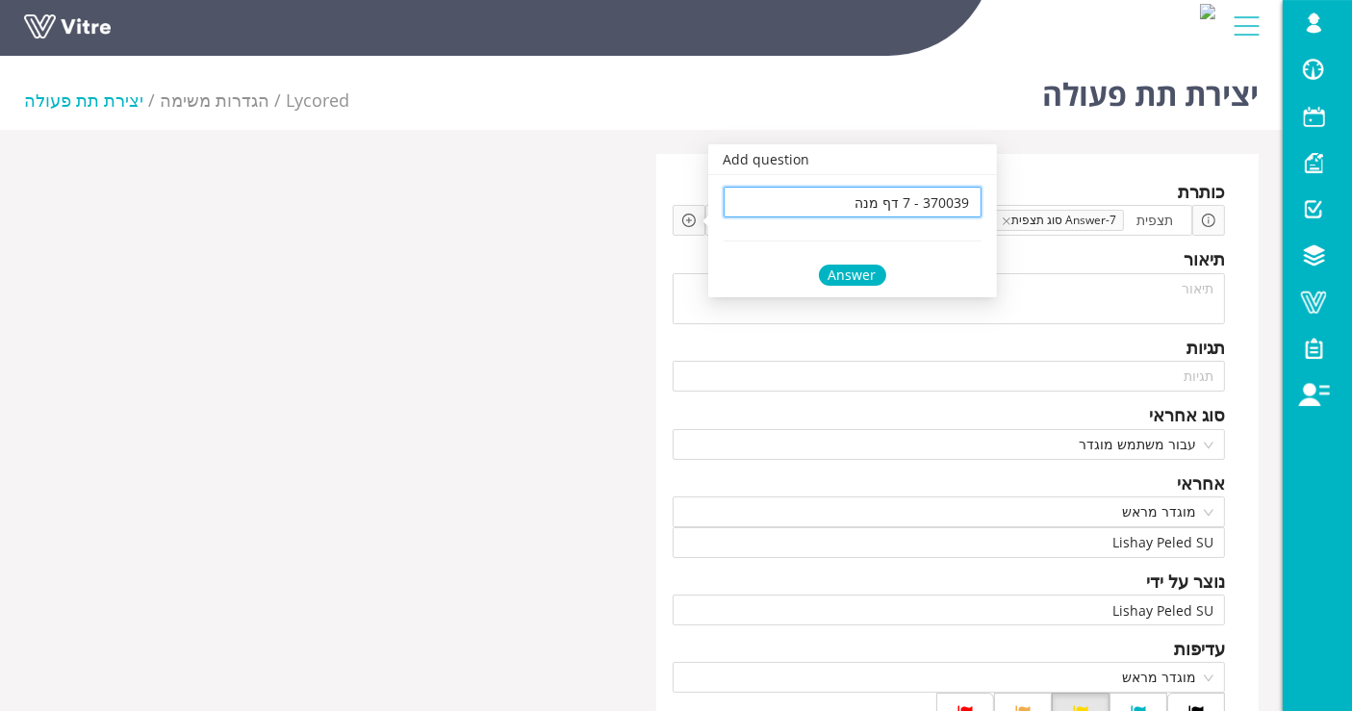
click at [863, 279] on div "Answer" at bounding box center [852, 275] width 67 height 21
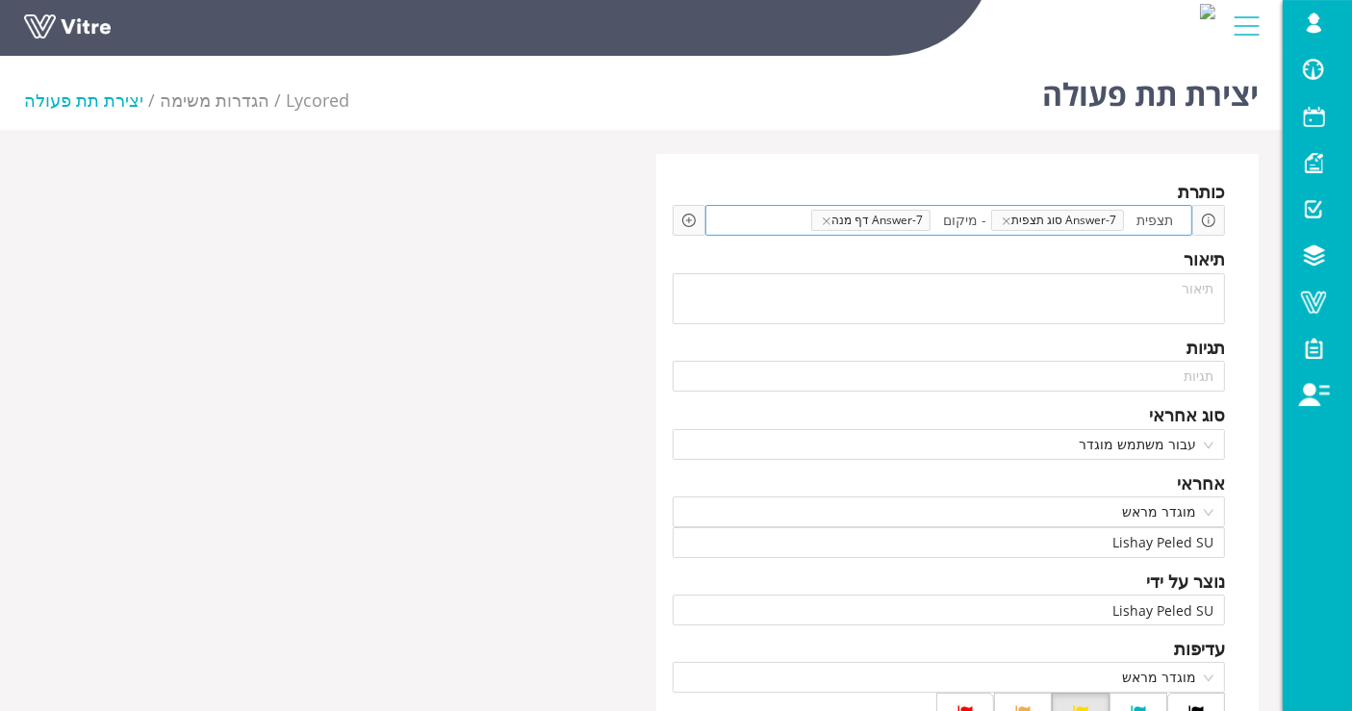
click at [779, 216] on span at bounding box center [763, 220] width 95 height 21
click at [677, 225] on div "Add question שאלה" at bounding box center [689, 220] width 33 height 31
click at [682, 221] on icon "plus-circle" at bounding box center [688, 220] width 13 height 13
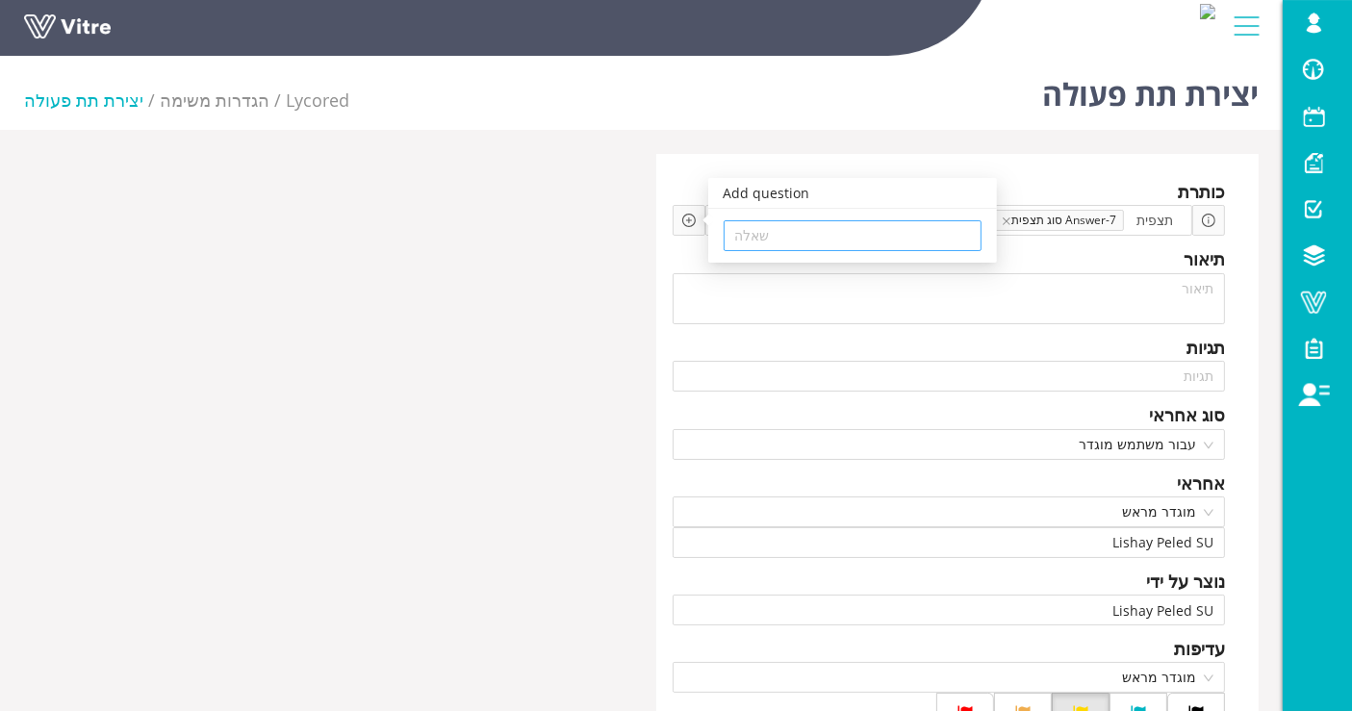
click at [821, 231] on input "search" at bounding box center [852, 235] width 235 height 29
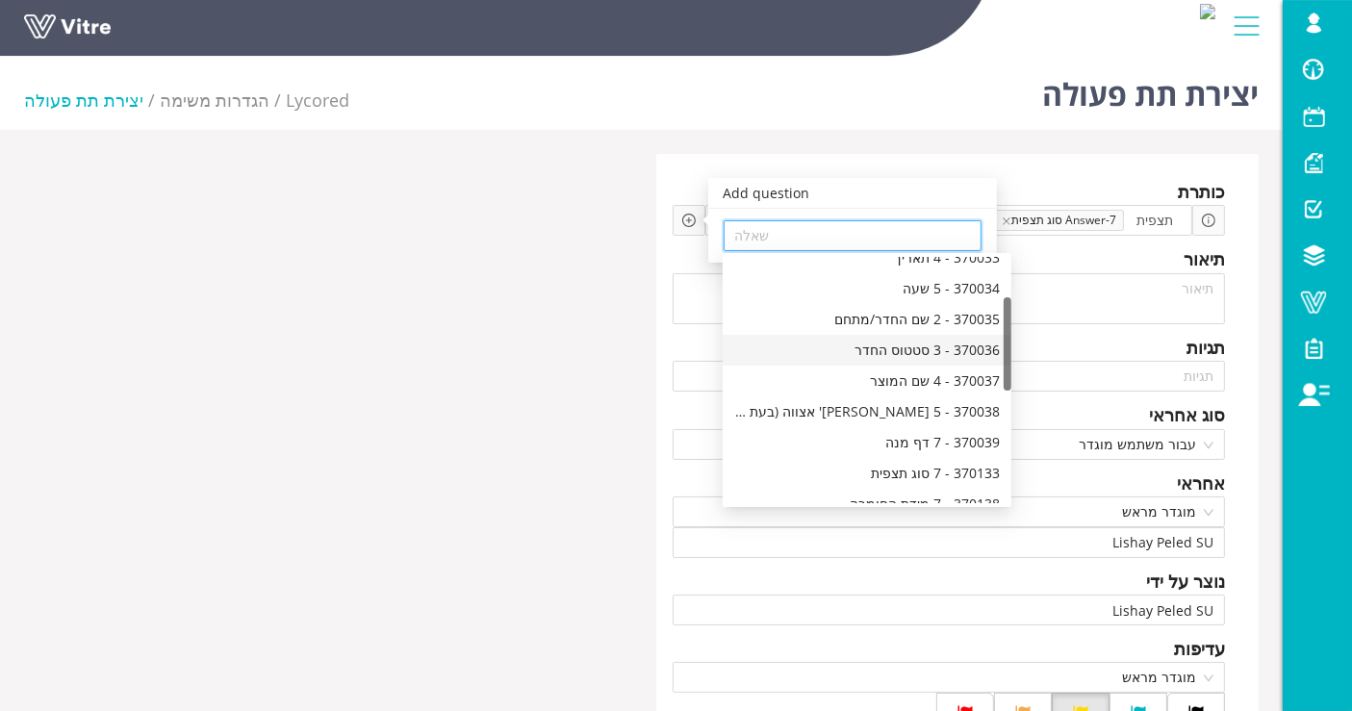
scroll to position [214, 0]
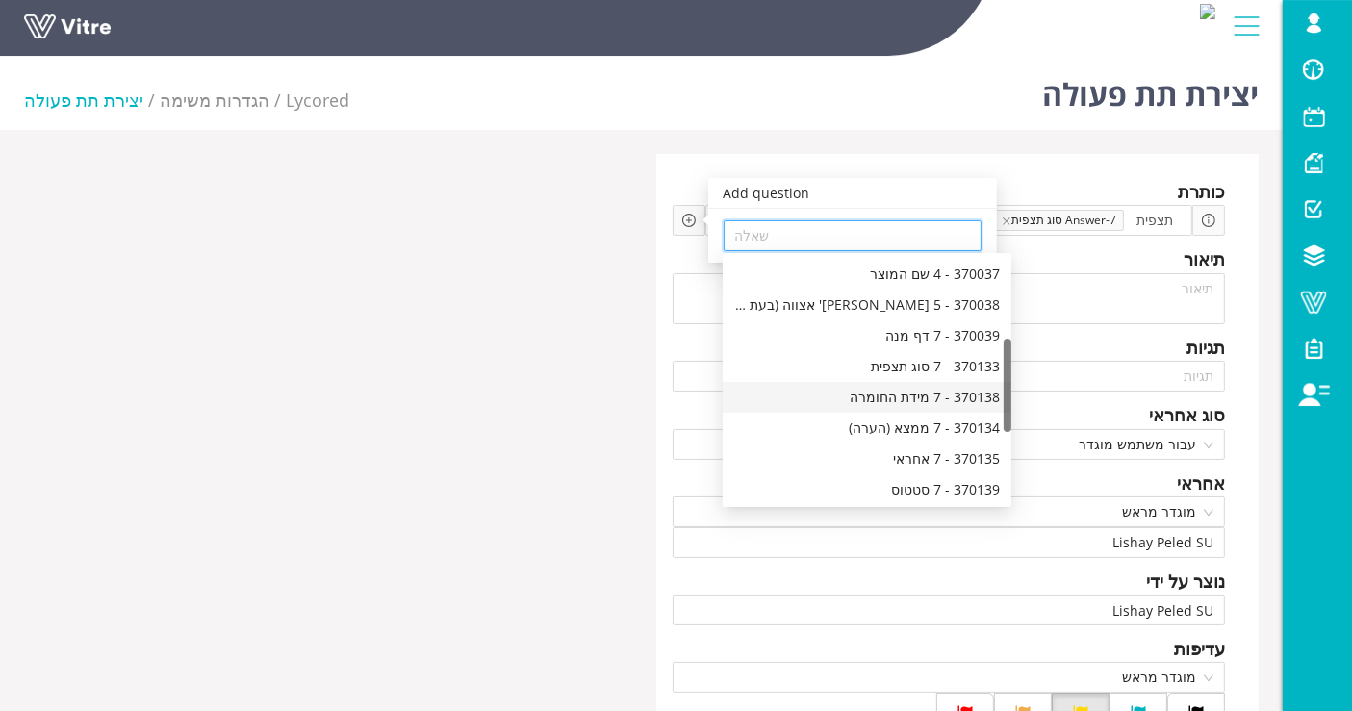
click at [904, 396] on div "370138 - 7 מידת החומרה" at bounding box center [867, 397] width 266 height 21
type input "370138 - 7 מידת החומרה"
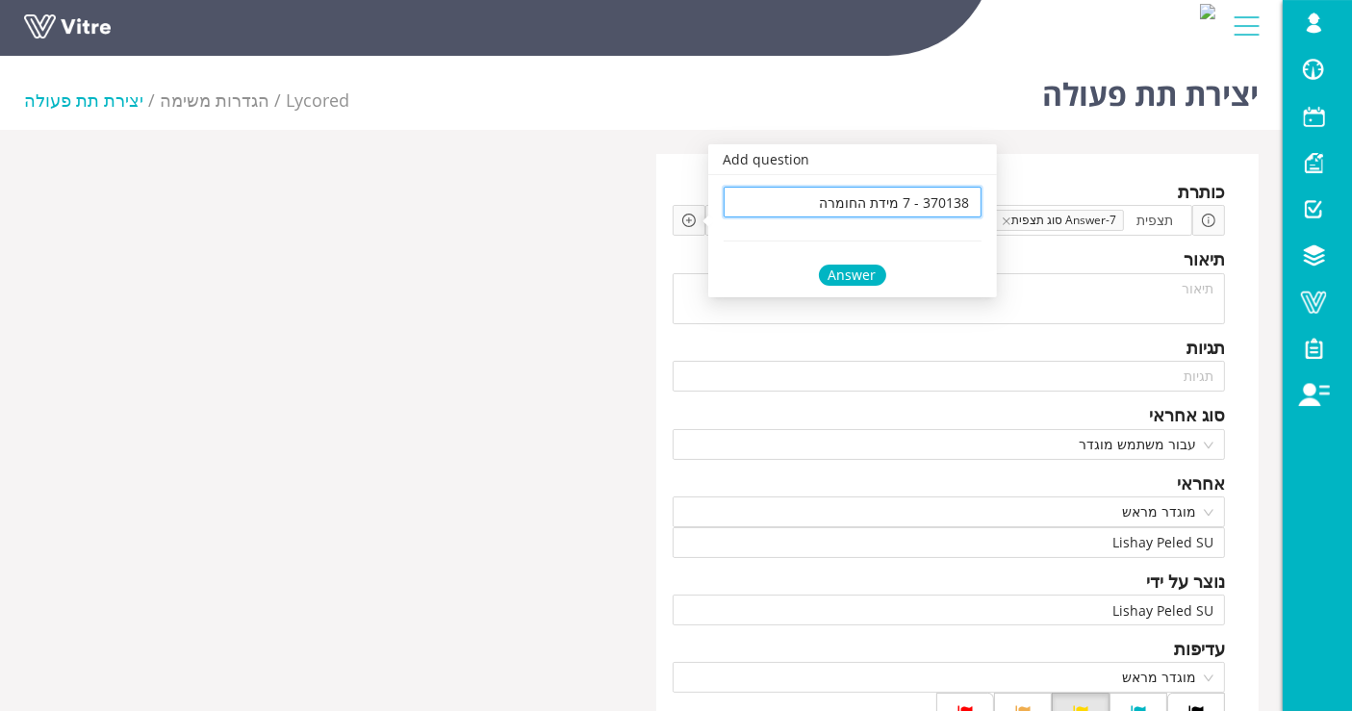
scroll to position [0, 0]
click at [862, 273] on div "Answer" at bounding box center [852, 275] width 67 height 21
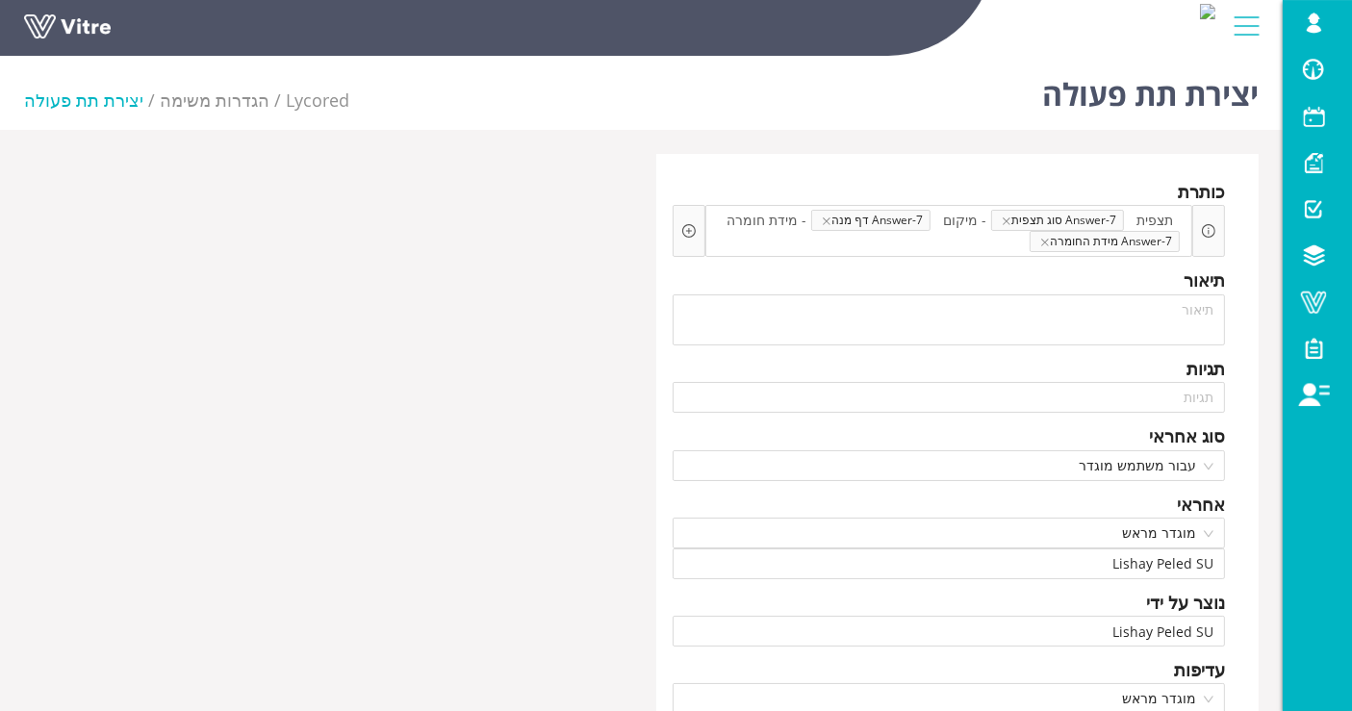
click at [526, 333] on div "כותרת תצפית Answer-7 סוג תצפית - מיקום Answer-7 דף מנה - מידת חומרה Answer-7 מי…" at bounding box center [642, 725] width 1264 height 1142
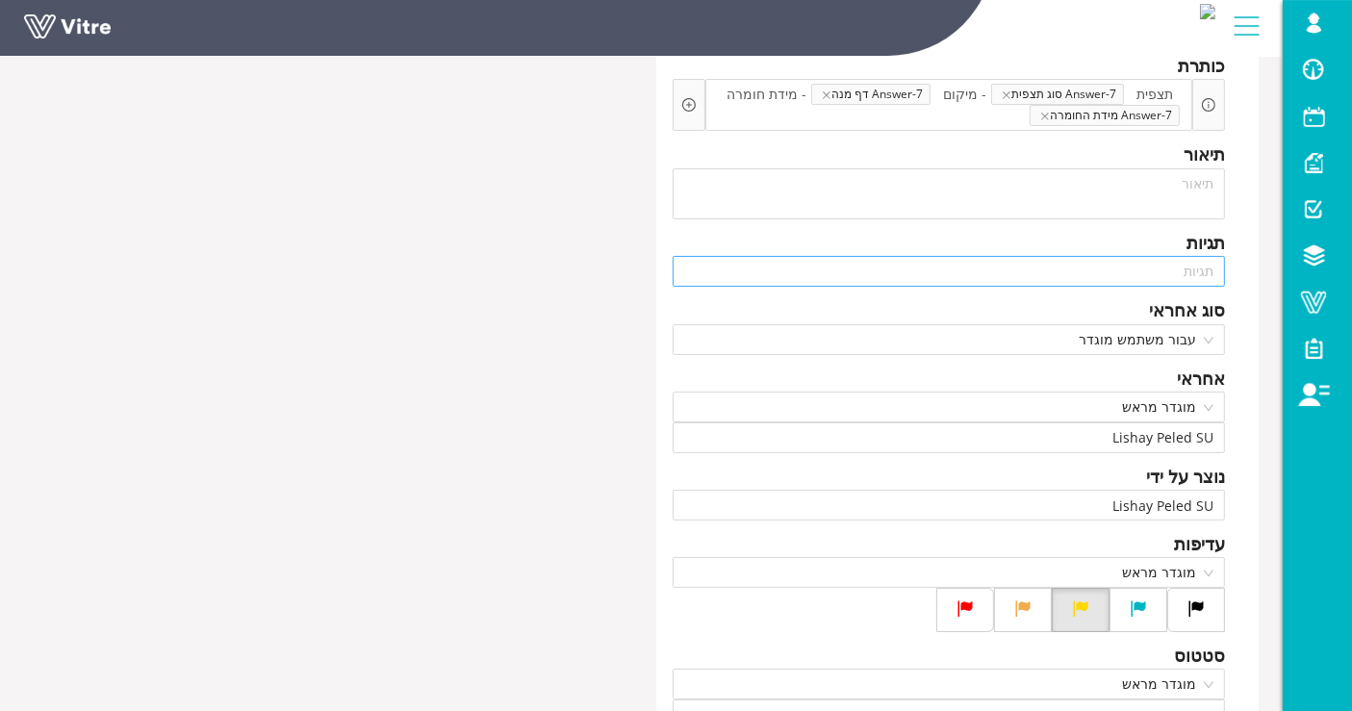
scroll to position [107, 0]
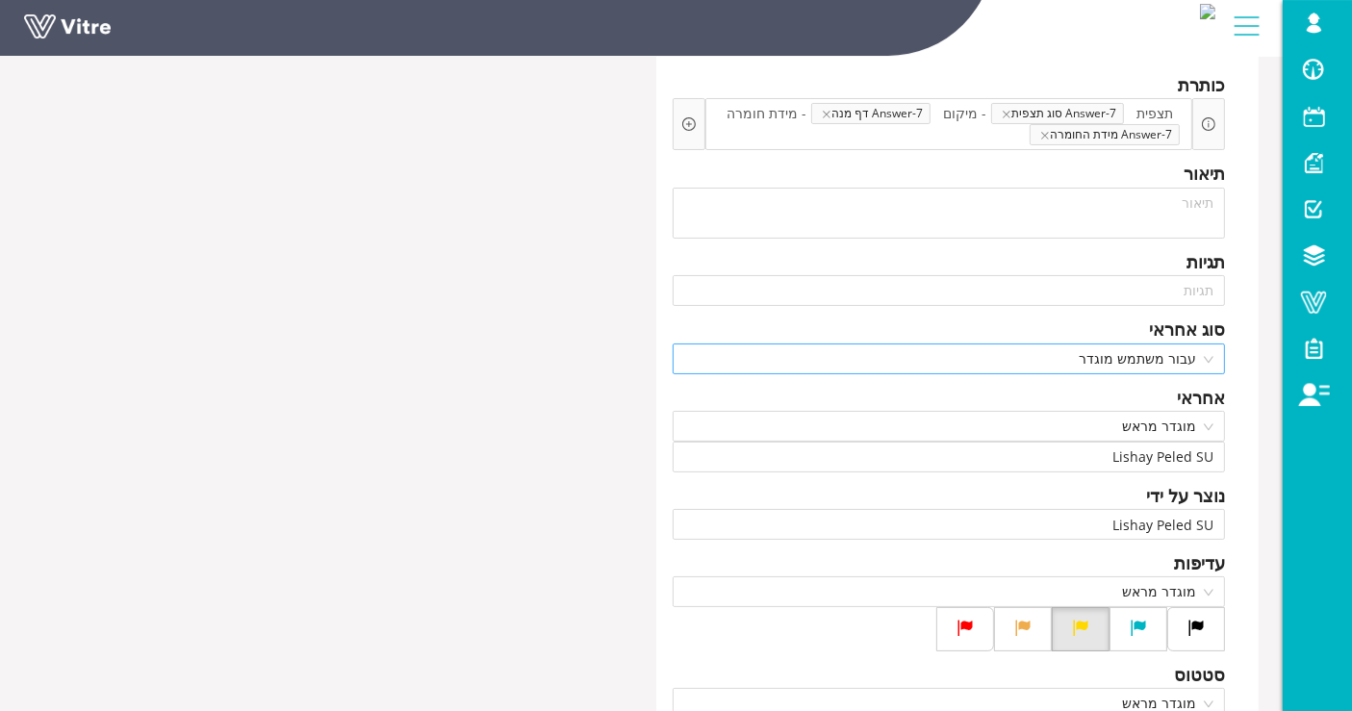
click at [1171, 353] on span "עבור משתמש מוגדר" at bounding box center [949, 359] width 530 height 29
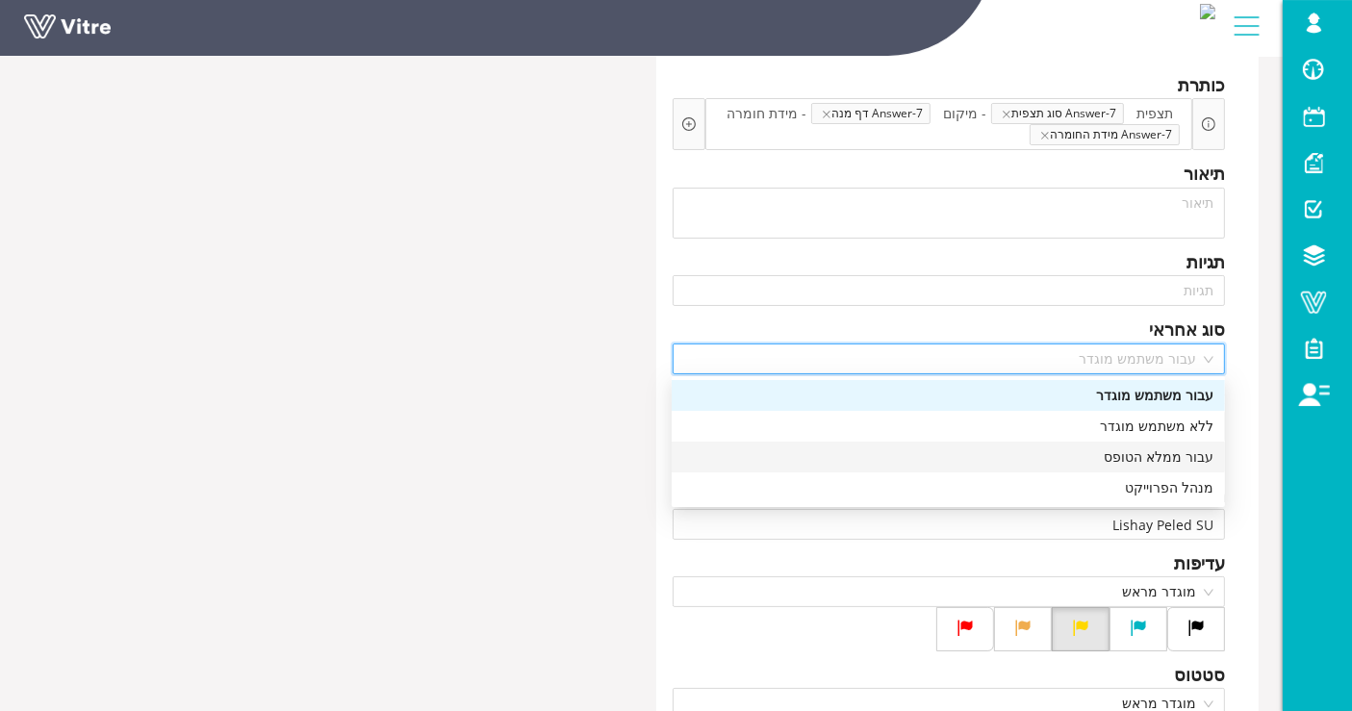
click at [582, 437] on div "כותרת תצפית Answer-7 סוג תצפית - מיקום Answer-7 דף מנה - מידת חומרה Answer-7 מי…" at bounding box center [642, 618] width 1264 height 1142
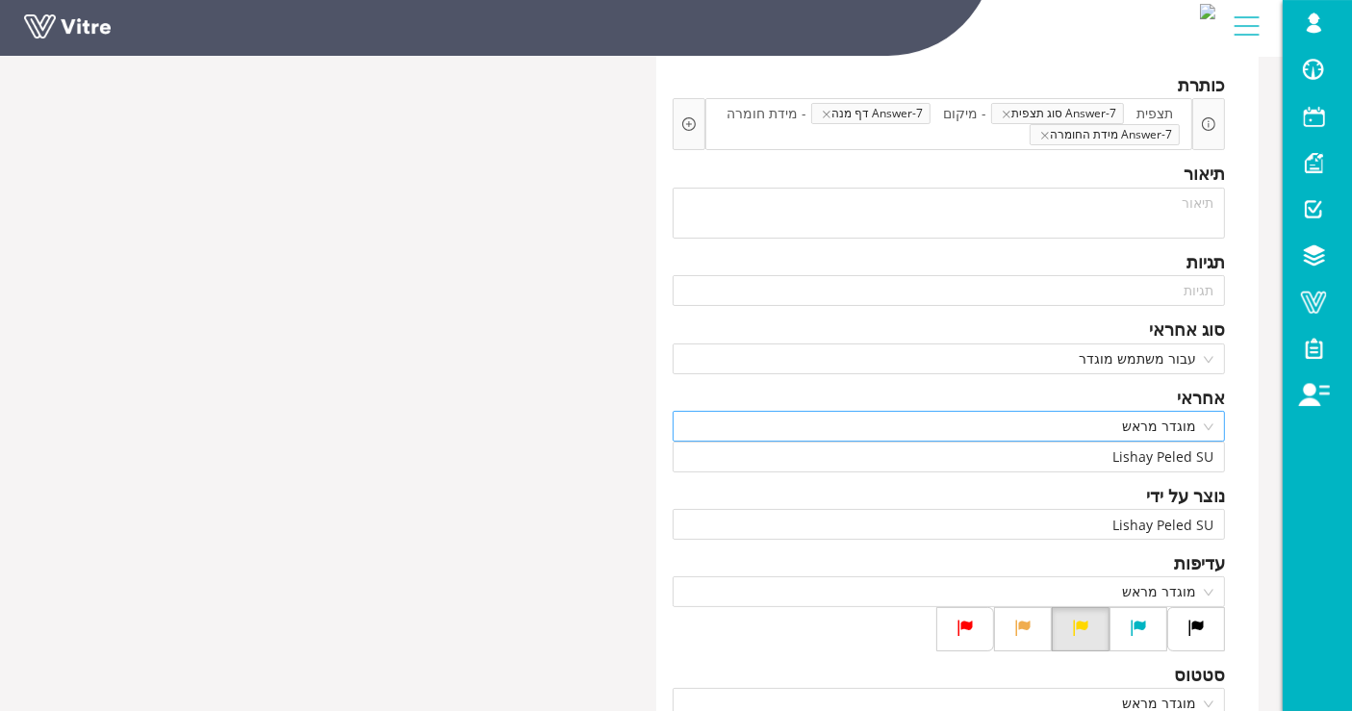
click at [1138, 423] on span "מוגדר מראש" at bounding box center [949, 426] width 530 height 29
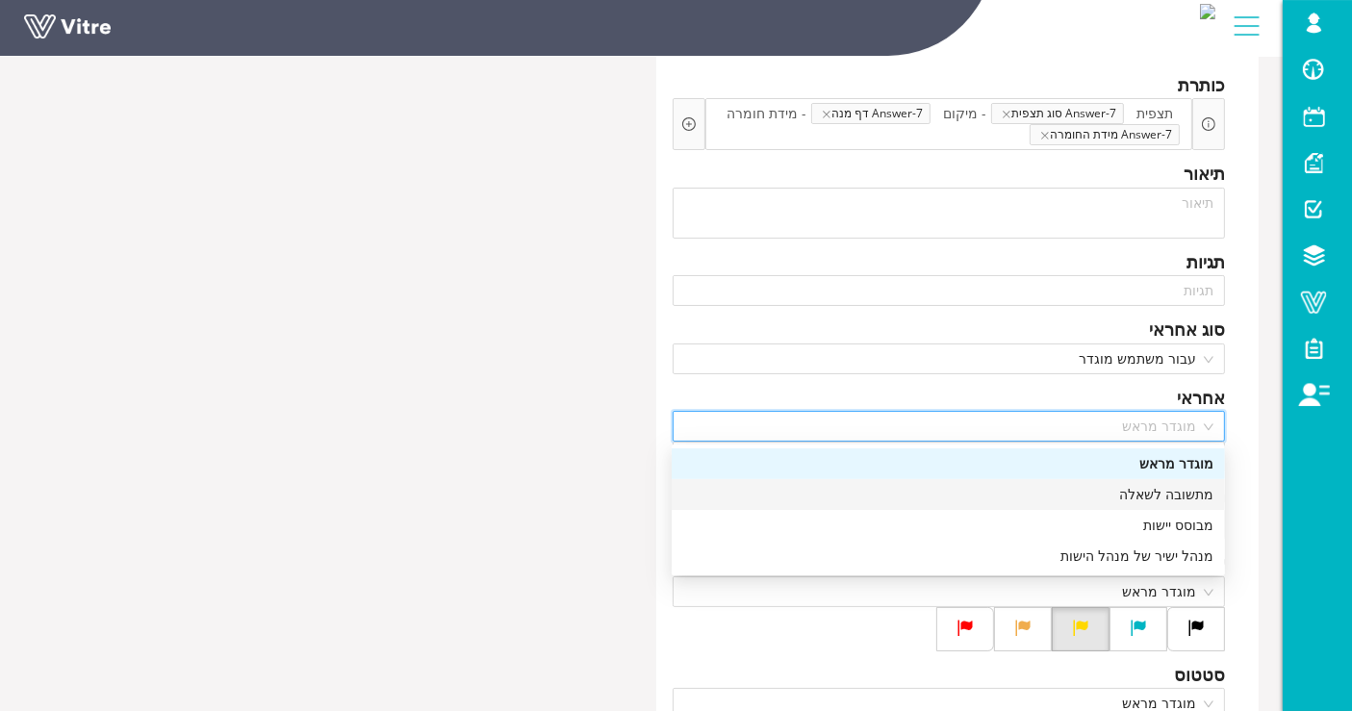
click at [1160, 498] on div "מתשובה לשאלה" at bounding box center [948, 494] width 530 height 21
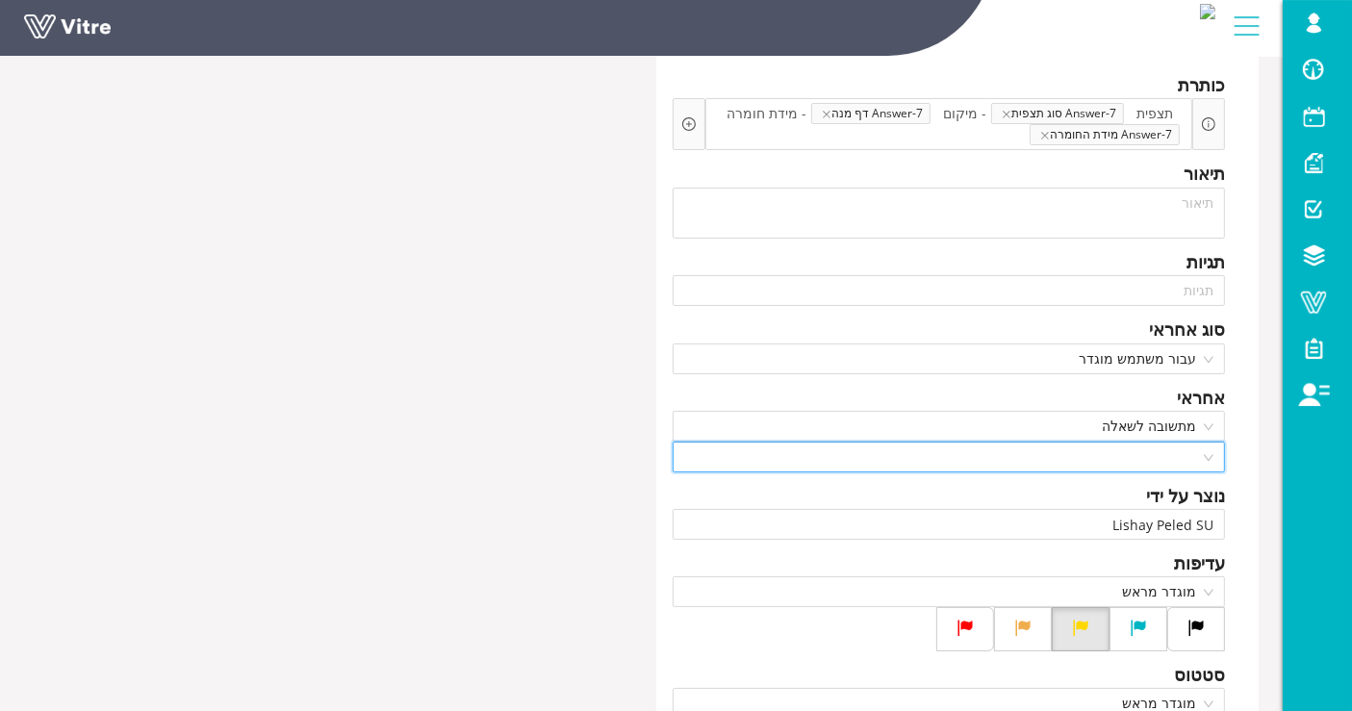
click at [1164, 458] on input "search" at bounding box center [942, 457] width 517 height 29
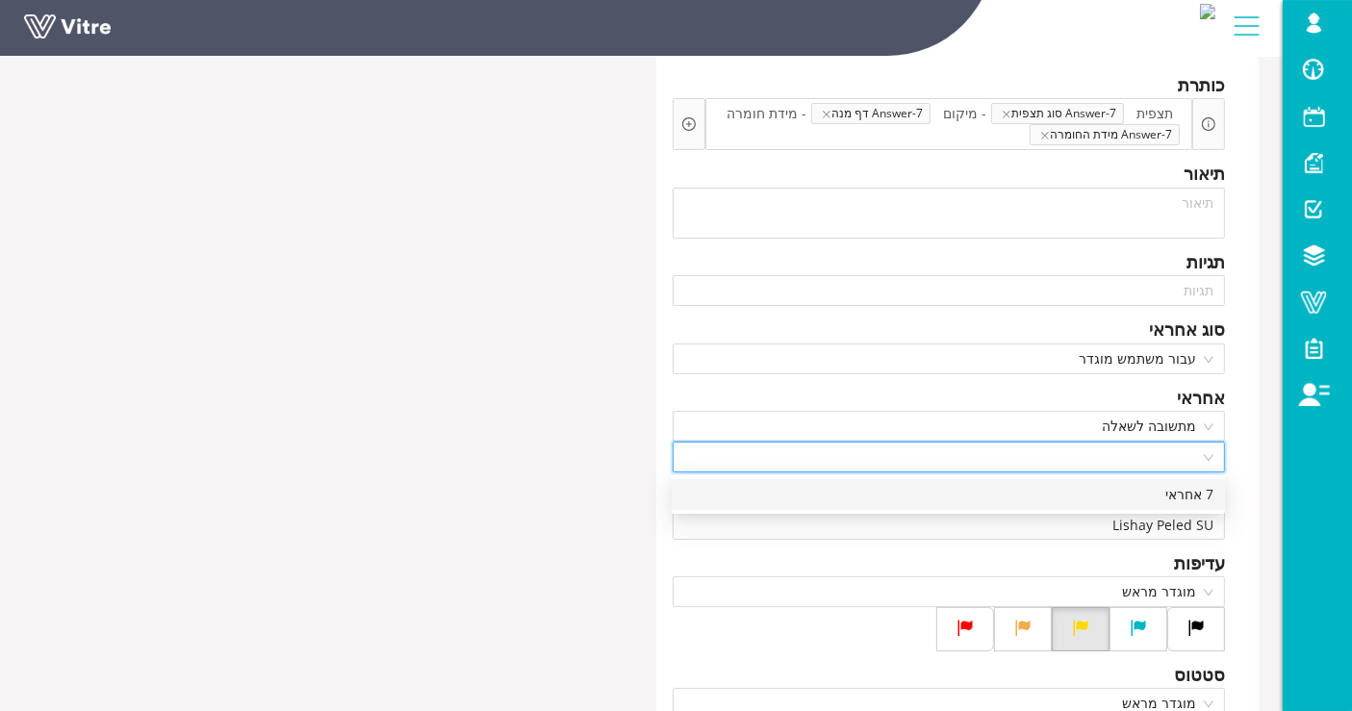
click at [1162, 501] on div "7 אחראי" at bounding box center [948, 494] width 530 height 21
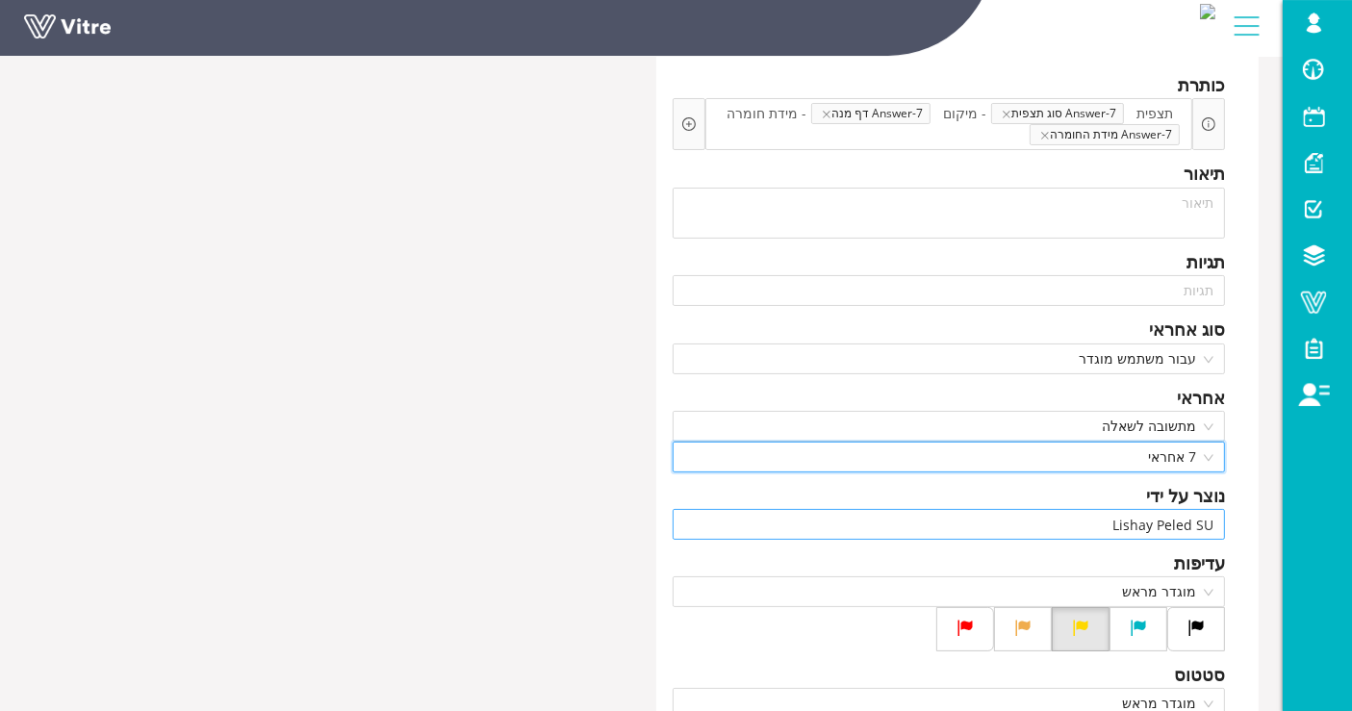
click at [1163, 525] on input "Lishay Peled SU" at bounding box center [949, 524] width 530 height 29
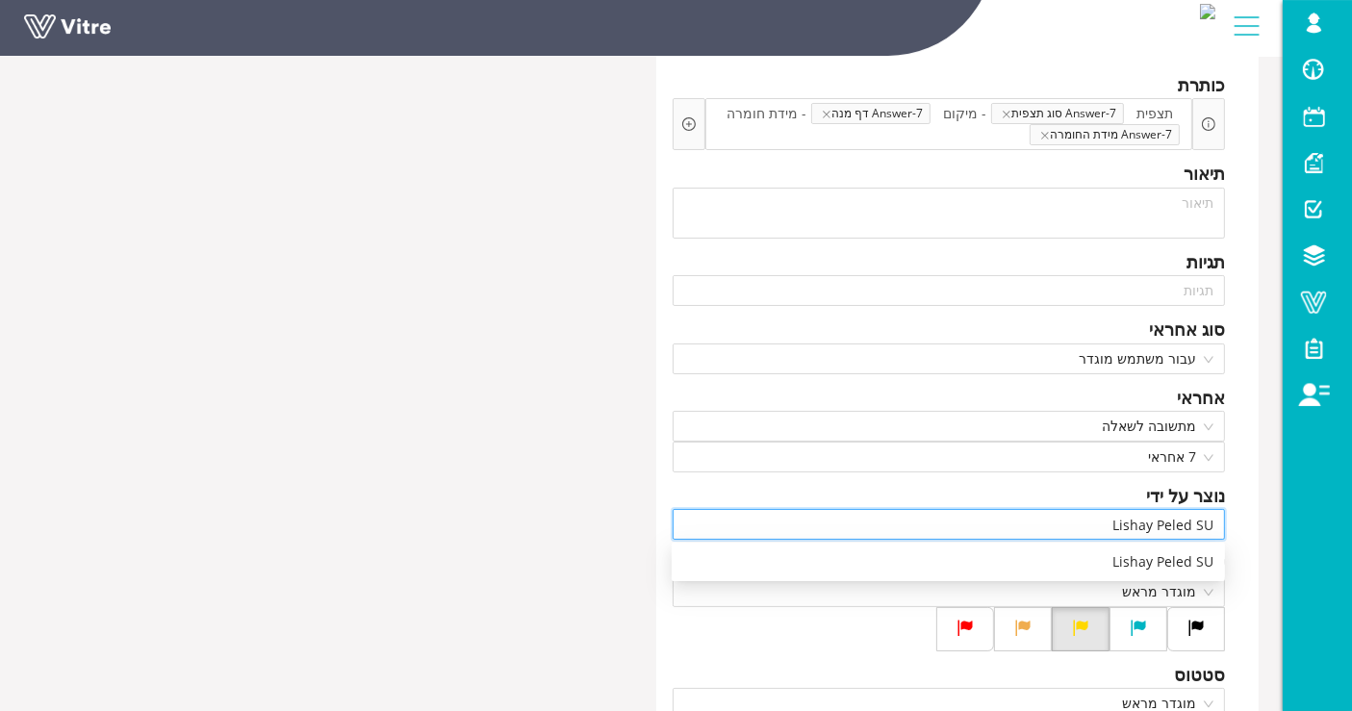
click at [1163, 525] on input "Lishay Peled SU" at bounding box center [949, 524] width 530 height 29
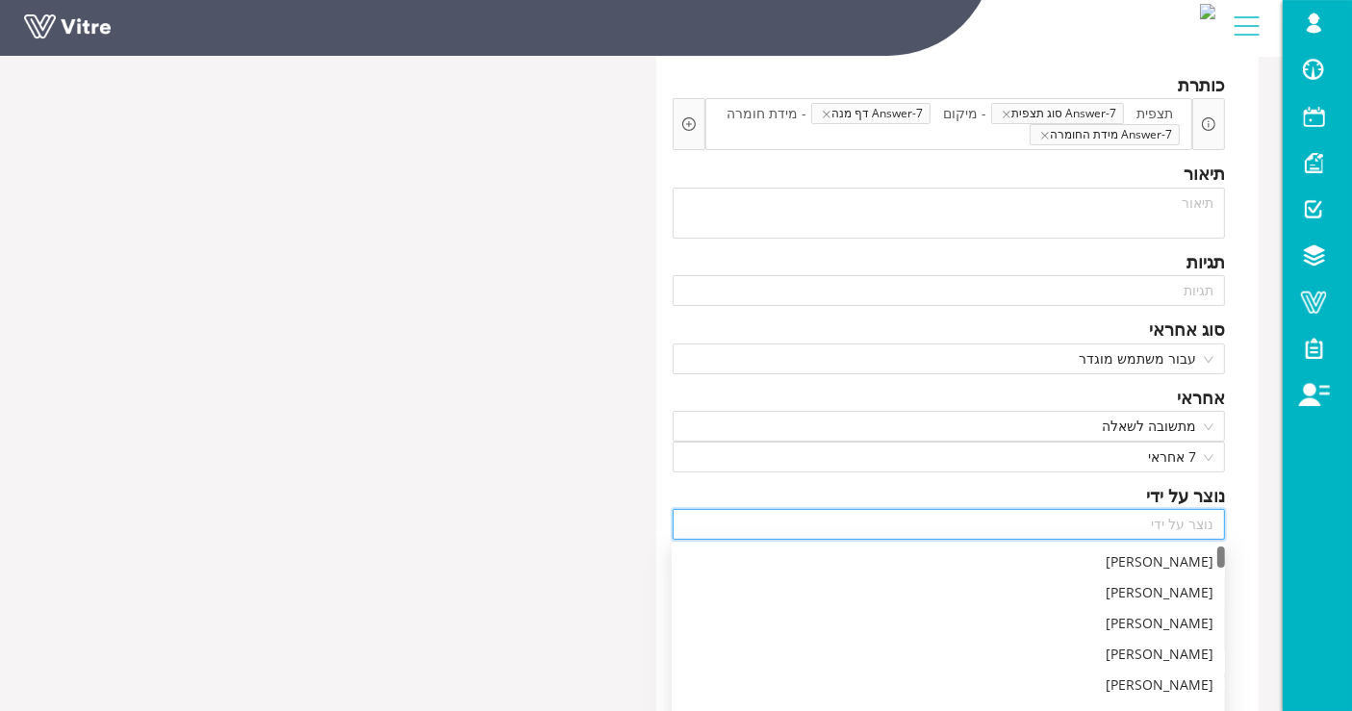
click at [551, 425] on div "כותרת תצפית Answer-7 סוג תצפית - מיקום Answer-7 דף מנה - מידת חומרה Answer-7 מי…" at bounding box center [642, 618] width 1264 height 1142
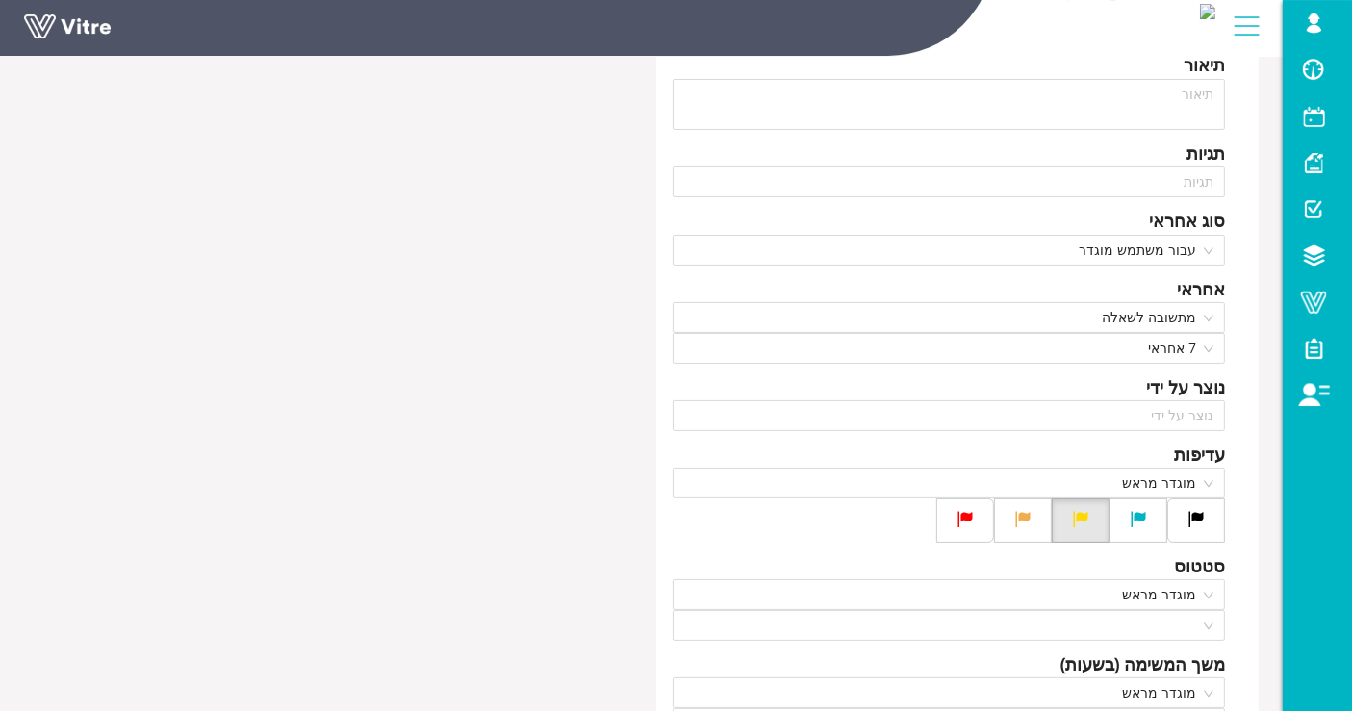
scroll to position [321, 0]
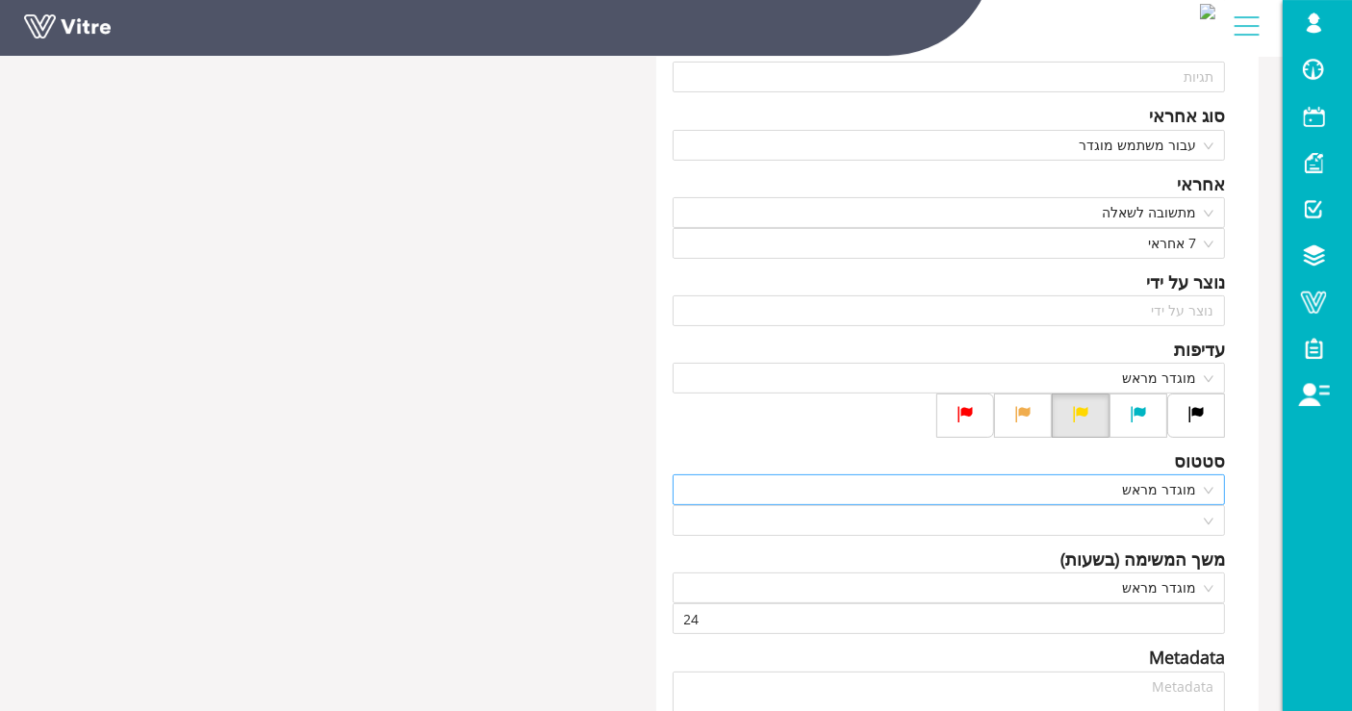
click at [1183, 499] on span "מוגדר מראש" at bounding box center [949, 490] width 530 height 29
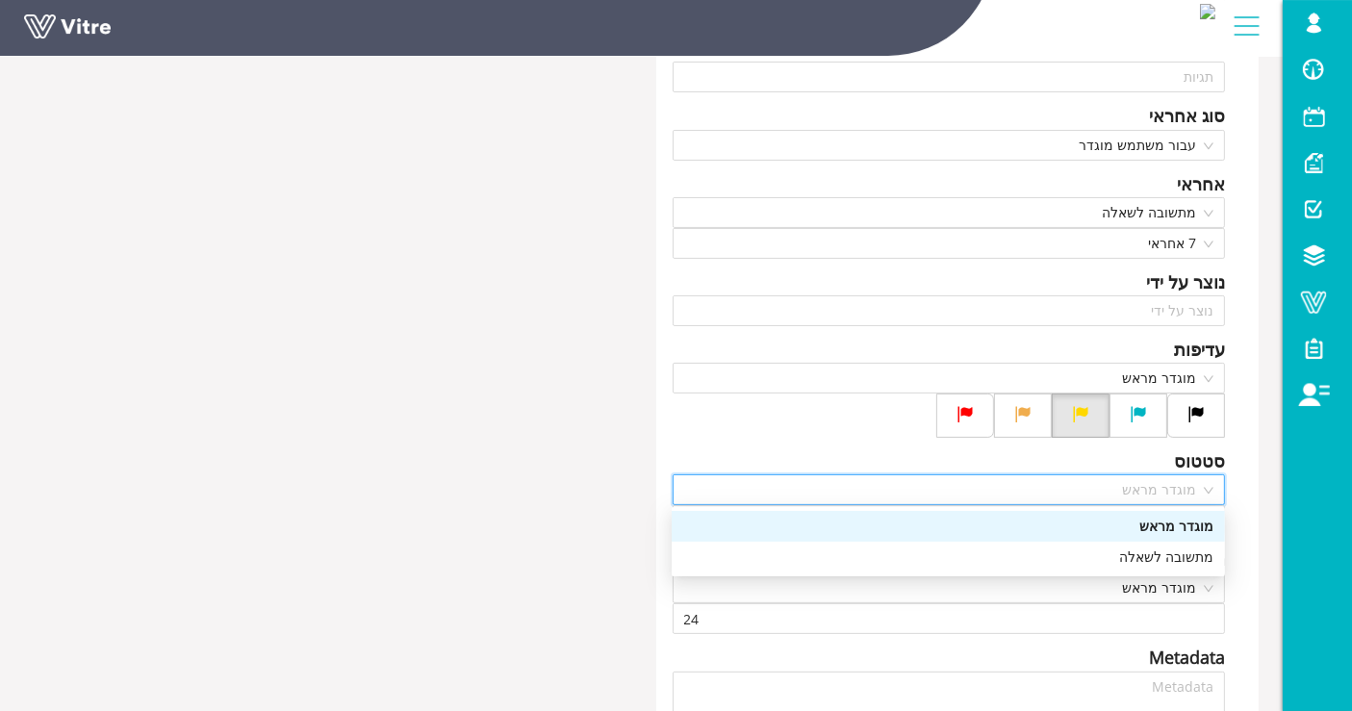
click at [1150, 553] on div "מתשובה לשאלה" at bounding box center [948, 557] width 530 height 21
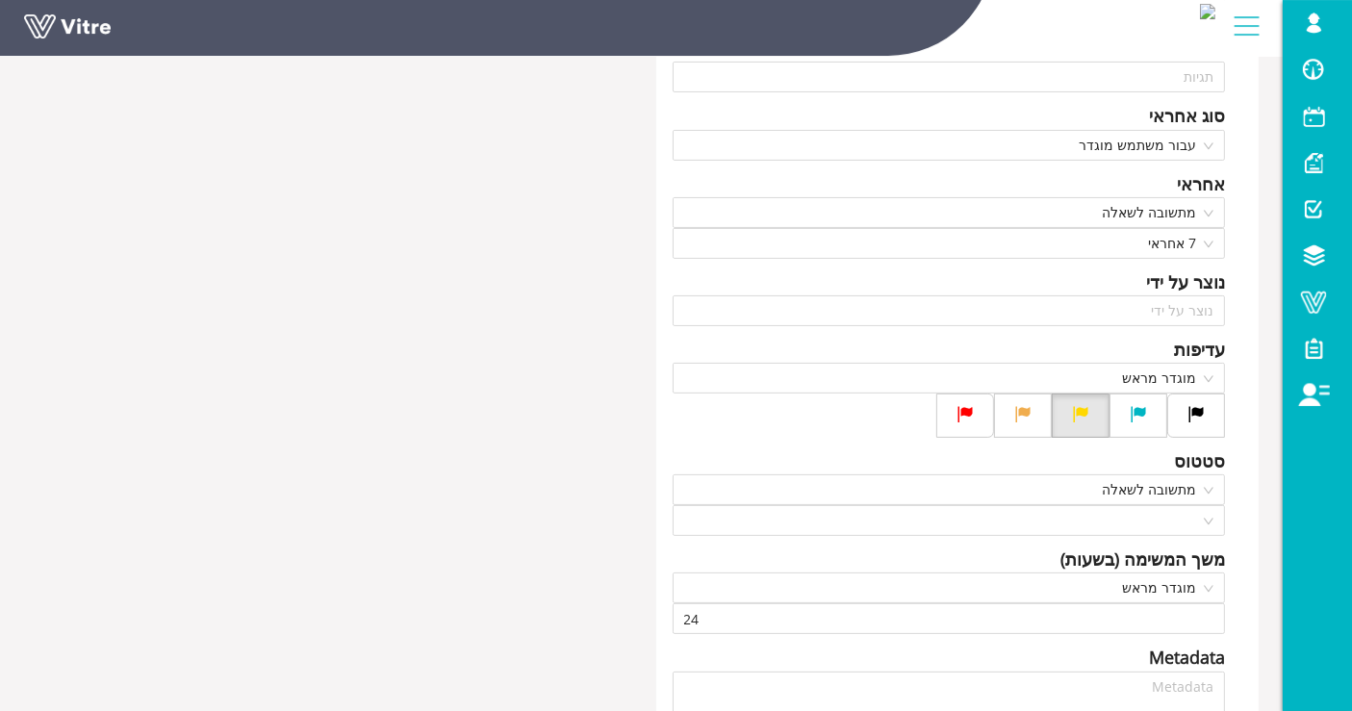
click at [1149, 539] on div "כותרת תצפית Answer-7 סוג תצפית - מיקום Answer-7 דף מנה - מידת חומרה Answer-7 מי…" at bounding box center [958, 404] width 604 height 1142
click at [1154, 528] on input "search" at bounding box center [942, 520] width 517 height 29
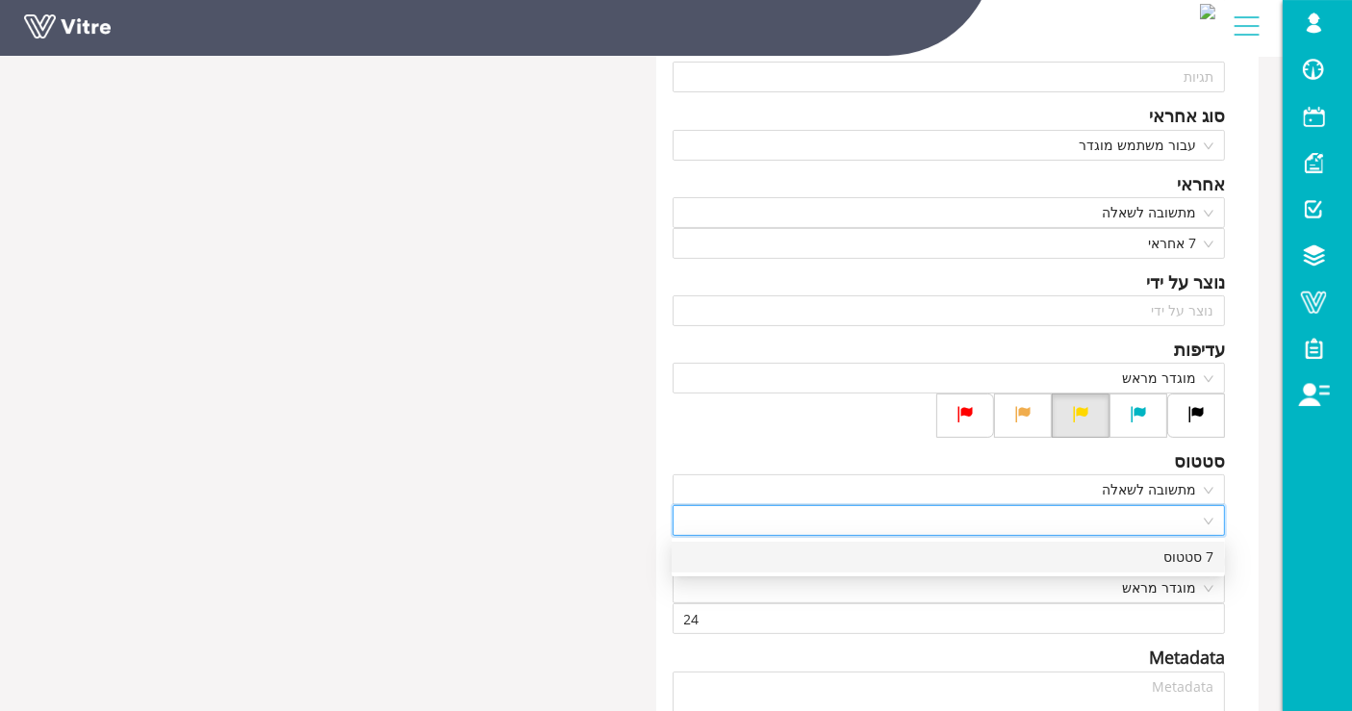
click at [1154, 555] on div "7 סטטוס" at bounding box center [948, 557] width 530 height 21
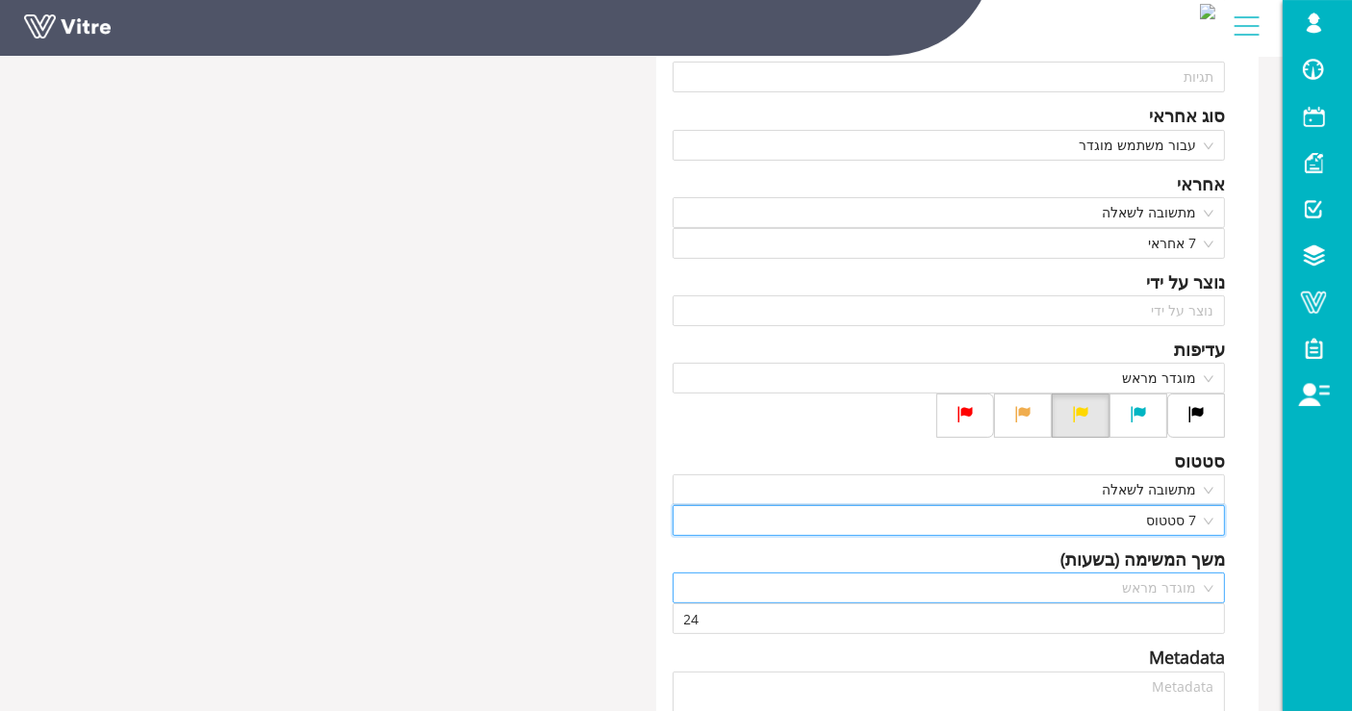
click at [1157, 597] on span "מוגדר מראש" at bounding box center [949, 588] width 530 height 29
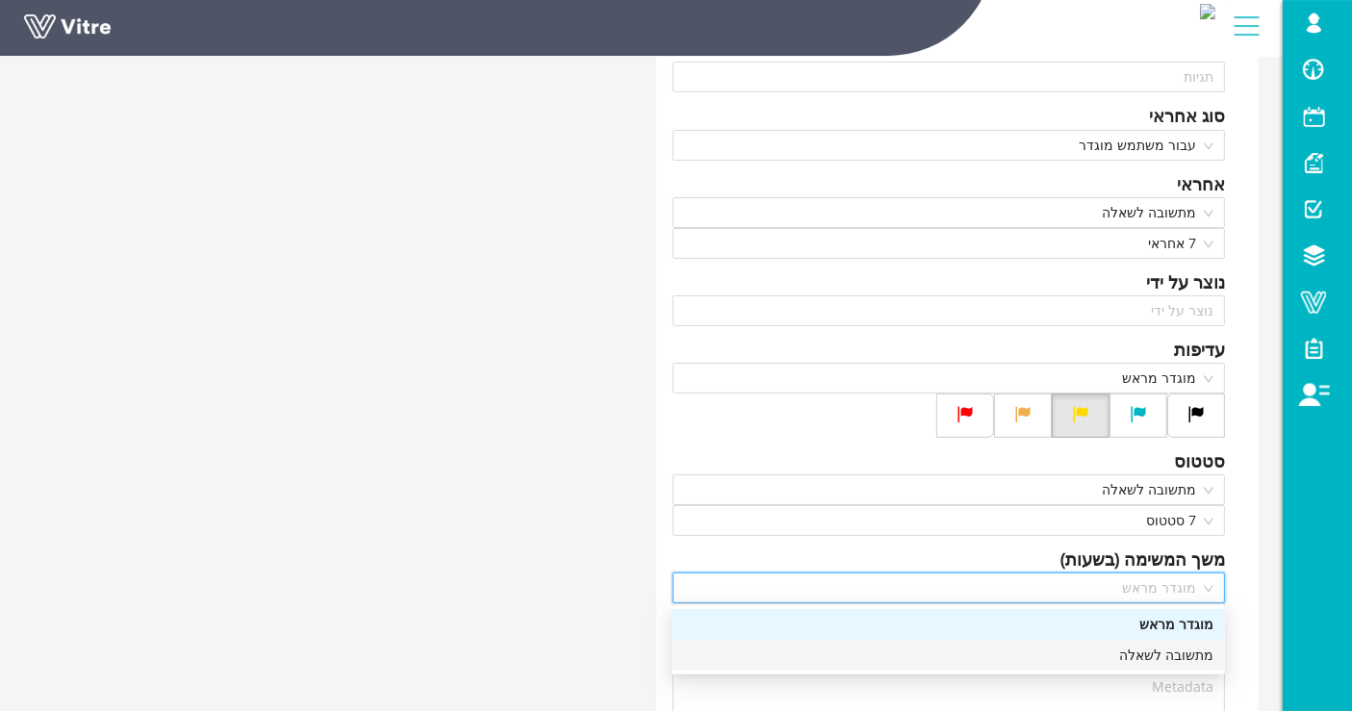
click at [1157, 658] on div "מתשובה לשאלה" at bounding box center [948, 655] width 530 height 21
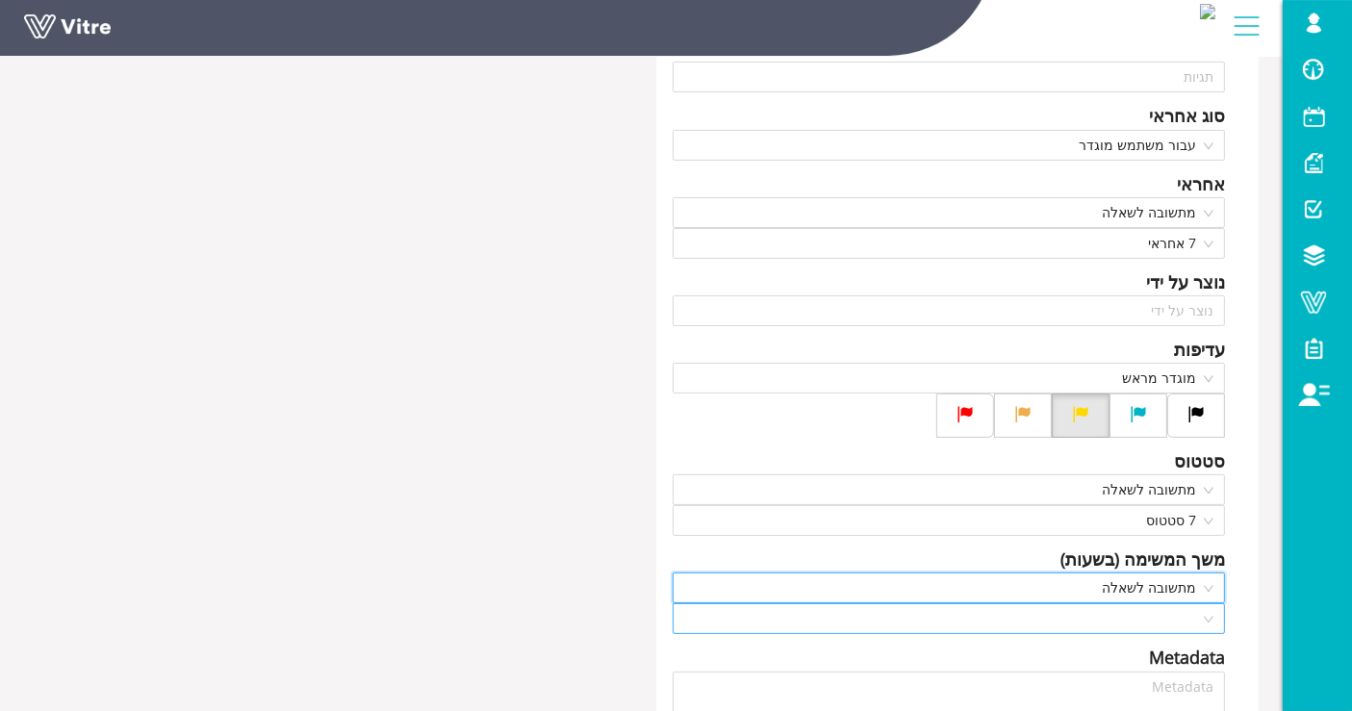
click at [1176, 609] on input "search" at bounding box center [942, 619] width 517 height 29
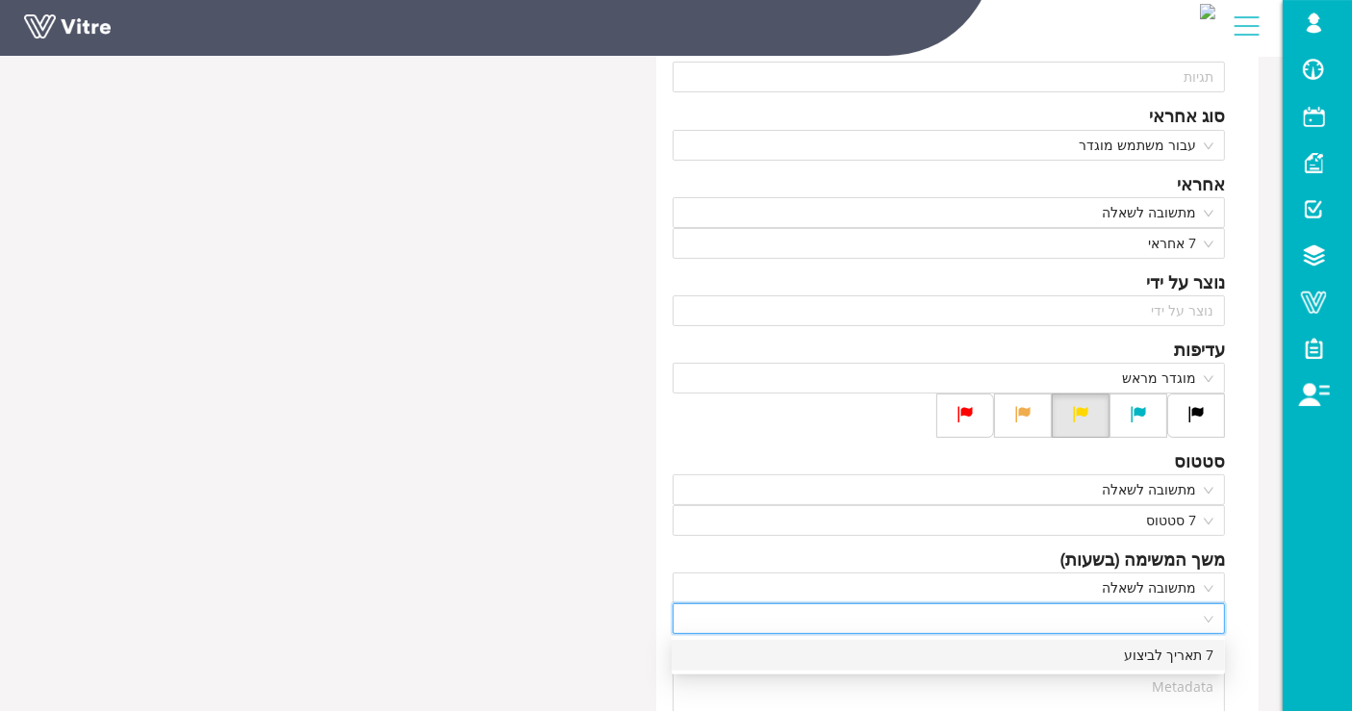
click at [1162, 655] on div "7 תאריך לביצוע" at bounding box center [948, 655] width 530 height 21
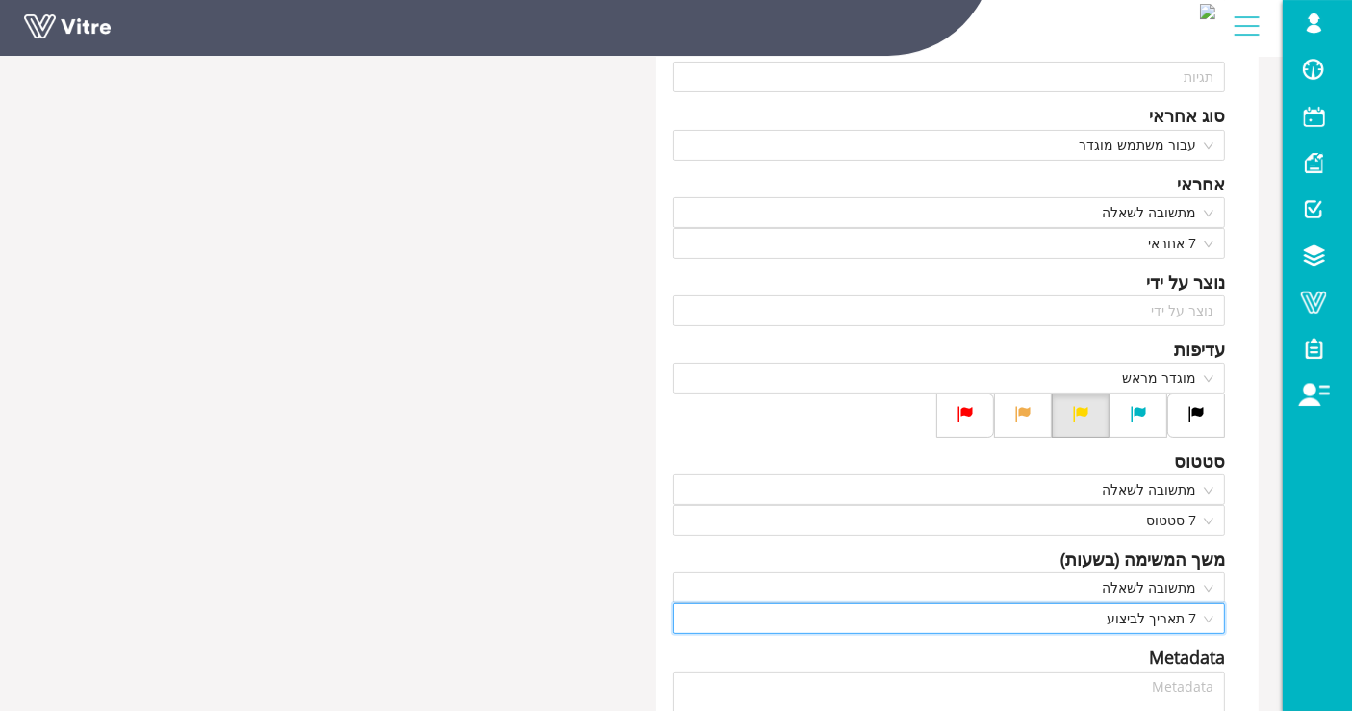
click at [517, 453] on div "כותרת תצפית Answer-7 סוג תצפית - מיקום Answer-7 דף מנה - מידת חומרה Answer-7 מי…" at bounding box center [642, 404] width 1264 height 1142
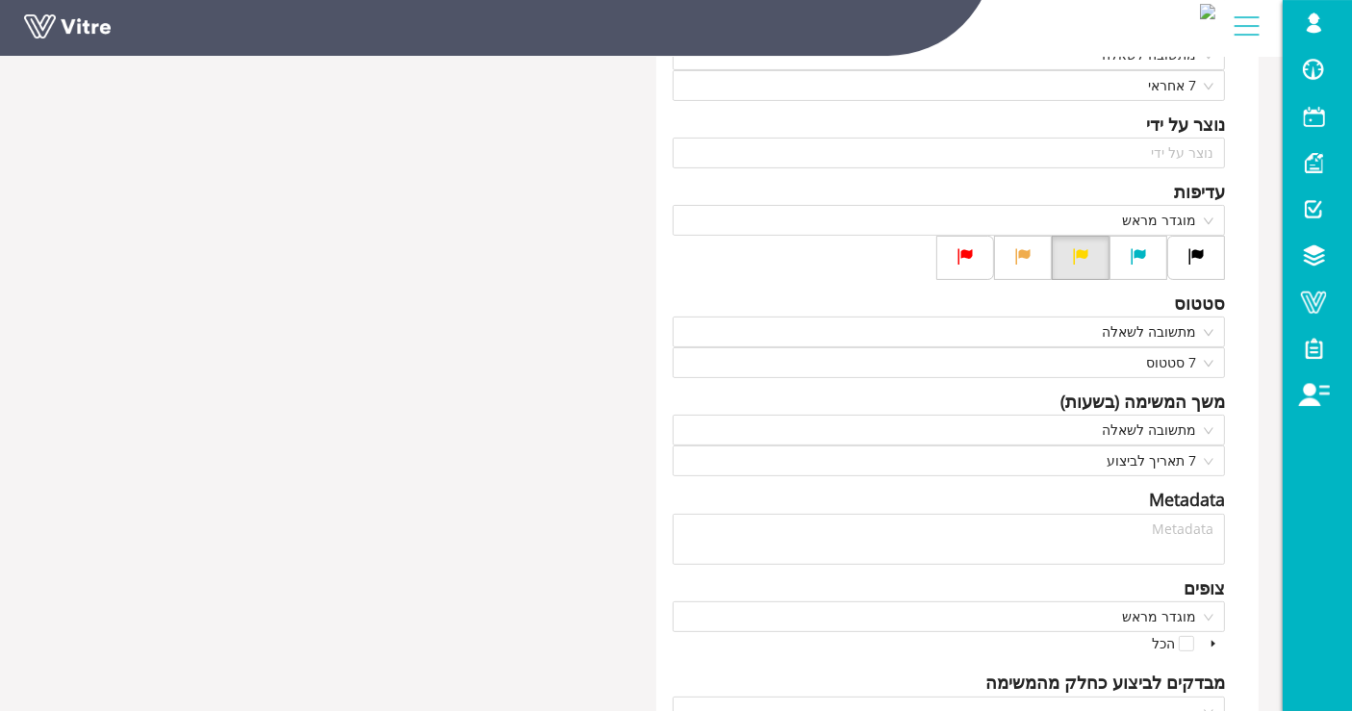
scroll to position [652, 0]
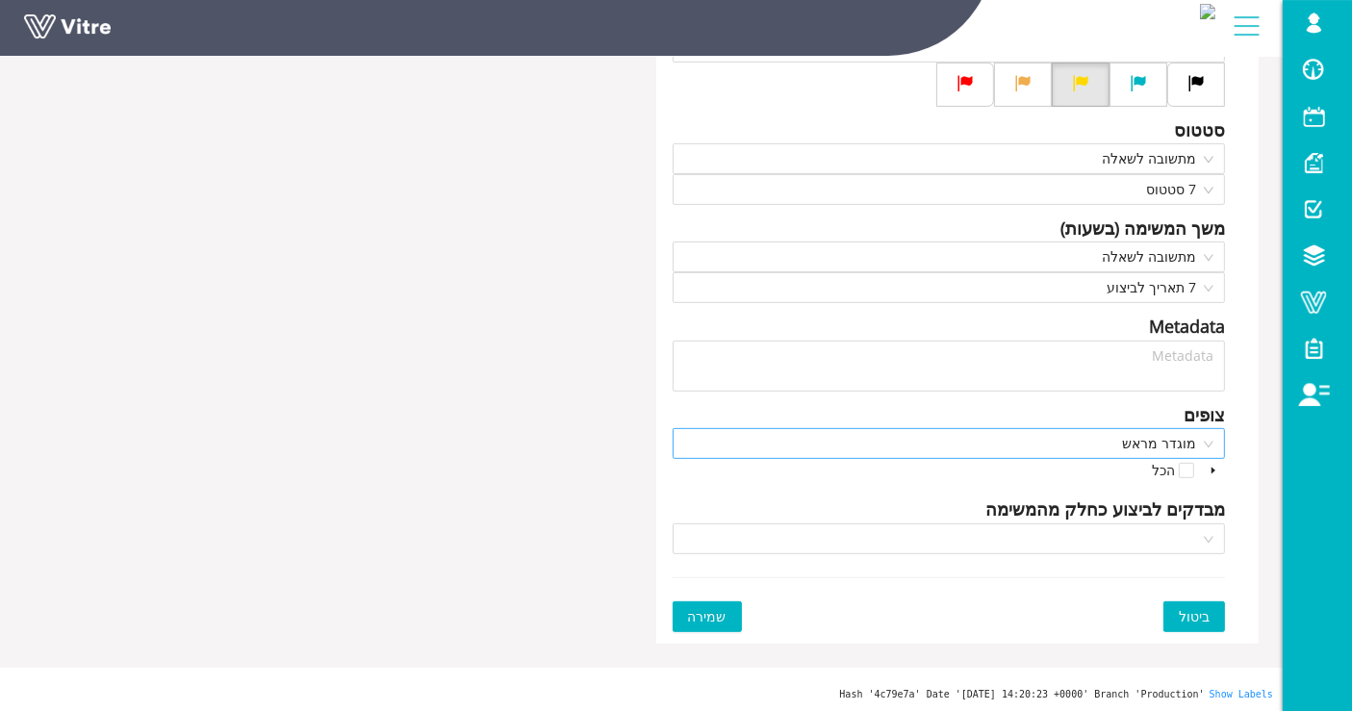
click at [1191, 448] on span "מוגדר מראש" at bounding box center [949, 443] width 530 height 29
click at [252, 429] on div "כותרת תצפית Answer-7 סוג תצפית - מיקום Answer-7 דף מנה - מידת חומרה Answer-7 מי…" at bounding box center [642, 73] width 1264 height 1142
click at [697, 606] on span "שמירה" at bounding box center [707, 616] width 39 height 21
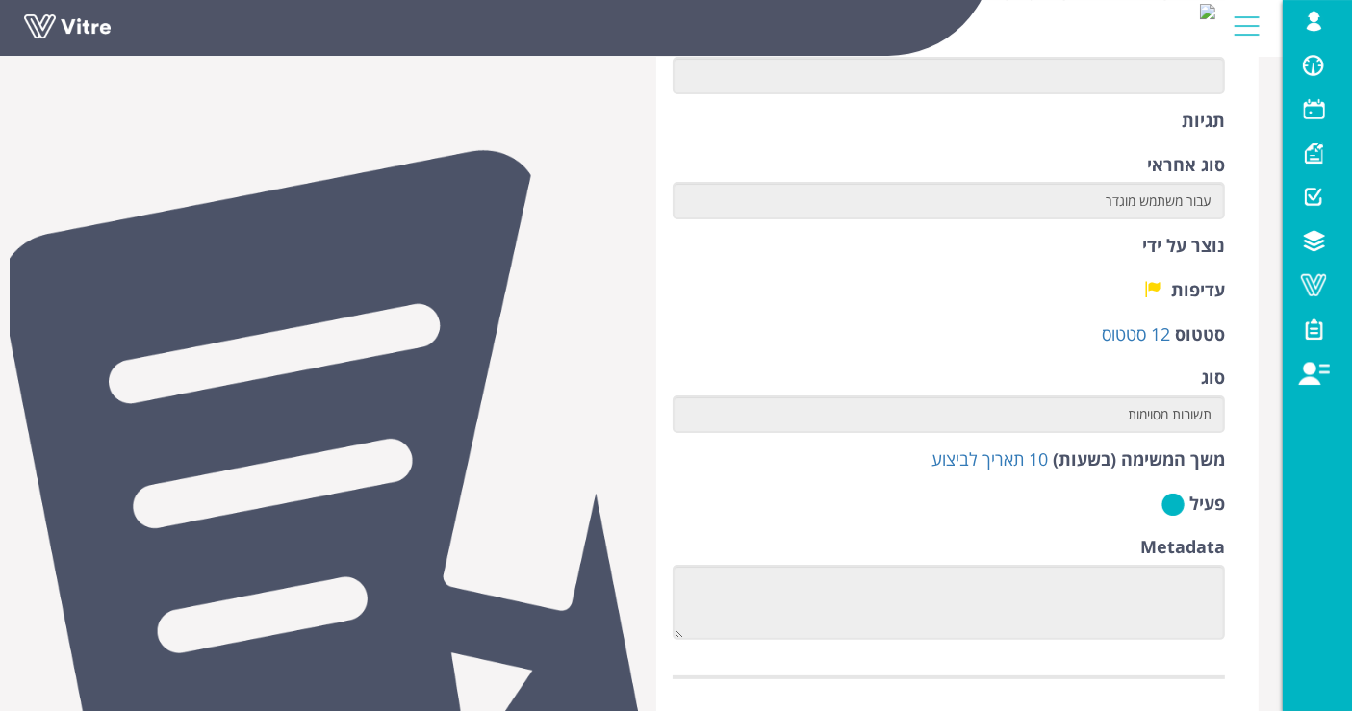
scroll to position [641, 0]
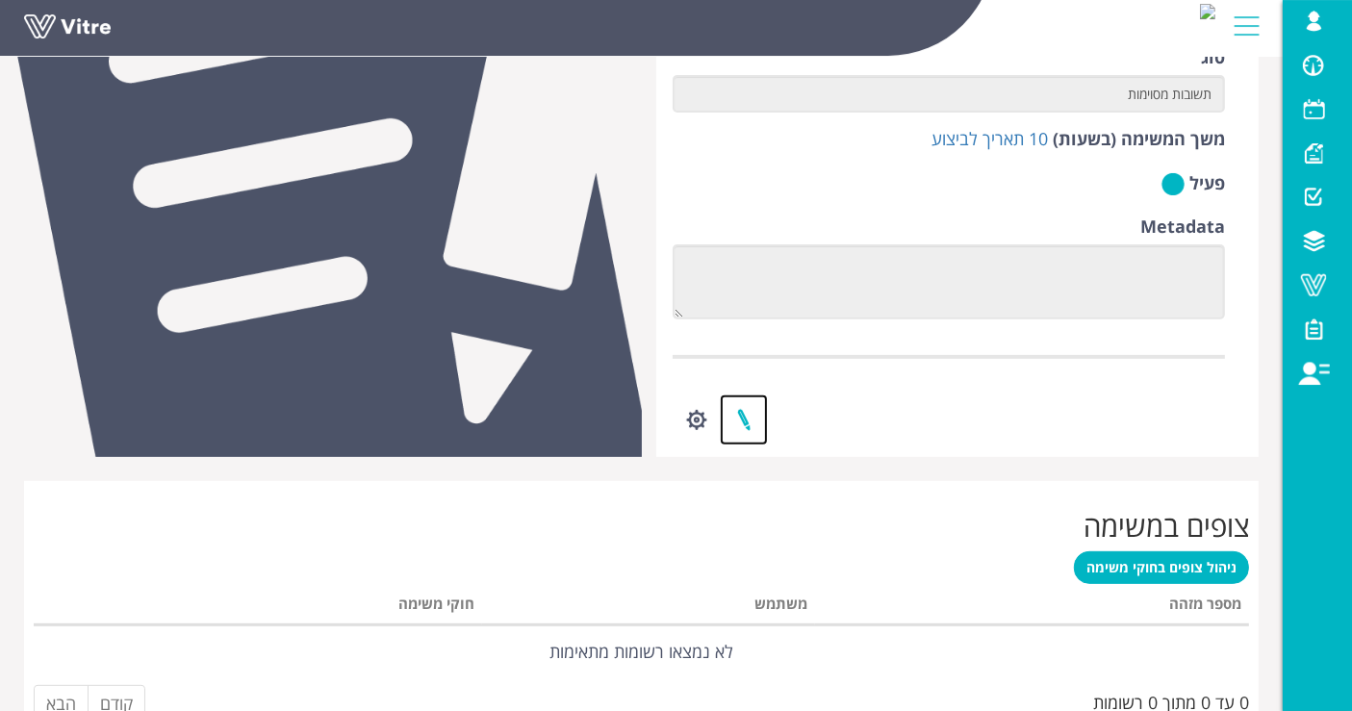
click at [751, 427] on link at bounding box center [744, 420] width 48 height 51
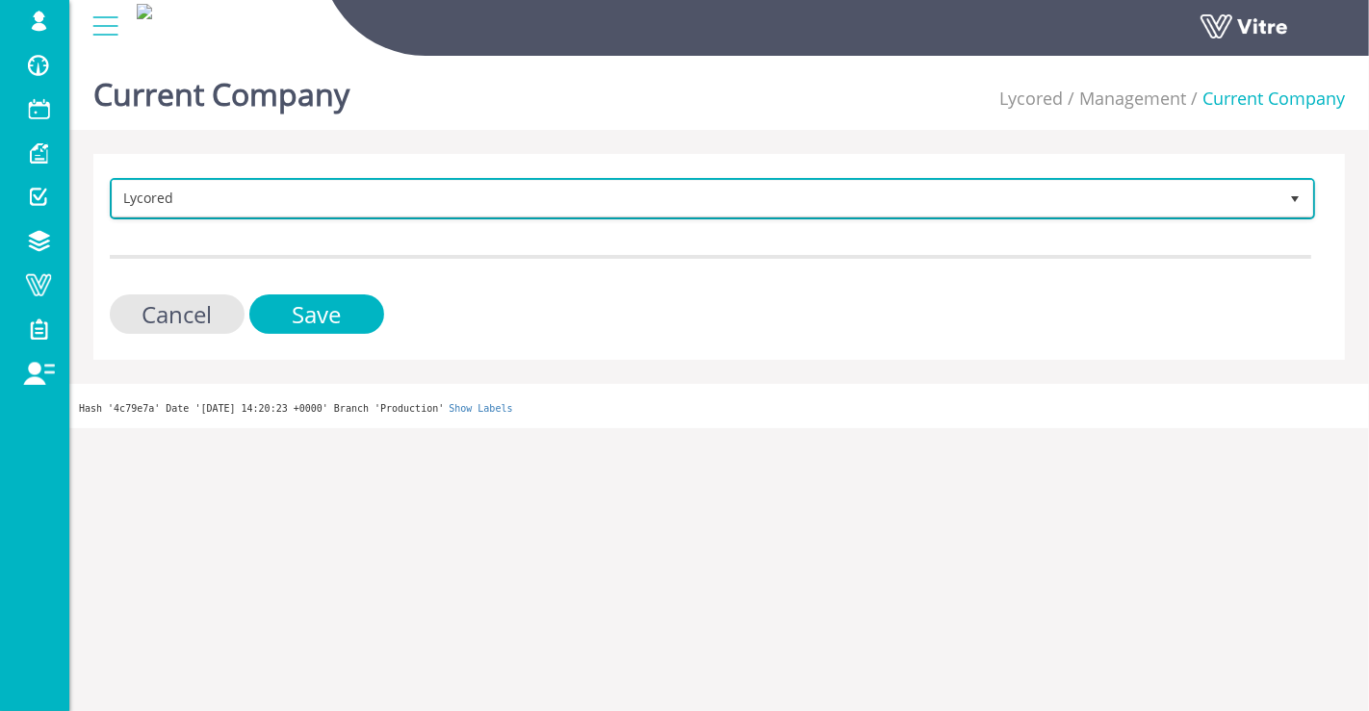
click at [267, 212] on span "Lycored" at bounding box center [695, 198] width 1165 height 35
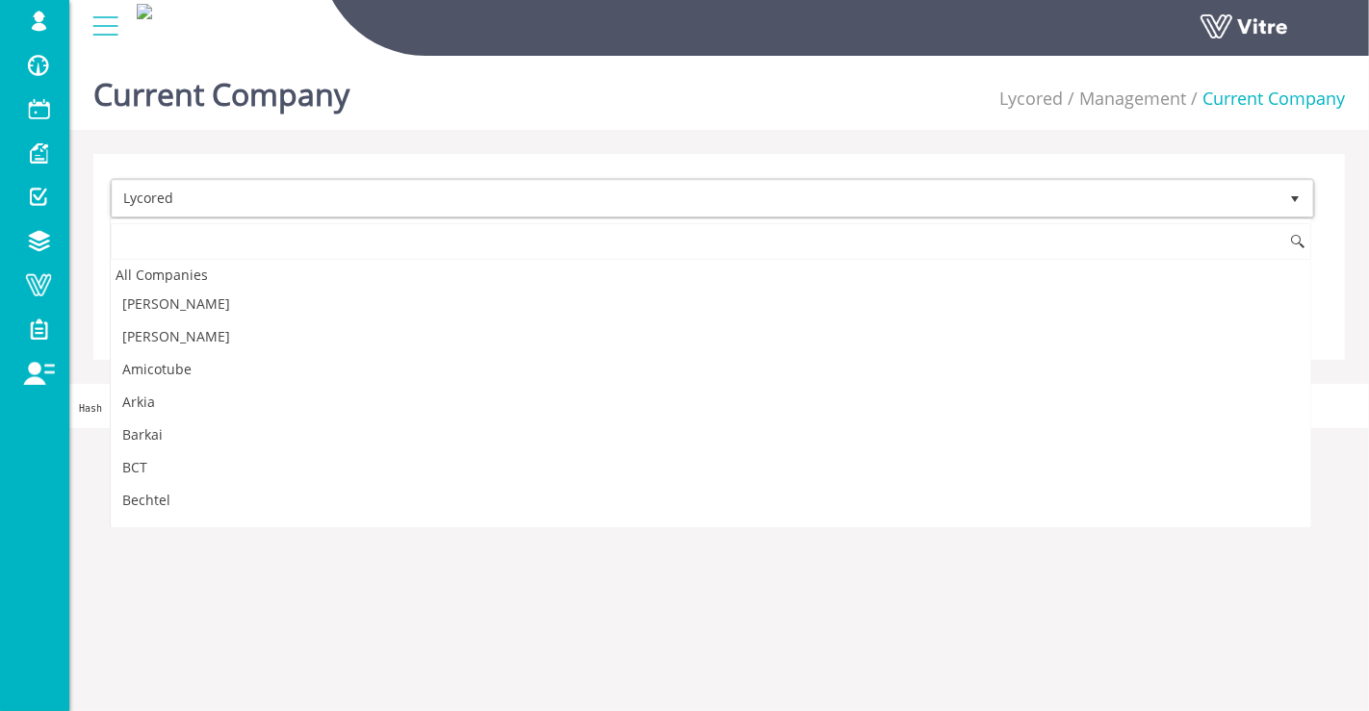
scroll to position [1020, 0]
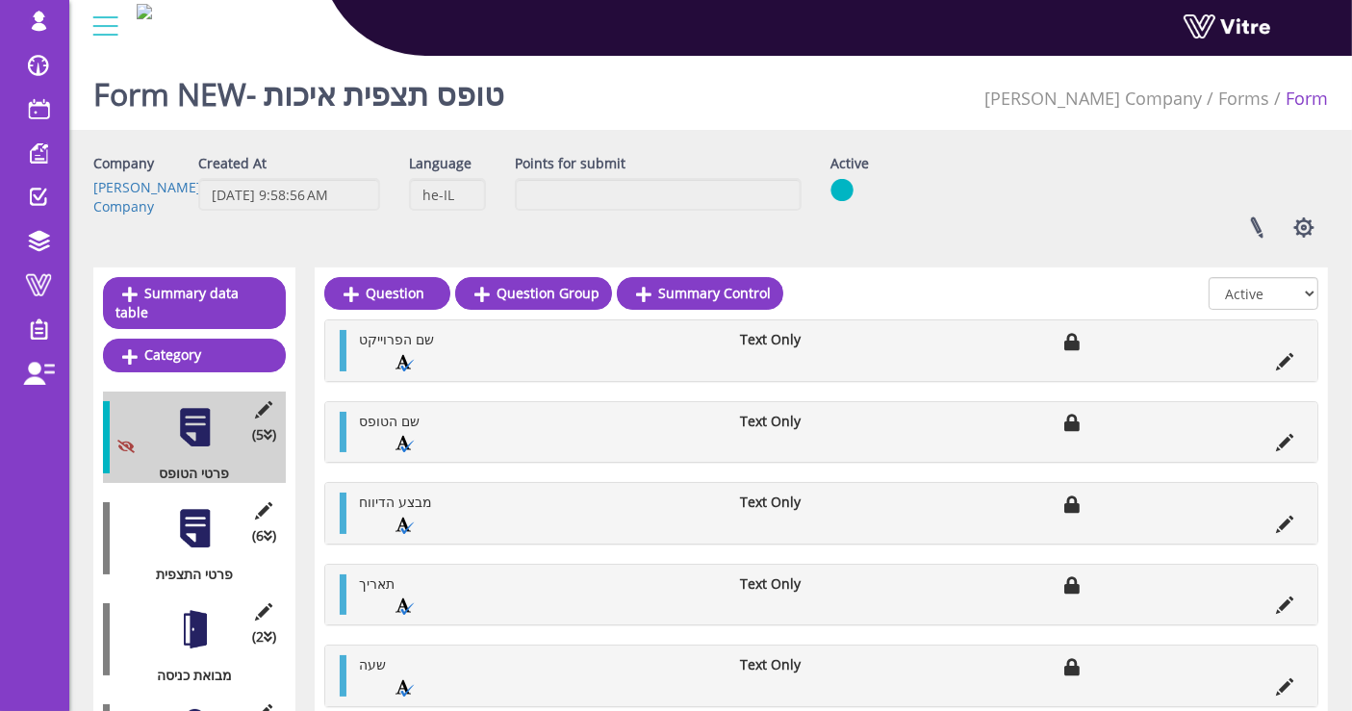
scroll to position [107, 0]
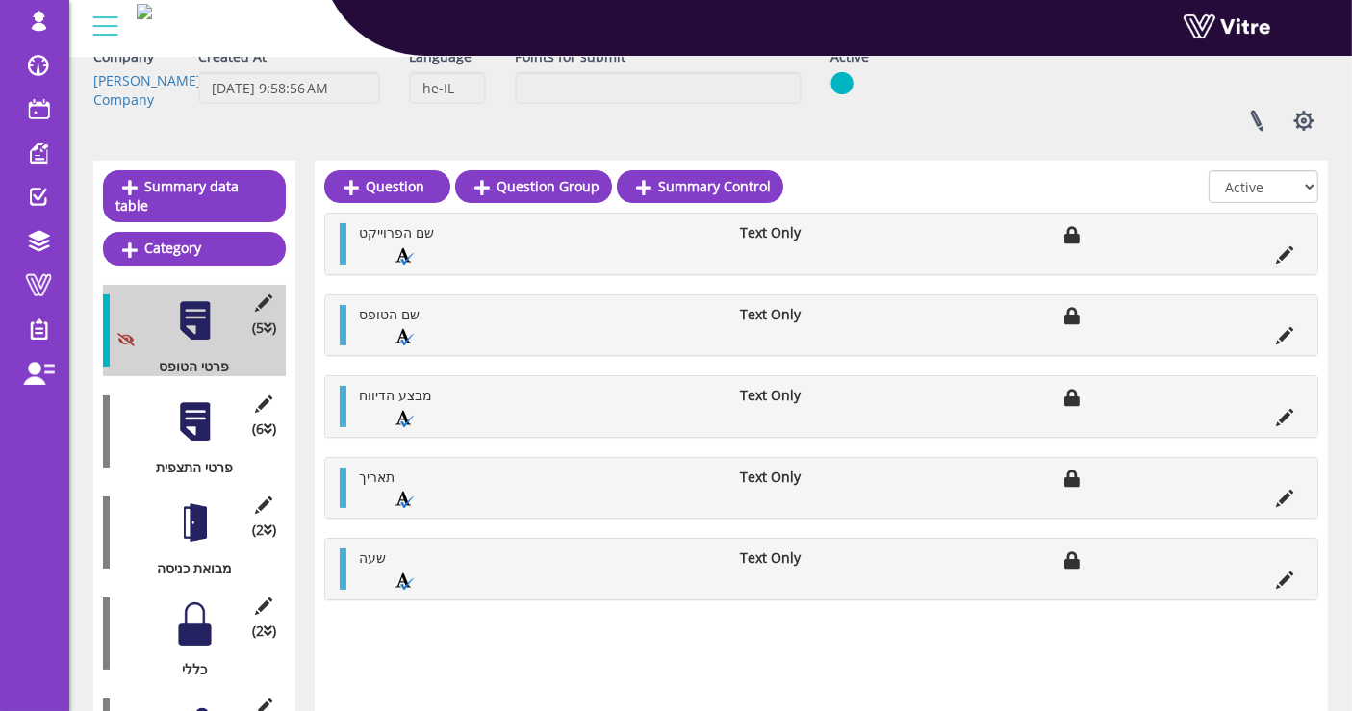
click at [192, 400] on div at bounding box center [194, 421] width 43 height 43
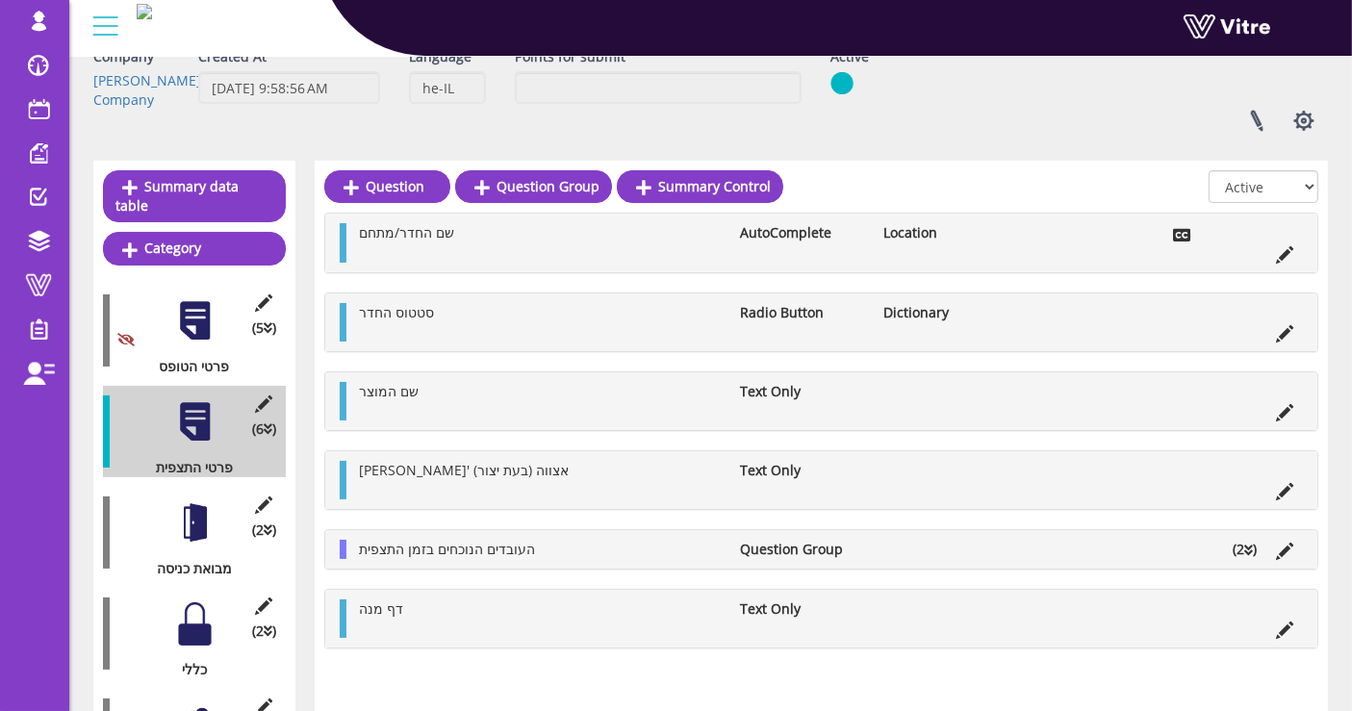
click at [193, 510] on div at bounding box center [194, 523] width 43 height 43
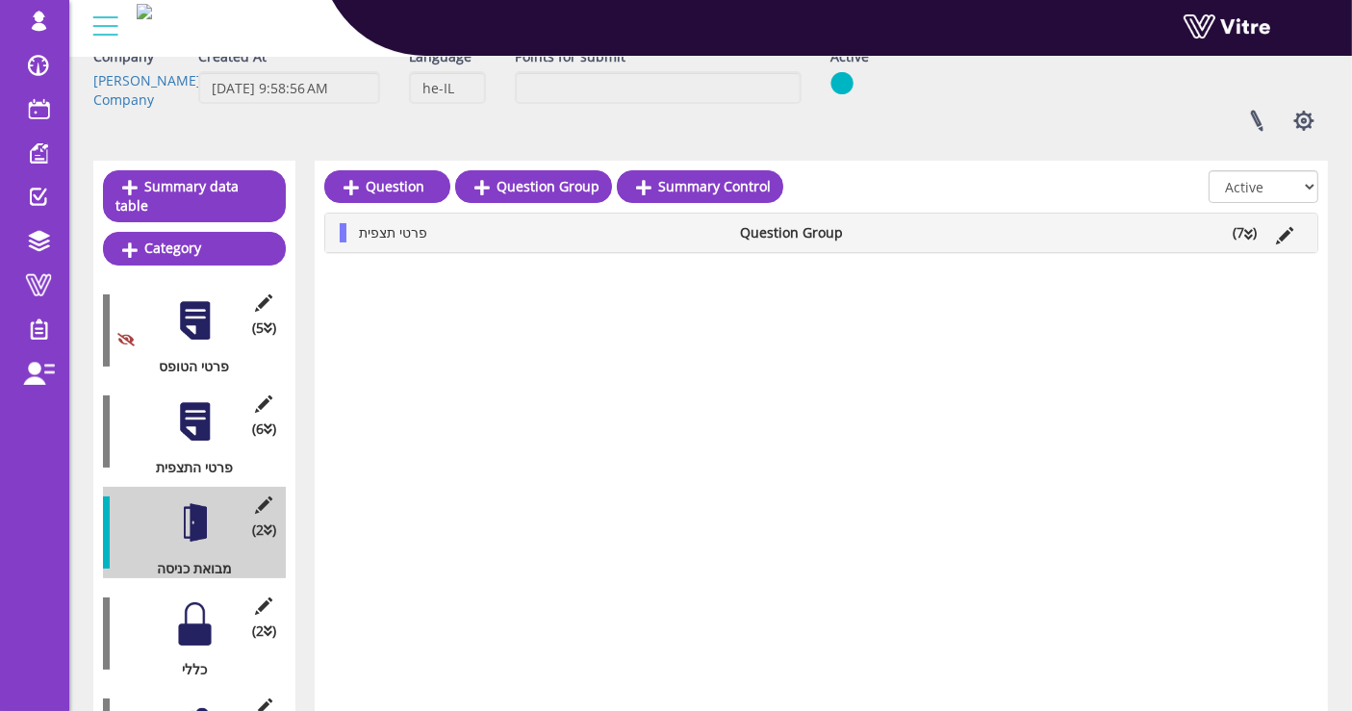
click at [1243, 229] on li "(7 )" at bounding box center [1244, 232] width 43 height 19
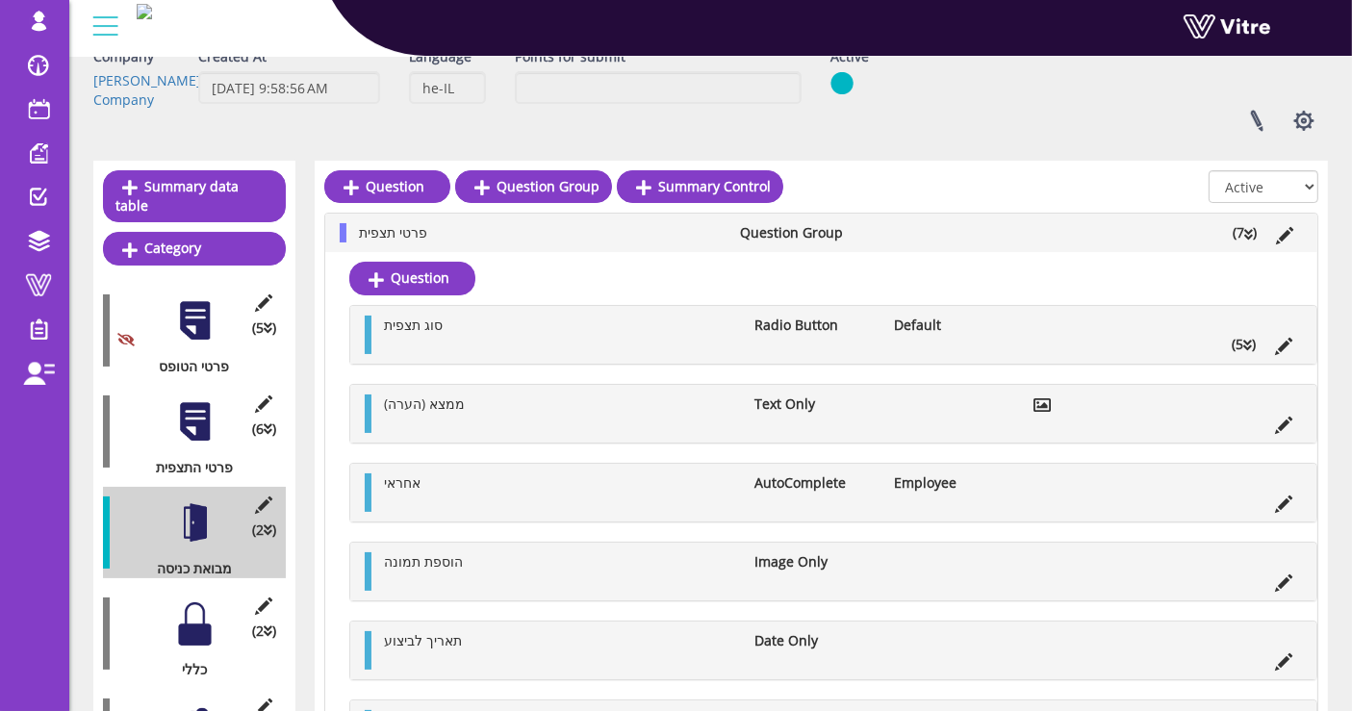
click at [1249, 232] on icon at bounding box center [1249, 234] width 9 height 13
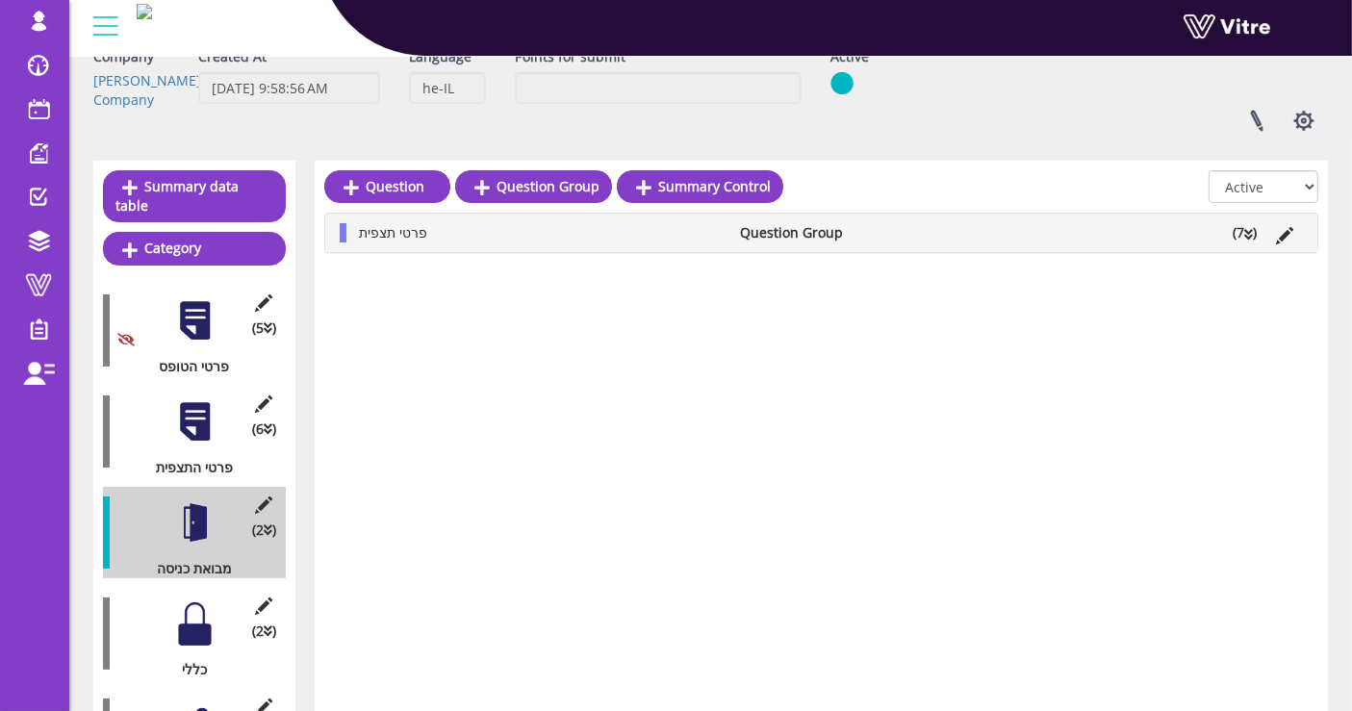
click at [1249, 232] on icon at bounding box center [1249, 234] width 9 height 13
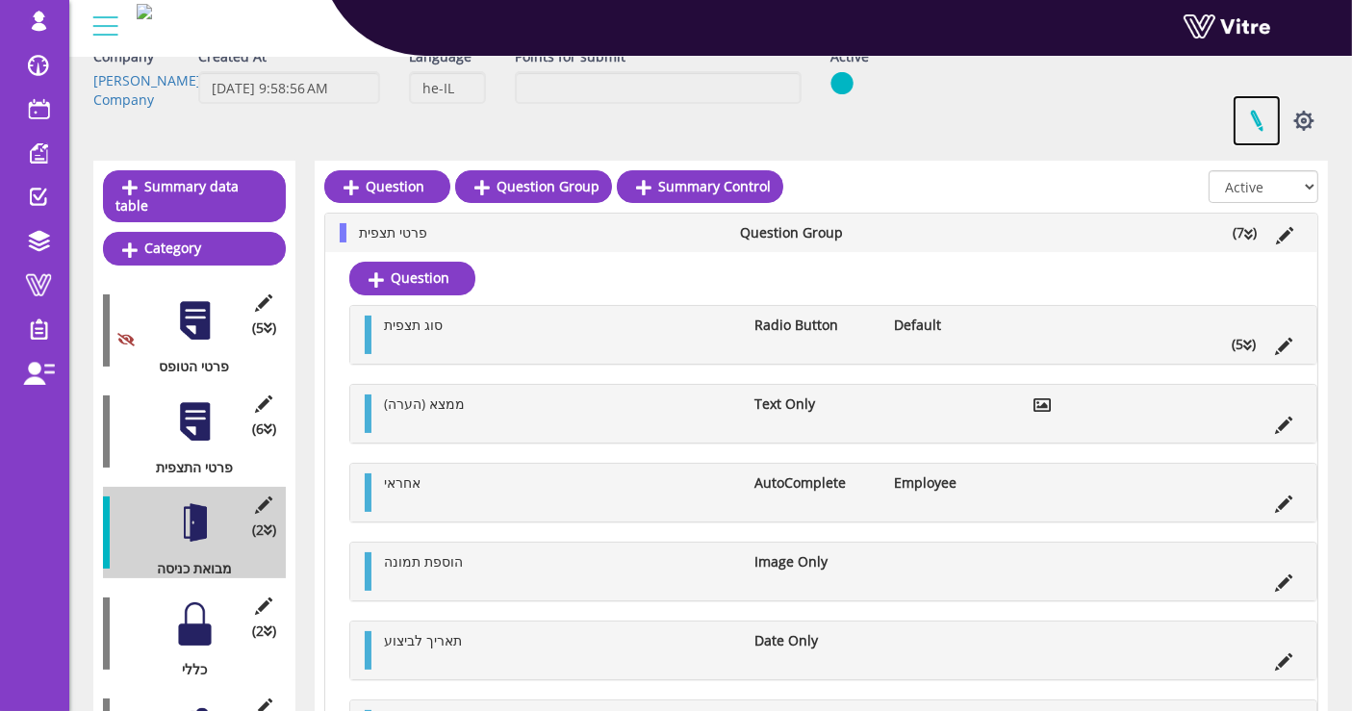
click at [1267, 131] on link at bounding box center [1257, 120] width 48 height 51
click at [1256, 227] on li "(7 )" at bounding box center [1244, 232] width 43 height 19
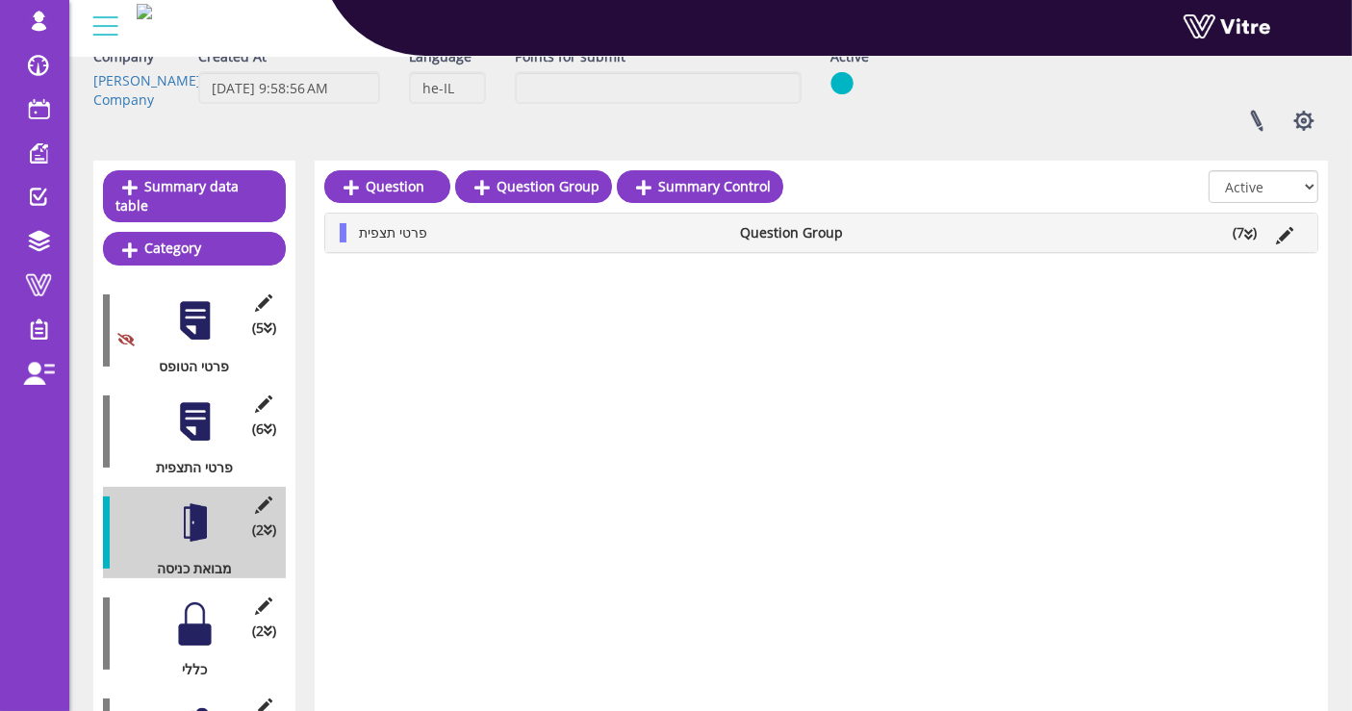
click at [1256, 227] on li "(7 )" at bounding box center [1244, 232] width 43 height 19
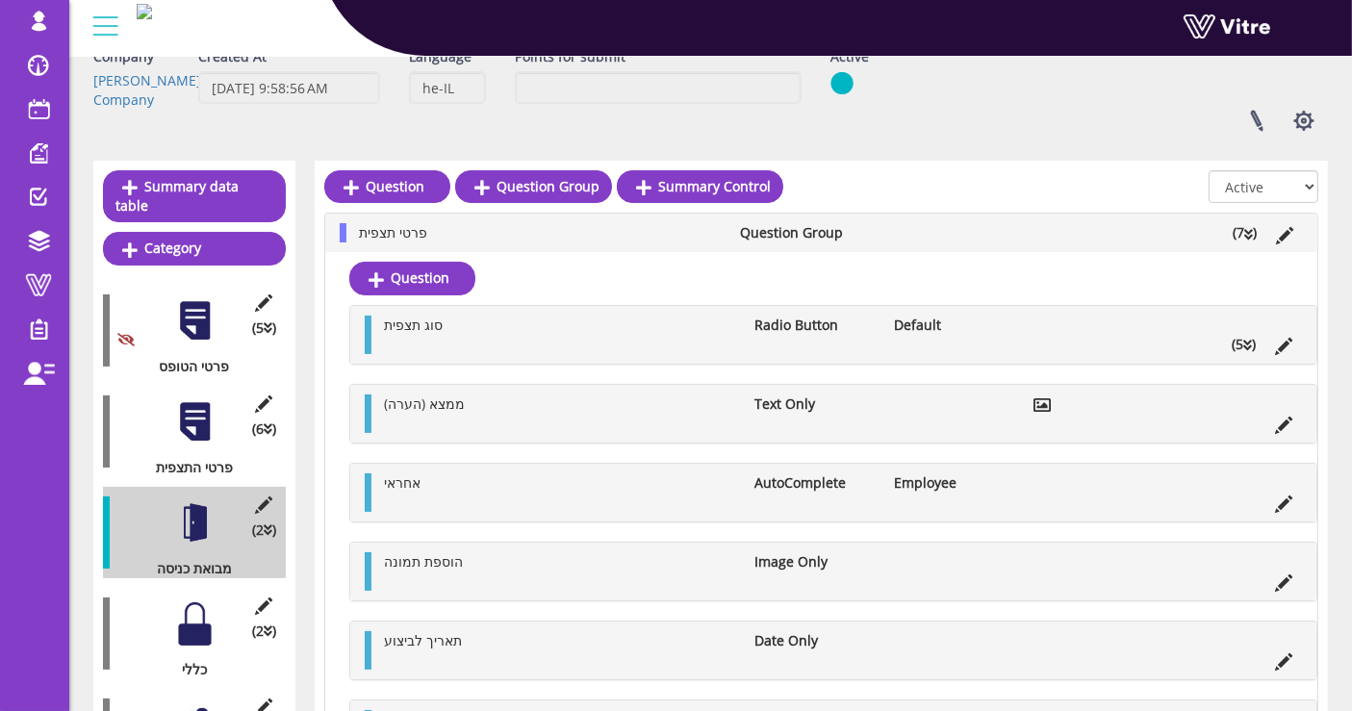
click at [1274, 240] on li at bounding box center [1285, 232] width 37 height 19
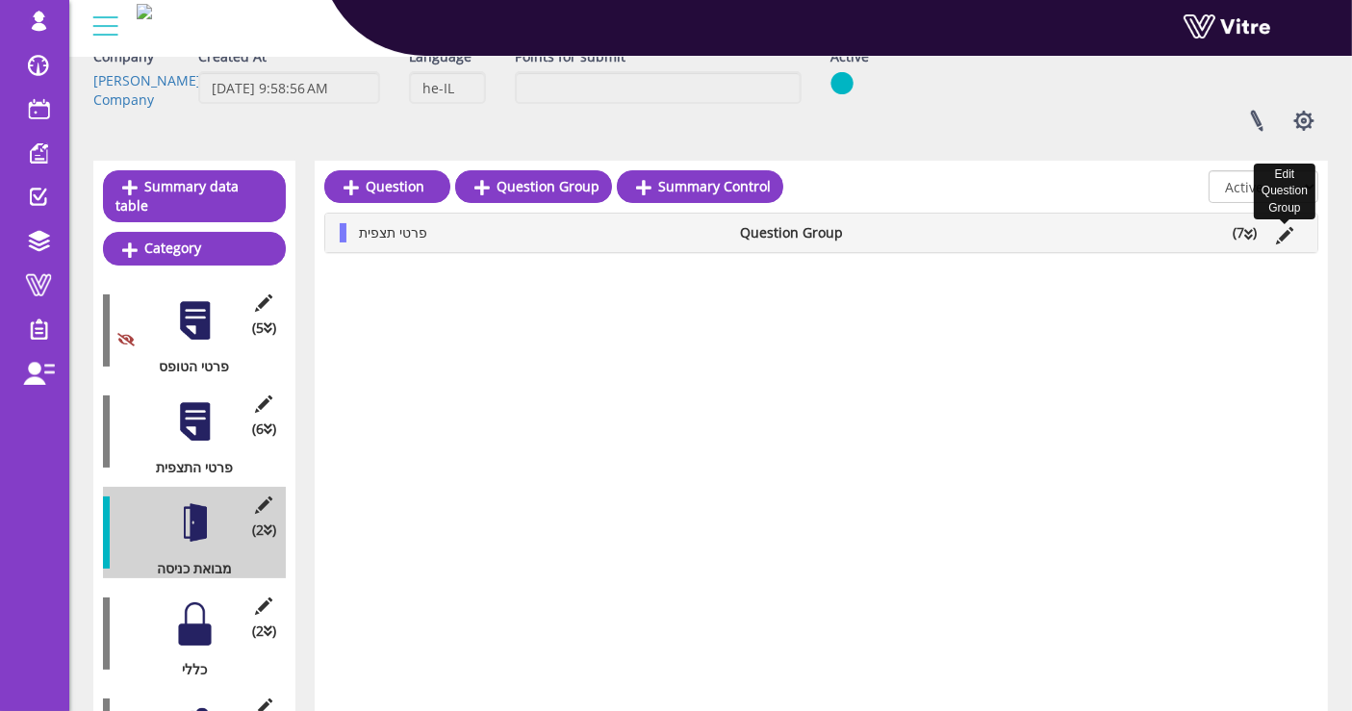
click at [1278, 243] on icon at bounding box center [1284, 235] width 17 height 17
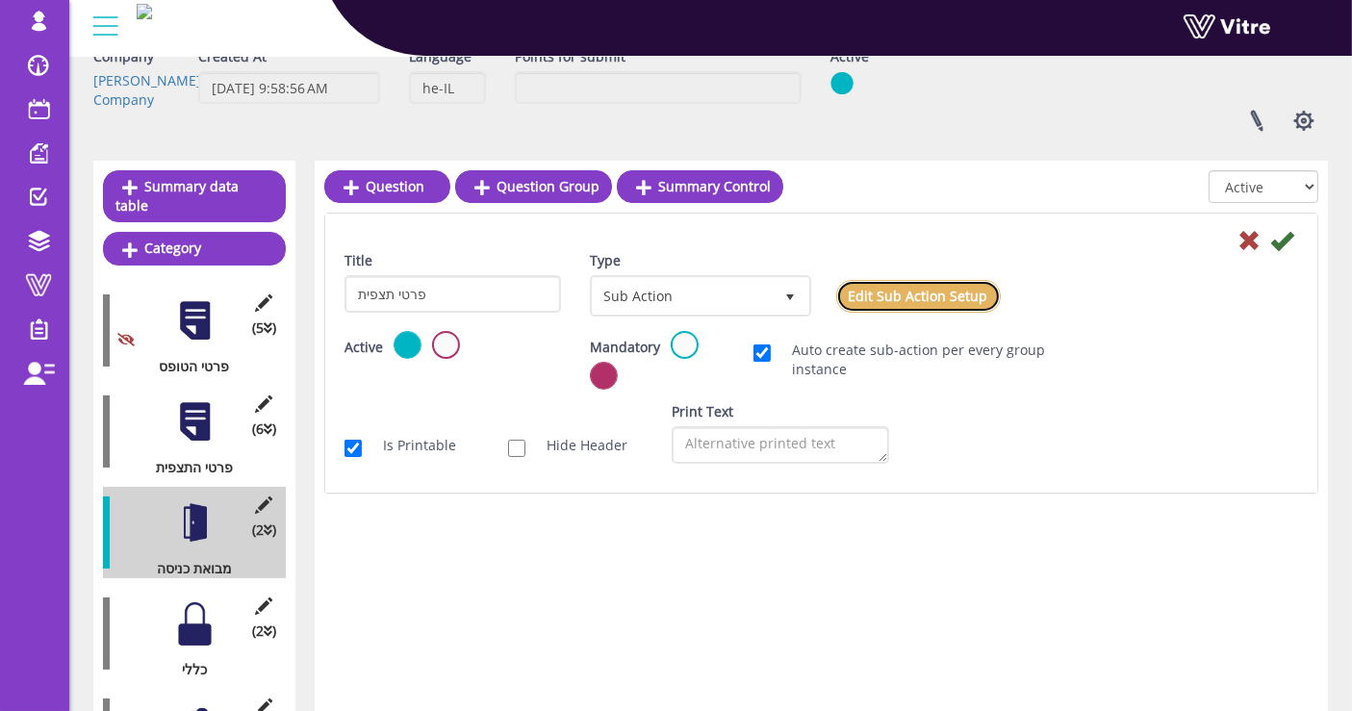
click at [910, 290] on link "Edit Sub Action Setup" at bounding box center [918, 296] width 165 height 33
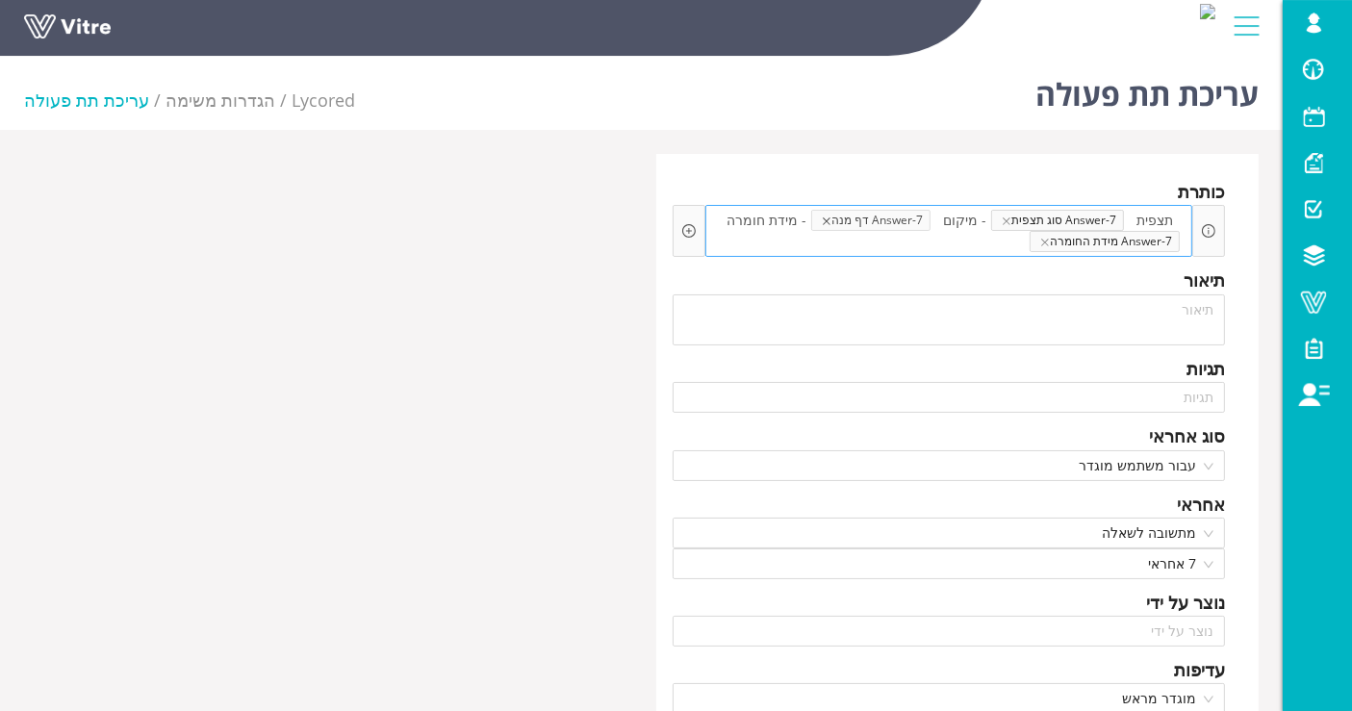
click at [832, 222] on icon "close" at bounding box center [827, 222] width 10 height 10
click at [951, 222] on span "- מיקום" at bounding box center [965, 220] width 53 height 21
click at [686, 232] on icon "plus-circle" at bounding box center [688, 230] width 13 height 13
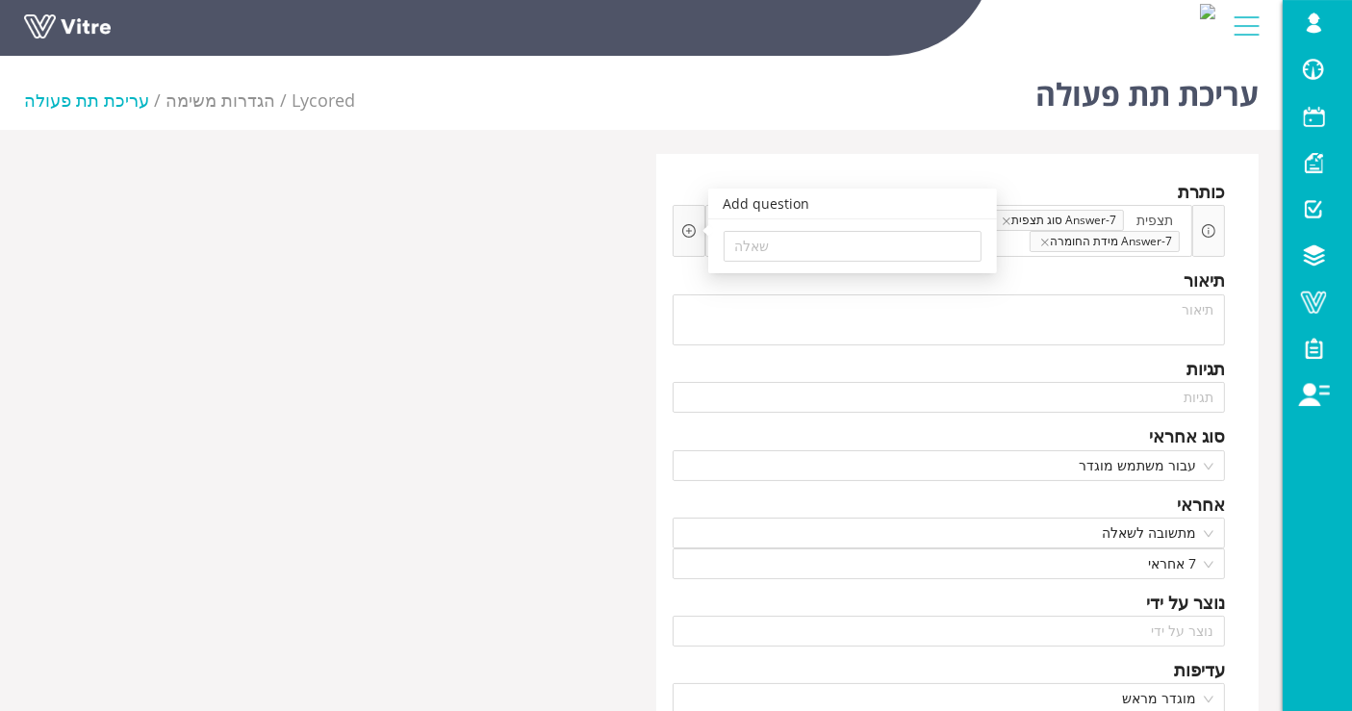
click at [778, 229] on div "שאלה" at bounding box center [852, 246] width 289 height 54
click at [781, 240] on input "search" at bounding box center [852, 246] width 235 height 29
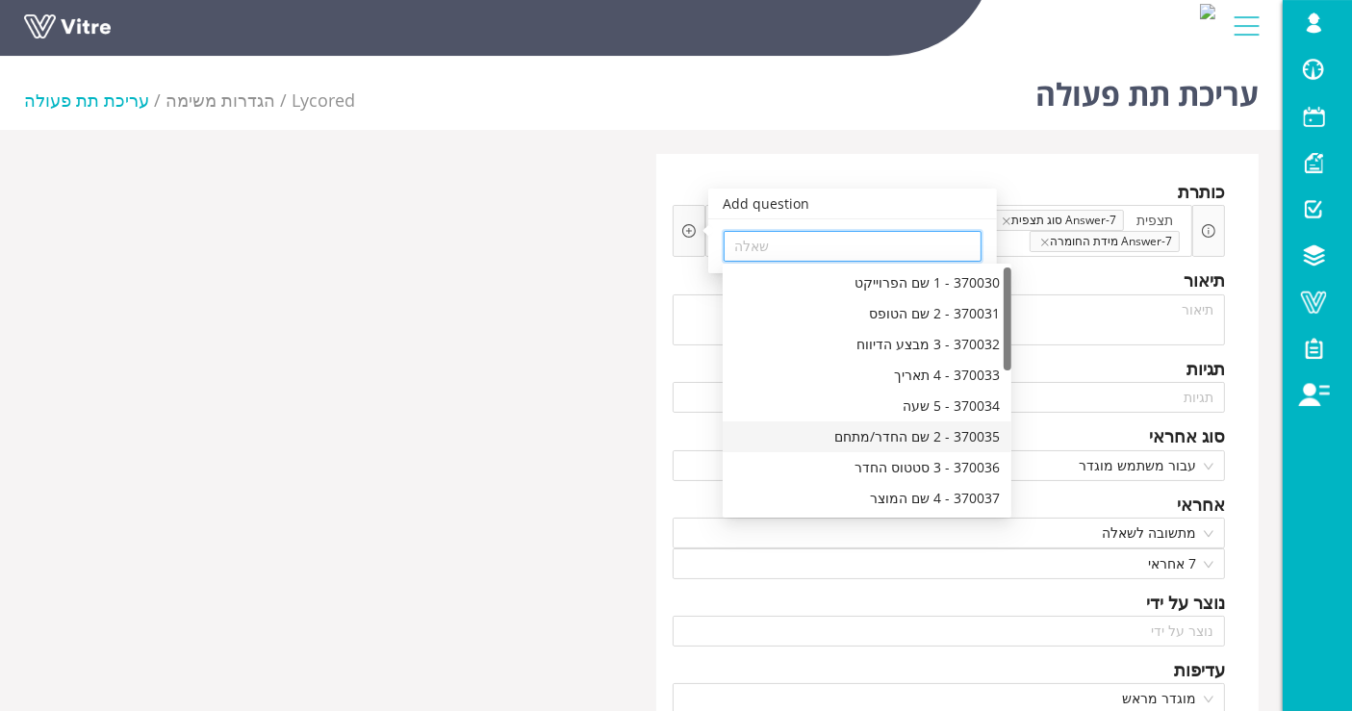
click at [913, 432] on div "370035 - 2 שם החדר/מתחם" at bounding box center [867, 436] width 266 height 21
type input "370035 - 2 שם החדר/מתחם"
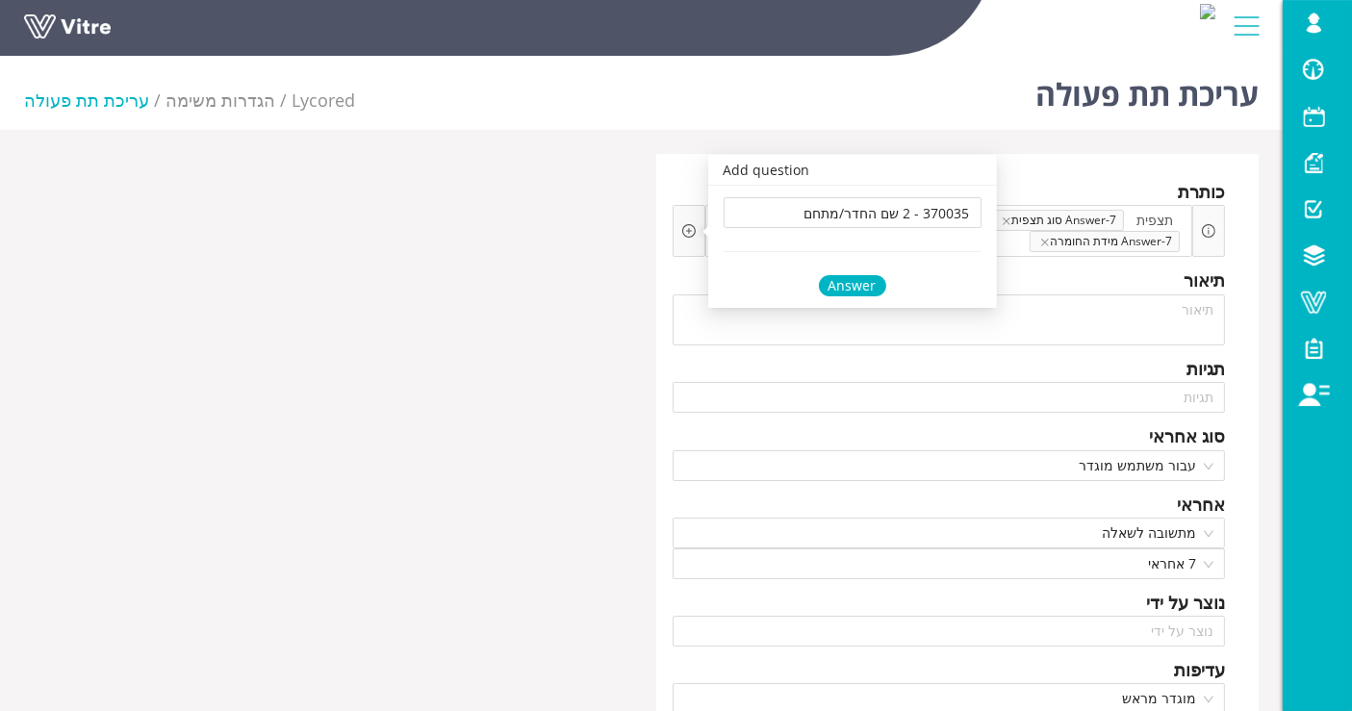
click at [855, 290] on div "Answer" at bounding box center [852, 285] width 67 height 21
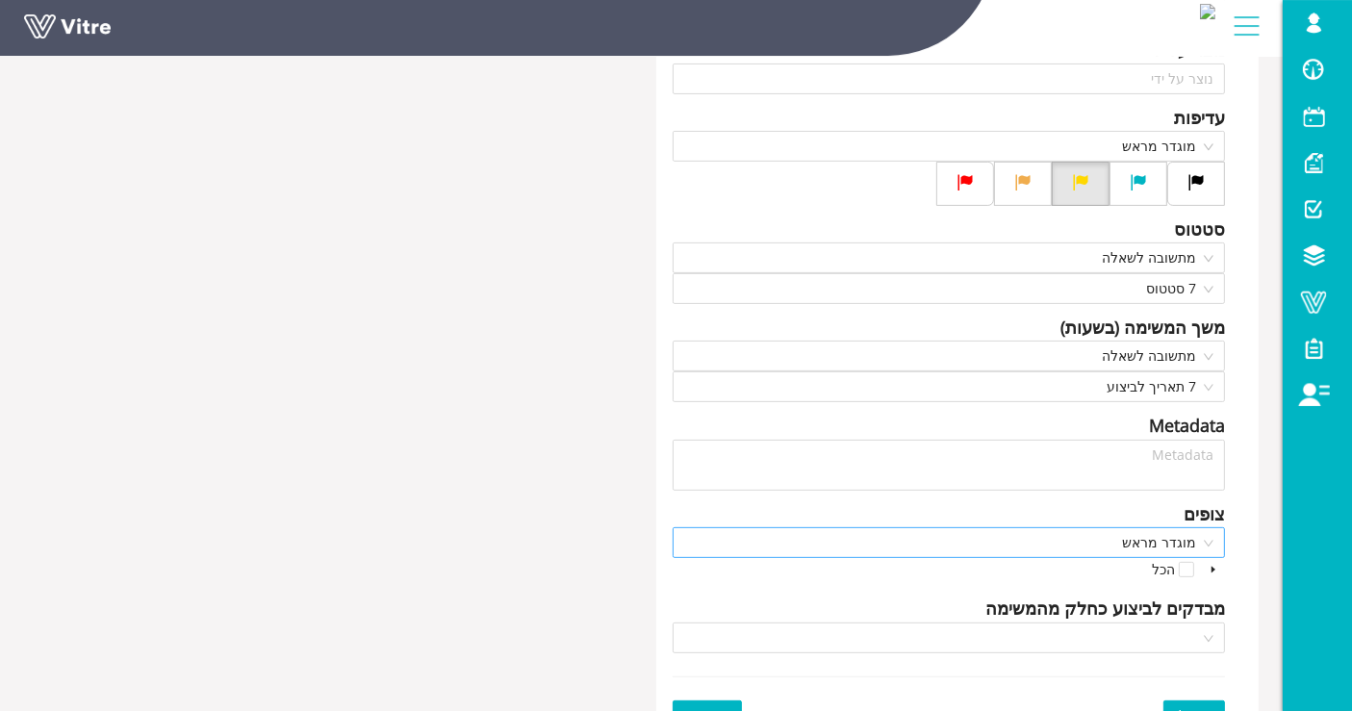
scroll to position [652, 0]
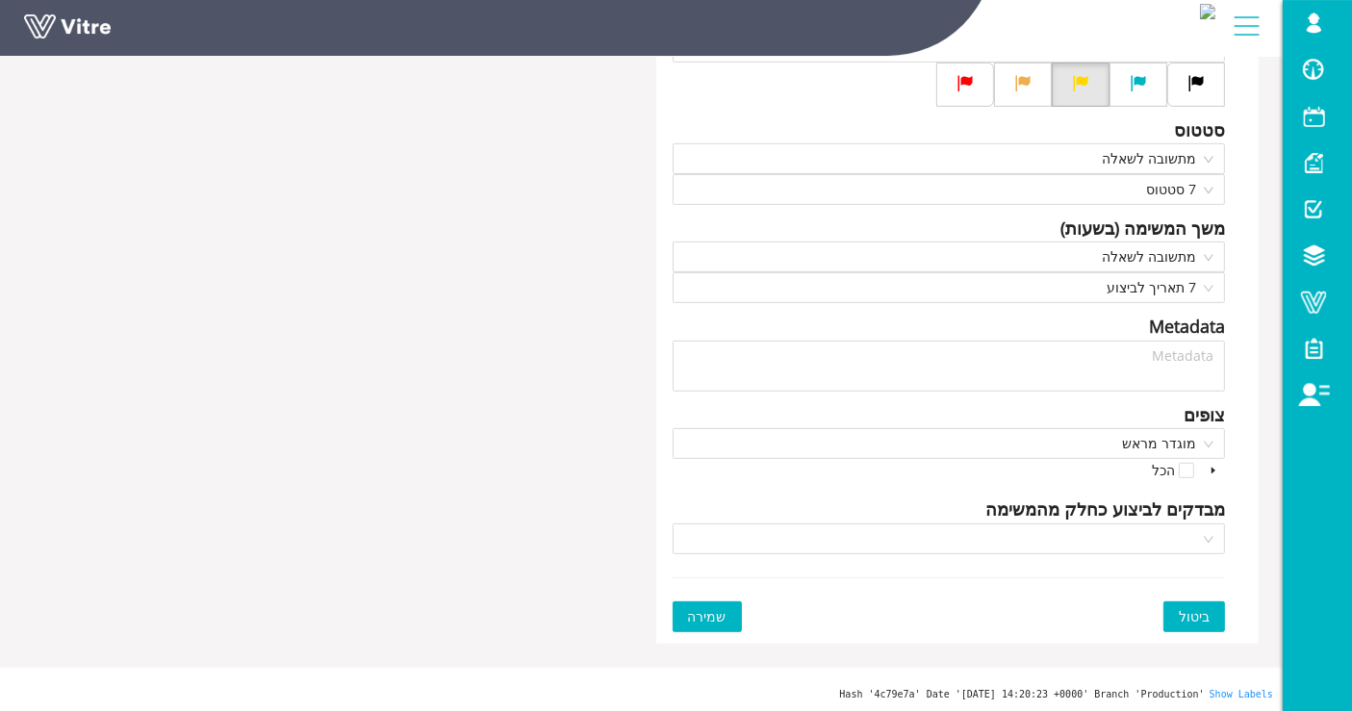
click at [720, 617] on span "שמירה" at bounding box center [707, 616] width 39 height 21
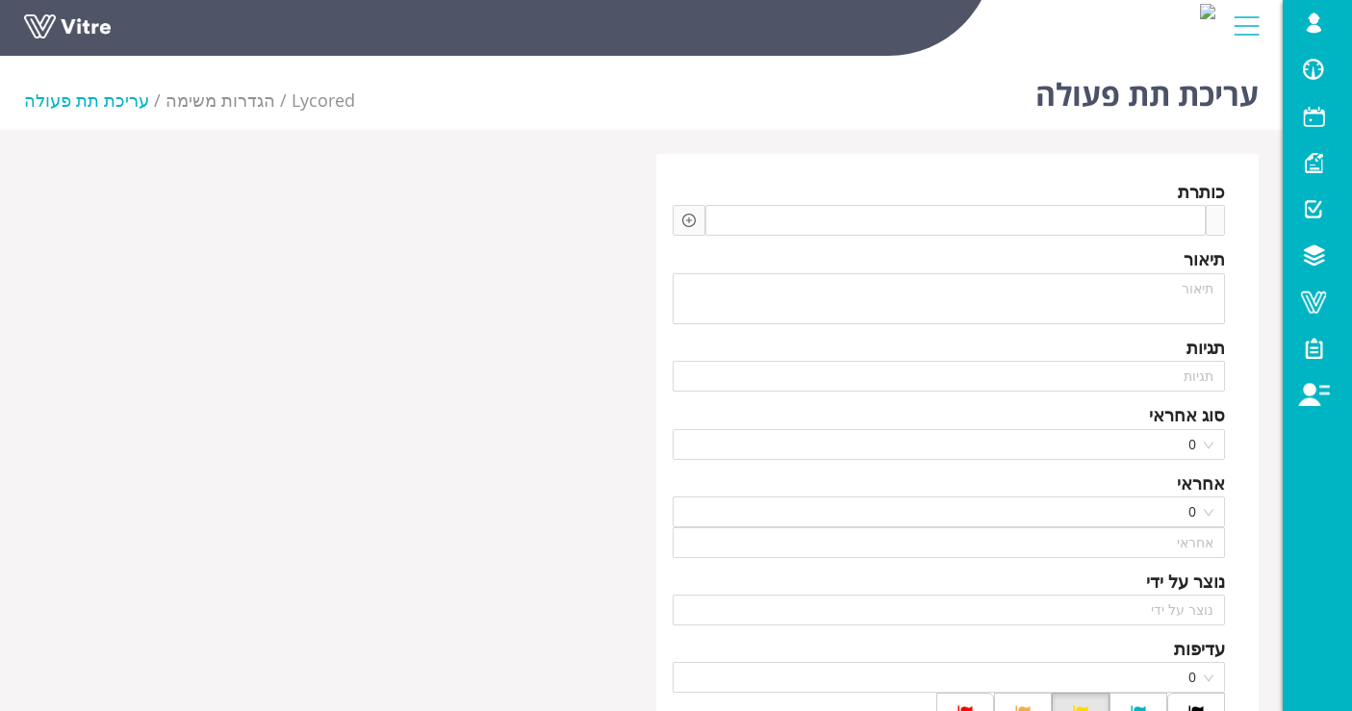
type input "Lishay Peled SU"
type input "24"
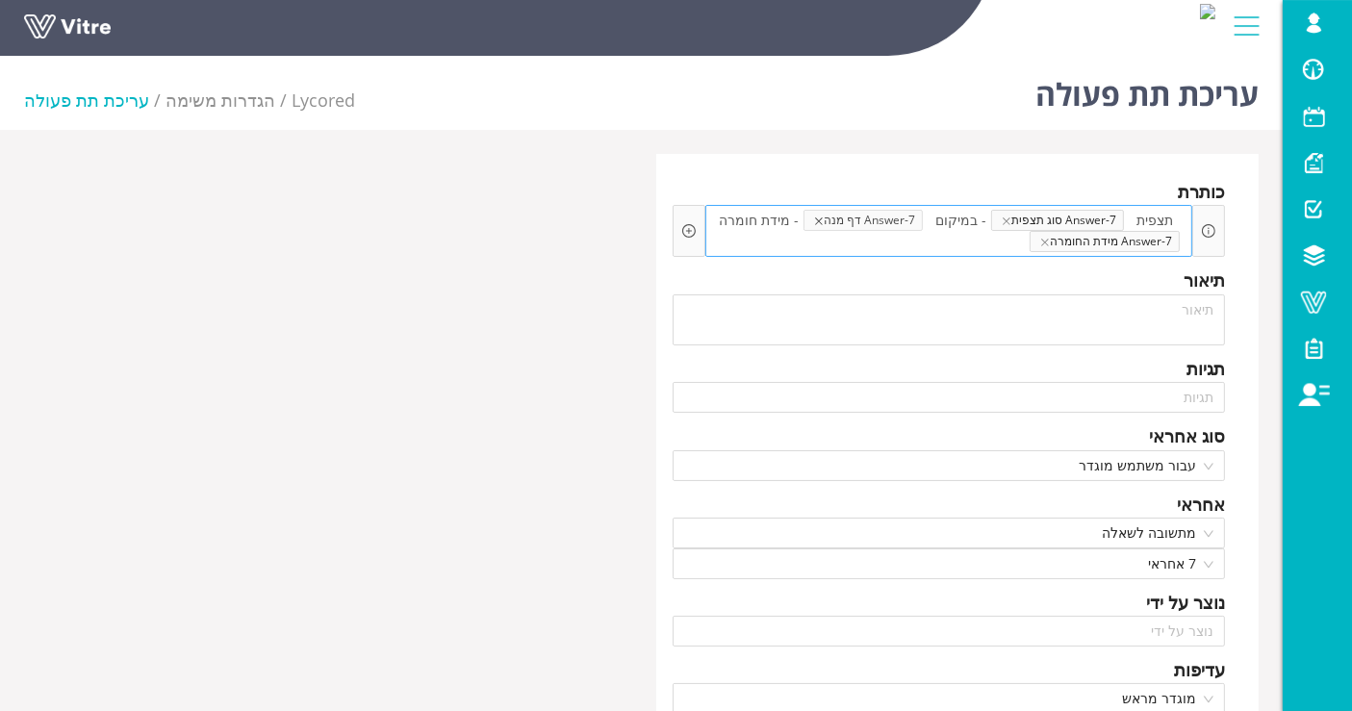
click at [824, 217] on icon "close" at bounding box center [819, 222] width 10 height 10
click at [946, 219] on span "- במיקום" at bounding box center [961, 220] width 61 height 21
click at [944, 219] on span "- במיקום" at bounding box center [961, 220] width 61 height 21
click at [942, 219] on span "- במיקום" at bounding box center [961, 220] width 61 height 21
click at [690, 228] on icon "plus-circle" at bounding box center [688, 230] width 13 height 13
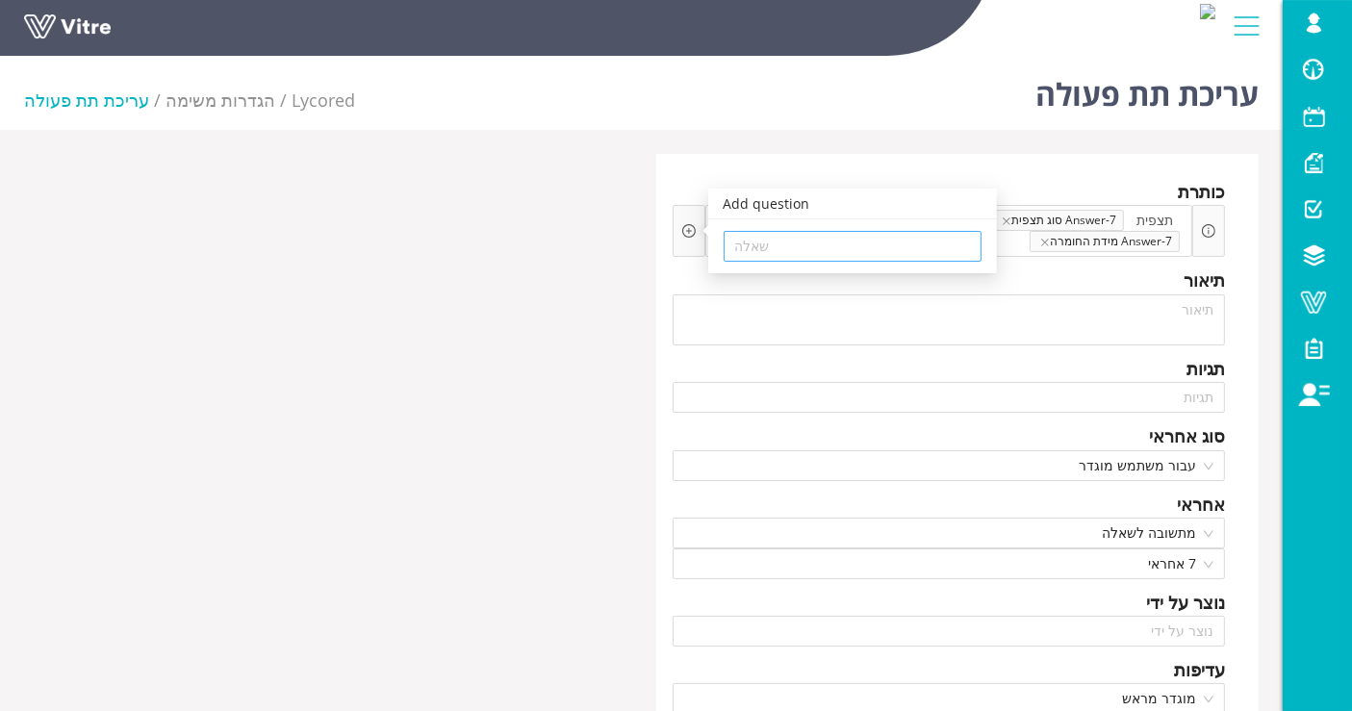
click at [753, 260] on input "search" at bounding box center [852, 246] width 235 height 29
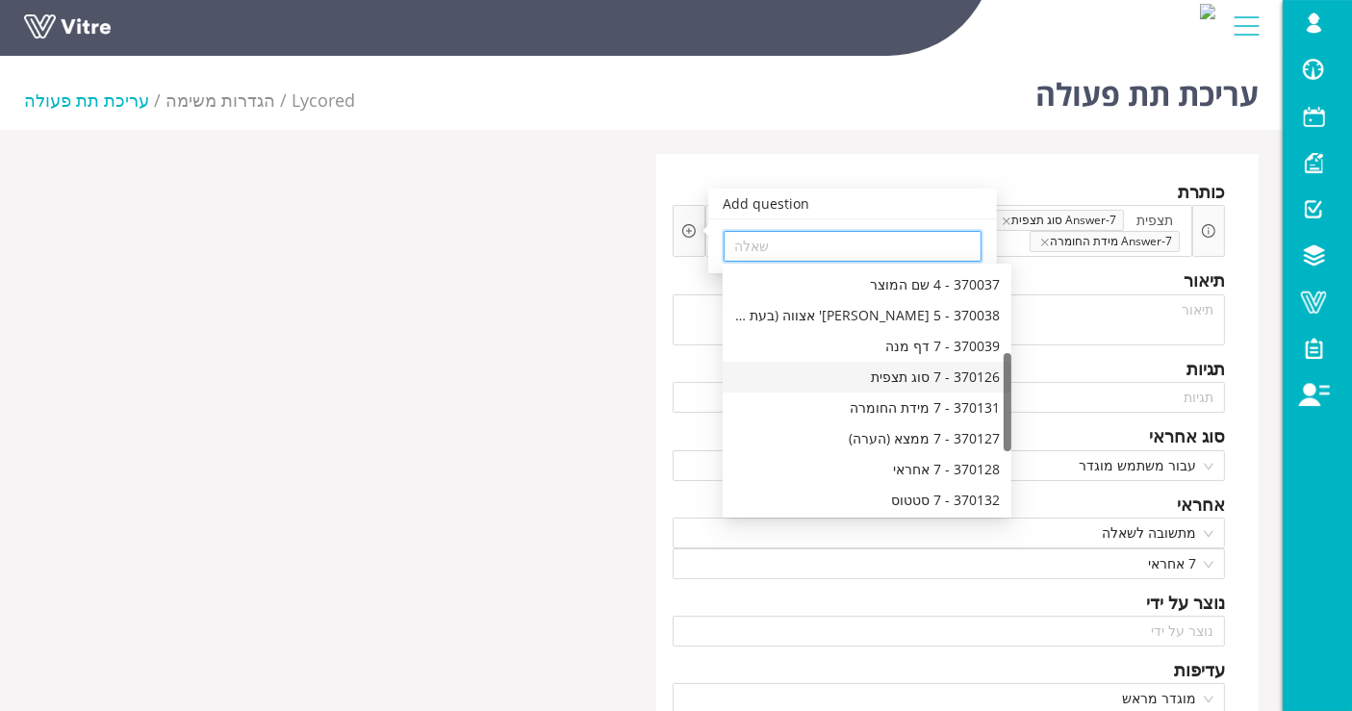
scroll to position [107, 0]
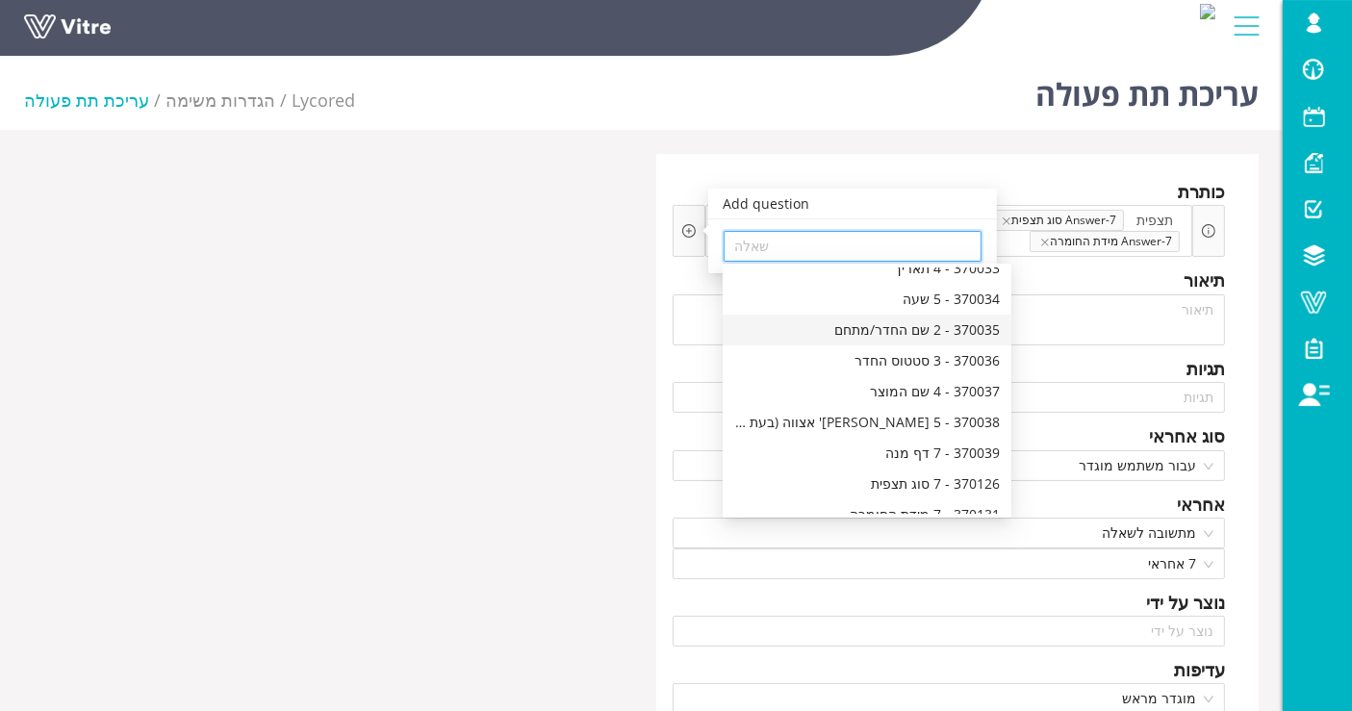
click at [904, 331] on div "370035 - 2 שם החדר/מתחם" at bounding box center [867, 330] width 266 height 21
type input "370035 - 2 שם החדר/מתחם"
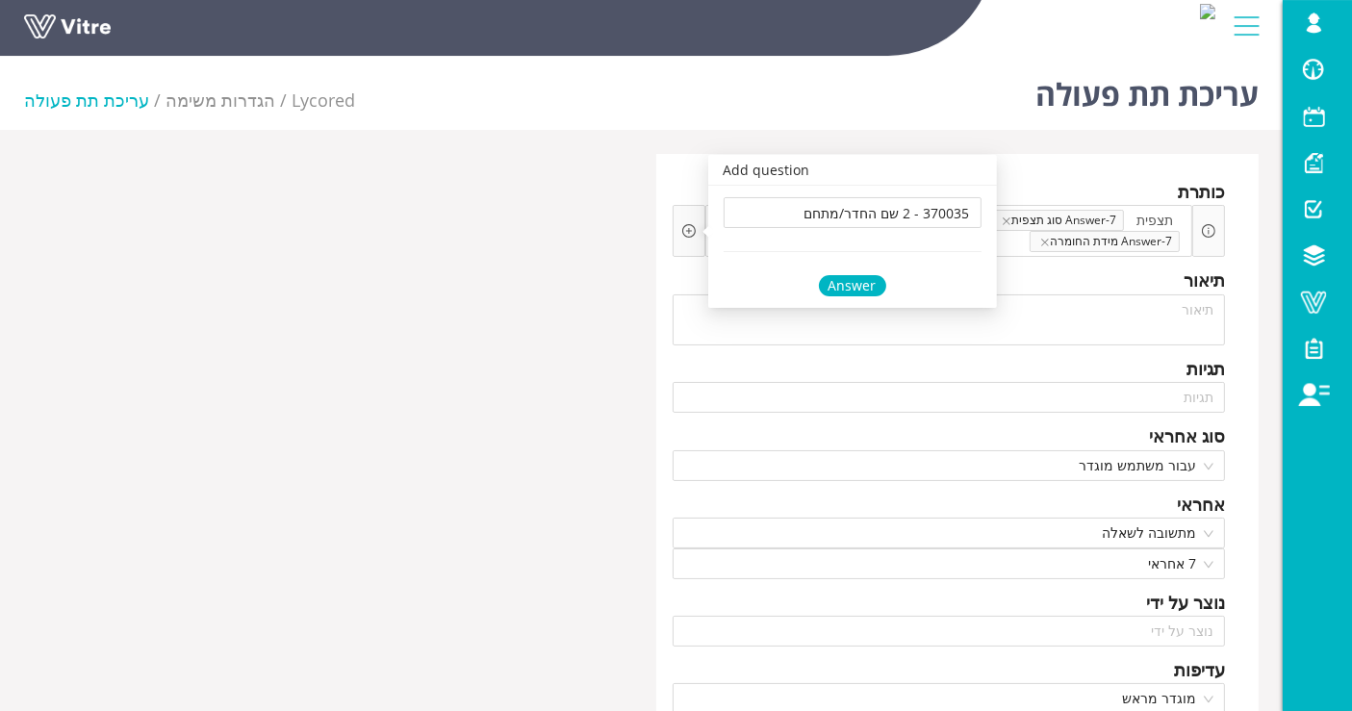
click at [851, 286] on div "Answer" at bounding box center [852, 285] width 67 height 21
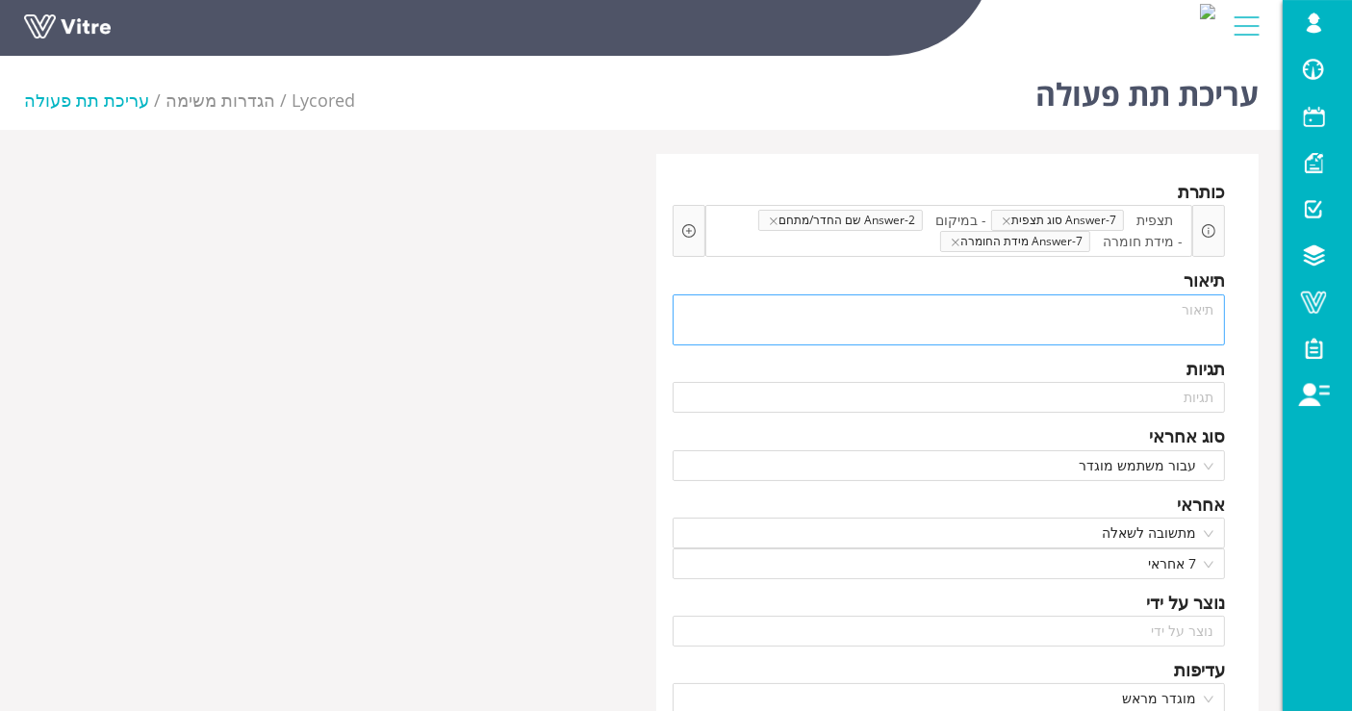
scroll to position [652, 0]
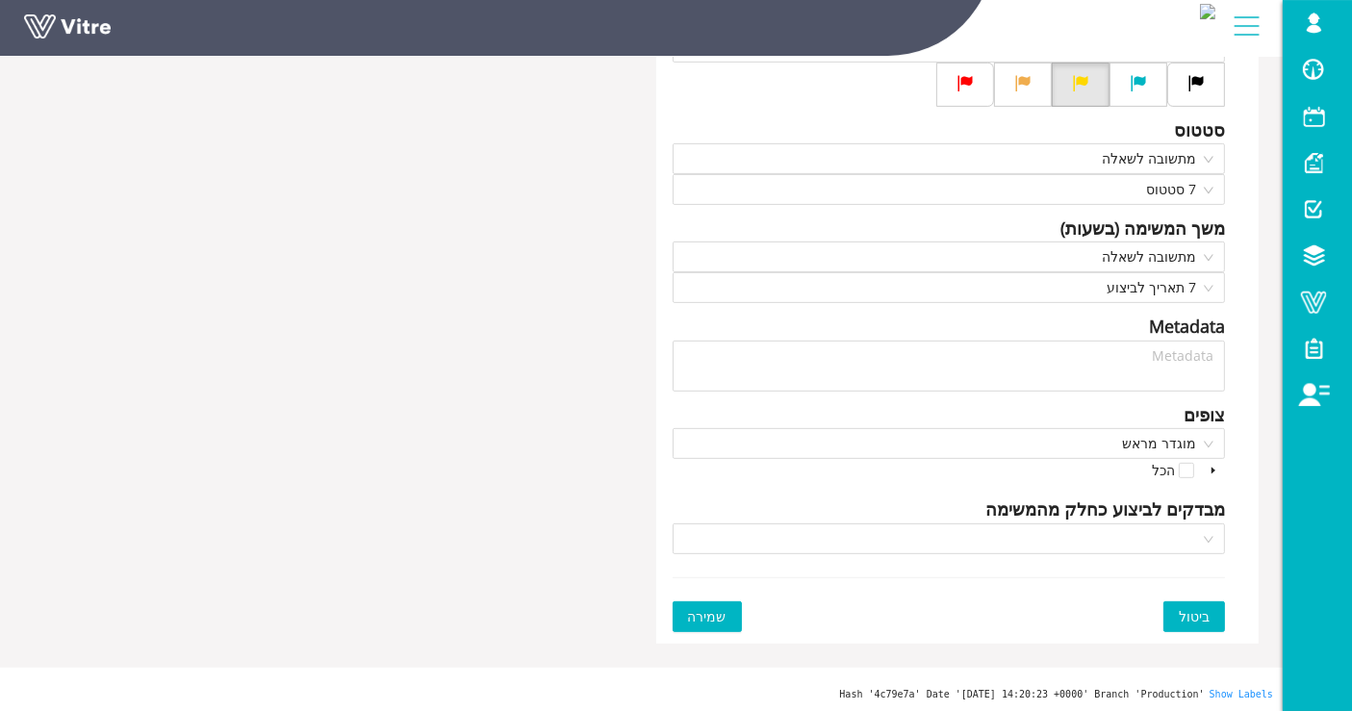
click at [715, 613] on span "שמירה" at bounding box center [707, 616] width 39 height 21
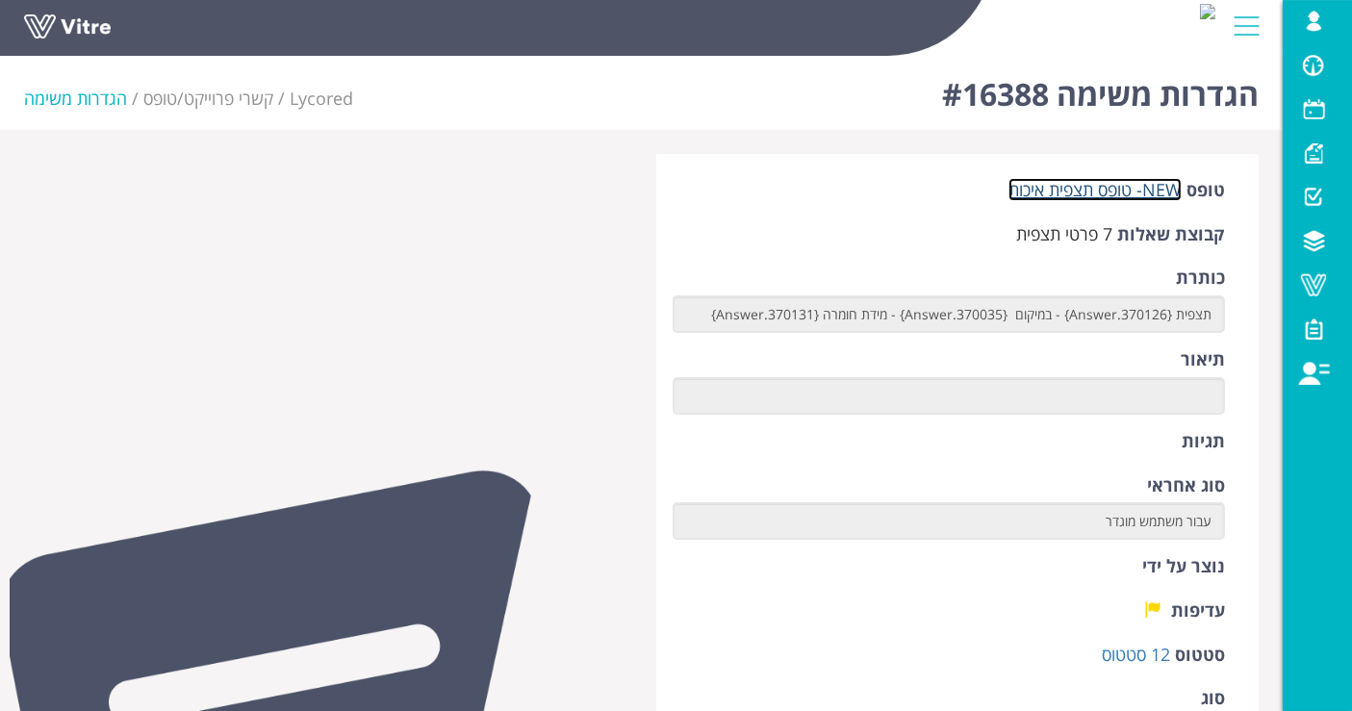
click at [1111, 182] on link "NEW- טופס תצפית איכות" at bounding box center [1095, 189] width 173 height 23
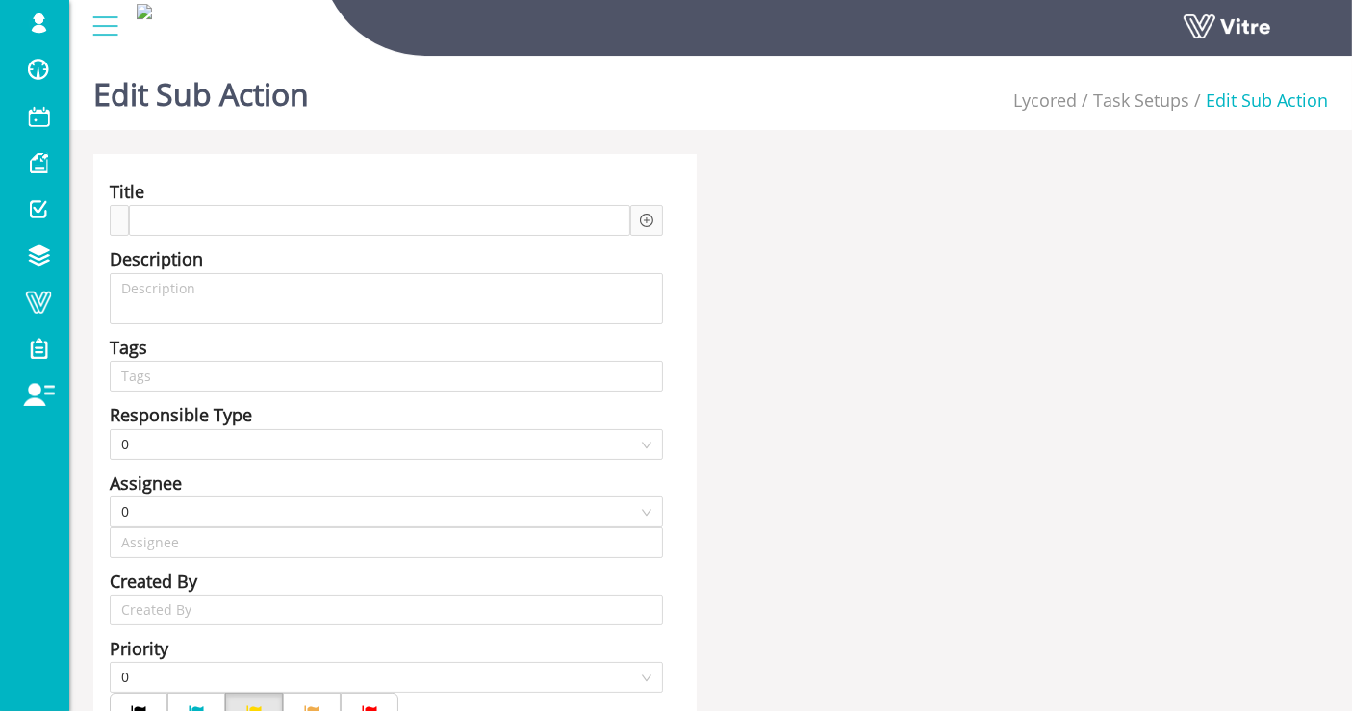
type input "Lishay Peled SU"
type input "24"
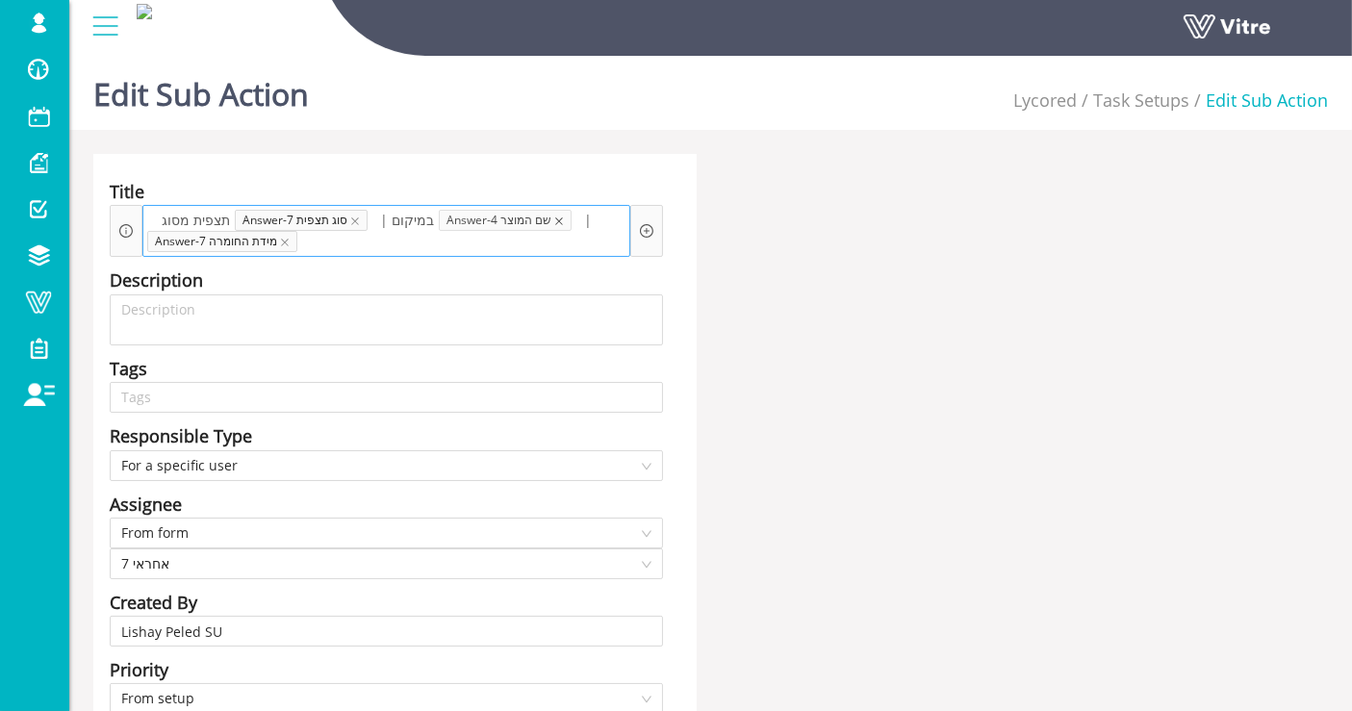
click at [554, 222] on icon "close" at bounding box center [559, 222] width 10 height 10
click at [439, 216] on span "|" at bounding box center [447, 220] width 17 height 21
click at [646, 224] on icon "plus-circle" at bounding box center [646, 230] width 13 height 13
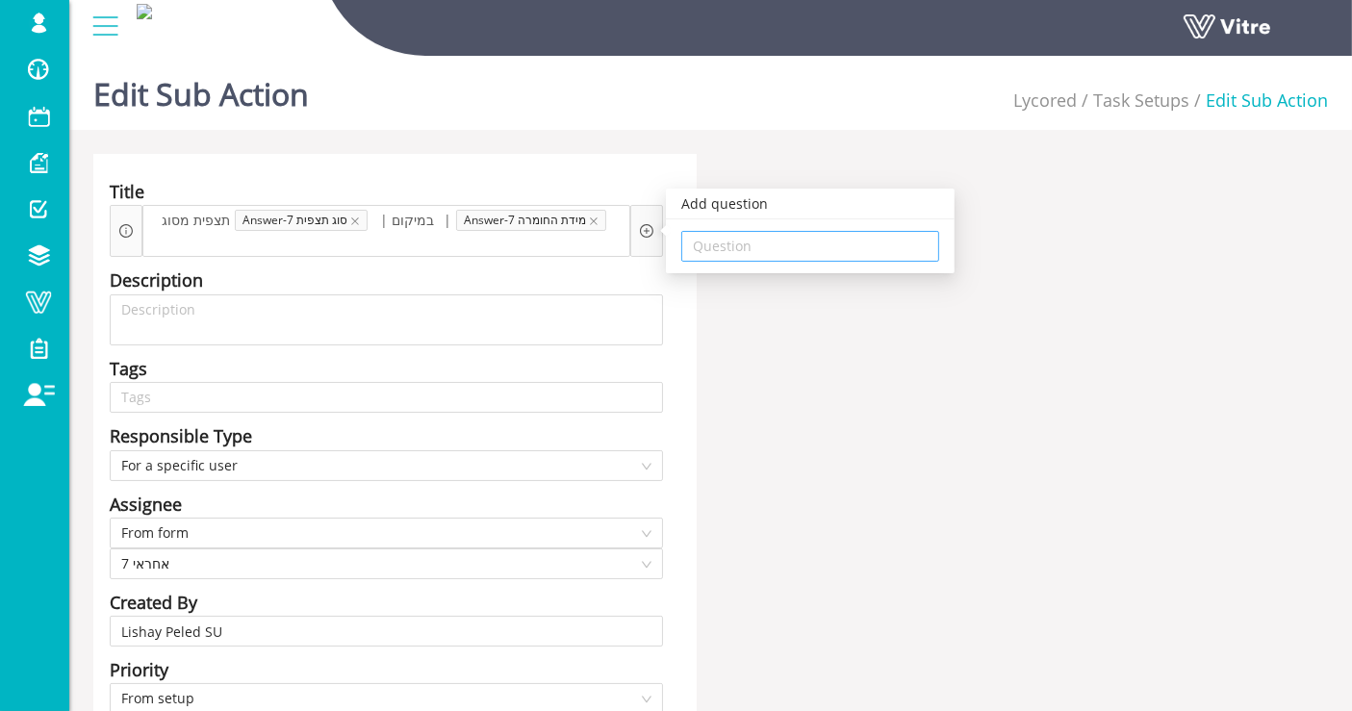
click at [730, 248] on input "search" at bounding box center [810, 246] width 235 height 29
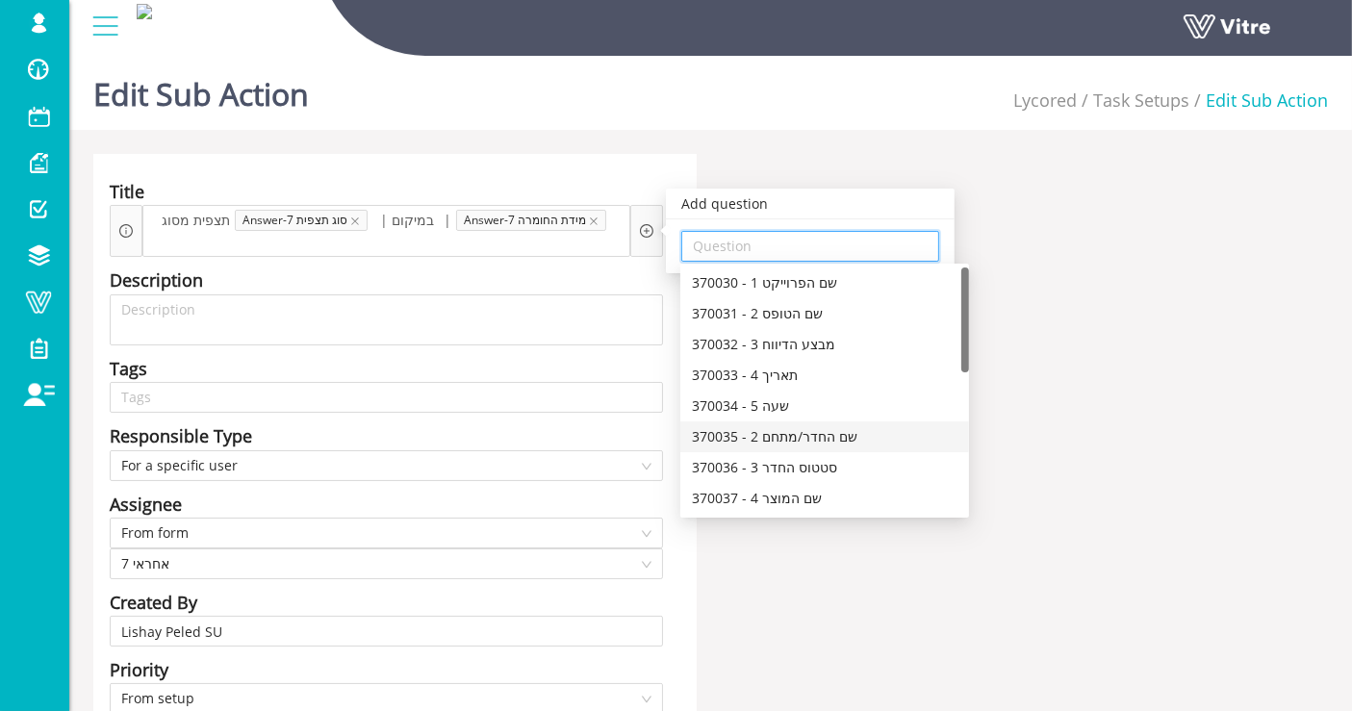
click at [801, 438] on div "370035 - 2 שם החדר/מתחם" at bounding box center [825, 436] width 266 height 21
type input "370035 - 2 שם החדר/מתחם"
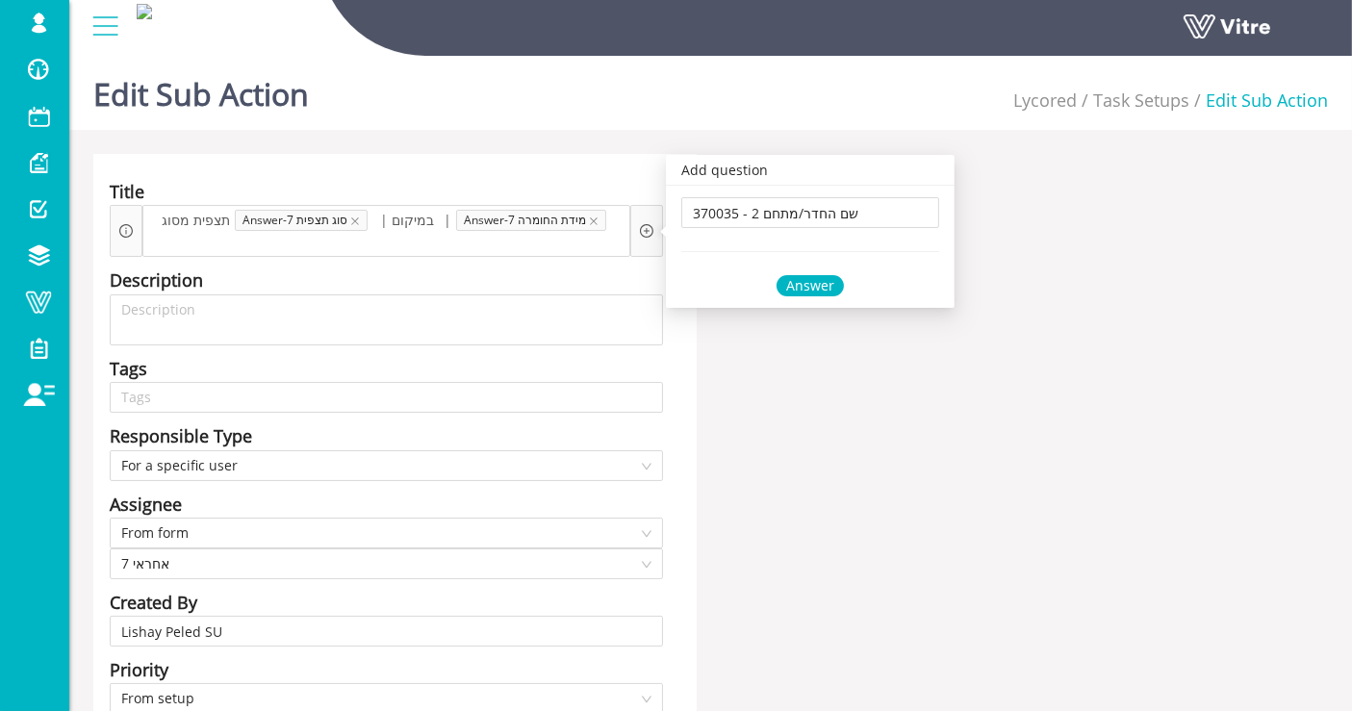
click at [809, 281] on div "Answer" at bounding box center [810, 285] width 67 height 21
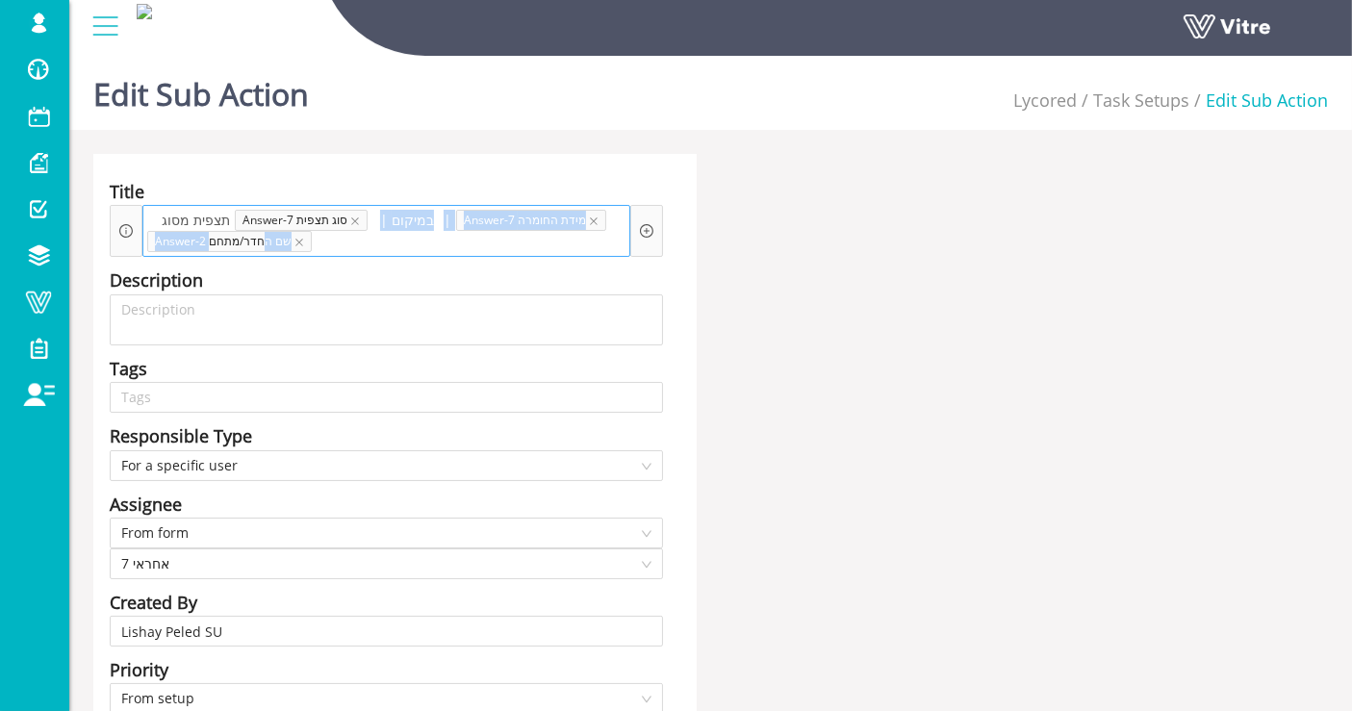
drag, startPoint x: 256, startPoint y: 238, endPoint x: 425, endPoint y: 219, distance: 170.5
click at [425, 219] on div "תצפית מסוג Answer-7 סוג תצפית | במיקום | Answer-7 מידת החומרה Answer-2 שם החדר/…" at bounding box center [386, 231] width 488 height 52
click at [421, 221] on span "| במיקום" at bounding box center [407, 220] width 64 height 21
drag, startPoint x: 439, startPoint y: 219, endPoint x: 388, endPoint y: 223, distance: 51.2
click at [388, 223] on div "תצפית מסוג Answer-7 סוג תצפית | במיקום | Answer-7 מידת החומרה Answer-2 שם החדר/…" at bounding box center [386, 231] width 488 height 52
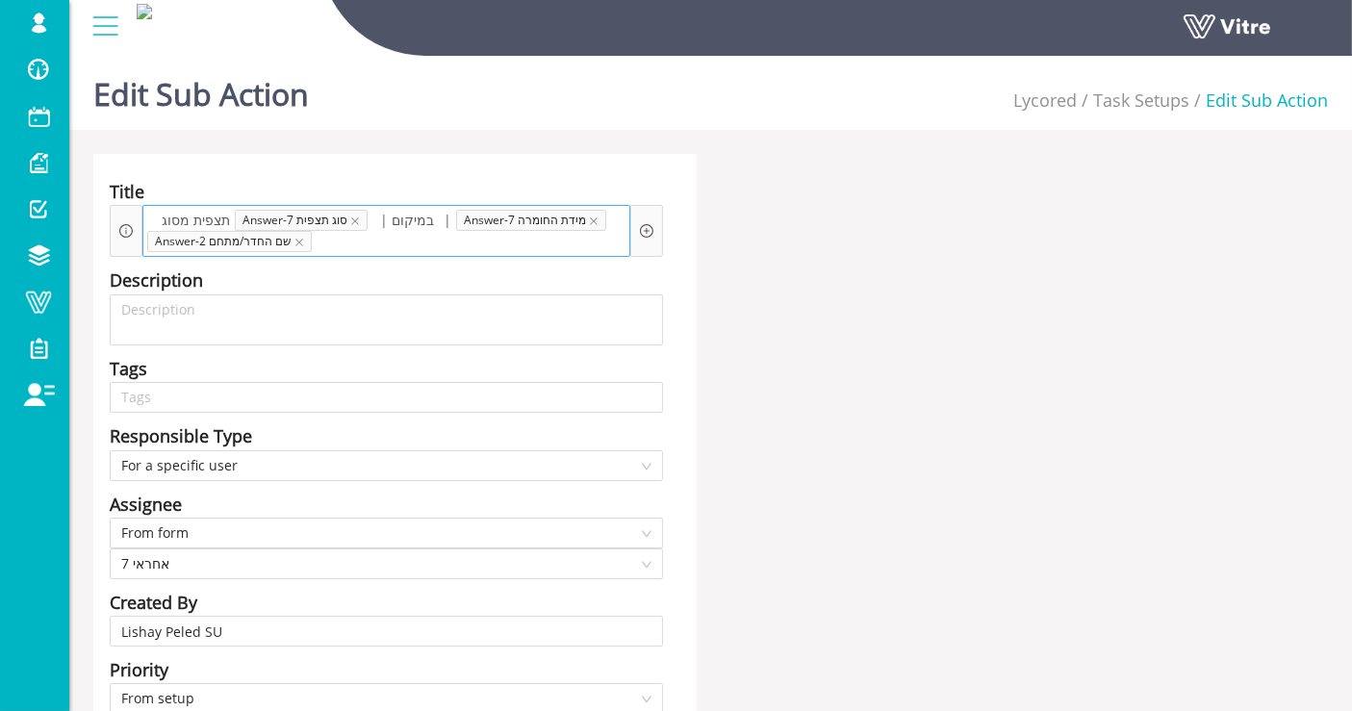
click at [391, 222] on span "| במיקום" at bounding box center [407, 220] width 64 height 21
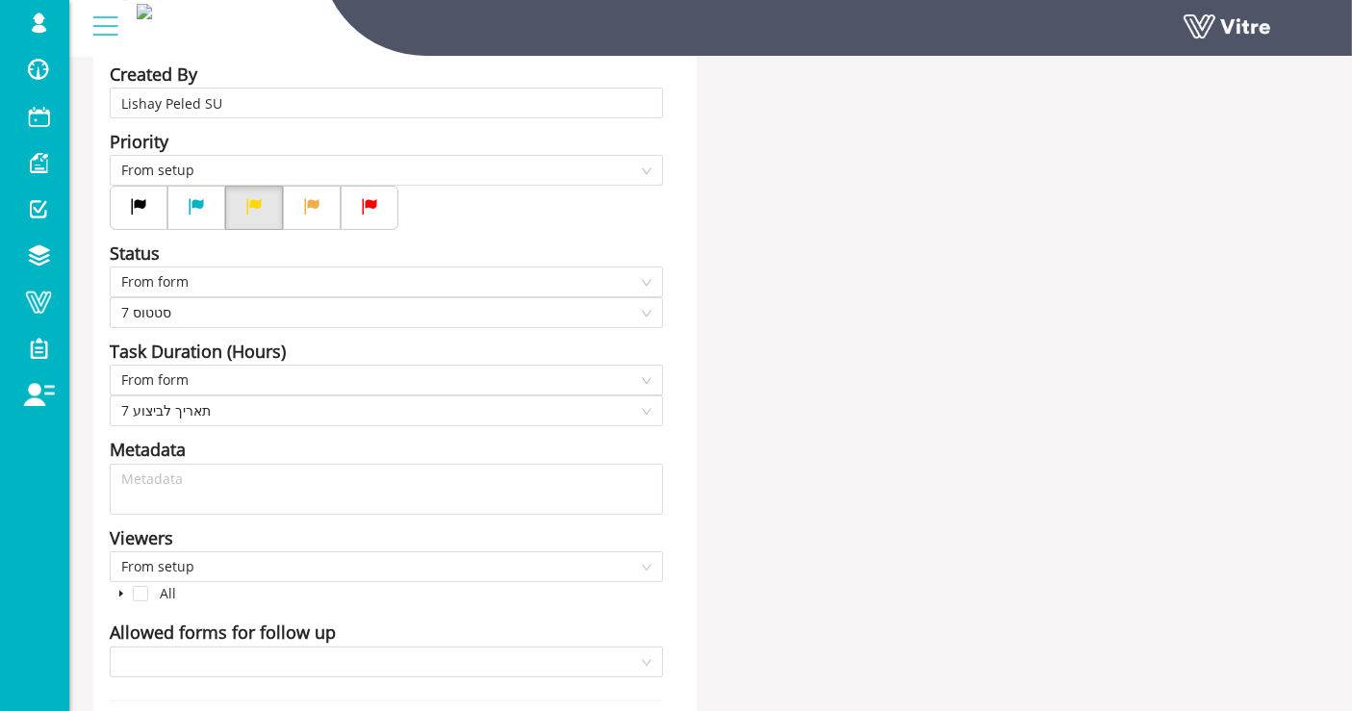
scroll to position [652, 0]
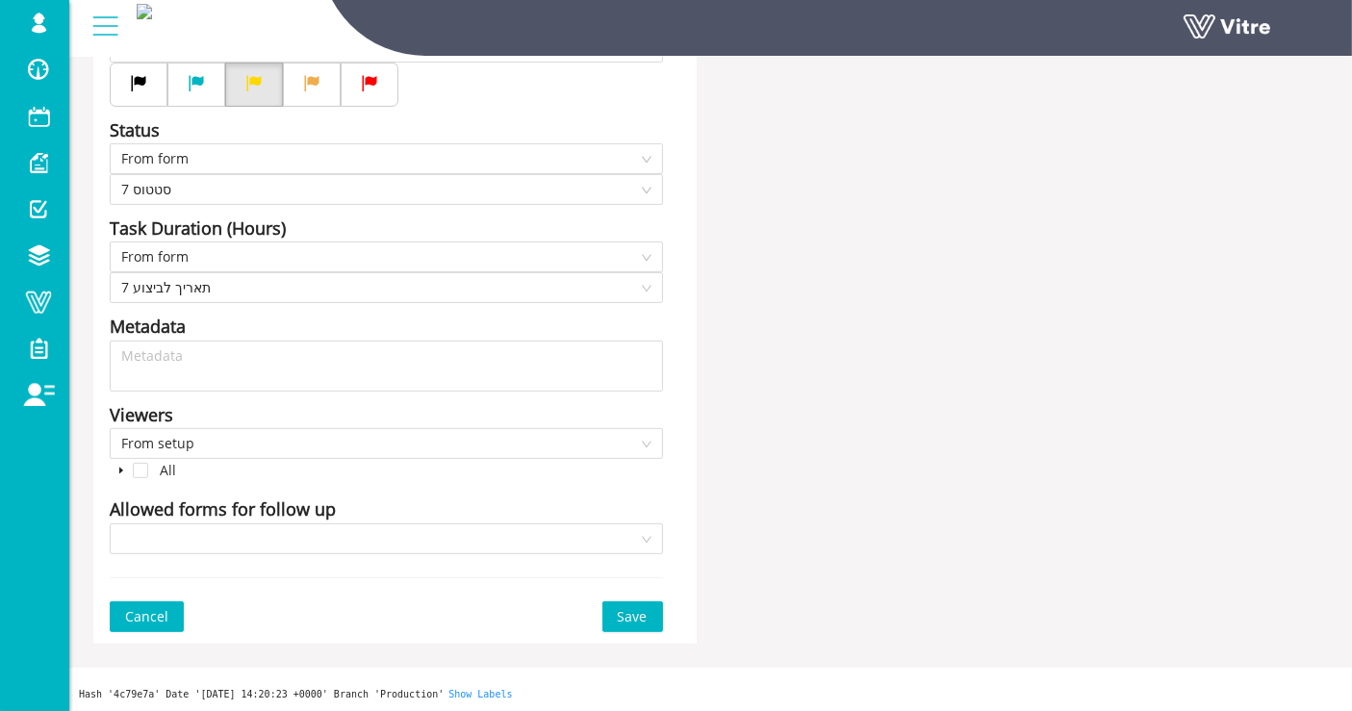
click at [634, 608] on span "Save" at bounding box center [633, 616] width 30 height 21
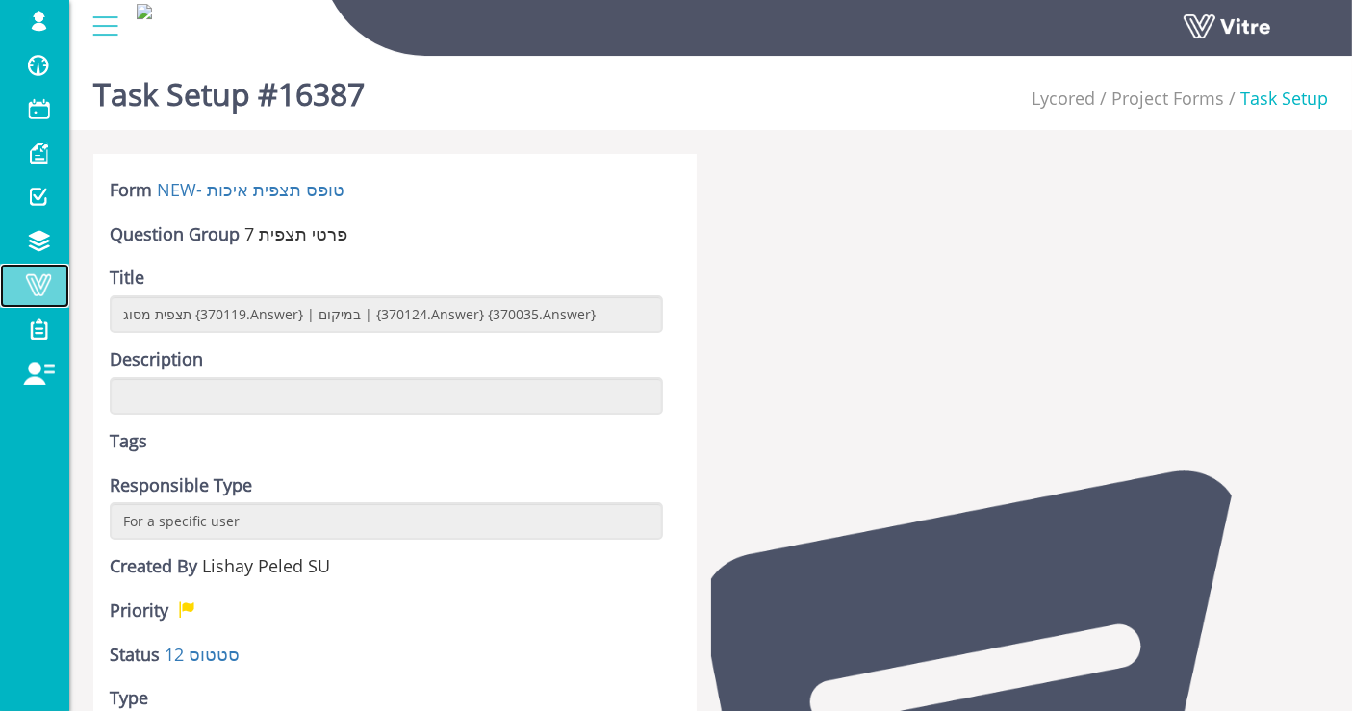
click at [21, 291] on span at bounding box center [38, 284] width 48 height 23
click at [49, 289] on span at bounding box center [38, 284] width 48 height 23
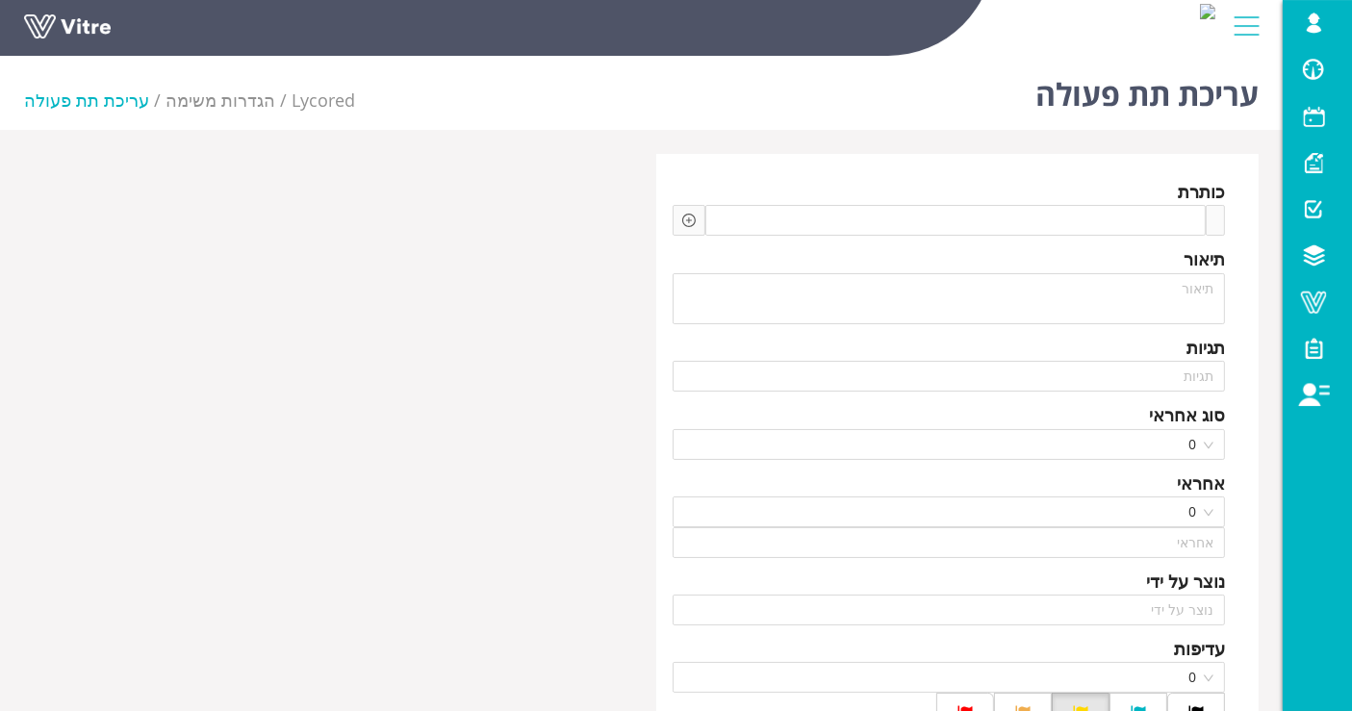
type input "Lishay Peled SU"
type input "24"
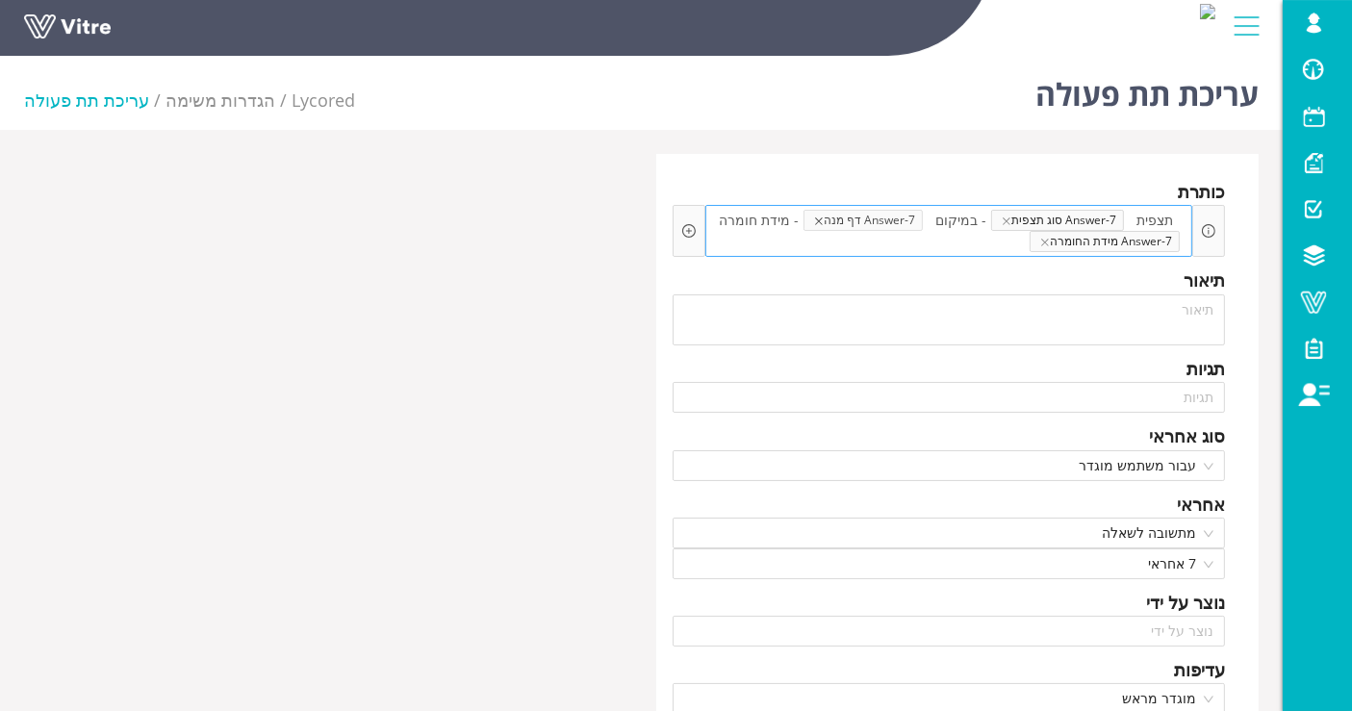
click at [824, 219] on icon "close" at bounding box center [819, 222] width 10 height 10
click at [945, 218] on span "- במיקום" at bounding box center [961, 220] width 61 height 21
click at [690, 224] on icon "plus-circle" at bounding box center [688, 230] width 13 height 13
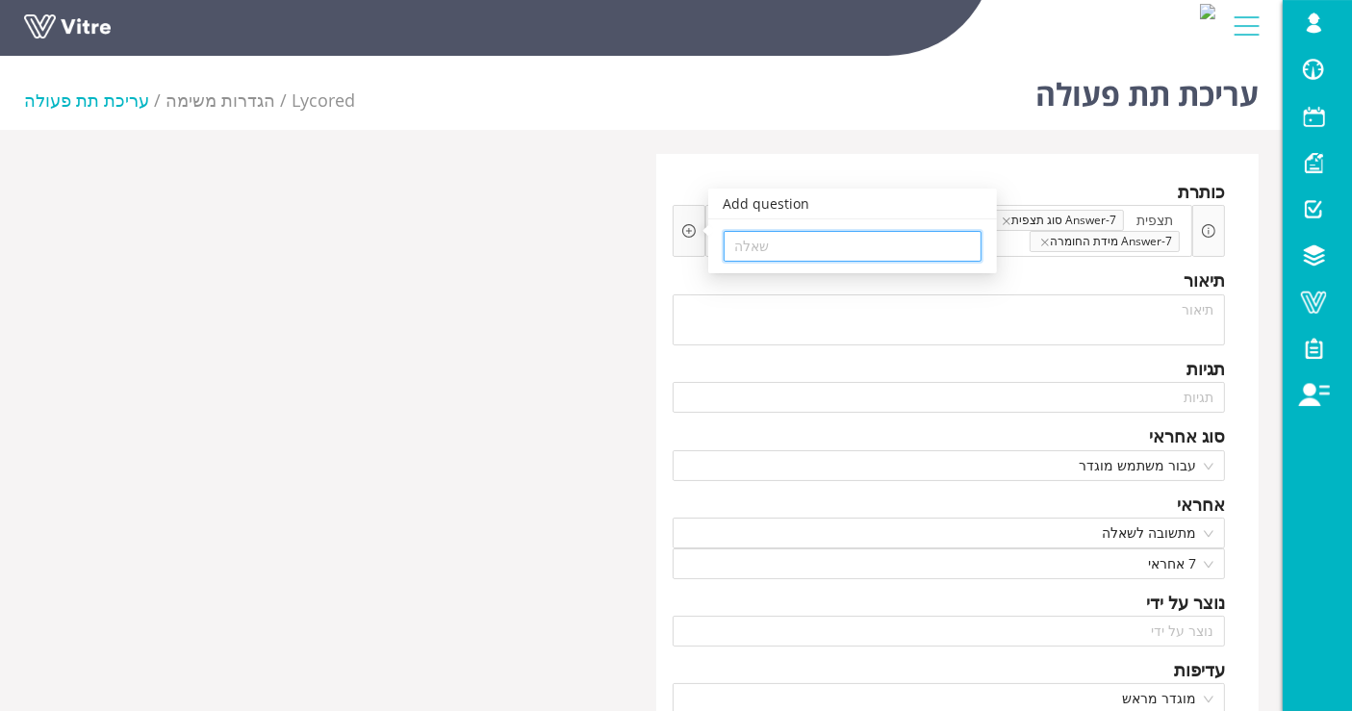
click at [809, 245] on input "search" at bounding box center [852, 246] width 235 height 29
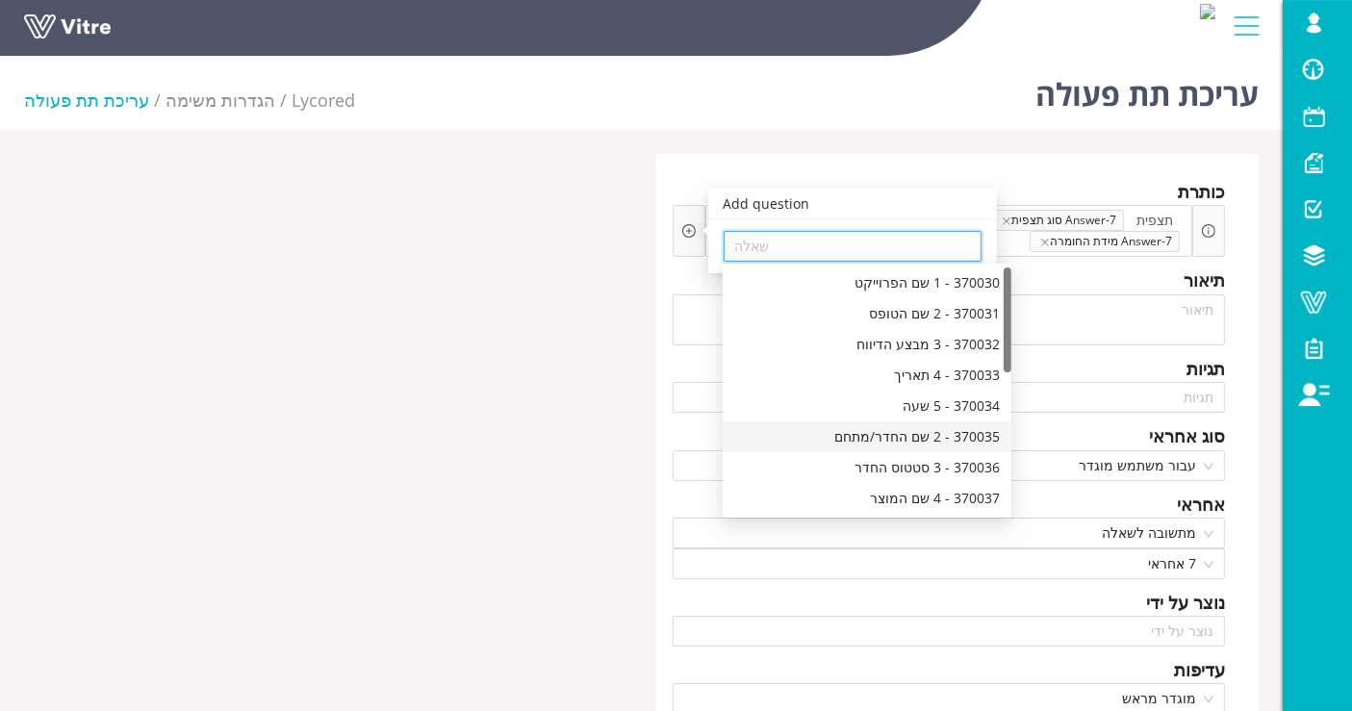
click at [910, 433] on div "370035 - 2 שם החדר/מתחם" at bounding box center [867, 436] width 266 height 21
type input "370035 - 2 שם החדר/מתחם"
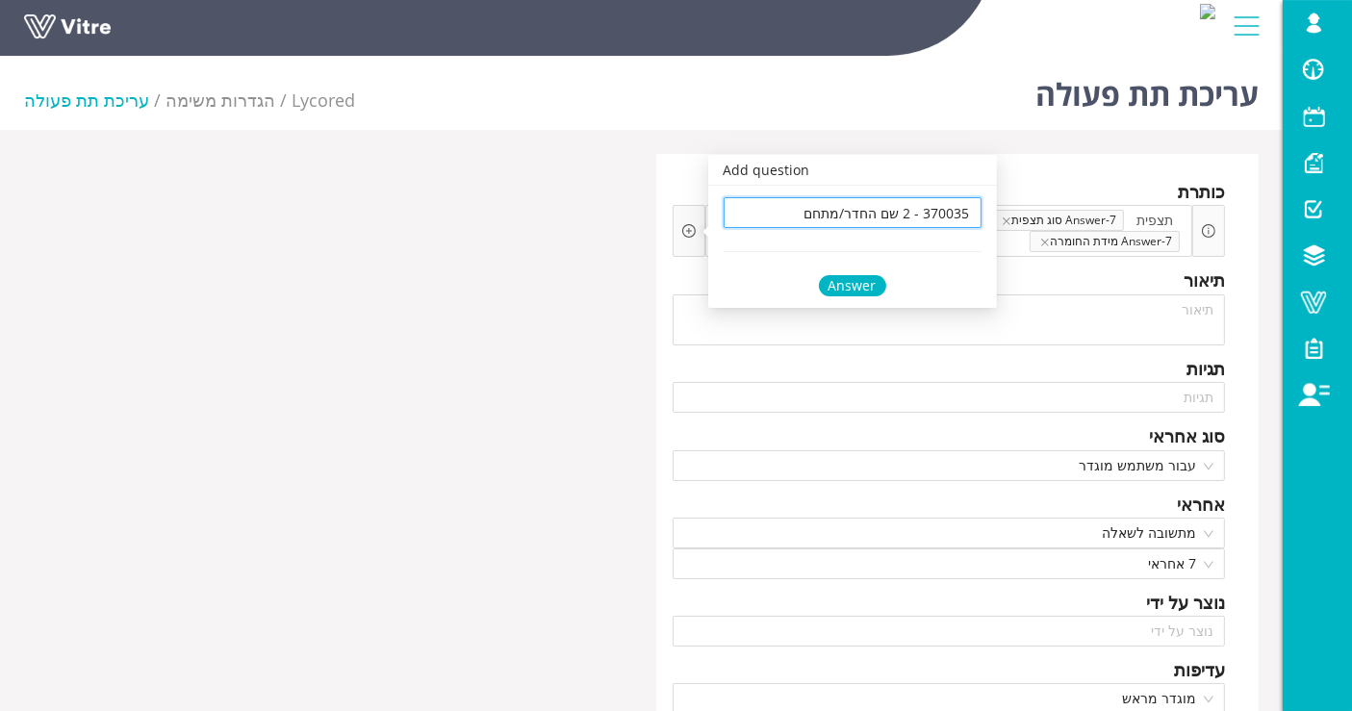
click at [863, 296] on div "Answer" at bounding box center [852, 285] width 67 height 21
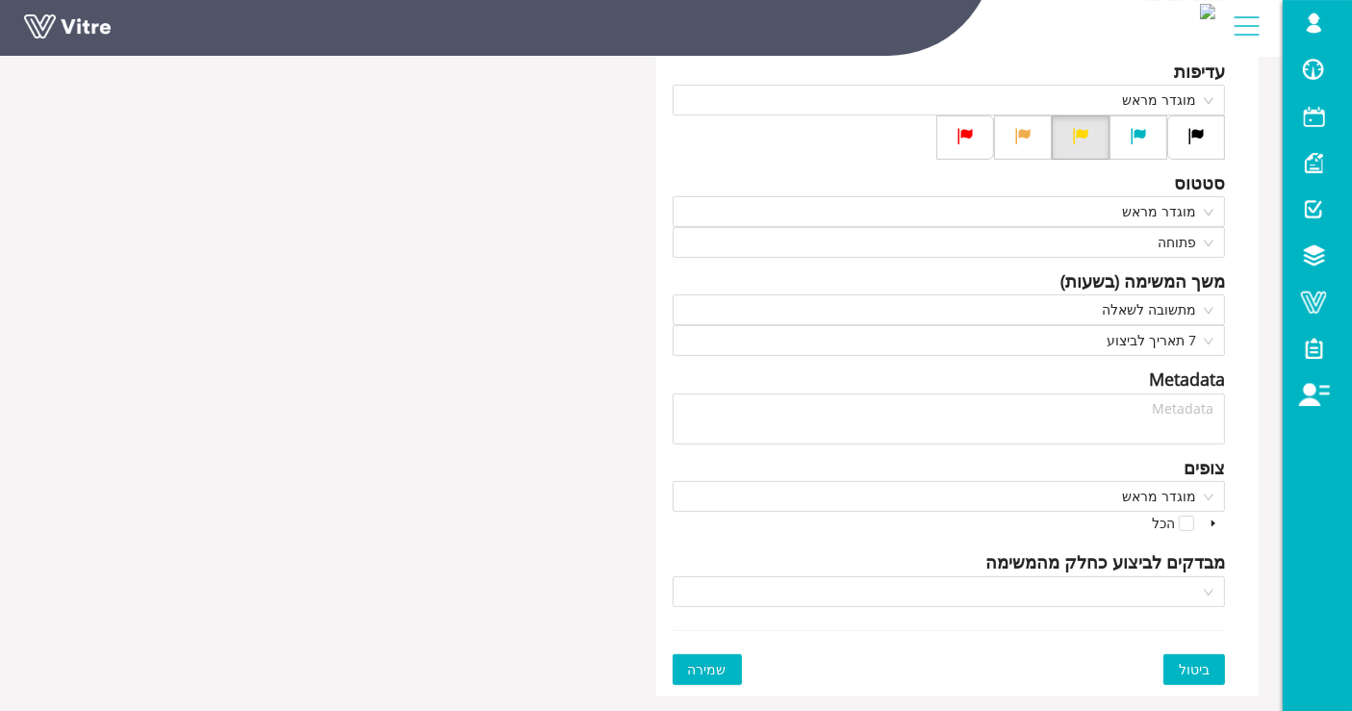
scroll to position [652, 0]
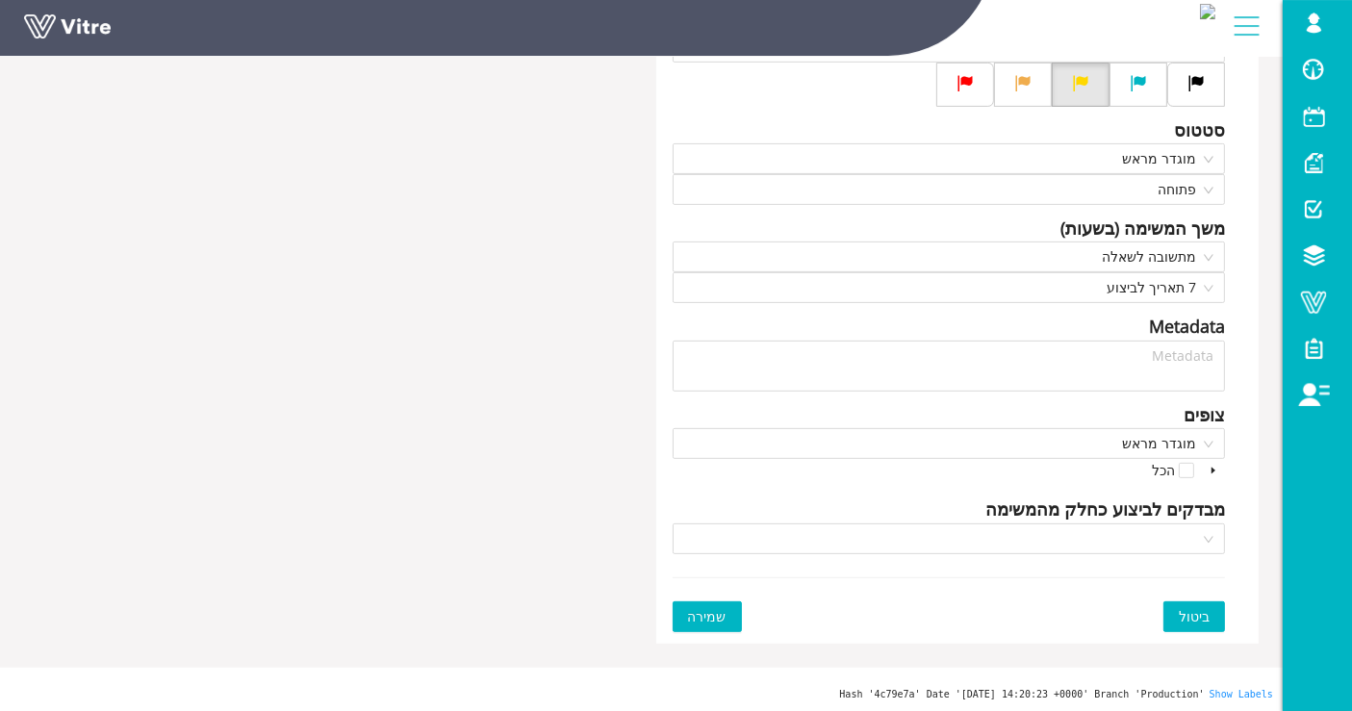
click at [715, 606] on span "שמירה" at bounding box center [707, 616] width 39 height 21
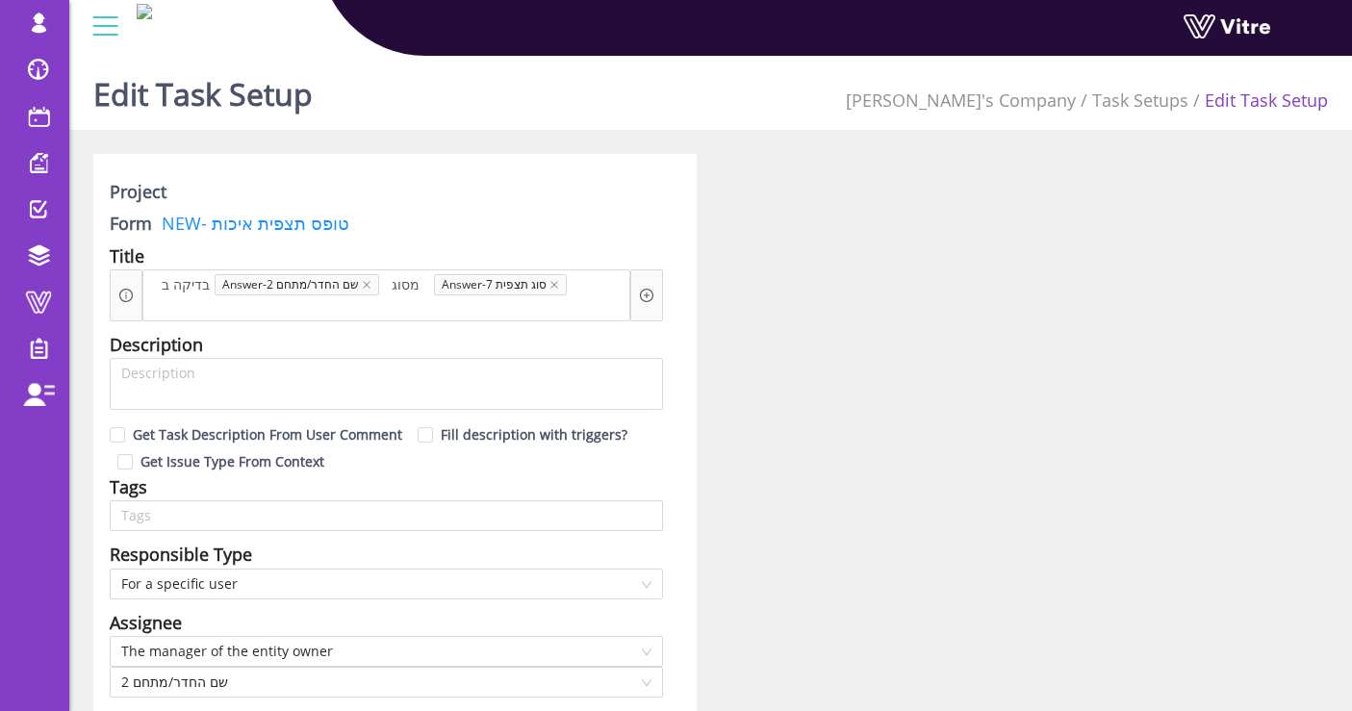
scroll to position [2503, 0]
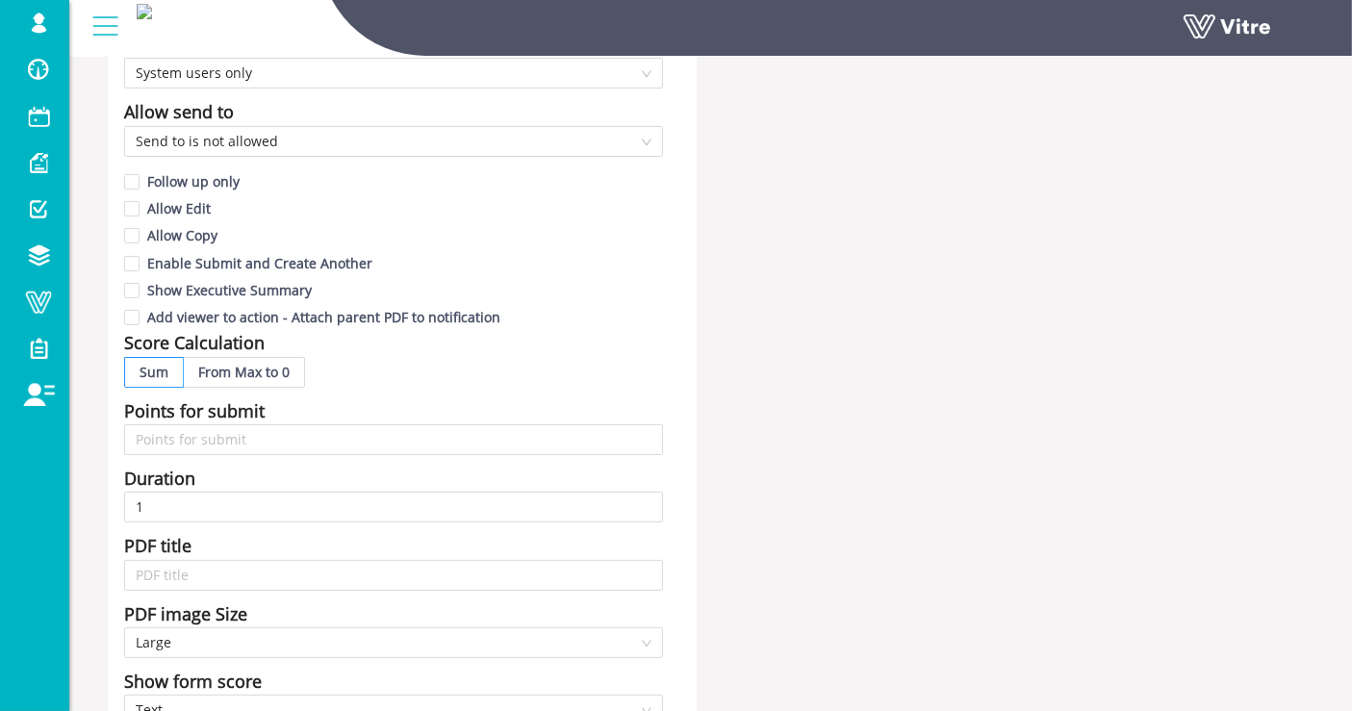
scroll to position [855, 0]
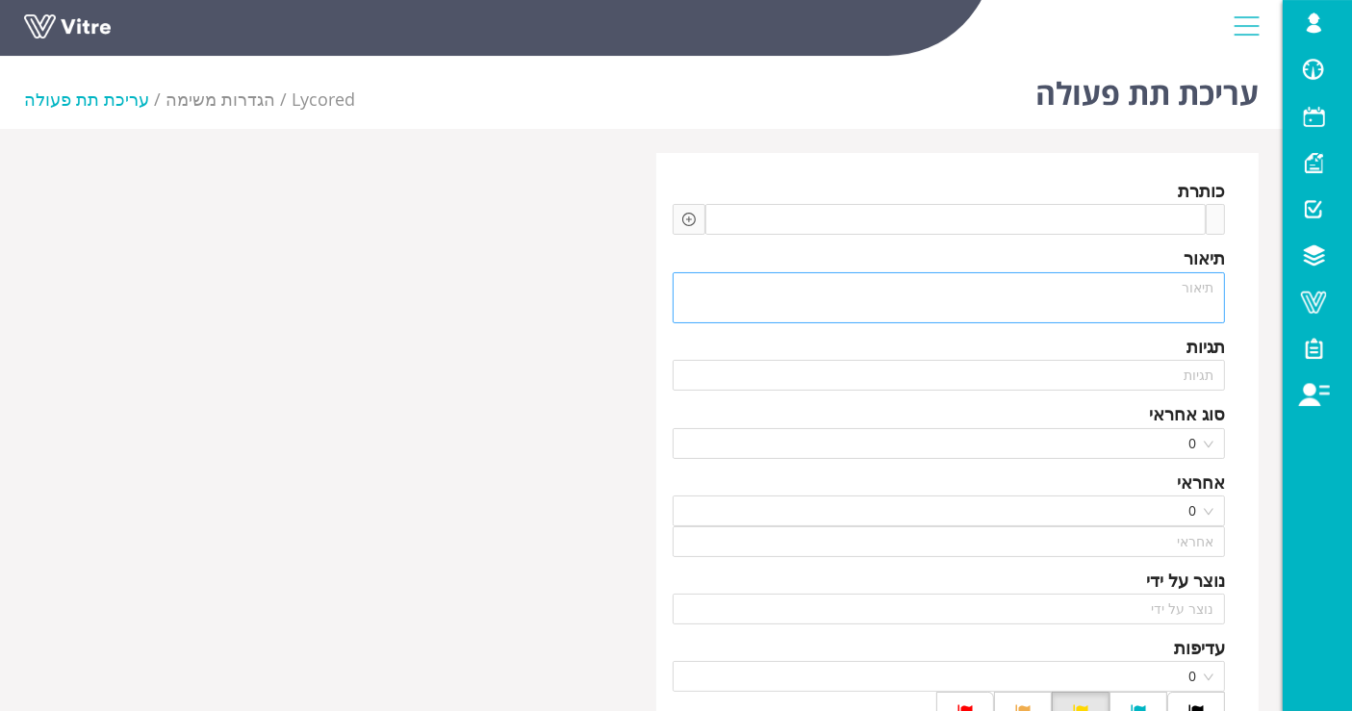
type input "Lishay Peled SU"
type input "24"
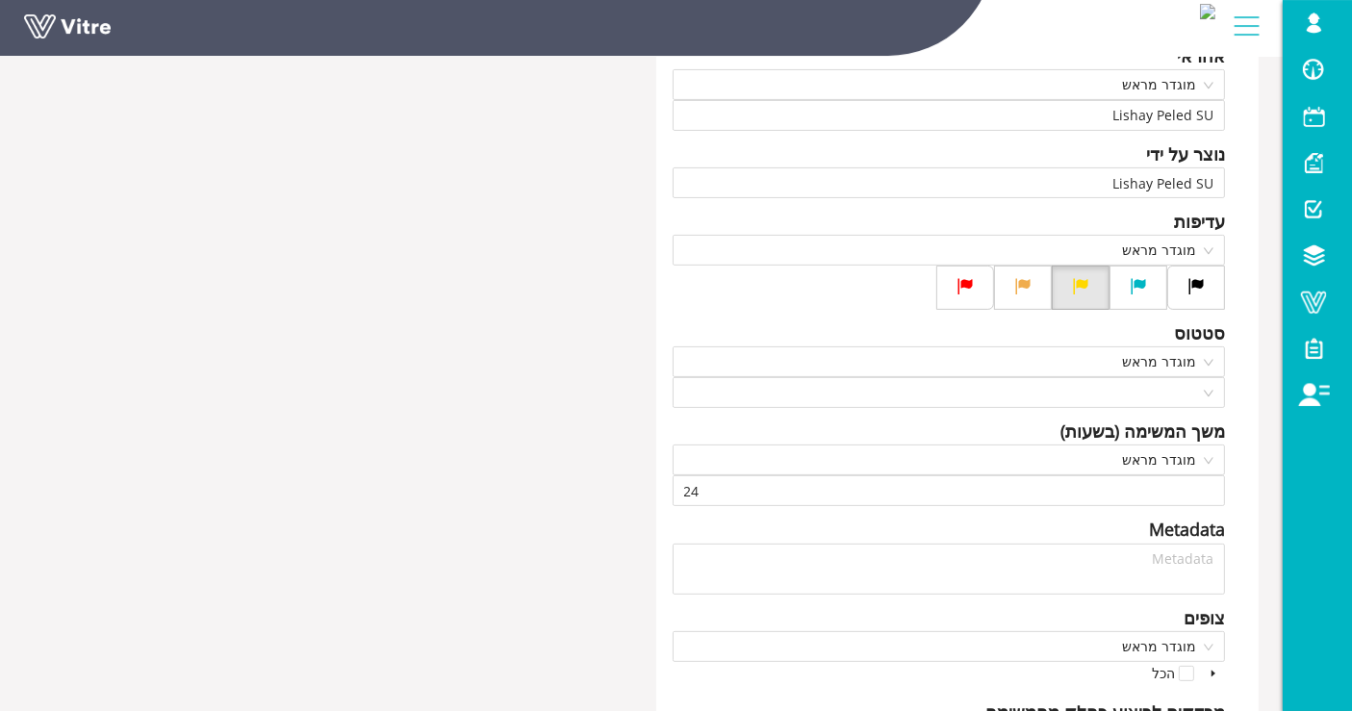
type input "Lishay"
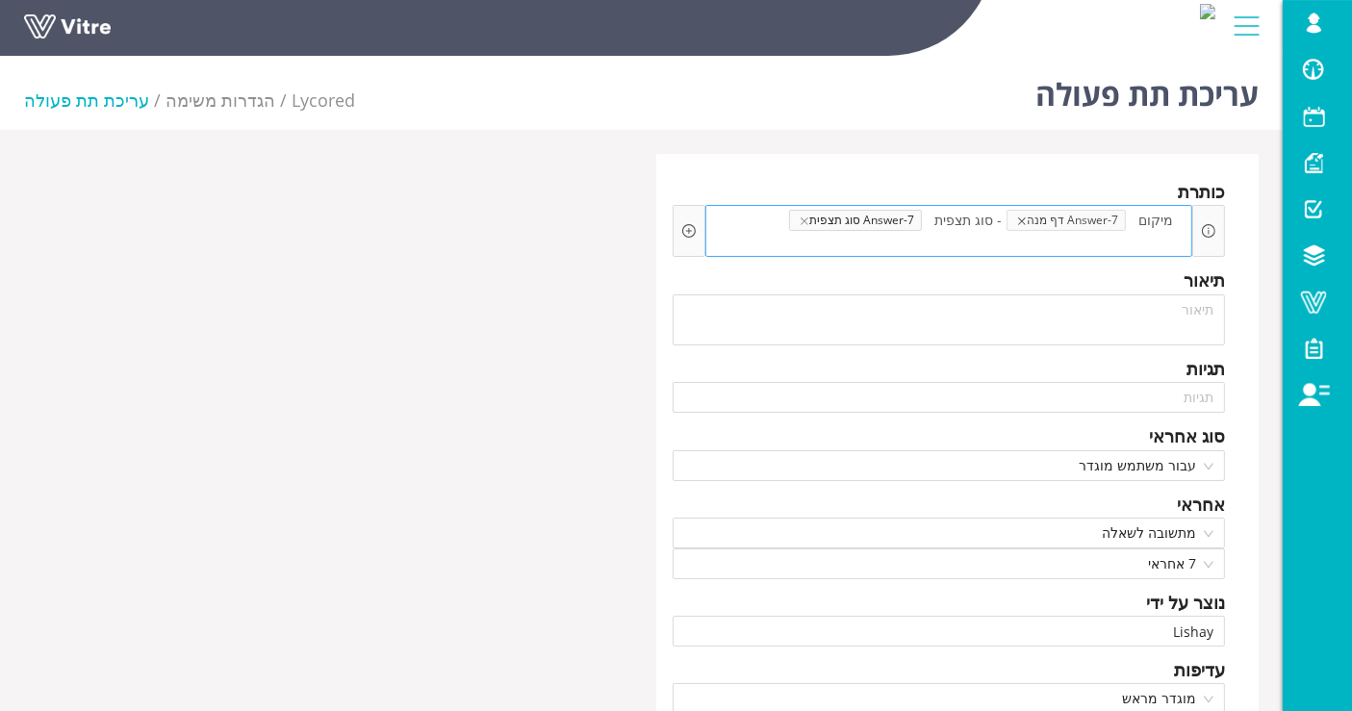
click at [1027, 219] on icon "close" at bounding box center [1022, 222] width 10 height 10
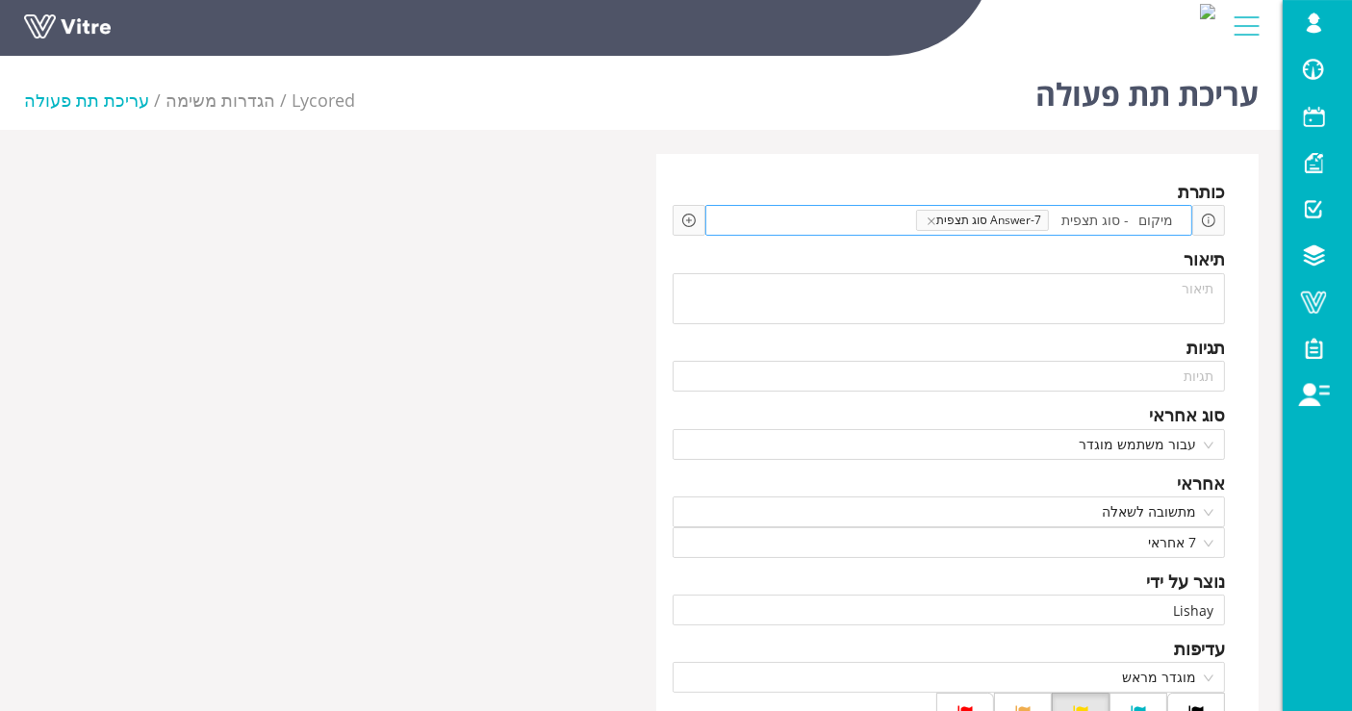
click at [1141, 219] on span "מיקום" at bounding box center [1156, 220] width 44 height 21
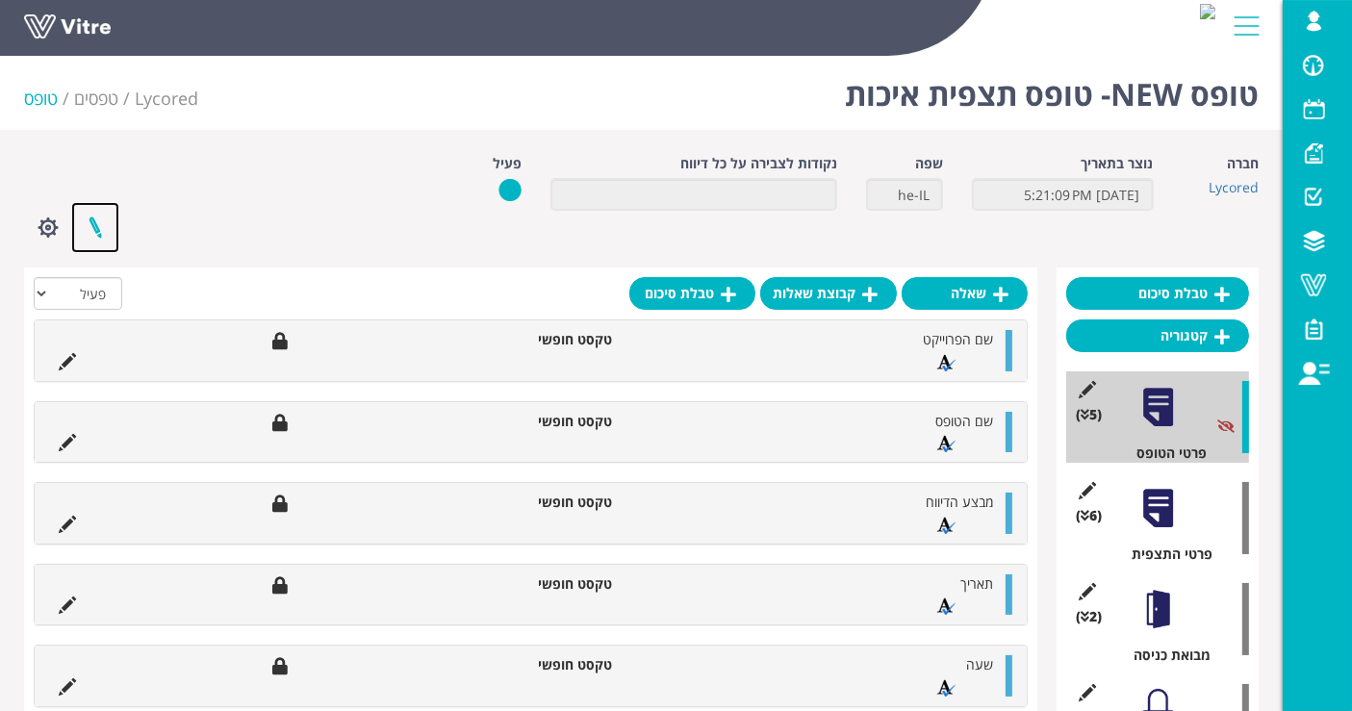
click at [92, 231] on link at bounding box center [95, 227] width 48 height 51
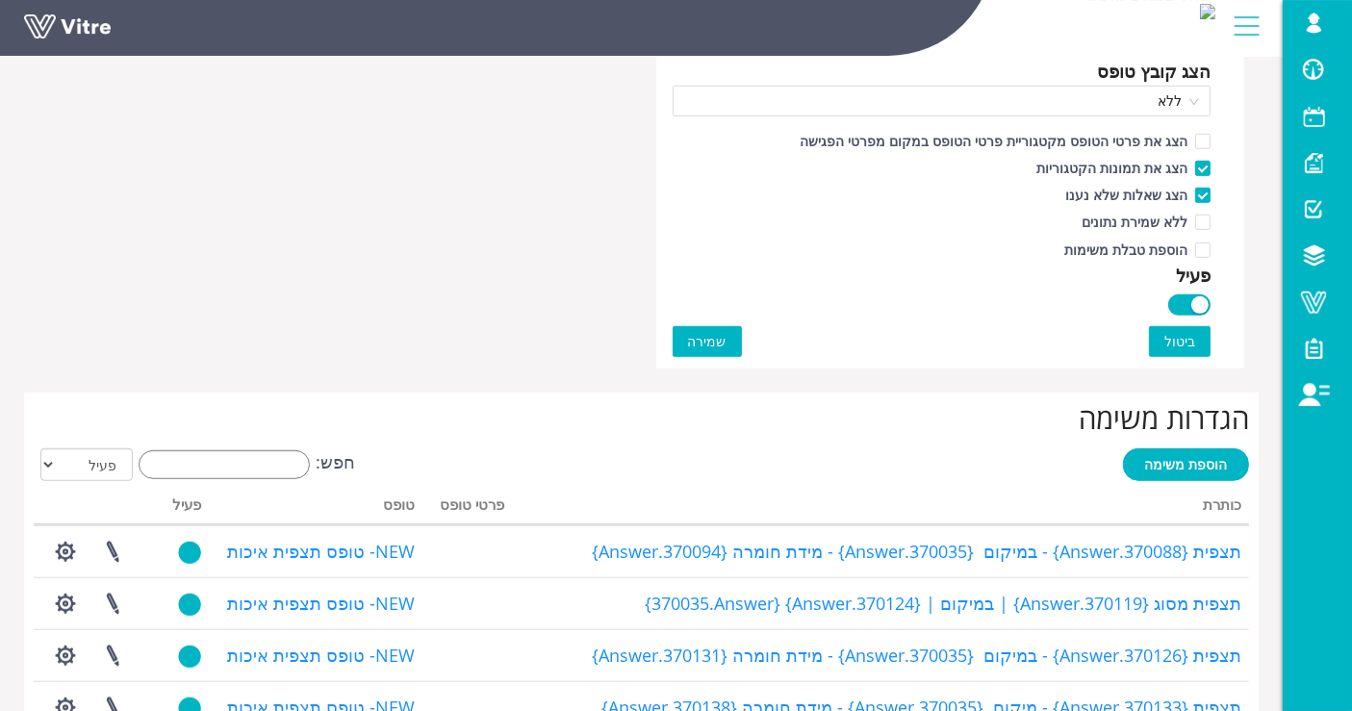
scroll to position [1390, 0]
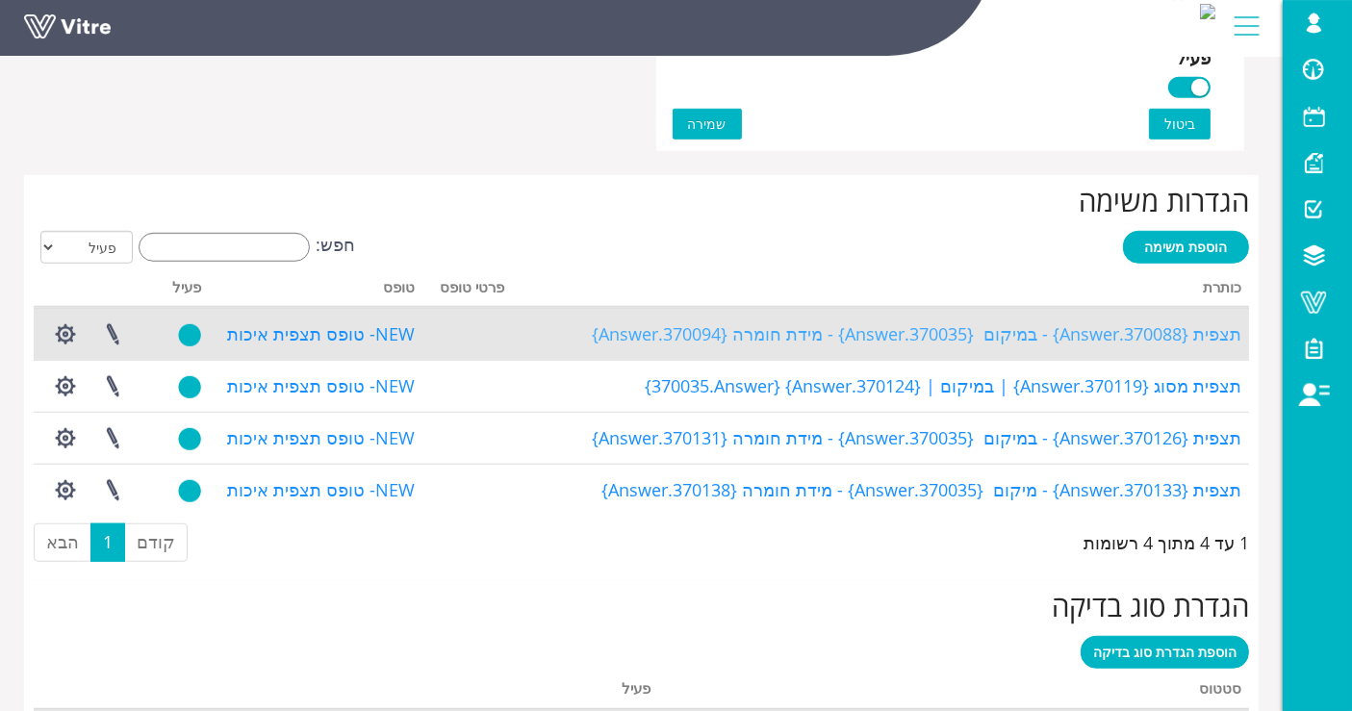
click at [995, 336] on link "תצפית {370088.Answer} - במיקום {370035.Answer} - מידת חומרה {370094.Answer}" at bounding box center [917, 333] width 650 height 23
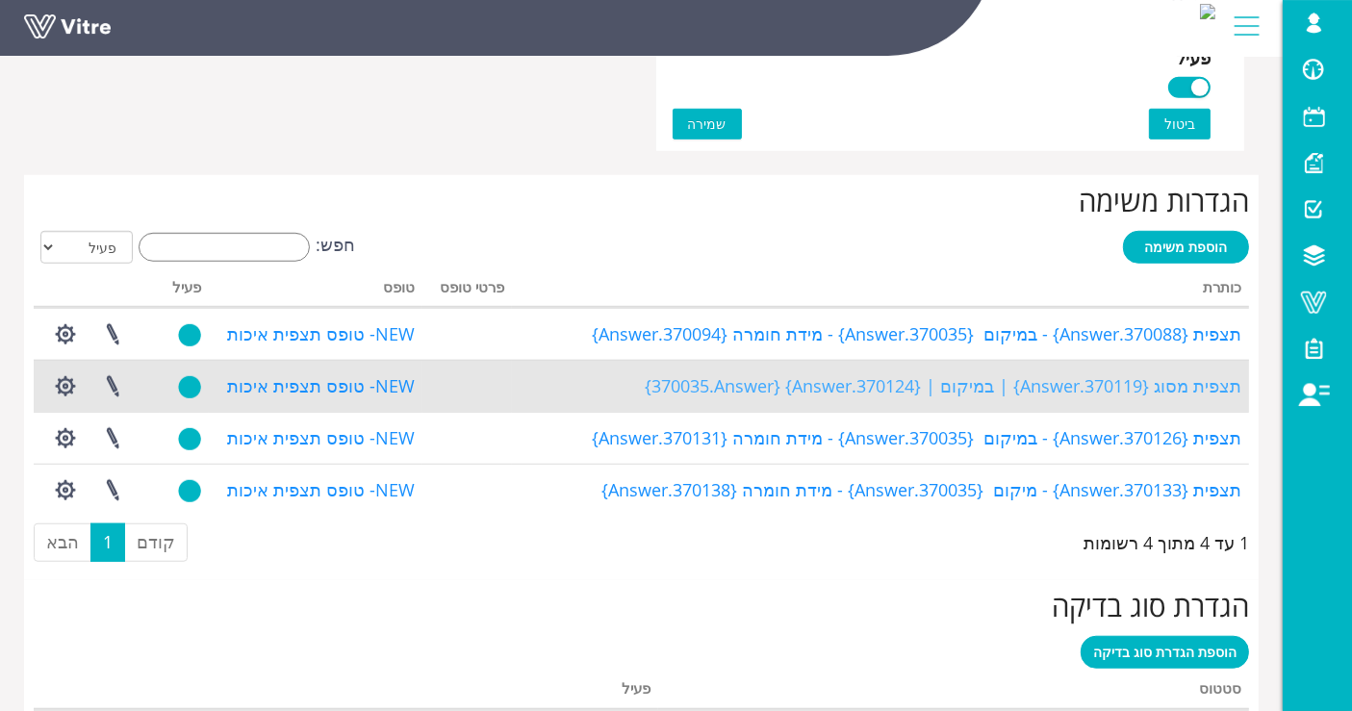
click at [981, 391] on link "תצפית מסוג {370119.Answer} | במיקום | {370124.Answer} {370035.Answer}" at bounding box center [943, 385] width 597 height 23
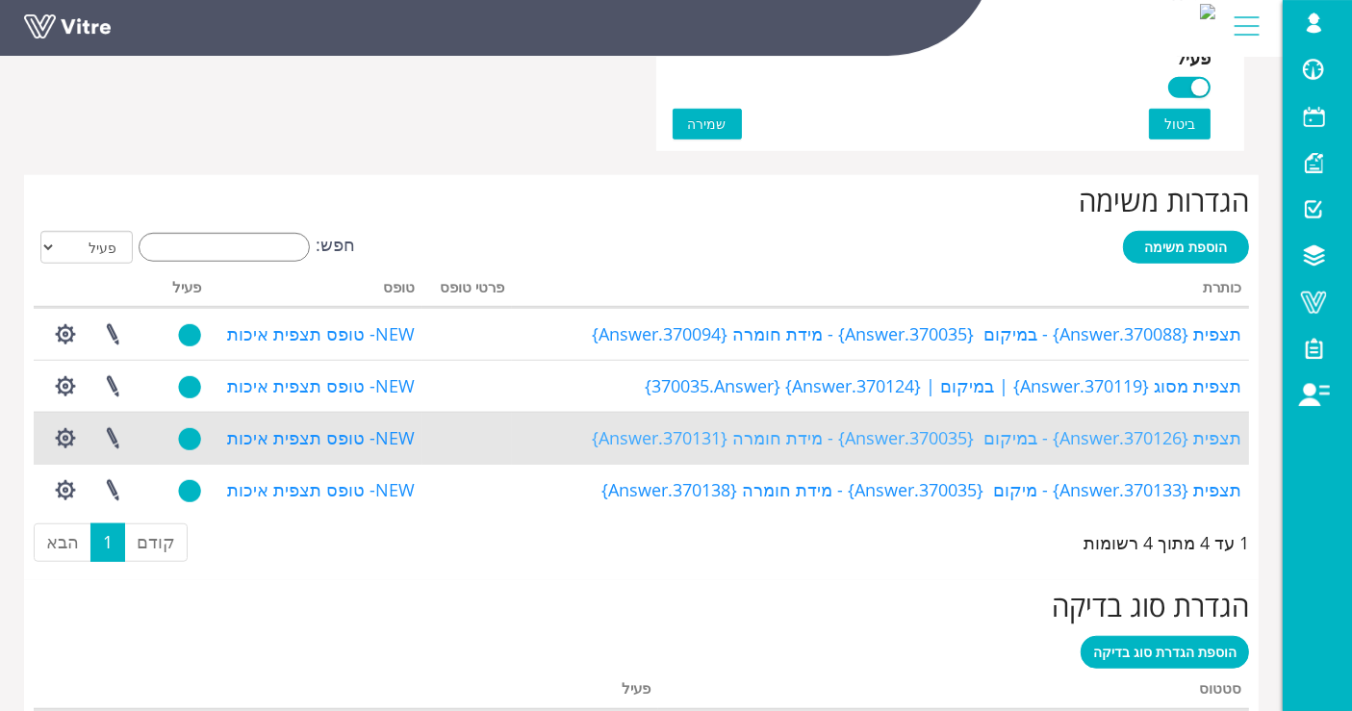
click at [963, 435] on link "תצפית {370126.Answer} - במיקום {370035.Answer} - מידת חומרה {370131.Answer}" at bounding box center [917, 437] width 650 height 23
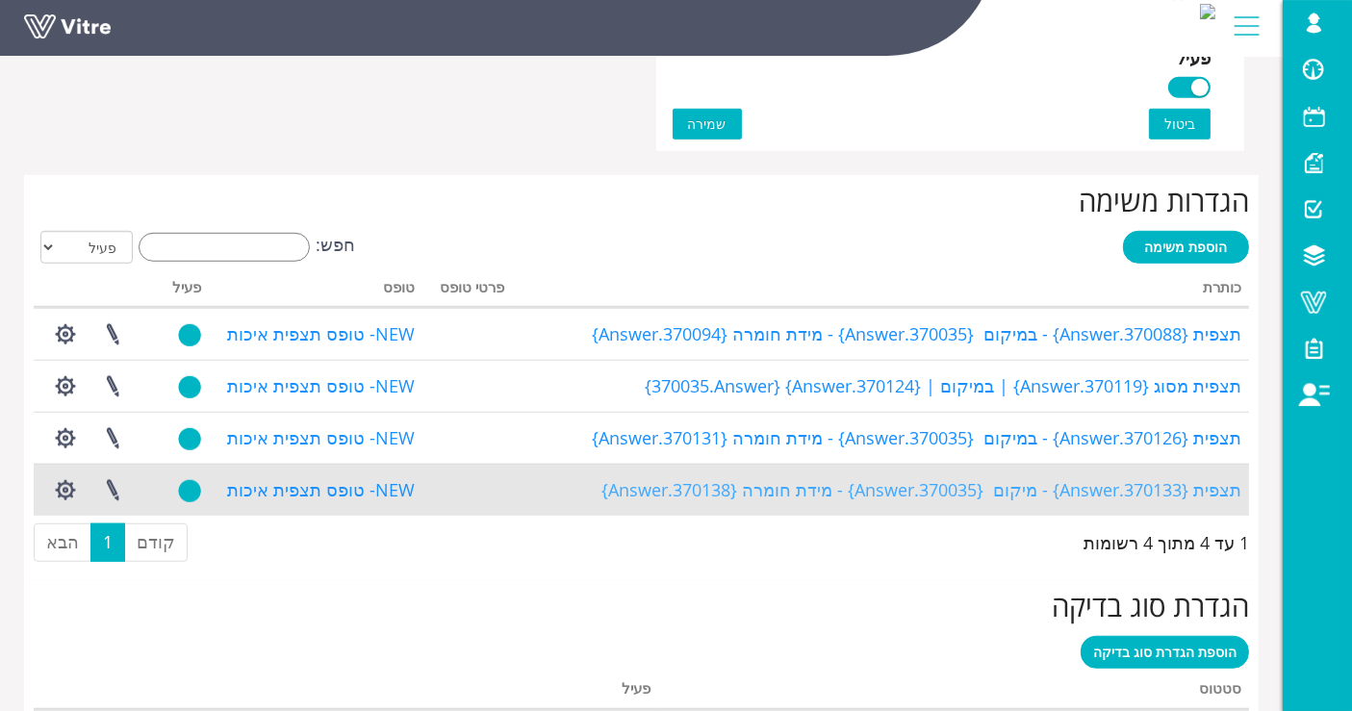
click at [939, 483] on link "תצפית {370133.Answer} - מיקום {370035.Answer} - מידת חומרה {370138.Answer}" at bounding box center [922, 489] width 640 height 23
